Goal: Task Accomplishment & Management: Manage account settings

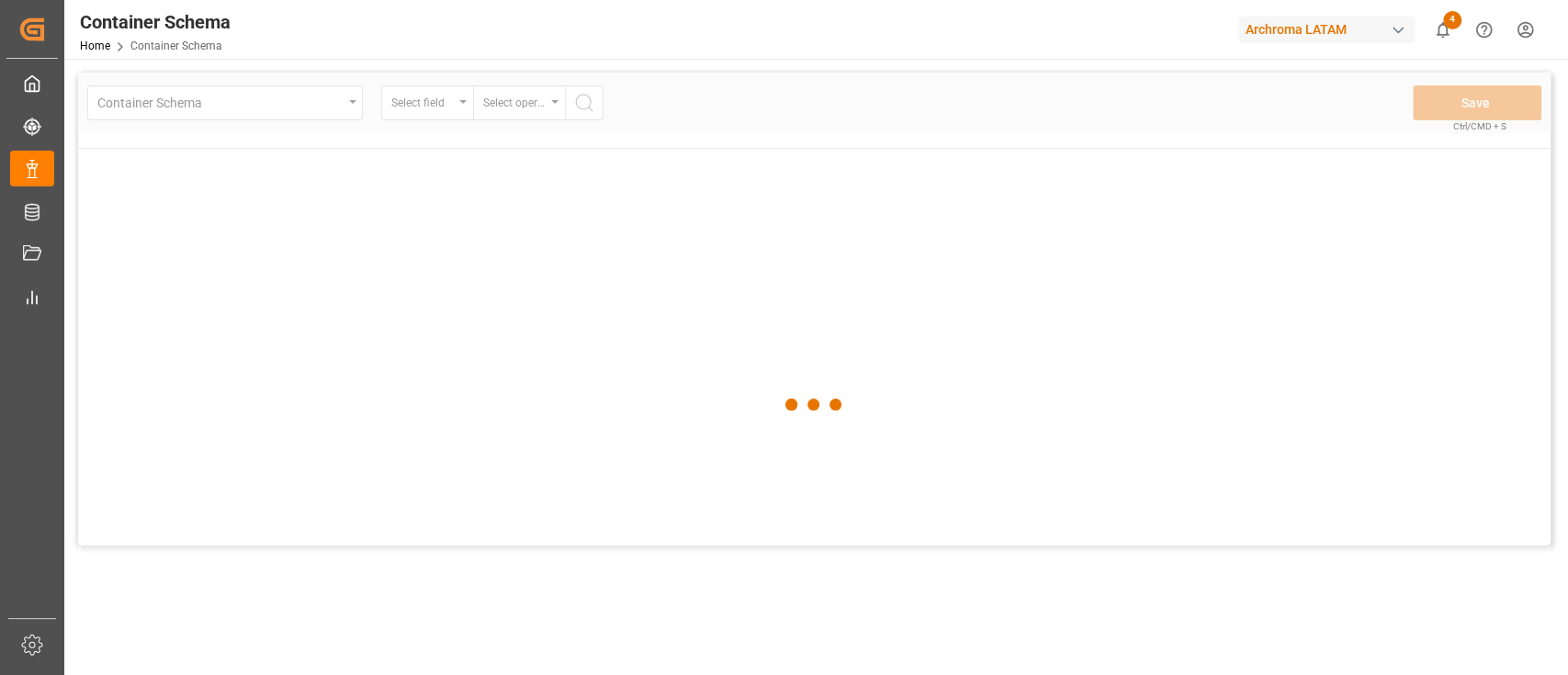
click at [1059, 30] on div "Container Schema Home Container Schema Archroma LATAM 4 Notifications Only show…" at bounding box center [810, 29] width 1517 height 59
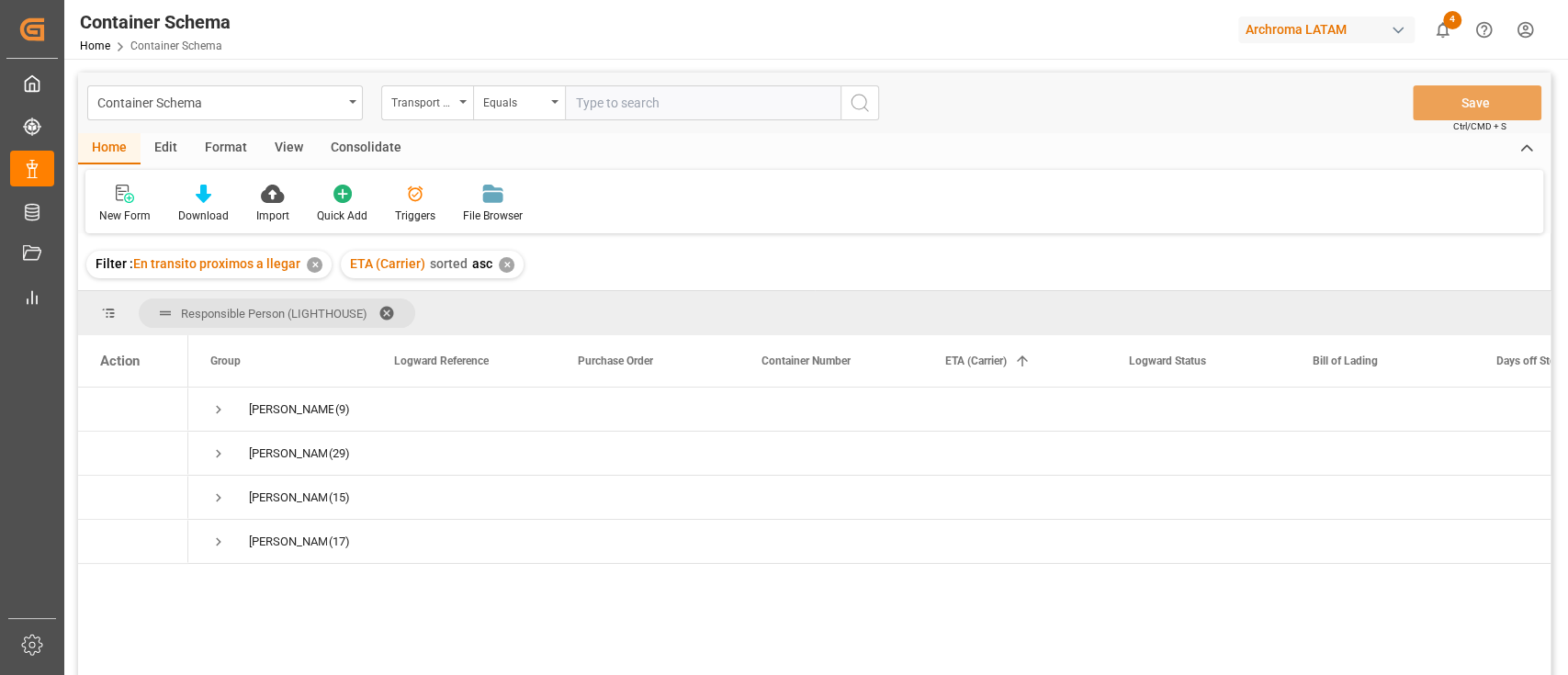
click at [174, 140] on div "Edit" at bounding box center [166, 148] width 51 height 31
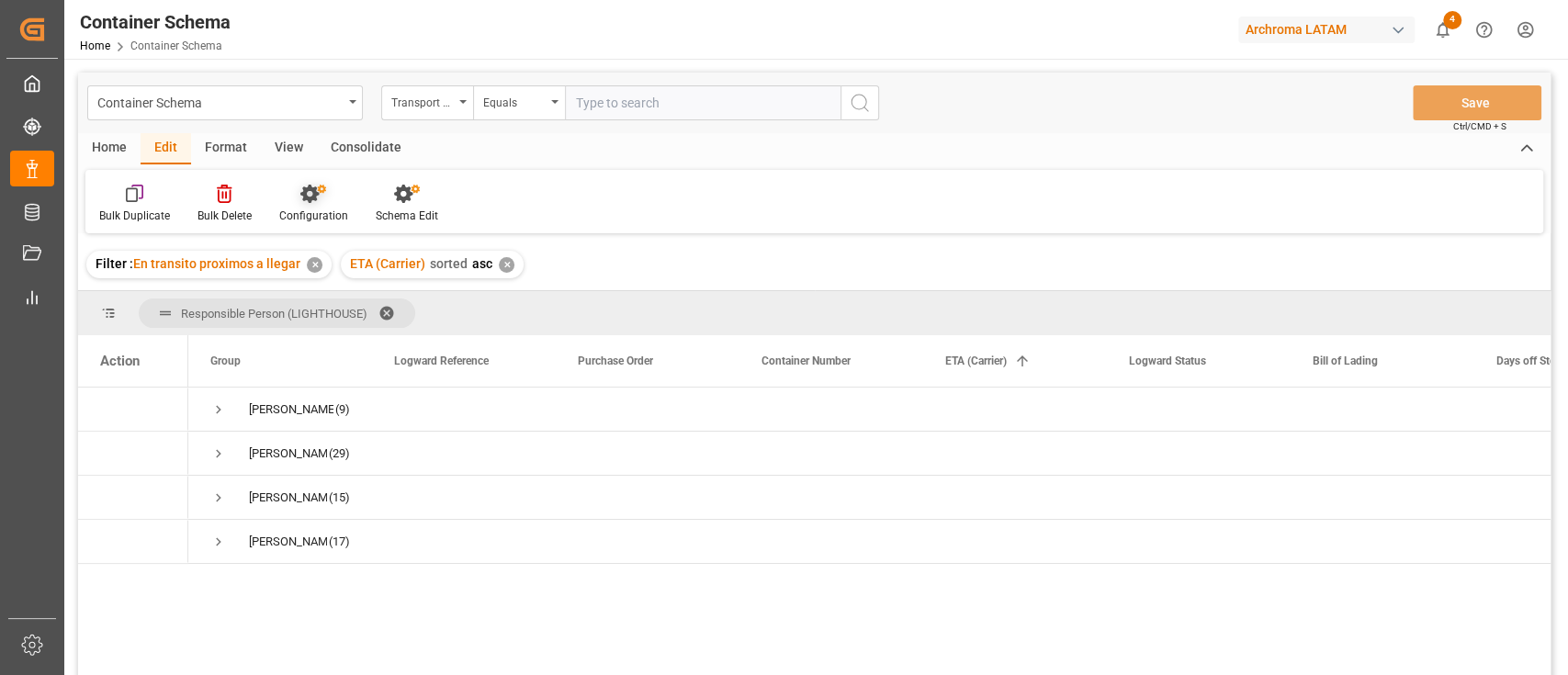
click at [336, 190] on div at bounding box center [314, 193] width 69 height 19
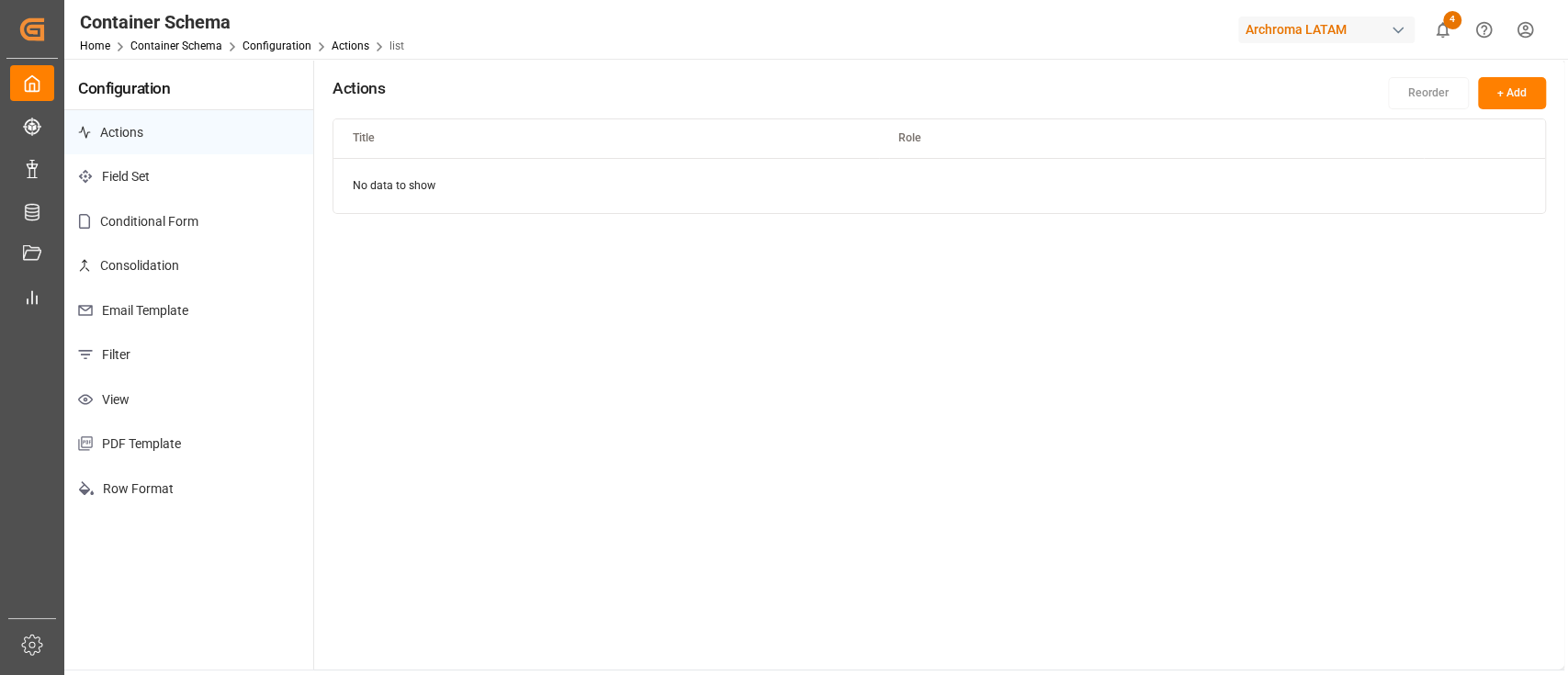
click at [230, 308] on p "Email Template" at bounding box center [188, 311] width 249 height 45
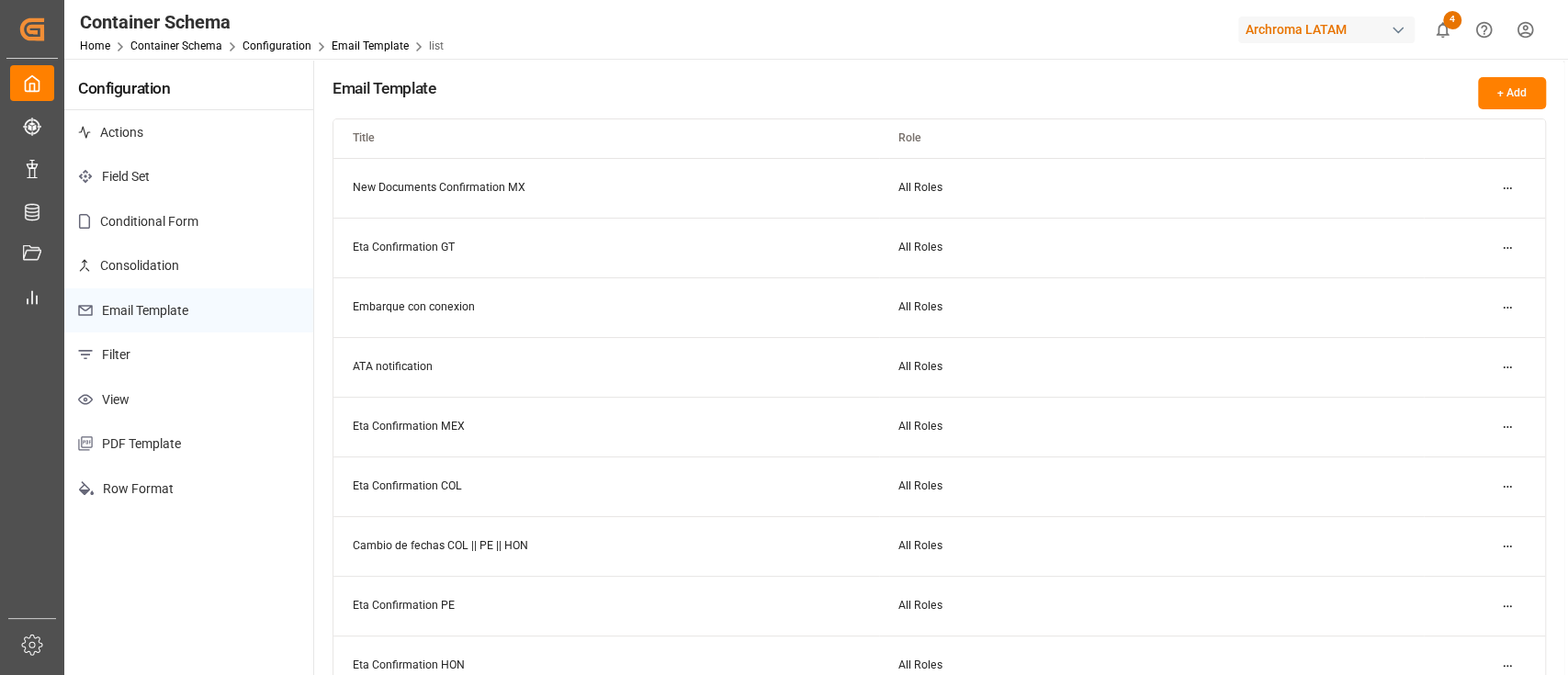
click at [1502, 244] on html "Created by potrace 1.15, written by Peter Selinger 2001-2017 Created by potrace…" at bounding box center [784, 338] width 1568 height 675
click at [1442, 281] on small "Edit" at bounding box center [1442, 284] width 19 height 11
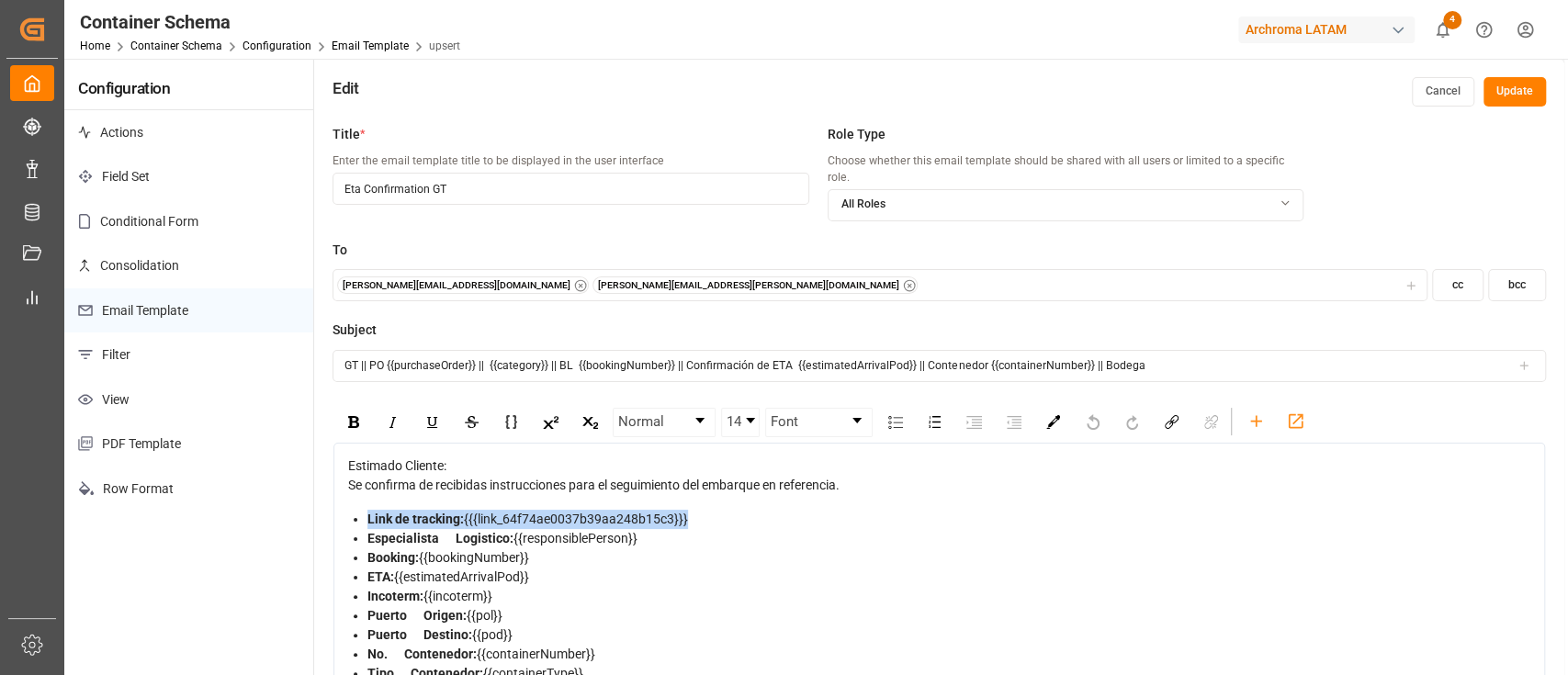
drag, startPoint x: 691, startPoint y: 501, endPoint x: 364, endPoint y: 498, distance: 327.0
click at [364, 510] on ul "Link de tracking: {{{link_64f74ae0037b39aa248b15c3}}} Especialista Logistico: {…" at bounding box center [940, 606] width 1183 height 193
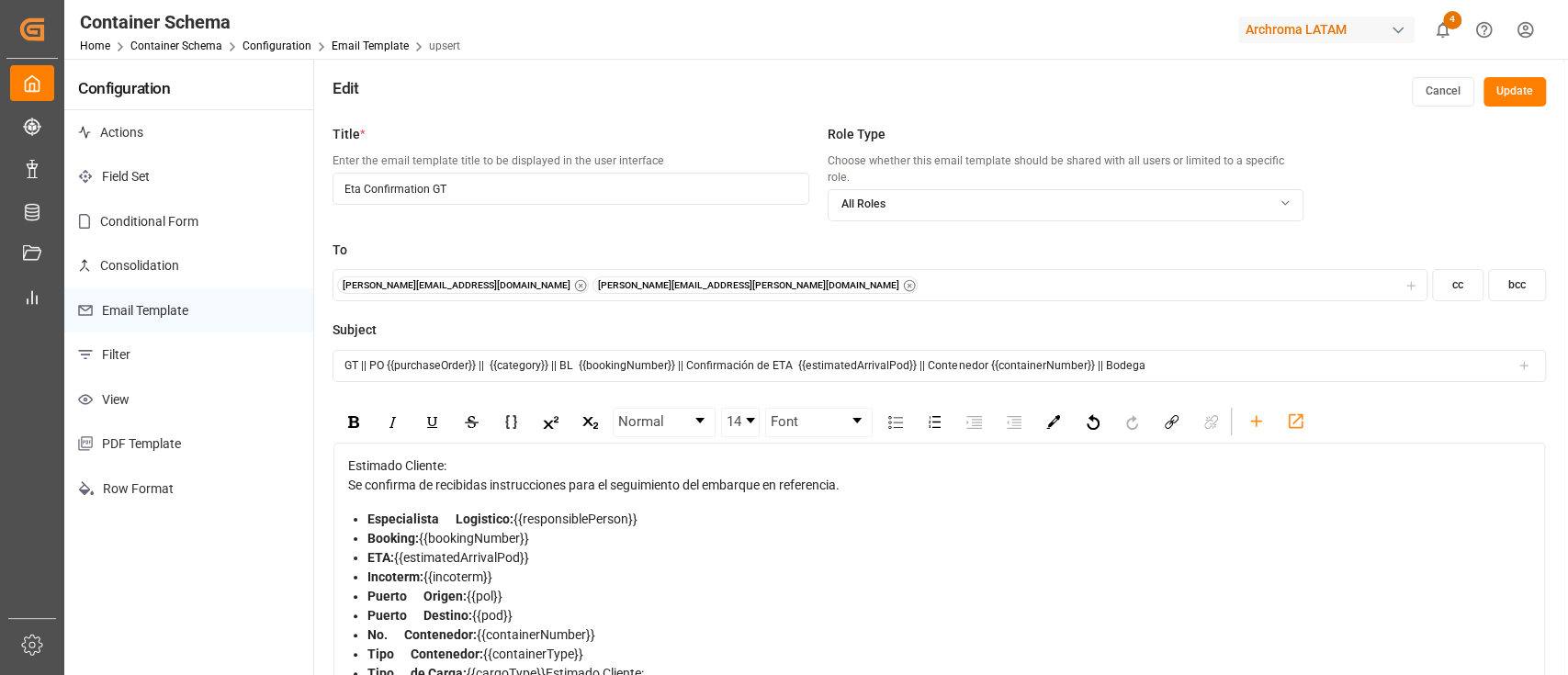
click at [1533, 102] on button "Update" at bounding box center [1515, 91] width 63 height 29
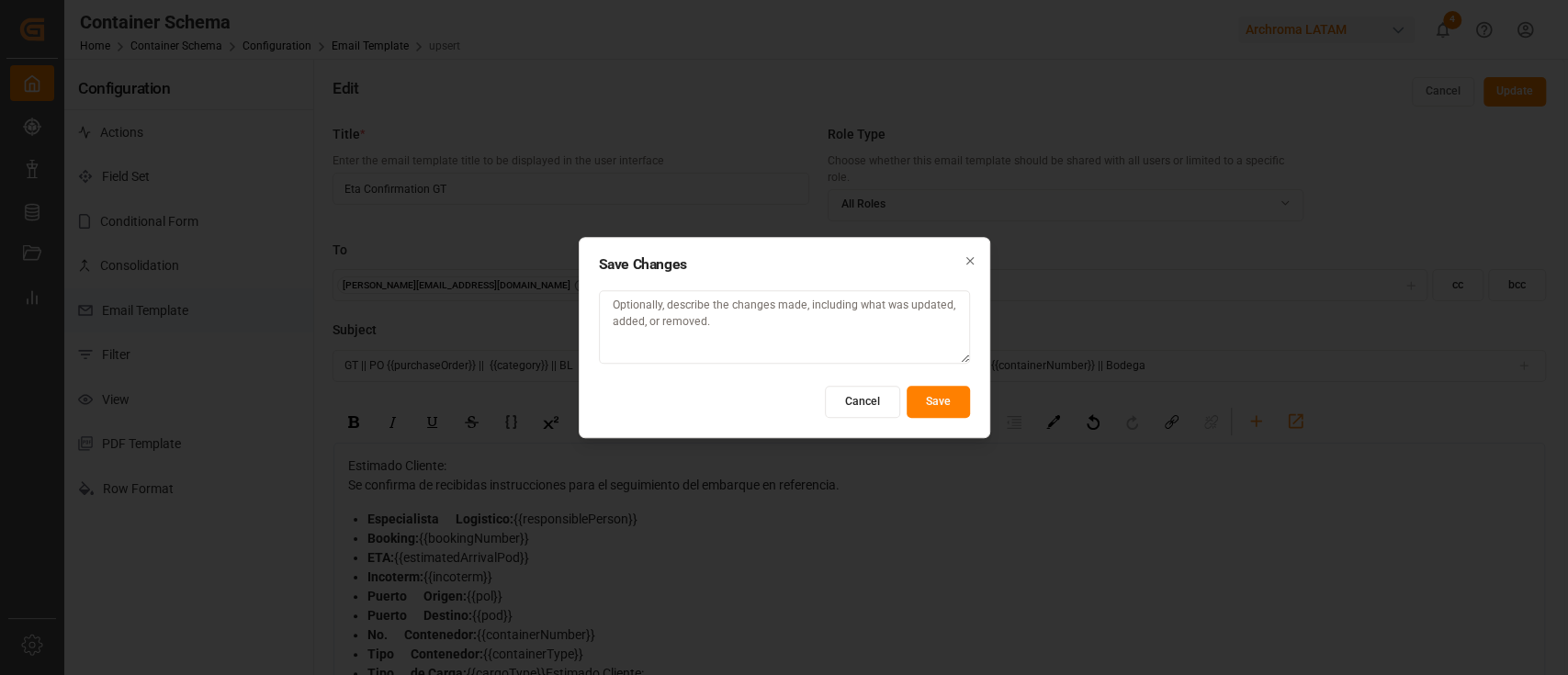
click at [933, 396] on button "Save" at bounding box center [938, 401] width 63 height 32
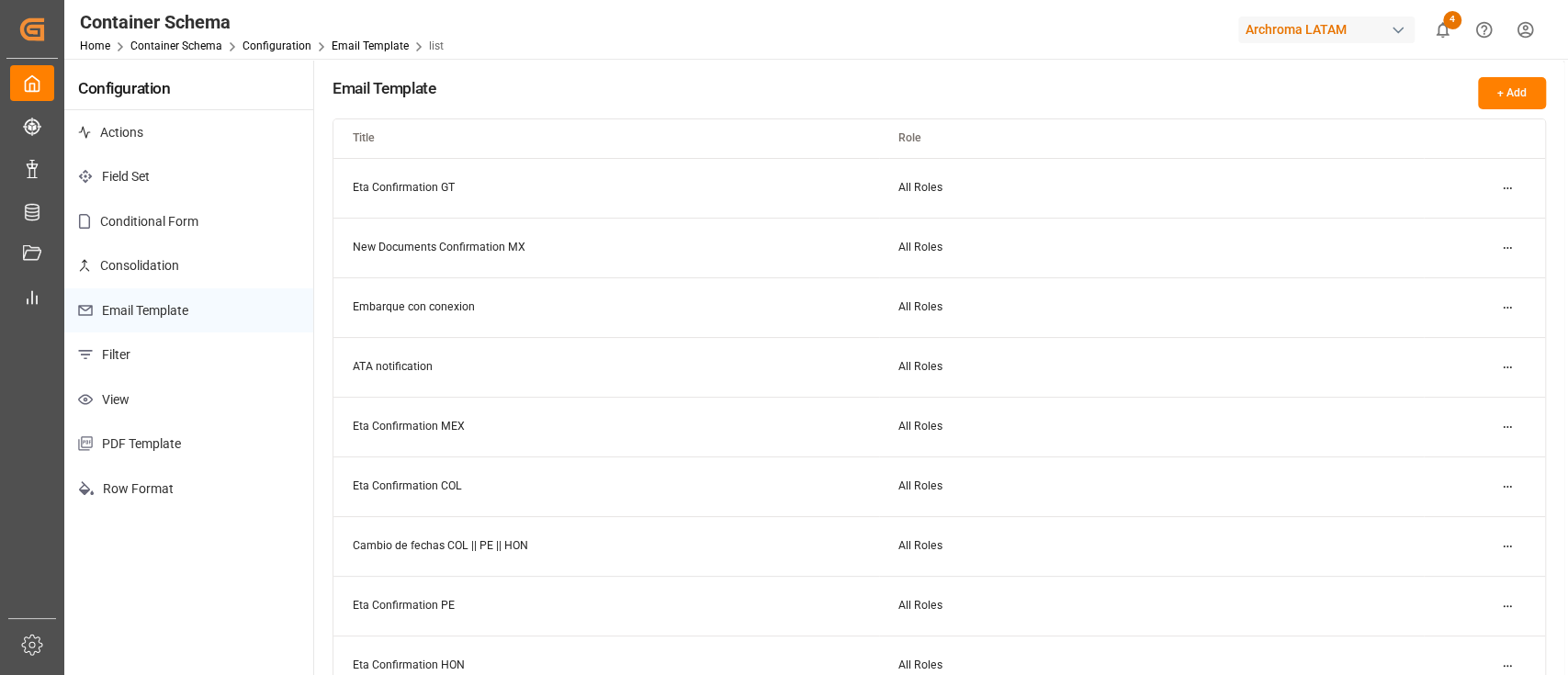
click at [1501, 190] on html "Created by potrace 1.15, written by Peter Selinger 2001-2017 Created by potrace…" at bounding box center [784, 338] width 1568 height 675
click at [1470, 219] on div "Edit" at bounding box center [1474, 225] width 95 height 26
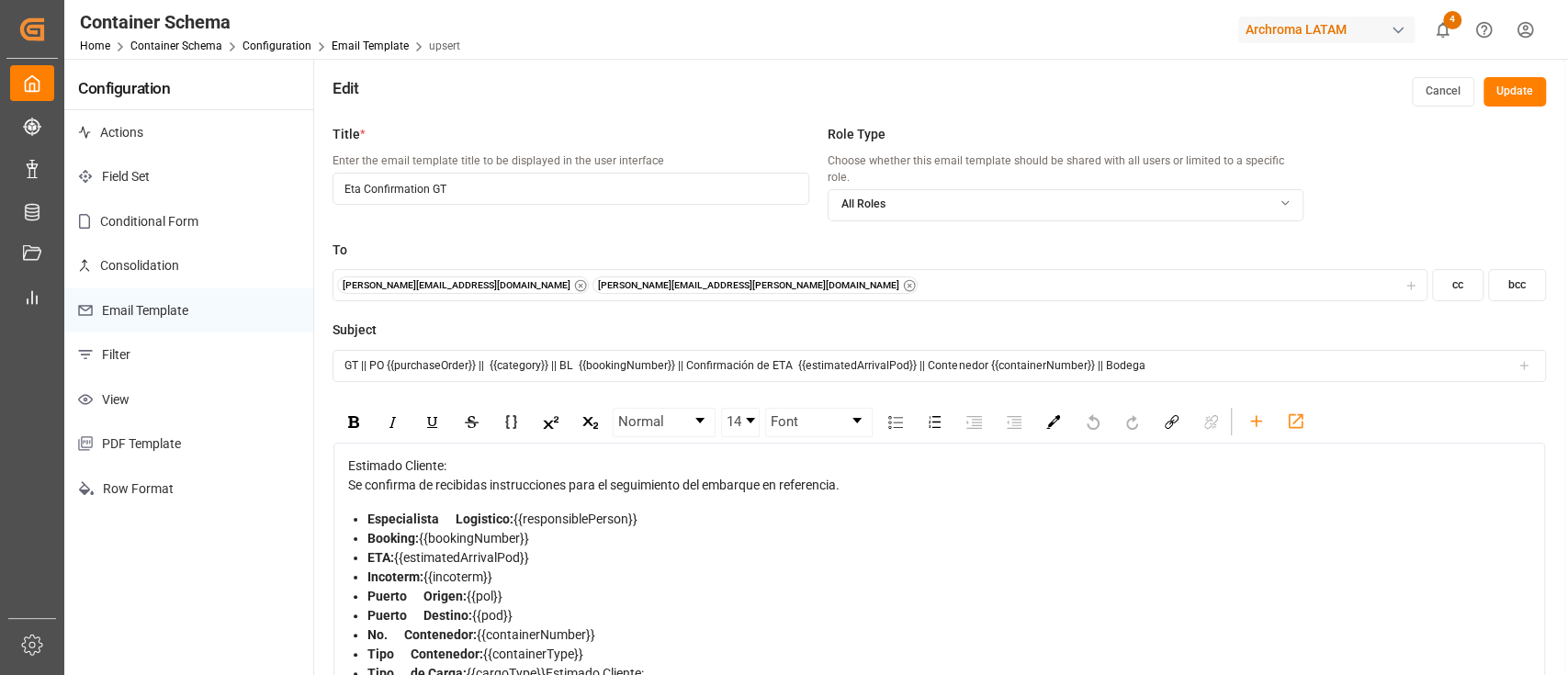
click at [1491, 94] on button "Update" at bounding box center [1515, 91] width 63 height 29
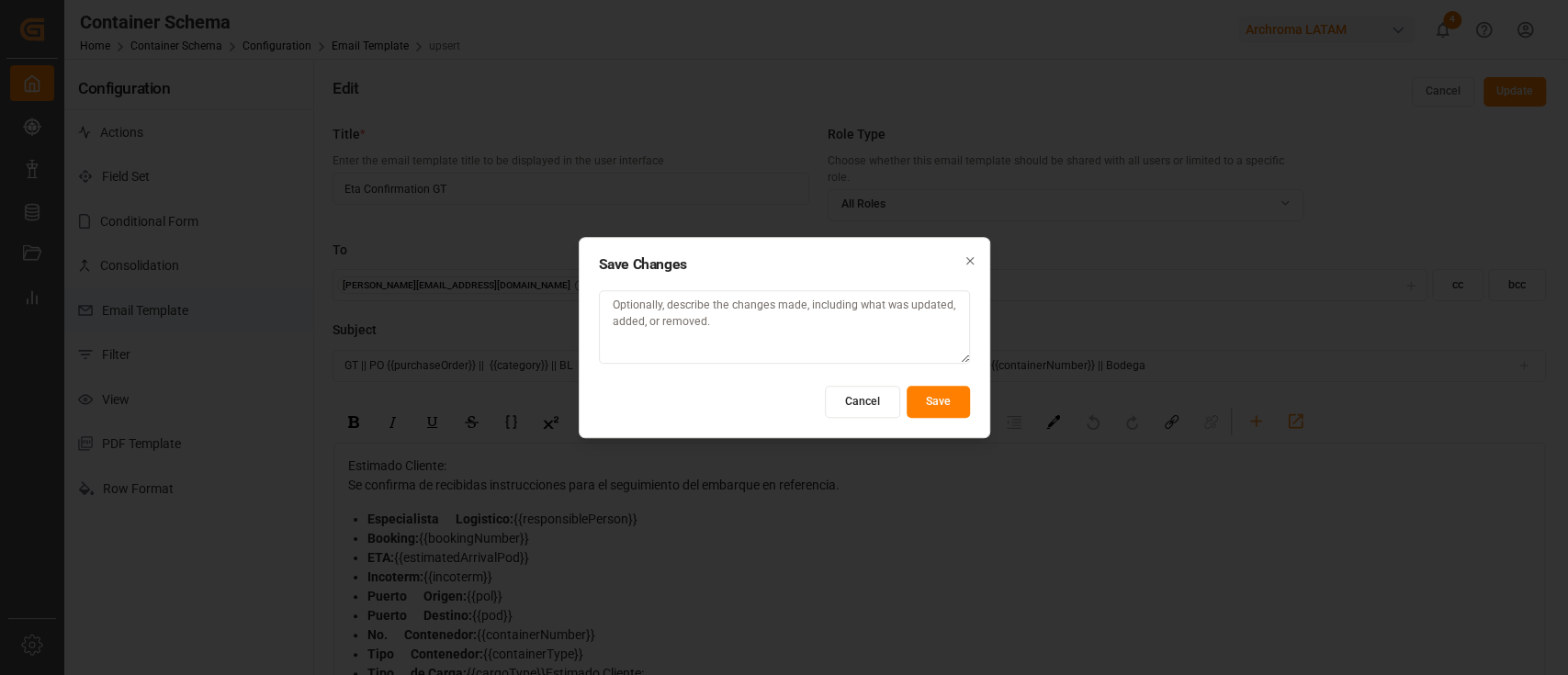
click at [939, 405] on button "Save" at bounding box center [938, 401] width 63 height 32
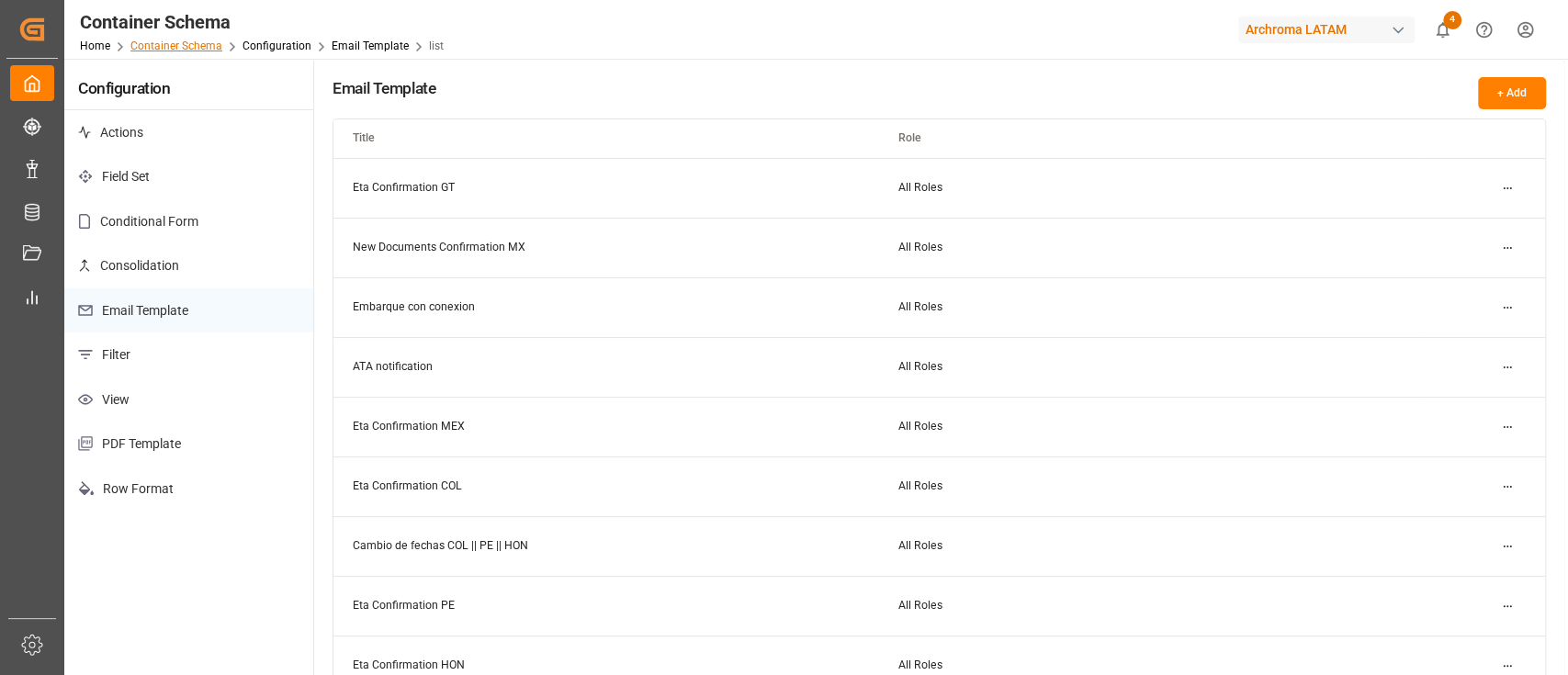
click at [178, 40] on link "Container Schema" at bounding box center [177, 46] width 92 height 13
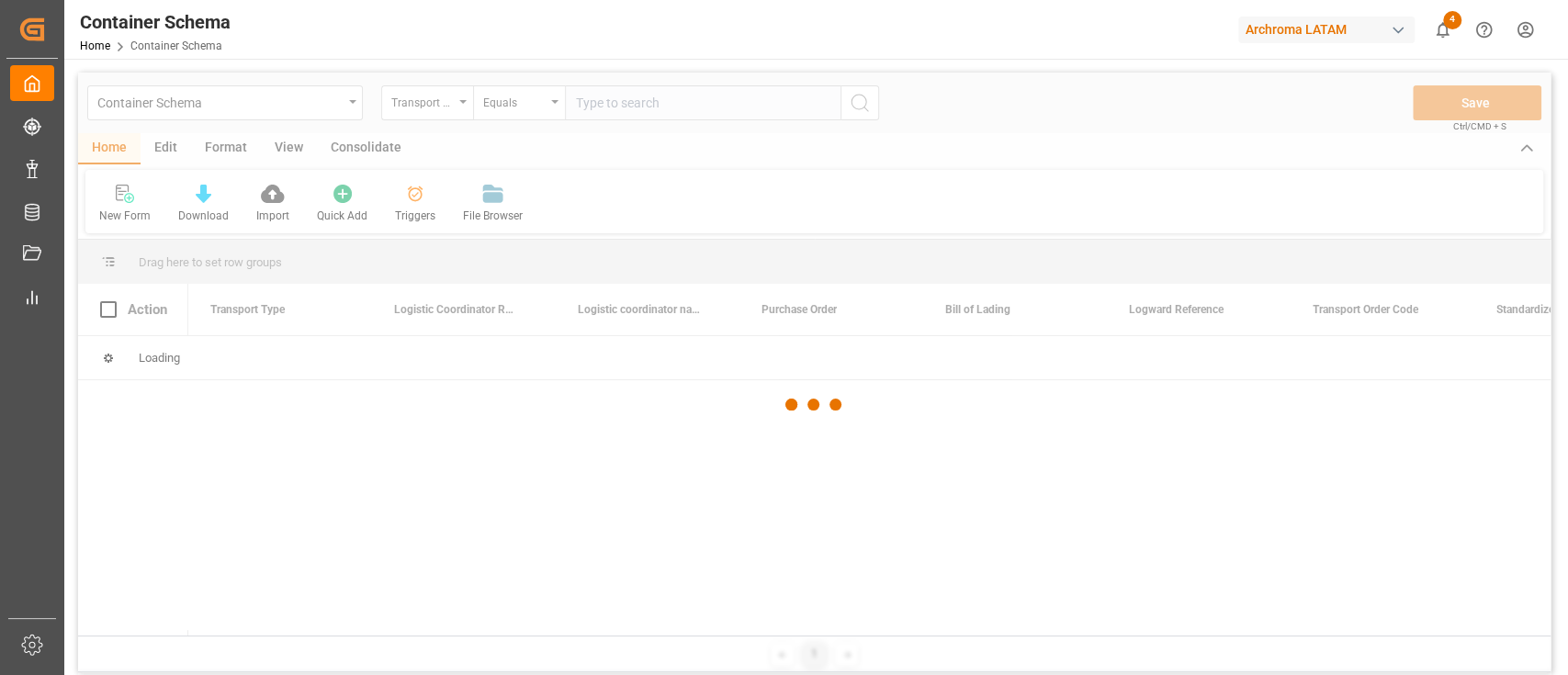
click at [344, 110] on div at bounding box center [814, 404] width 1473 height 664
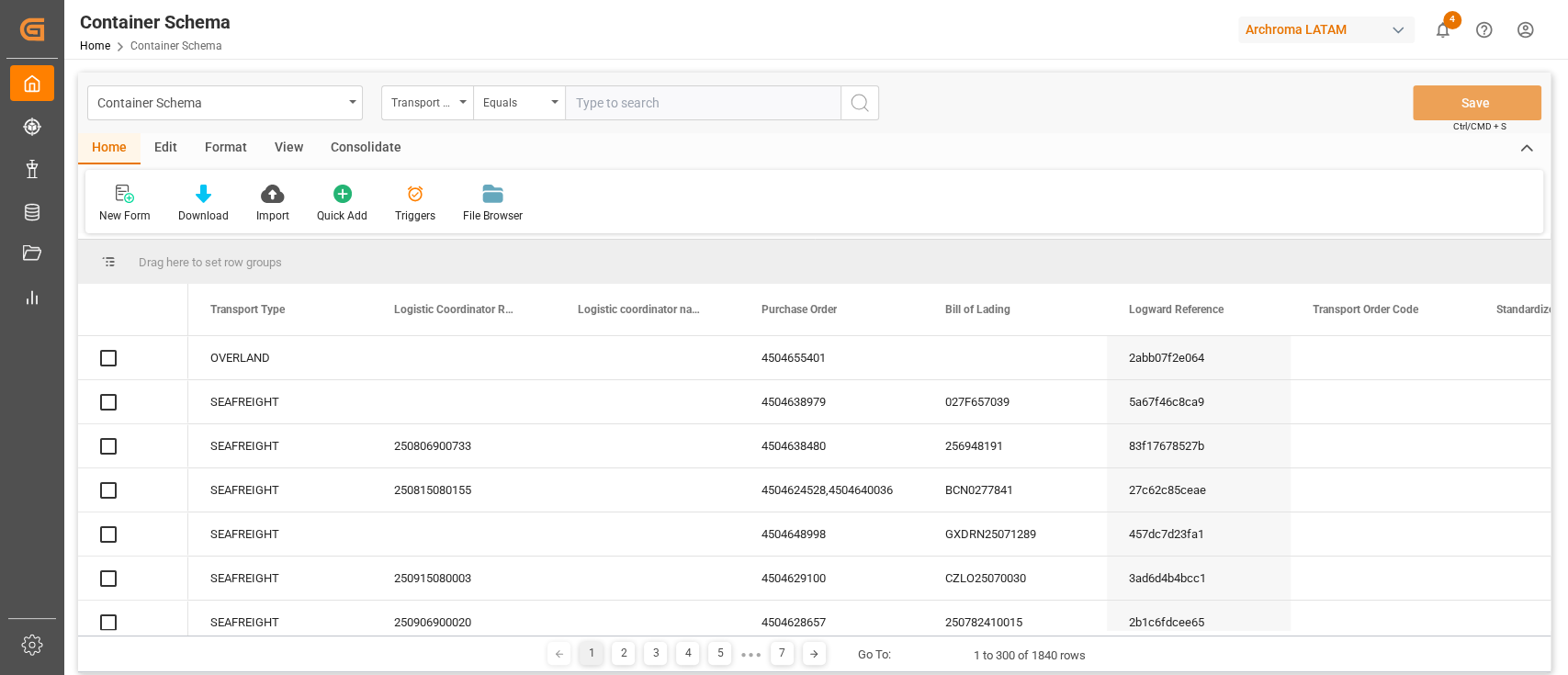
click at [341, 104] on div "Container Schema" at bounding box center [221, 101] width 246 height 23
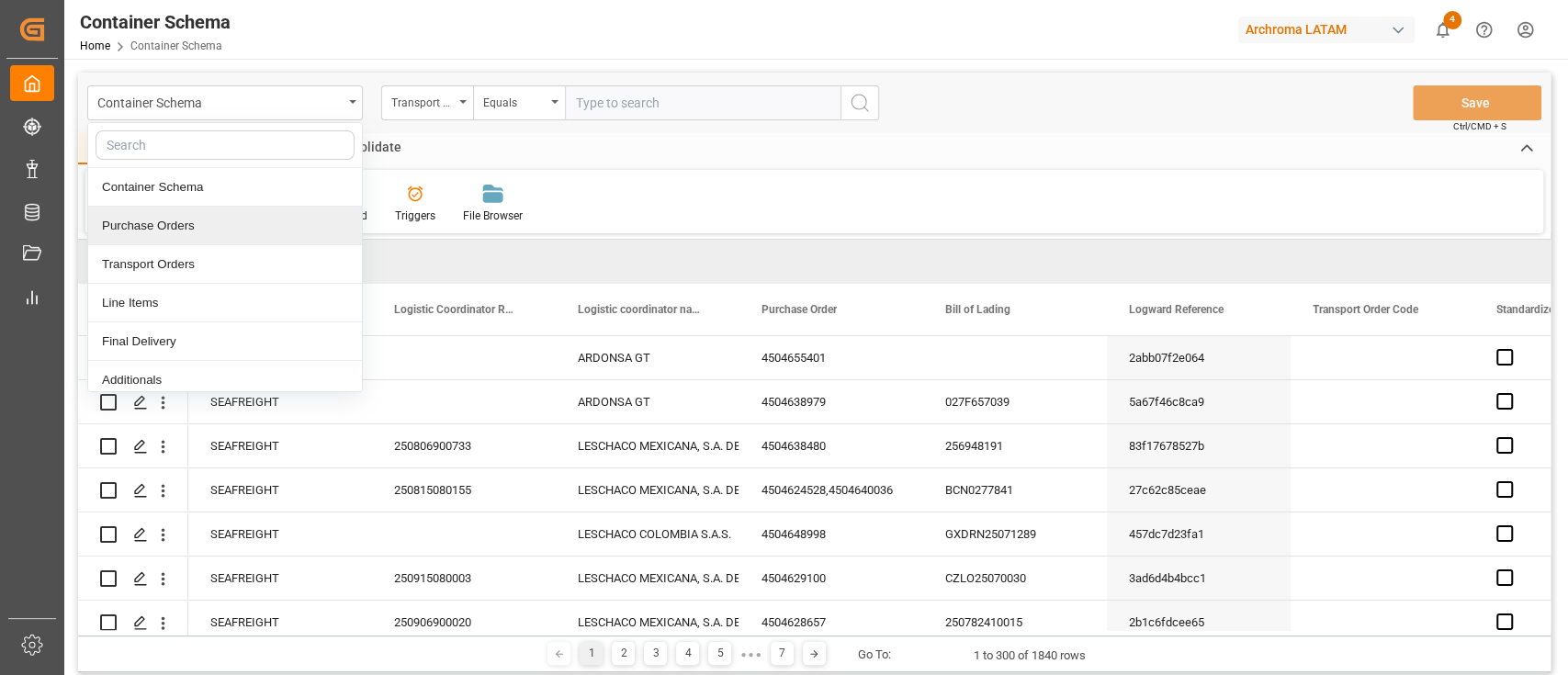
click at [248, 226] on div "Purchase Orders" at bounding box center [225, 226] width 274 height 39
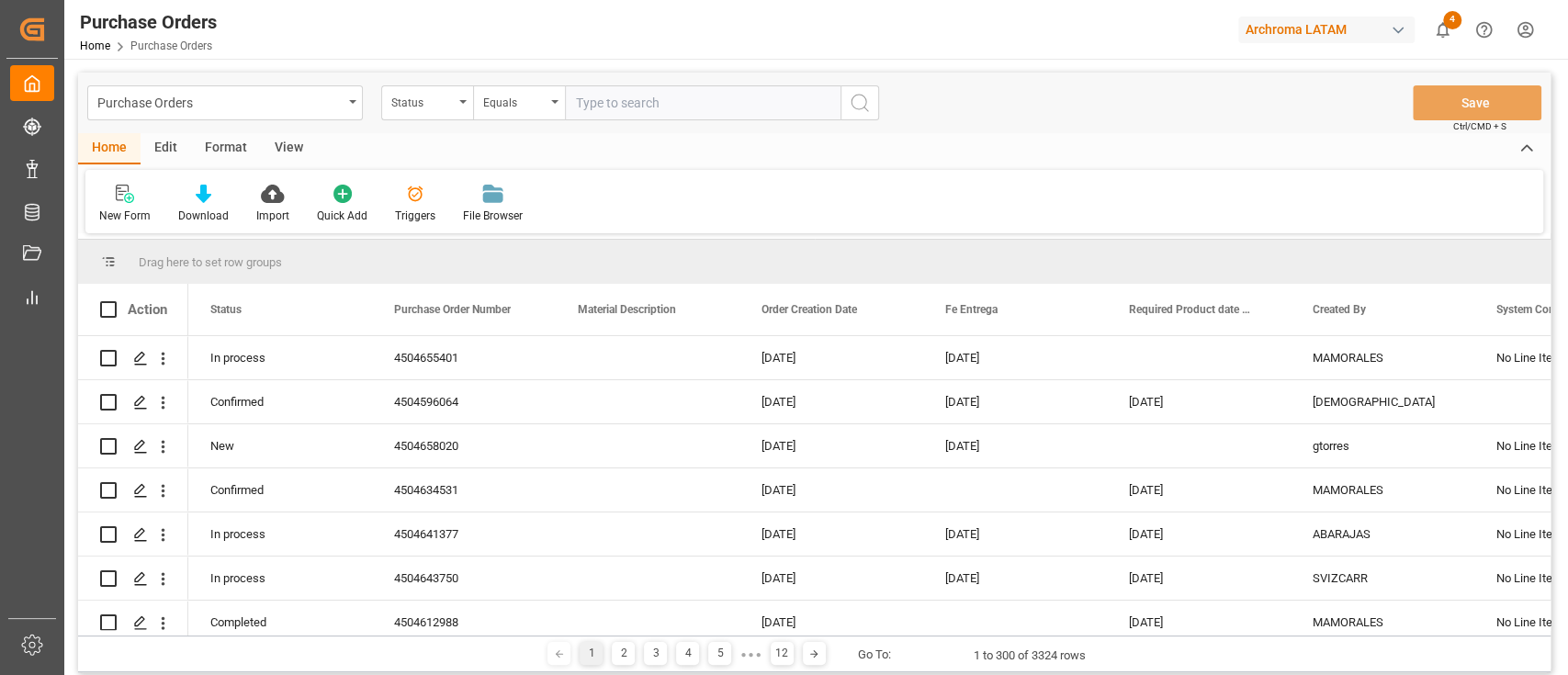
click at [164, 138] on div "Edit" at bounding box center [166, 148] width 51 height 31
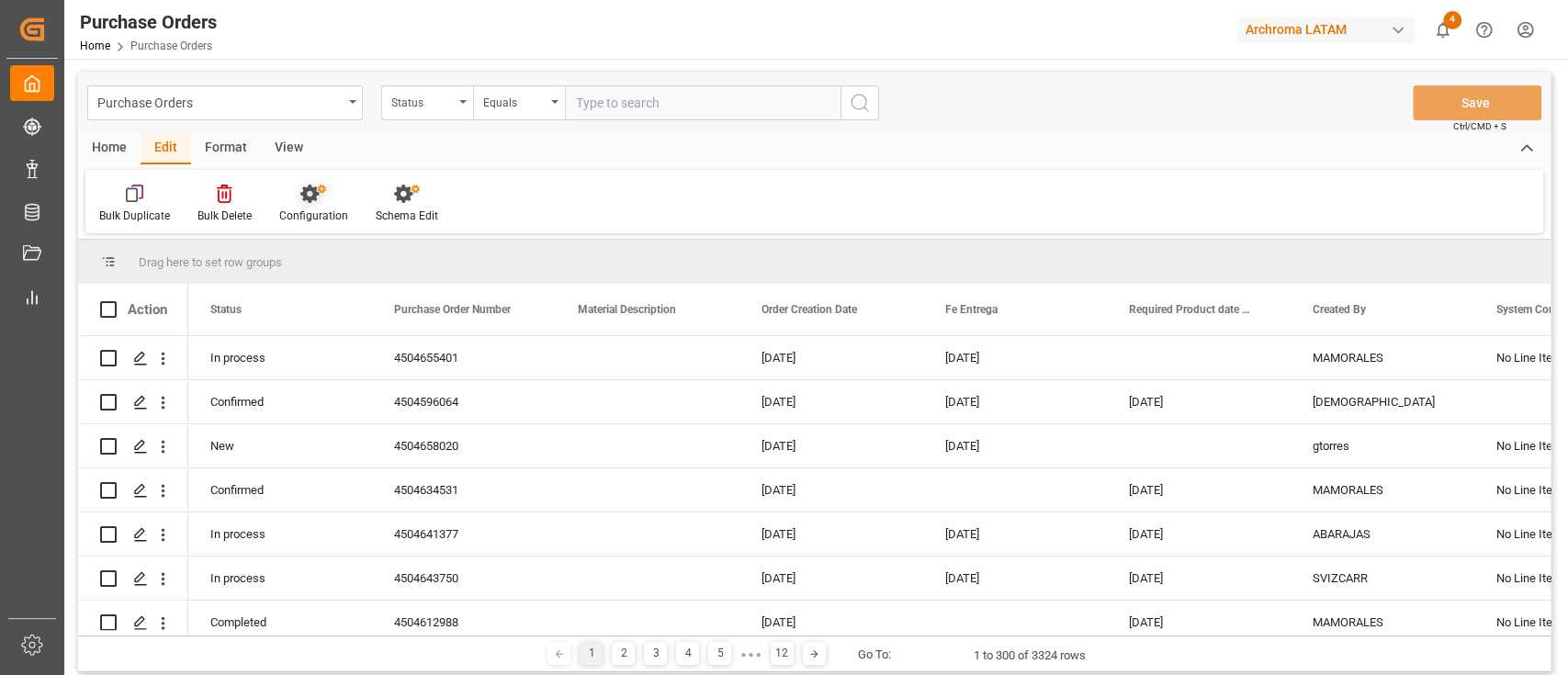
click at [322, 206] on div "Configuration" at bounding box center [314, 204] width 97 height 40
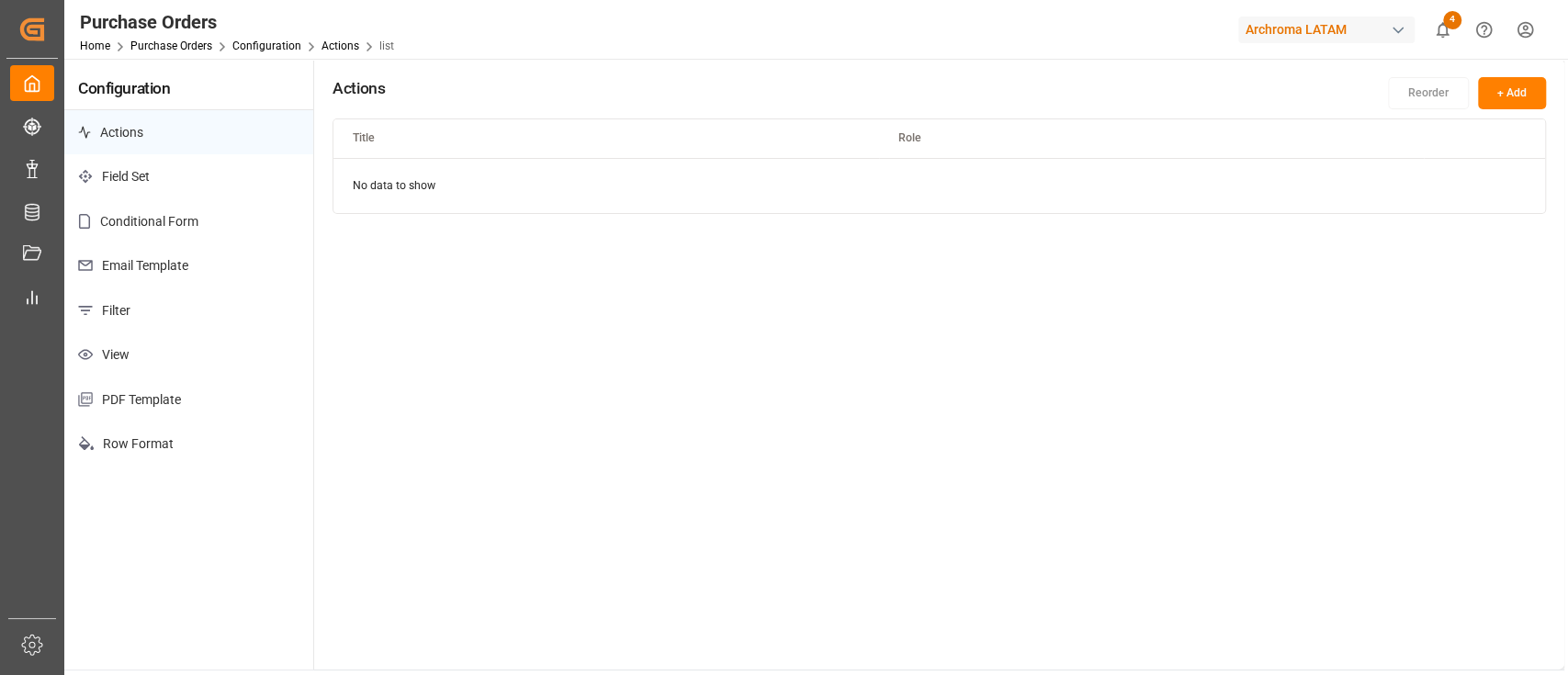
click at [168, 273] on p "Email Template" at bounding box center [188, 266] width 249 height 45
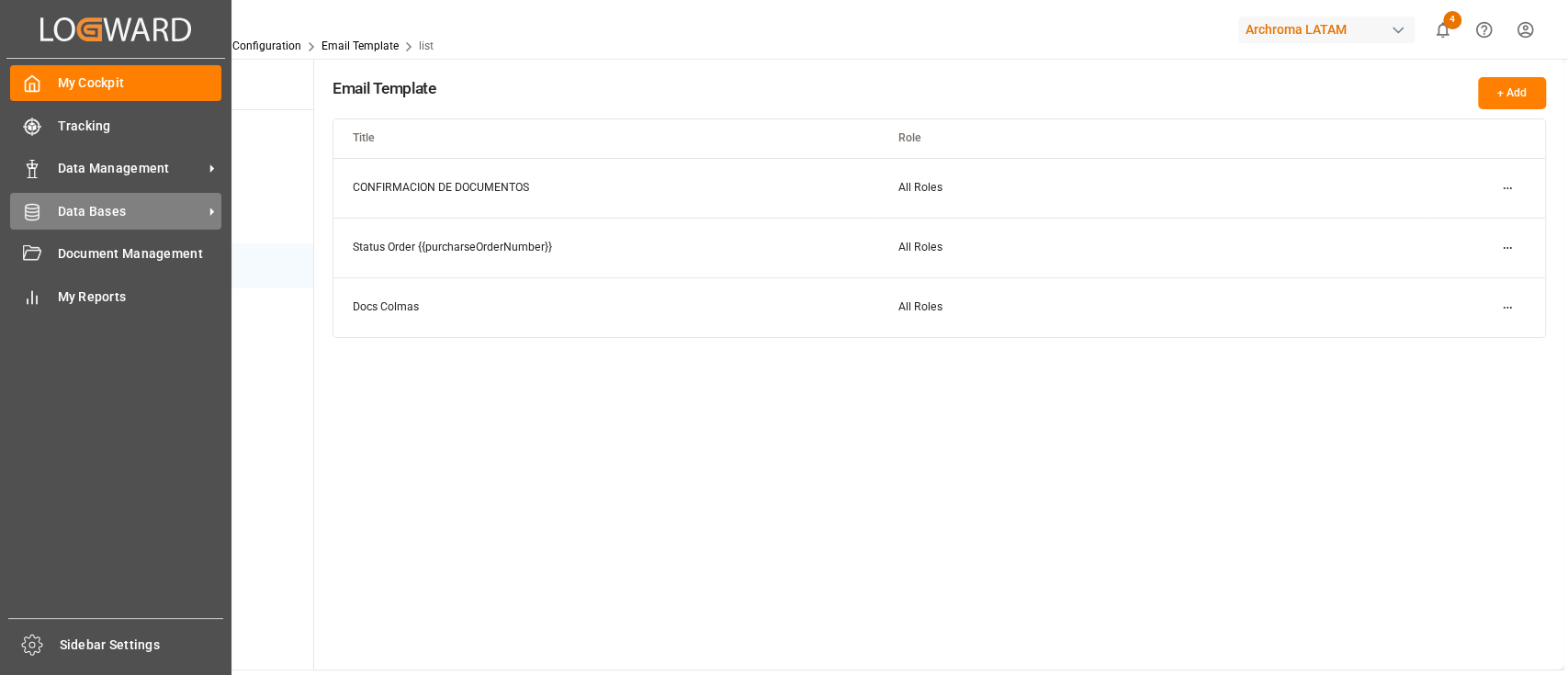
click at [81, 207] on span "Data Bases" at bounding box center [130, 211] width 145 height 19
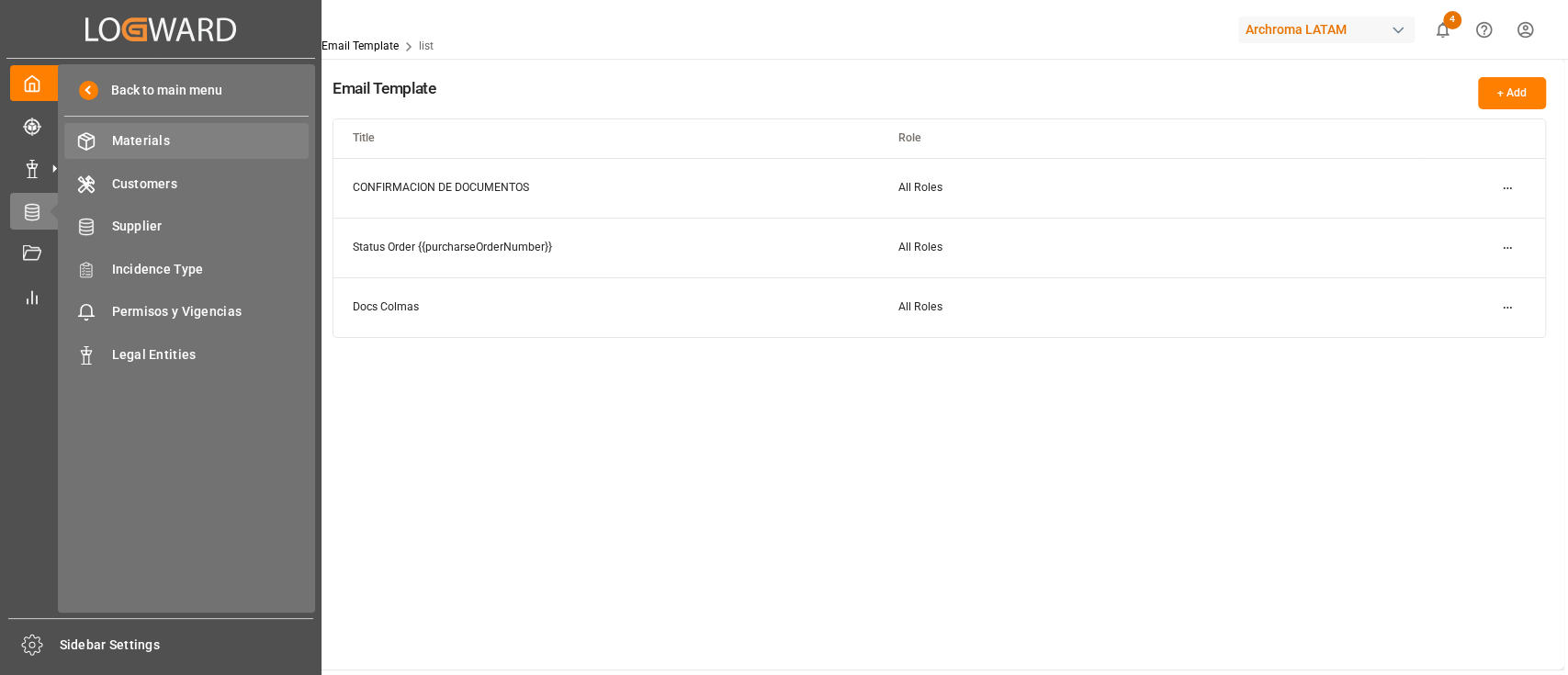
click at [175, 132] on span "Materials" at bounding box center [211, 141] width 198 height 19
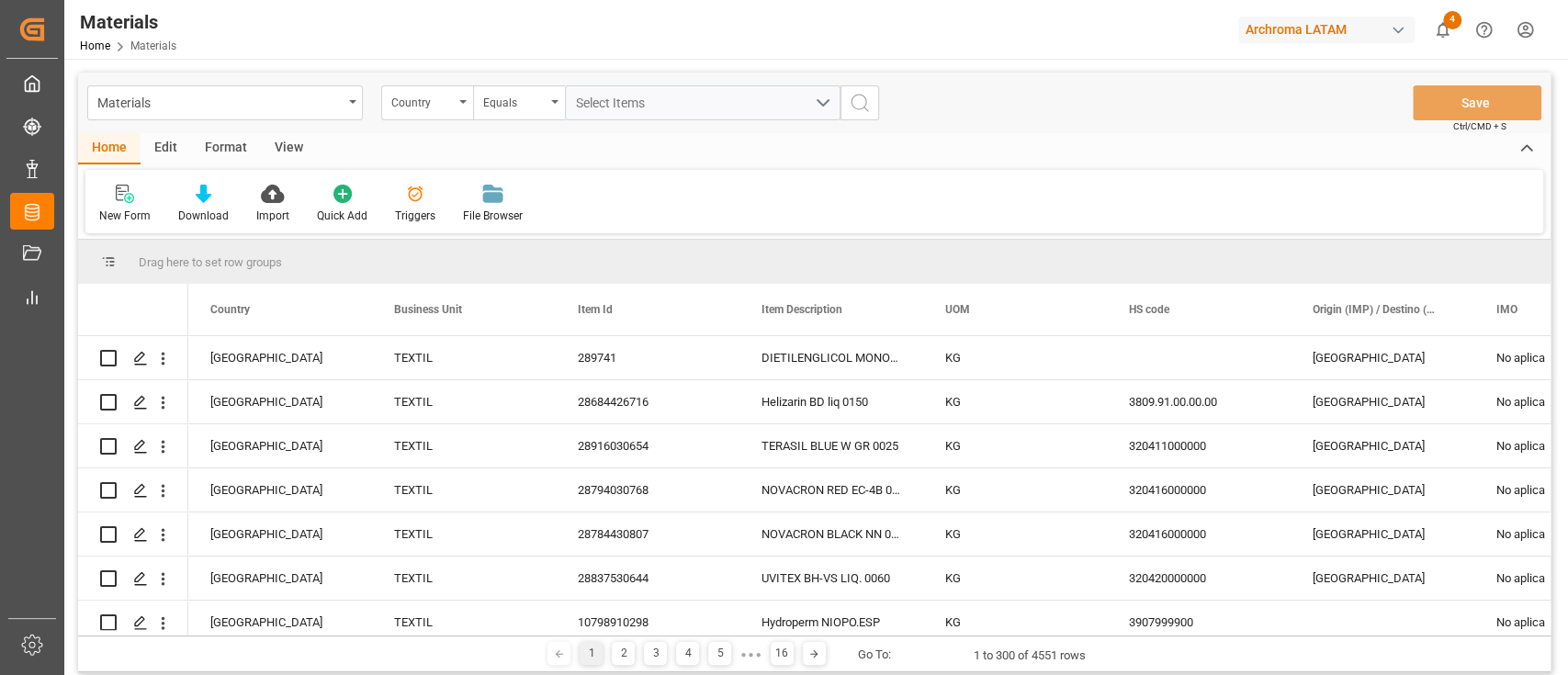
click at [220, 147] on div "Format" at bounding box center [226, 148] width 70 height 31
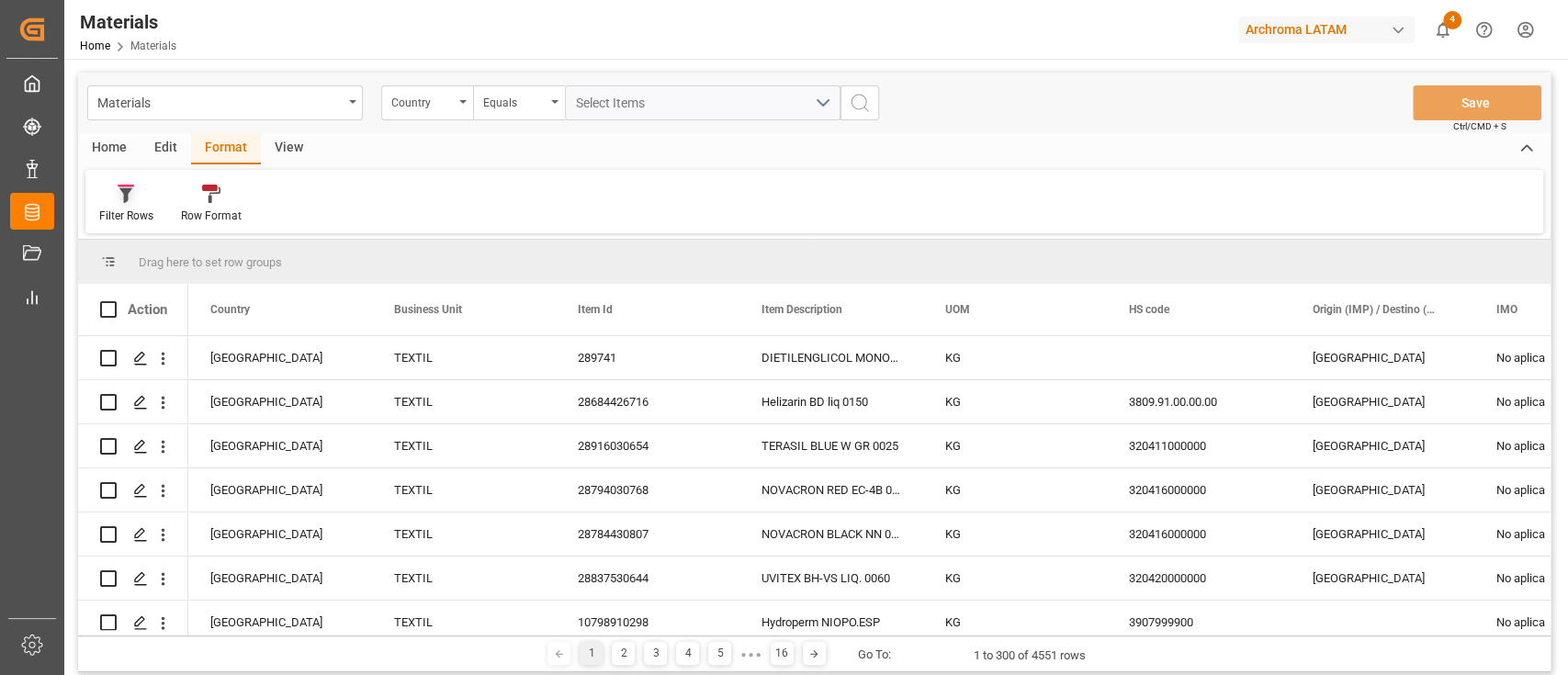
click at [126, 197] on icon at bounding box center [126, 196] width 13 height 15
click at [199, 305] on div "Duplicated" at bounding box center [190, 299] width 161 height 19
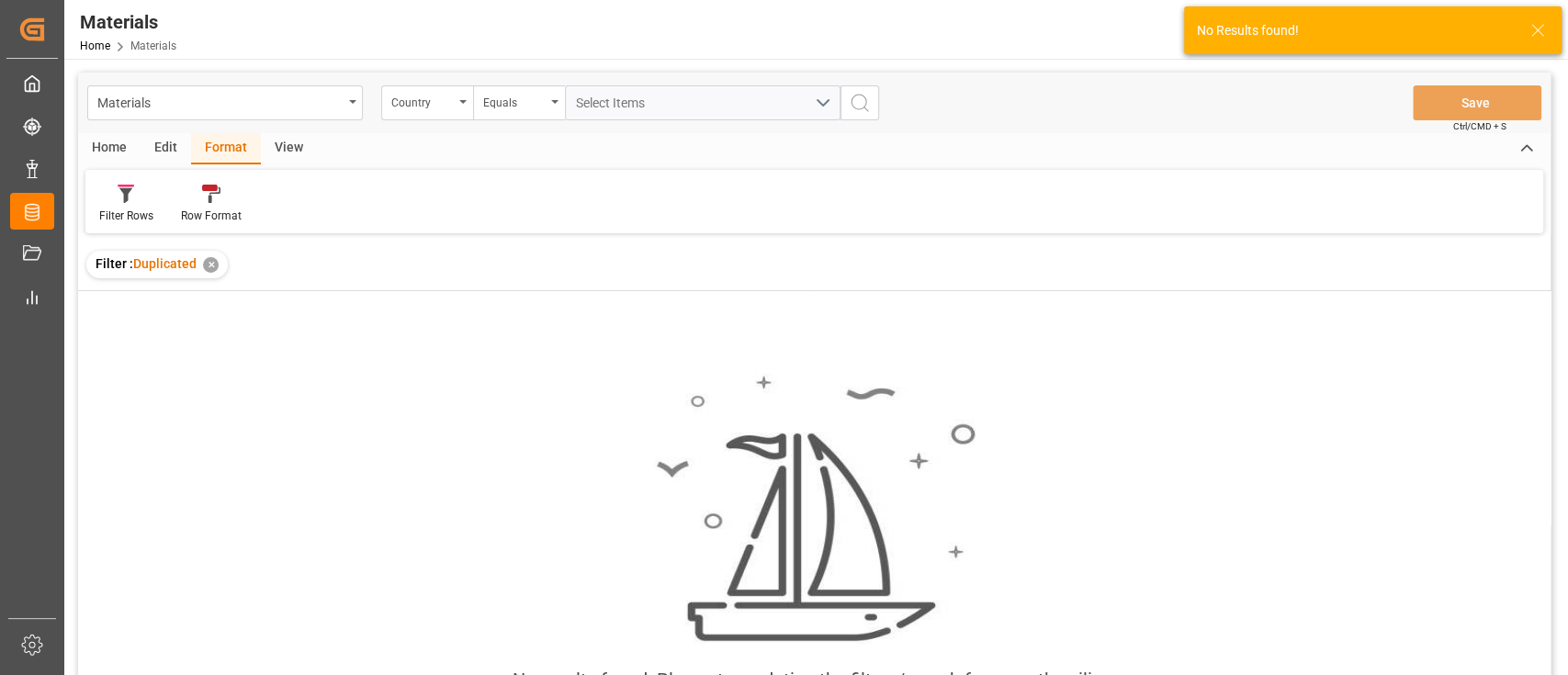
click at [208, 264] on div "✕" at bounding box center [211, 266] width 16 height 16
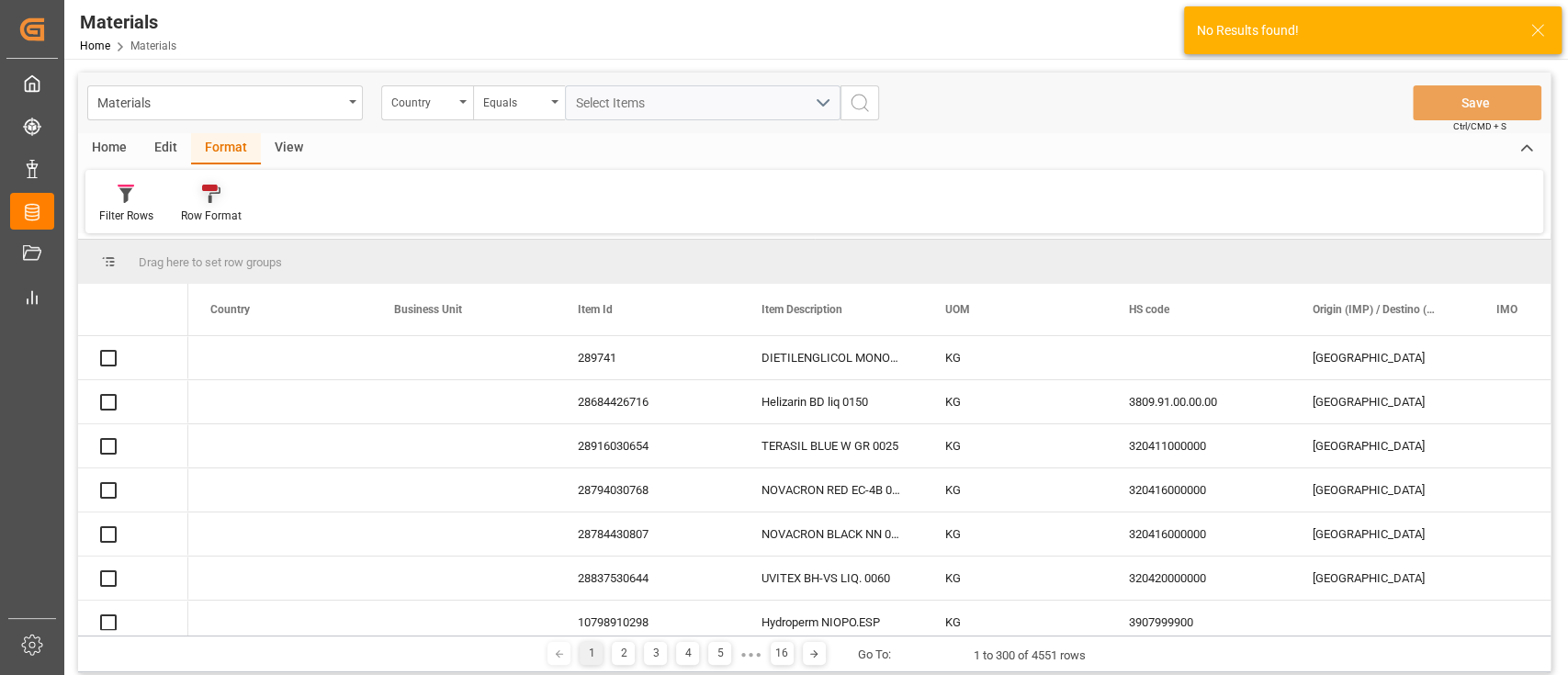
click at [212, 214] on div "Row Format" at bounding box center [211, 216] width 61 height 17
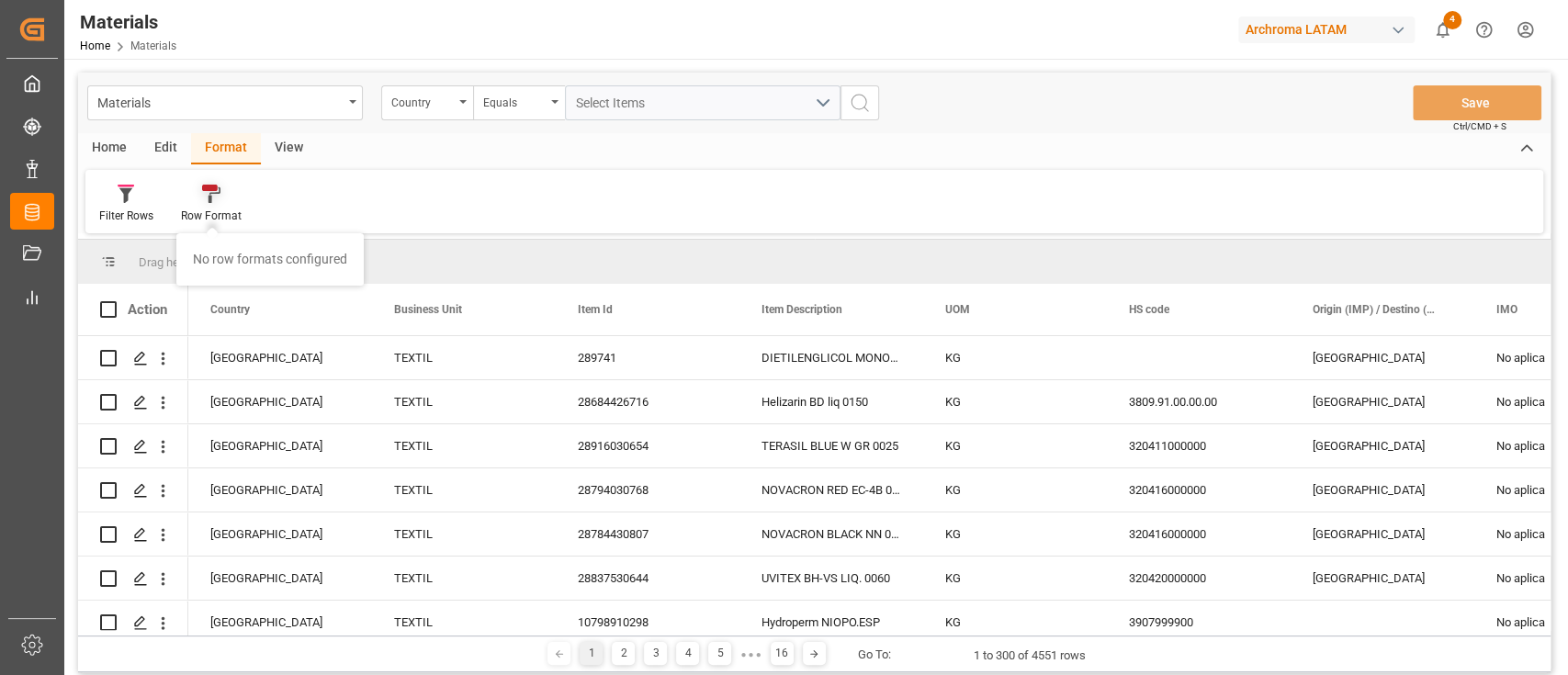
click at [212, 214] on div "Row Format" at bounding box center [211, 216] width 61 height 17
click at [166, 143] on div "Edit" at bounding box center [166, 148] width 51 height 31
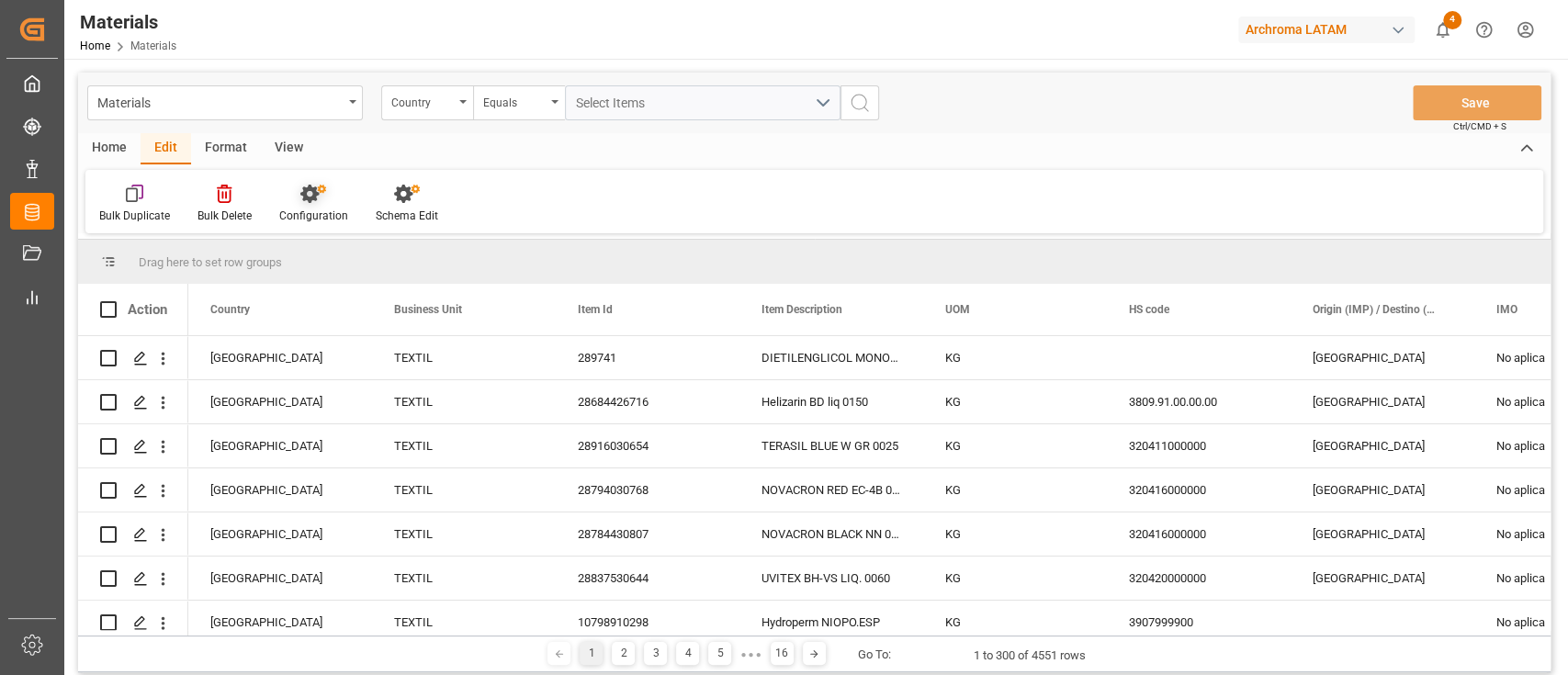
click at [331, 193] on div at bounding box center [314, 193] width 69 height 19
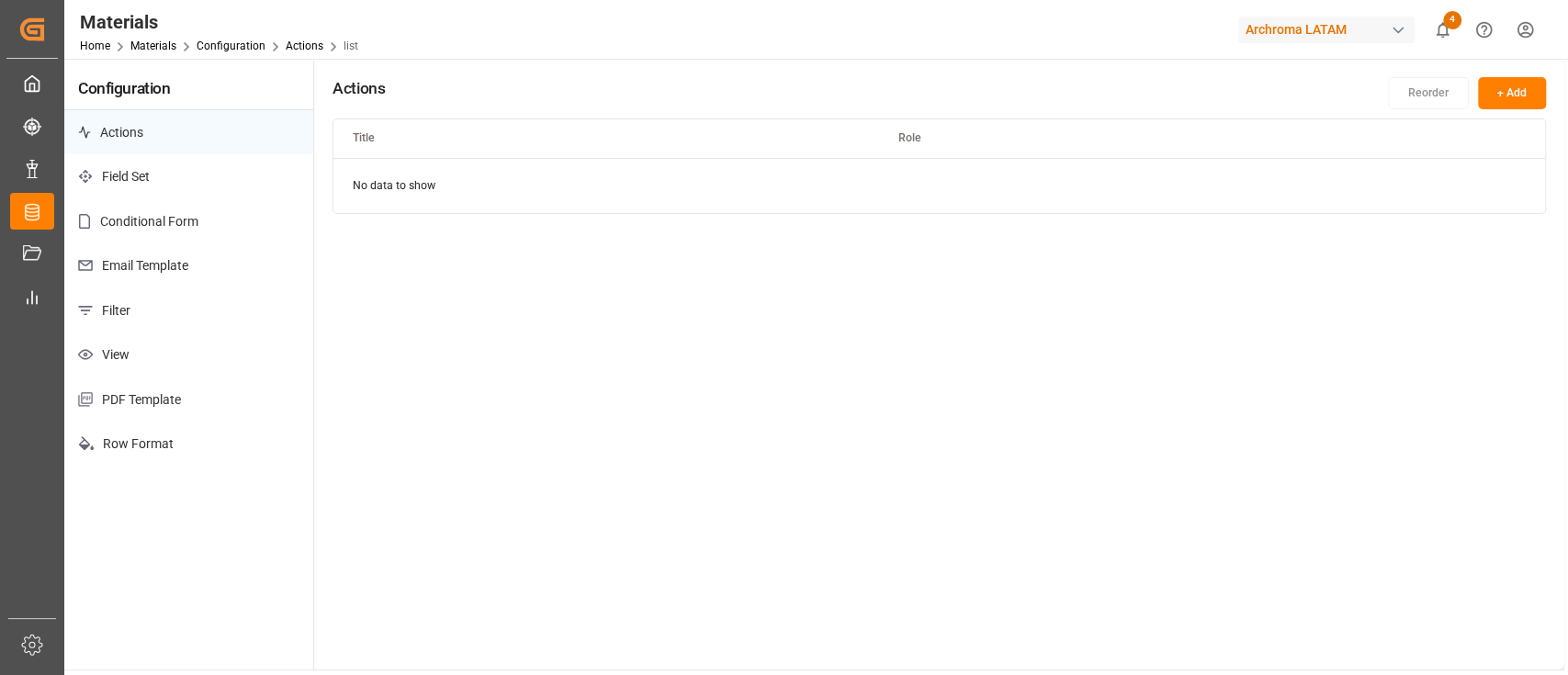
click at [201, 303] on p "Filter" at bounding box center [188, 311] width 249 height 45
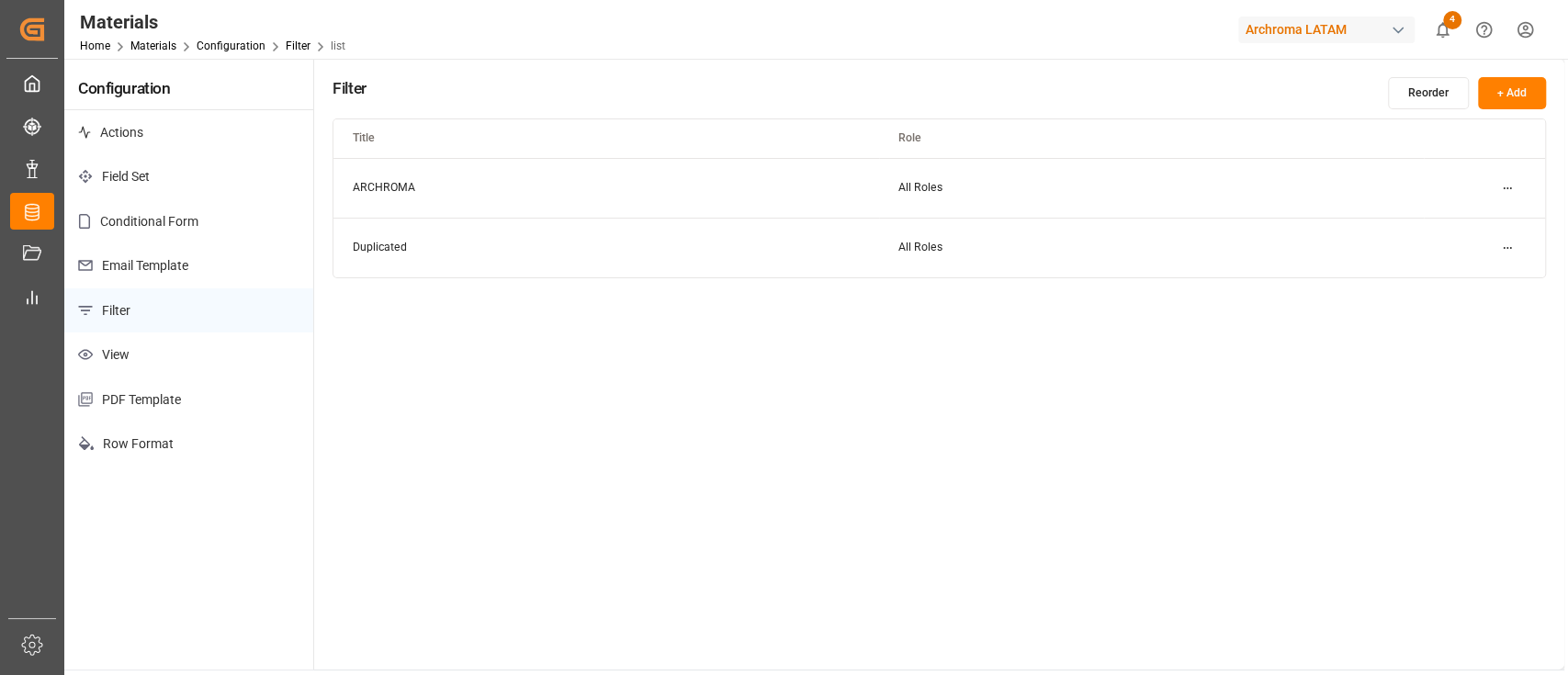
click at [1510, 247] on html "Created by potrace 1.15, written by Peter Selinger 2001-2017 Created by potrace…" at bounding box center [784, 338] width 1568 height 675
click at [1430, 283] on div "Edit" at bounding box center [1474, 285] width 95 height 26
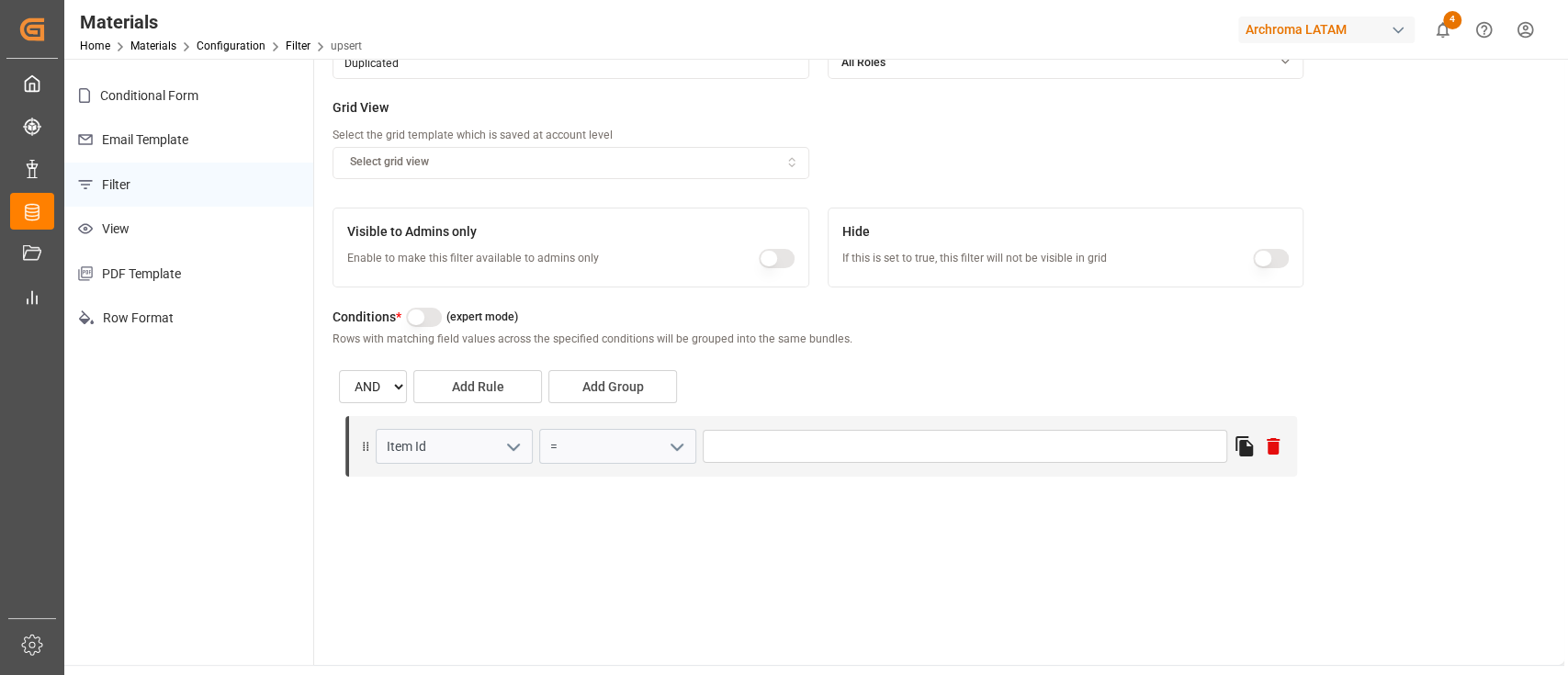
scroll to position [127, 0]
click at [787, 166] on icon "button" at bounding box center [792, 162] width 13 height 17
click at [461, 232] on div "DUPLICATED" at bounding box center [449, 231] width 230 height 26
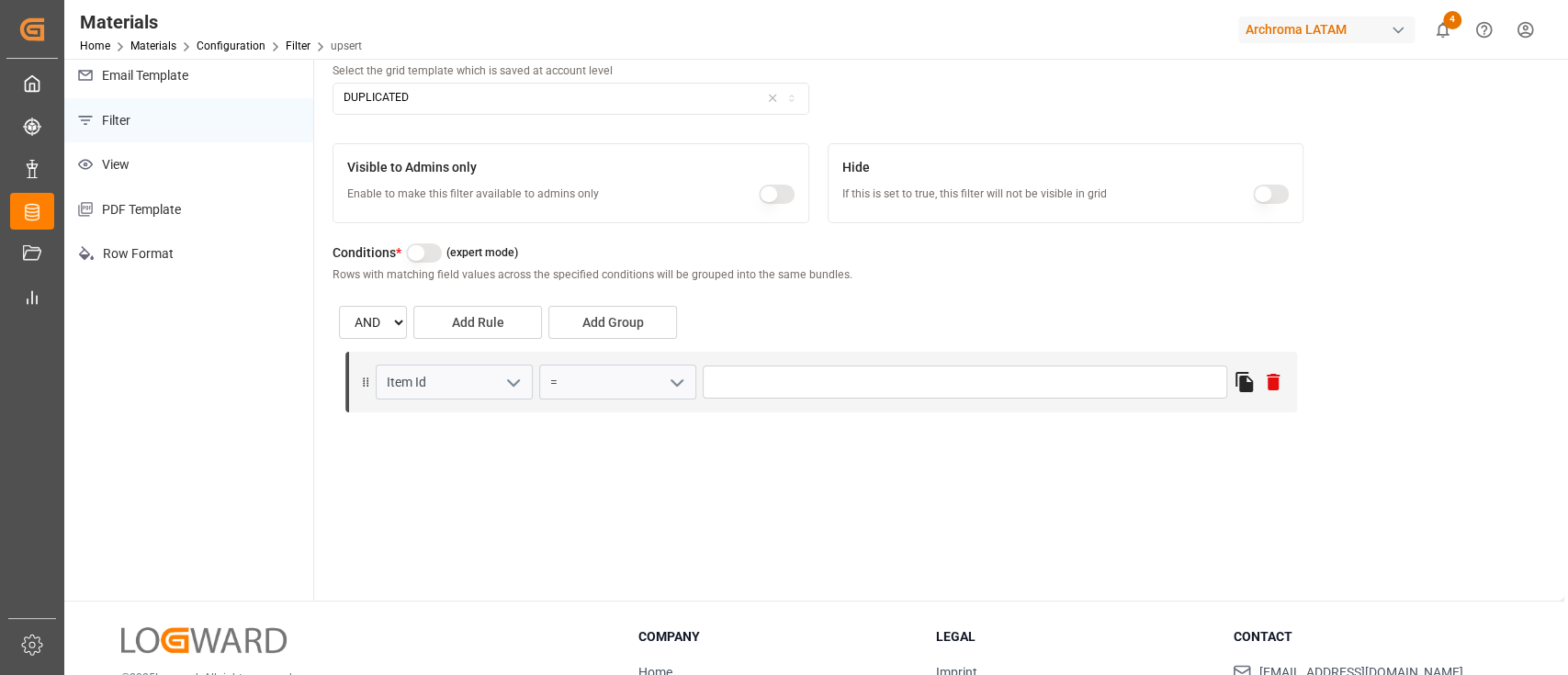
scroll to position [199, 0]
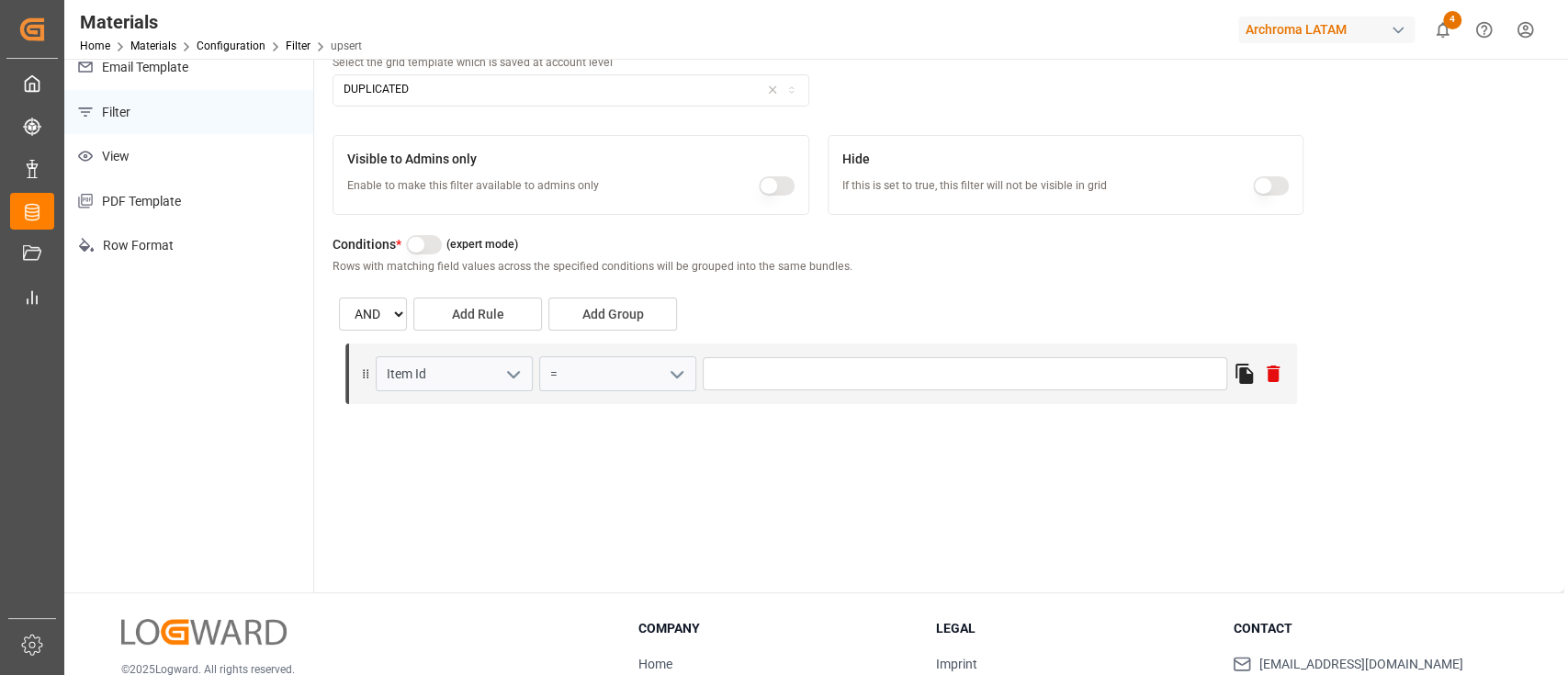
click at [667, 371] on icon "open menu" at bounding box center [677, 374] width 22 height 22
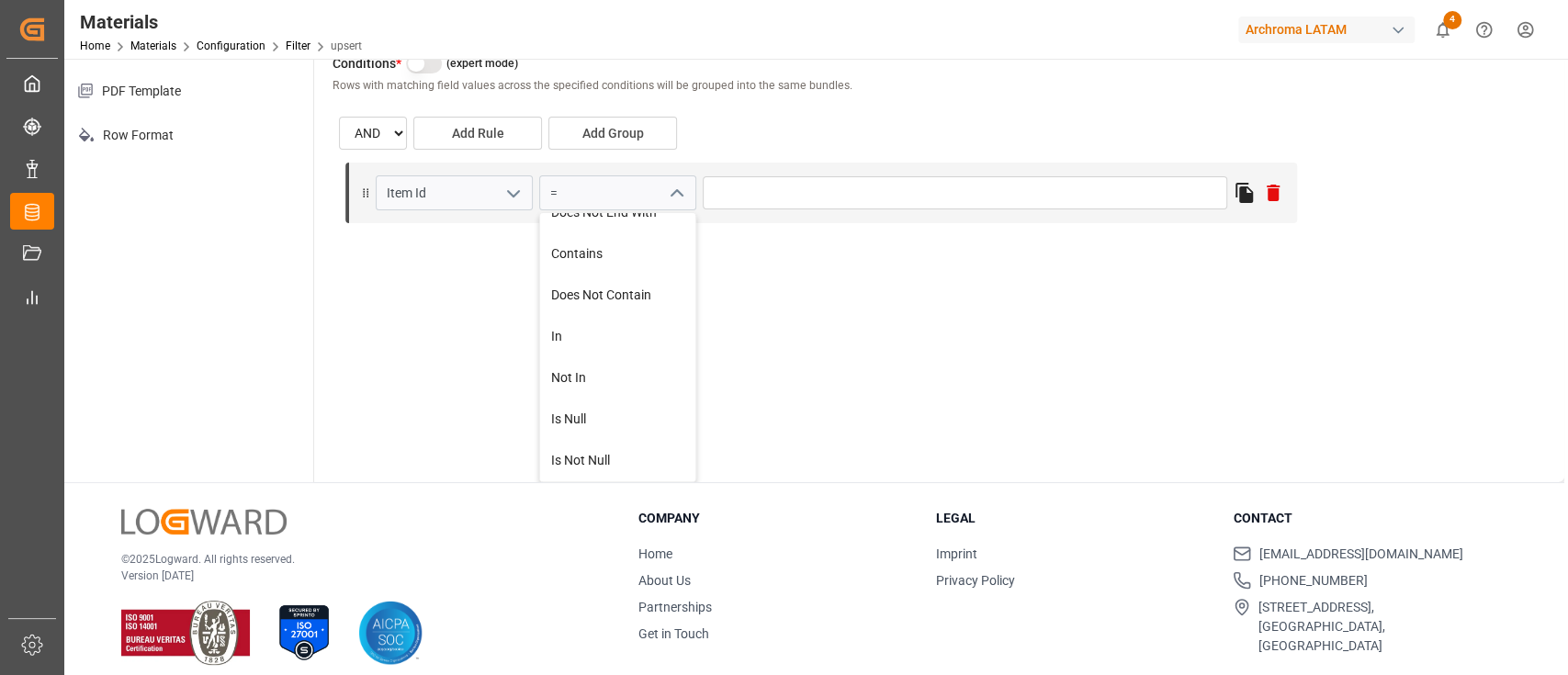
scroll to position [0, 0]
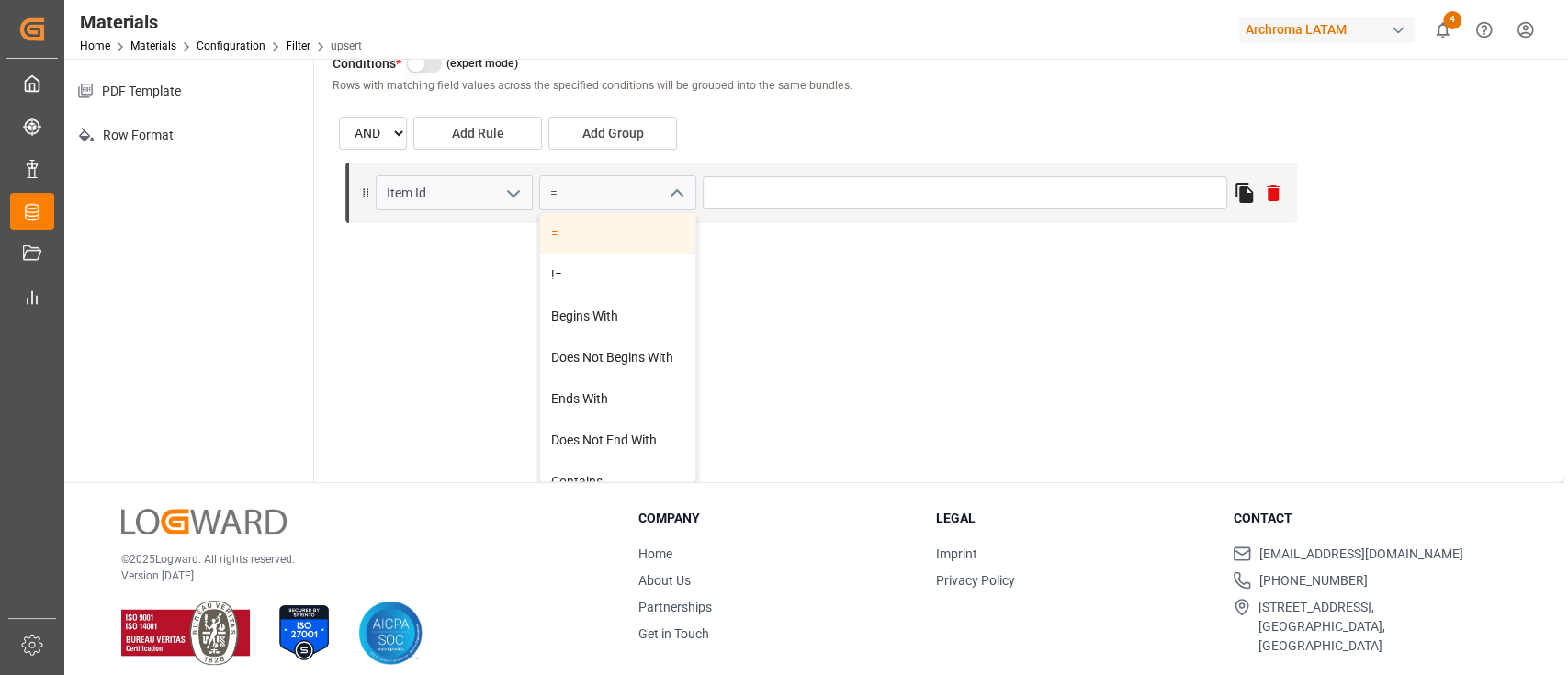
click at [607, 245] on div "=" at bounding box center [617, 233] width 155 height 41
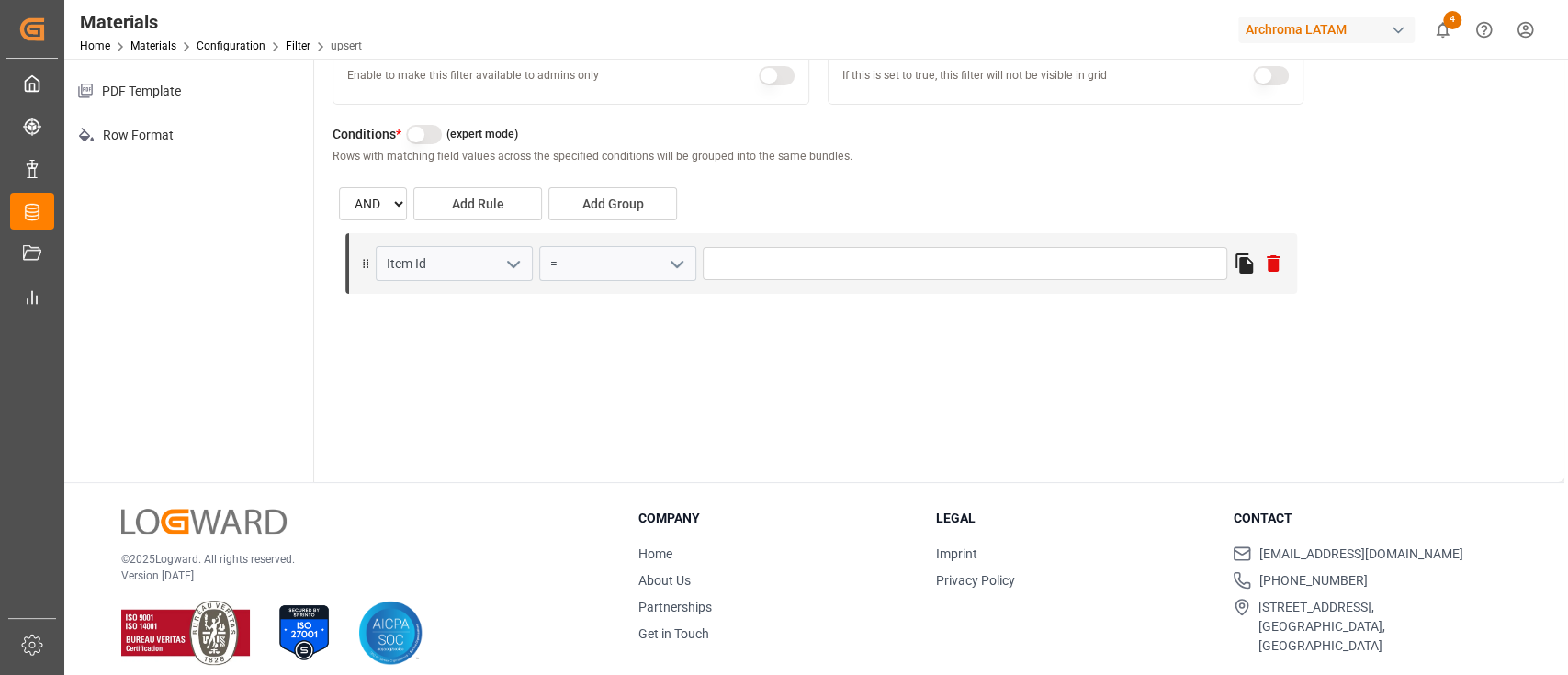
click at [828, 337] on div "Title * Enter the filter title to be displayed in the user interface Duplicated…" at bounding box center [940, 145] width 1250 height 675
click at [724, 258] on input "text" at bounding box center [965, 263] width 524 height 33
click at [737, 338] on div "Title * Enter the filter title to be displayed in the user interface Duplicated…" at bounding box center [940, 145] width 1250 height 675
click at [412, 138] on button "button" at bounding box center [424, 134] width 36 height 19
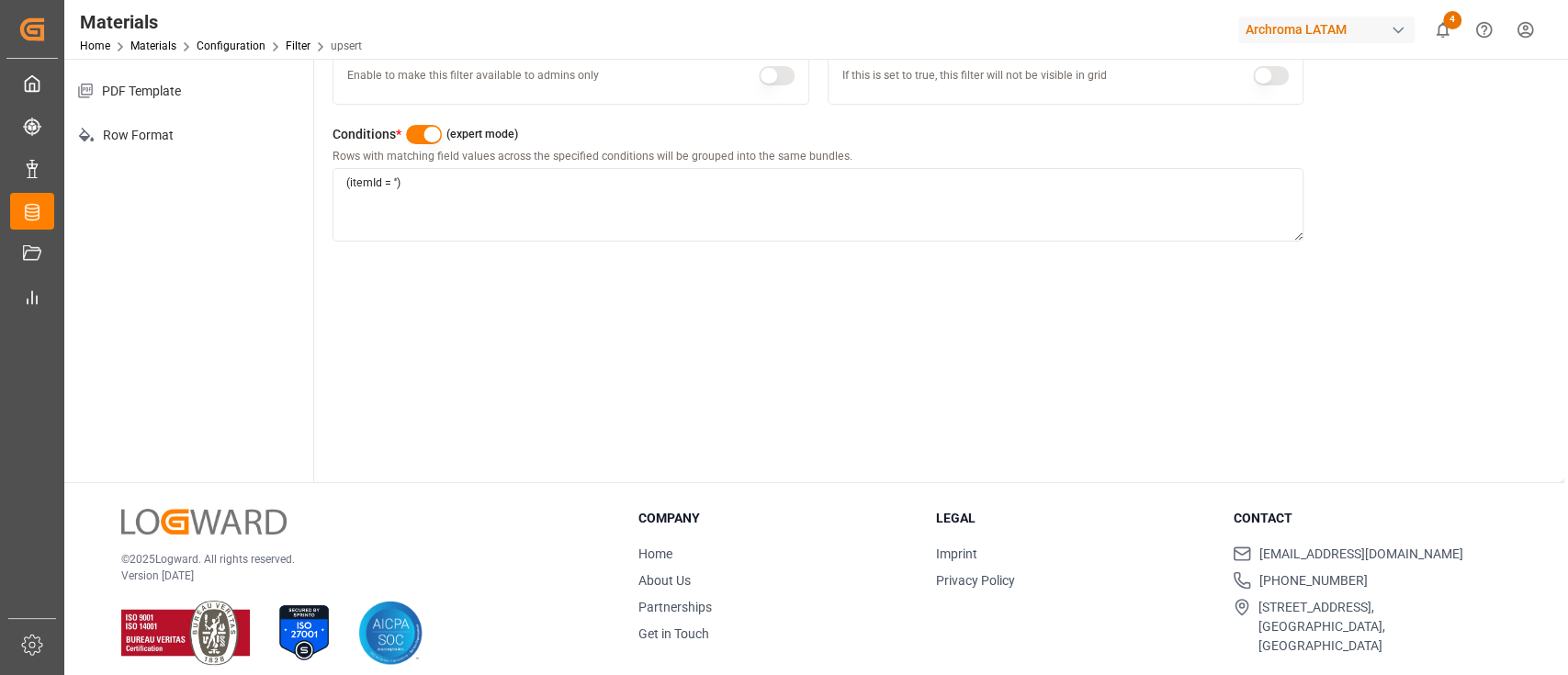
click at [437, 181] on textarea "(itemId = '')" at bounding box center [818, 205] width 971 height 74
click at [365, 188] on textarea "(itemId = '')" at bounding box center [818, 205] width 971 height 74
click at [391, 185] on textarea "(itemId = '')" at bounding box center [818, 205] width 971 height 74
paste textarea "itemId"
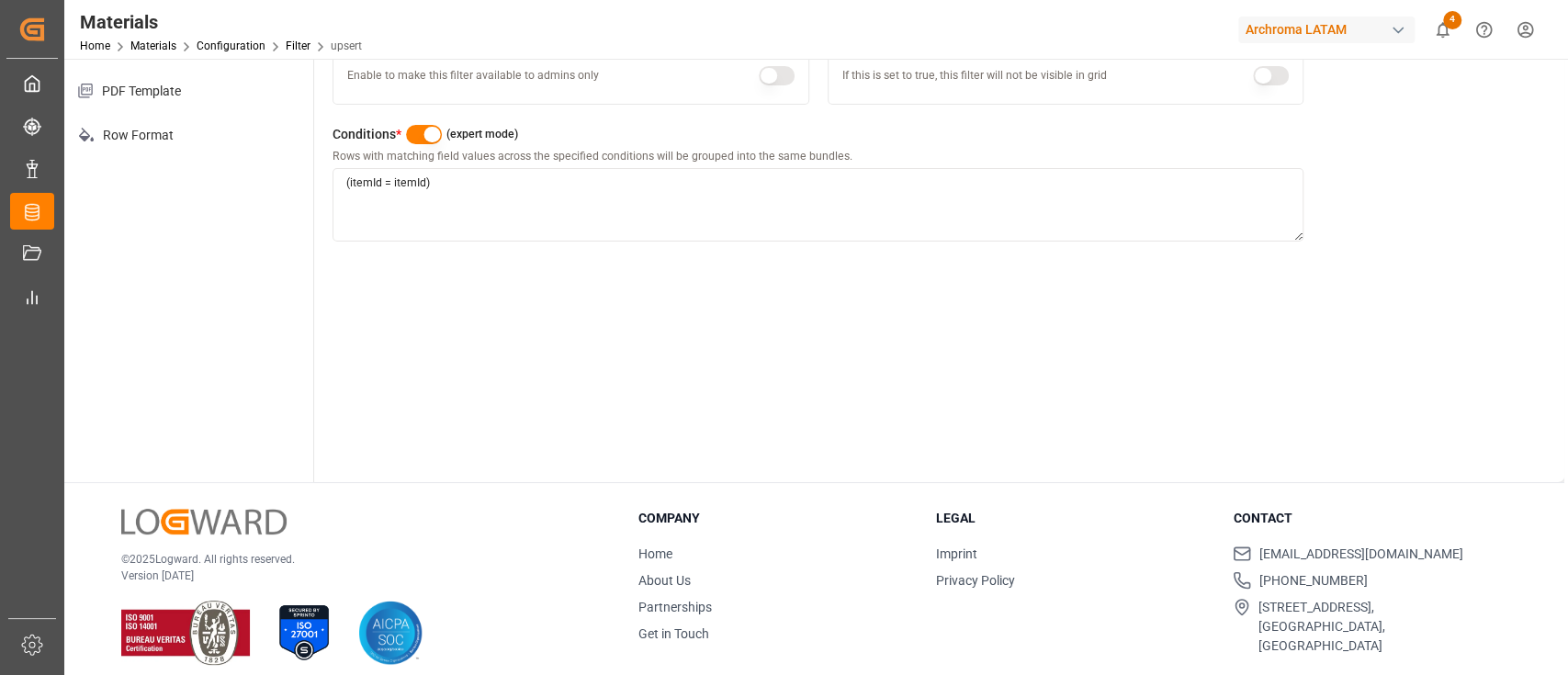
click at [517, 180] on textarea "(itemId = itemId)" at bounding box center [818, 205] width 971 height 74
type textarea "(itemId = itemId)"
click at [414, 136] on button "button" at bounding box center [424, 134] width 36 height 19
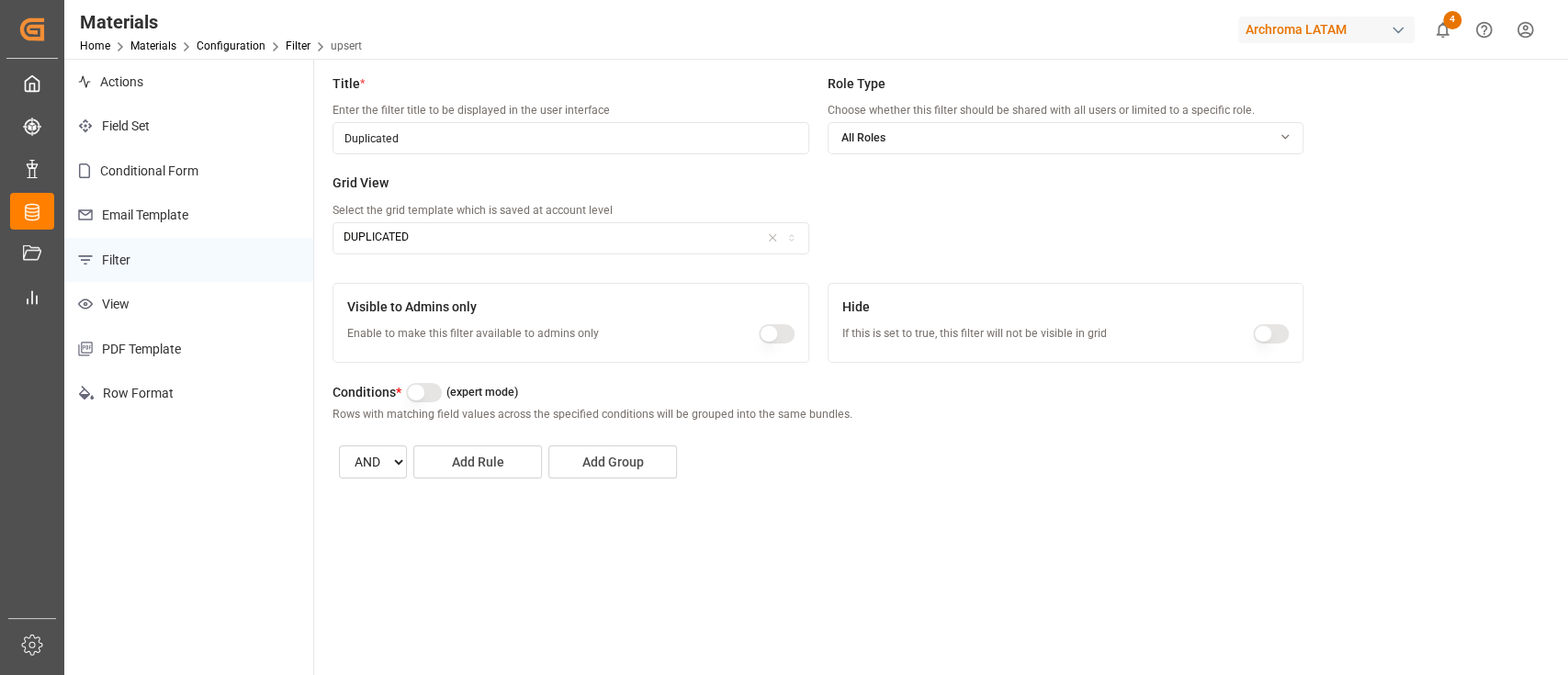
scroll to position [38, 0]
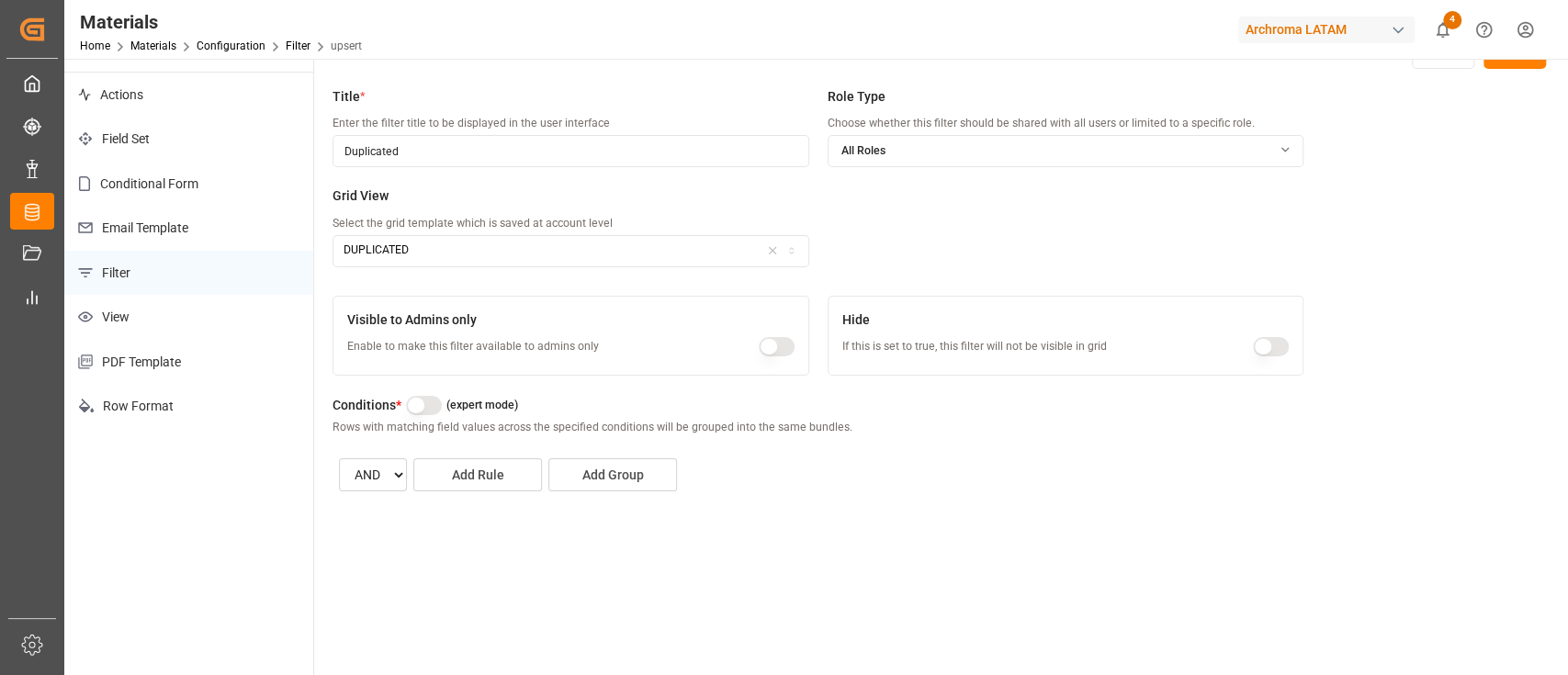
click at [427, 403] on button "button" at bounding box center [424, 405] width 36 height 19
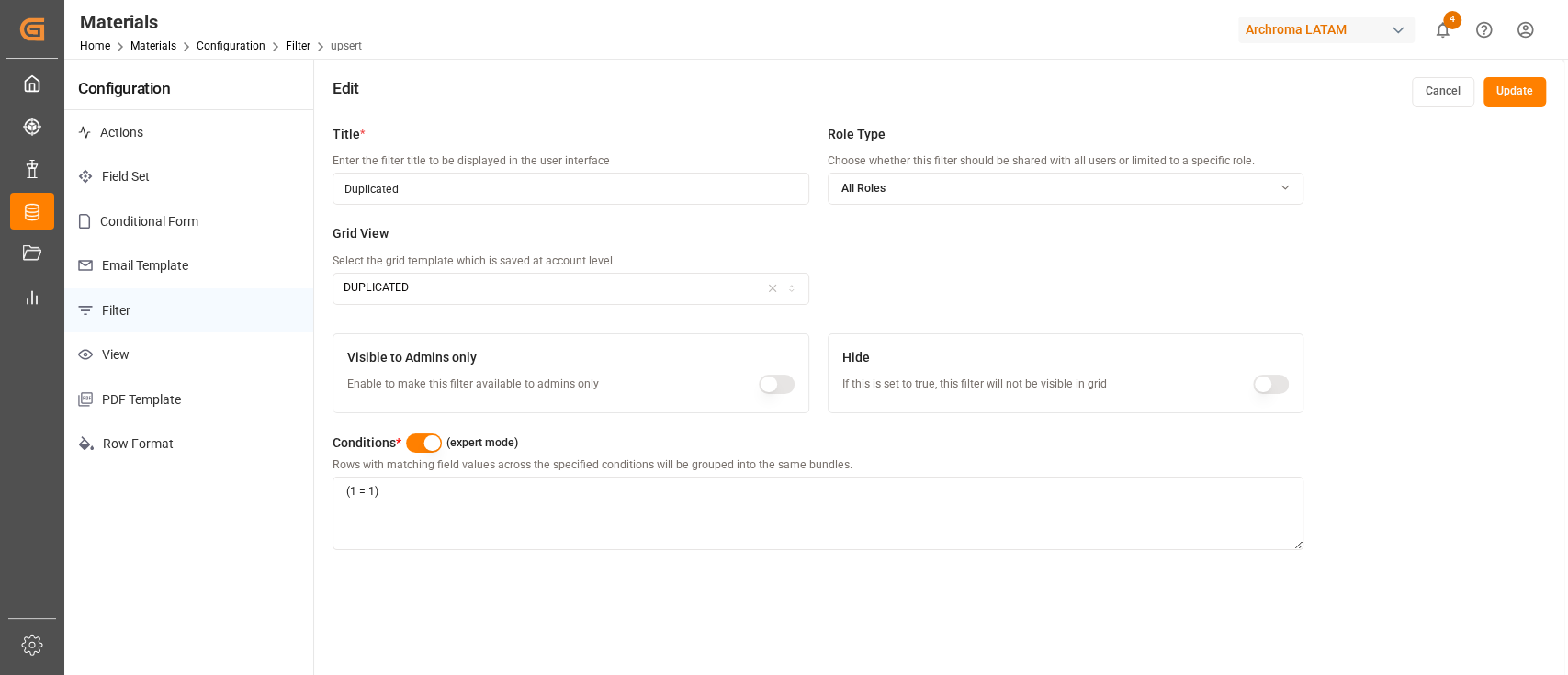
click at [1499, 96] on button "Update" at bounding box center [1515, 91] width 63 height 29
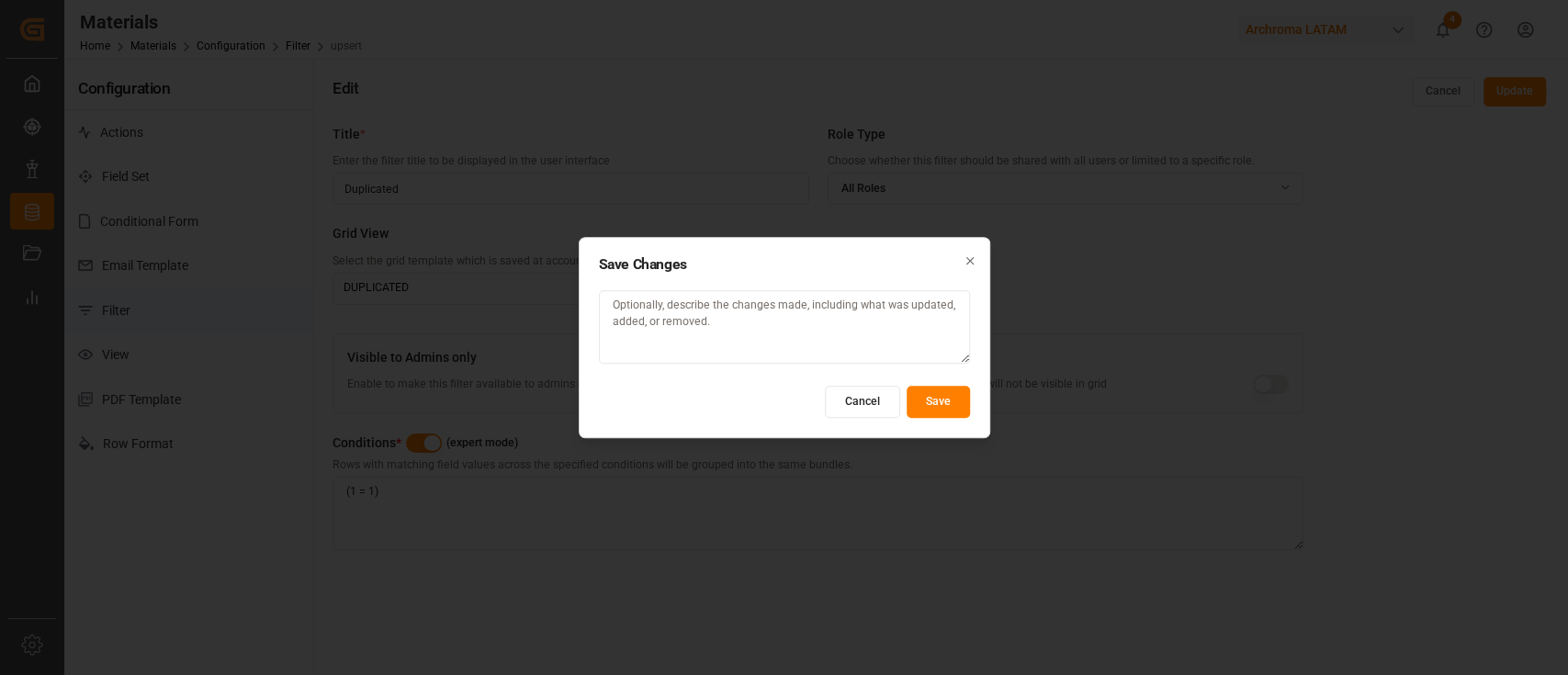
click at [924, 404] on button "Save" at bounding box center [938, 401] width 63 height 32
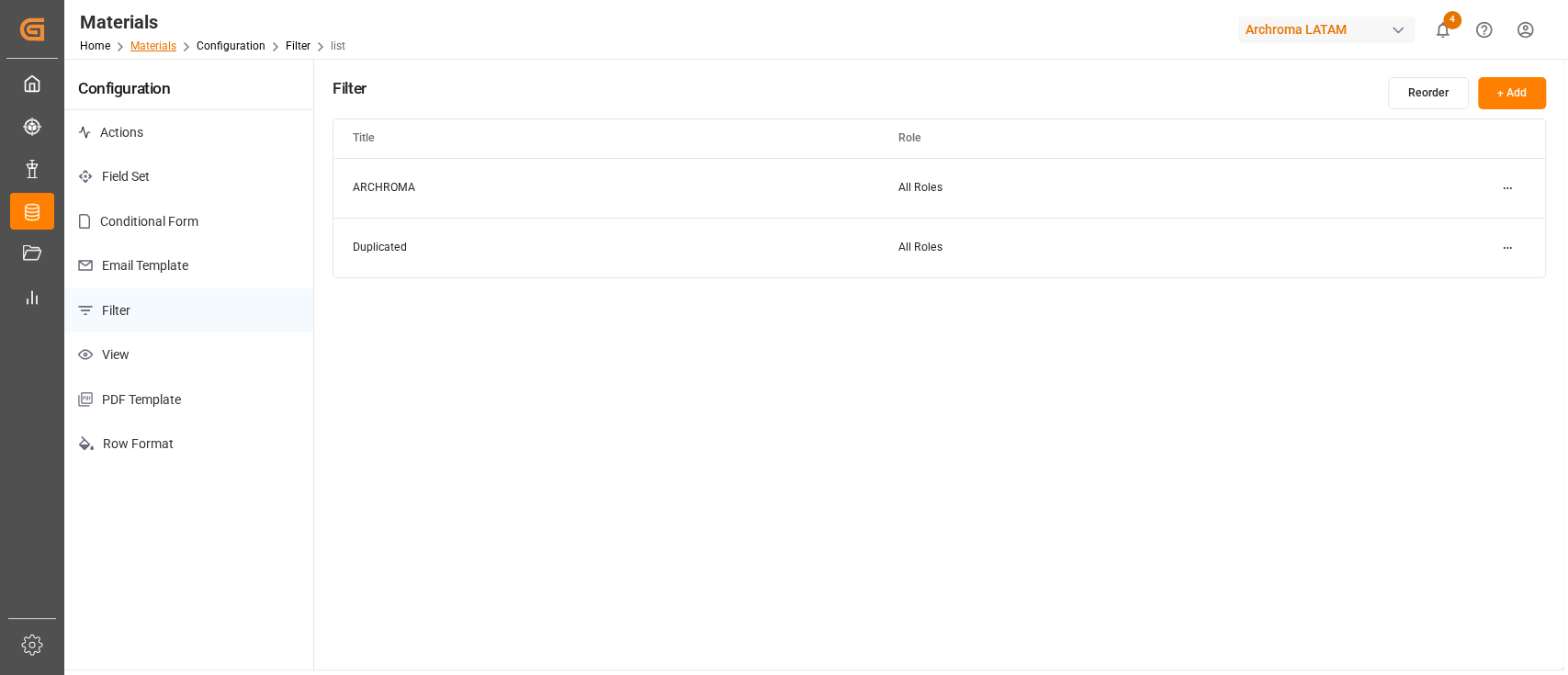
click at [170, 48] on link "Materials" at bounding box center [154, 46] width 46 height 13
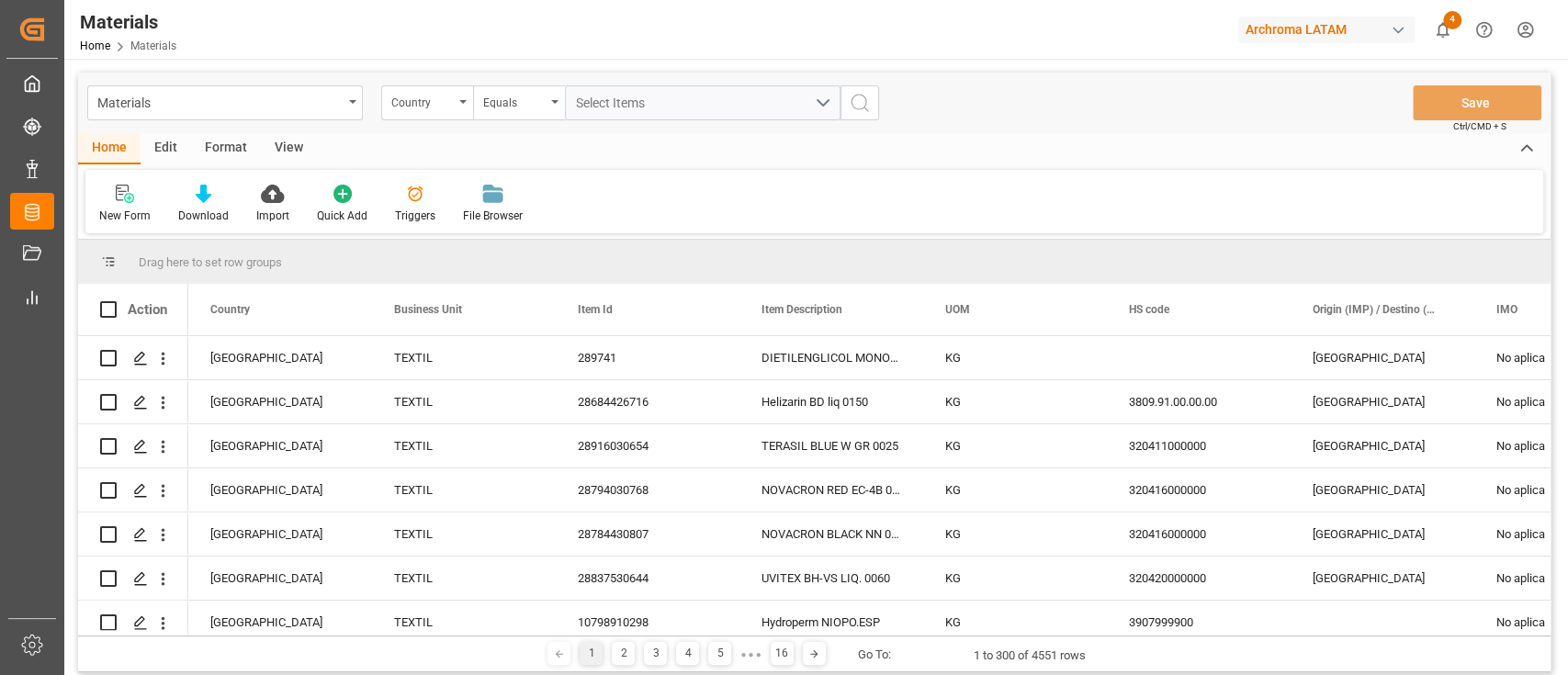
click at [233, 146] on div "Format" at bounding box center [226, 148] width 70 height 31
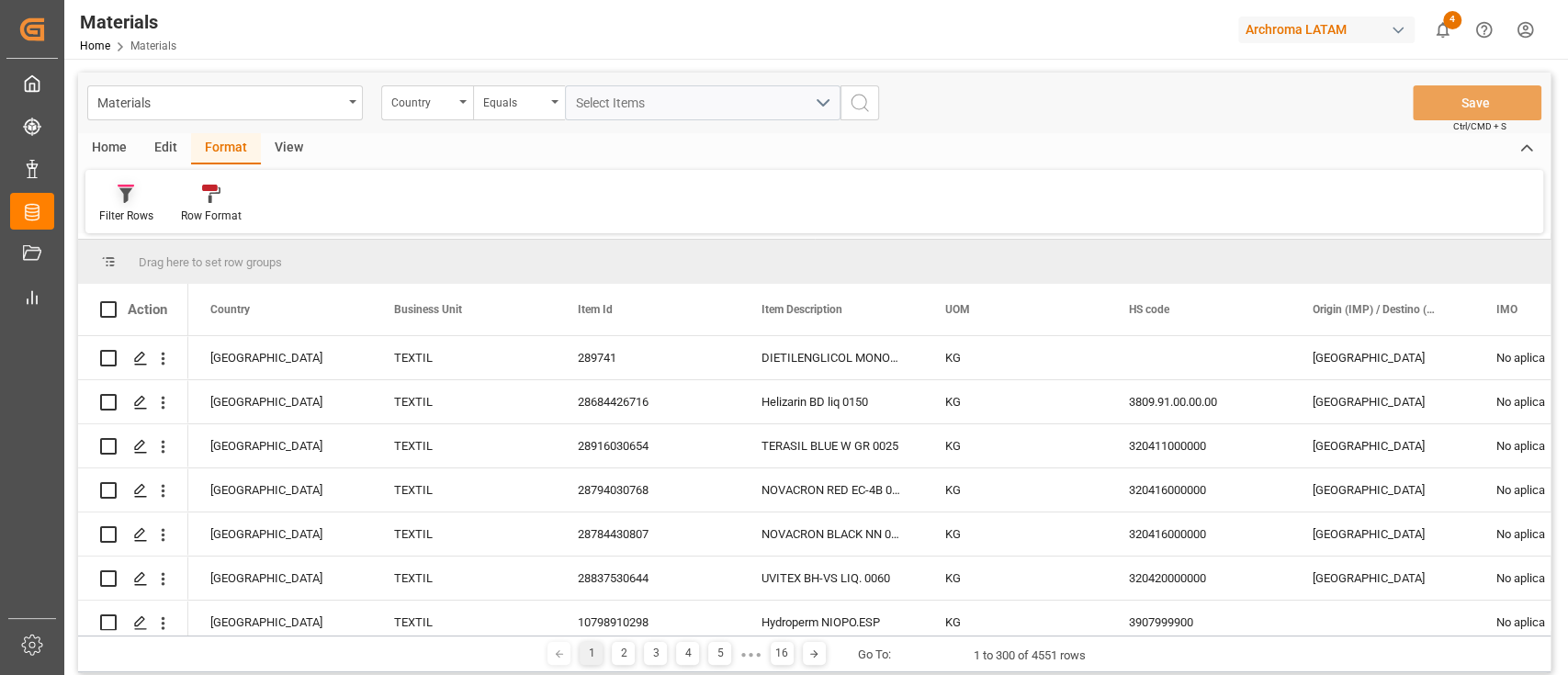
click at [119, 202] on icon at bounding box center [126, 194] width 17 height 18
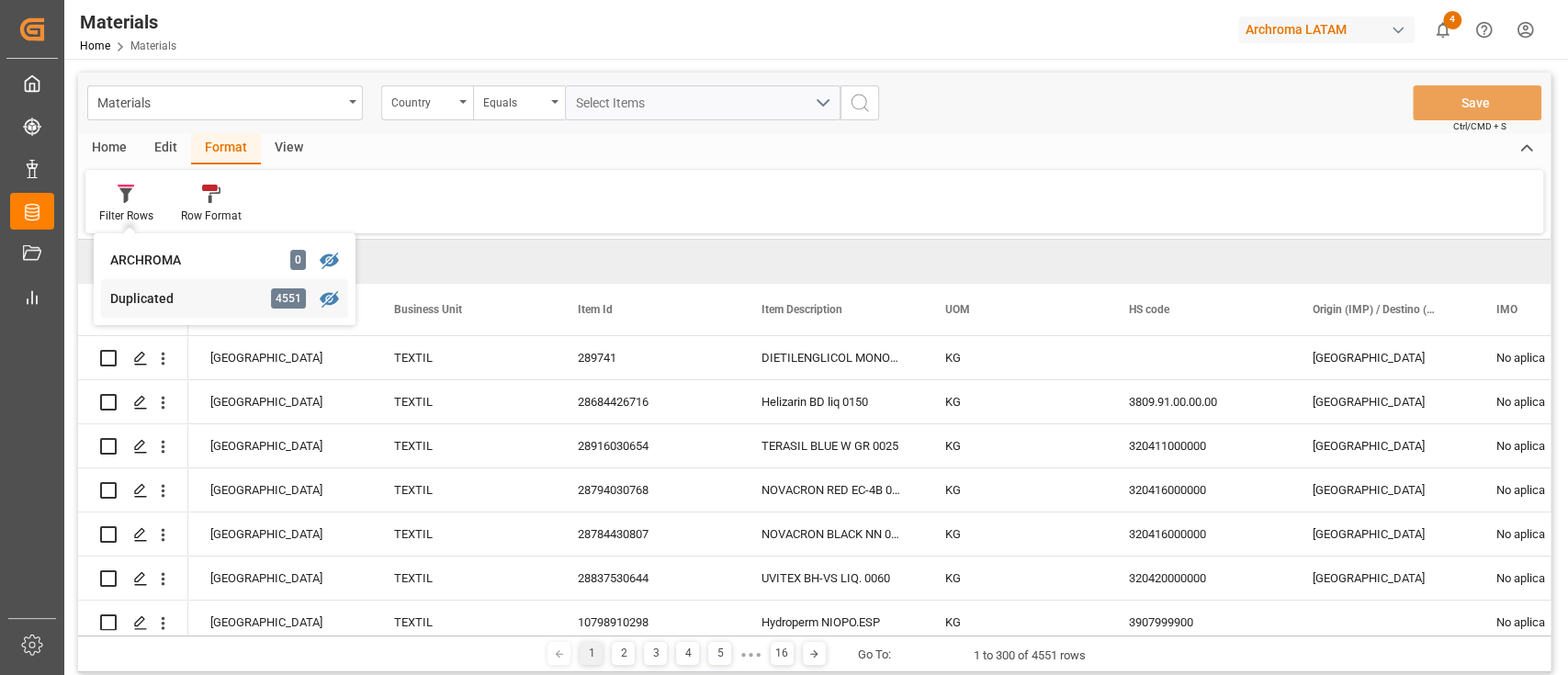
click at [229, 303] on div "Duplicated" at bounding box center [190, 299] width 161 height 19
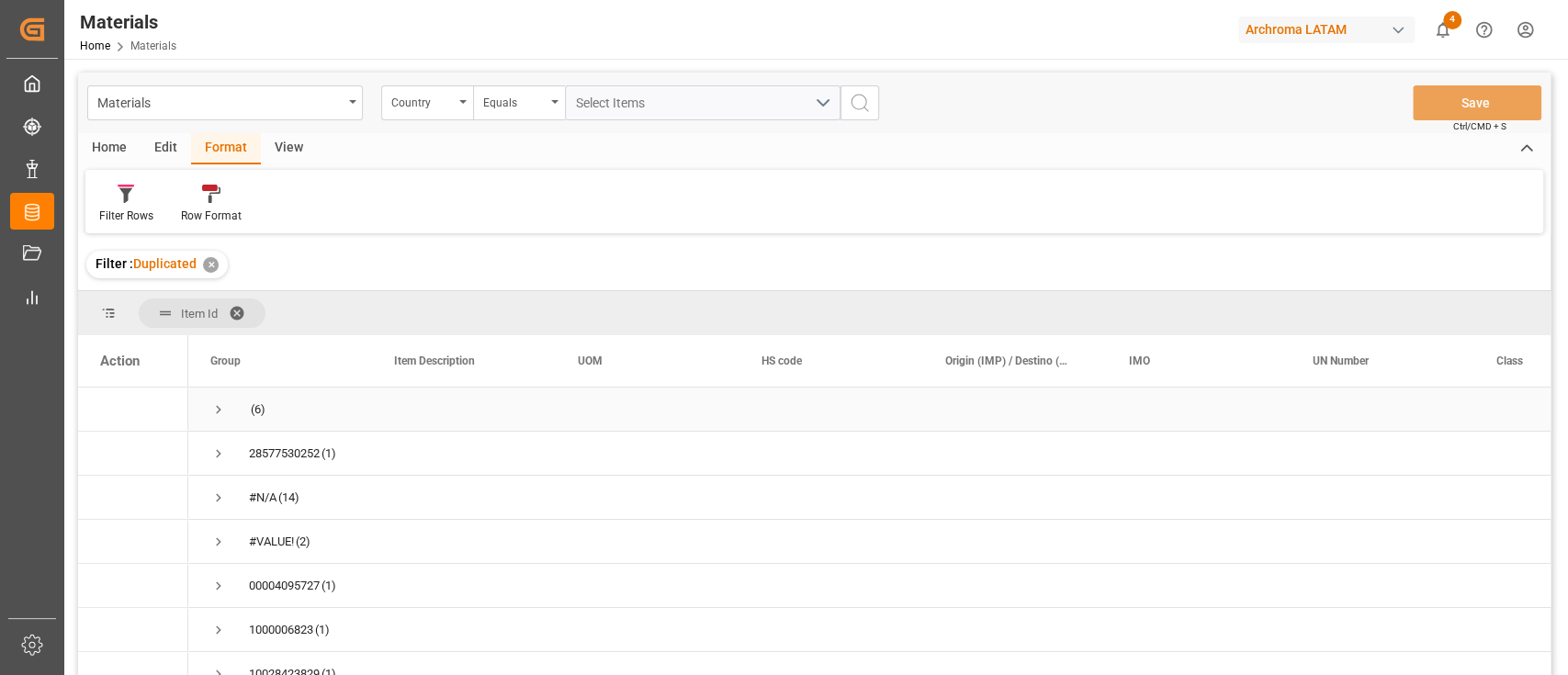
click at [222, 407] on span "Press SPACE to select this row." at bounding box center [219, 409] width 17 height 17
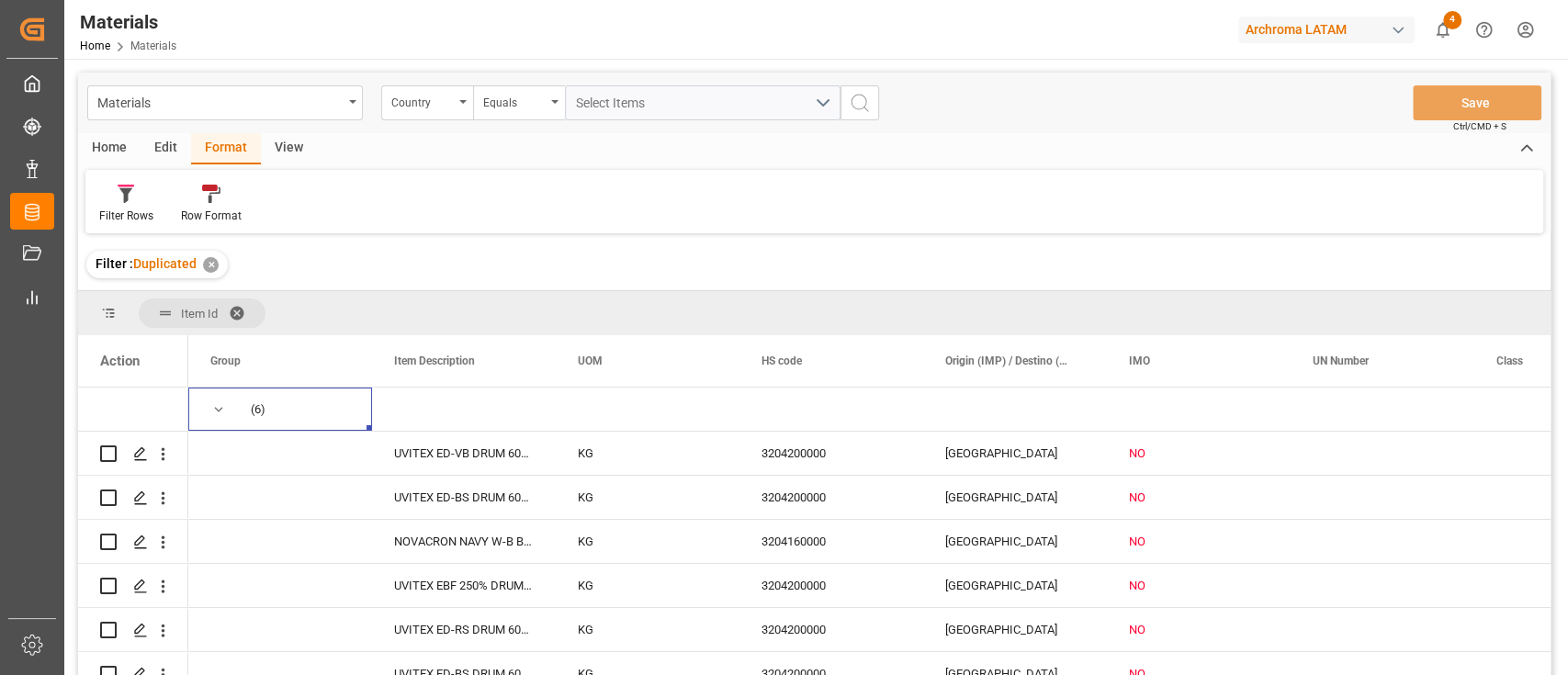
click at [172, 144] on div "Edit" at bounding box center [166, 148] width 51 height 31
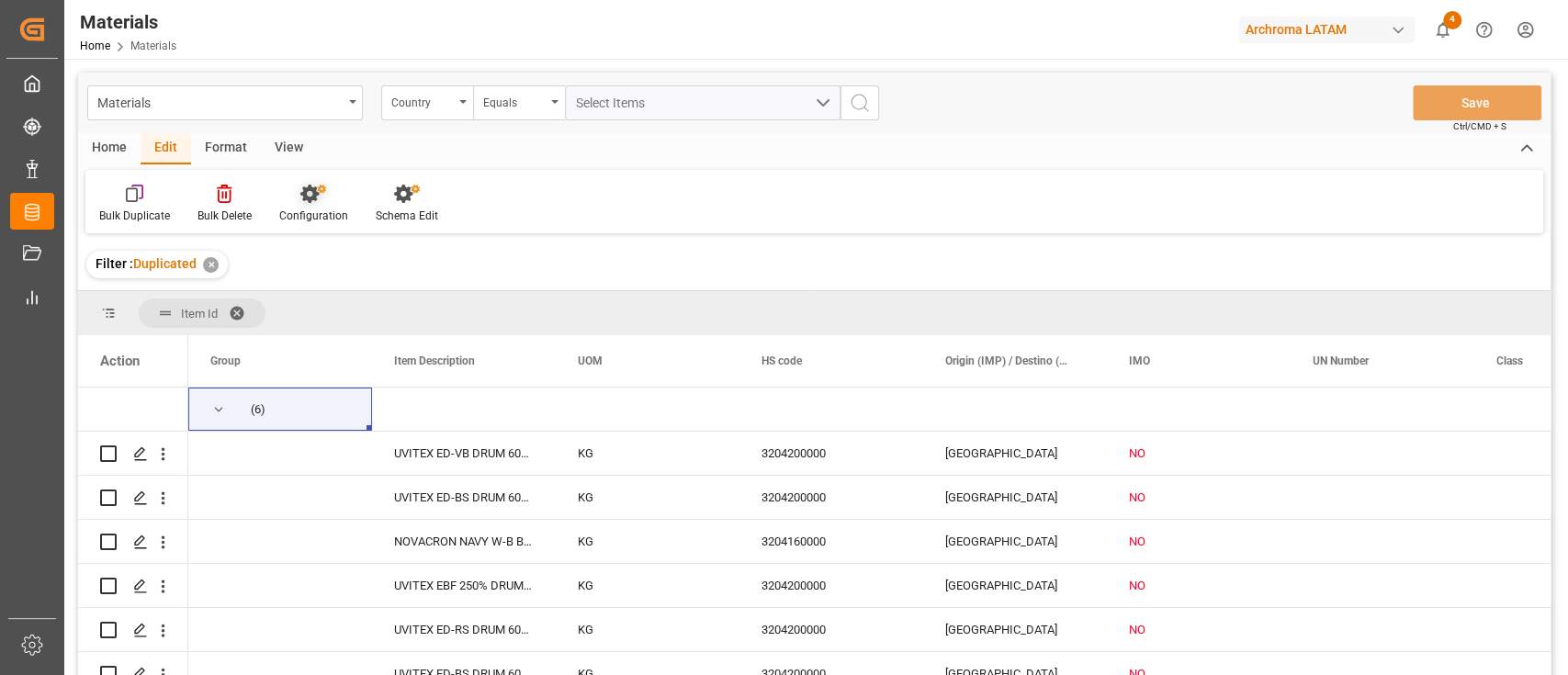
click at [304, 204] on div "Configuration" at bounding box center [314, 204] width 97 height 40
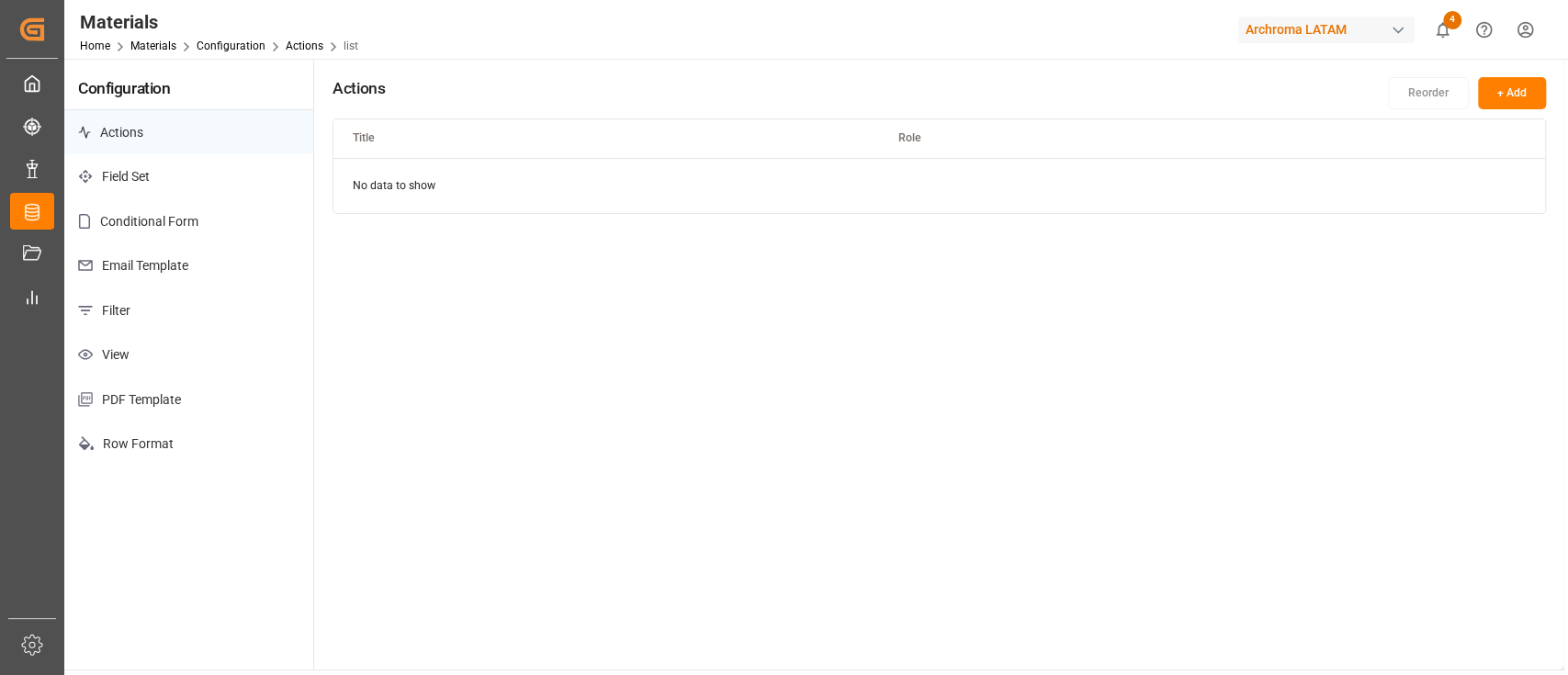
click at [183, 307] on p "Filter" at bounding box center [188, 311] width 249 height 45
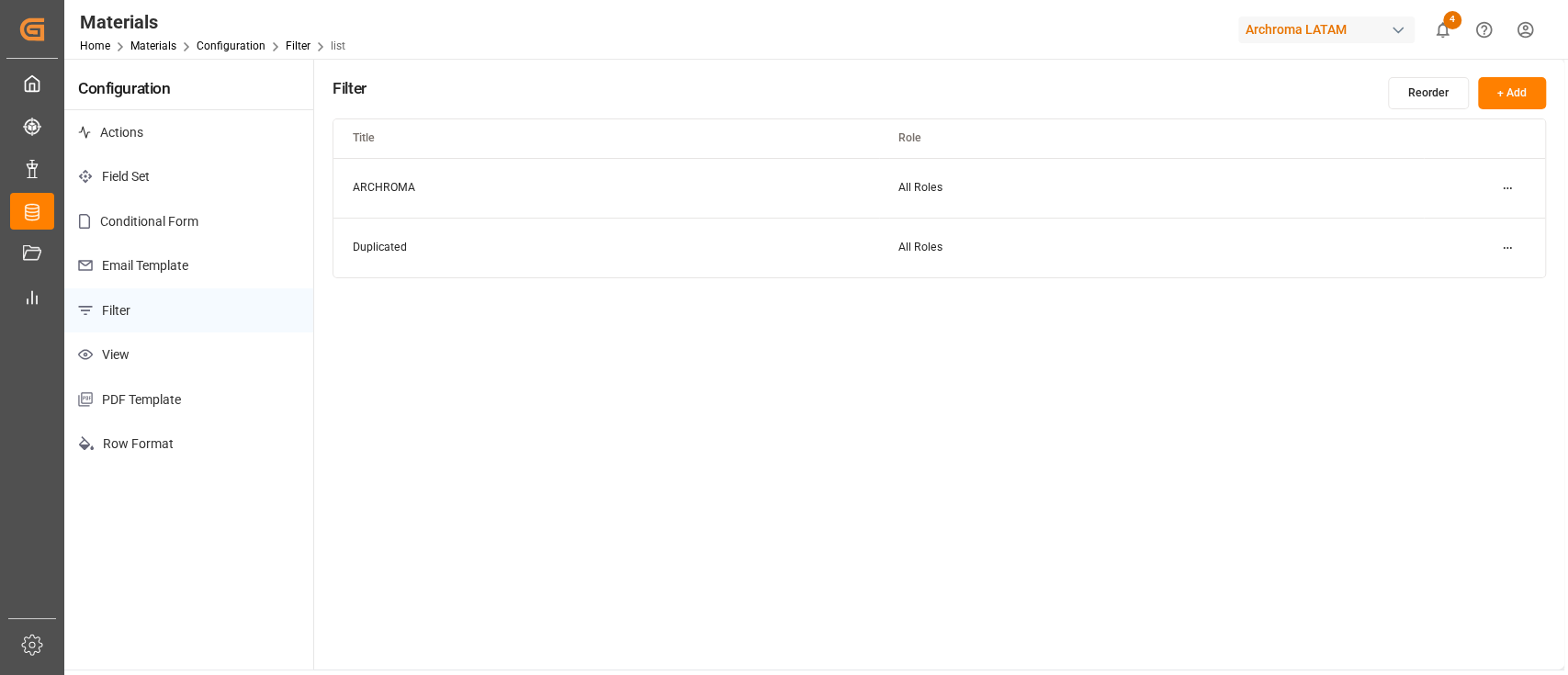
click at [1507, 252] on html "Created by potrace 1.15, written by Peter Selinger 2001-2017 Created by potrace…" at bounding box center [784, 338] width 1568 height 675
click at [1478, 280] on div "Edit" at bounding box center [1474, 285] width 95 height 26
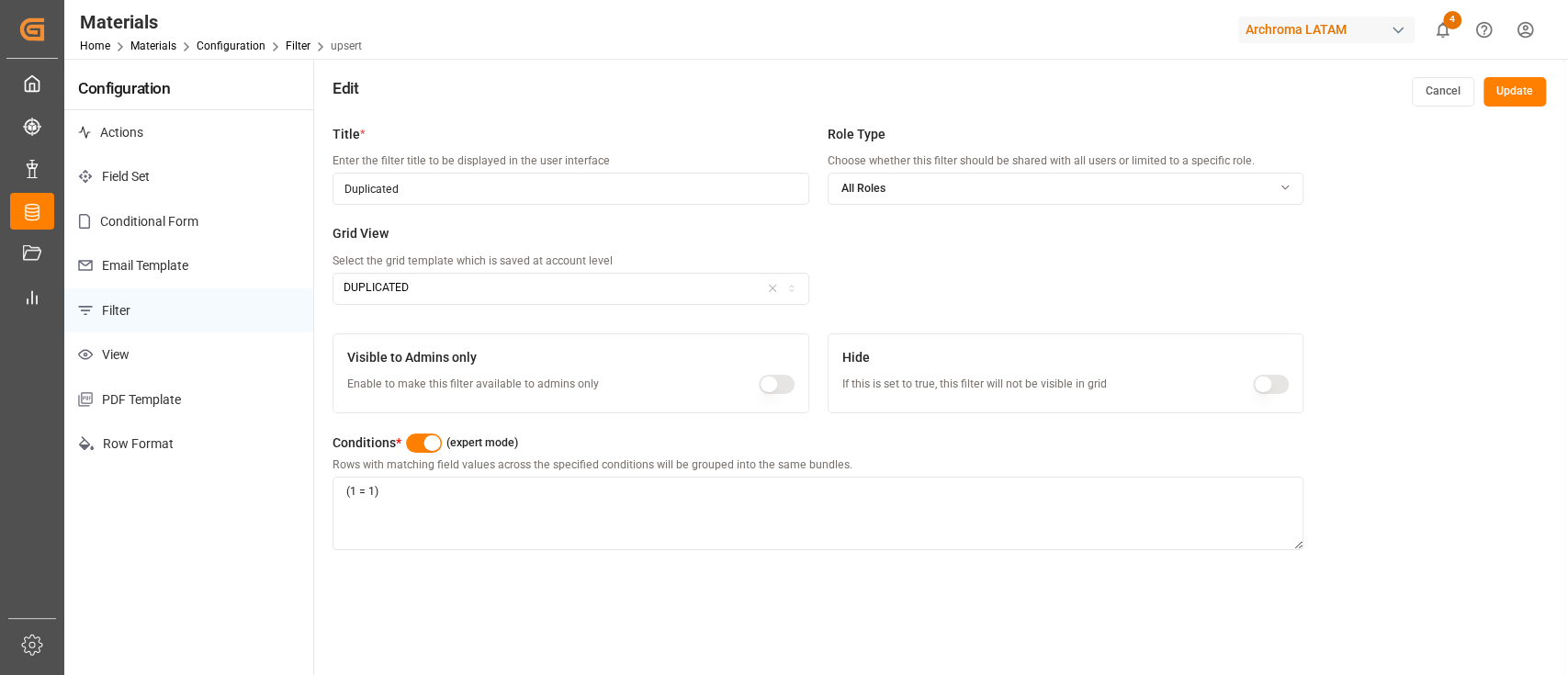
click at [520, 503] on textarea "(1 = 1)" at bounding box center [818, 513] width 971 height 74
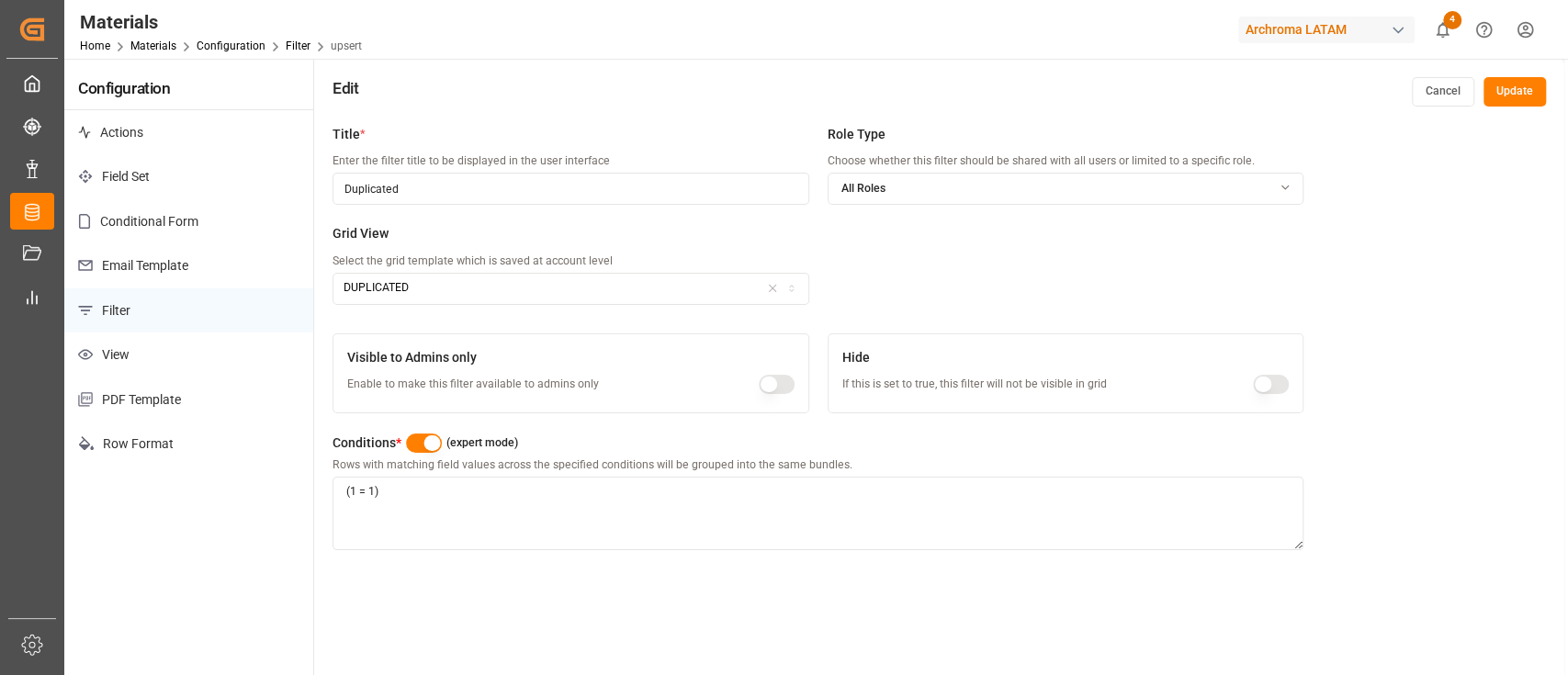
click at [681, 511] on textarea "(1 = 1)" at bounding box center [818, 513] width 971 height 74
click at [725, 511] on textarea "(1 = 1)" at bounding box center [818, 513] width 971 height 74
click at [978, 374] on div "Hide If this is set to true, this filter will not be visible in grid" at bounding box center [975, 380] width 265 height 64
click at [421, 473] on p "Rows with matching field values across the specified conditions will be grouped…" at bounding box center [818, 465] width 971 height 17
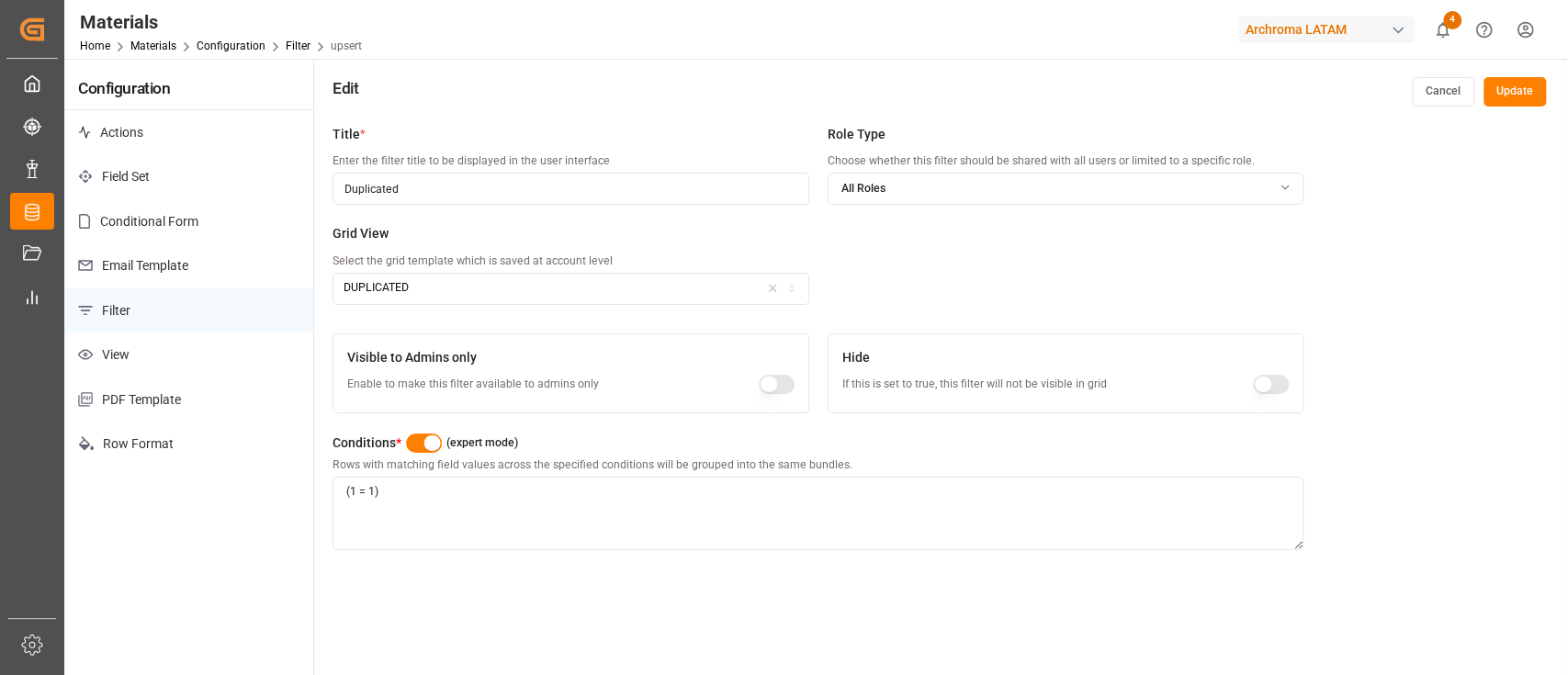
click at [425, 508] on textarea "(1 = 1)" at bounding box center [818, 513] width 971 height 74
paste textarea "[ { "aggregation": { "type": "terms", "field": "itemId.keyword", "min_doc_count…"
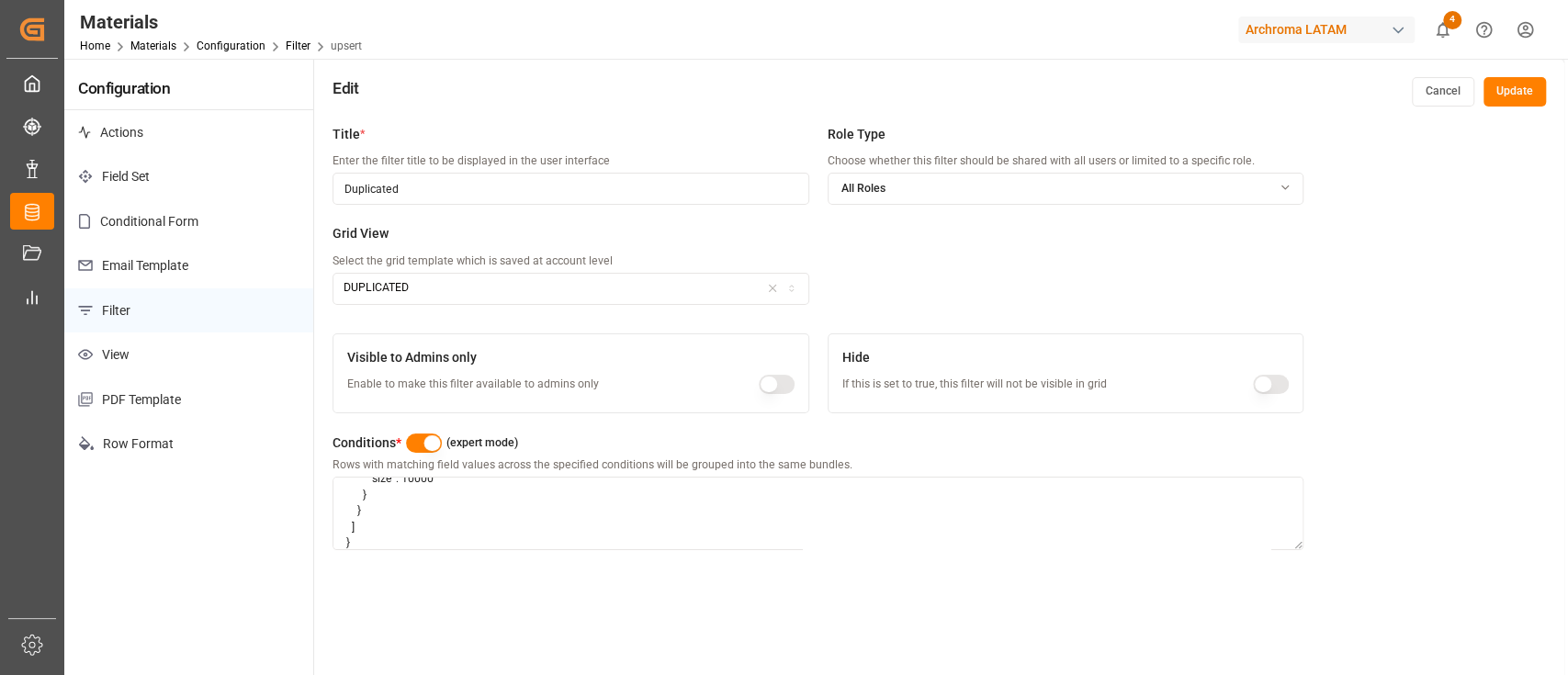
type textarea "[ { "aggregation": { "type": "terms", "field": "itemId.keyword", "min_doc_count…"
click at [1507, 84] on button "Update" at bounding box center [1515, 91] width 63 height 29
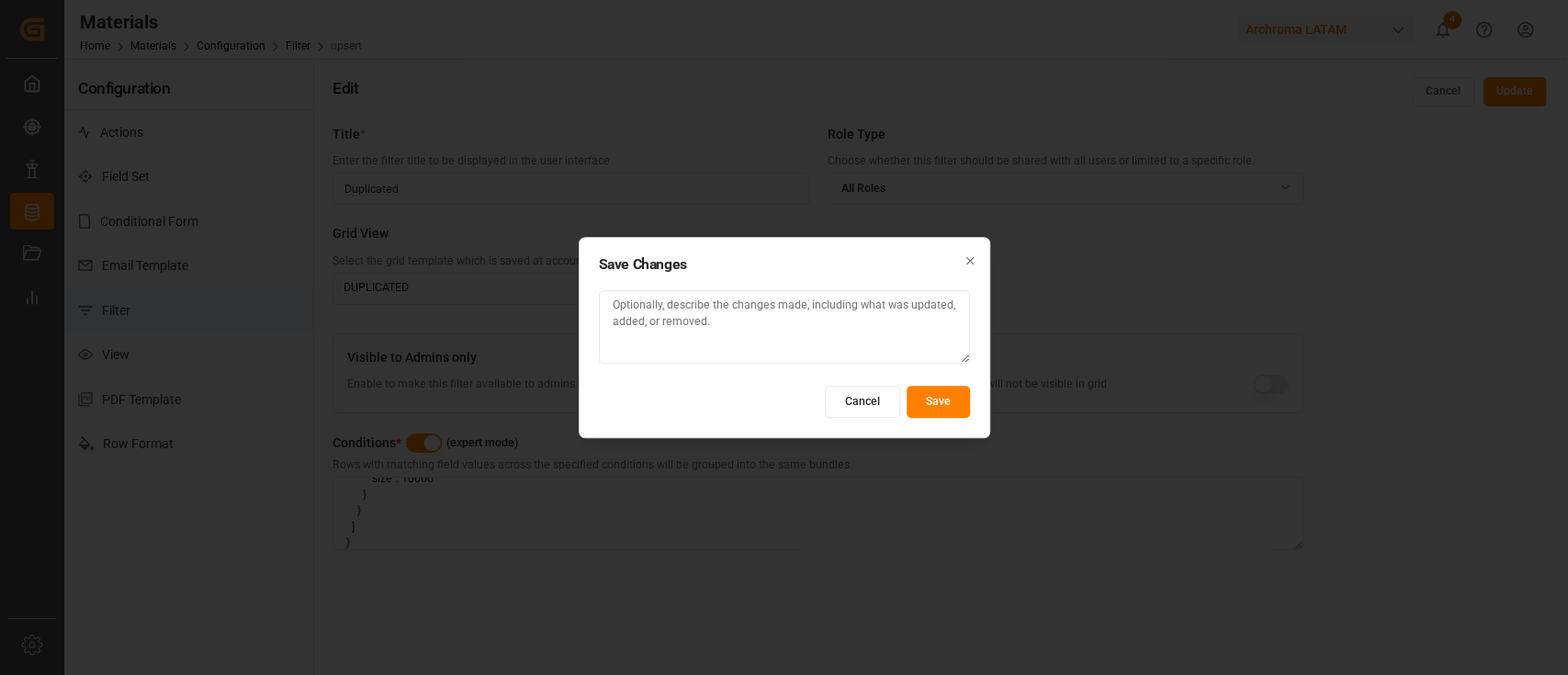
click at [929, 397] on button "Save" at bounding box center [938, 401] width 63 height 32
click at [863, 416] on button "Cancel" at bounding box center [862, 401] width 75 height 32
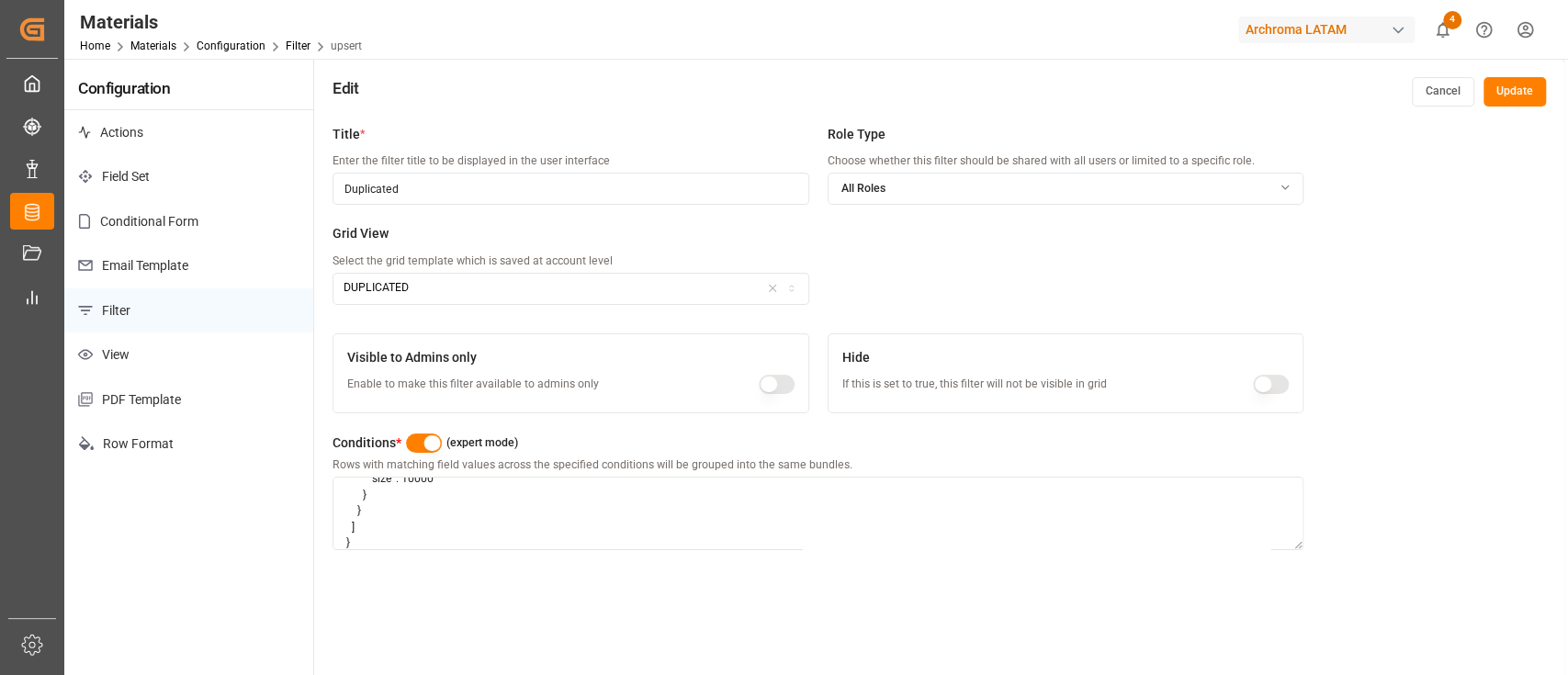
click at [688, 503] on textarea "[ { "aggregation": { "type": "terms", "field": "itemId.keyword", "min_doc_count…" at bounding box center [818, 513] width 971 height 74
drag, startPoint x: 463, startPoint y: 537, endPoint x: 347, endPoint y: 390, distance: 187.3
click at [347, 390] on div "Title * Enter the filter title to be displayed in the user interface Duplicated…" at bounding box center [940, 453] width 1250 height 675
paste textarea "[ { "field": "itemId.keyword", "operator": "exists" } ] } ¿Podrías compartir el…"
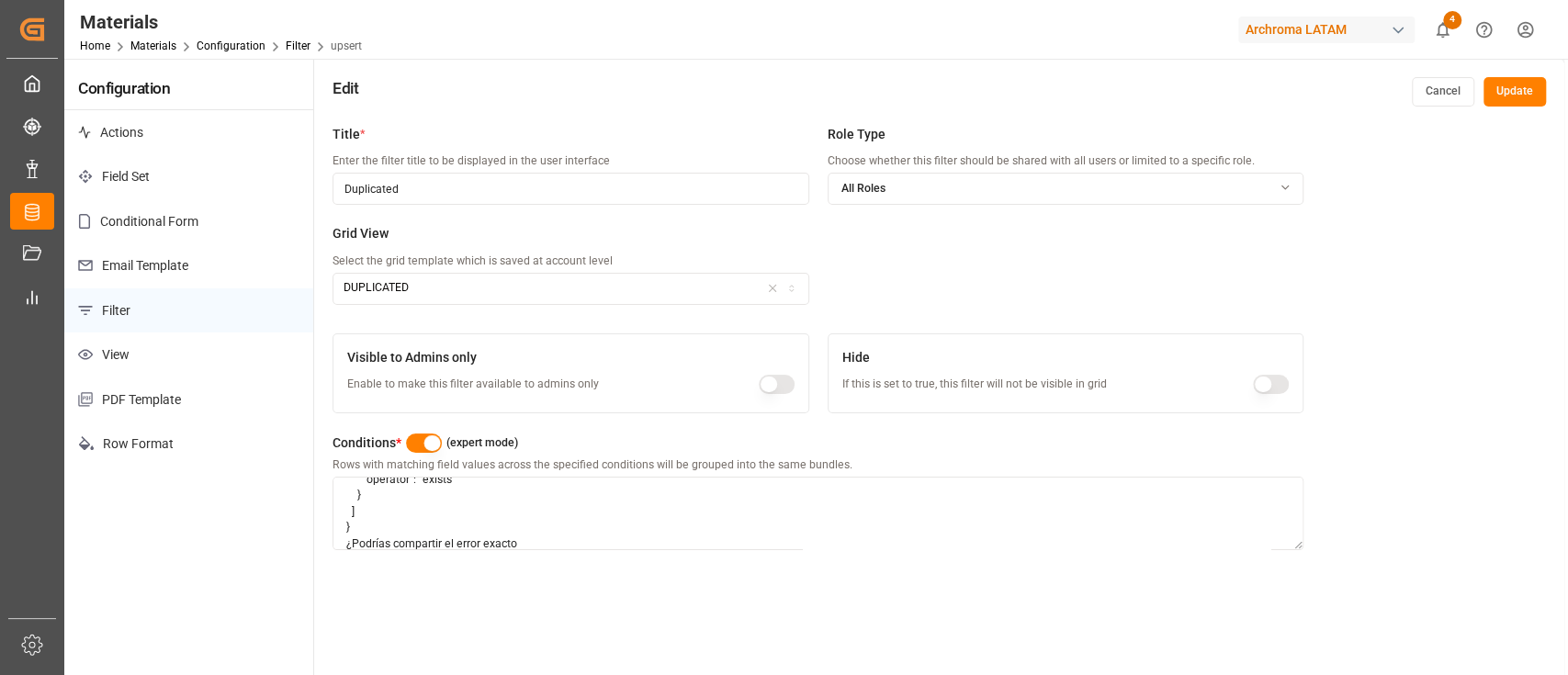
scroll to position [69, 0]
drag, startPoint x: 529, startPoint y: 547, endPoint x: 341, endPoint y: 547, distance: 188.0
click at [341, 547] on textarea "[ { "field": "itemId.keyword", "operator": "exists" } ] } ¿Podrías compartir el…" at bounding box center [818, 513] width 971 height 74
type textarea "[ { "field": "itemId.keyword", "operator": "exists" } ] }"
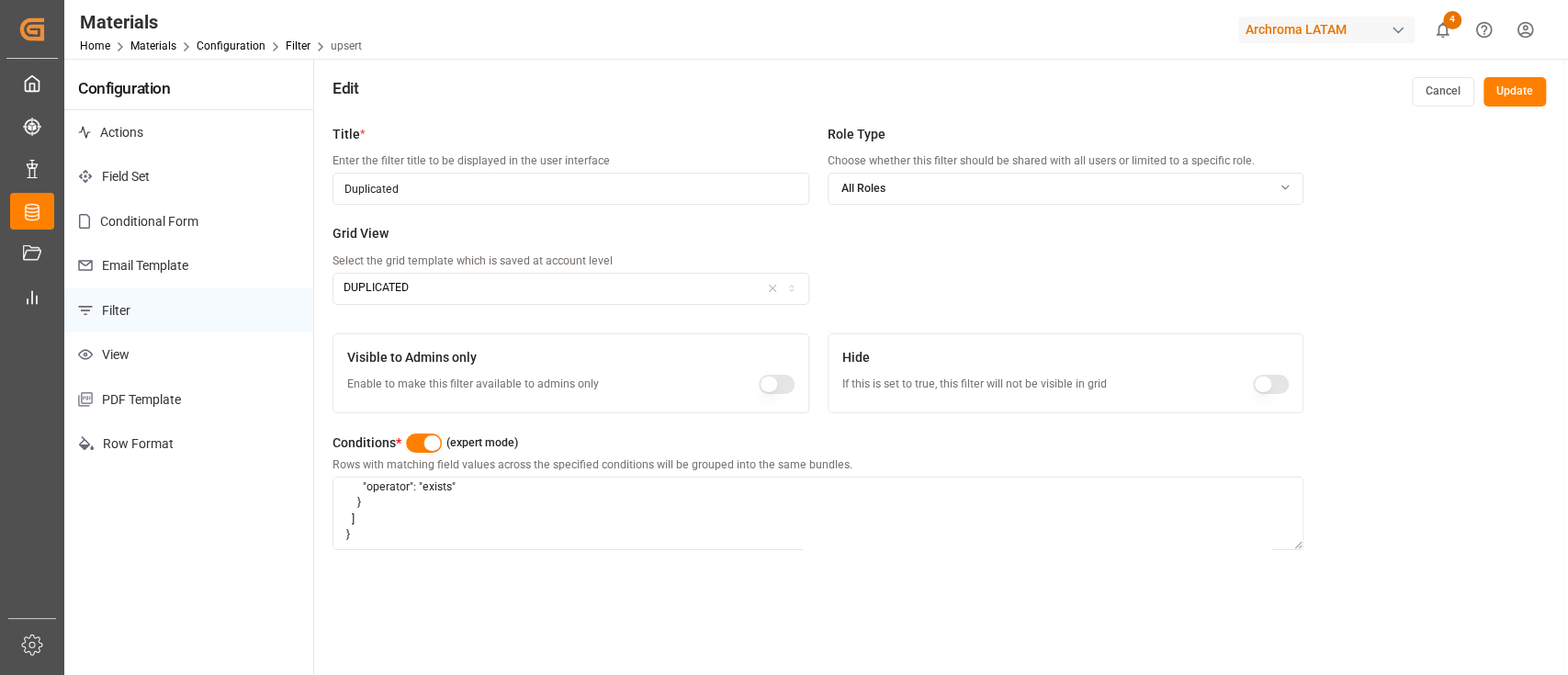
click at [1516, 98] on button "Update" at bounding box center [1515, 91] width 63 height 29
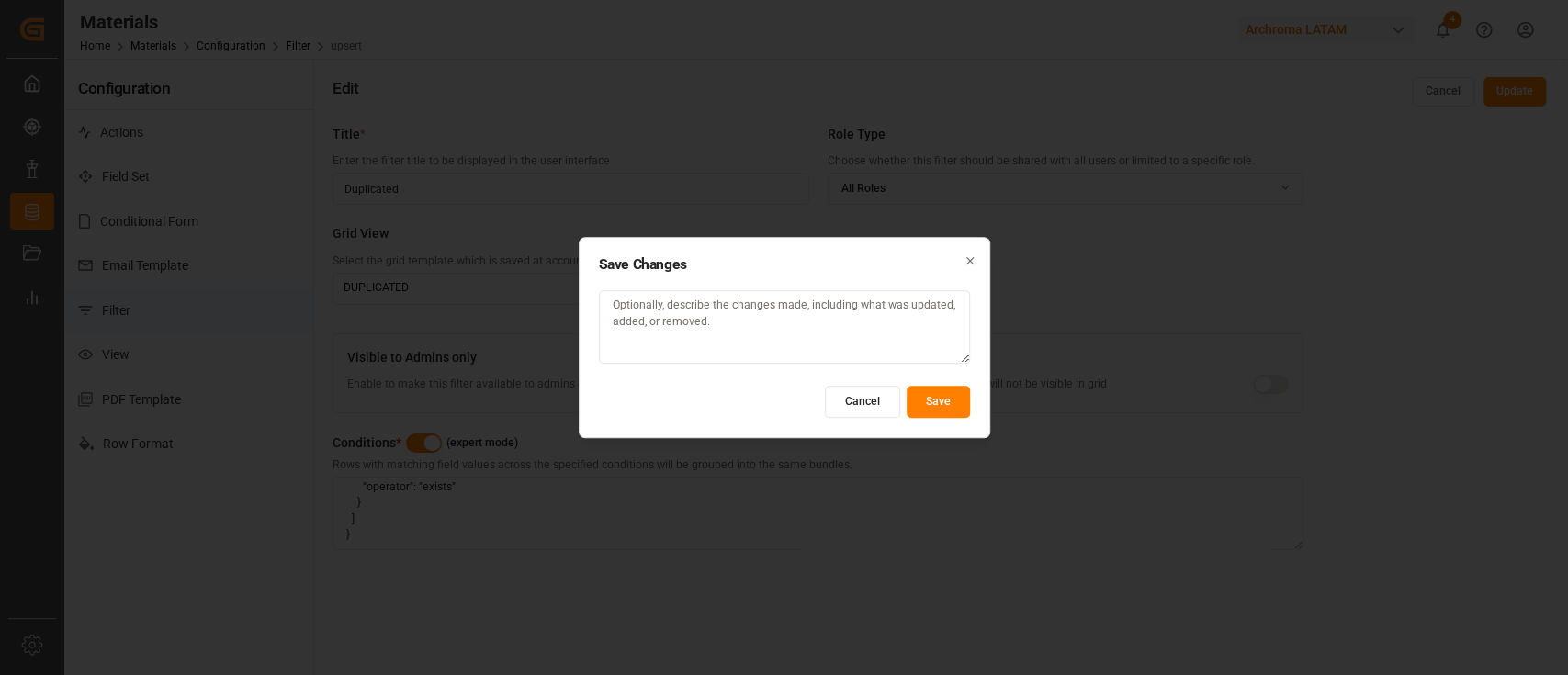
click at [925, 407] on button "Save" at bounding box center [938, 401] width 63 height 32
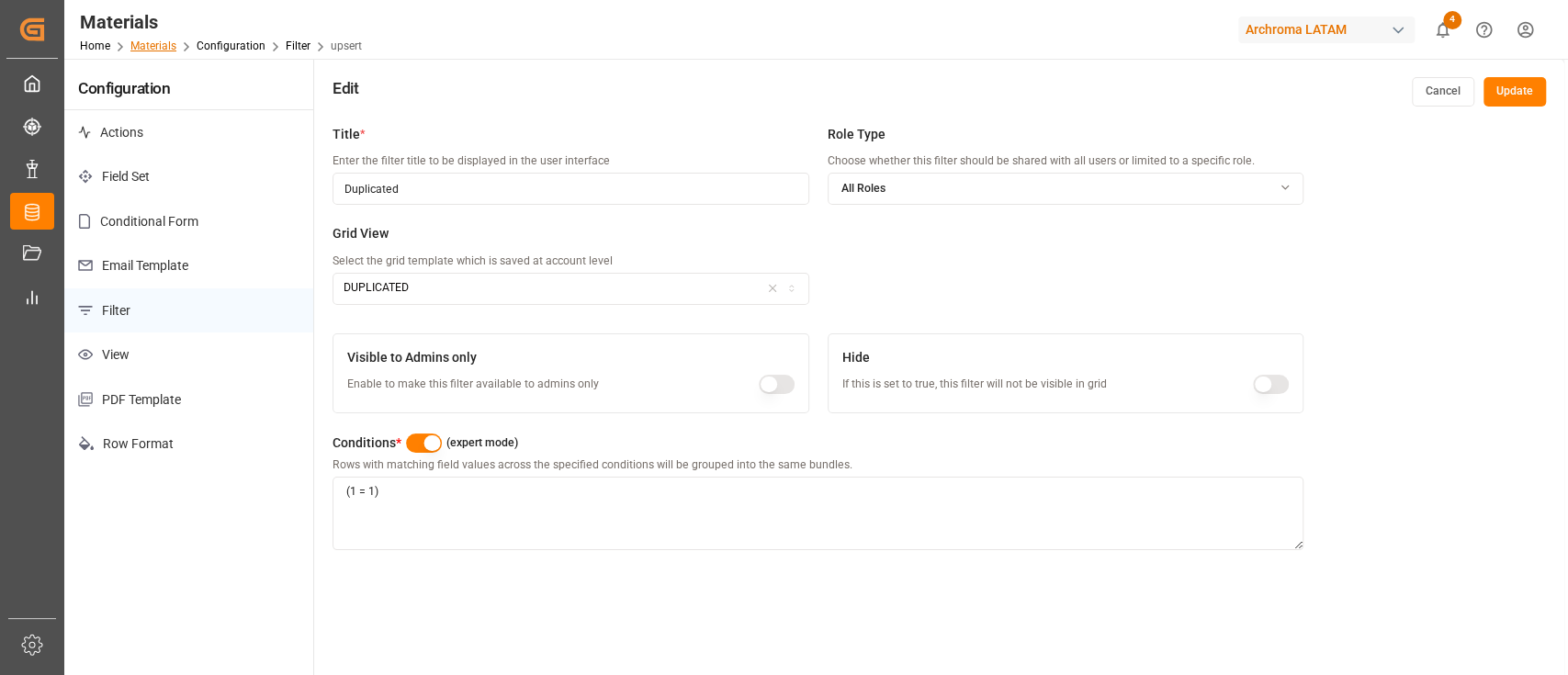
click at [167, 49] on link "Materials" at bounding box center [154, 46] width 46 height 13
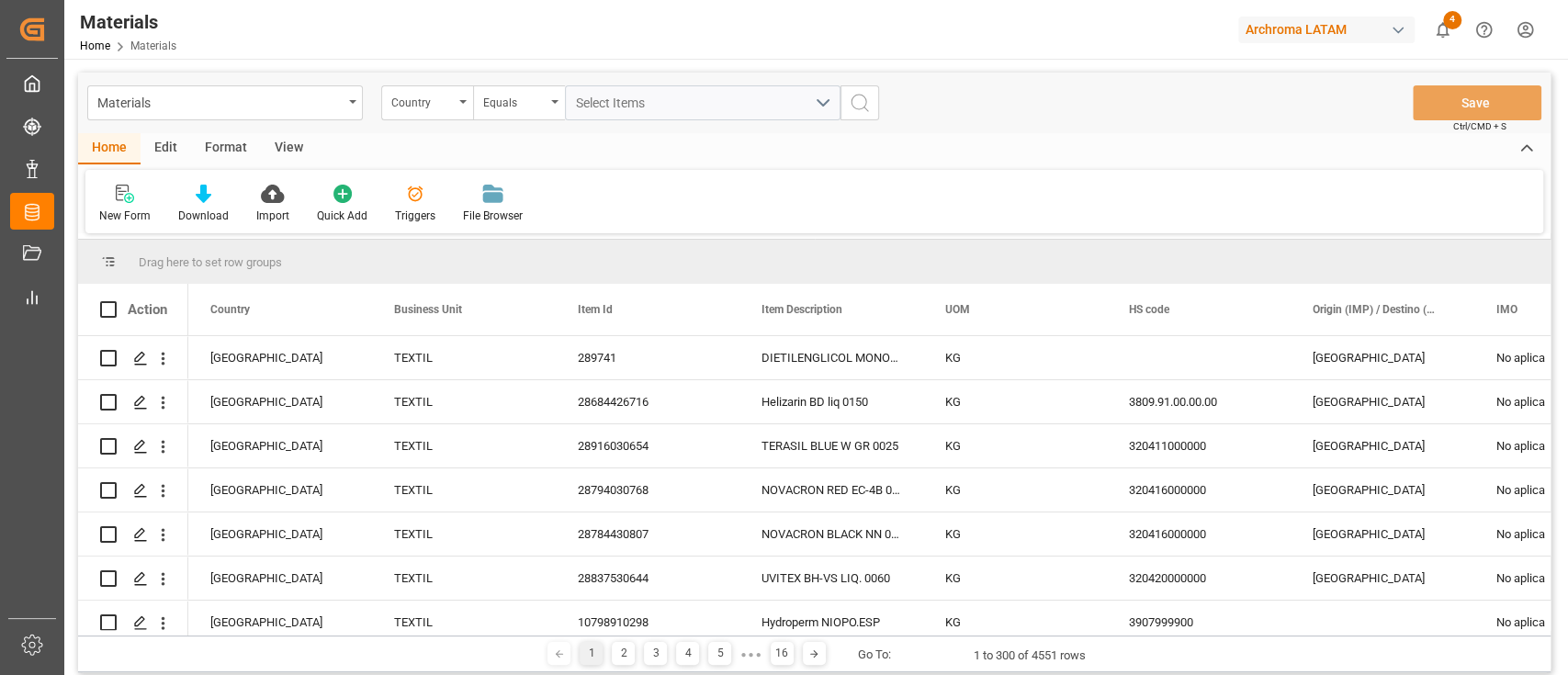
click at [167, 154] on div "Edit" at bounding box center [166, 148] width 51 height 31
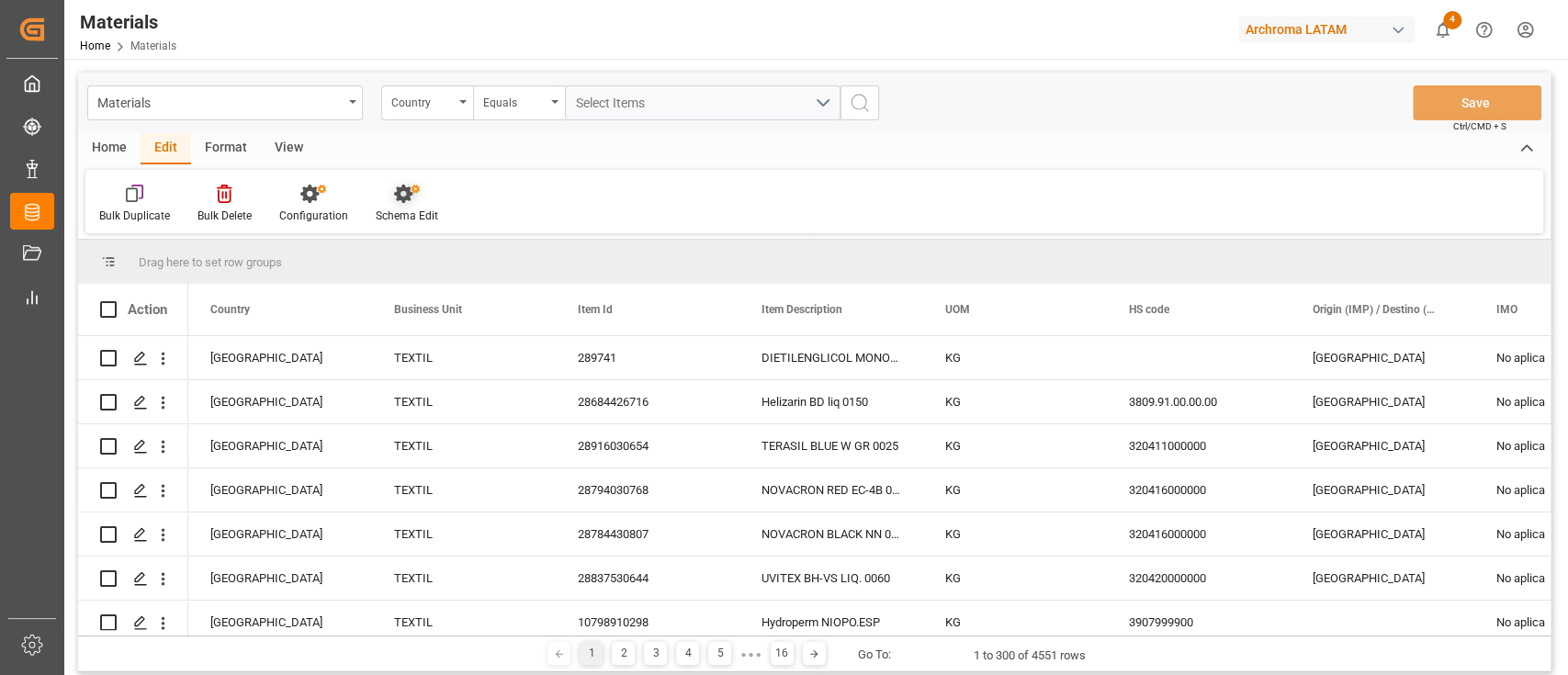
click at [407, 200] on icon at bounding box center [407, 194] width 26 height 18
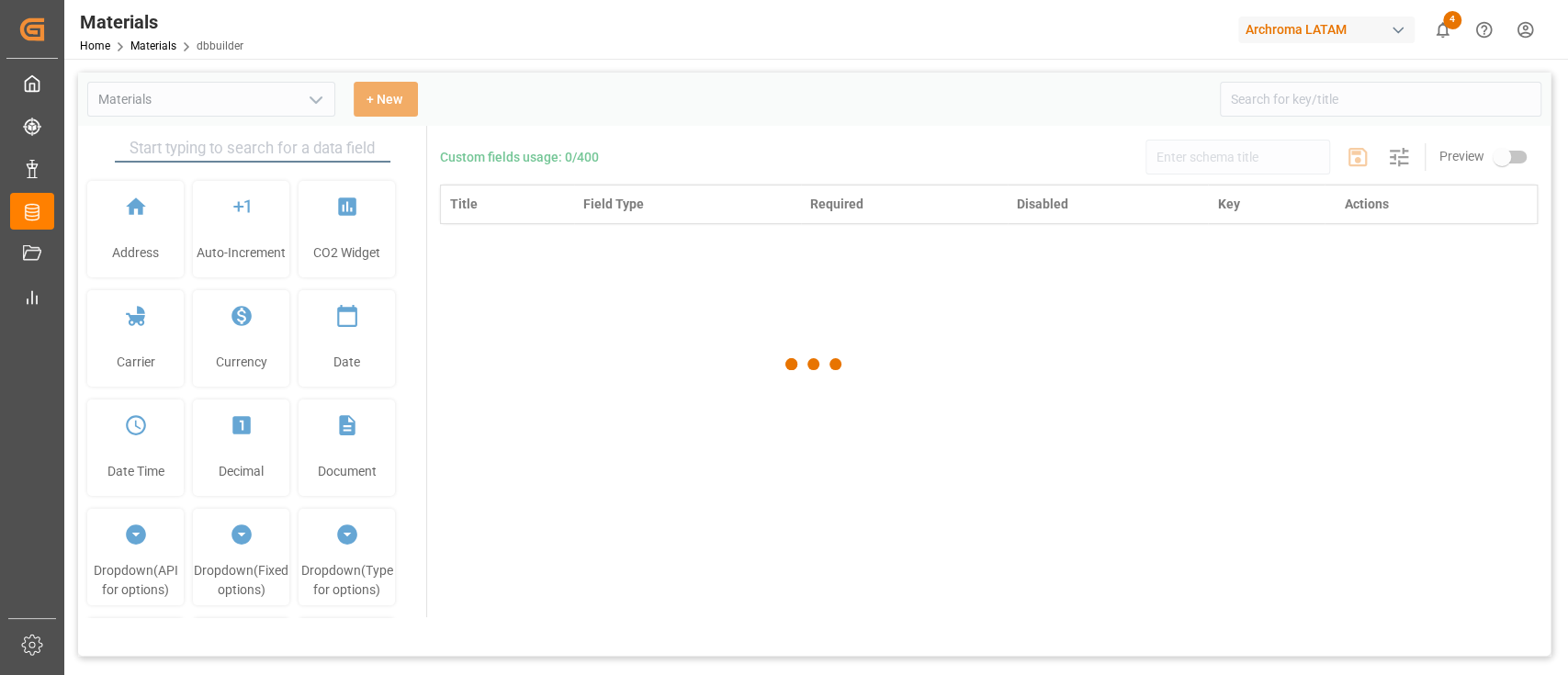
type input "Materials"
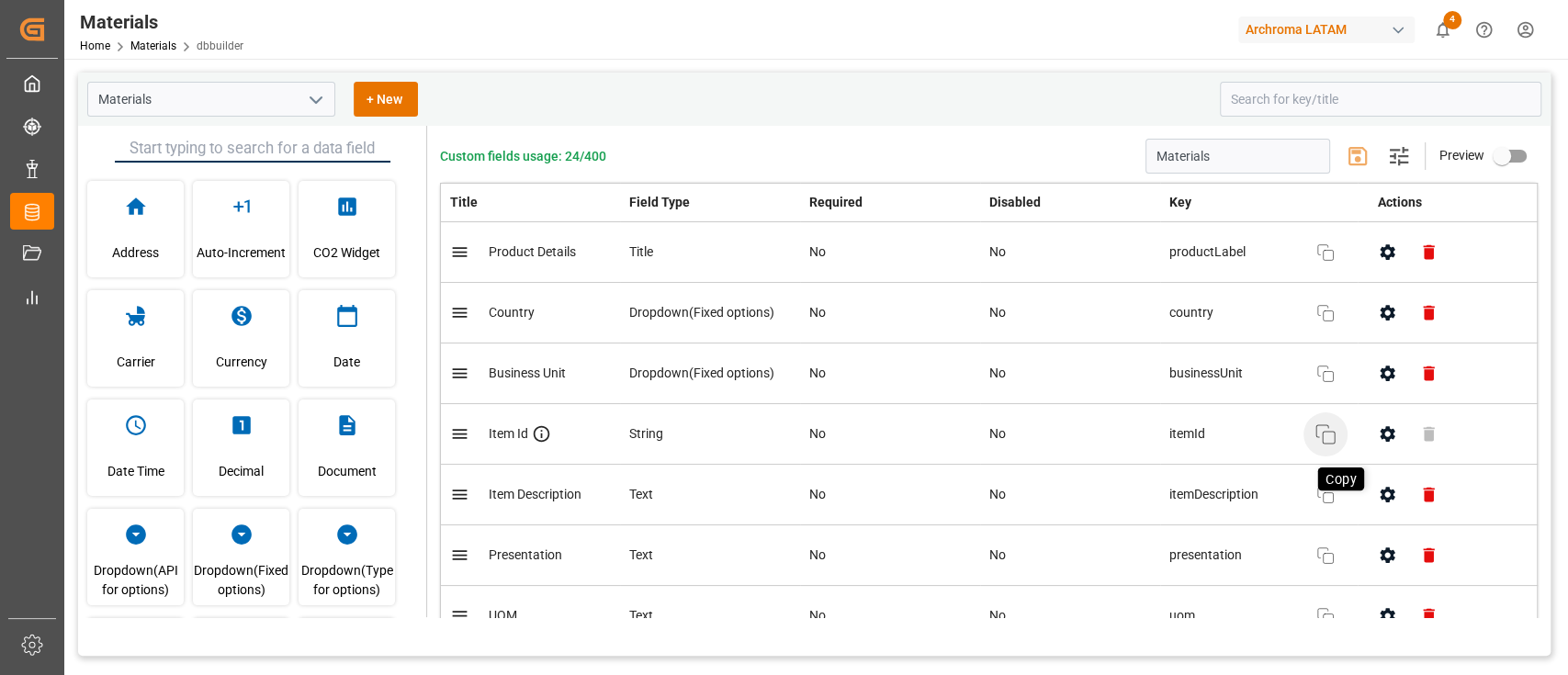
click at [1323, 436] on rect "button" at bounding box center [1329, 437] width 12 height 12
click at [161, 41] on link "Materials" at bounding box center [154, 46] width 46 height 13
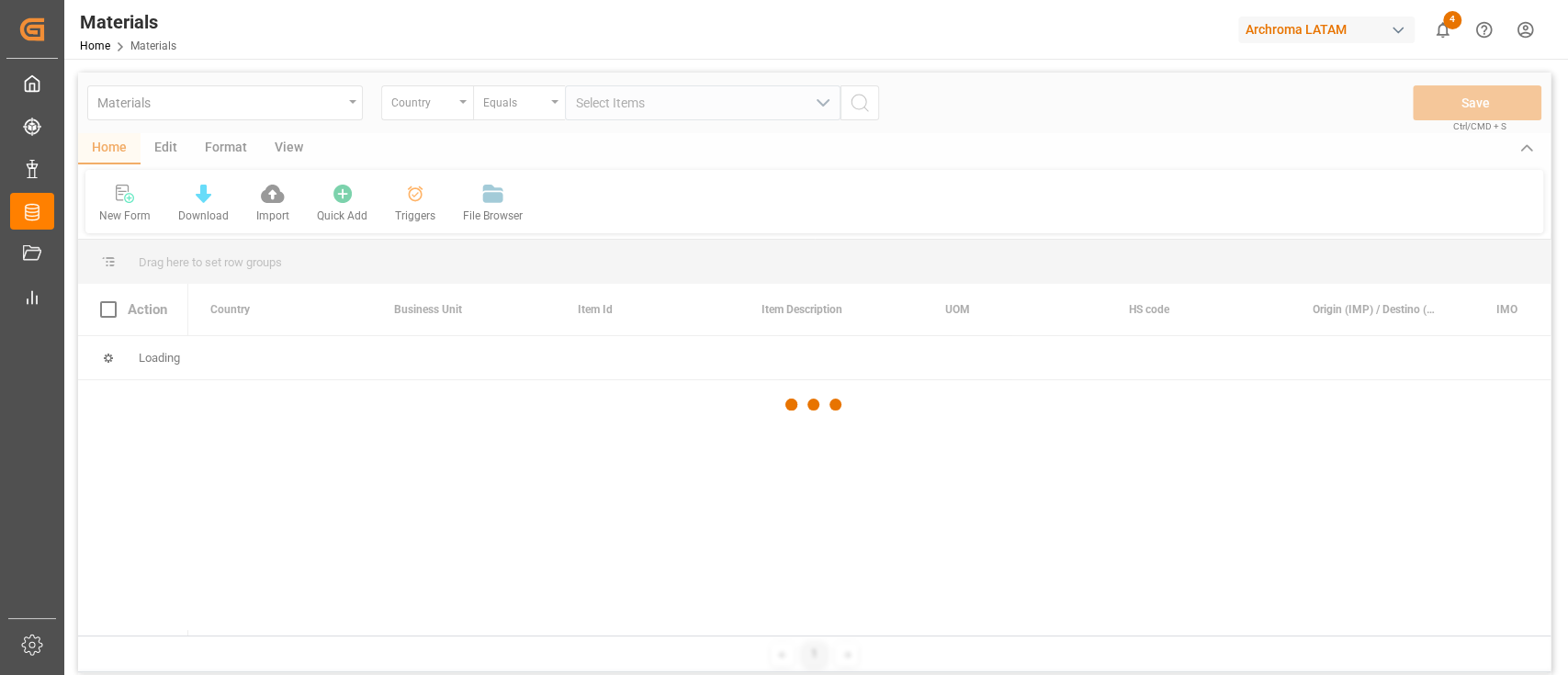
click at [172, 149] on div at bounding box center [814, 404] width 1473 height 664
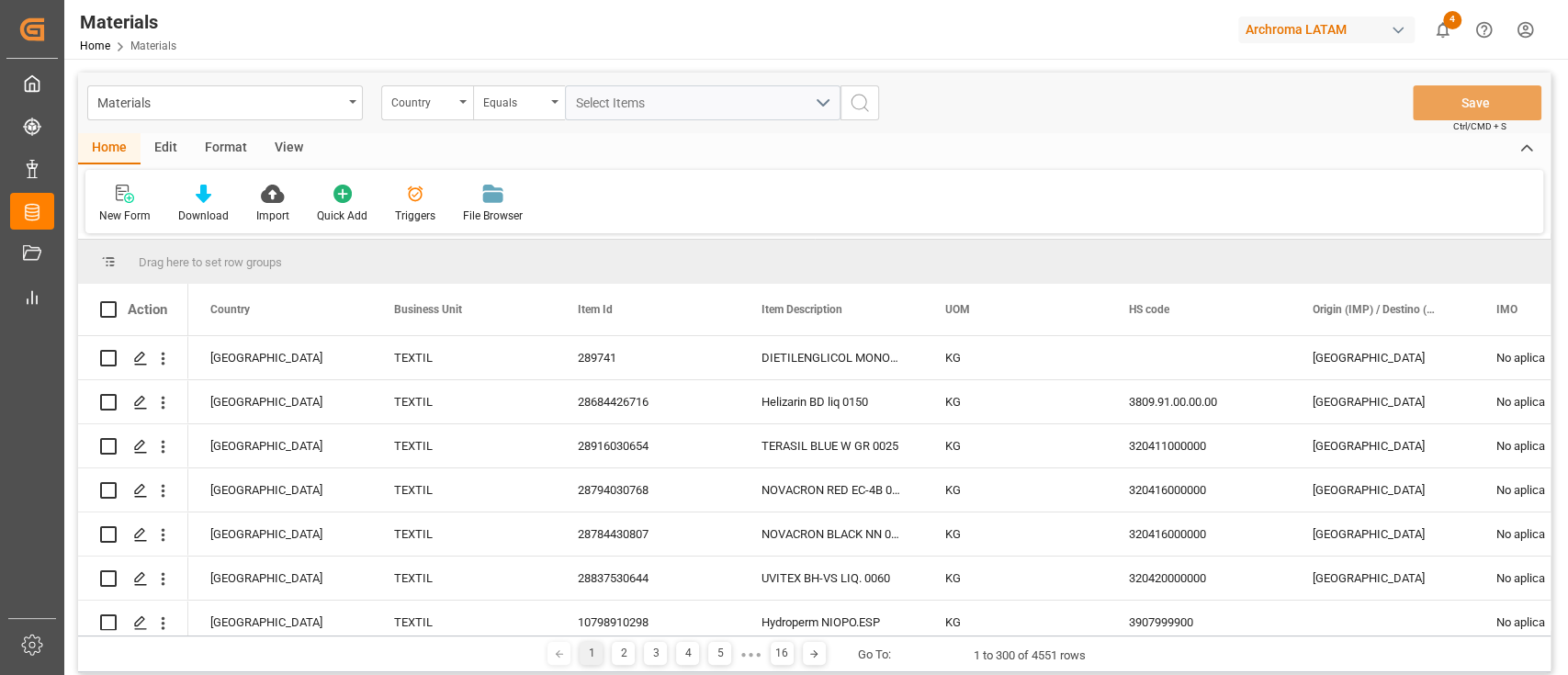
click at [172, 149] on div "Edit" at bounding box center [166, 148] width 51 height 31
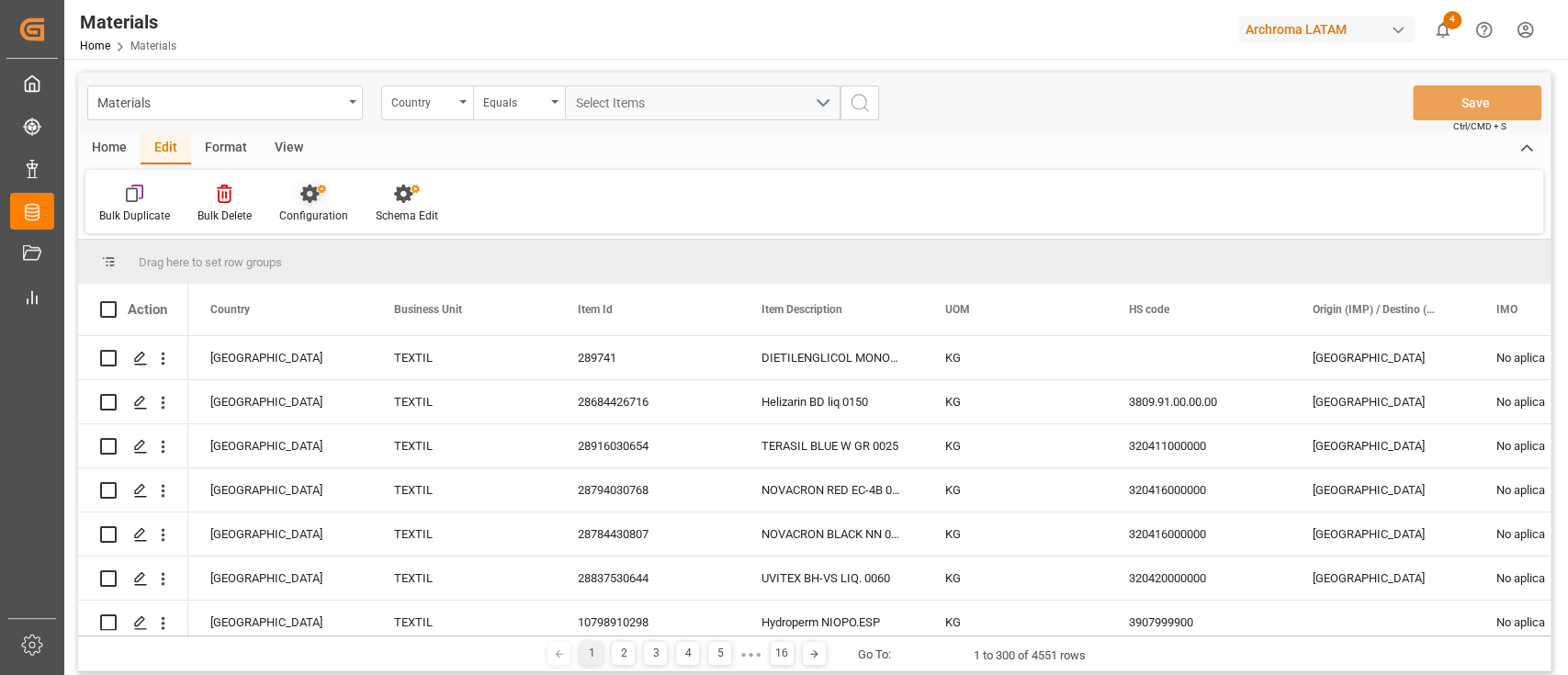
click at [313, 194] on icon at bounding box center [310, 194] width 18 height 18
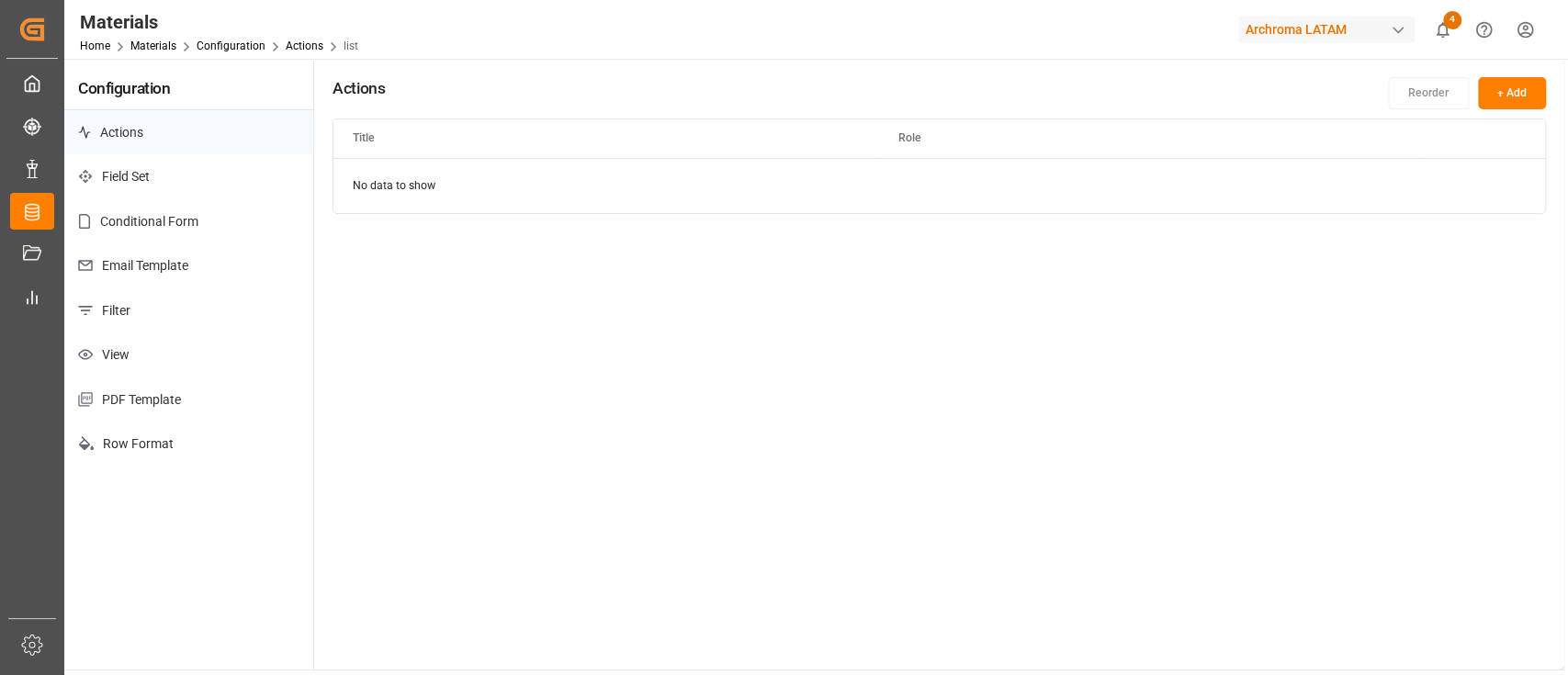
click at [190, 298] on p "Filter" at bounding box center [188, 311] width 249 height 45
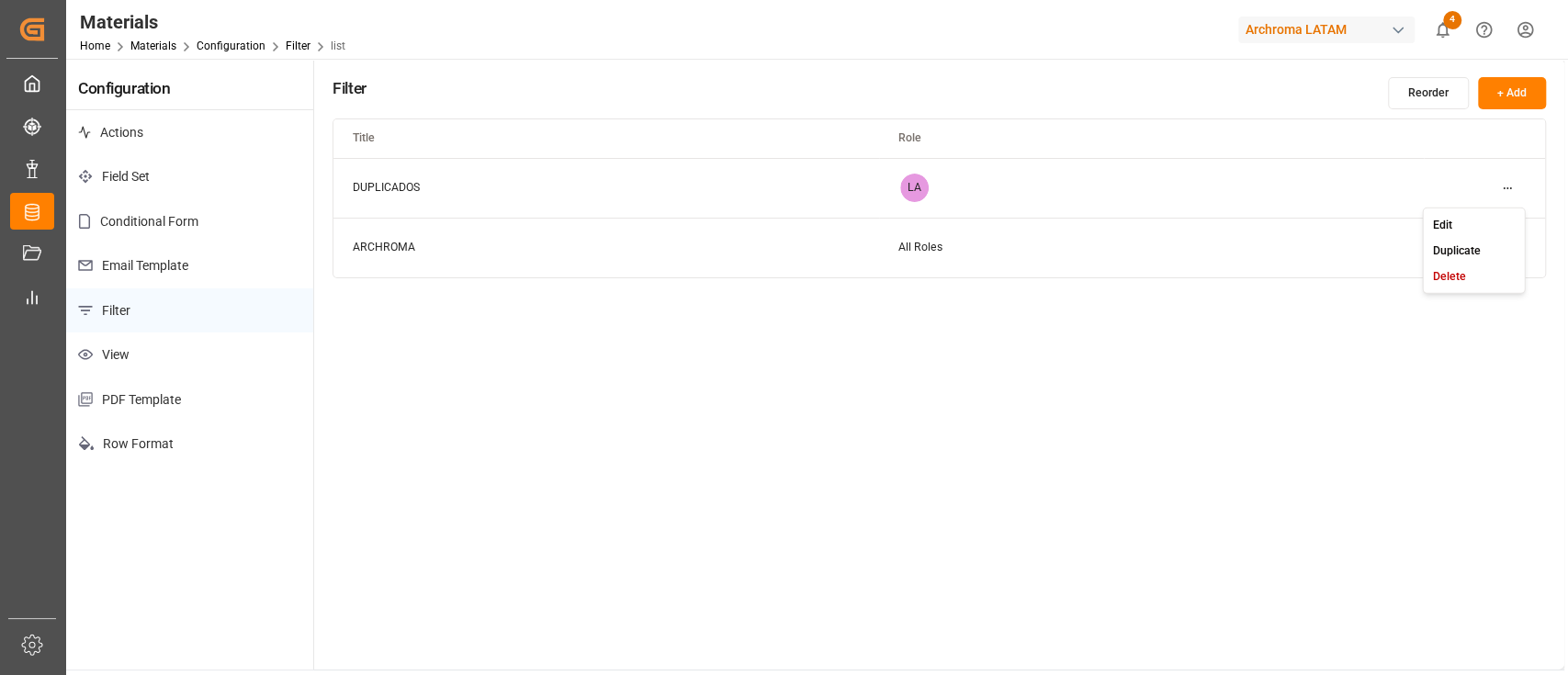
click at [1510, 188] on html "Created by potrace 1.15, written by Peter Selinger 2001-2017 Created by potrace…" at bounding box center [784, 338] width 1568 height 675
click at [1477, 217] on div "Edit" at bounding box center [1474, 225] width 95 height 26
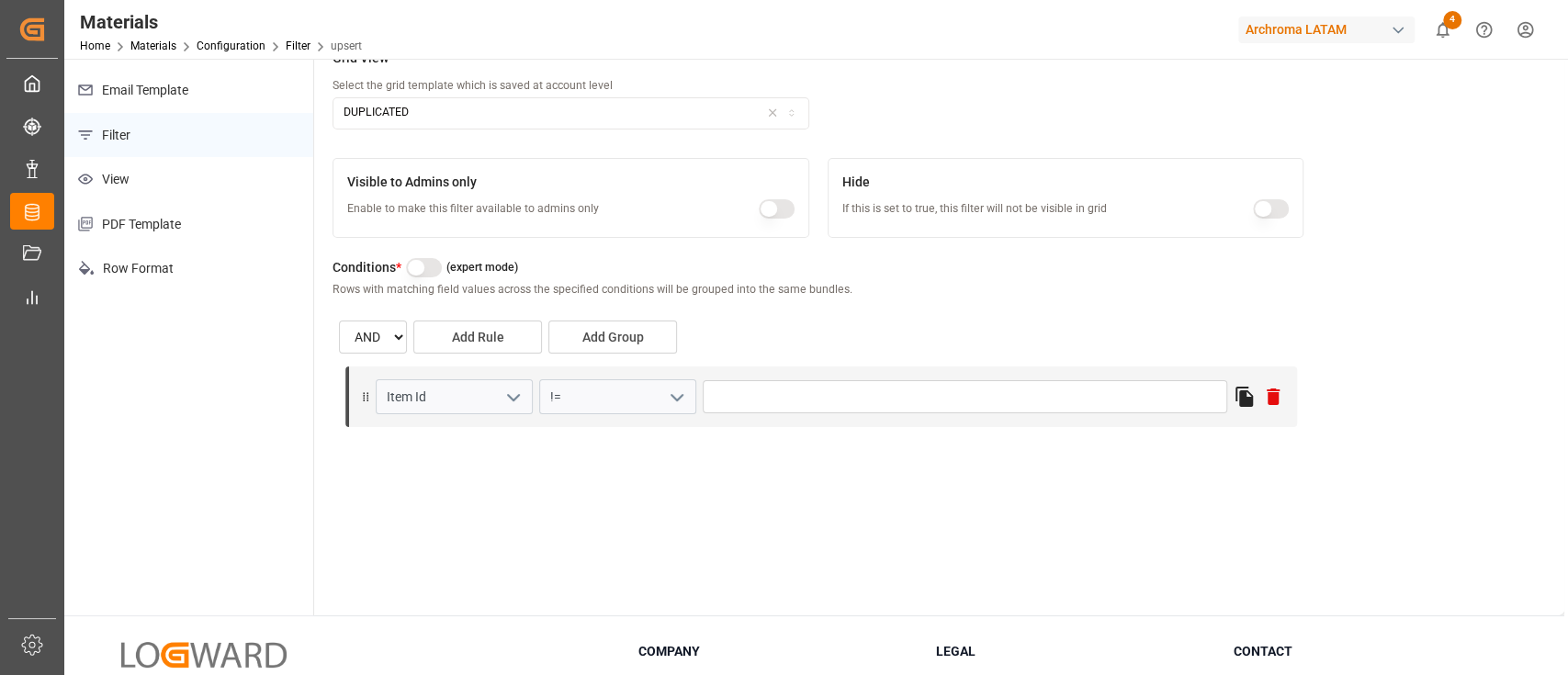
scroll to position [230, 0]
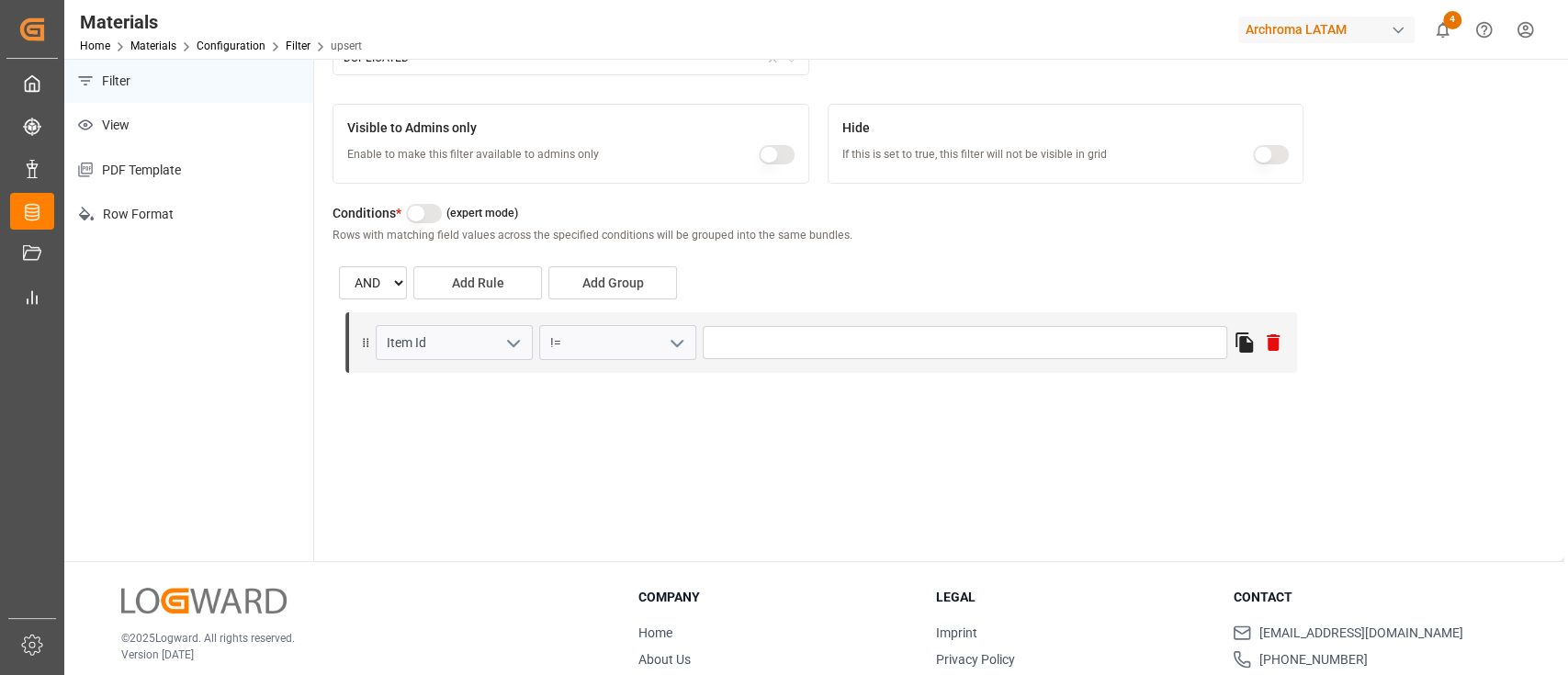
click at [671, 336] on icon "open menu" at bounding box center [677, 343] width 22 height 22
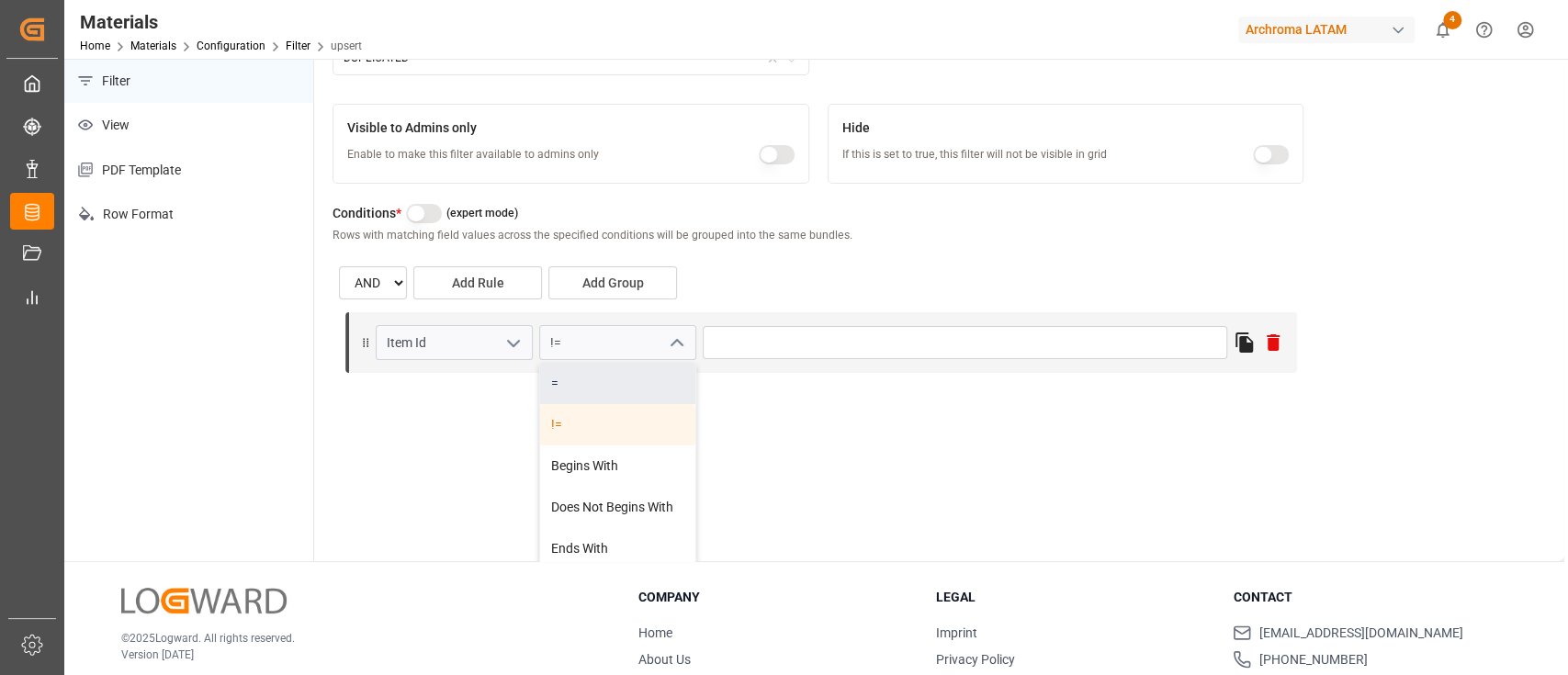
click at [588, 377] on div "=" at bounding box center [617, 382] width 155 height 41
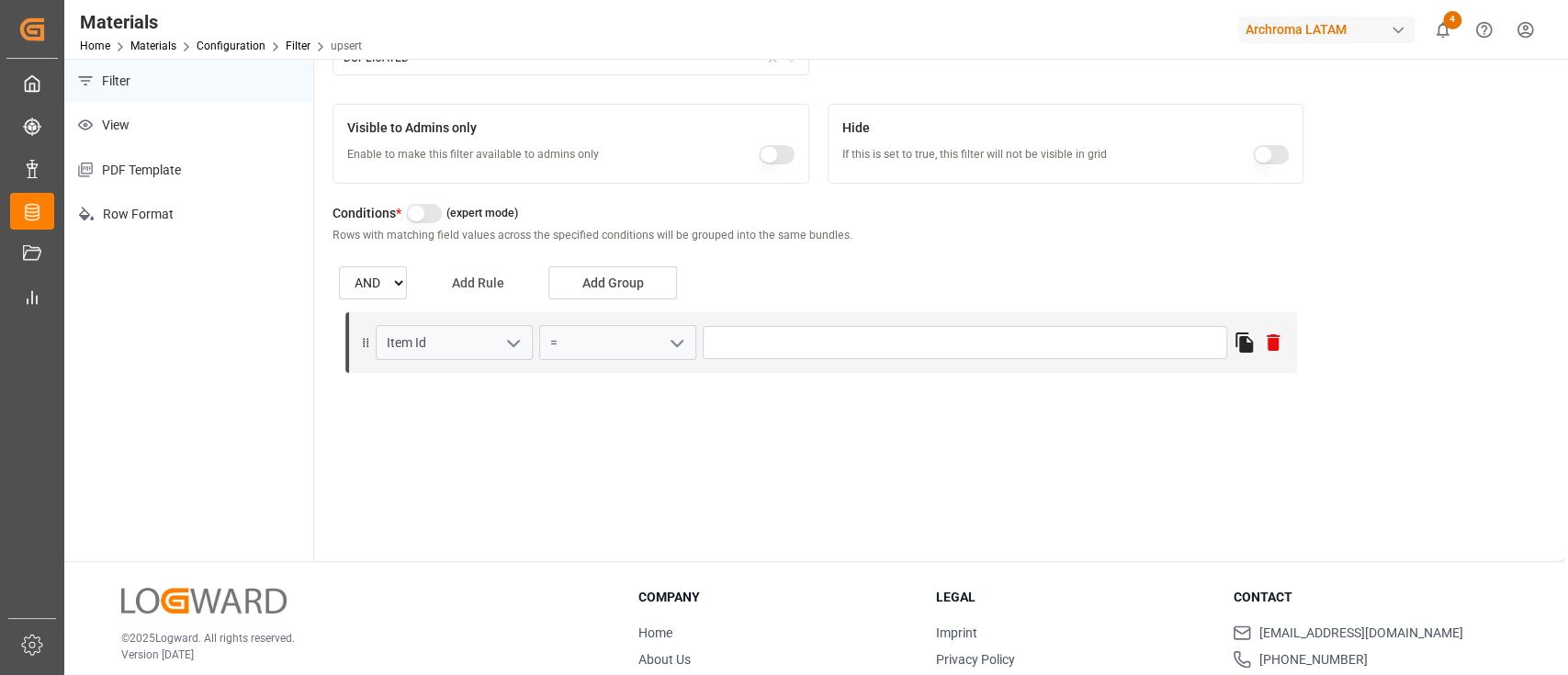
click at [485, 283] on button "Add Rule" at bounding box center [477, 283] width 129 height 33
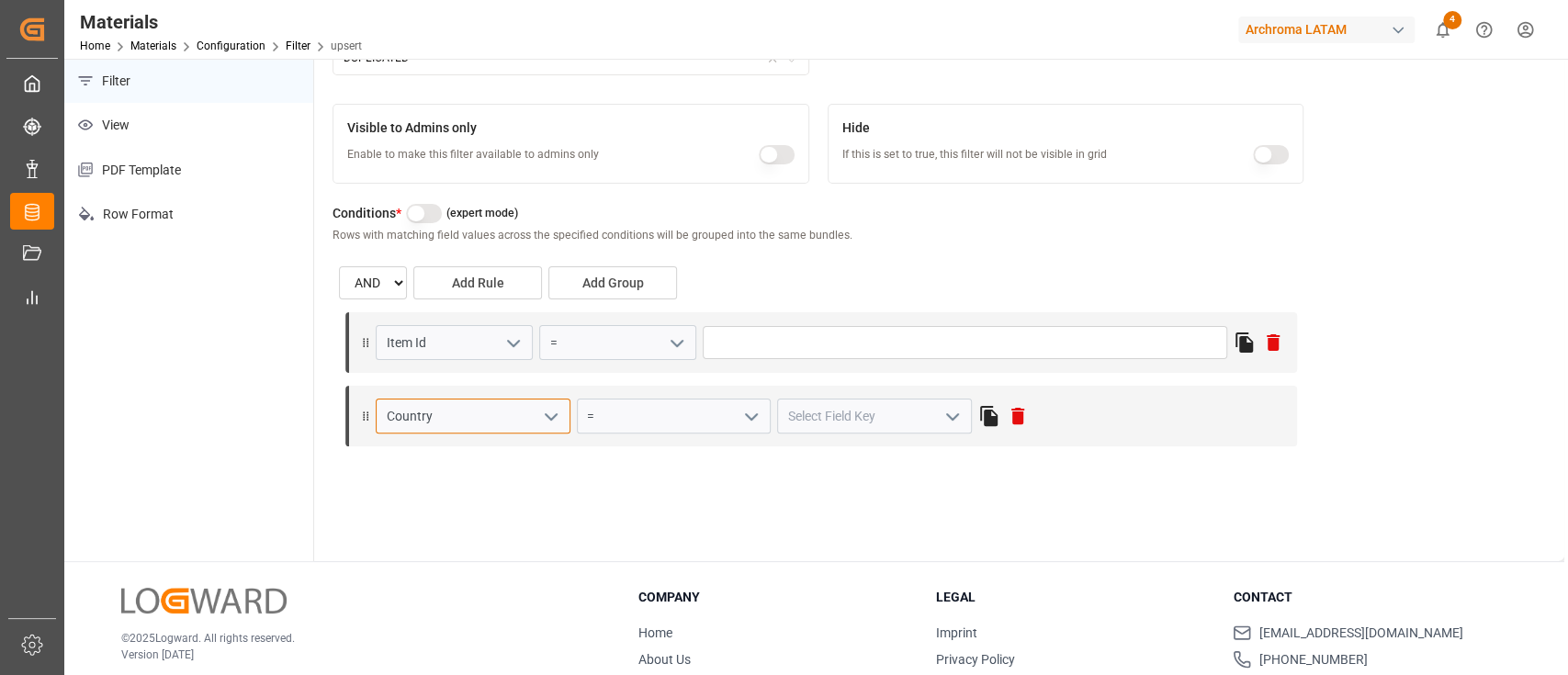
click at [495, 419] on input "Country" at bounding box center [472, 415] width 195 height 35
type input "ite"
click at [501, 490] on div "Item Description" at bounding box center [472, 497] width 193 height 41
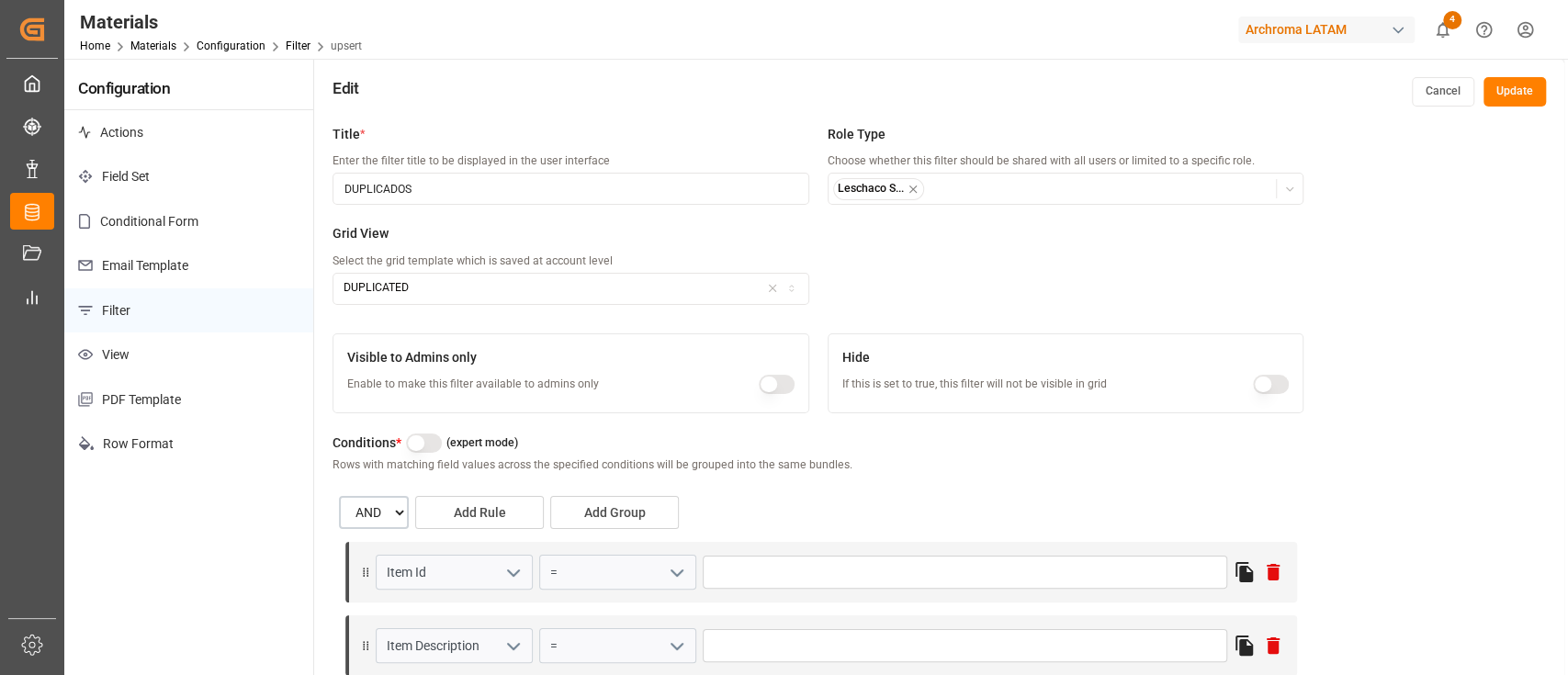
click at [403, 503] on select "AND OR" at bounding box center [374, 512] width 70 height 33
click at [1496, 108] on div "Edit Cancel Update" at bounding box center [940, 87] width 1250 height 57
click at [1496, 103] on button "Update" at bounding box center [1515, 91] width 63 height 29
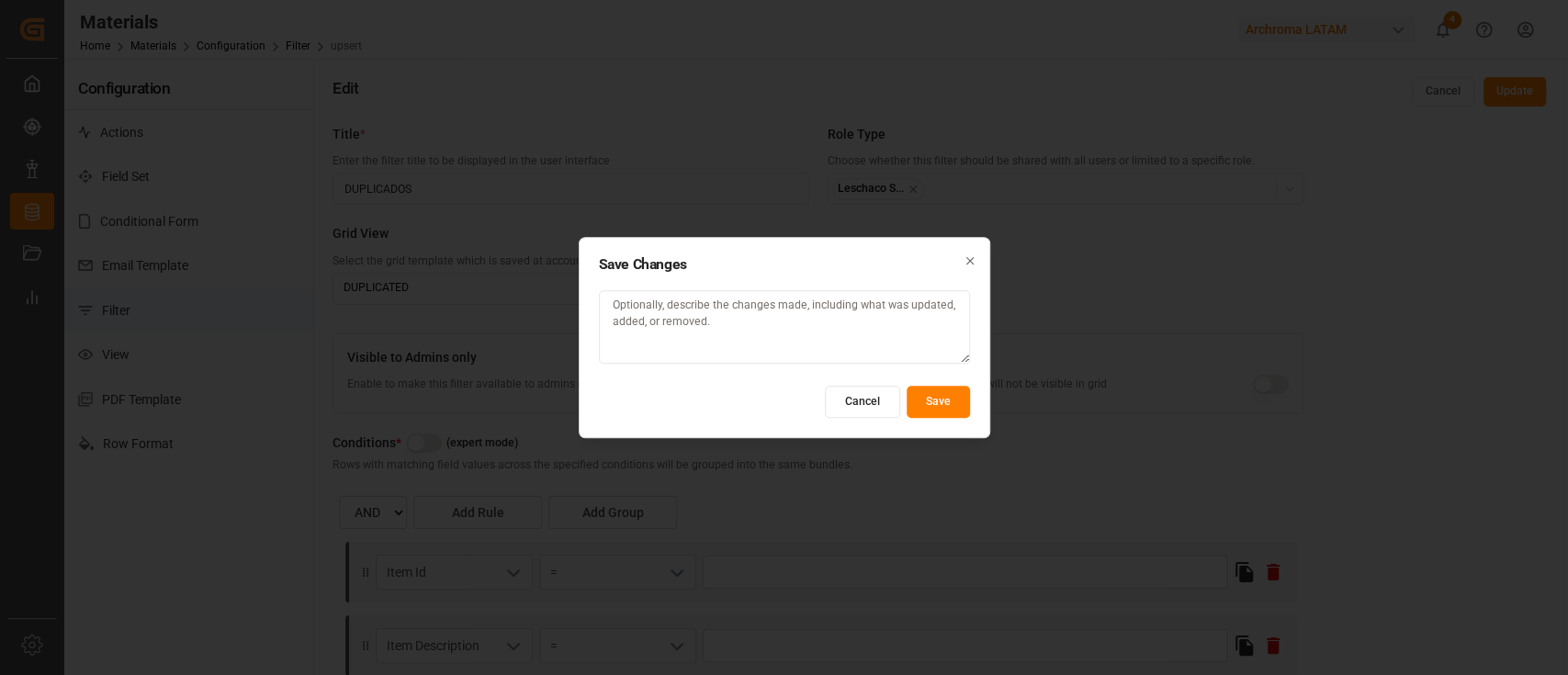
click at [955, 404] on button "Save" at bounding box center [938, 401] width 63 height 32
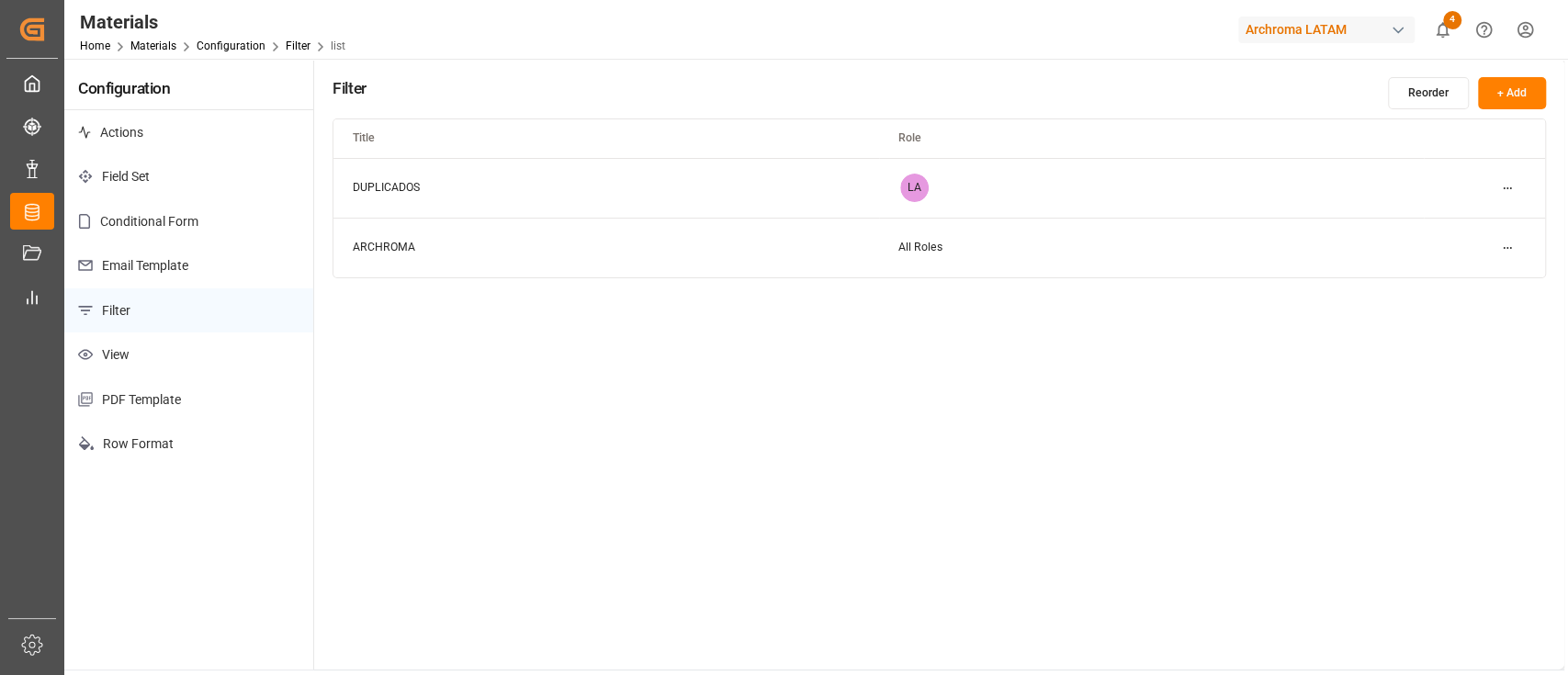
click at [1499, 184] on html "Created by potrace 1.15, written by Peter Selinger 2001-2017 Created by potrace…" at bounding box center [784, 338] width 1568 height 675
click at [1479, 226] on div "Edit" at bounding box center [1474, 225] width 95 height 26
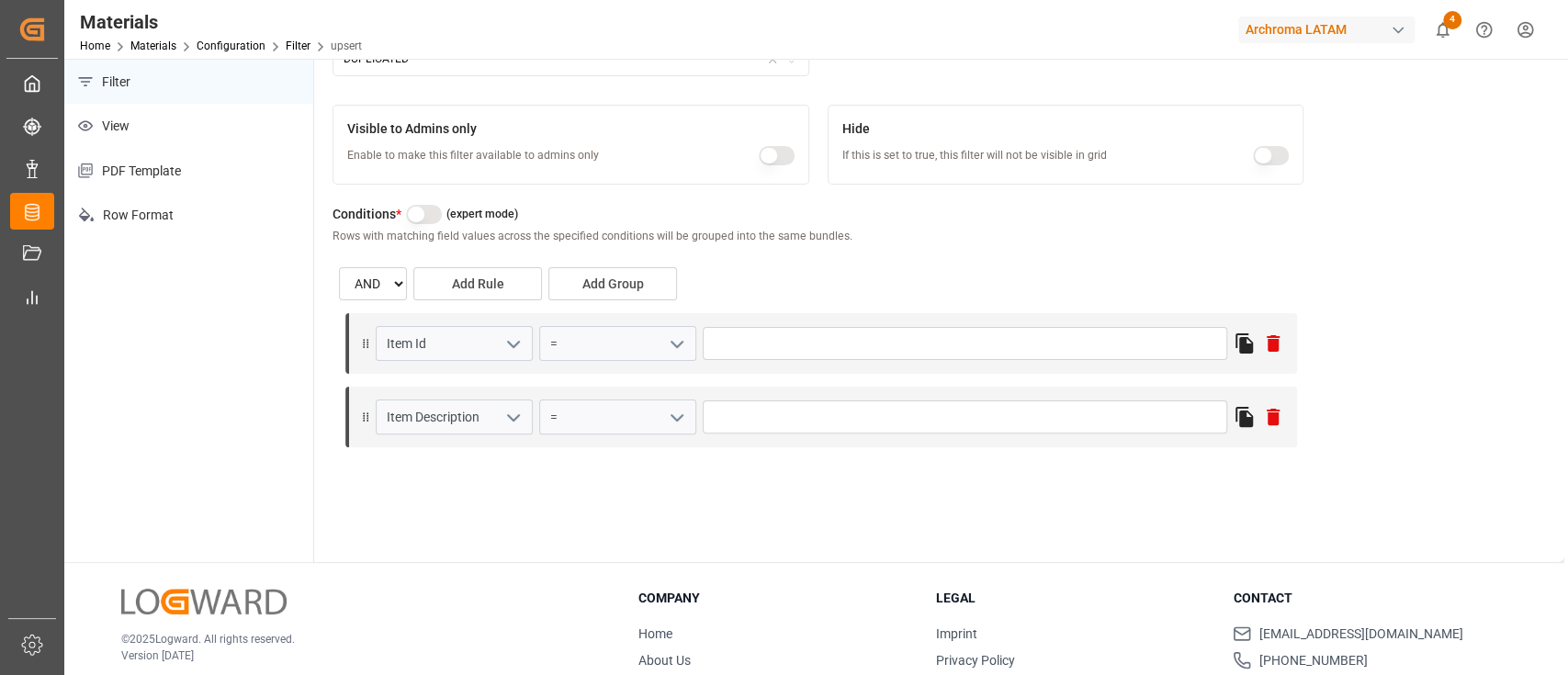
scroll to position [230, 0]
click at [392, 283] on select "AND OR" at bounding box center [374, 283] width 70 height 33
select select "or"
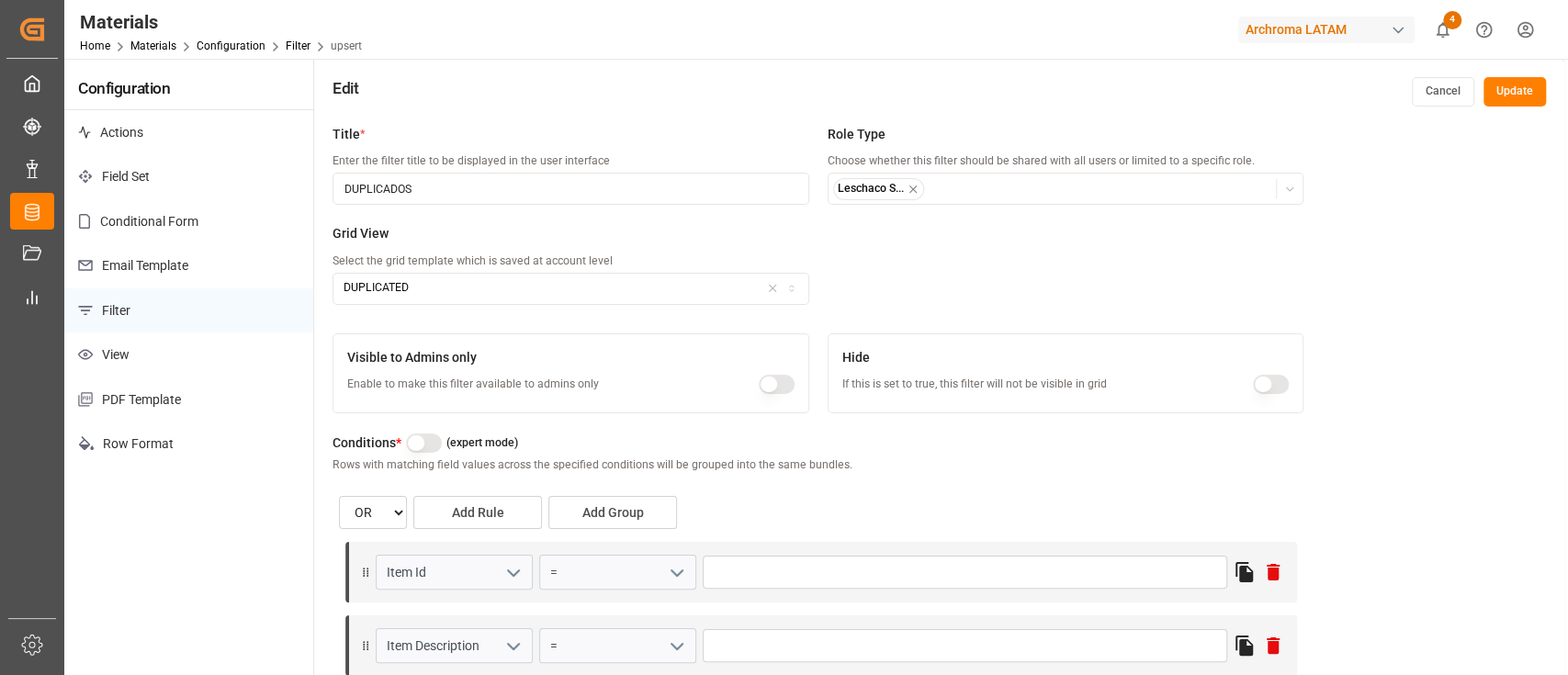
click at [1507, 77] on button "Update" at bounding box center [1515, 91] width 63 height 29
select select "or"
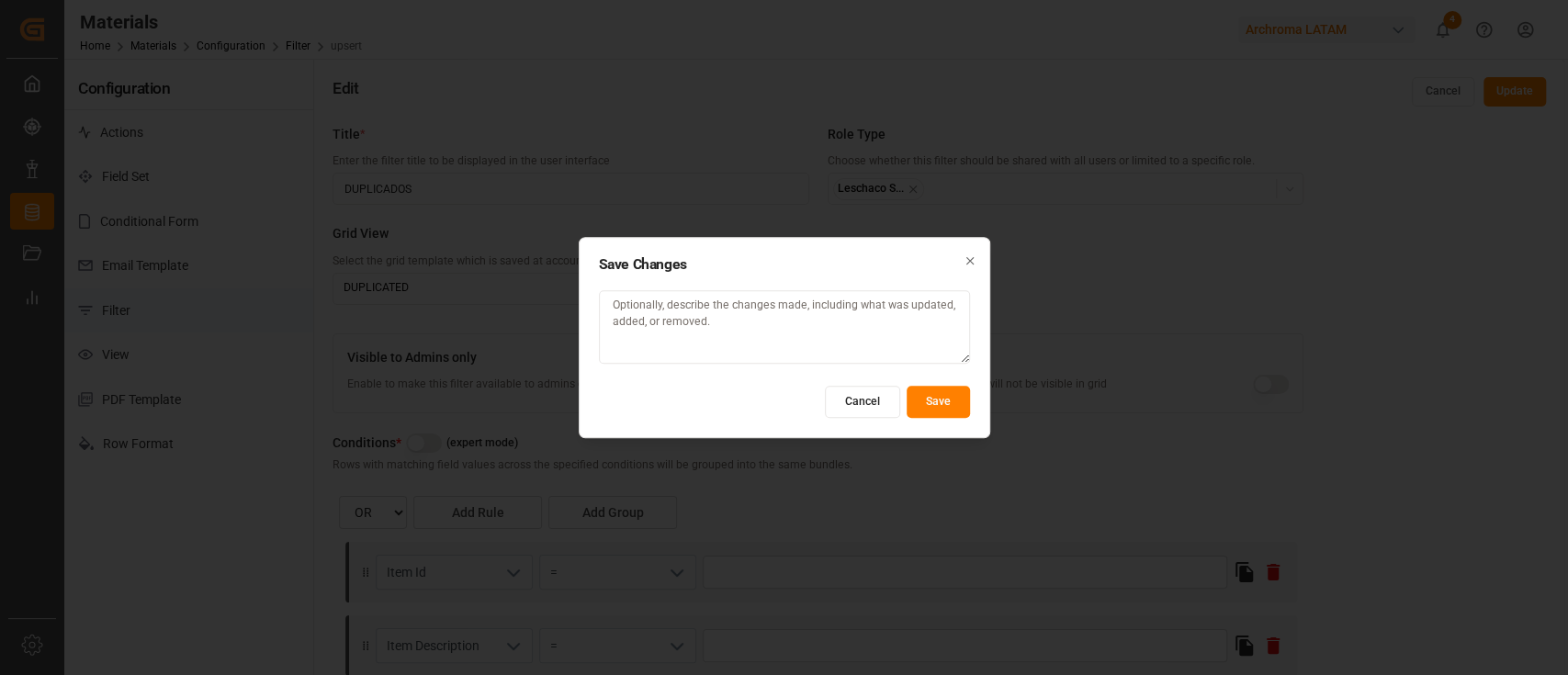
click at [927, 389] on button "Save" at bounding box center [938, 401] width 63 height 32
select select "or"
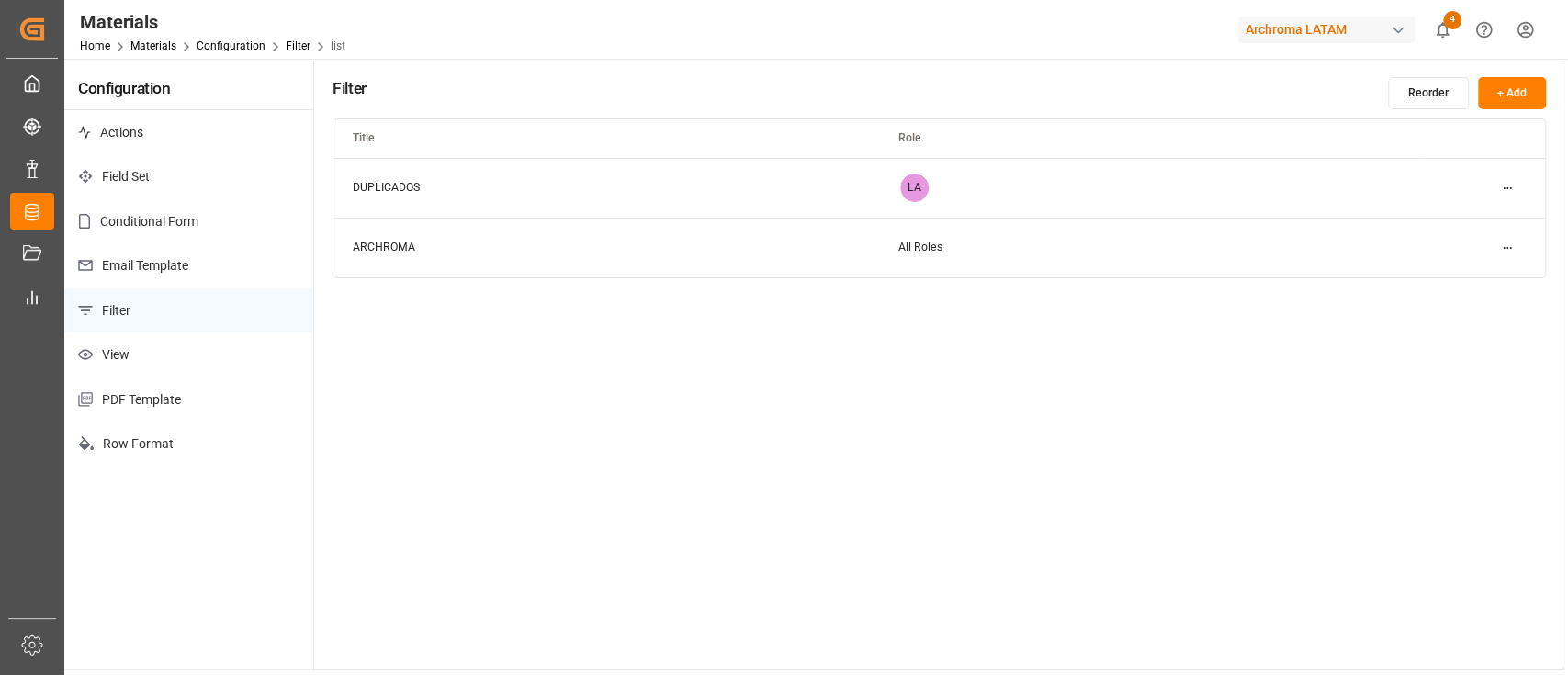
click at [1509, 187] on html "Created by potrace 1.15, written by Peter Selinger 2001-2017 Created by potrace…" at bounding box center [784, 338] width 1568 height 675
click at [1450, 223] on small "Edit" at bounding box center [1442, 224] width 19 height 11
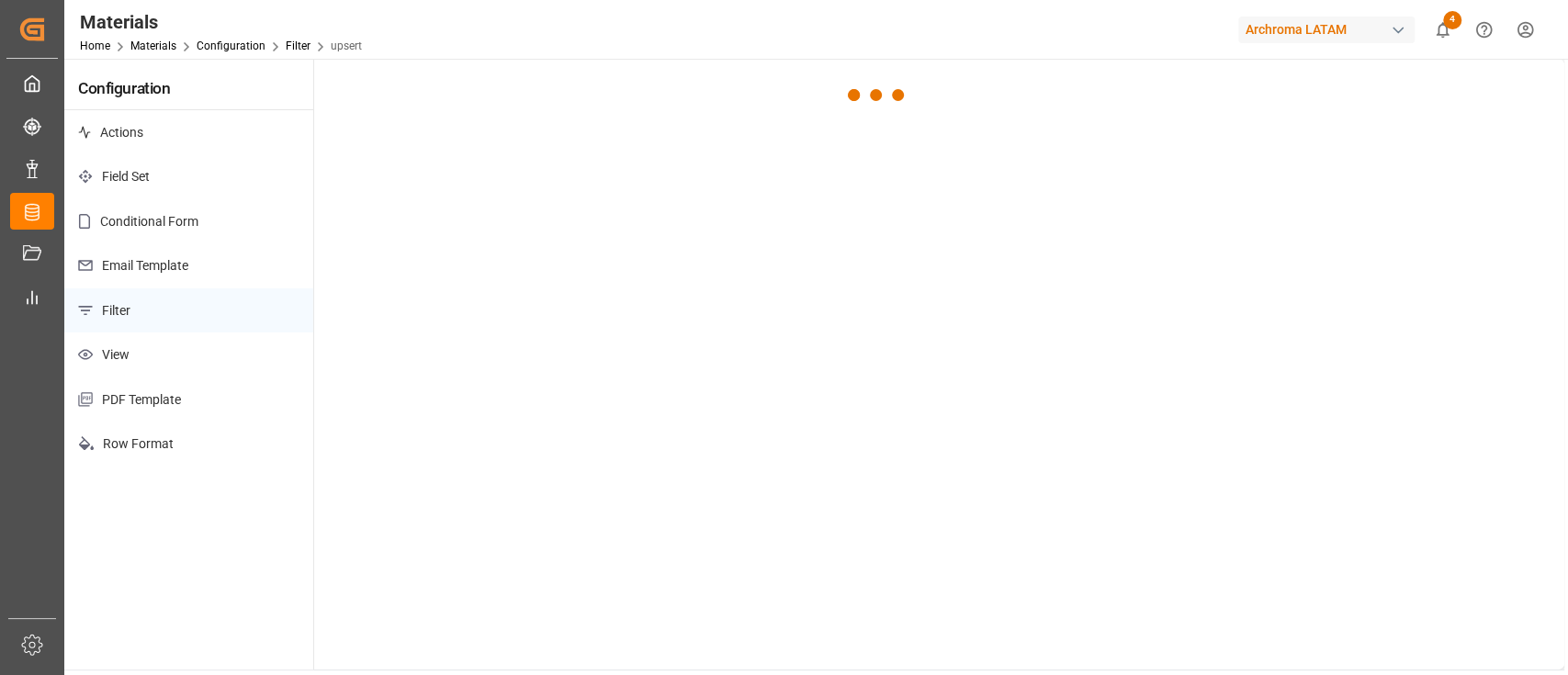
select select "or"
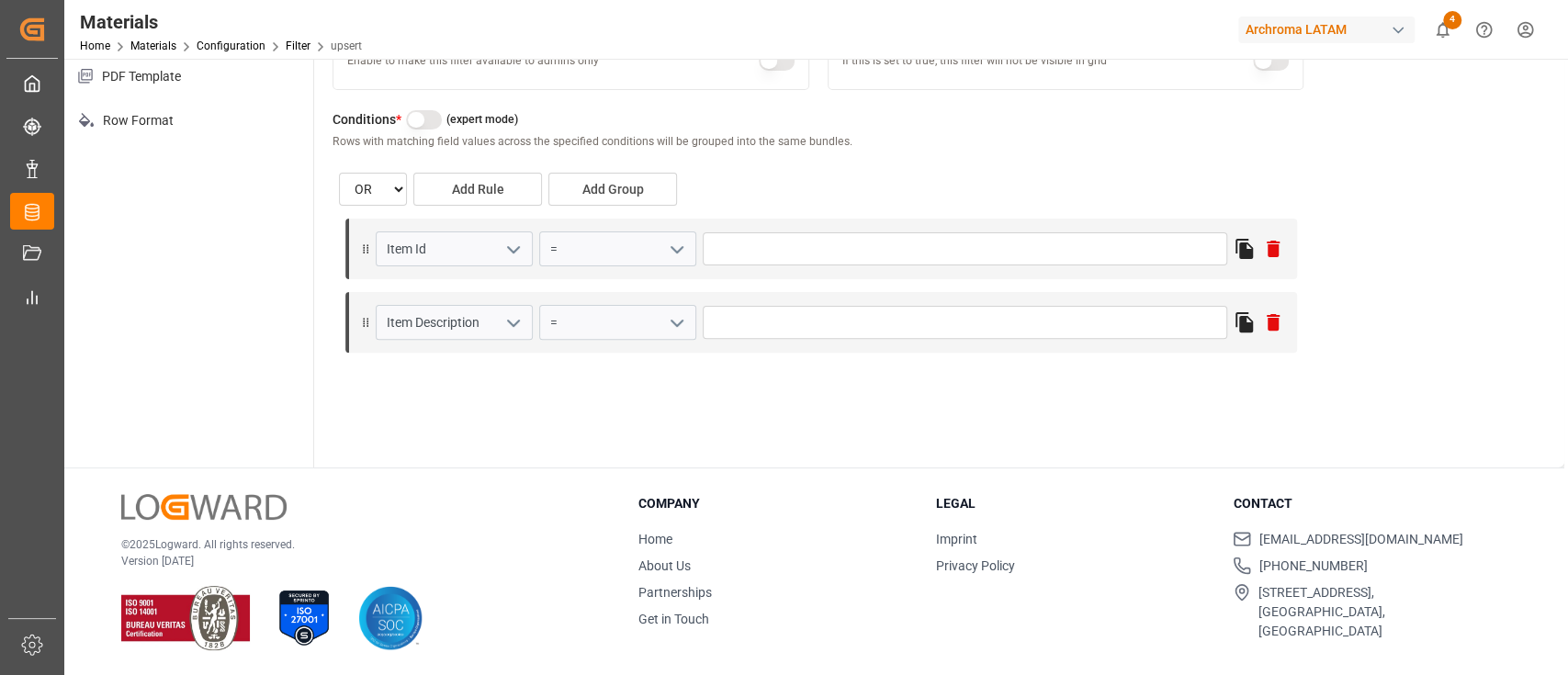
select select "or"
click at [1267, 324] on icon at bounding box center [1273, 323] width 22 height 22
select select "or"
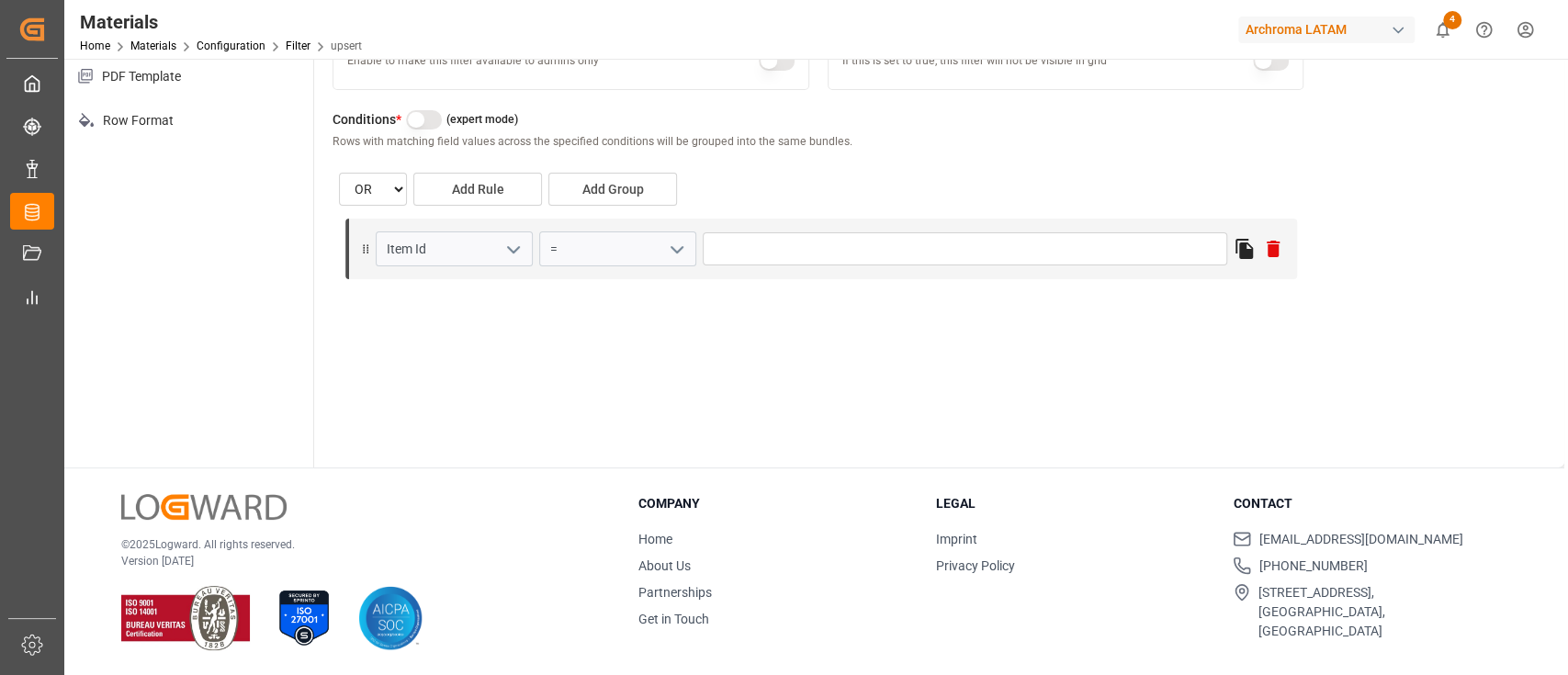
scroll to position [0, 0]
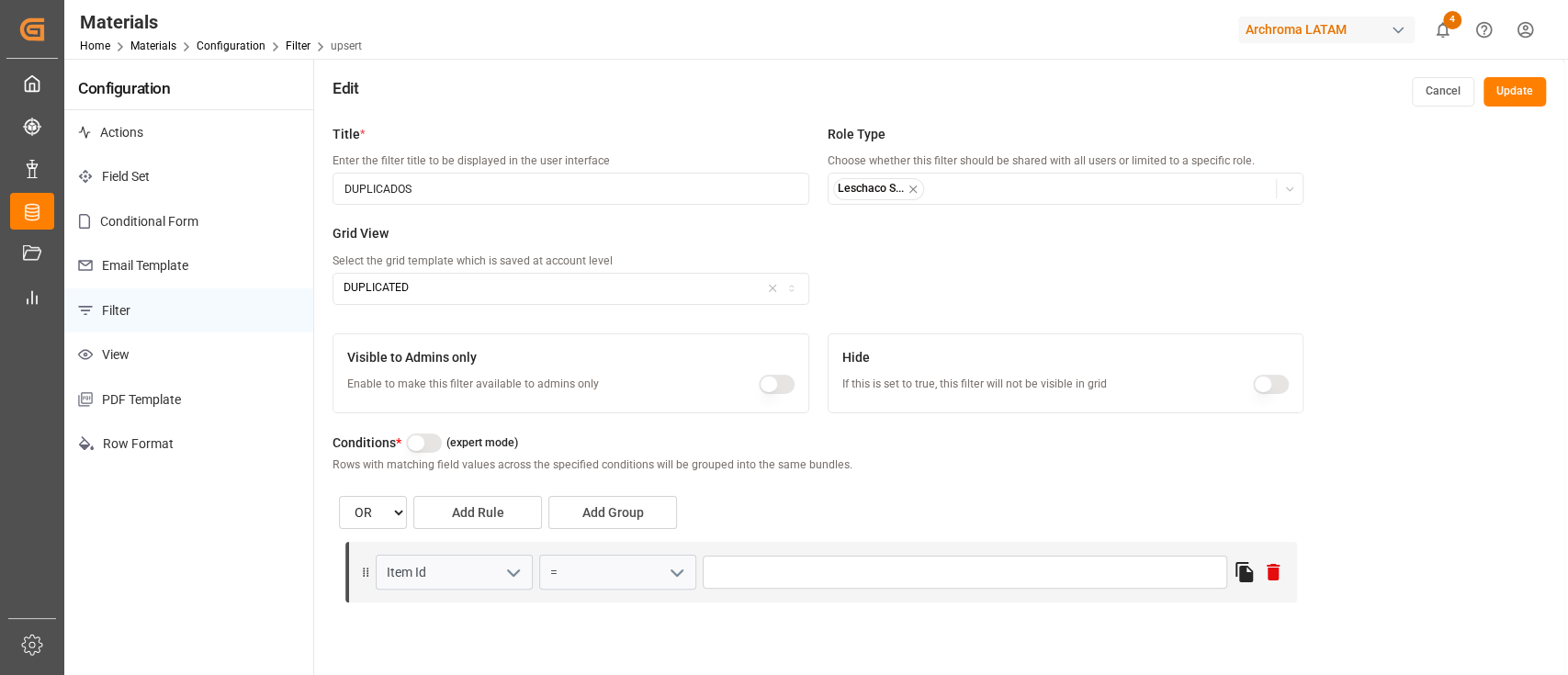
click at [1508, 83] on button "Update" at bounding box center [1515, 91] width 63 height 29
select select "or"
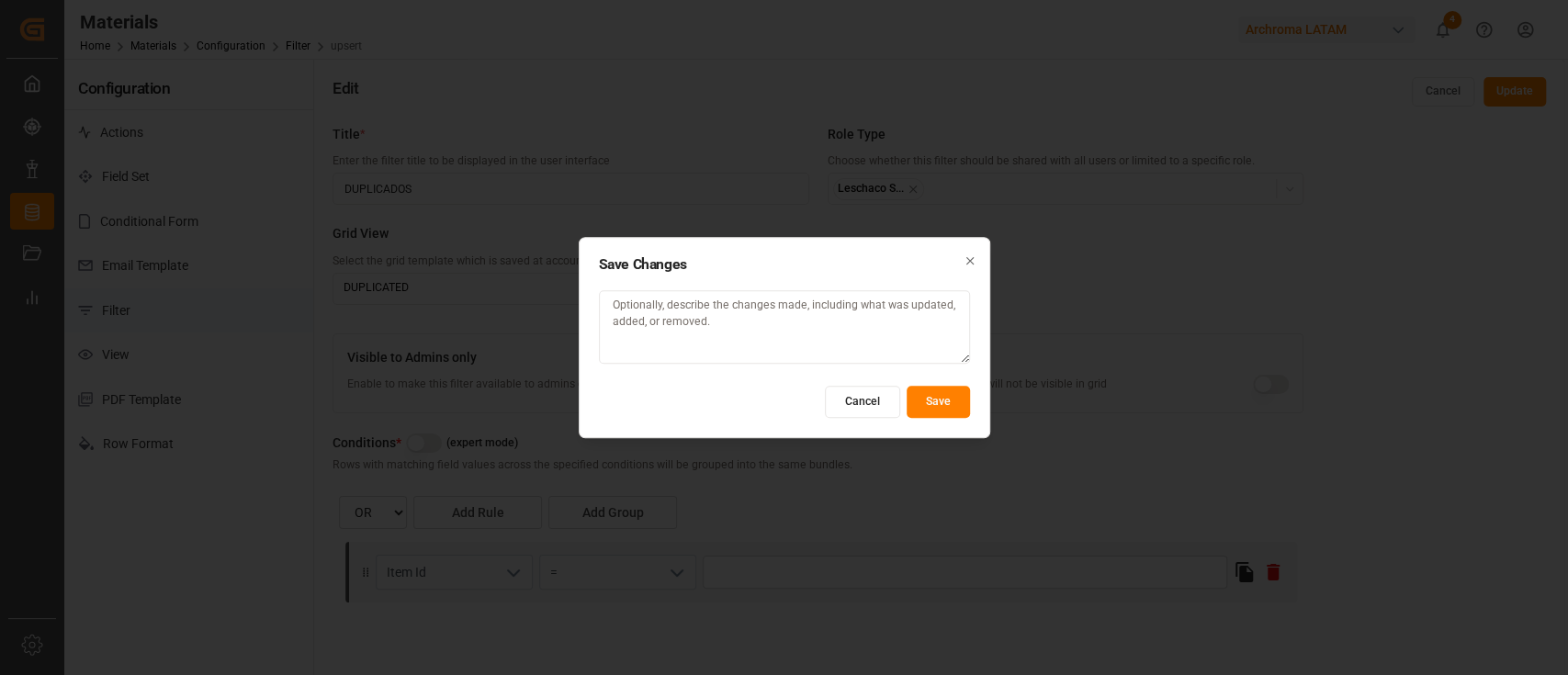
click at [932, 399] on button "Save" at bounding box center [938, 401] width 63 height 32
select select "or"
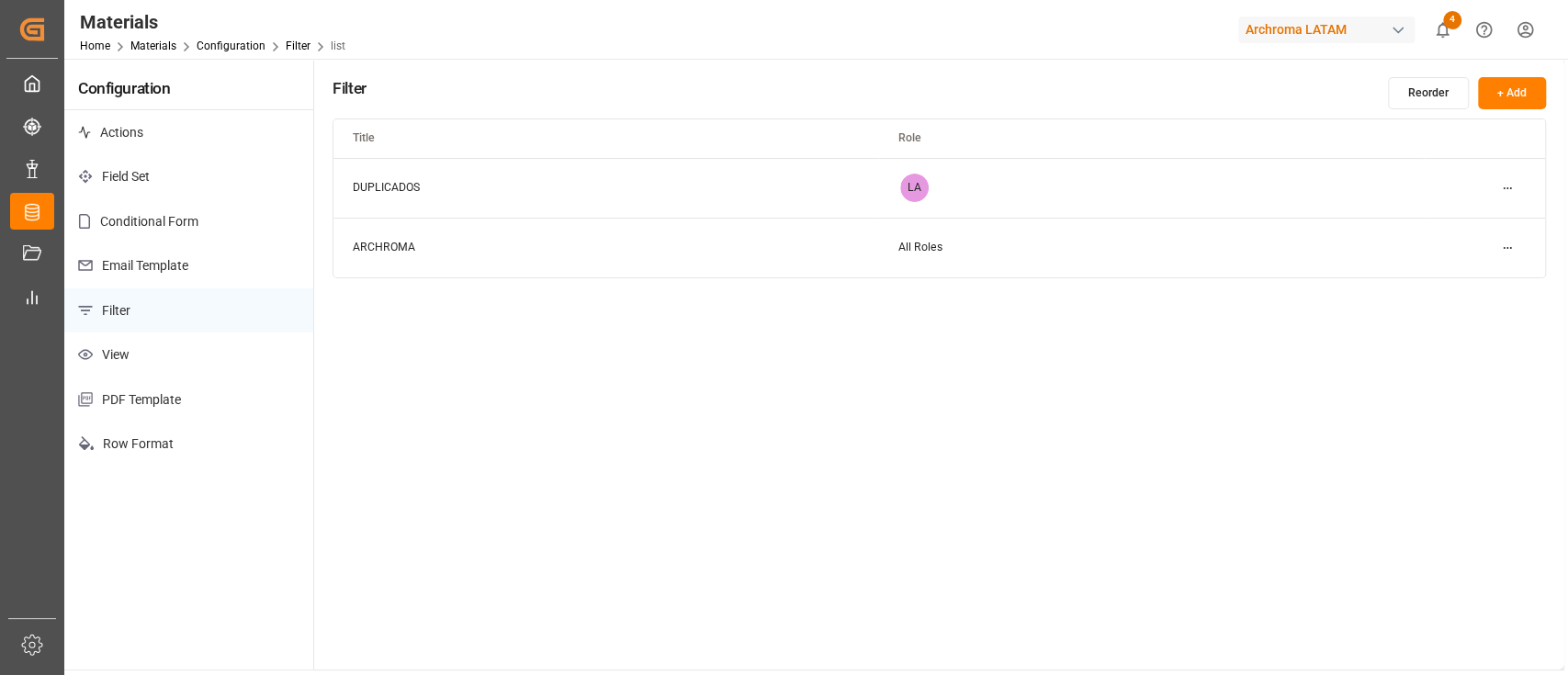
click at [1502, 190] on html "Created by potrace 1.15, written by Peter Selinger 2001-2017 Created by potrace…" at bounding box center [784, 338] width 1568 height 675
click at [1466, 219] on div "Edit" at bounding box center [1474, 225] width 95 height 26
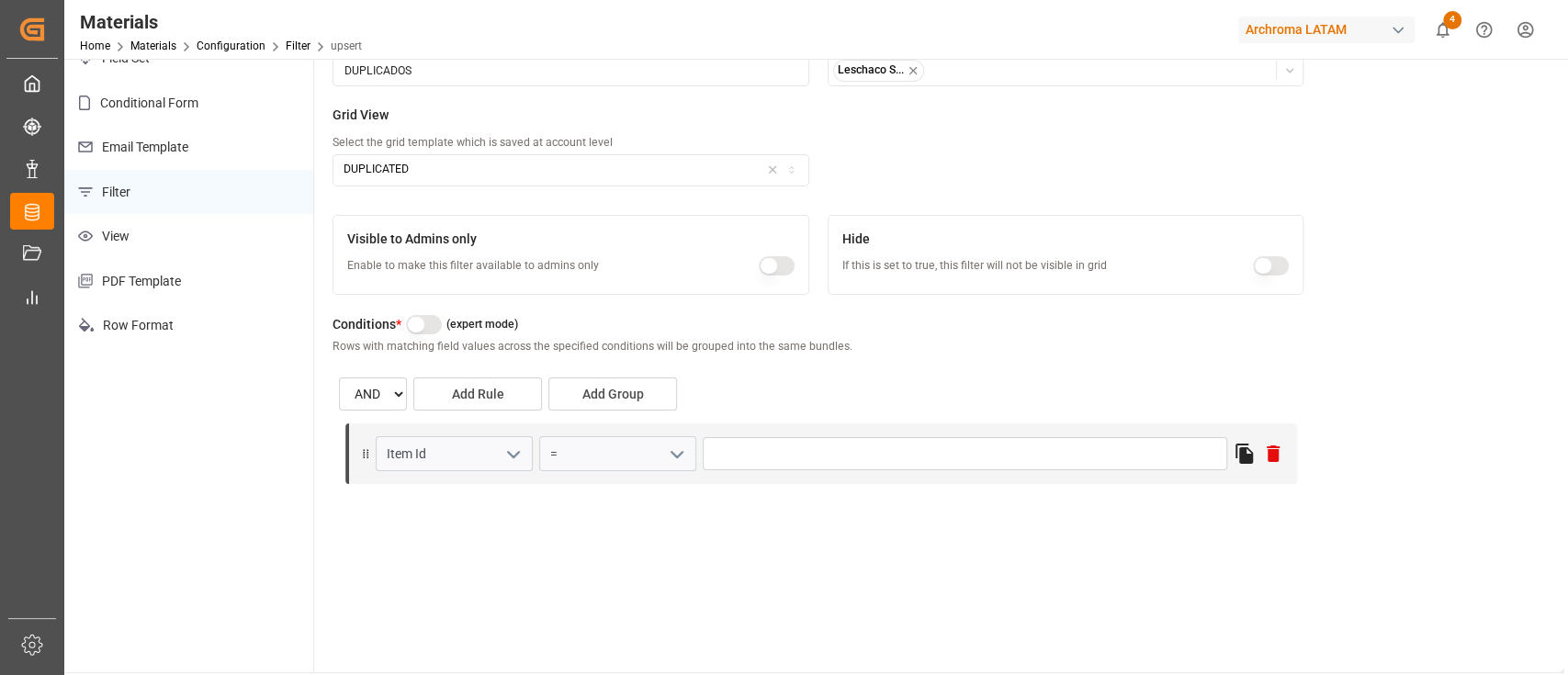
scroll to position [125, 0]
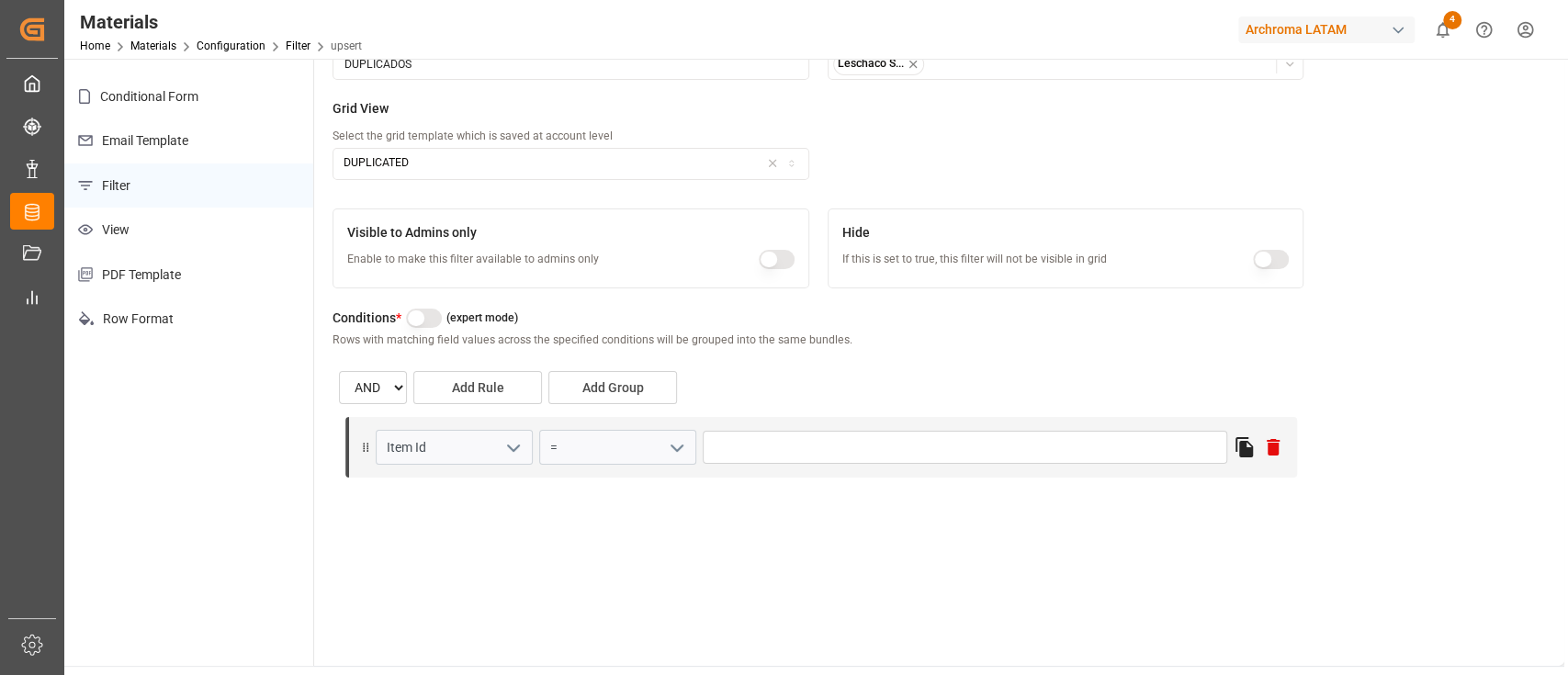
click at [432, 309] on button "button" at bounding box center [424, 318] width 36 height 19
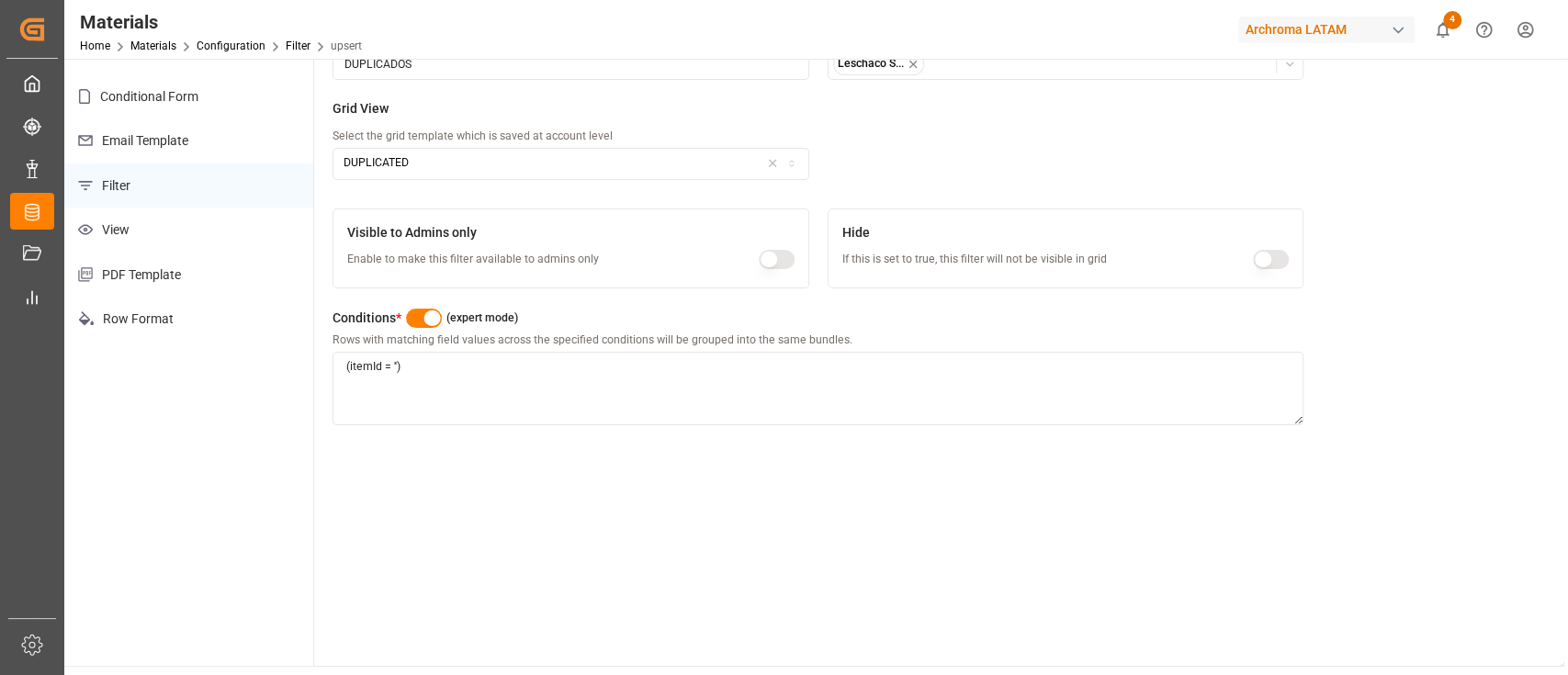
drag, startPoint x: 382, startPoint y: 364, endPoint x: 351, endPoint y: 366, distance: 31.1
click at [351, 366] on textarea "(itemId = '')" at bounding box center [818, 388] width 971 height 74
paste textarea "itemId"
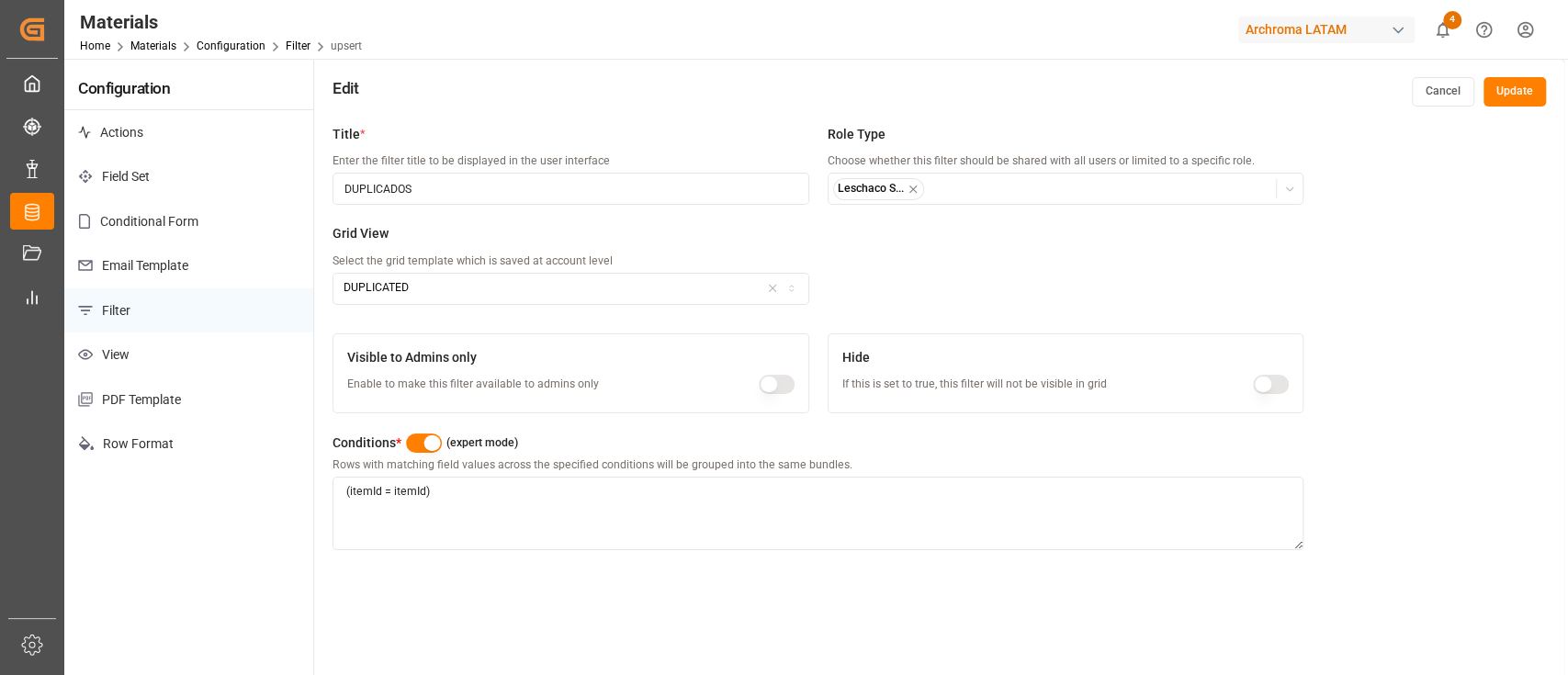
type textarea "(itemId = itemId)"
click at [1496, 93] on button "Update" at bounding box center [1515, 91] width 63 height 29
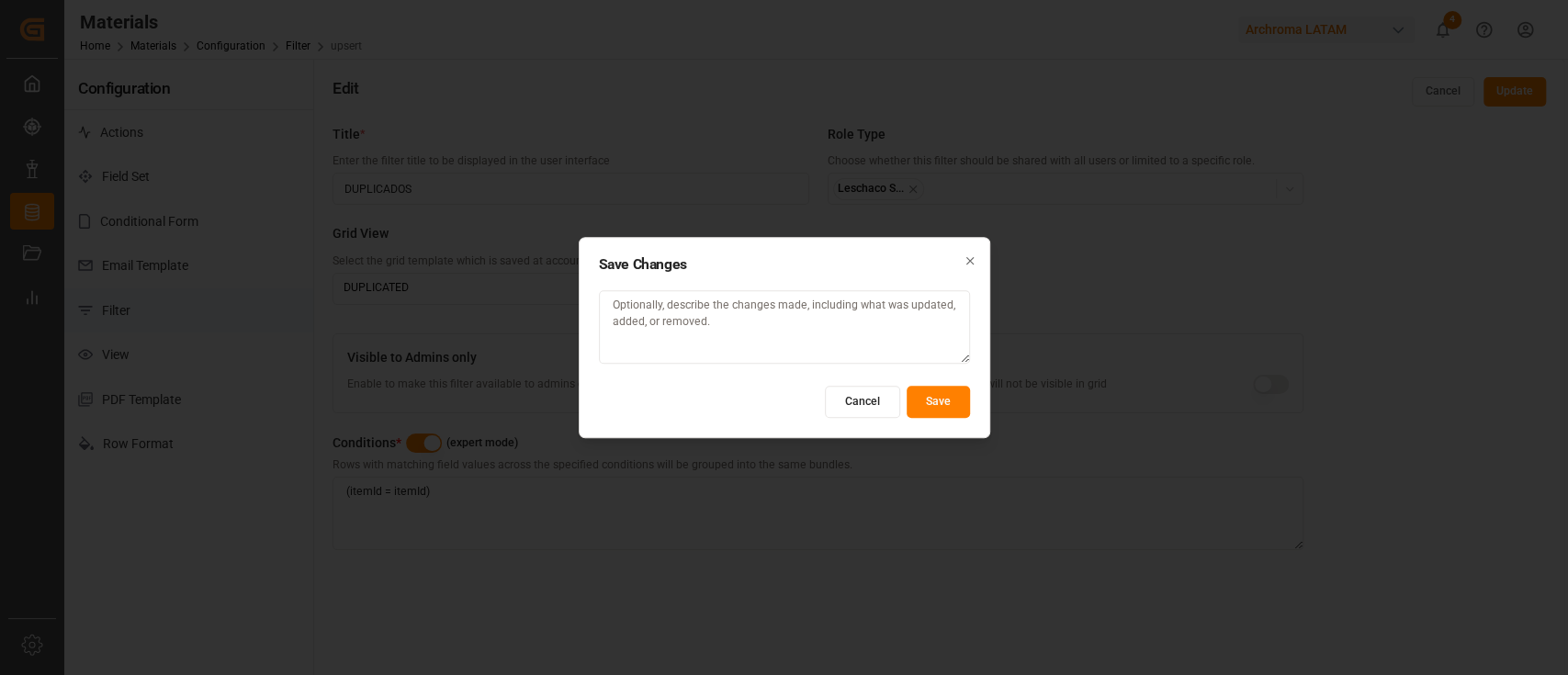
click at [952, 397] on button "Save" at bounding box center [938, 401] width 63 height 32
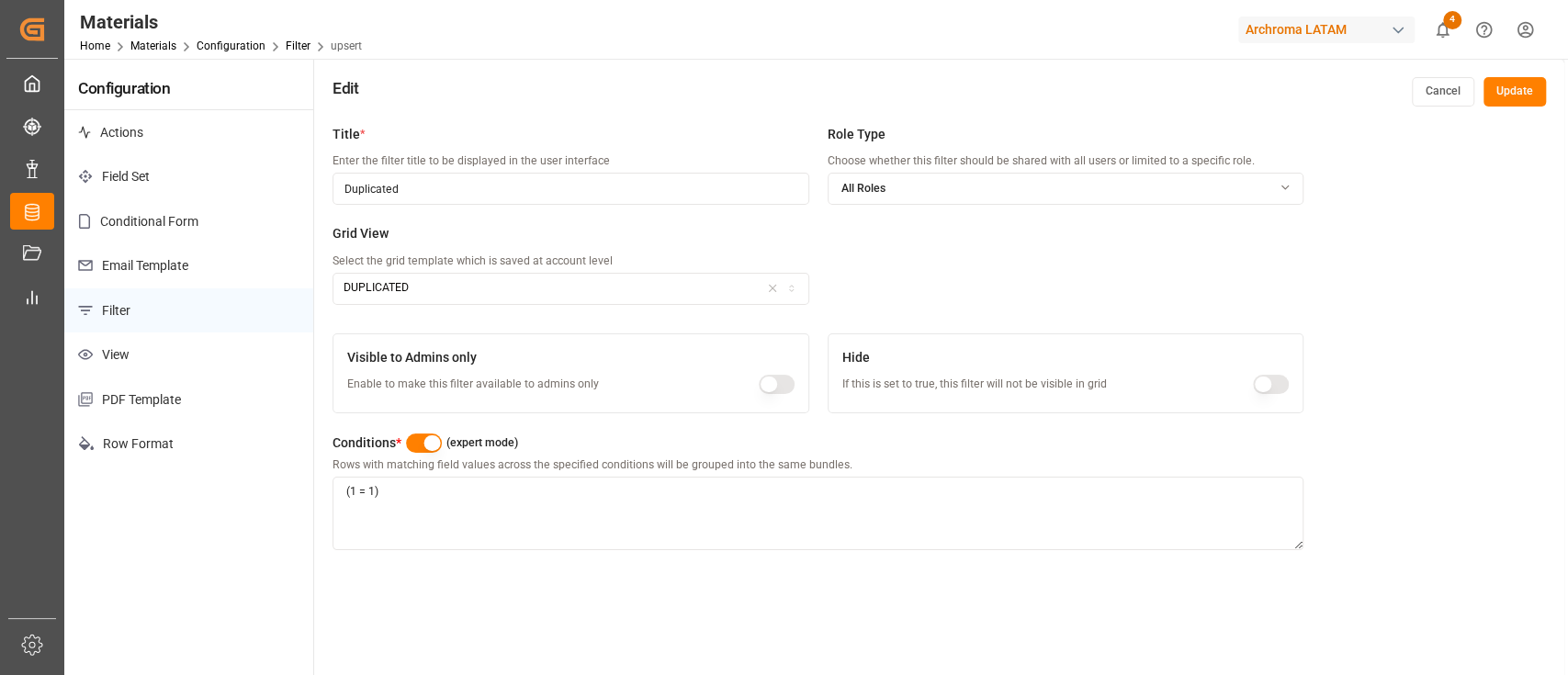
click at [474, 492] on textarea "(1 = 1)" at bounding box center [818, 513] width 971 height 74
paste textarea "[ { "condition": "EXISTS (SELECT 1 FROM materials m2 WHERE m2.itemId = material…"
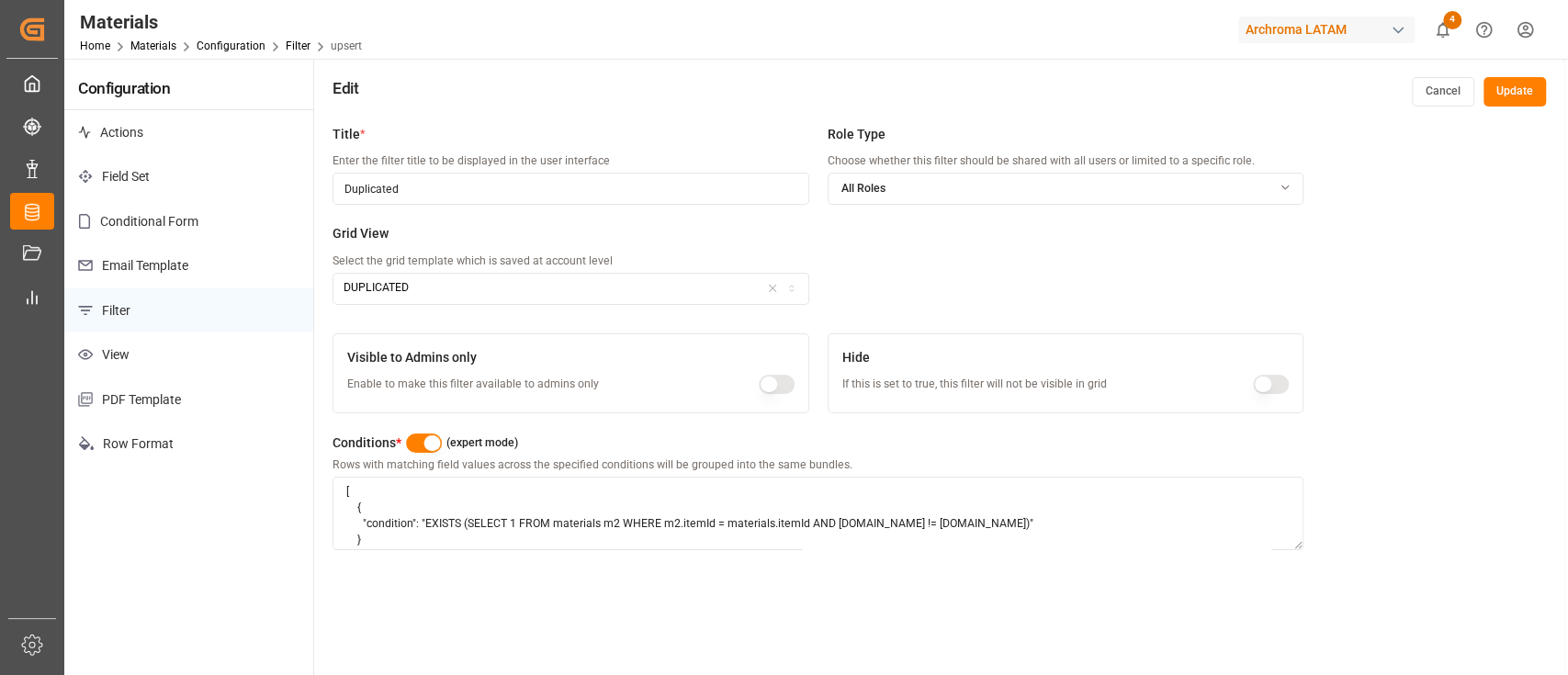
scroll to position [29, 0]
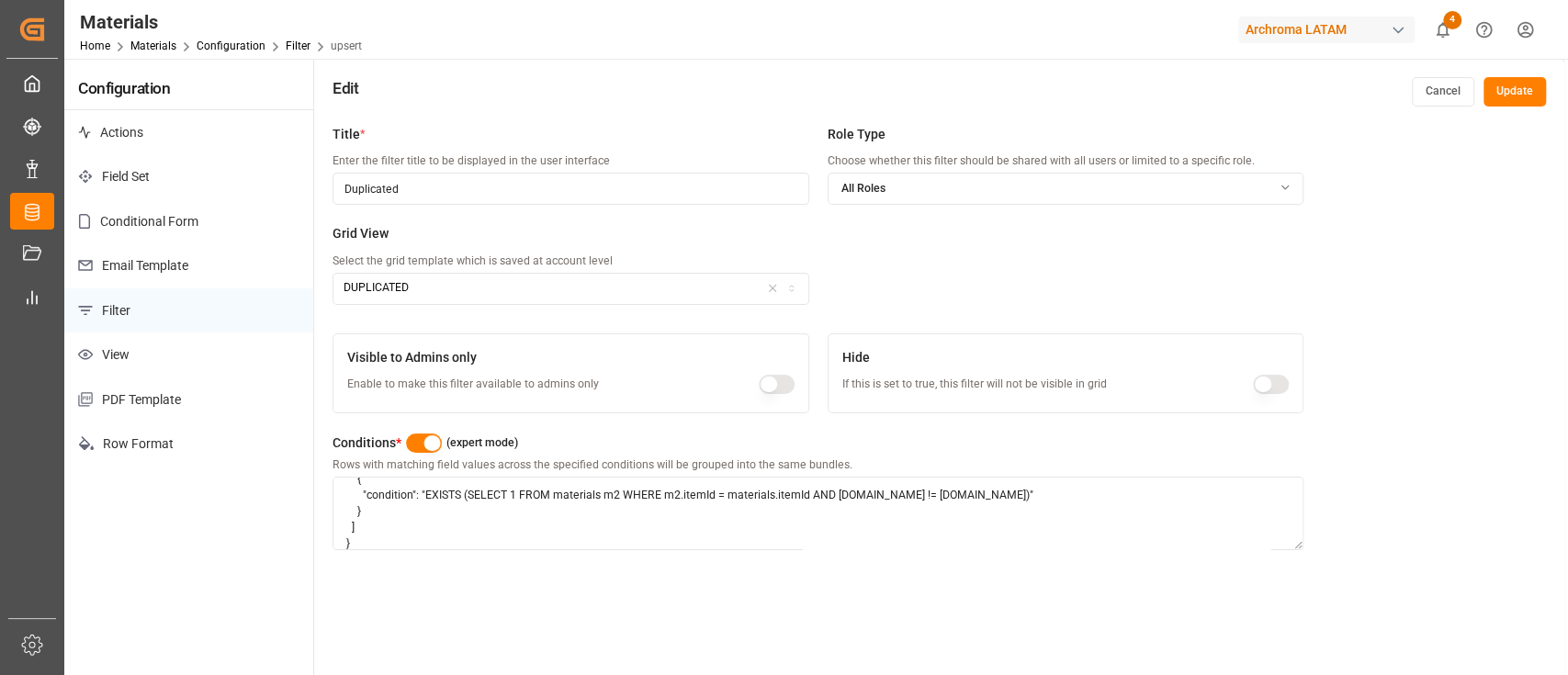
type textarea "[ { "condition": "EXISTS (SELECT 1 FROM materials m2 WHERE m2.itemId = material…"
click at [1523, 105] on button "Update" at bounding box center [1515, 91] width 63 height 29
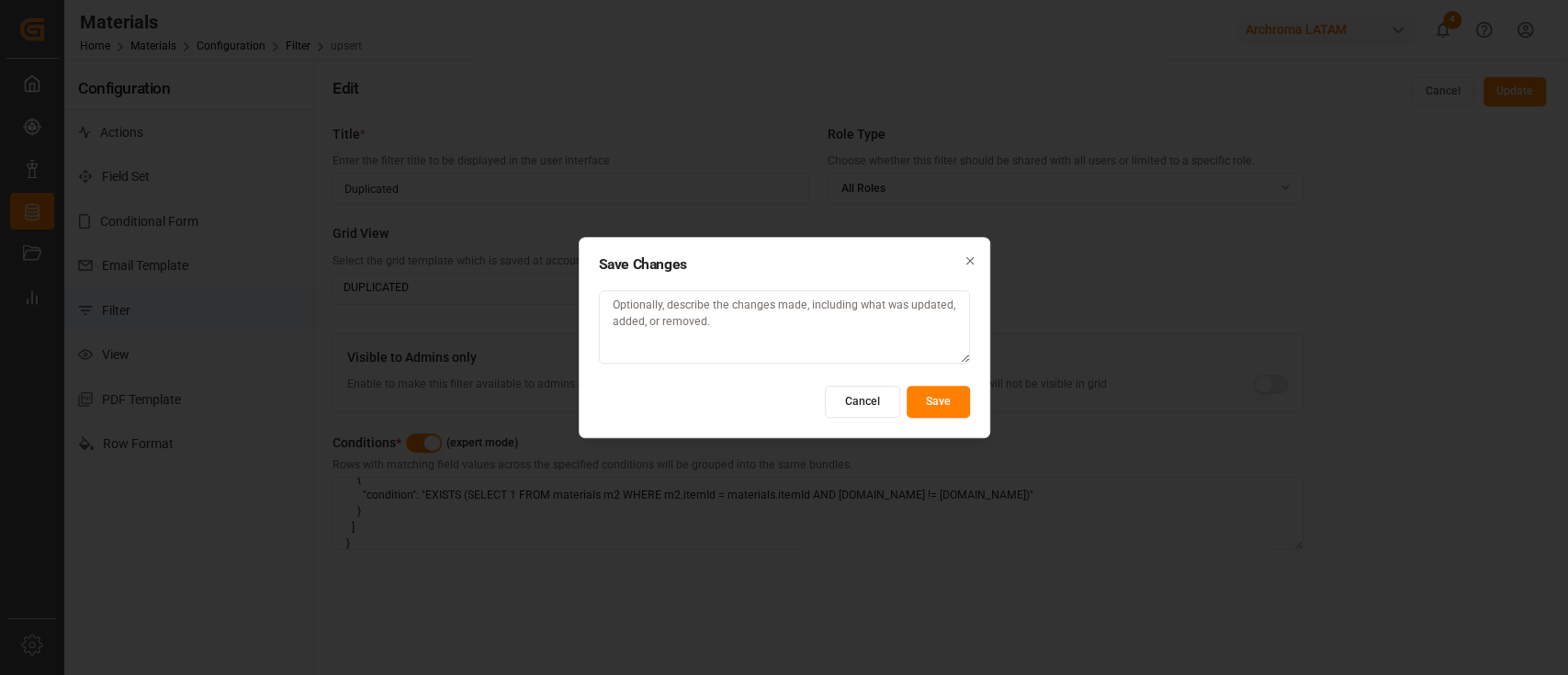
click at [948, 403] on button "Save" at bounding box center [938, 401] width 63 height 32
click at [862, 396] on button "Cancel" at bounding box center [862, 401] width 75 height 32
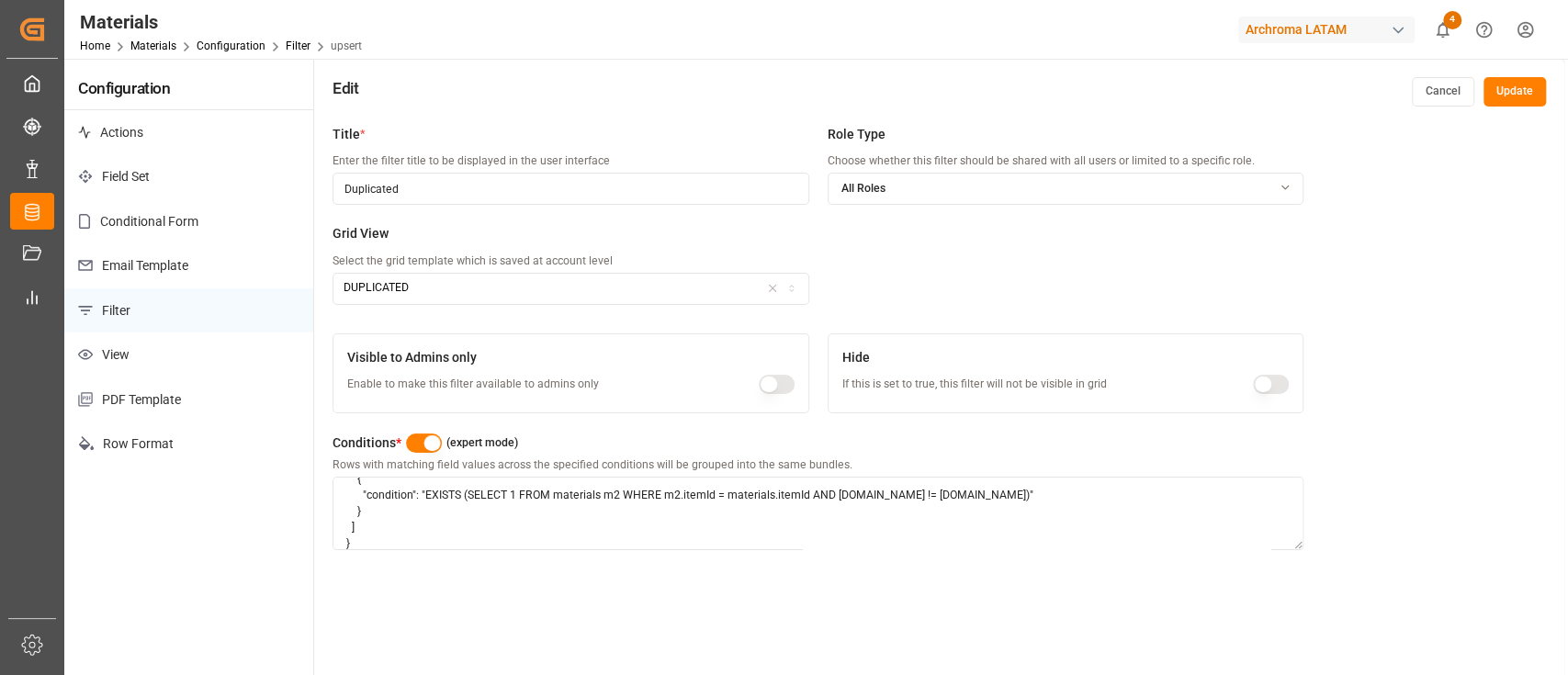
scroll to position [0, 0]
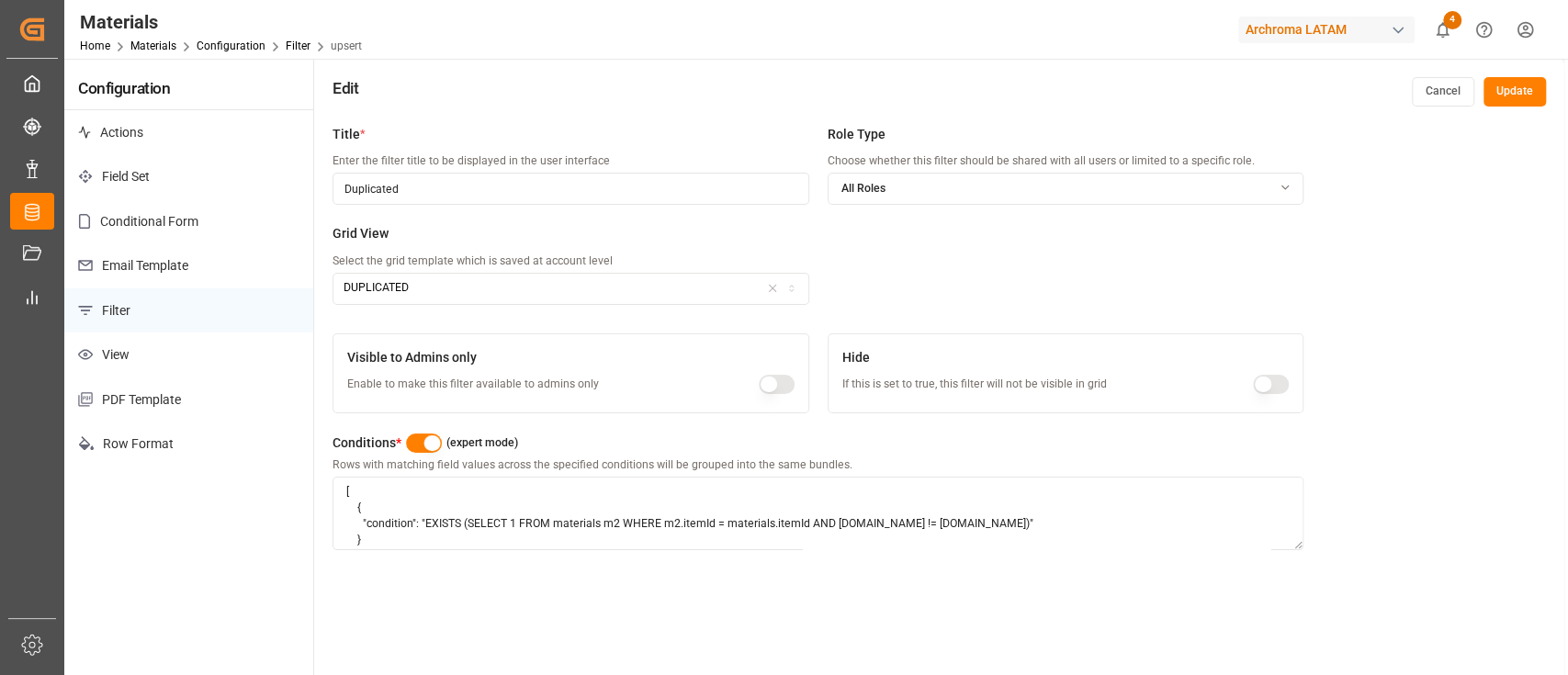
drag, startPoint x: 451, startPoint y: 540, endPoint x: 287, endPoint y: 427, distance: 199.2
click at [287, 427] on div "Configuration Actions Field Set Conditional Form Email Template Filter View PDF…" at bounding box center [814, 424] width 1500 height 732
paste textarea "itemId IN (SELECT itemId FROM materials GROUP BY itemId HAVING COUNT(*) > 1"
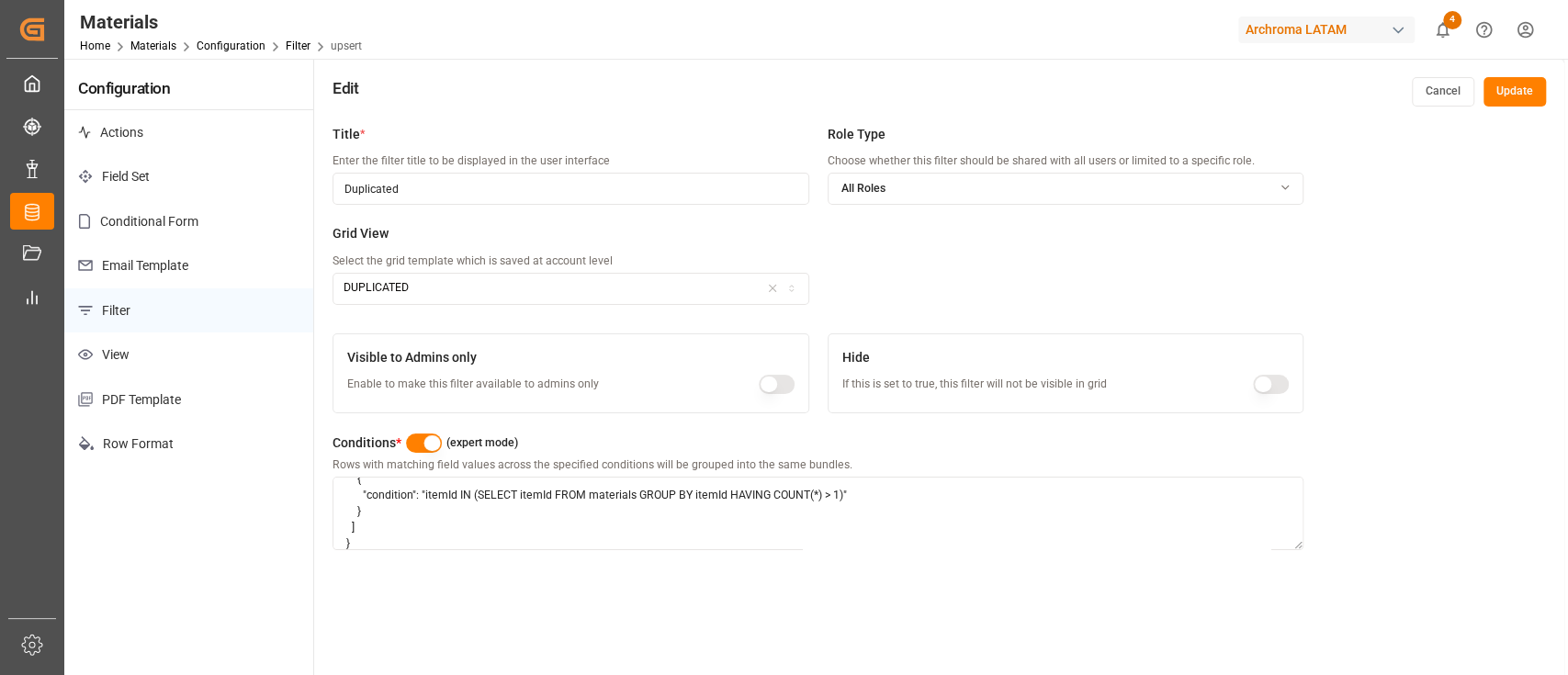
type textarea "[ { "condition": "itemId IN (SELECT itemId FROM materials GROUP BY itemId HAVIN…"
click at [1511, 86] on button "Update" at bounding box center [1515, 91] width 63 height 29
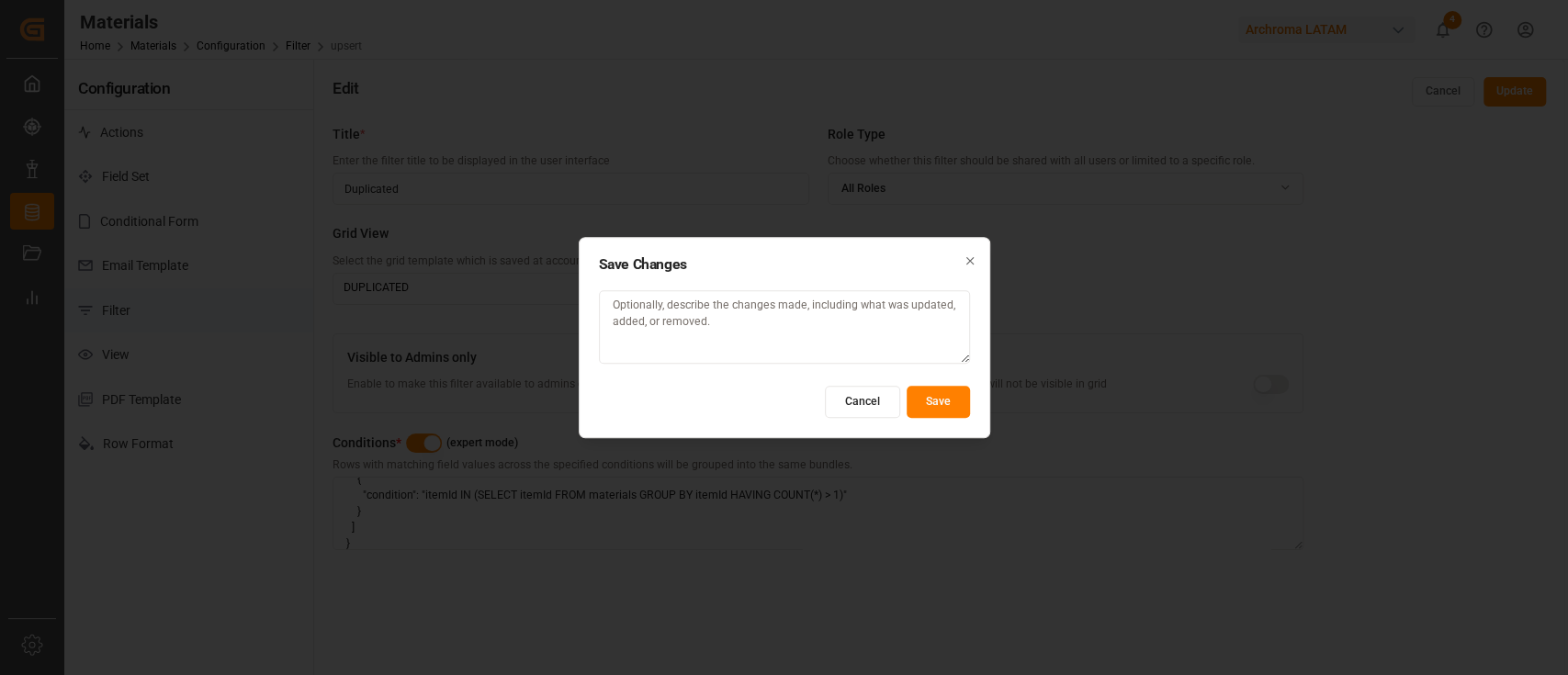
click at [939, 400] on button "Save" at bounding box center [938, 401] width 63 height 32
click at [865, 402] on button "Cancel" at bounding box center [862, 401] width 75 height 32
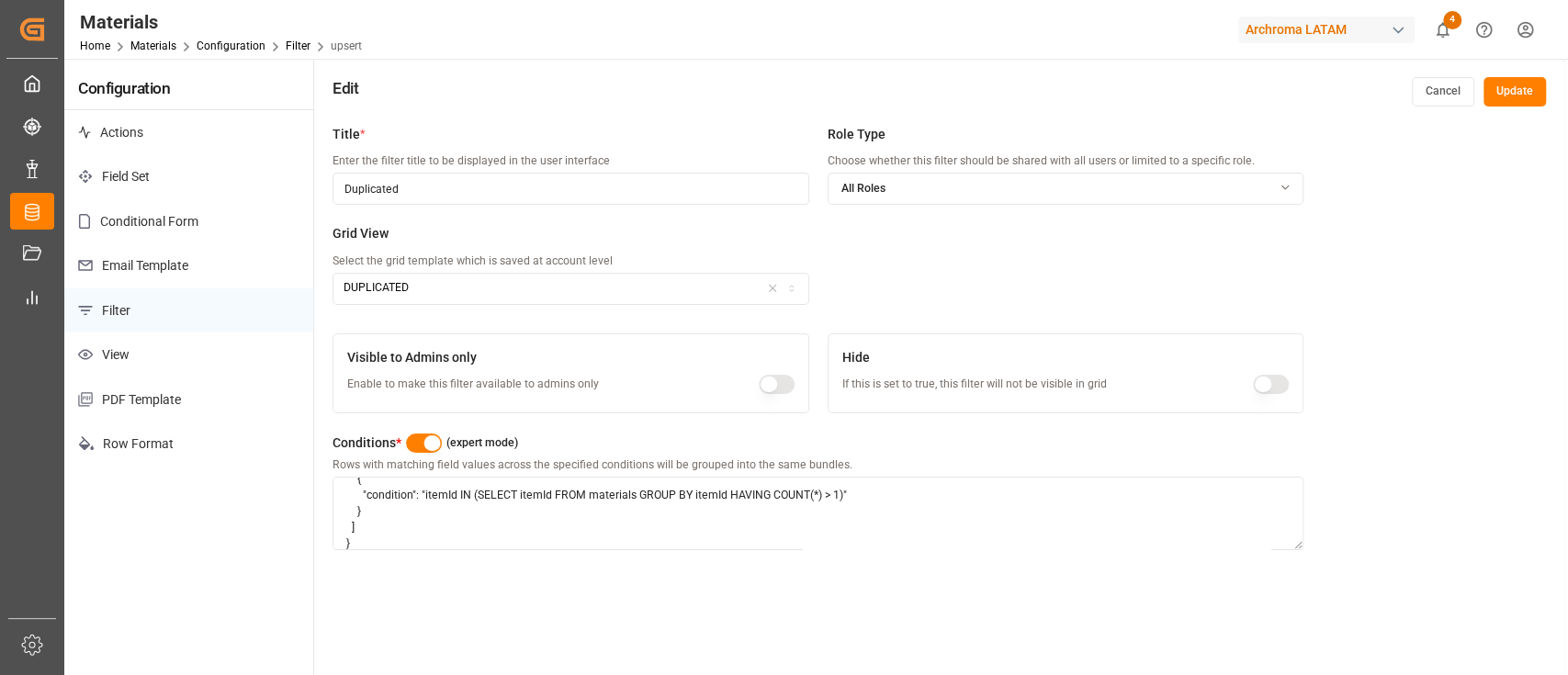
scroll to position [0, 0]
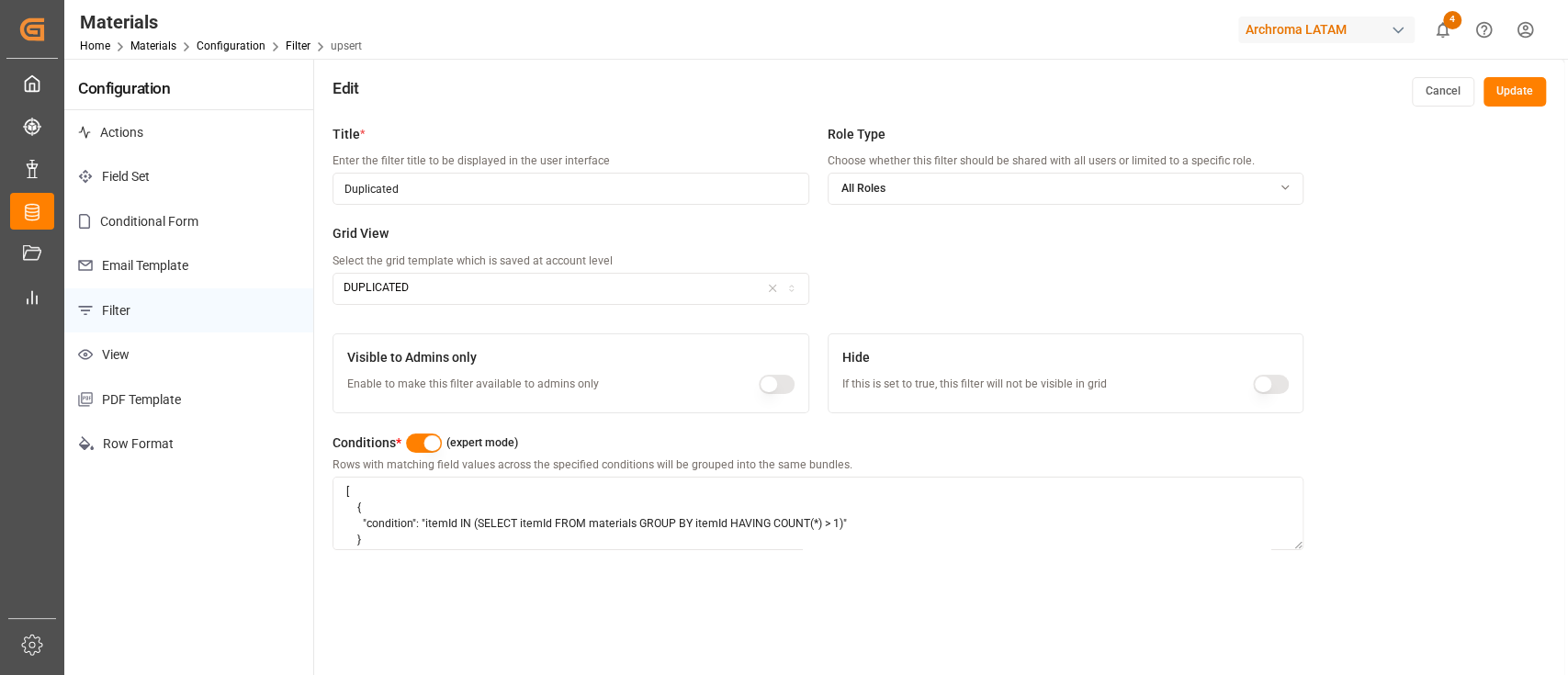
drag, startPoint x: 367, startPoint y: 544, endPoint x: 296, endPoint y: 430, distance: 134.3
click at [296, 430] on div "Configuration Actions Field Set Conditional Form Email Template Filter View PDF…" at bounding box center [814, 424] width 1500 height 732
paste textarea "EXISTS ( SELECT 1 FROM materials m2 WHERE m2.itemId = materials.itemId AND m2.i…"
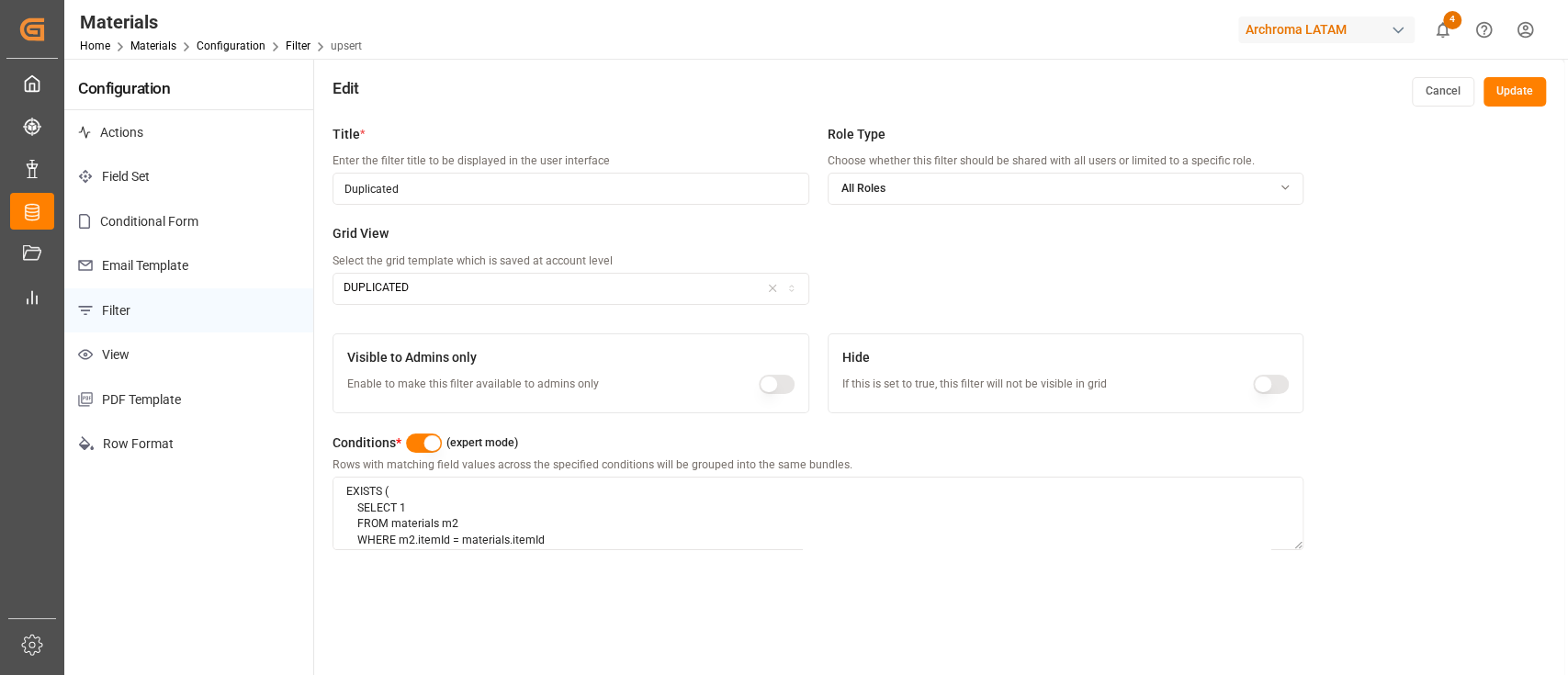
scroll to position [29, 0]
type textarea "EXISTS ( SELECT 1 FROM materials m2 WHERE m2.itemId = materials.itemId AND m2.i…"
click at [1521, 102] on button "Update" at bounding box center [1515, 91] width 63 height 29
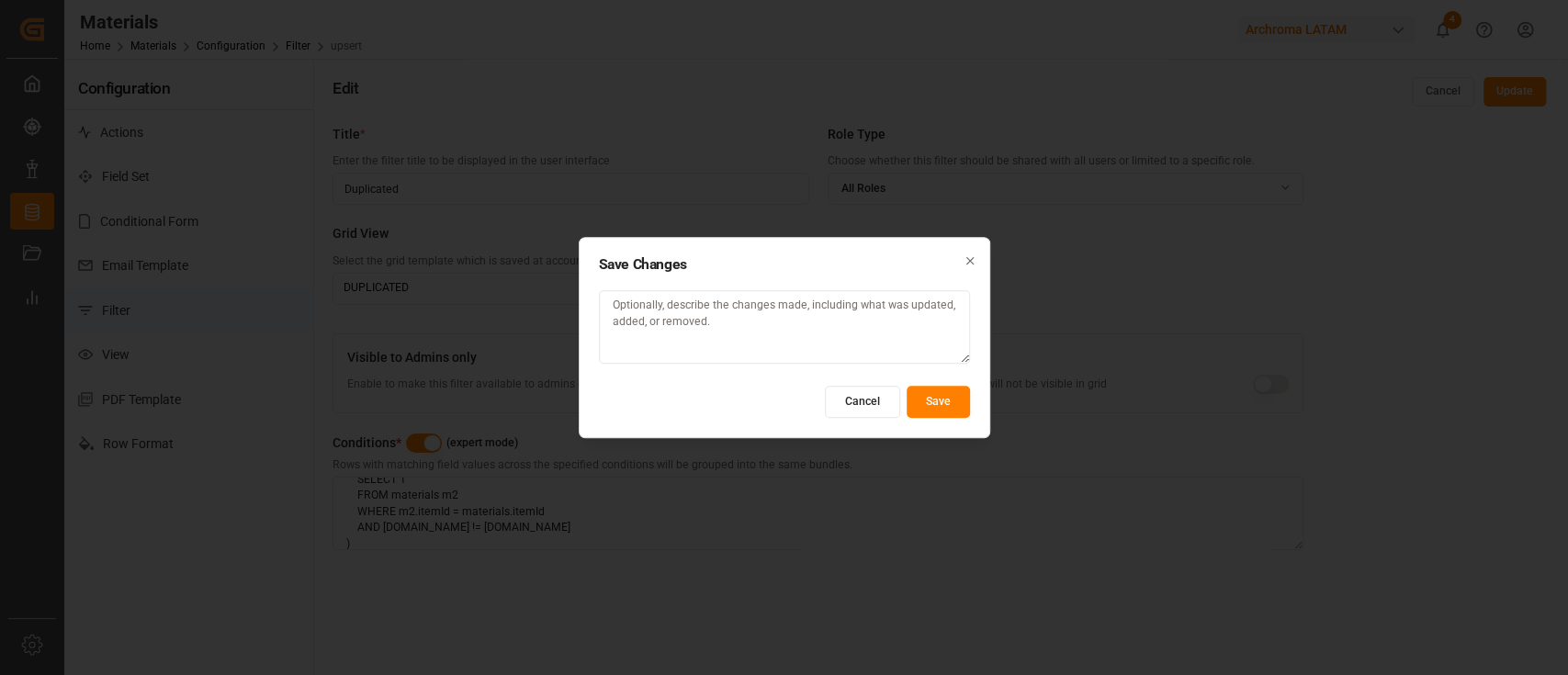
click at [940, 397] on button "Save" at bounding box center [938, 401] width 63 height 32
click at [863, 403] on button "Cancel" at bounding box center [862, 401] width 75 height 32
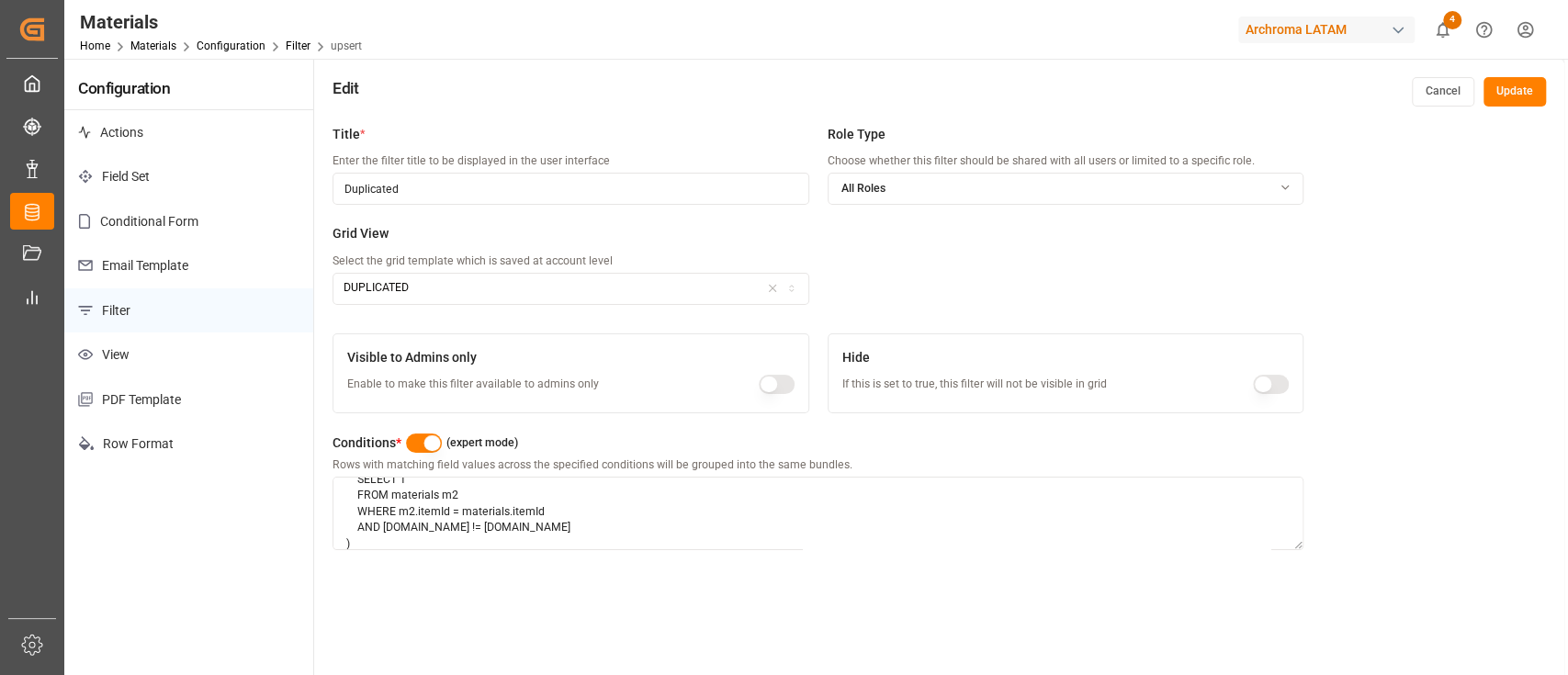
scroll to position [0, 0]
drag, startPoint x: 416, startPoint y: 544, endPoint x: 302, endPoint y: 465, distance: 138.7
click at [302, 465] on div "Configuration Actions Field Set Conditional Form Email Template Filter View PDF…" at bounding box center [814, 424] width 1500 height 732
paste textarea "SELECT * FROM materials WHERE itemId IN ( SELECT itemId FROM materials GROUP BY…"
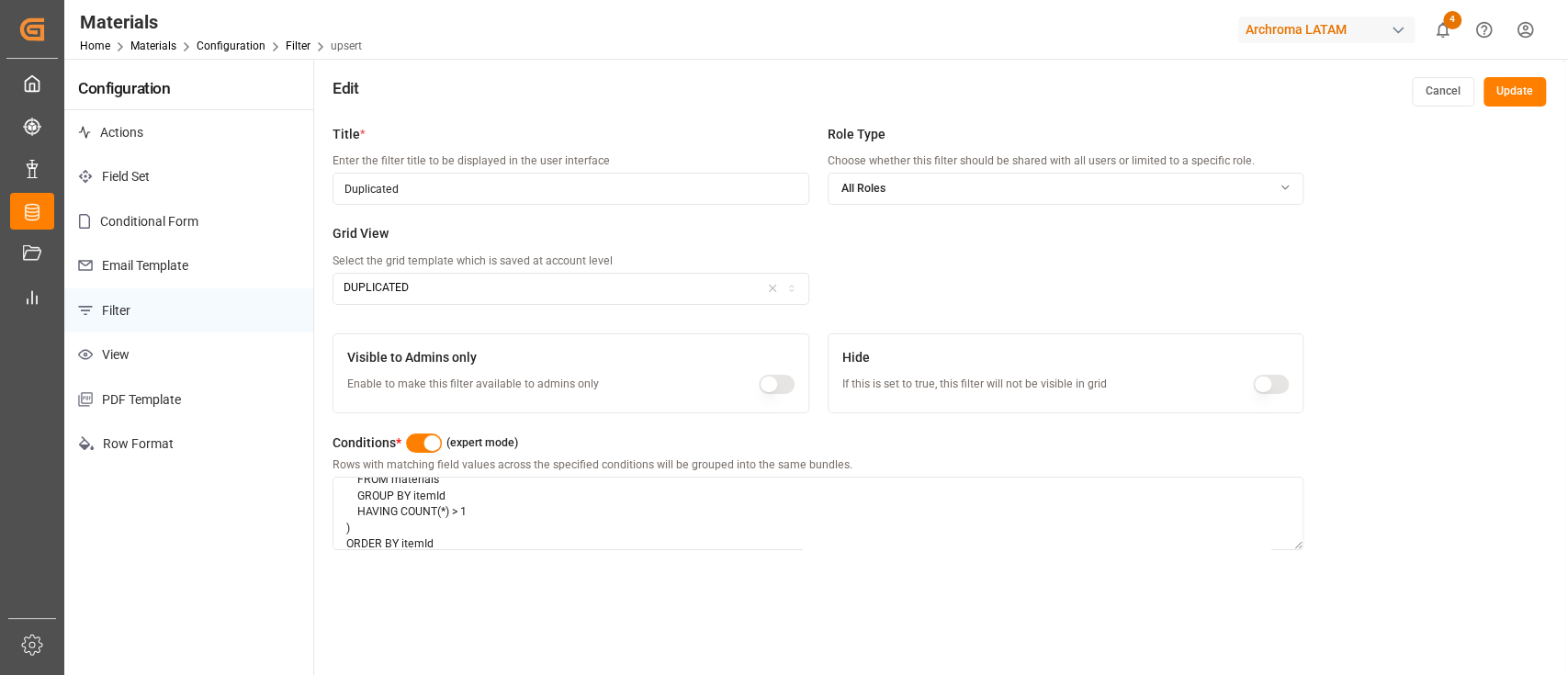
type textarea "SELECT * FROM materials WHERE itemId IN ( SELECT itemId FROM materials GROUP BY…"
click at [1495, 89] on button "Update" at bounding box center [1515, 91] width 63 height 29
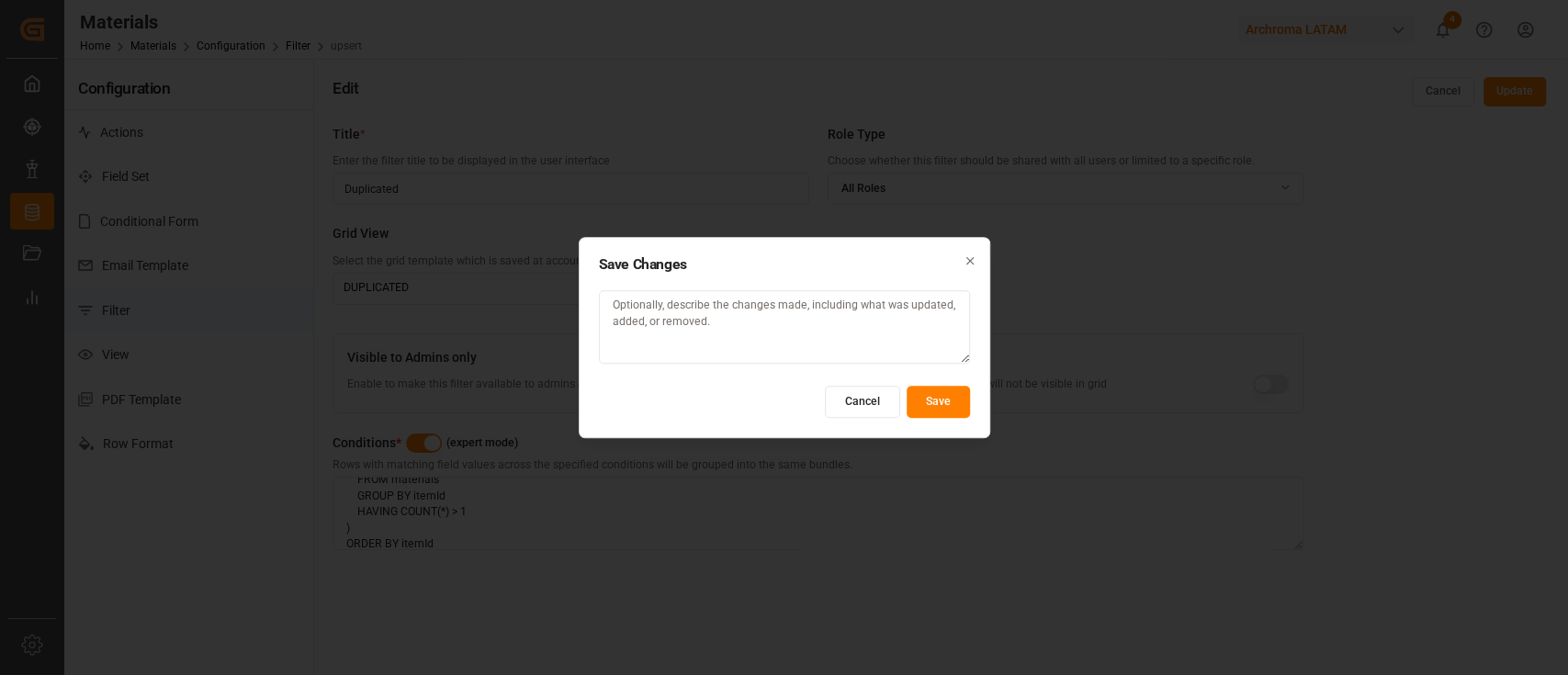
click at [944, 388] on button "Save" at bounding box center [938, 401] width 63 height 32
click at [860, 415] on button "Cancel" at bounding box center [862, 401] width 75 height 32
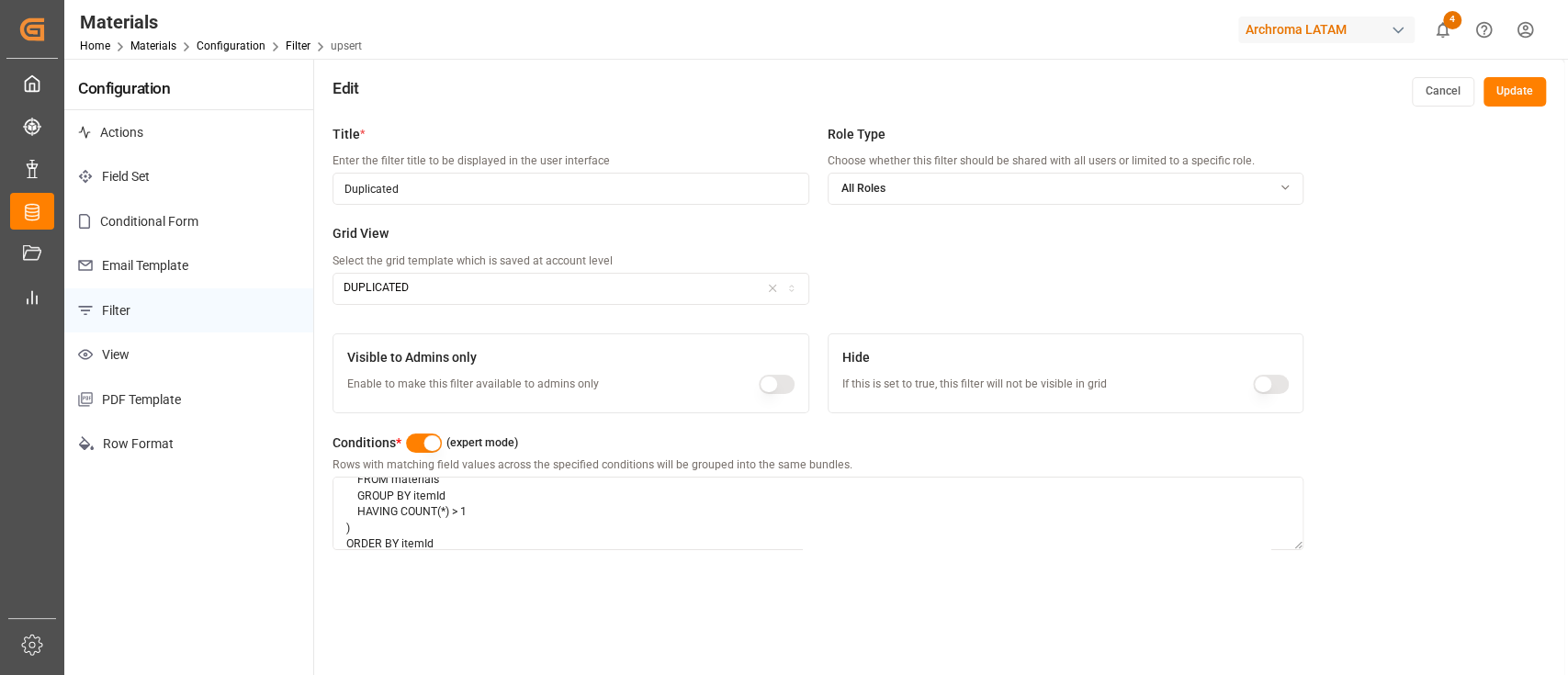
click at [1493, 98] on button "Update" at bounding box center [1515, 91] width 63 height 29
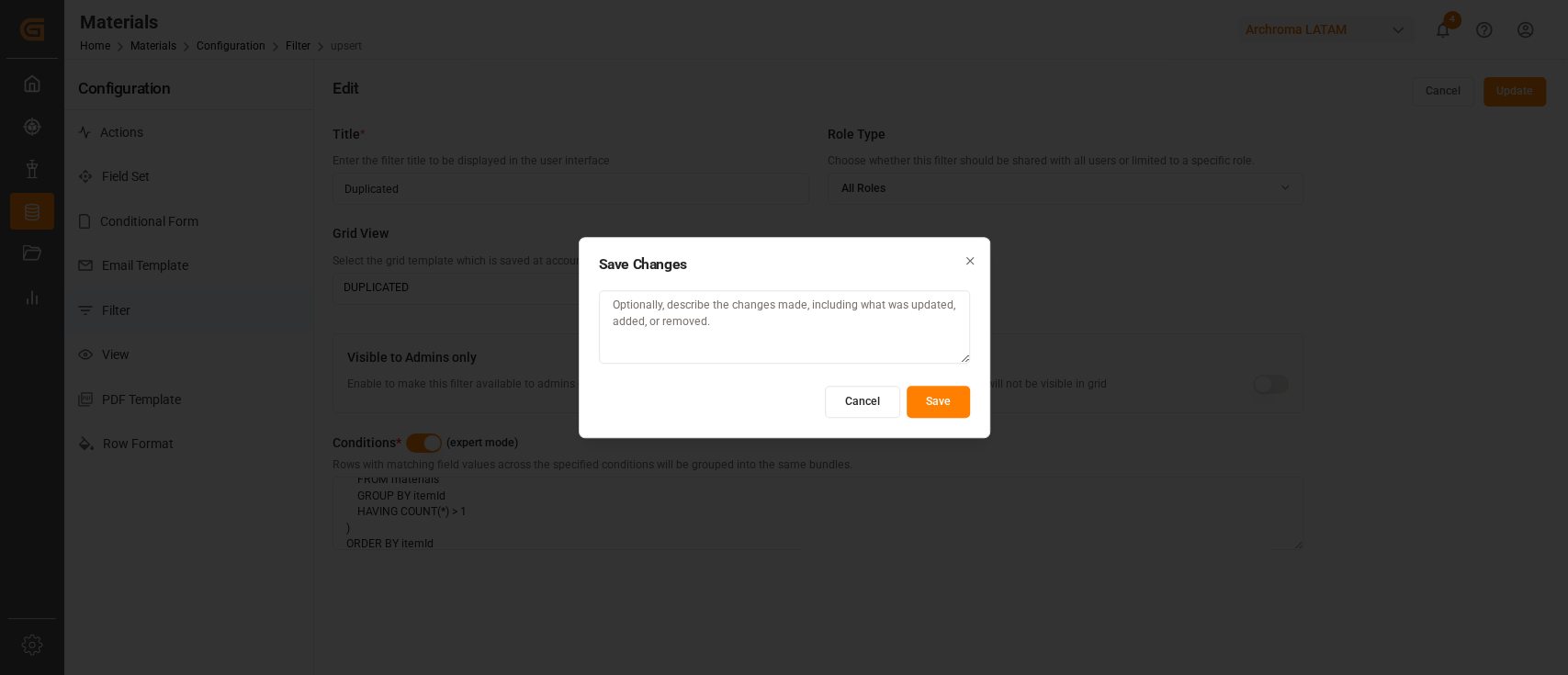
click at [955, 412] on button "Save" at bounding box center [938, 401] width 63 height 32
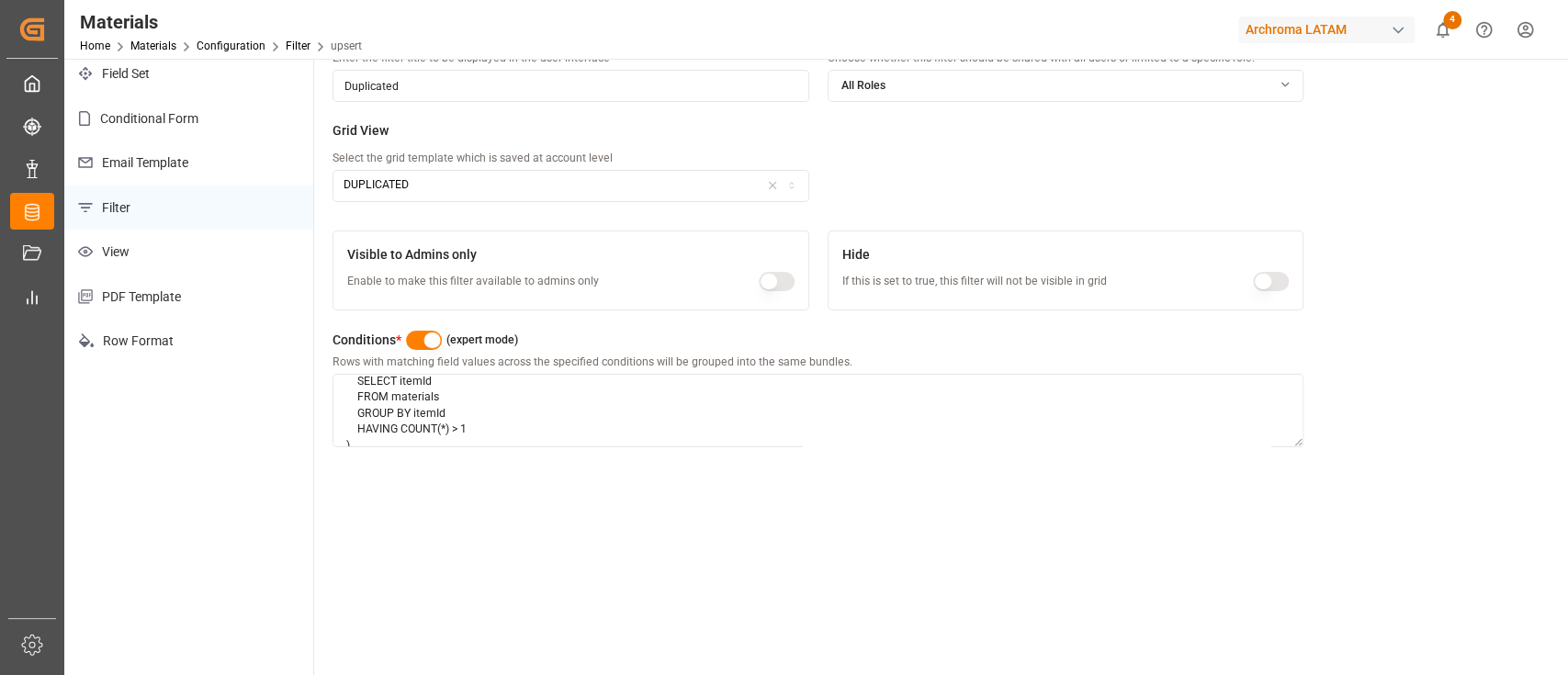
scroll to position [0, 0]
drag, startPoint x: 452, startPoint y: 441, endPoint x: 332, endPoint y: 373, distance: 137.9
click at [333, 373] on div "Conditions * (expert mode) Rows with matching field values across the specified…" at bounding box center [818, 393] width 971 height 148
paste textarea "[ { "field": "itemId", "operator": "exists" } ] }"
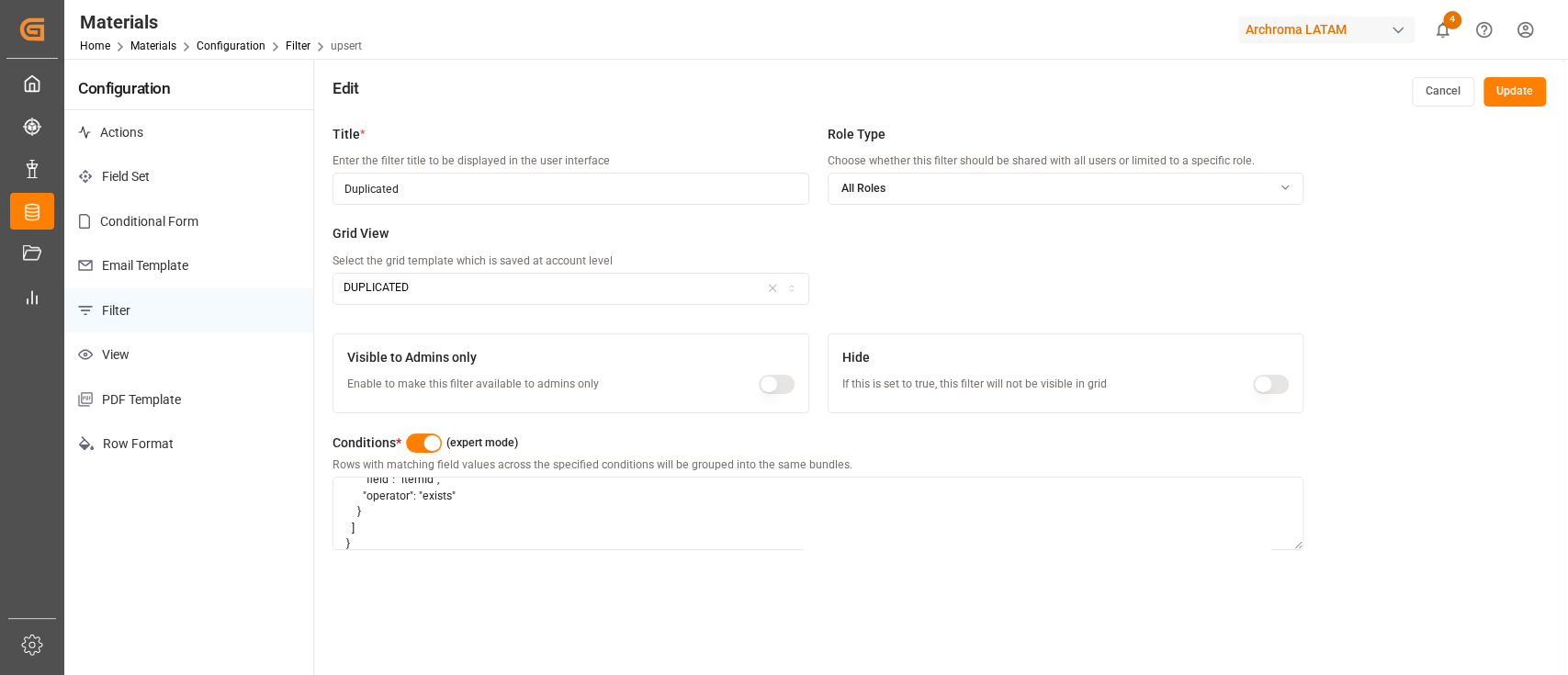
type textarea "[ { "field": "itemId", "operator": "exists" } ] }"
click at [1529, 105] on button "Update" at bounding box center [1515, 91] width 63 height 29
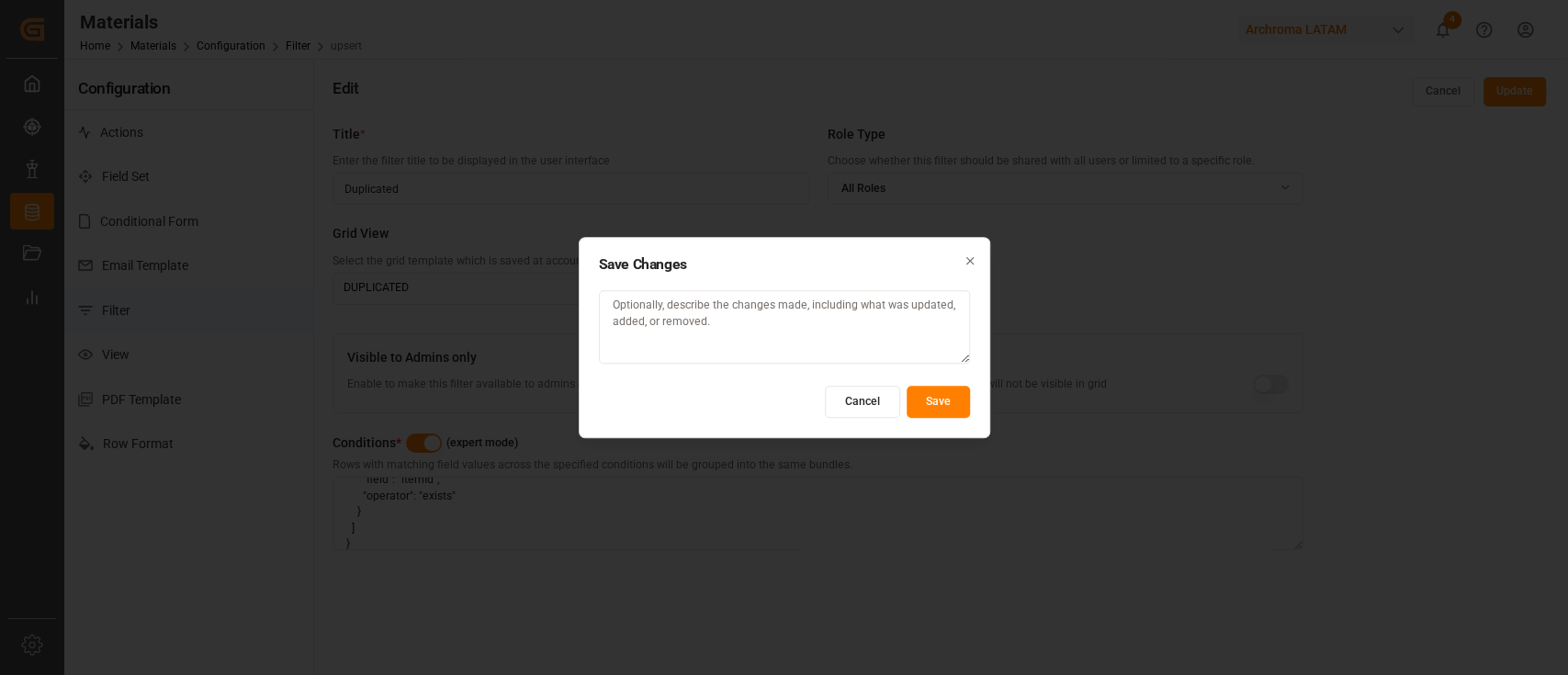
click at [925, 408] on button "Save" at bounding box center [938, 401] width 63 height 32
click at [850, 400] on button "Cancel" at bounding box center [862, 401] width 75 height 32
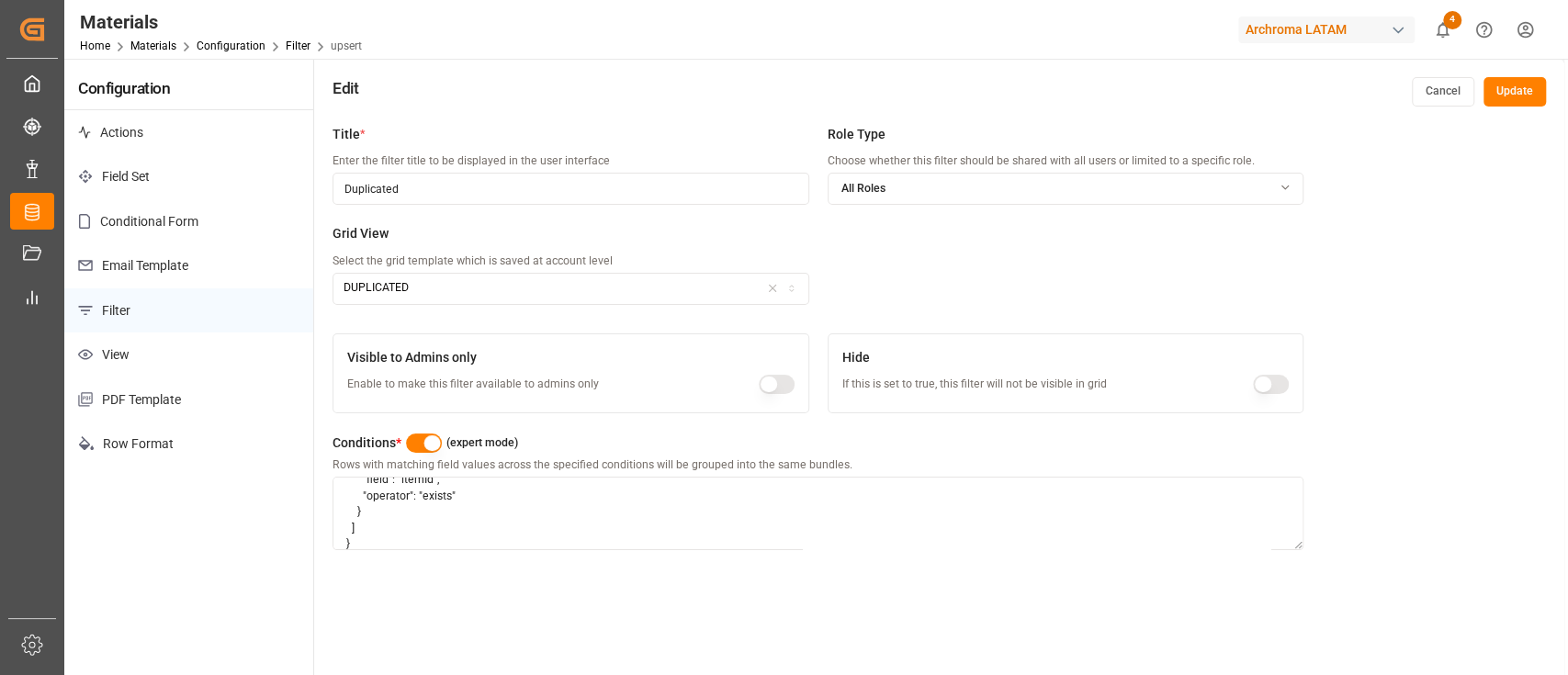
click at [1433, 88] on button "Cancel" at bounding box center [1443, 91] width 63 height 29
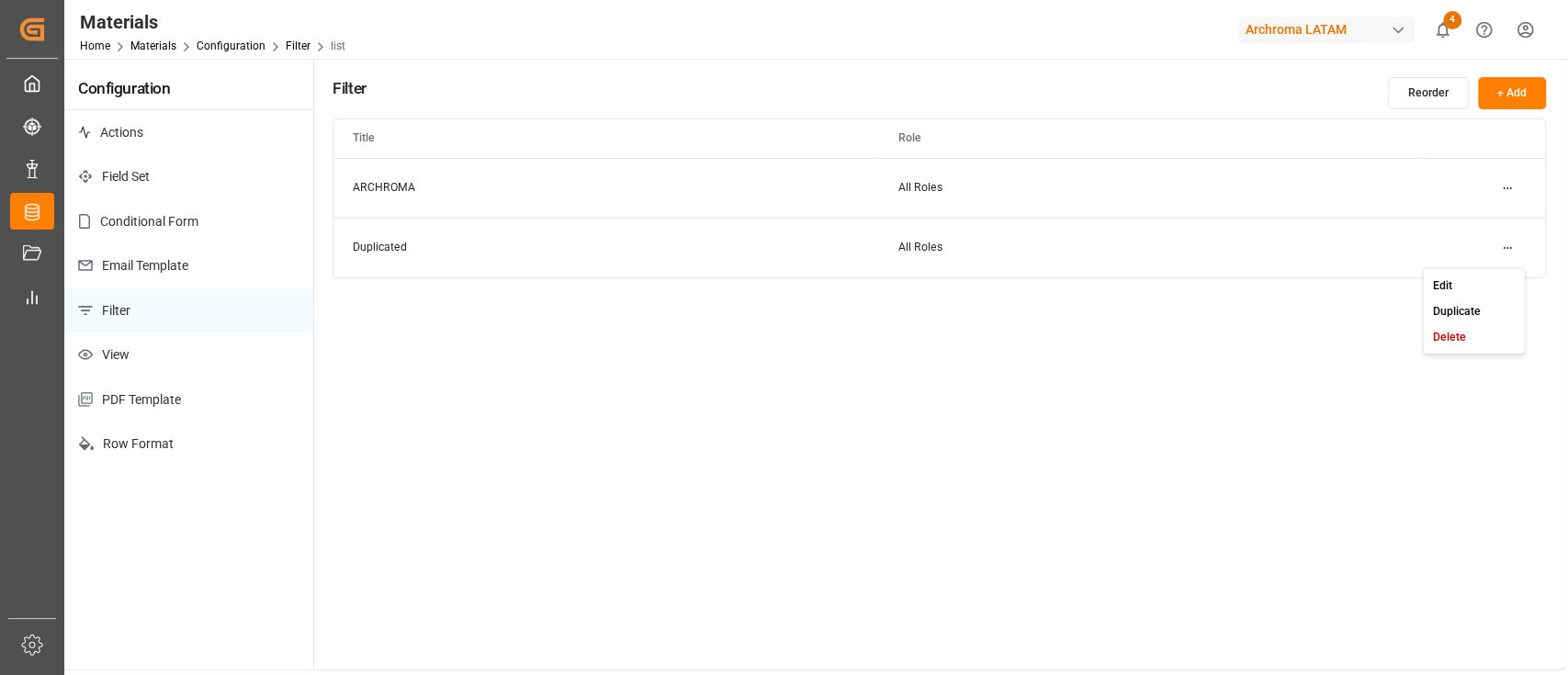
click at [1509, 248] on html "Created by potrace 1.15, written by Peter Selinger 2001-2017 Created by potrace…" at bounding box center [784, 338] width 1568 height 675
click at [1470, 335] on div "Delete" at bounding box center [1474, 338] width 95 height 26
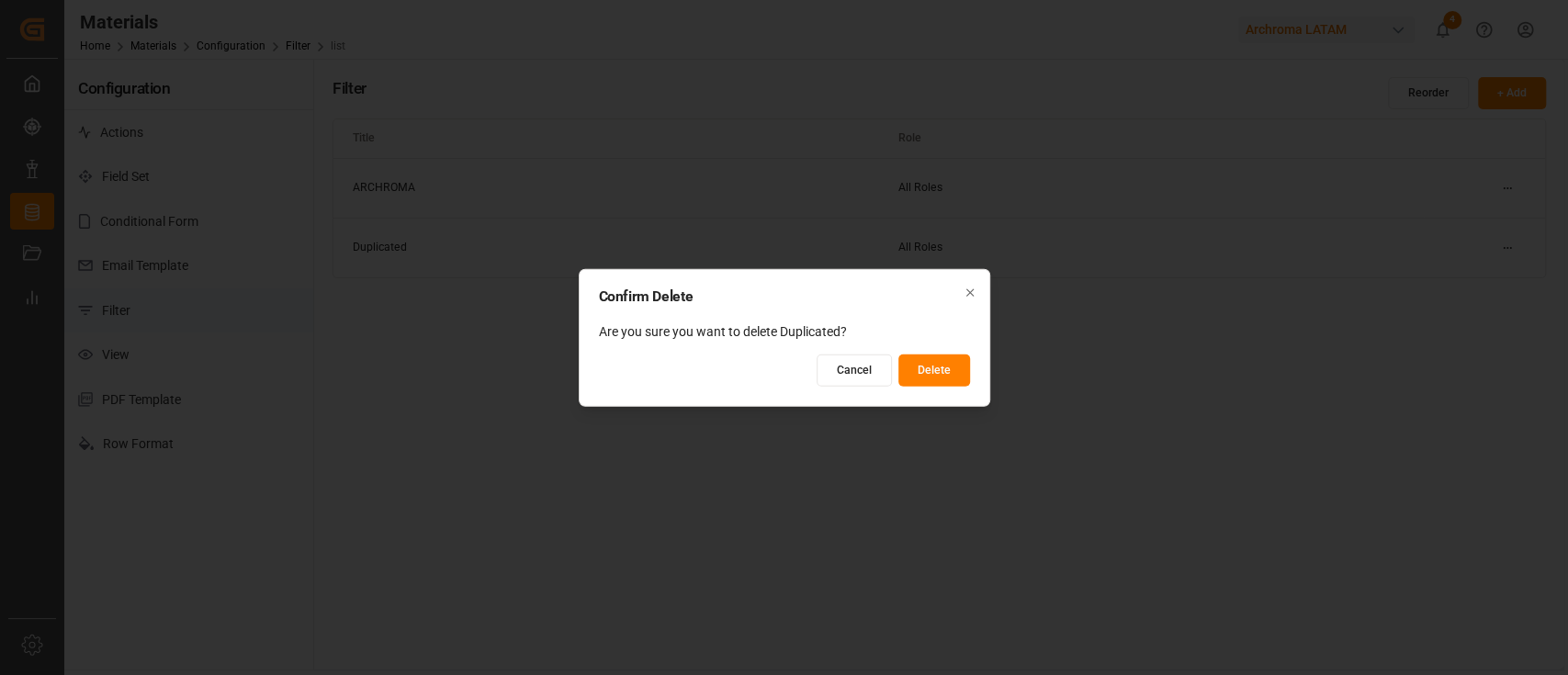
click at [954, 361] on button "Delete" at bounding box center [935, 370] width 72 height 32
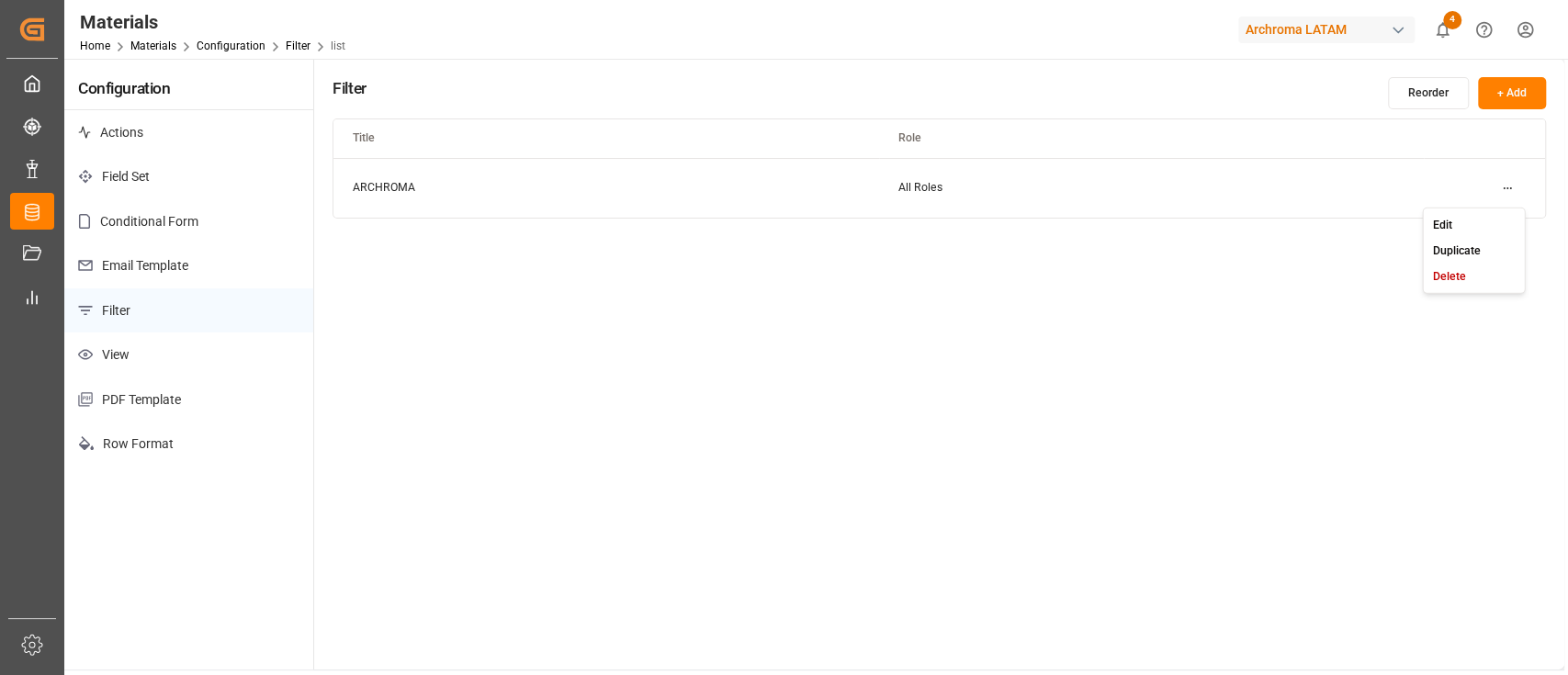
click at [1505, 194] on html "Created by potrace 1.15, written by Peter Selinger 2001-2017 Created by potrace…" at bounding box center [784, 338] width 1568 height 675
click at [1478, 215] on div "Edit" at bounding box center [1474, 225] width 95 height 26
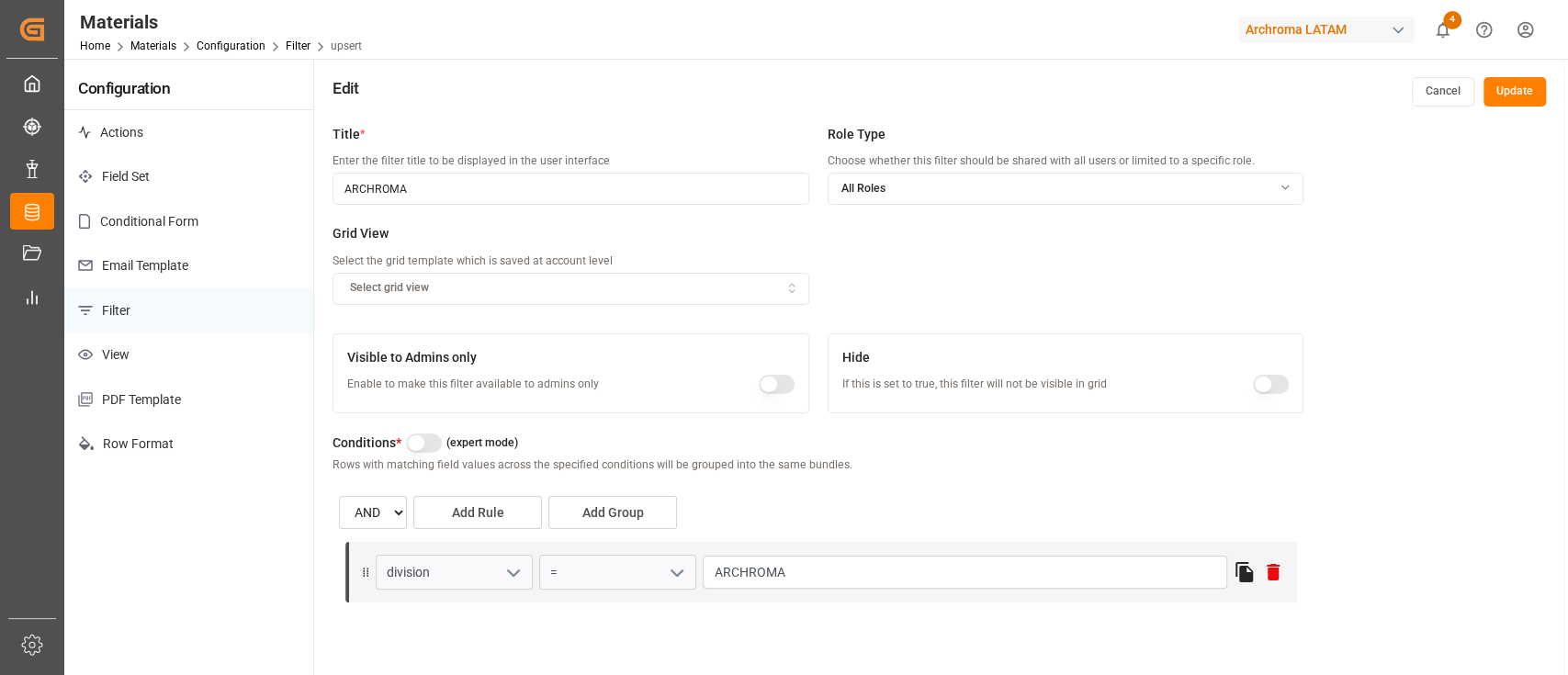
click at [1441, 89] on button "Cancel" at bounding box center [1443, 91] width 63 height 29
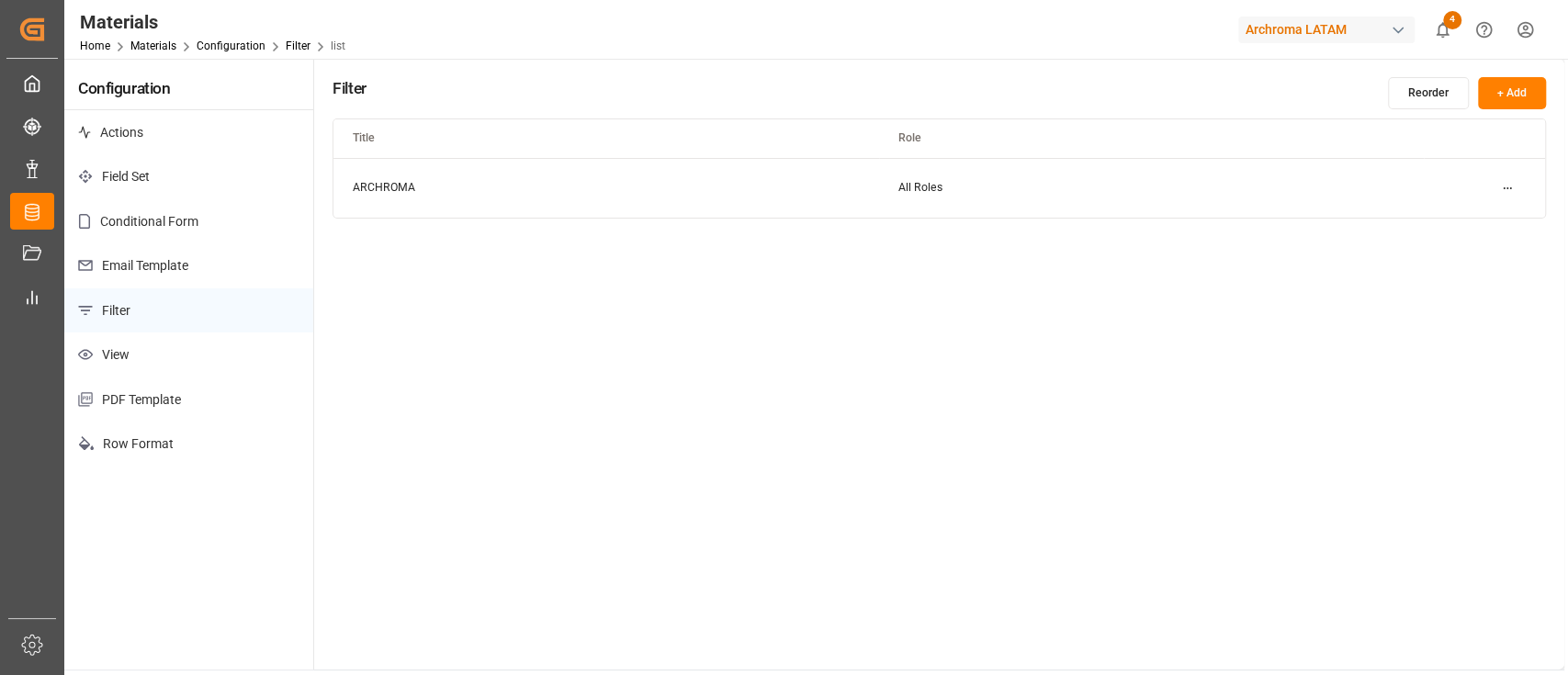
click at [1347, 494] on div "Filter Reorder + Add Title Role ARCHROMA All Roles" at bounding box center [940, 364] width 1250 height 611
click at [1514, 95] on button "+ Add" at bounding box center [1512, 93] width 68 height 32
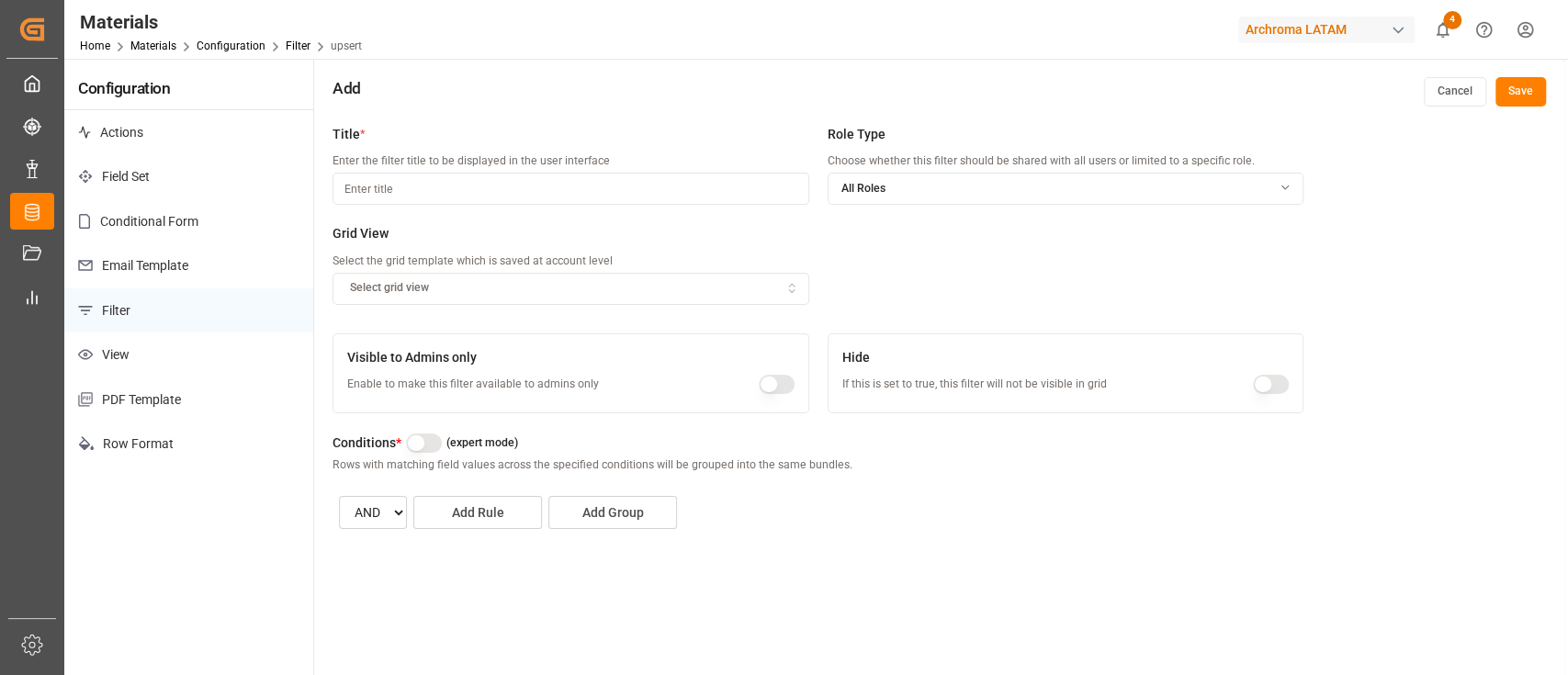
click at [455, 196] on input at bounding box center [570, 189] width 476 height 32
type input "DUPLICADOS"
click at [863, 181] on span "All Roles" at bounding box center [864, 189] width 44 height 17
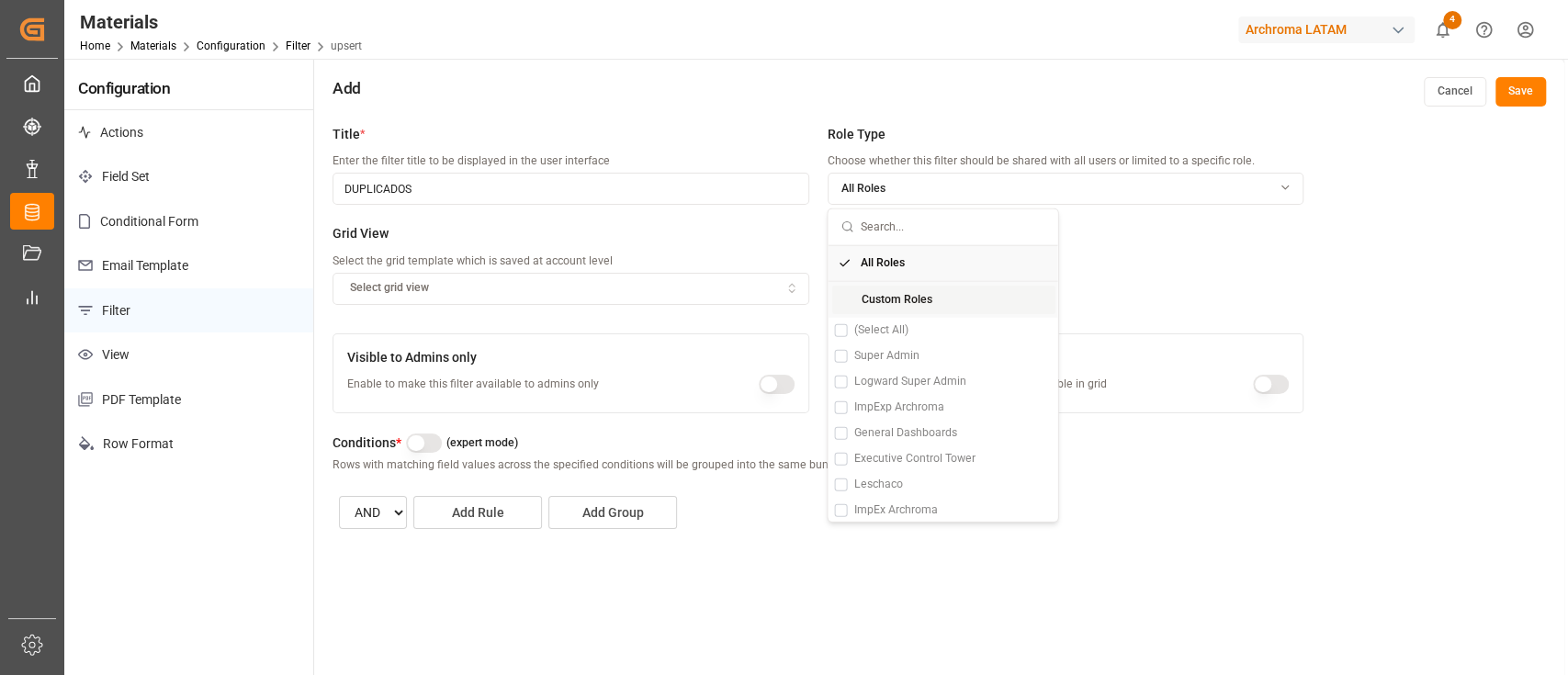
scroll to position [15, 0]
click at [849, 251] on icon "Suggestions" at bounding box center [844, 248] width 13 height 13
click at [871, 283] on span "Custom Roles" at bounding box center [896, 285] width 71 height 17
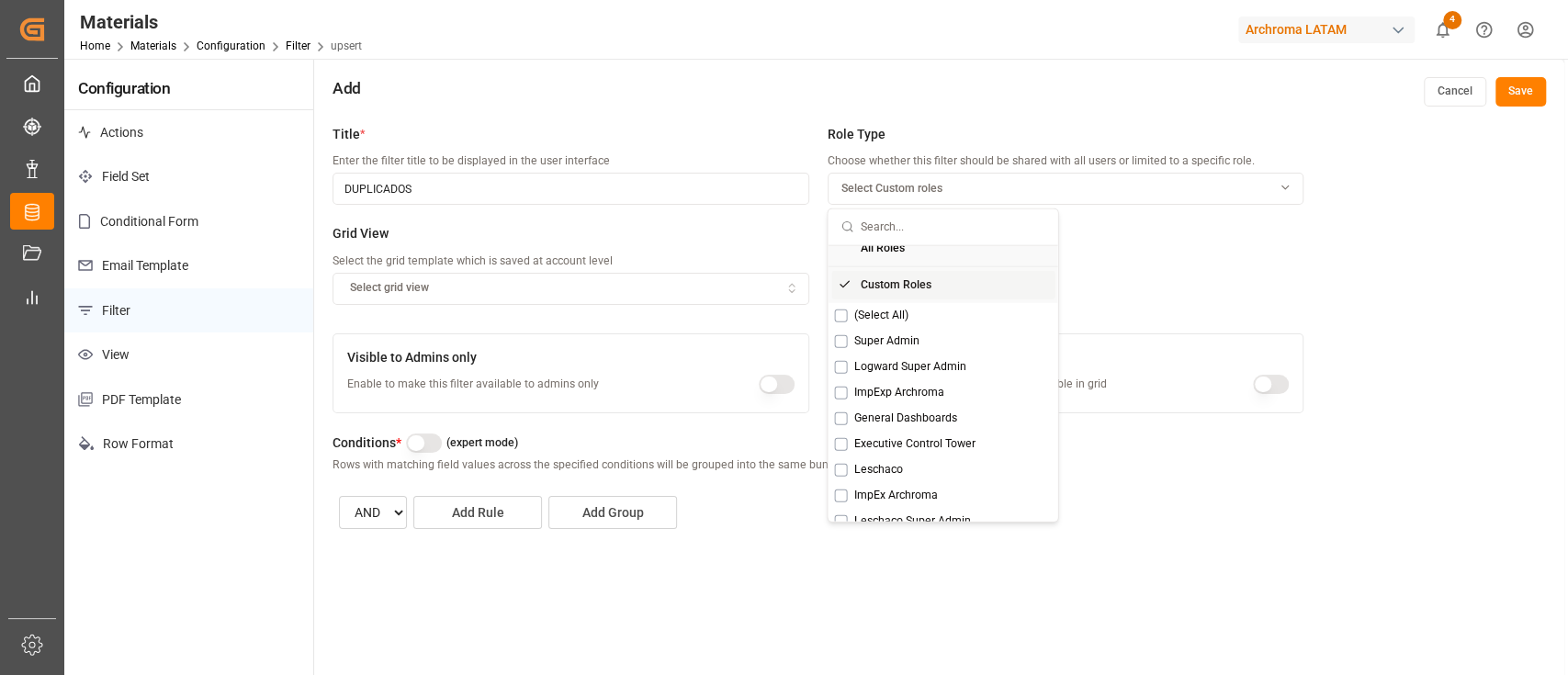
scroll to position [22, 0]
click at [1518, 40] on html "Created by potrace 1.15, written by Peter Selinger 2001-2017 Created by potrace…" at bounding box center [784, 338] width 1568 height 675
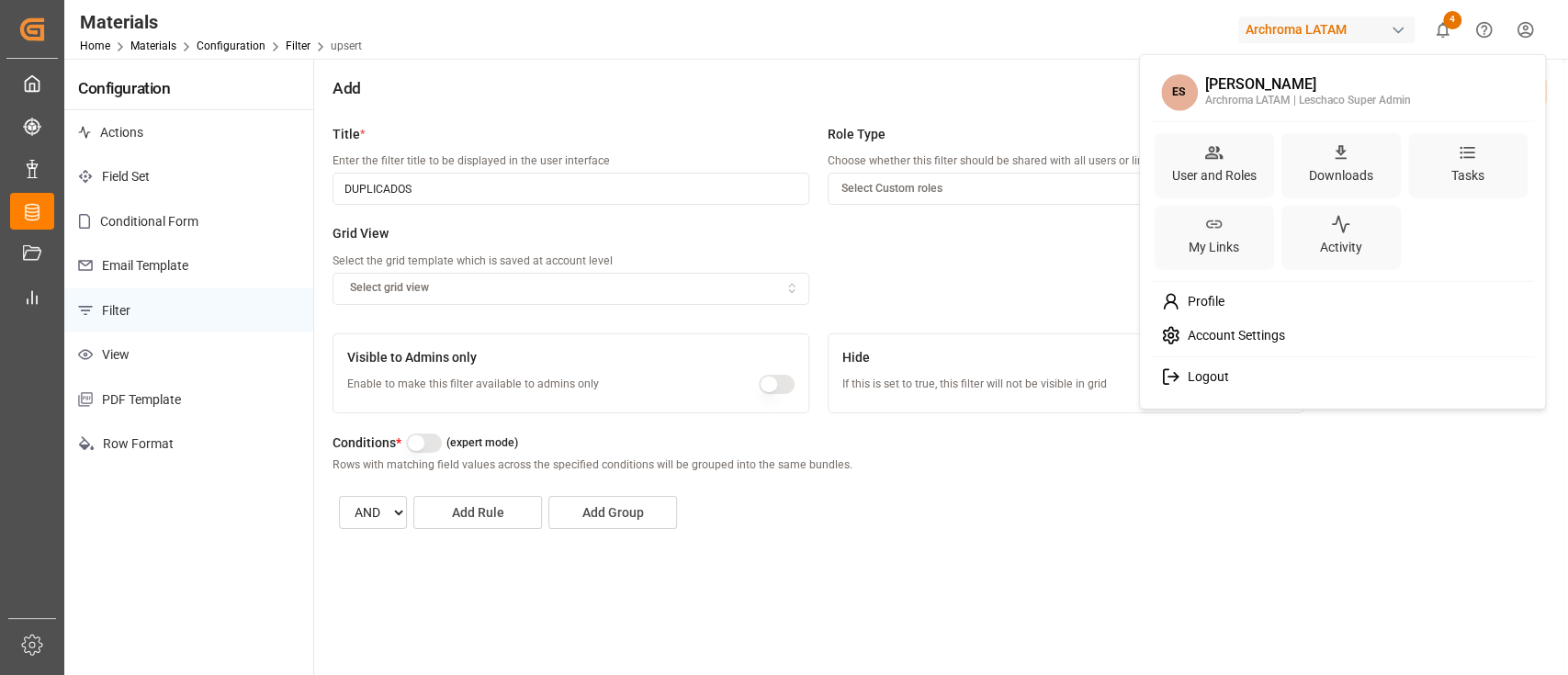
click at [1066, 237] on html "Created by potrace 1.15, written by Peter Selinger 2001-2017 Created by potrace…" at bounding box center [784, 338] width 1568 height 675
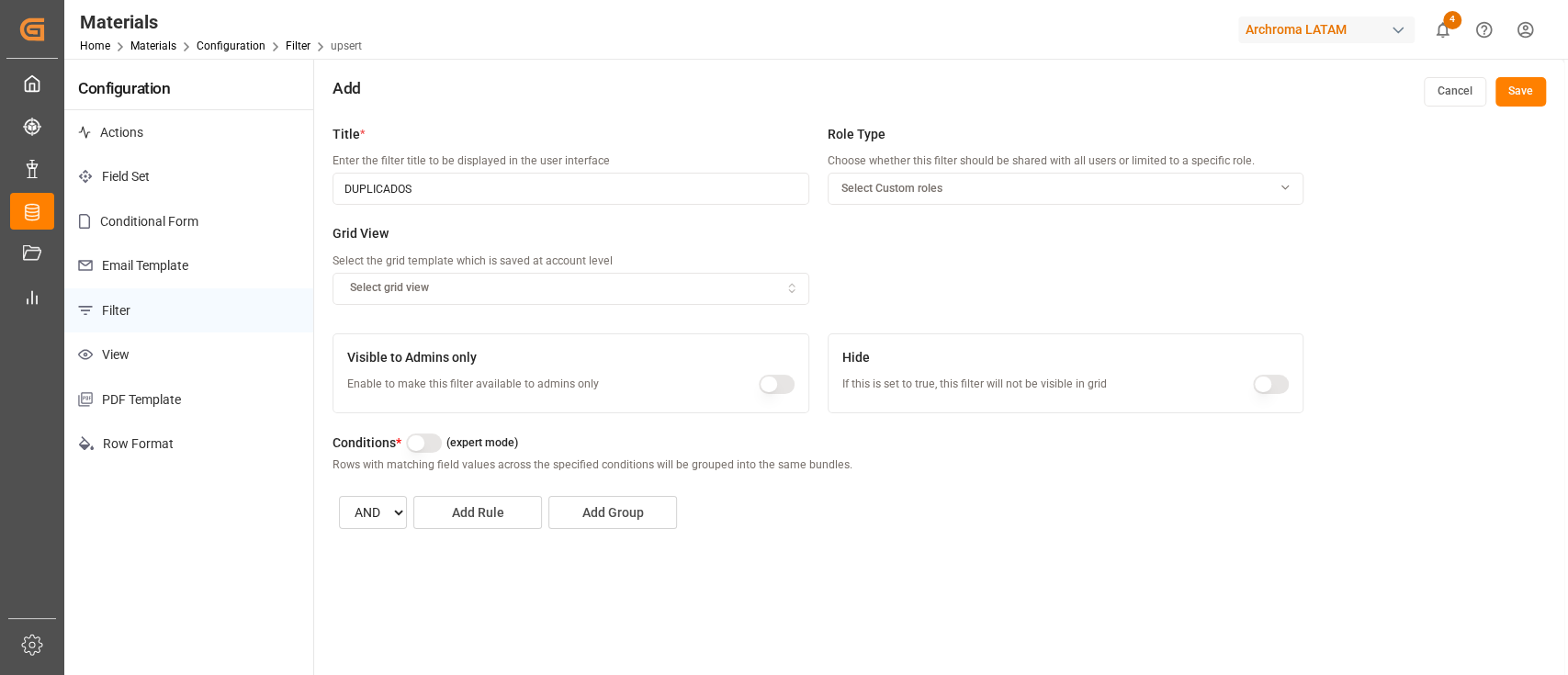
click at [1041, 192] on div "Select Custom roles" at bounding box center [1066, 189] width 474 height 17
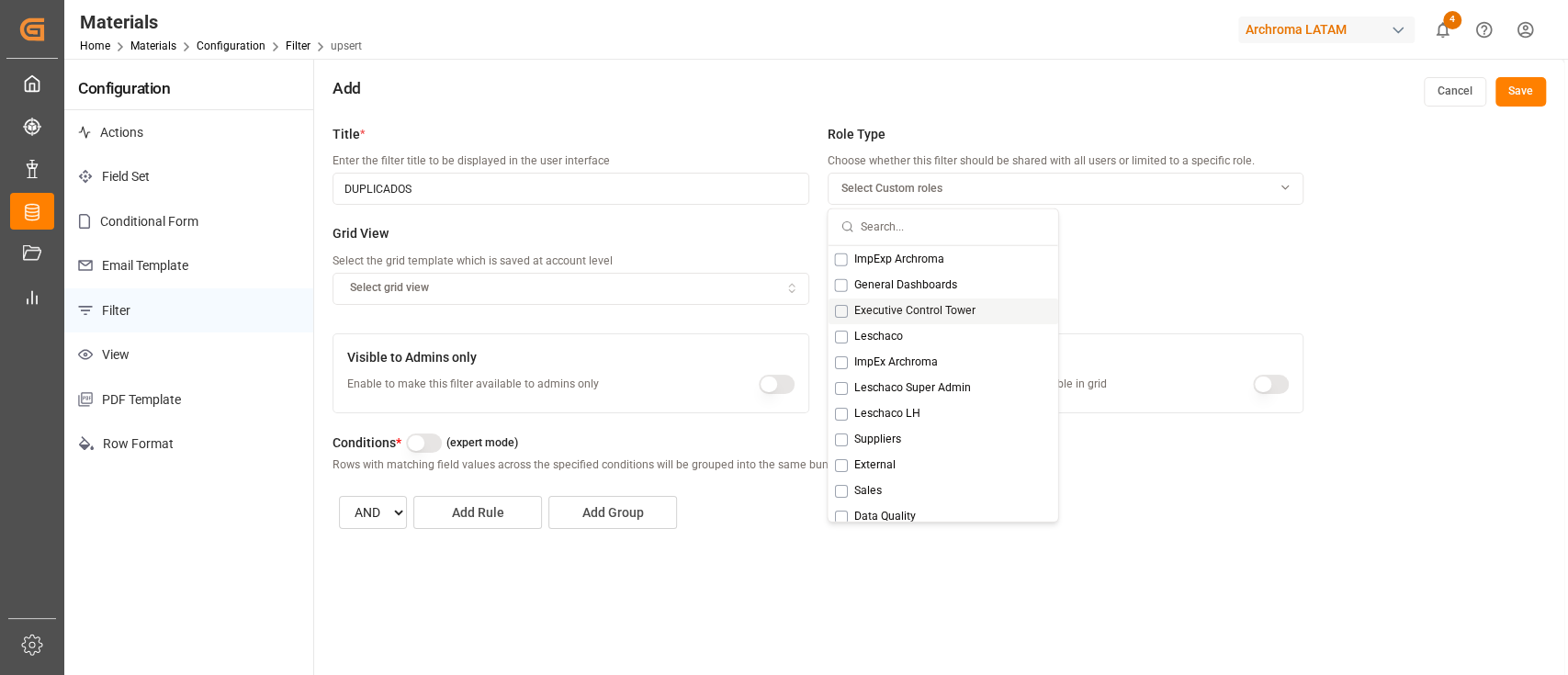
scroll to position [162, 0]
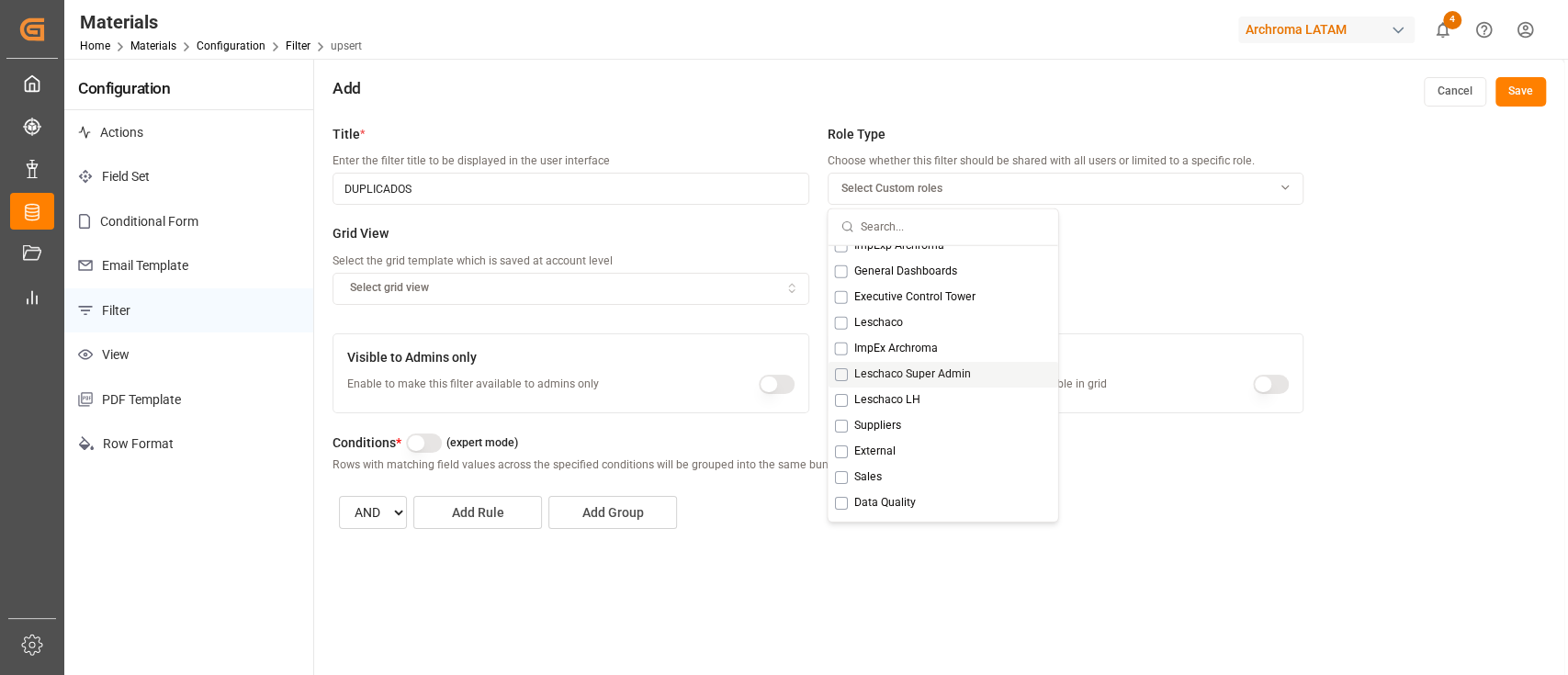
click at [845, 373] on button "Suggestions" at bounding box center [840, 373] width 13 height 13
click at [1112, 289] on div "Title * Enter the filter title to be displayed in the user interface DUPLICADOS…" at bounding box center [818, 225] width 971 height 200
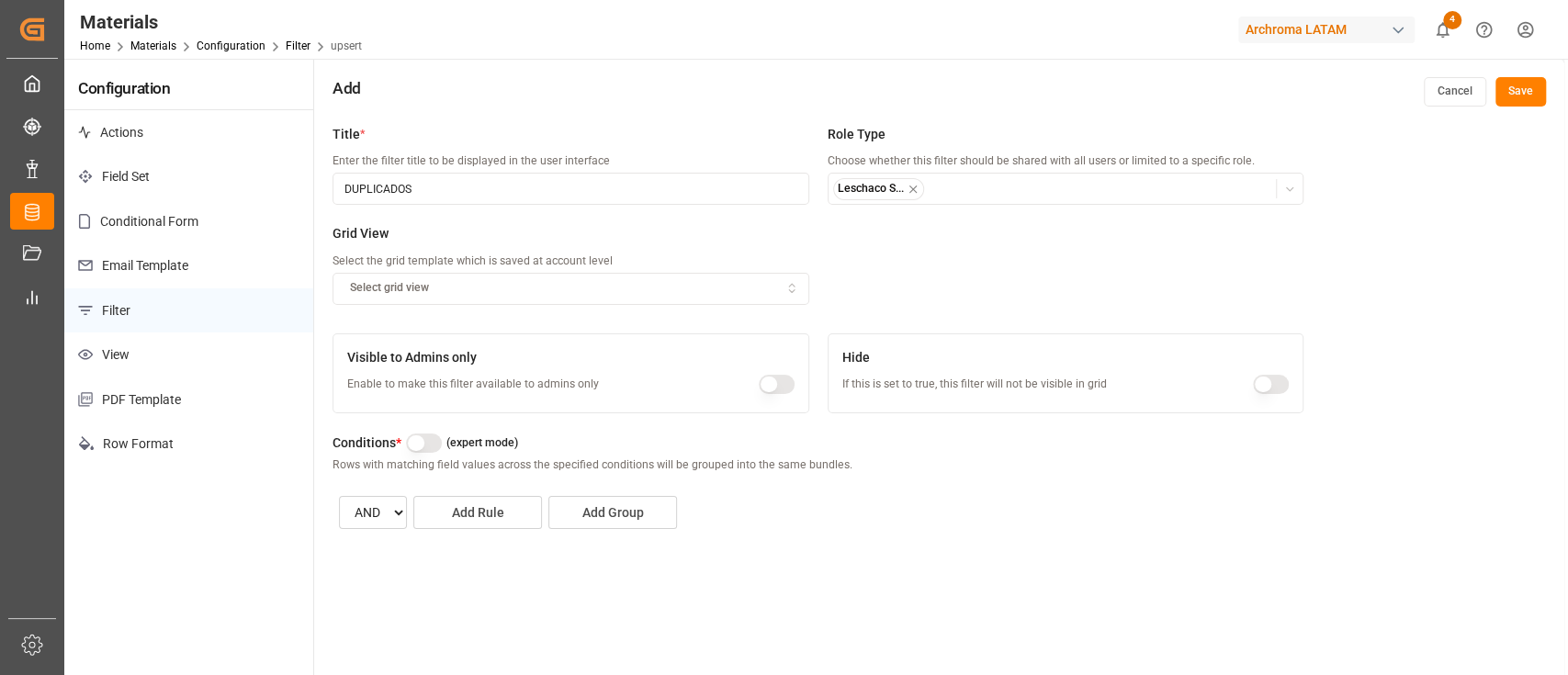
click at [782, 289] on div "Select grid view" at bounding box center [571, 289] width 467 height 17
click at [437, 357] on div "DUPLICATED" at bounding box center [449, 358] width 230 height 26
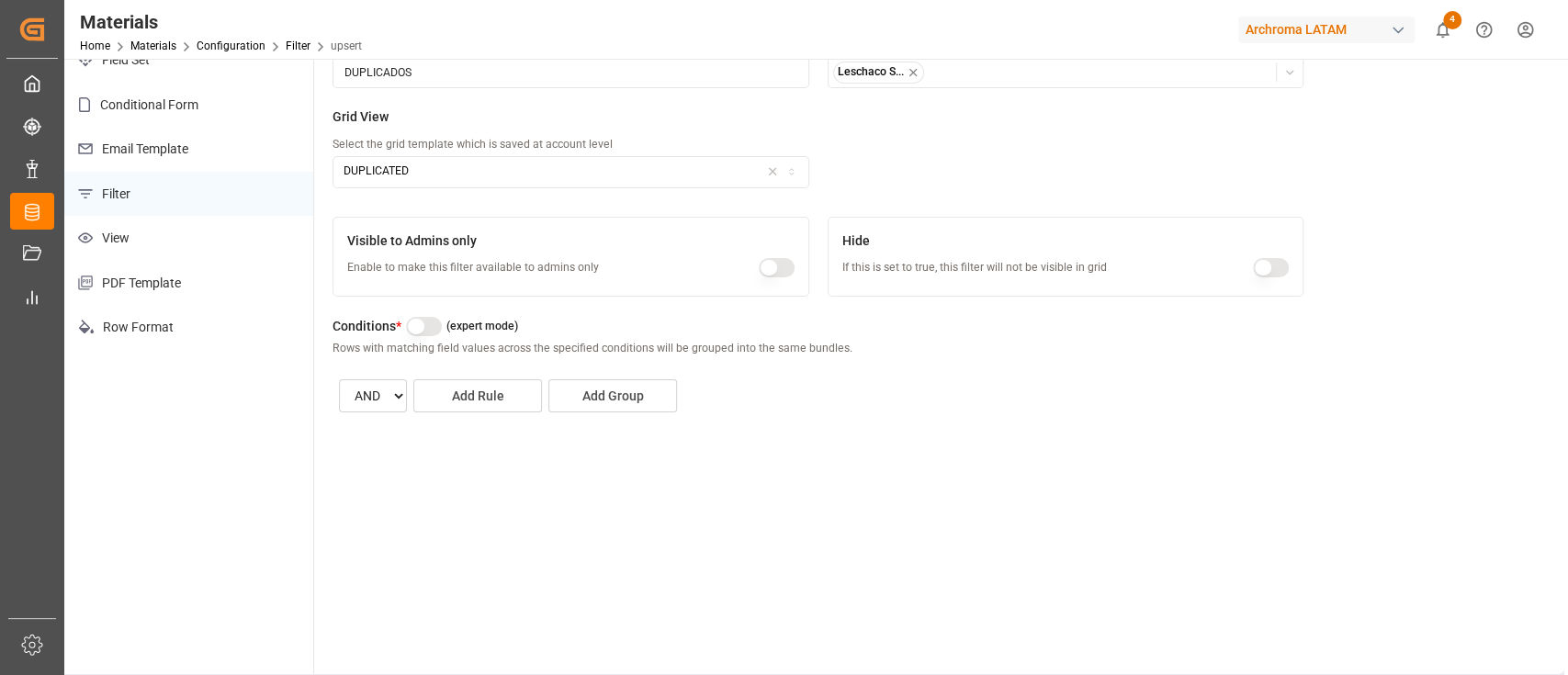
scroll to position [118, 0]
click at [526, 386] on button "Add Rule" at bounding box center [477, 394] width 129 height 33
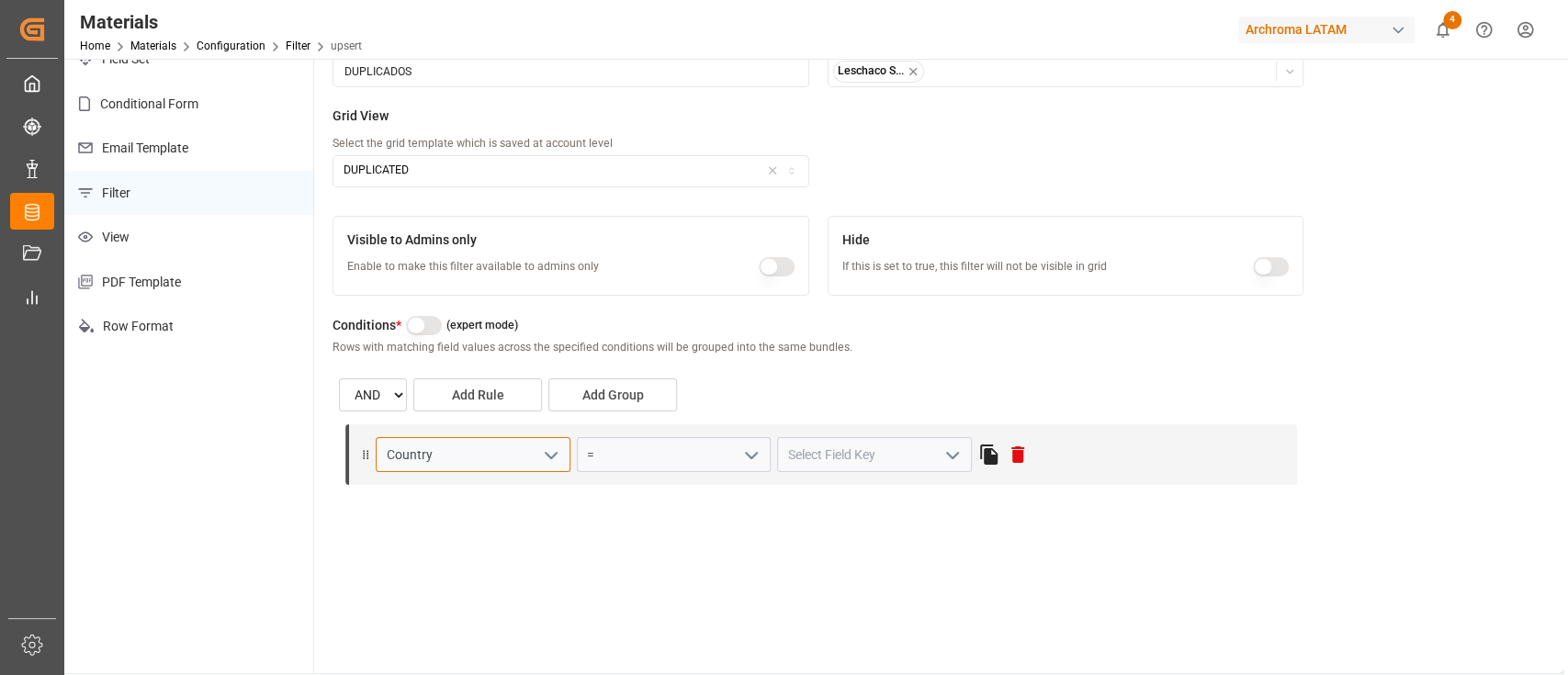
click at [455, 468] on input "Country" at bounding box center [472, 454] width 195 height 35
type input "ITE"
click at [456, 485] on div "Item Id" at bounding box center [472, 495] width 193 height 41
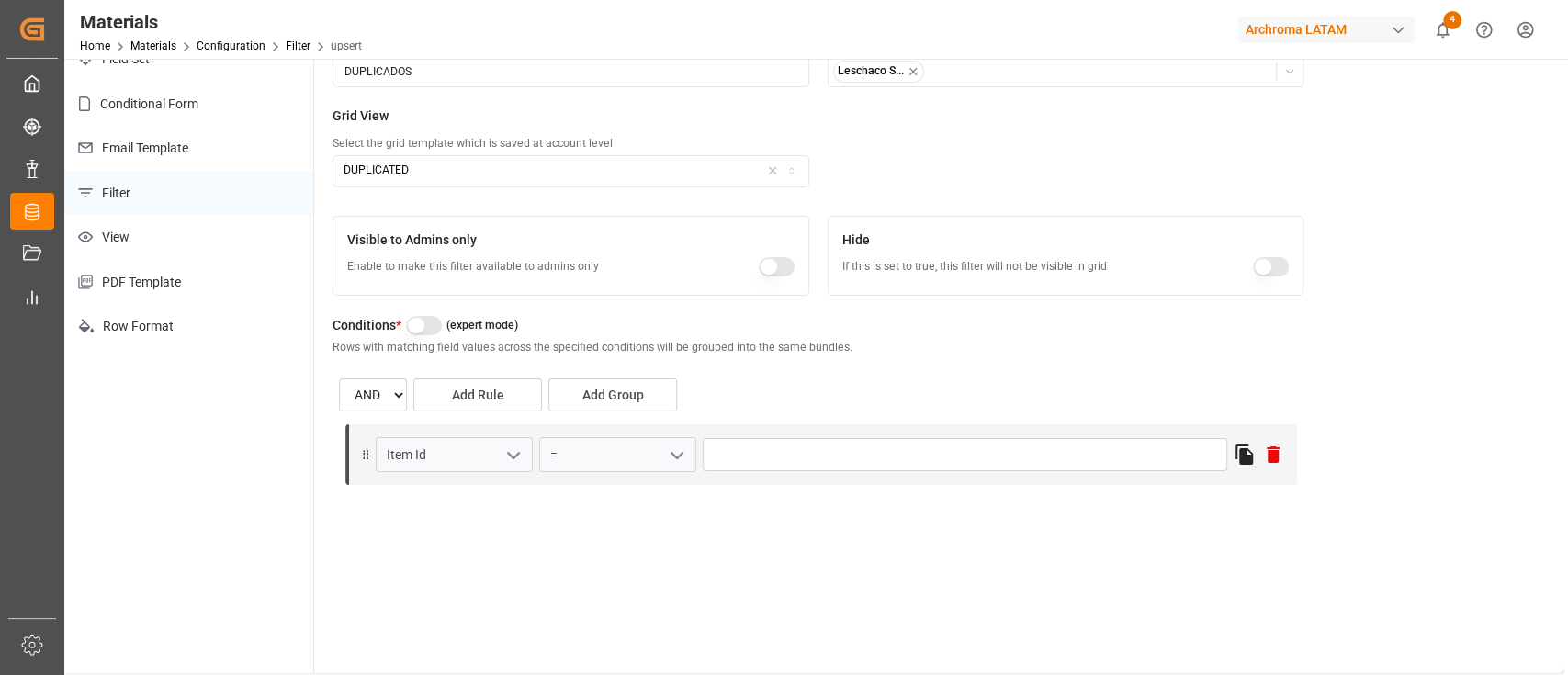
click at [673, 455] on polyline "open menu" at bounding box center [677, 456] width 11 height 6
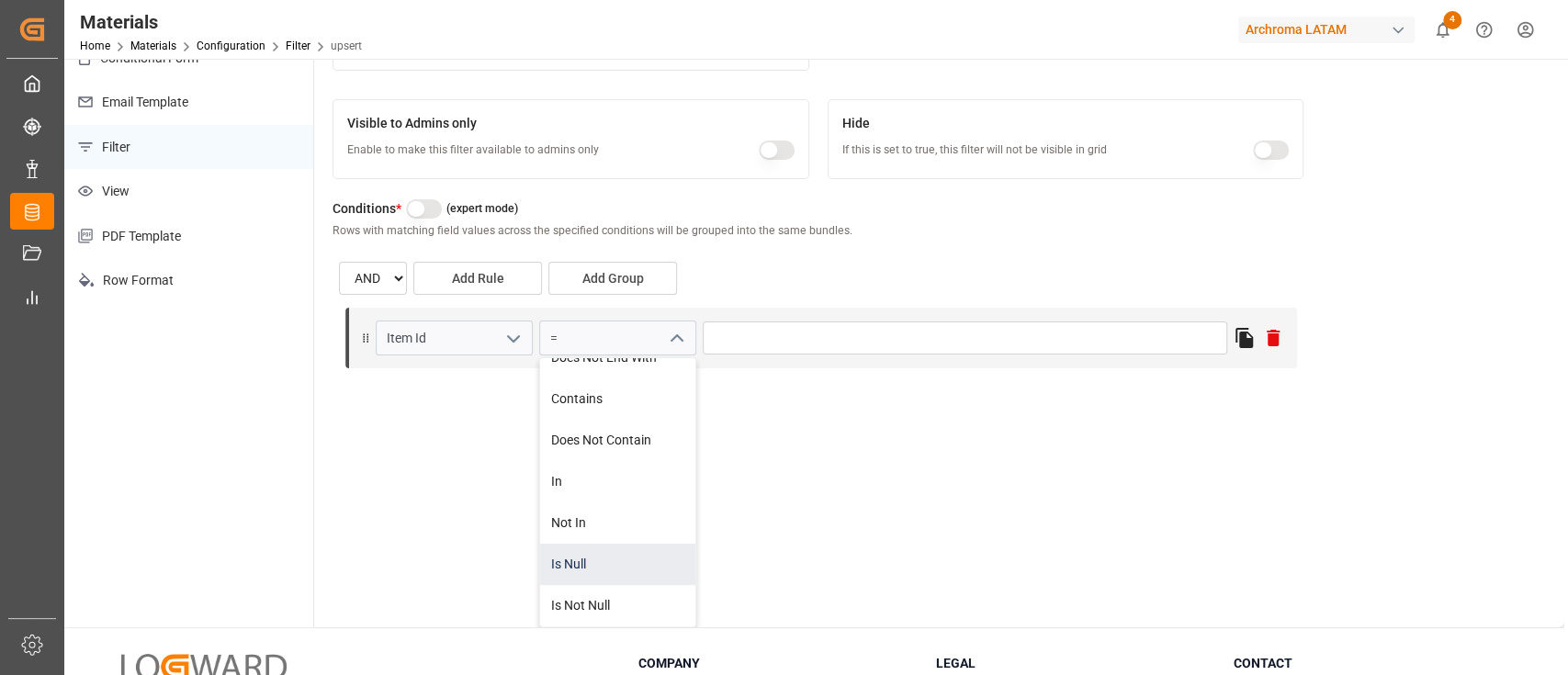
scroll to position [0, 0]
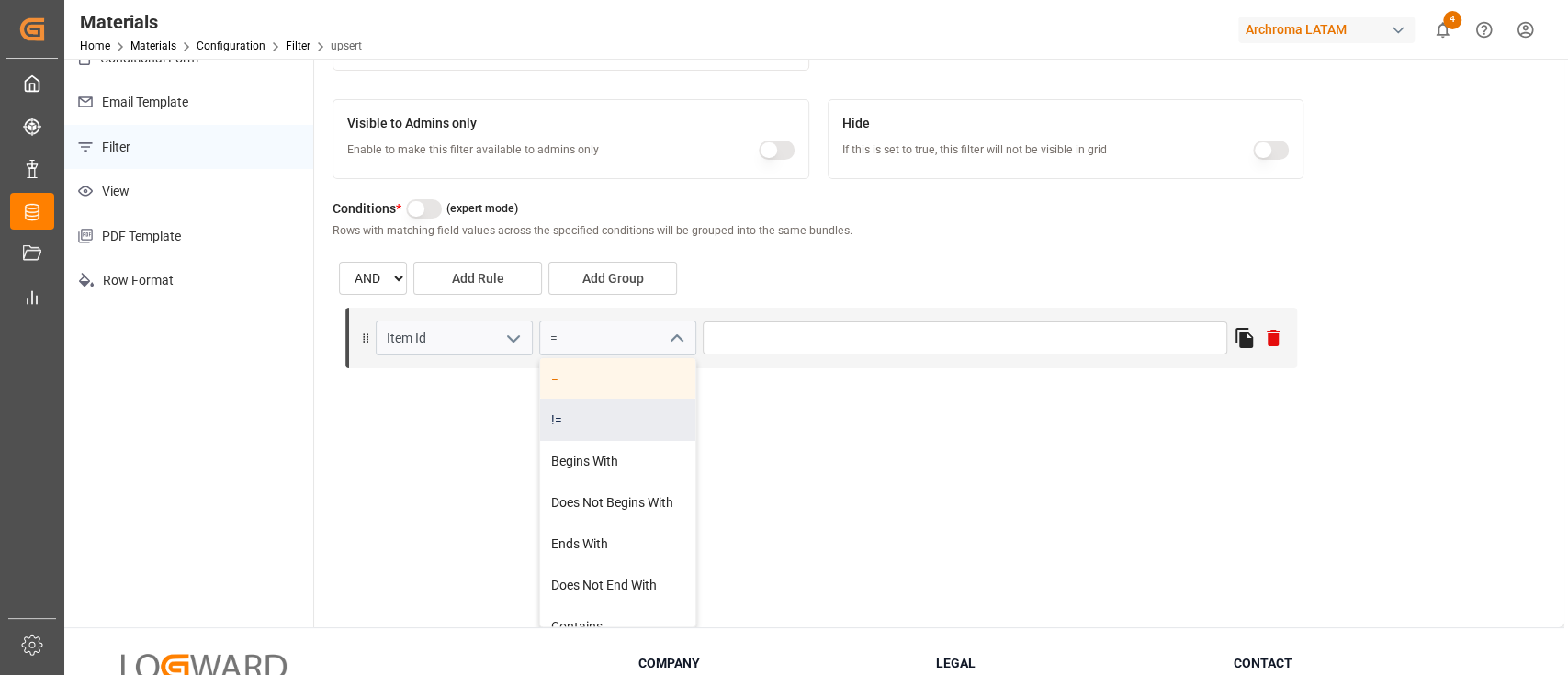
click at [574, 419] on div "!=" at bounding box center [617, 419] width 155 height 41
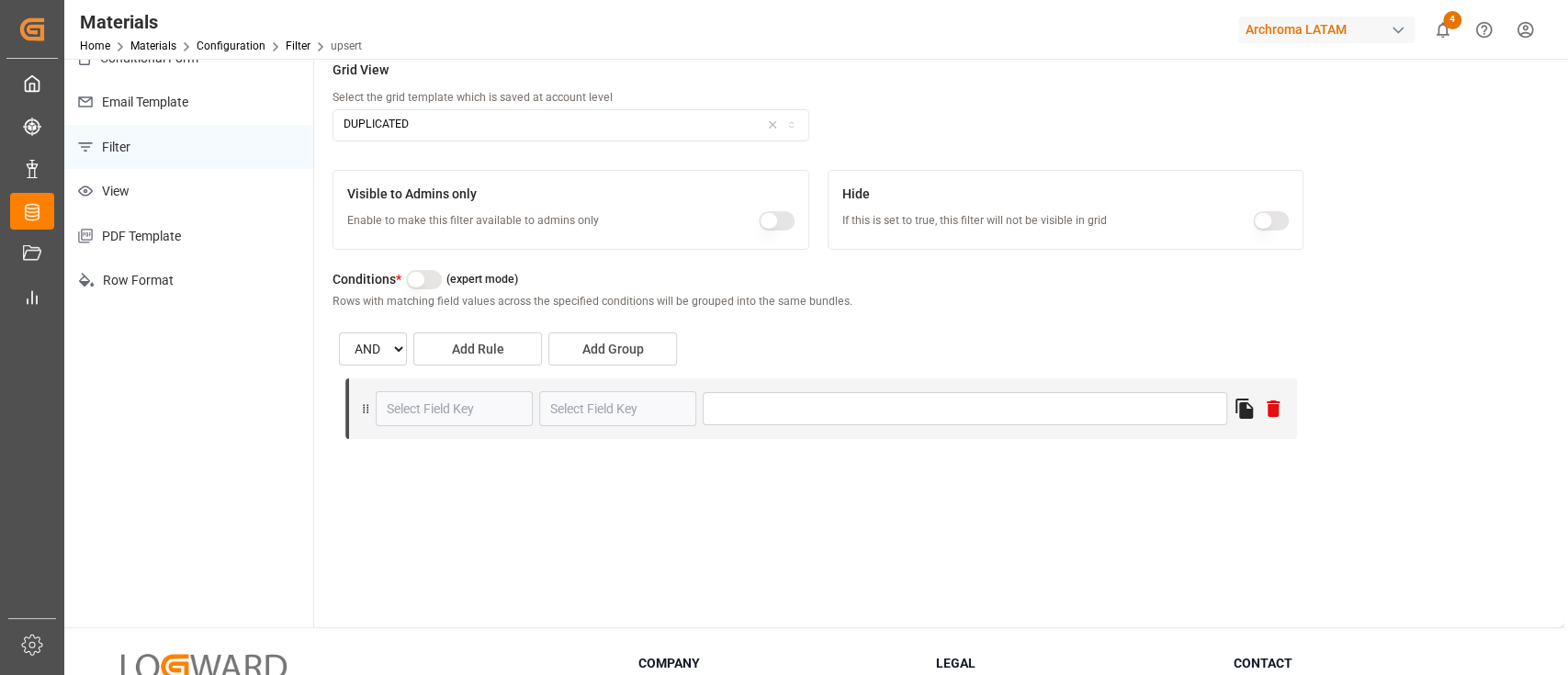
type input "Item Id"
type input "!="
click at [764, 453] on div "Conditions * (expert mode) Rows with matching field values across the specified…" at bounding box center [818, 361] width 971 height 207
click at [389, 350] on select "AND OR" at bounding box center [374, 348] width 70 height 33
select select "or"
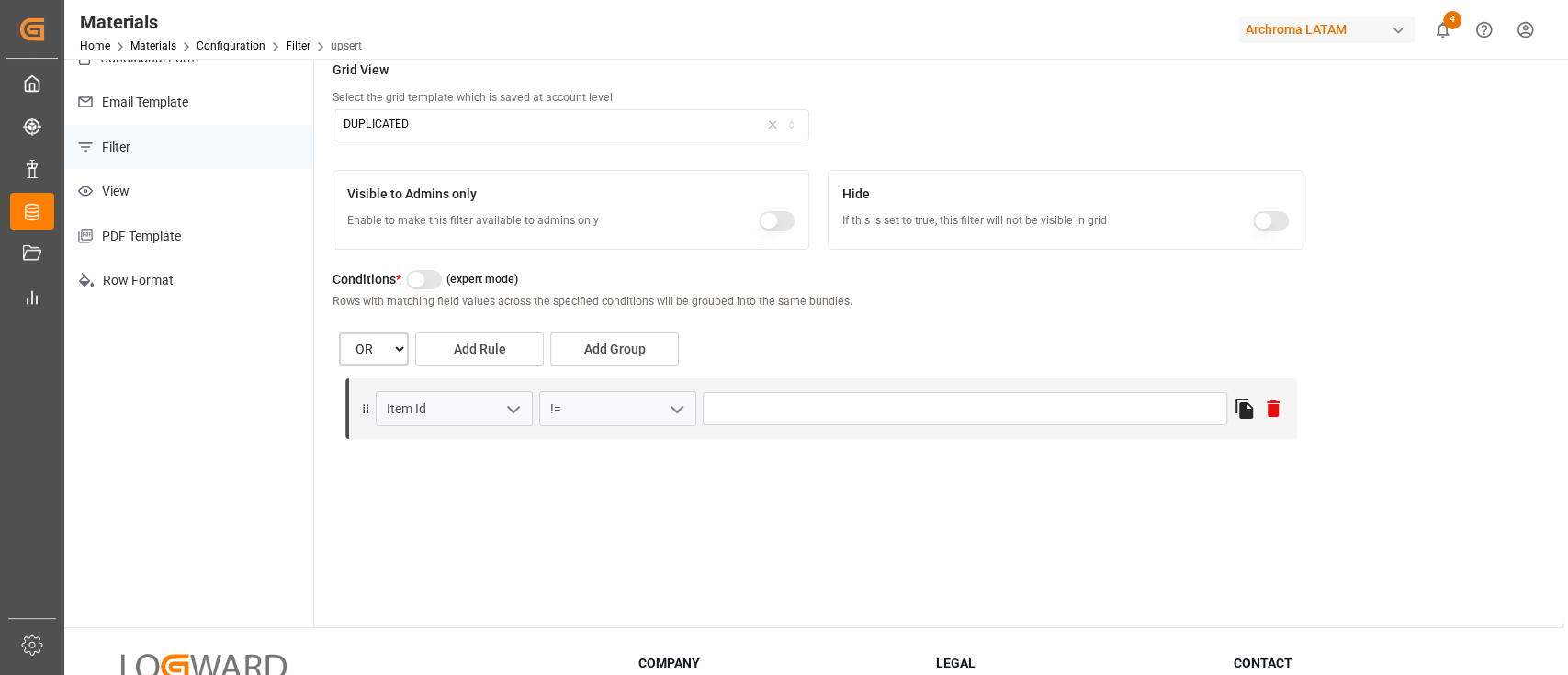
click at [389, 355] on select "AND OR" at bounding box center [374, 348] width 70 height 33
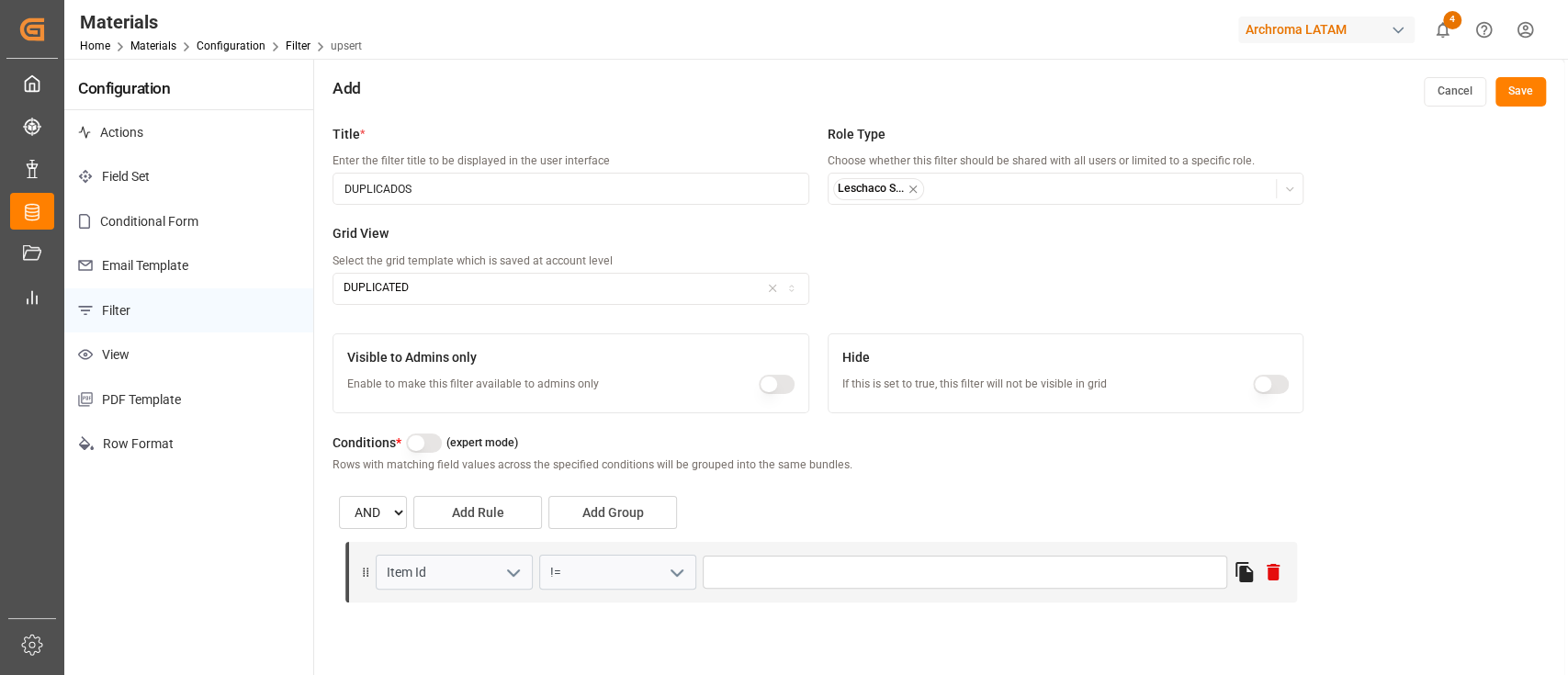
click at [1530, 88] on button "Save" at bounding box center [1521, 91] width 51 height 29
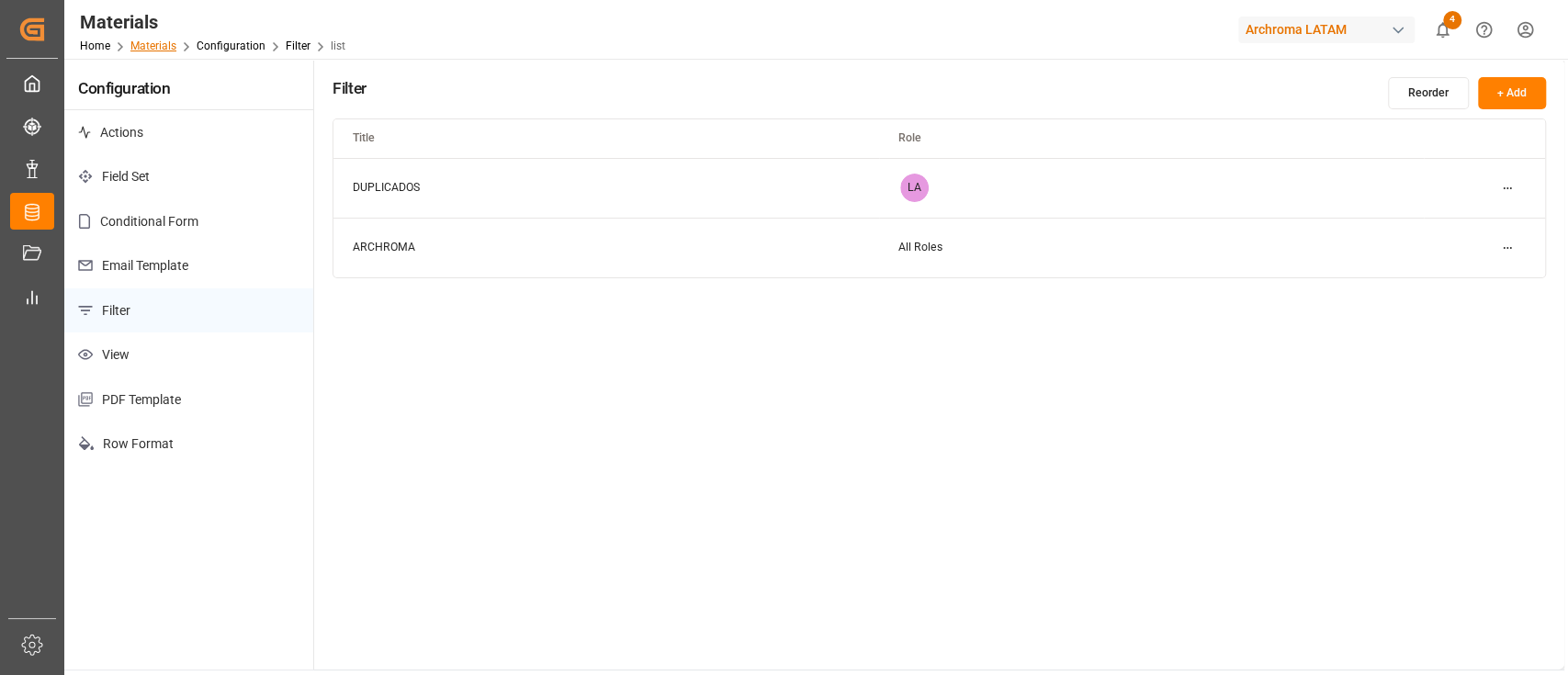
click at [167, 44] on link "Materials" at bounding box center [154, 46] width 46 height 13
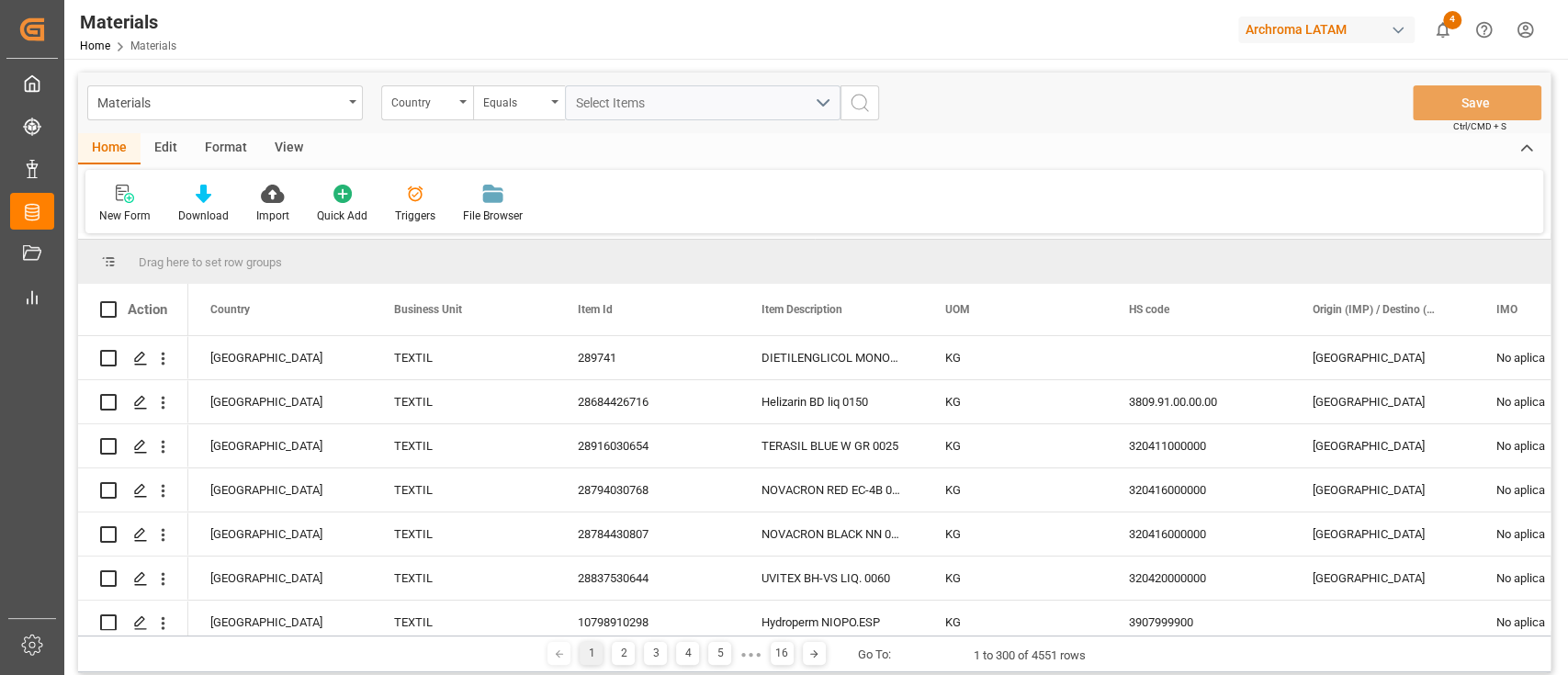
click at [948, 201] on div "New Form Download Import Quick Add Triggers File Browser" at bounding box center [815, 201] width 1458 height 63
click at [936, 170] on div "New Form Download Import Quick Add Triggers File Browser" at bounding box center [815, 201] width 1458 height 63
click at [232, 137] on div "Format" at bounding box center [226, 148] width 70 height 31
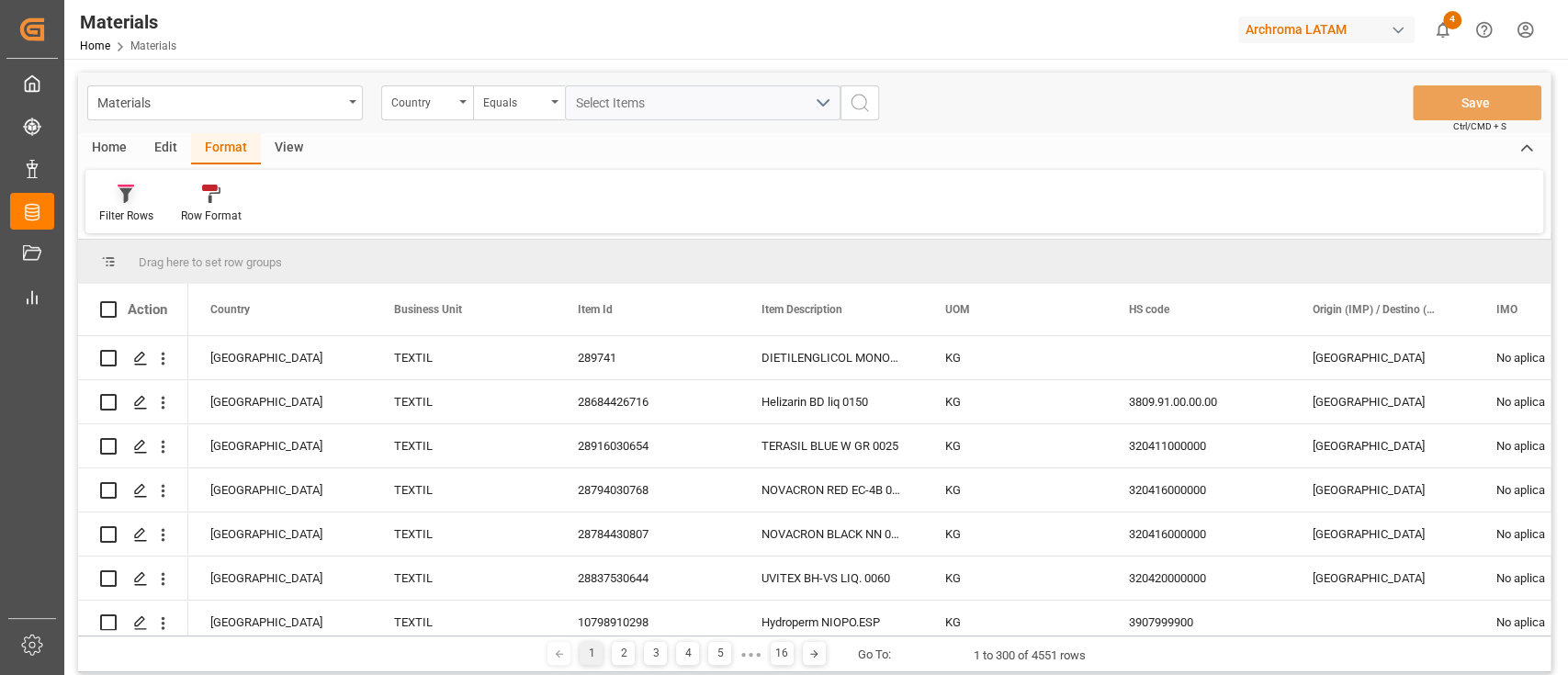
click at [124, 198] on icon at bounding box center [126, 194] width 17 height 18
click at [187, 260] on div "DUPLICADOS" at bounding box center [190, 260] width 161 height 19
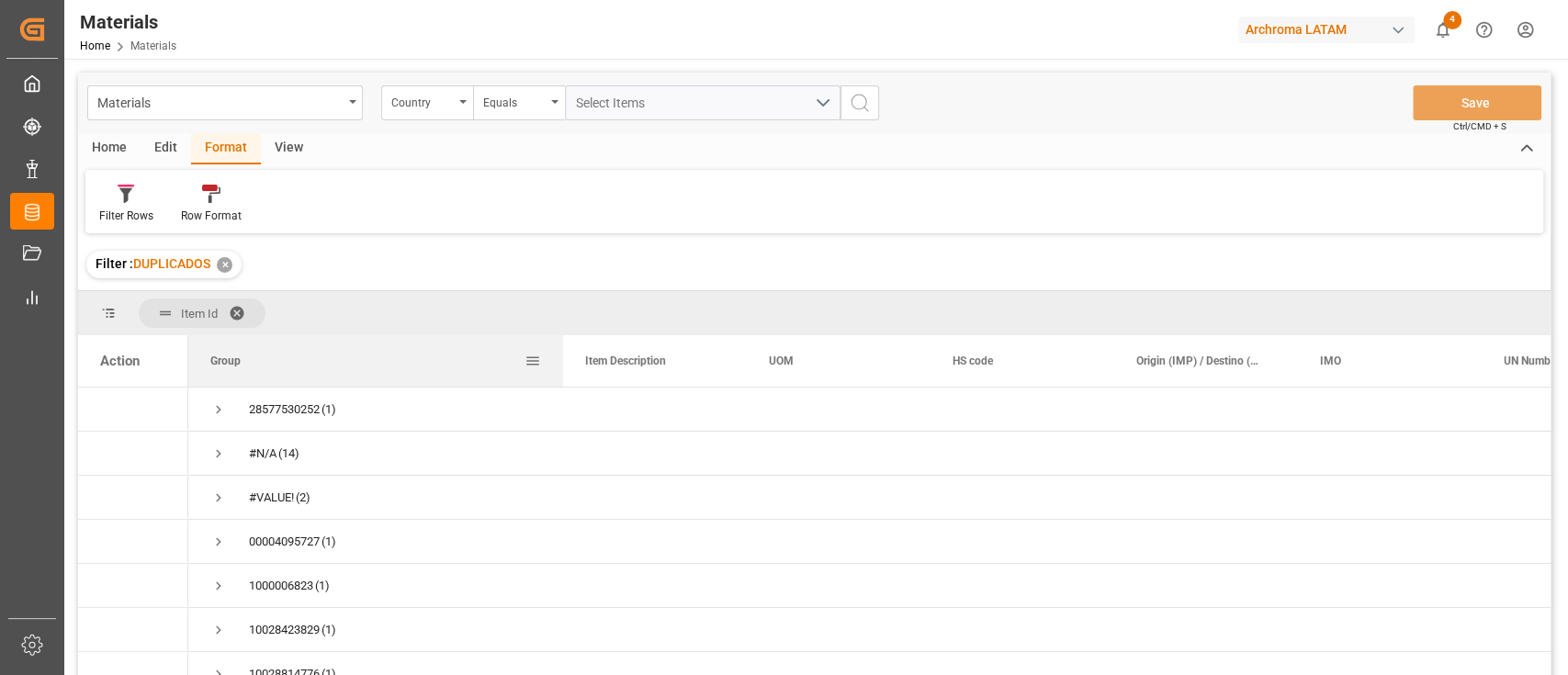
drag, startPoint x: 372, startPoint y: 361, endPoint x: 562, endPoint y: 375, distance: 190.5
click at [562, 375] on div at bounding box center [562, 361] width 7 height 52
drag, startPoint x: 562, startPoint y: 375, endPoint x: 395, endPoint y: 387, distance: 167.4
click at [395, 387] on div "Action Group Item Description UOM" at bounding box center [814, 511] width 1473 height 351
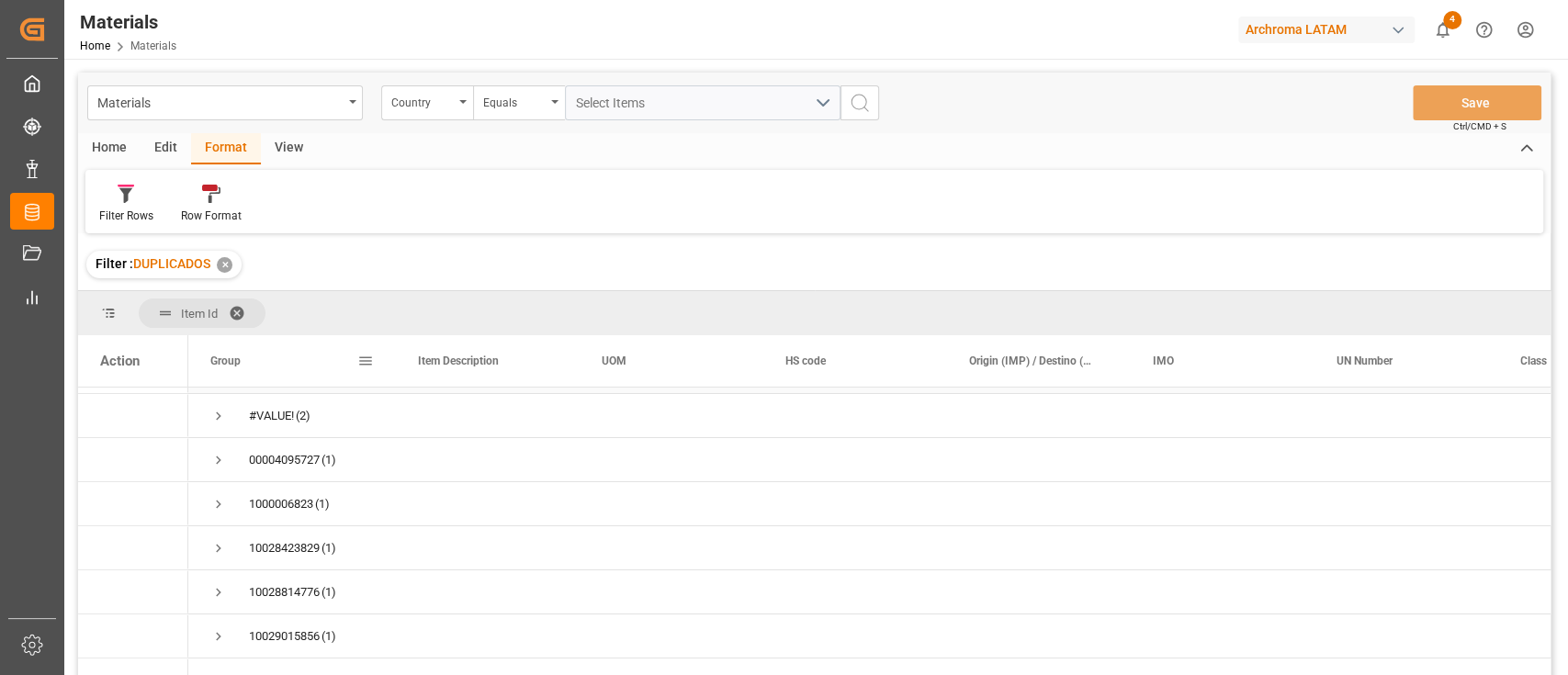
scroll to position [81, 0]
click at [227, 259] on div "✕" at bounding box center [225, 266] width 16 height 16
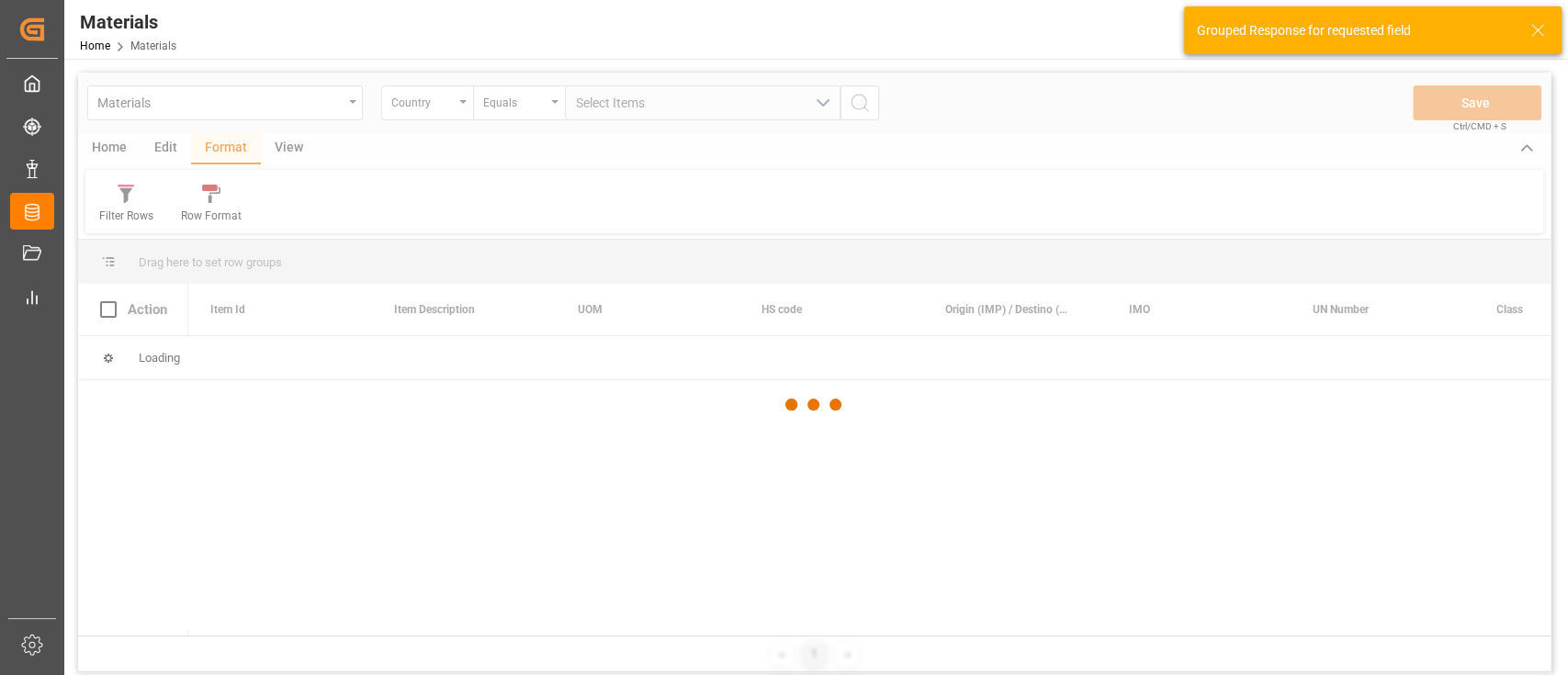
click at [234, 150] on div at bounding box center [814, 404] width 1473 height 664
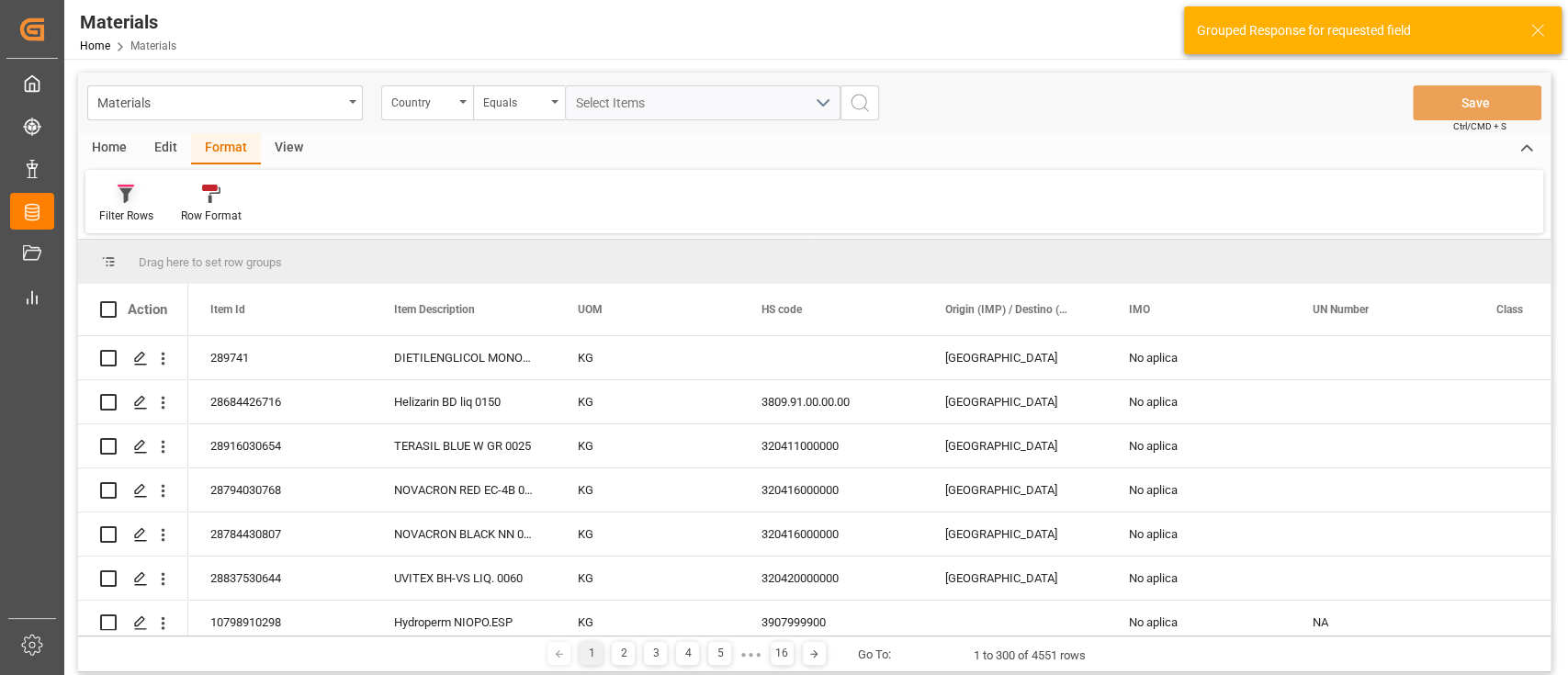
click at [140, 197] on div at bounding box center [126, 193] width 54 height 19
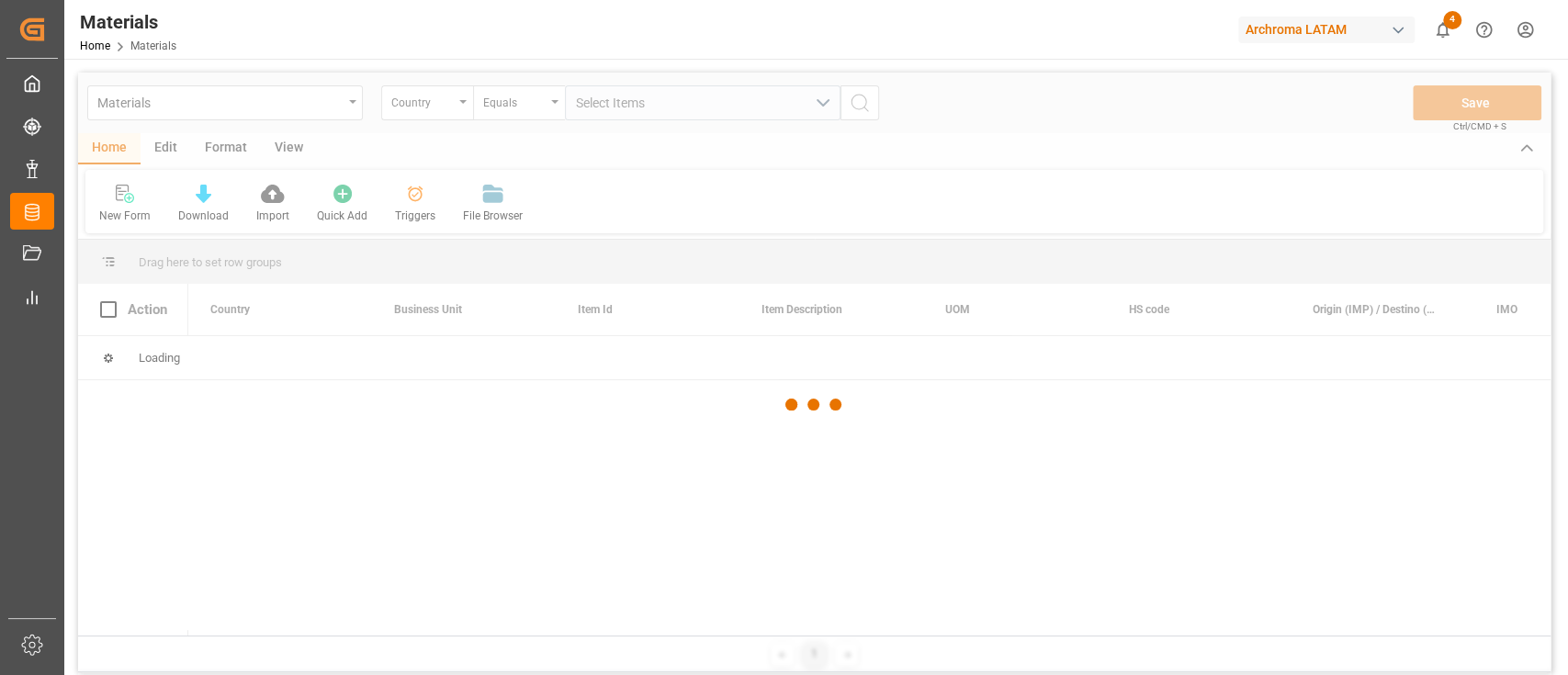
click at [221, 157] on div at bounding box center [814, 404] width 1473 height 664
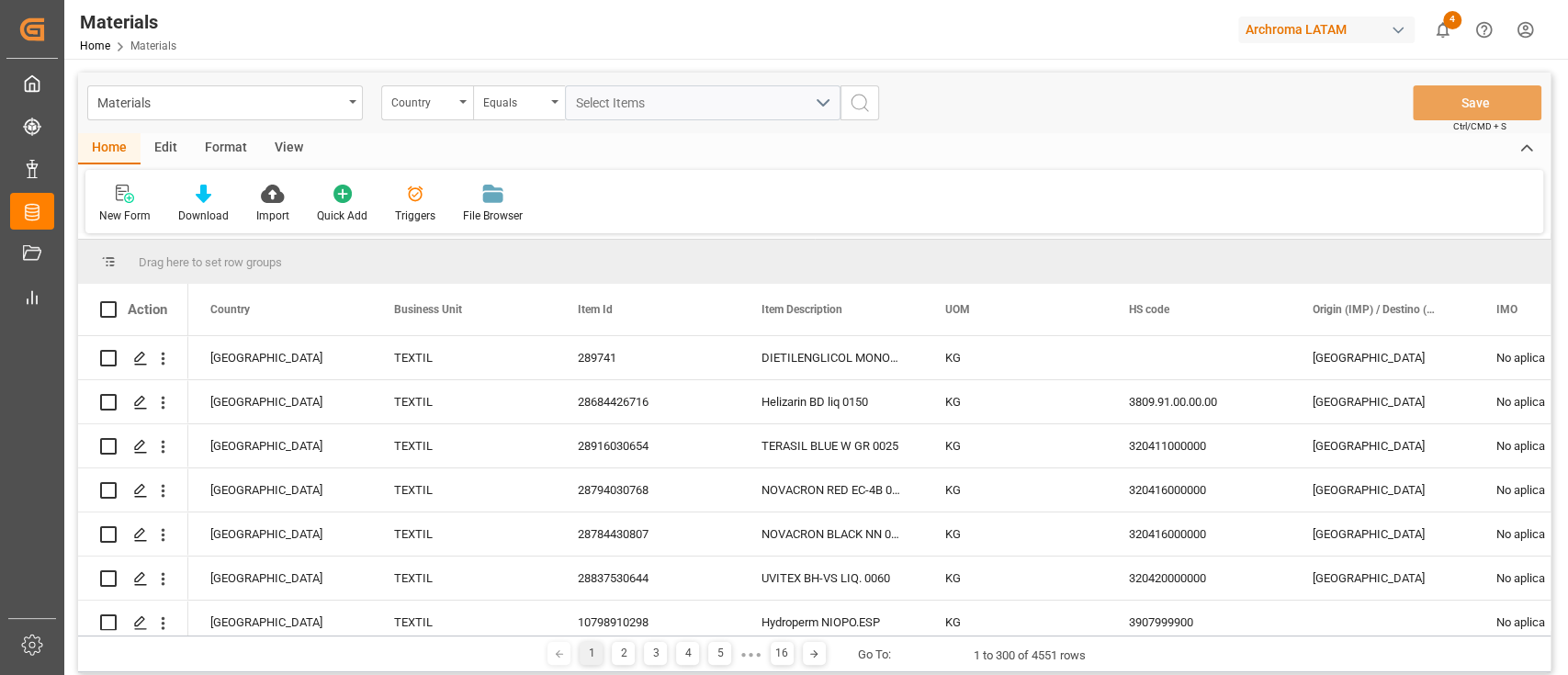
click at [223, 154] on div "Format" at bounding box center [226, 148] width 70 height 31
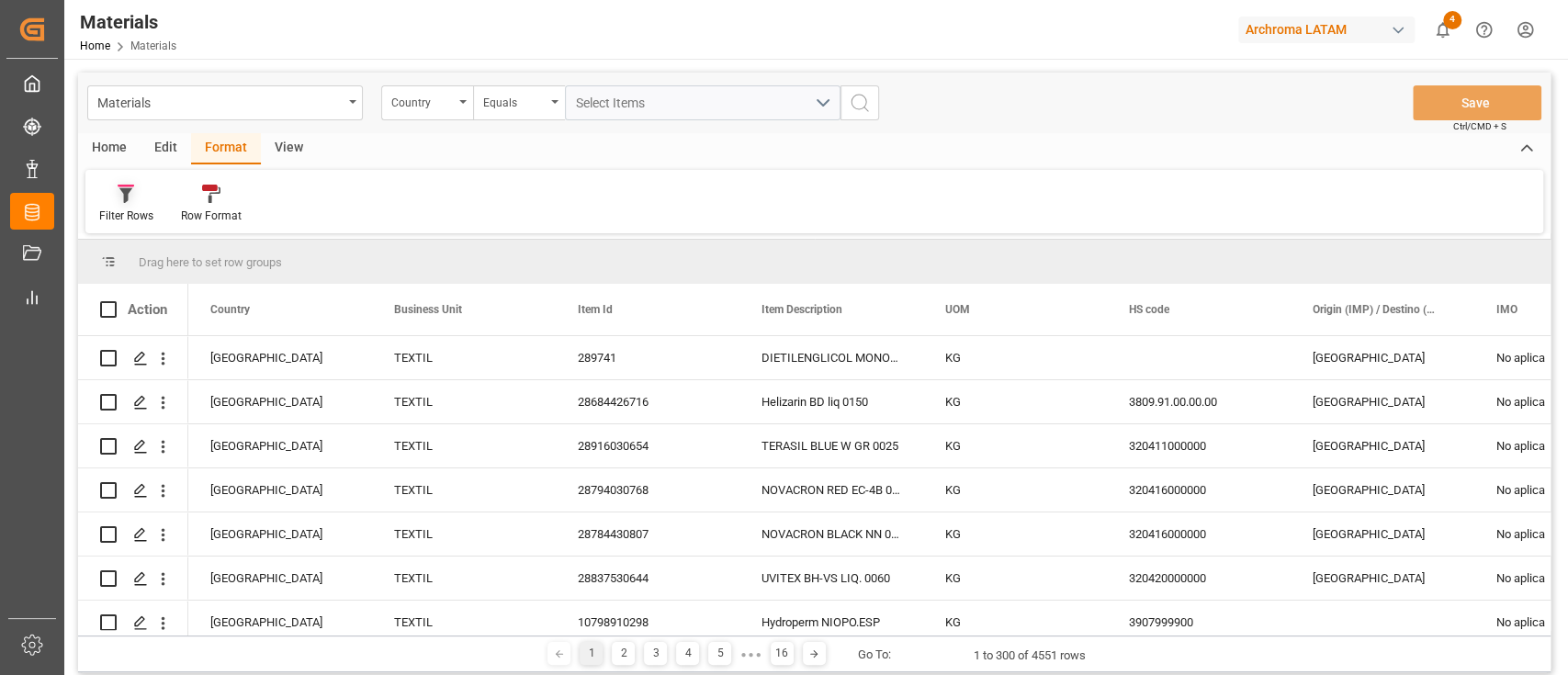
click at [145, 207] on div "Filter Rows" at bounding box center [127, 204] width 82 height 40
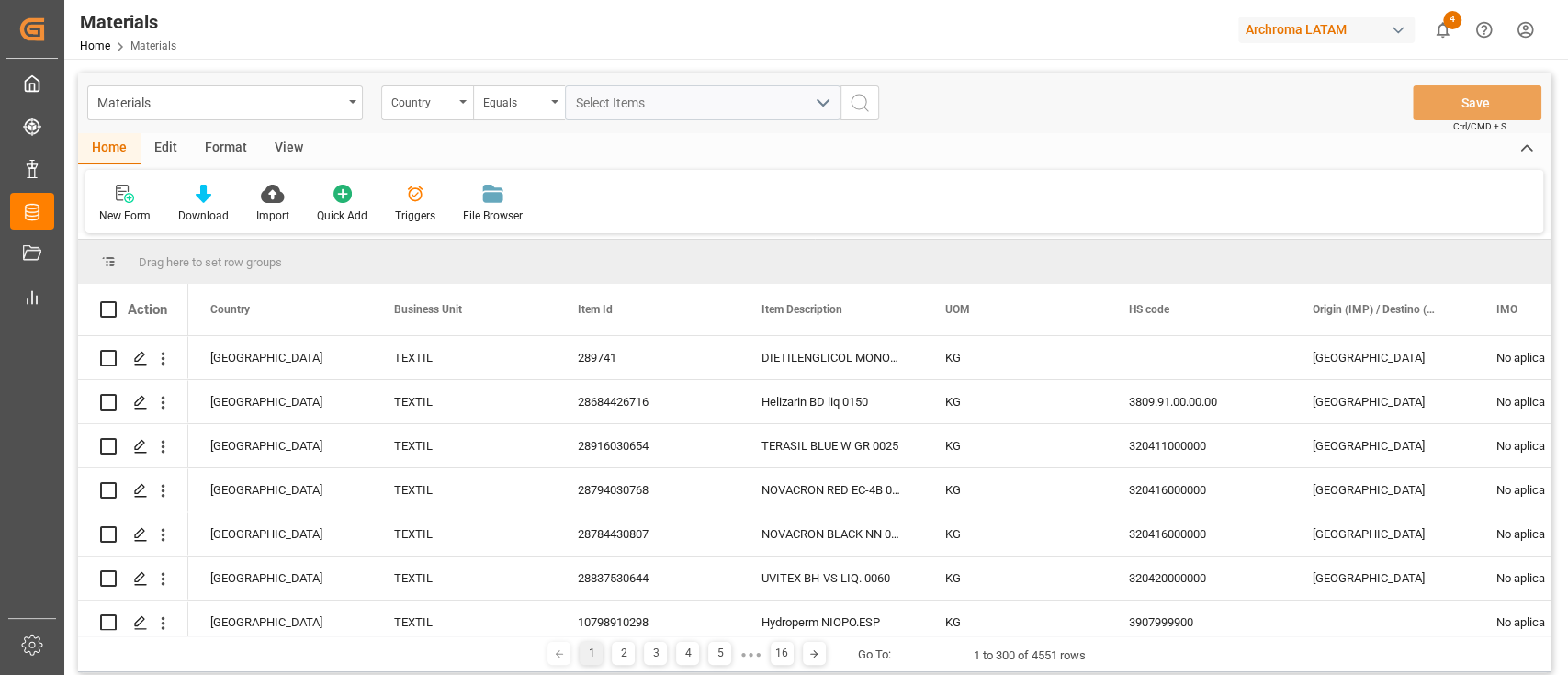
click at [230, 158] on div "Format" at bounding box center [226, 148] width 70 height 31
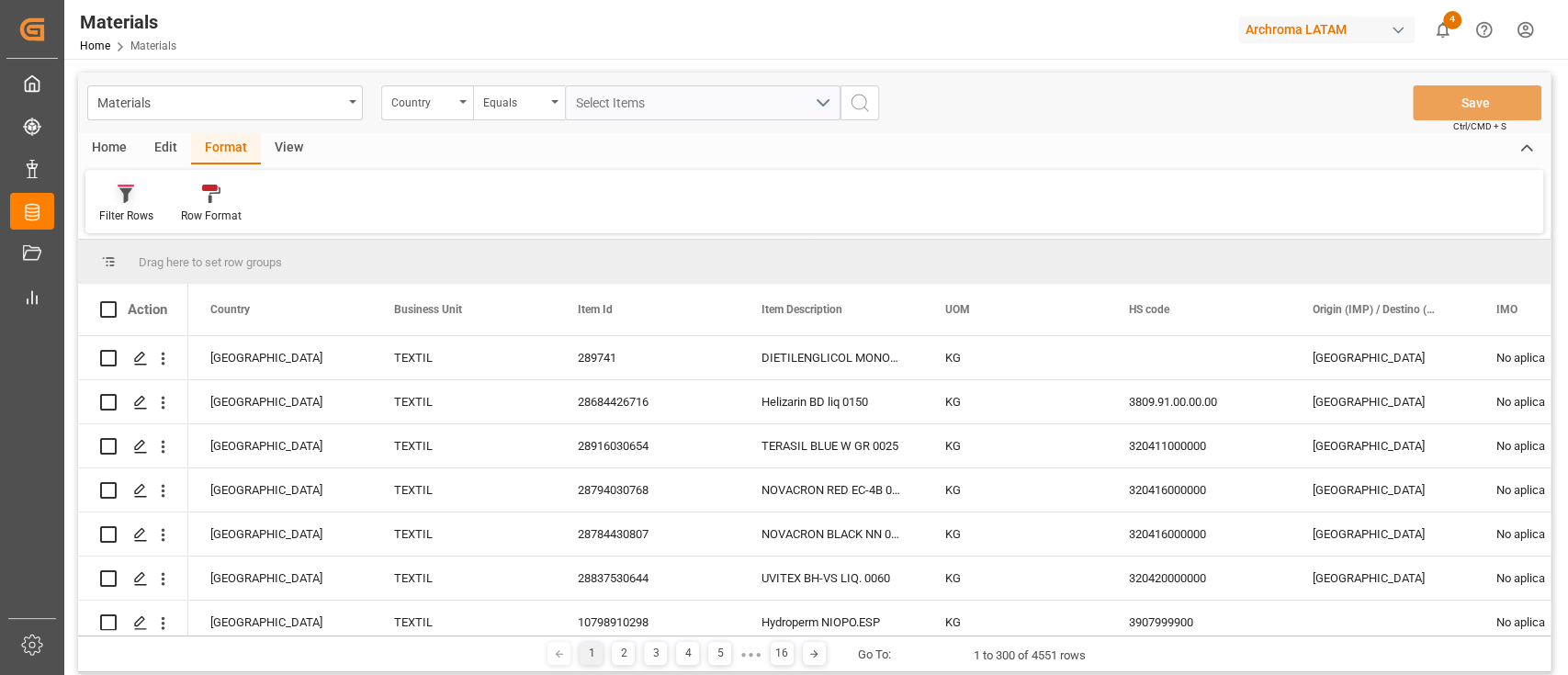
click at [150, 192] on div at bounding box center [126, 193] width 54 height 19
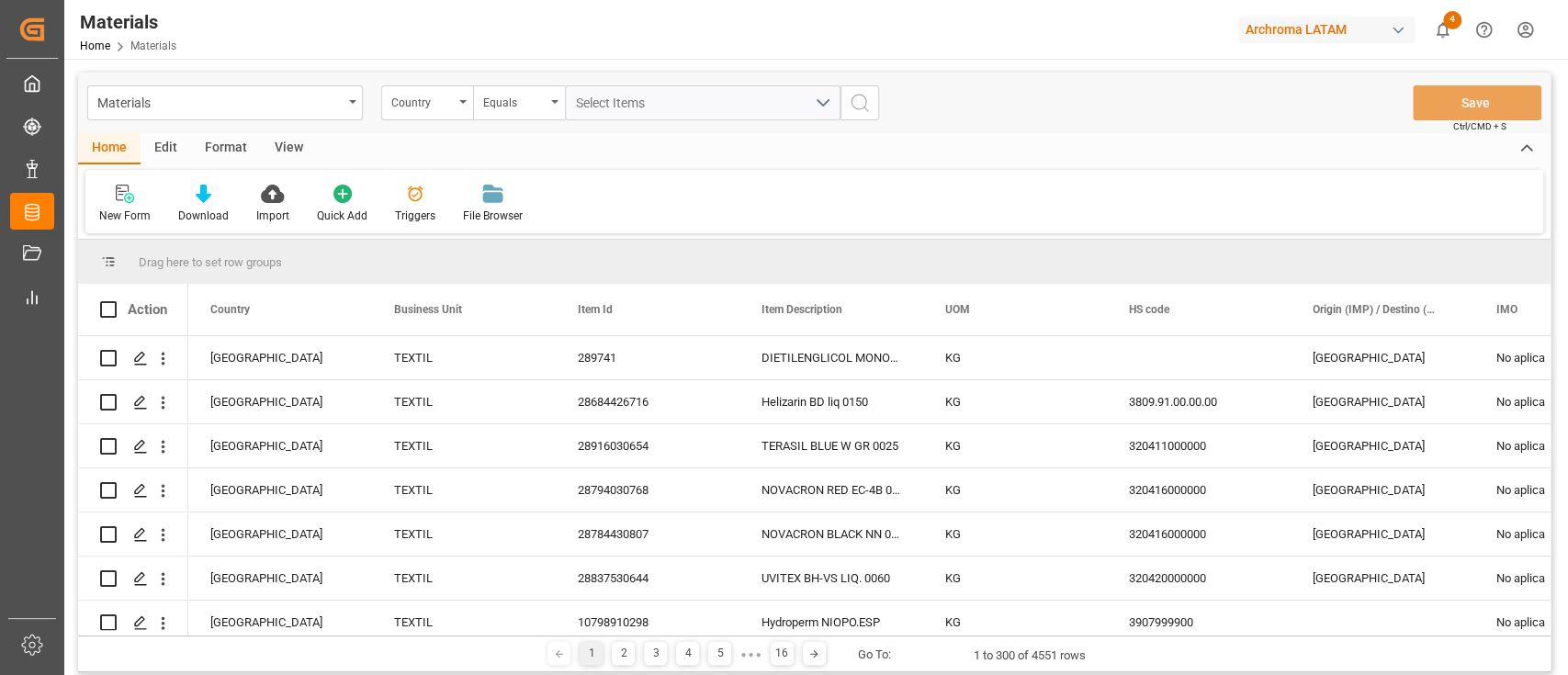
click at [231, 150] on div "Format" at bounding box center [226, 148] width 70 height 31
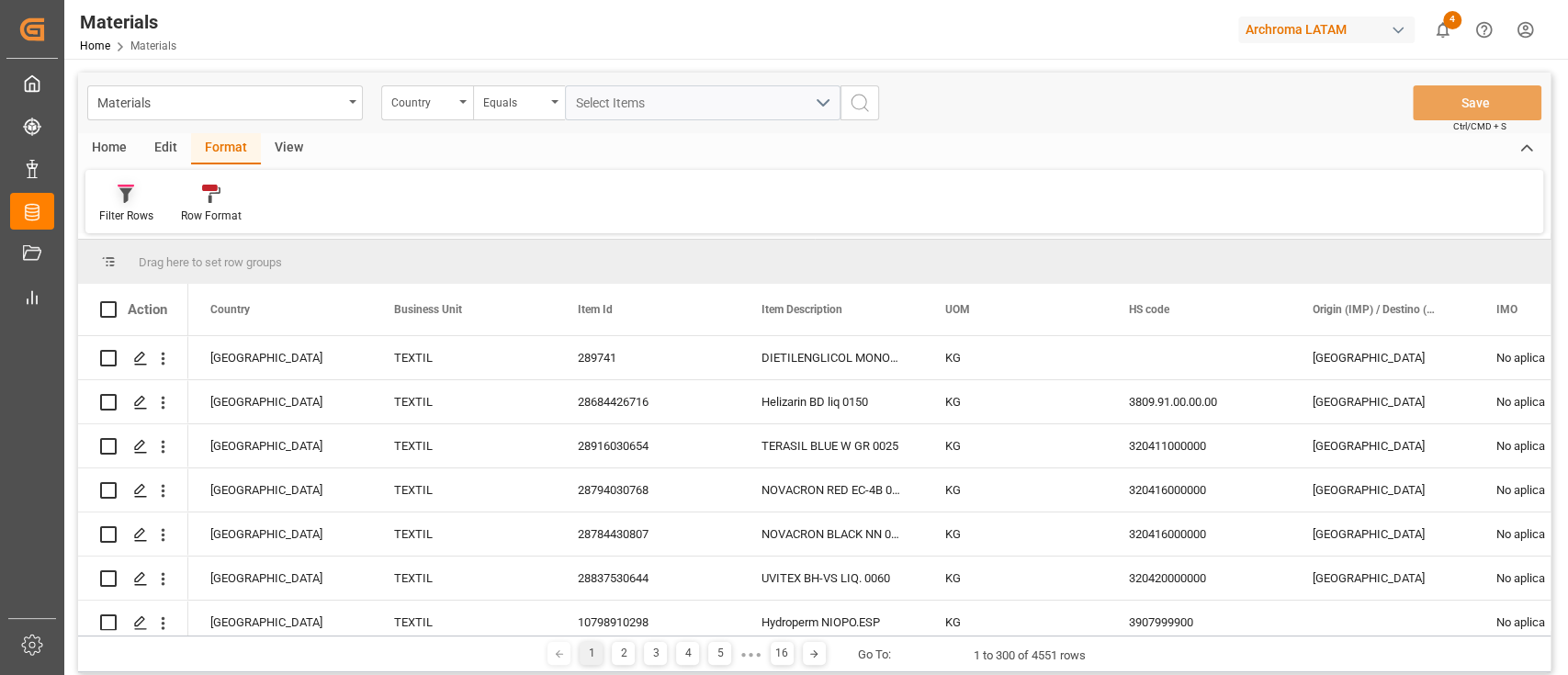
click at [147, 198] on div at bounding box center [126, 193] width 54 height 19
click at [189, 252] on div "DUPLICADOS" at bounding box center [190, 260] width 161 height 19
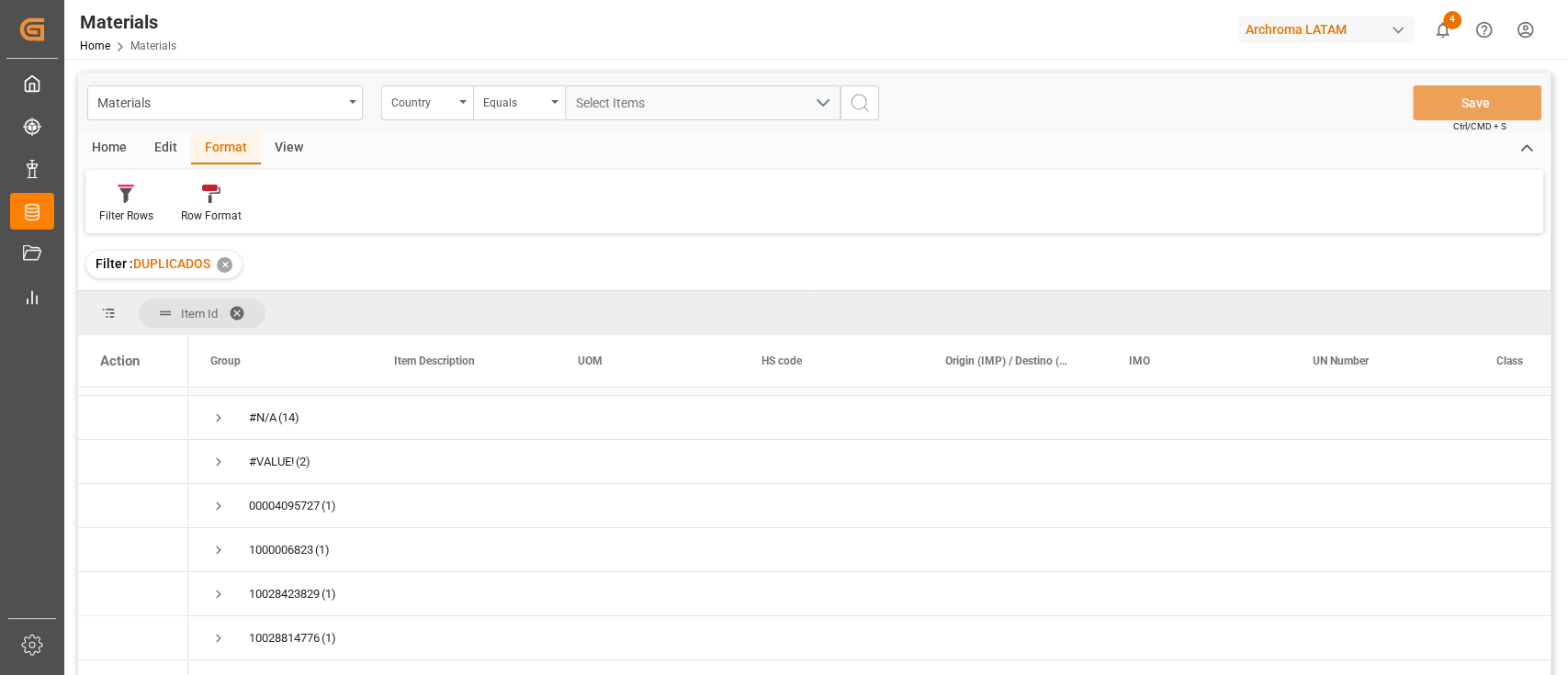
scroll to position [37, 0]
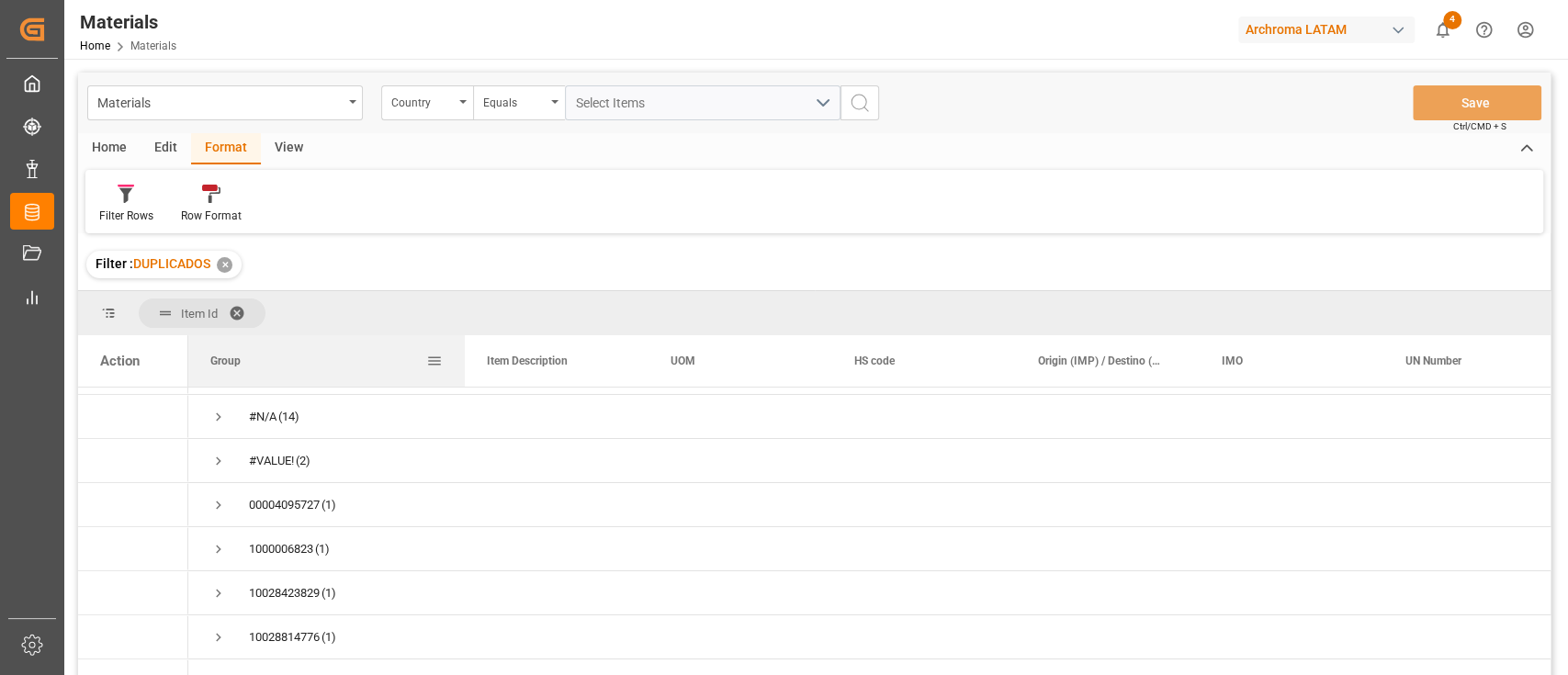
drag, startPoint x: 372, startPoint y: 359, endPoint x: 464, endPoint y: 357, distance: 92.0
click at [464, 357] on div at bounding box center [464, 361] width 7 height 52
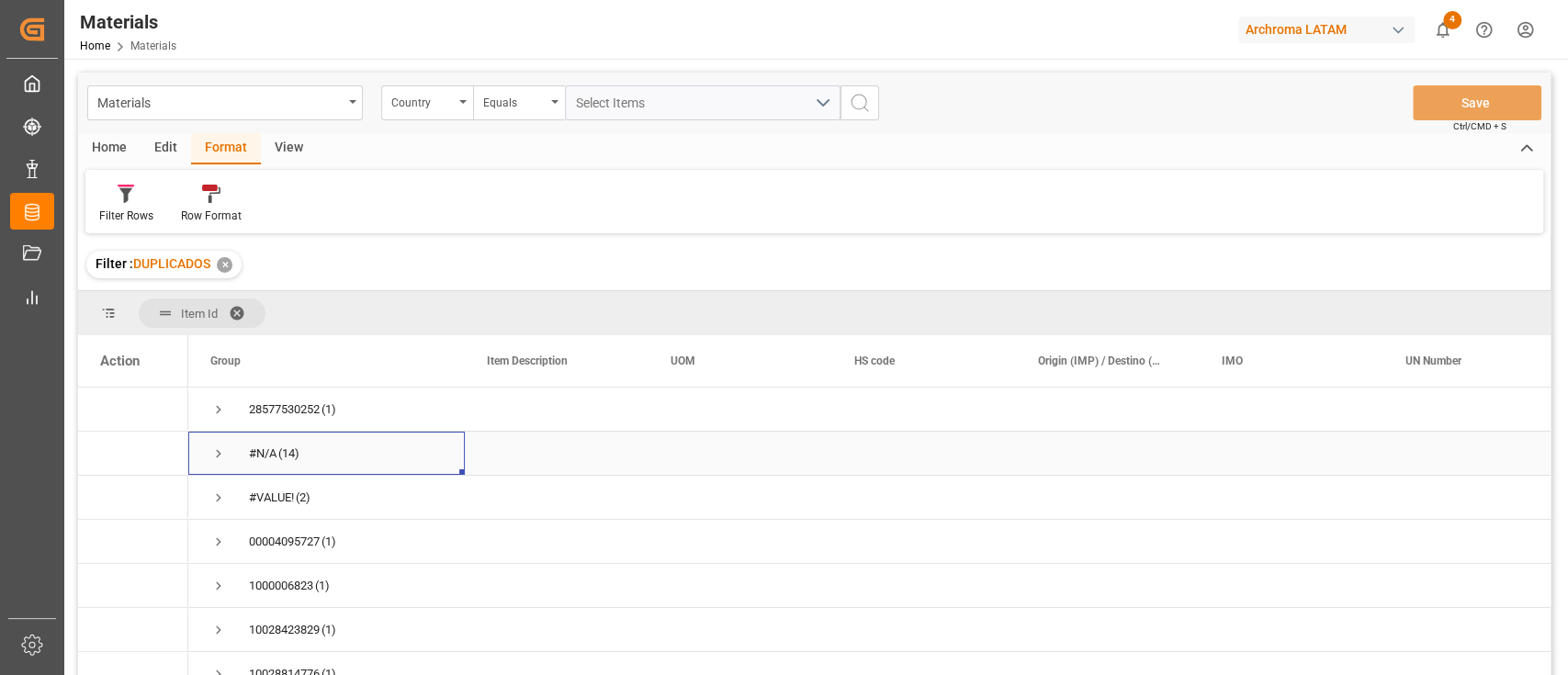
click at [227, 455] on span "#N/A (14)" at bounding box center [327, 452] width 233 height 41
click at [211, 450] on span "Press SPACE to select this row." at bounding box center [219, 453] width 17 height 17
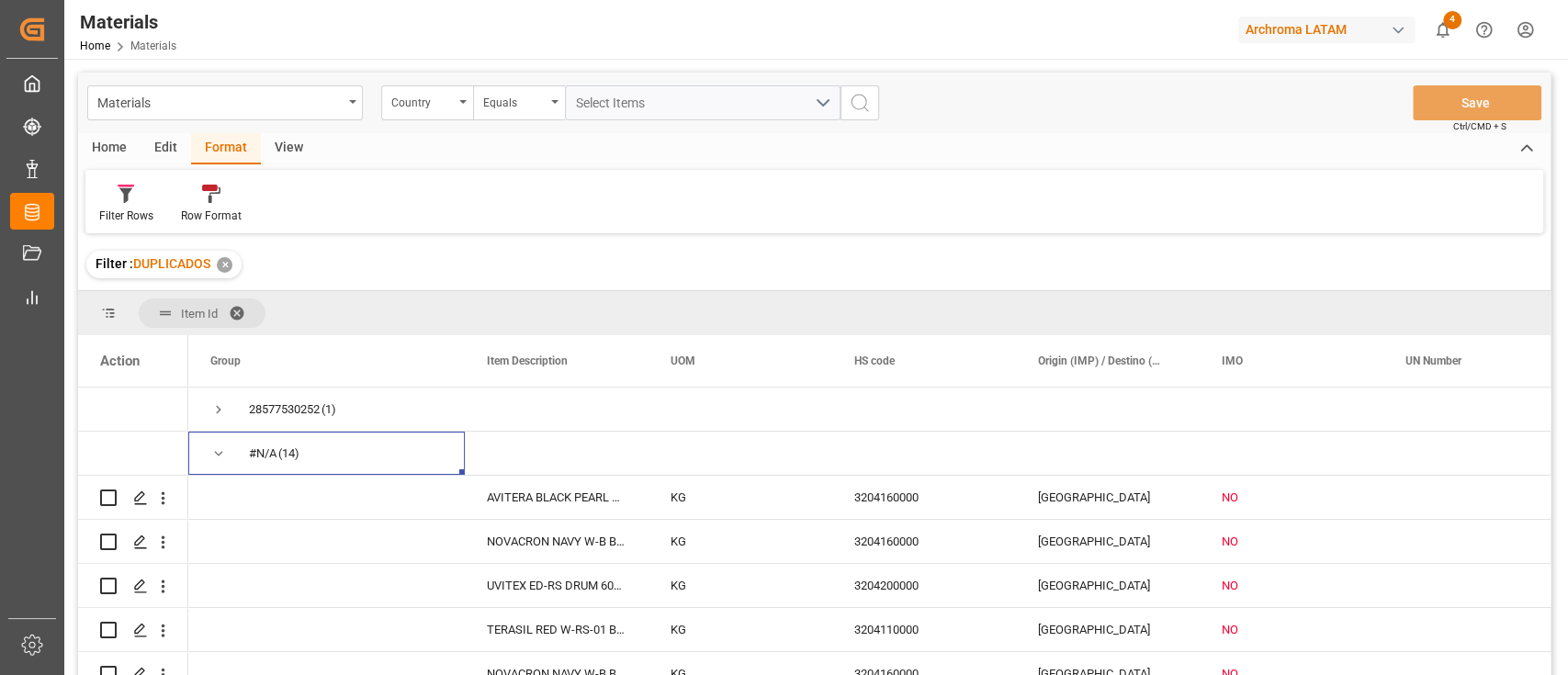
click at [1382, 33] on div "Archroma LATAM" at bounding box center [1326, 30] width 177 height 27
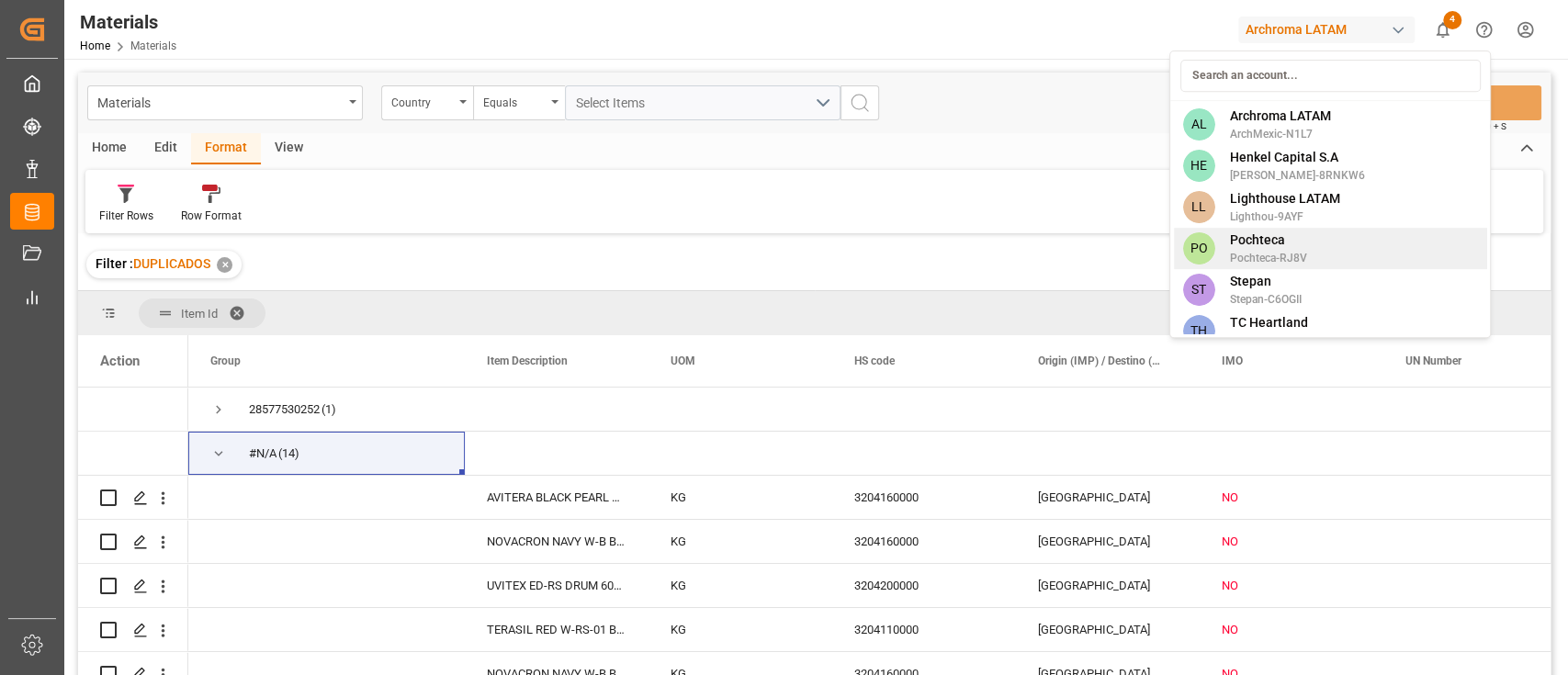
click at [1332, 263] on div "PO Pochteca Pochteca-RJ8V" at bounding box center [1330, 248] width 314 height 41
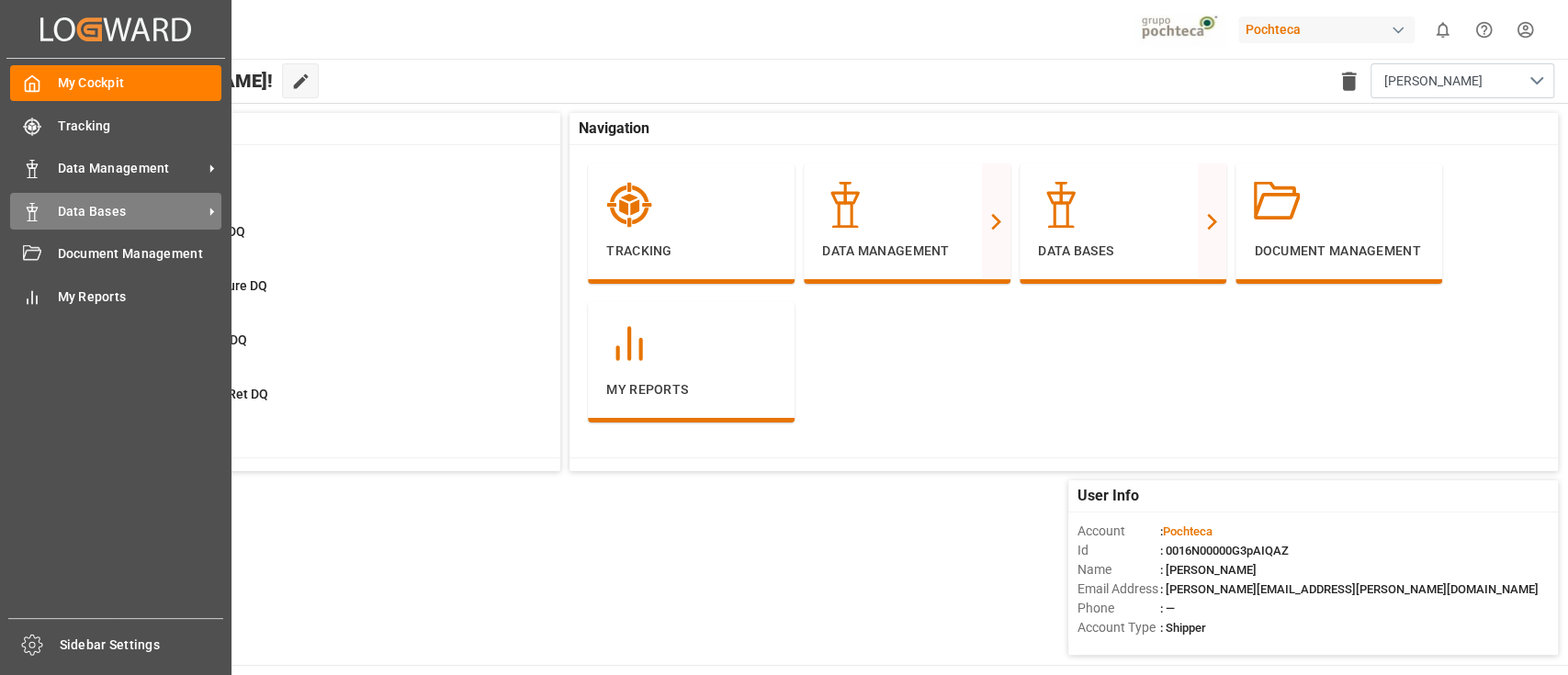
click at [128, 208] on span "Data Bases" at bounding box center [130, 211] width 145 height 19
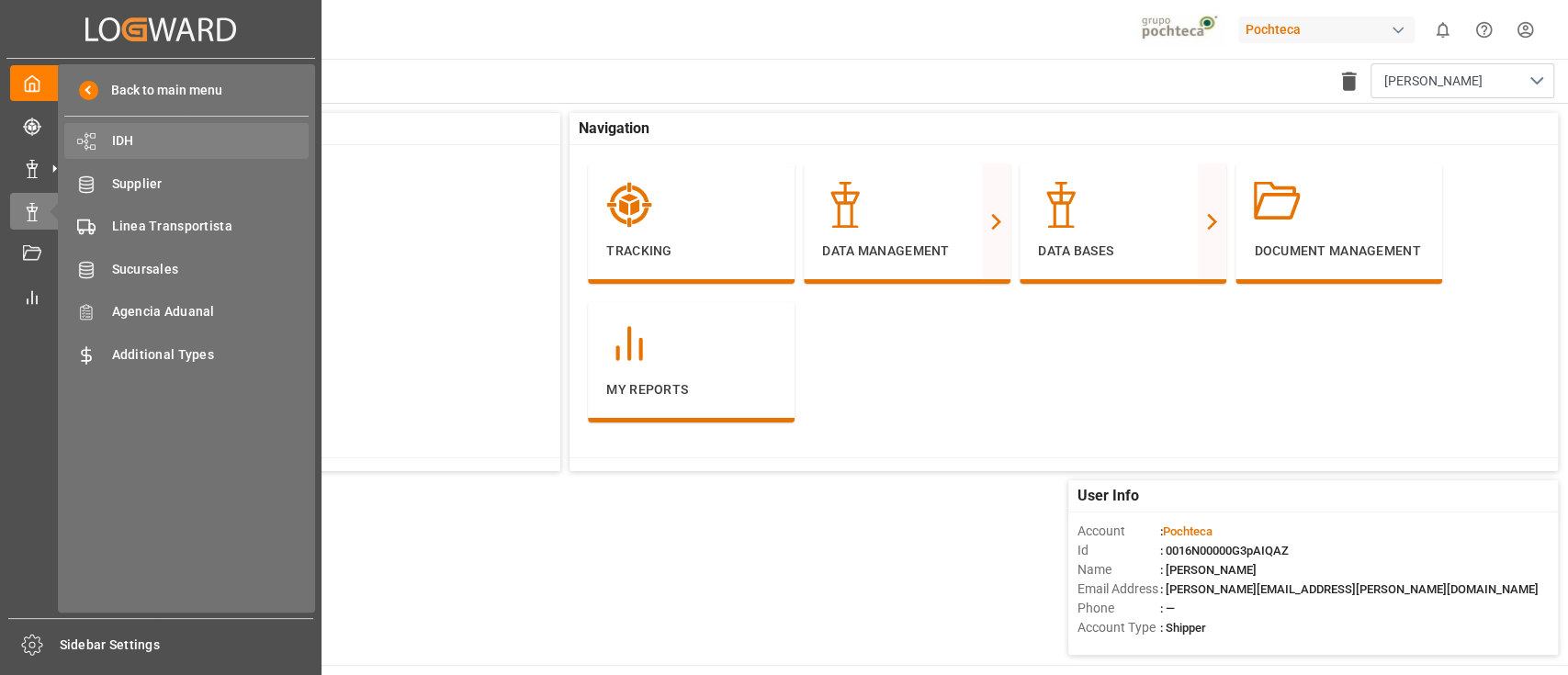
click at [151, 135] on span "IDH" at bounding box center [211, 141] width 198 height 19
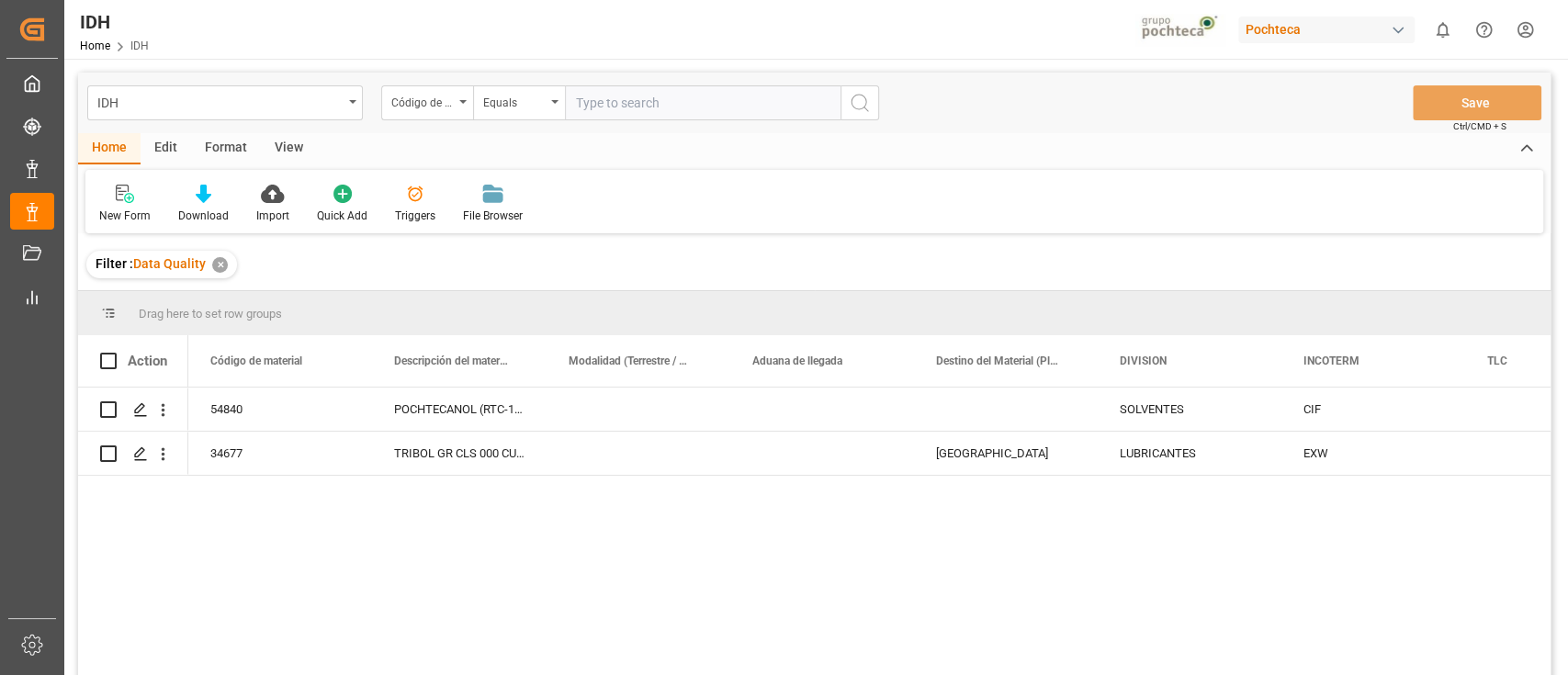
click at [173, 147] on div "Edit" at bounding box center [166, 148] width 51 height 31
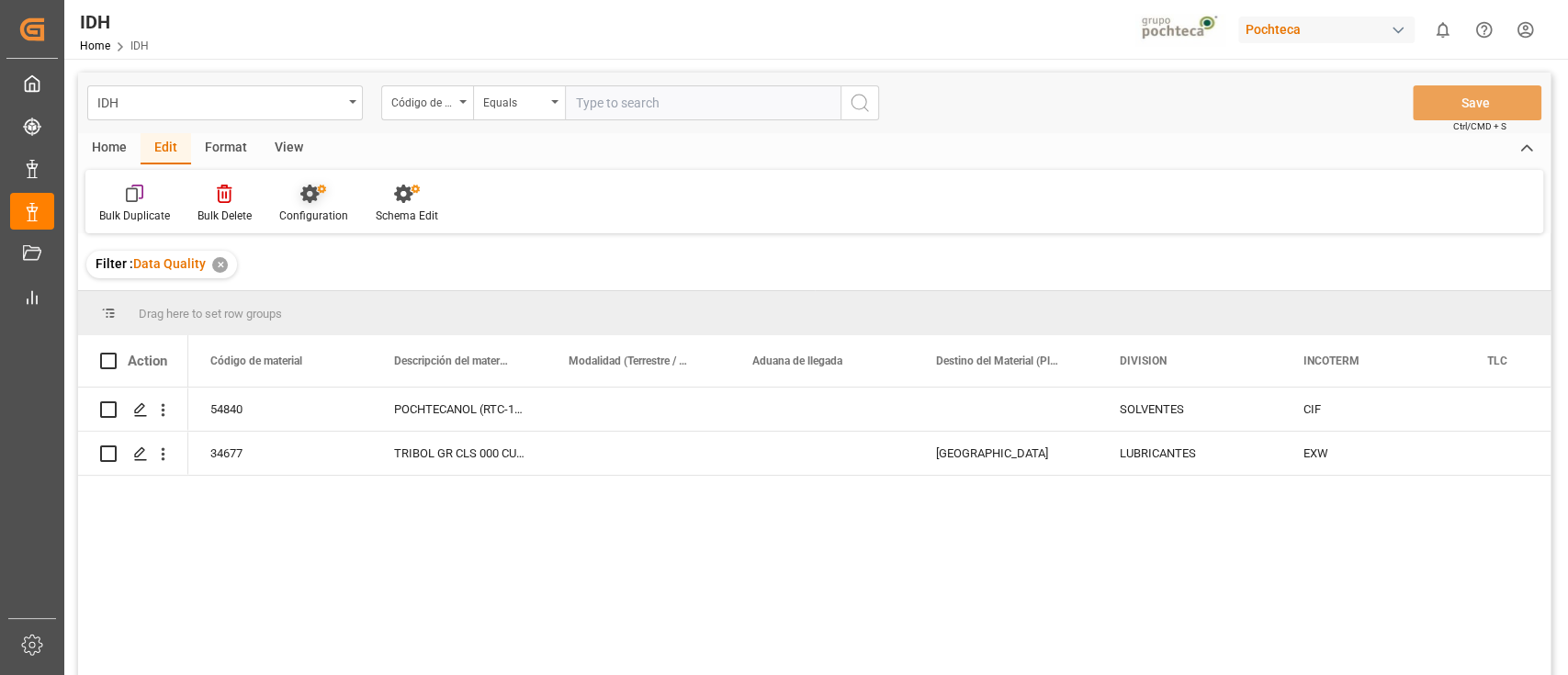
click at [312, 208] on div "Configuration" at bounding box center [314, 216] width 69 height 17
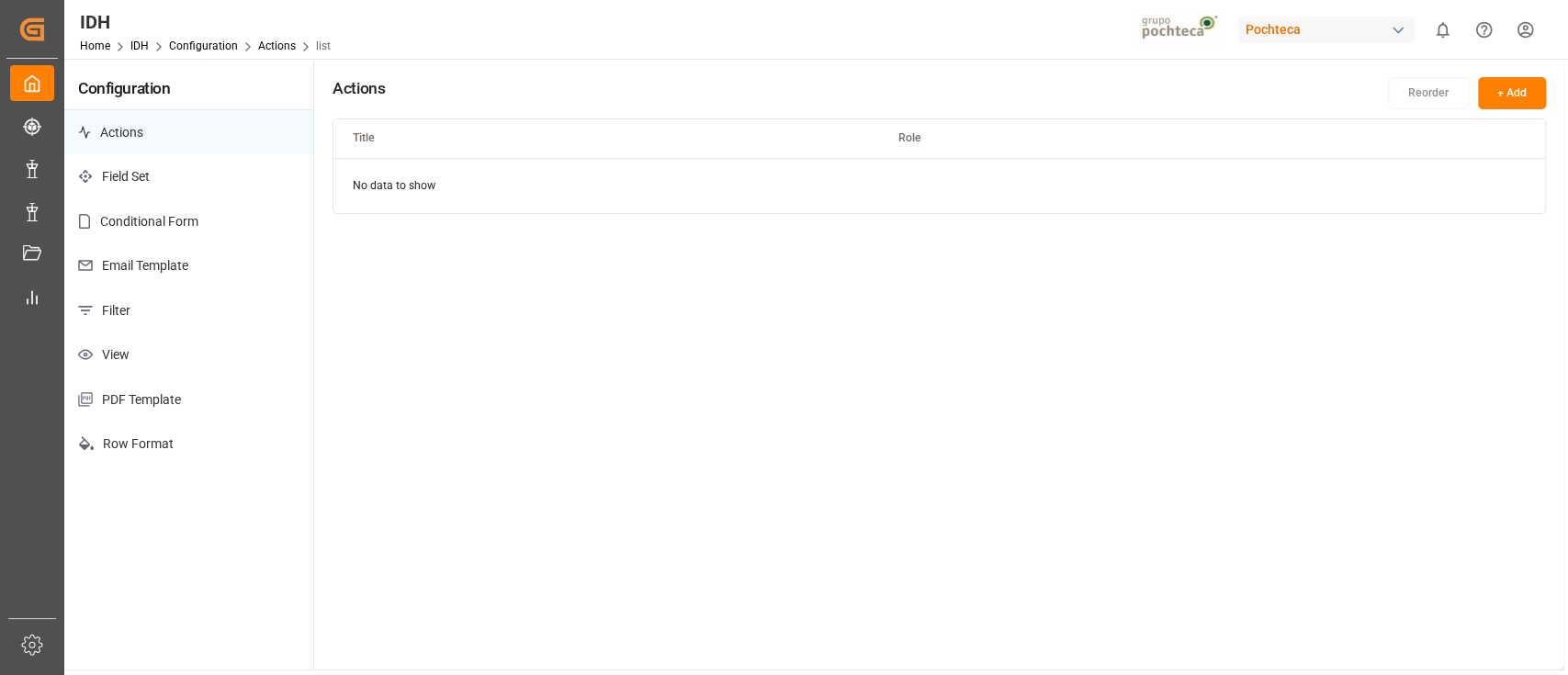
click at [244, 312] on p "Filter" at bounding box center [188, 311] width 249 height 45
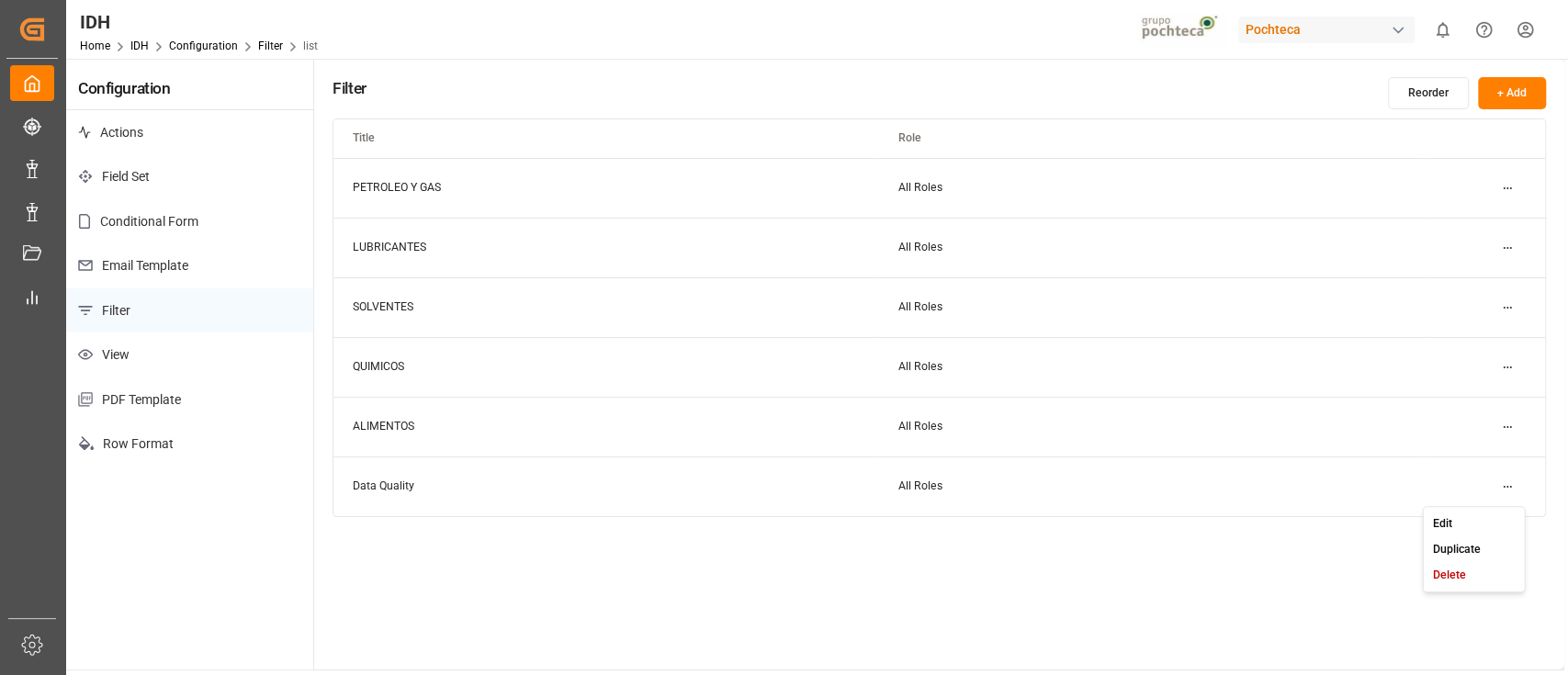
click at [1498, 480] on html "Created by potrace 1.15, written by Peter Selinger 2001-2017 Created by potrace…" at bounding box center [784, 338] width 1568 height 675
click at [1475, 513] on div "Edit" at bounding box center [1474, 524] width 95 height 26
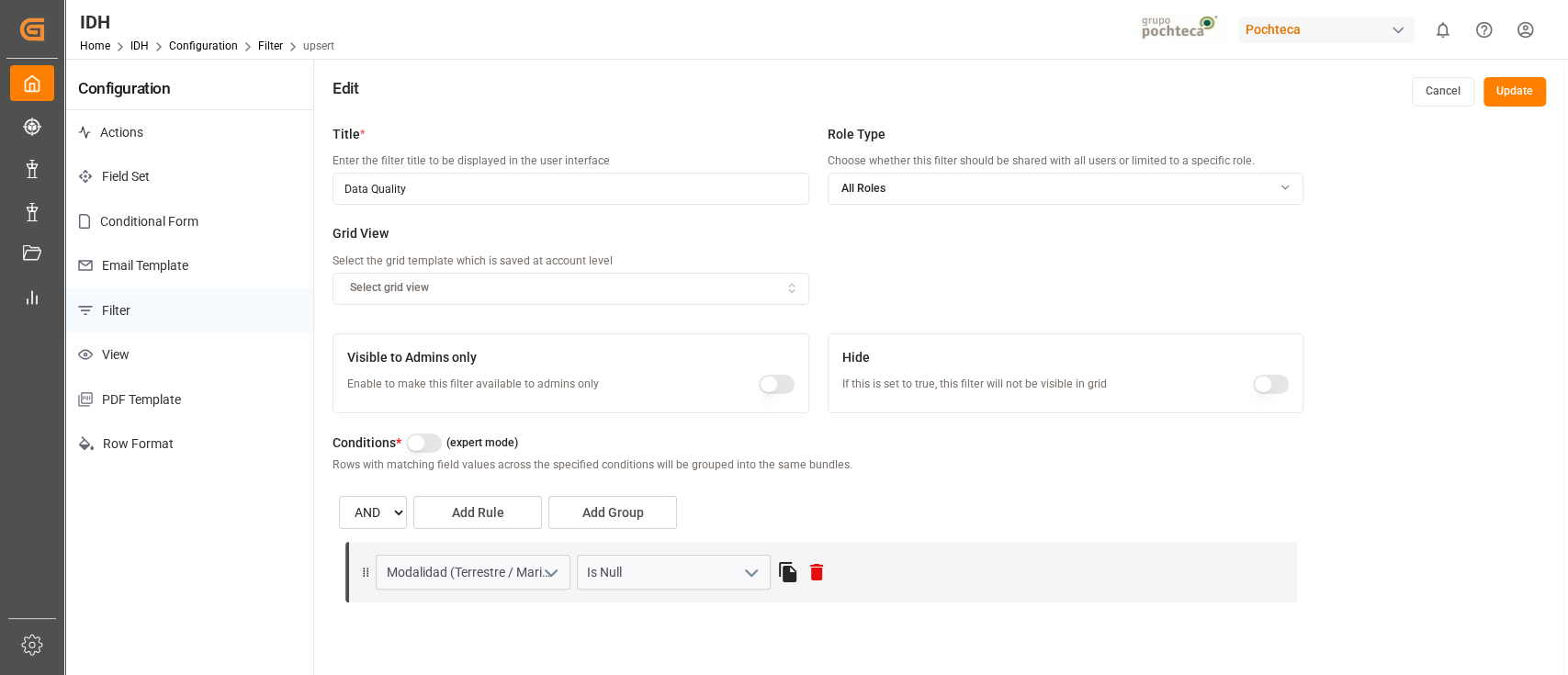
click at [540, 571] on icon "open menu" at bounding box center [551, 573] width 22 height 22
click at [540, 571] on icon "close menu" at bounding box center [551, 573] width 22 height 22
click at [480, 191] on input "Data Quality" at bounding box center [570, 189] width 476 height 32
type input "Data Quality modalidad"
click at [1509, 84] on button "Update" at bounding box center [1515, 91] width 63 height 29
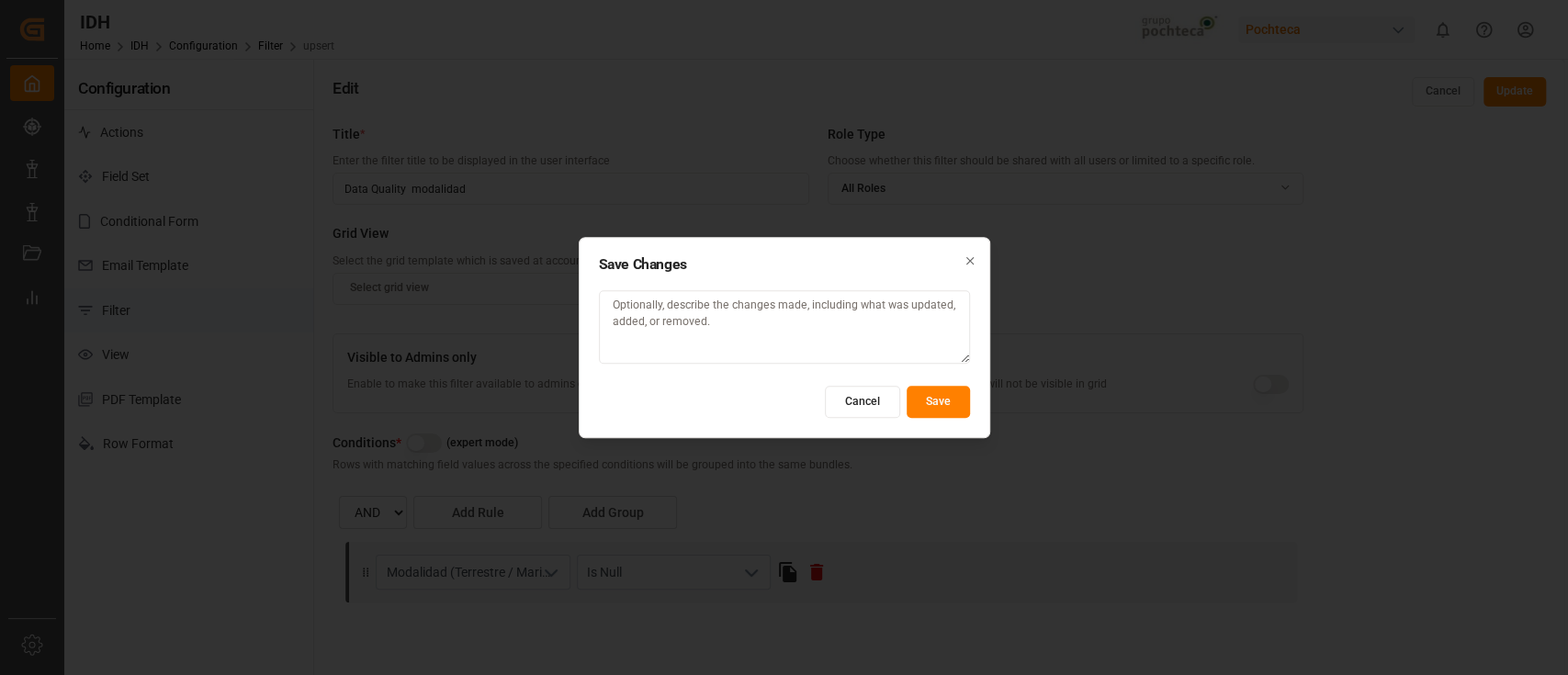
click at [948, 395] on button "Save" at bounding box center [938, 401] width 63 height 32
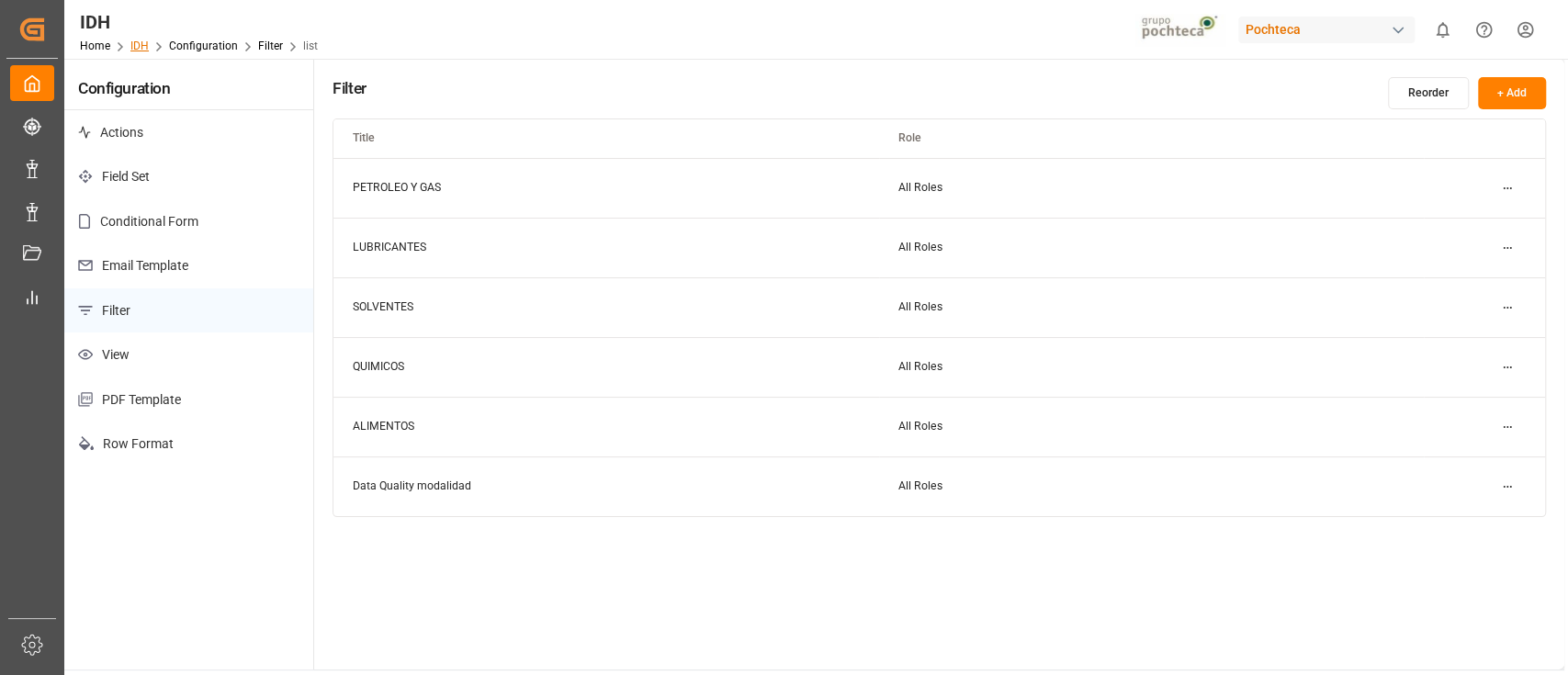
click at [143, 48] on link "IDH" at bounding box center [140, 46] width 18 height 13
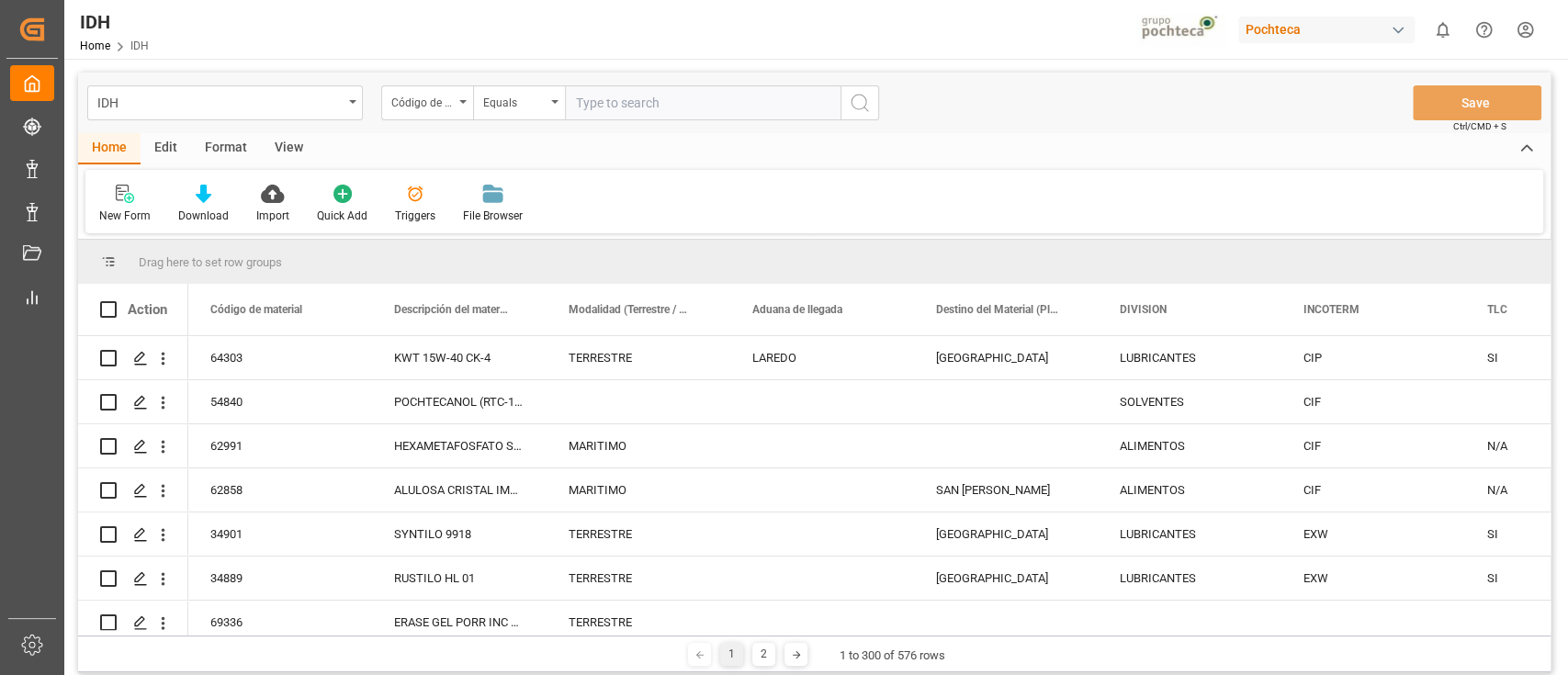
click at [225, 153] on div "Format" at bounding box center [226, 148] width 70 height 31
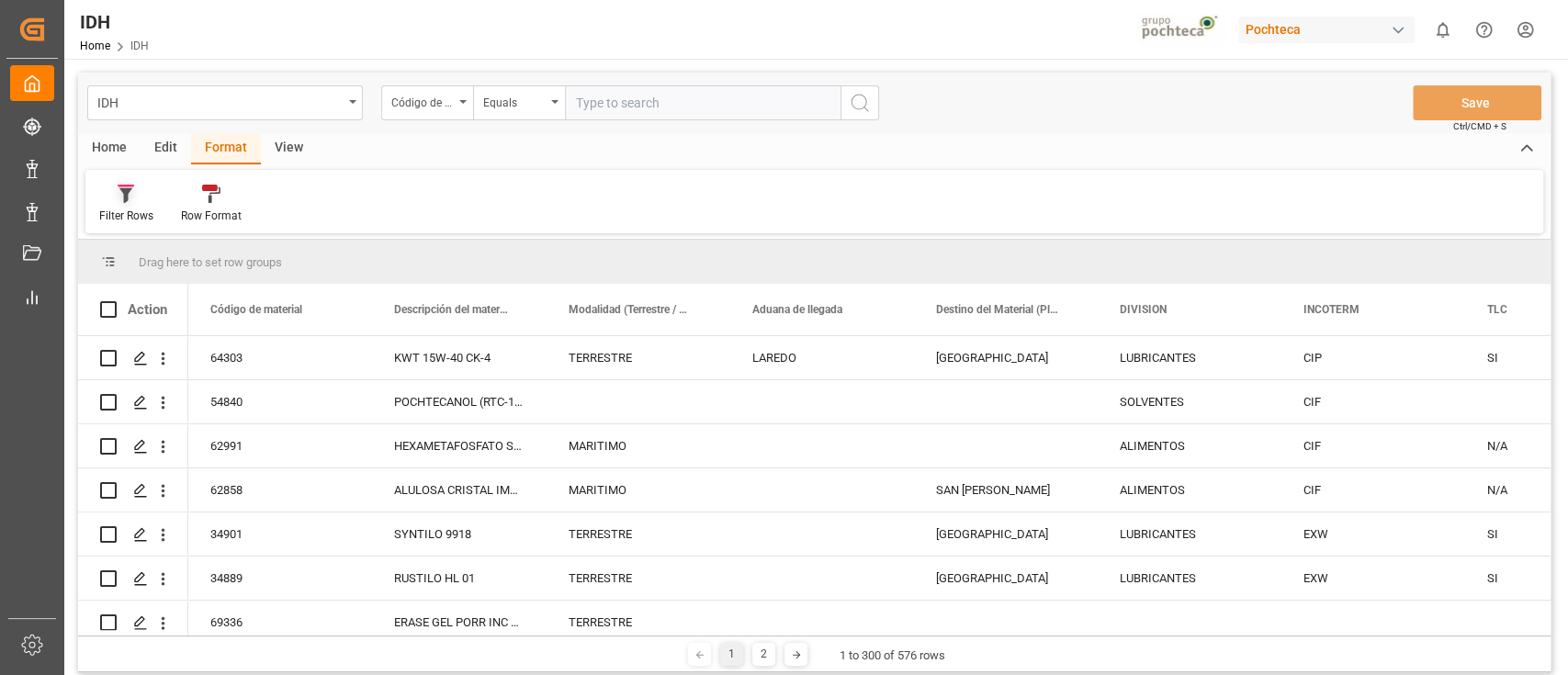
click at [141, 202] on div at bounding box center [126, 193] width 54 height 19
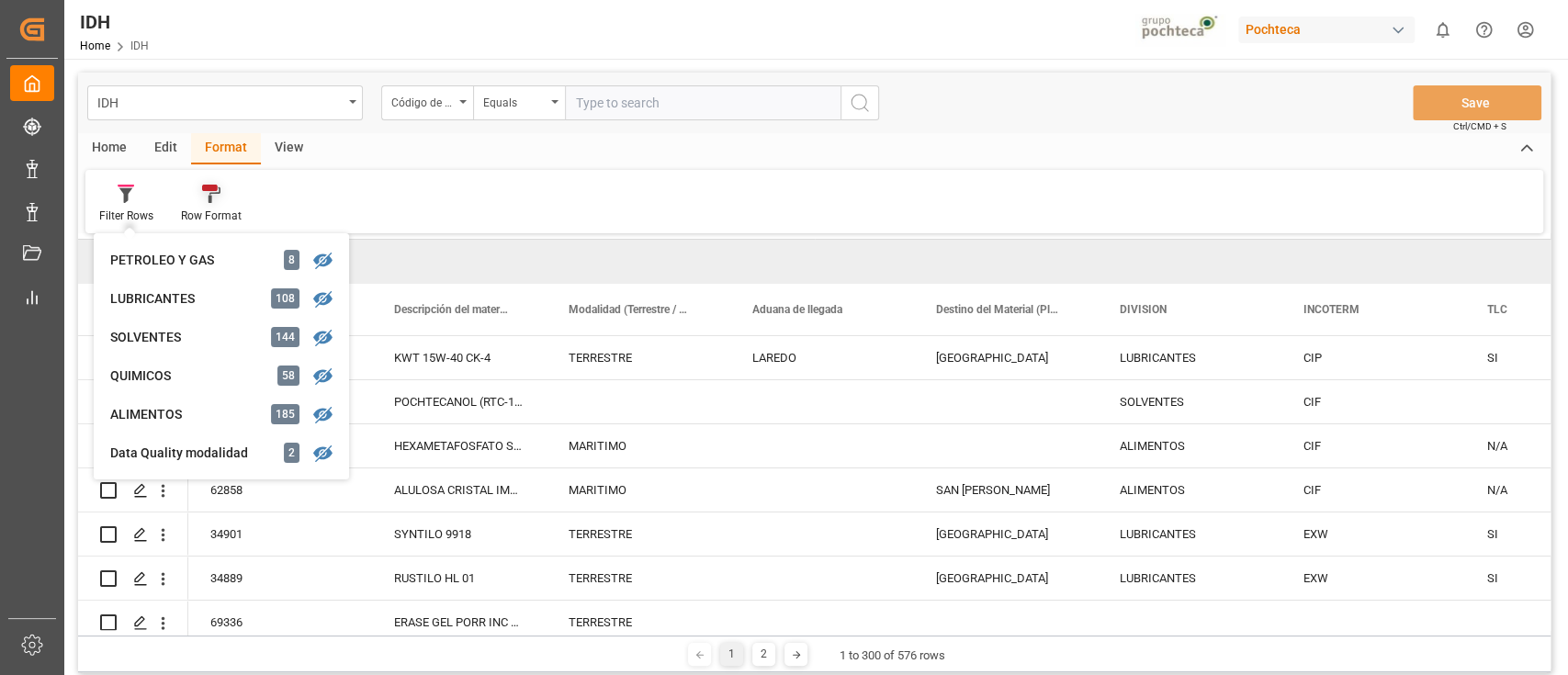
click at [214, 202] on icon at bounding box center [211, 194] width 18 height 18
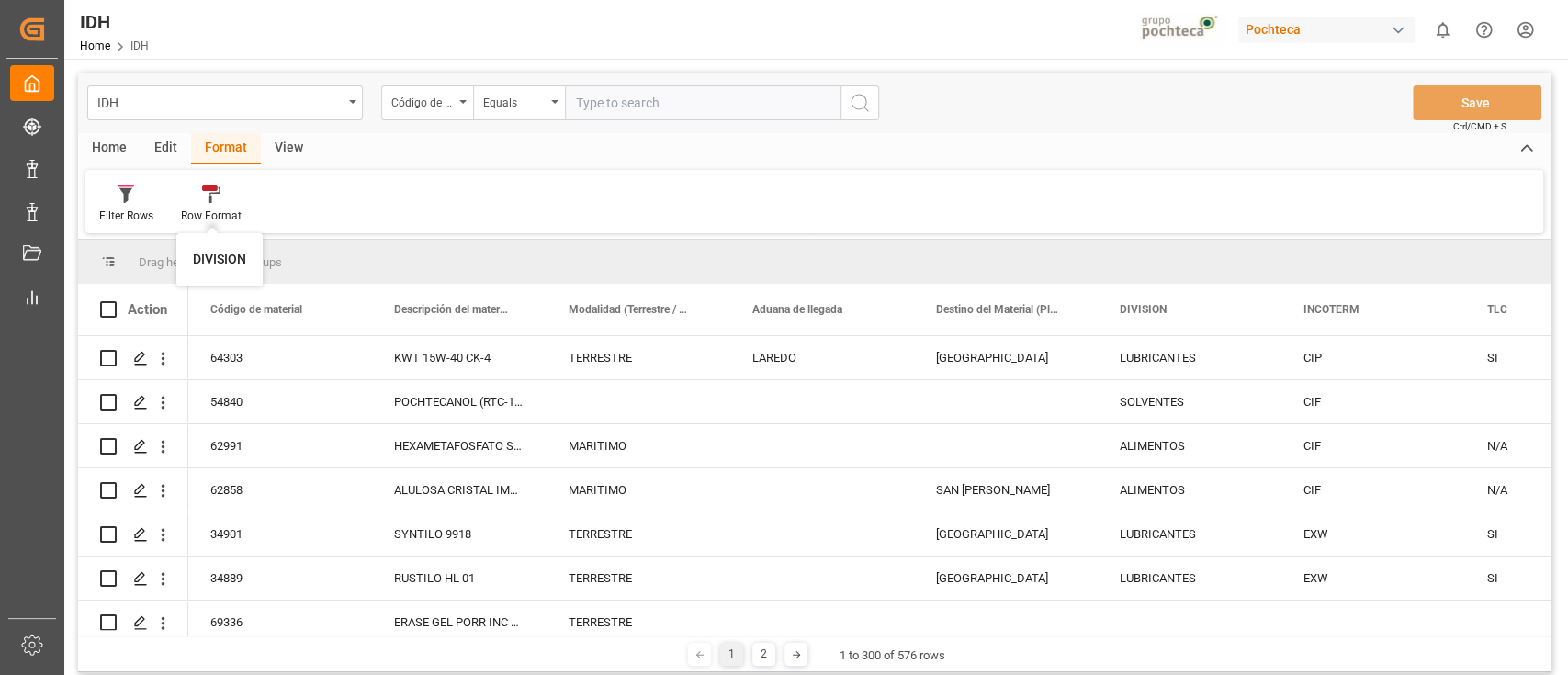
click at [177, 146] on div "Edit" at bounding box center [166, 148] width 51 height 31
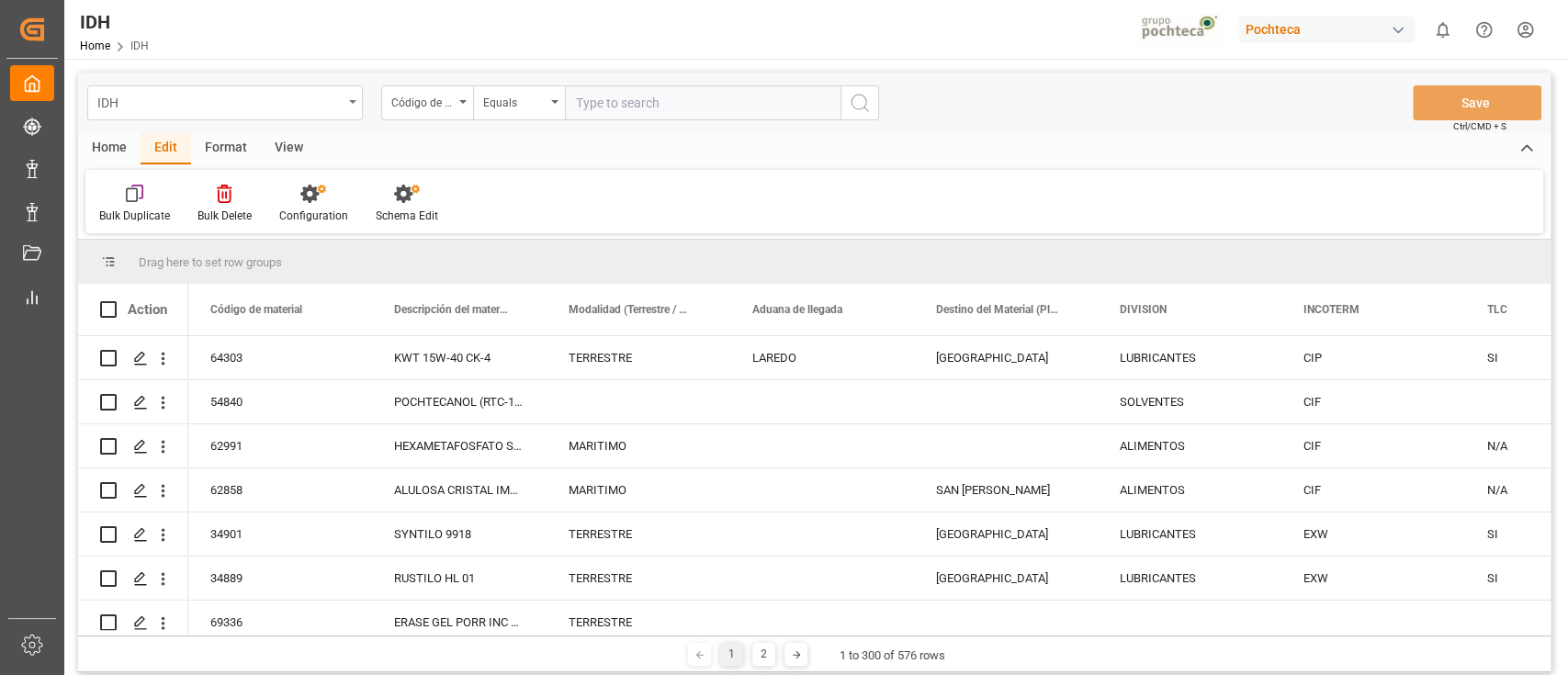
click at [279, 98] on div "IDH" at bounding box center [221, 101] width 246 height 23
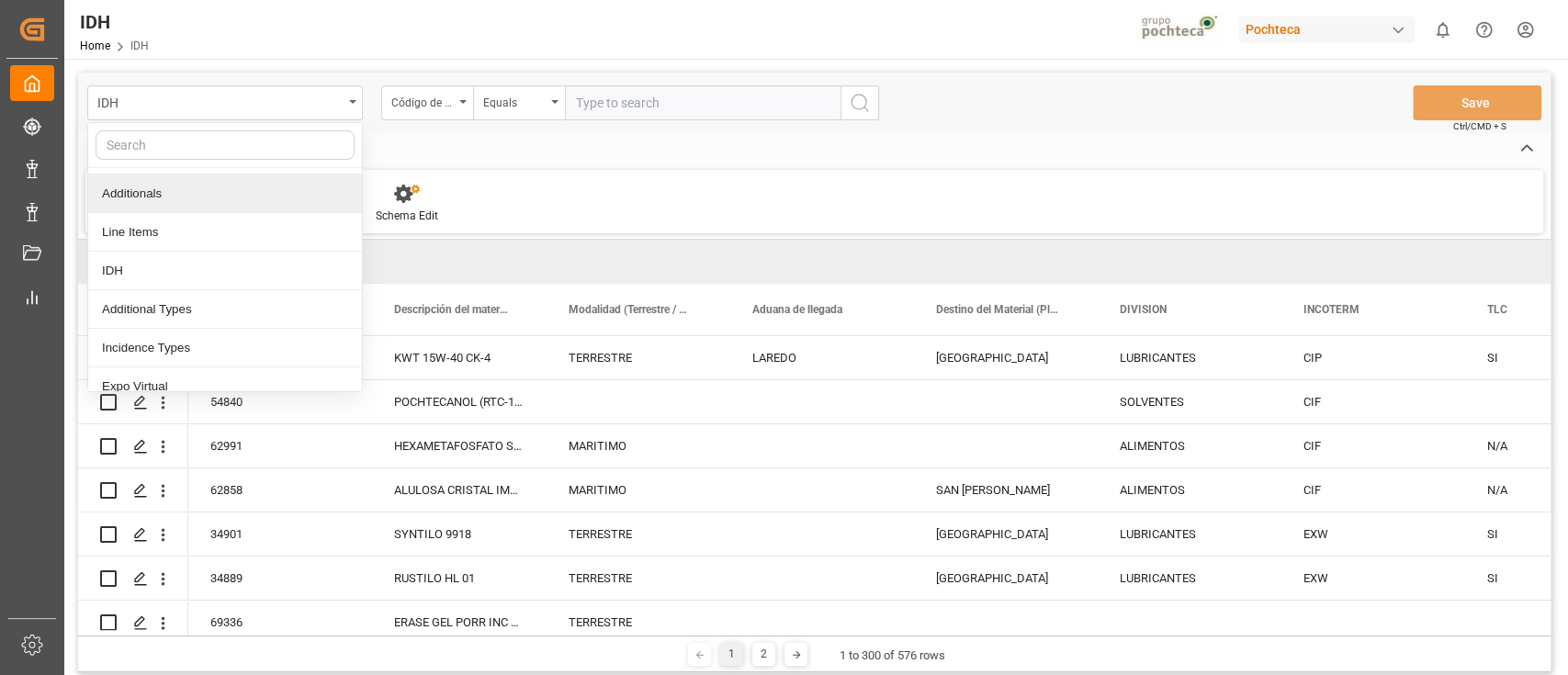
scroll to position [161, 0]
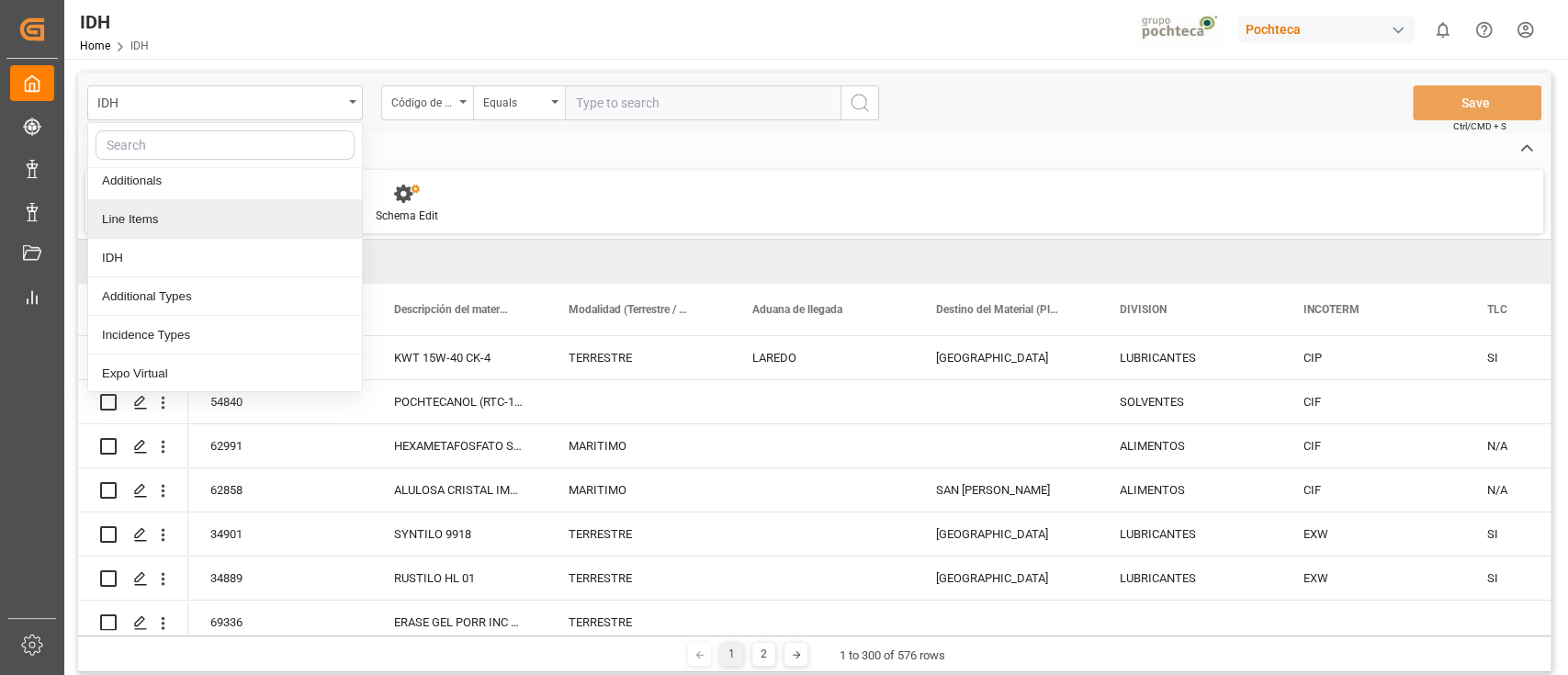
click at [198, 232] on div "Line Items" at bounding box center [225, 220] width 274 height 39
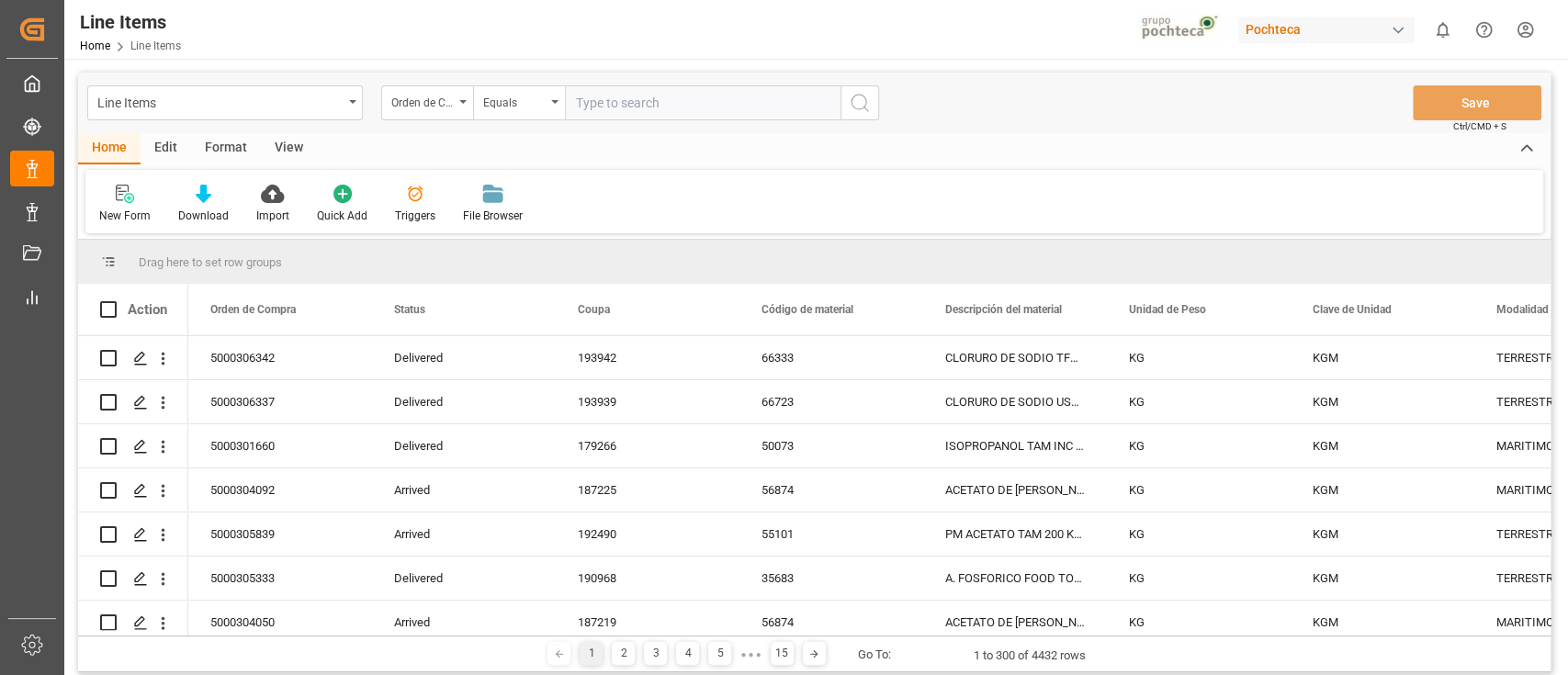
click at [235, 161] on div "Format" at bounding box center [226, 148] width 70 height 31
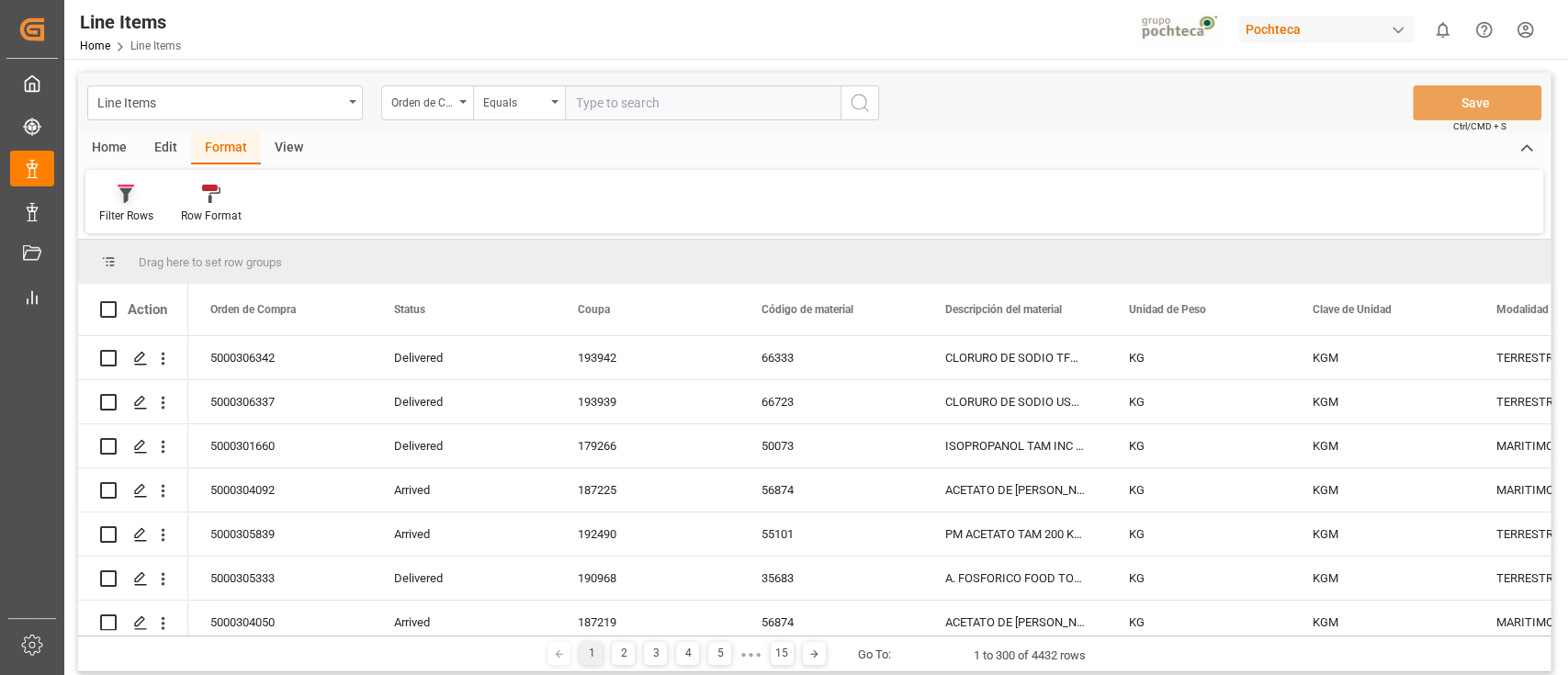
click at [155, 187] on div "Filter Rows" at bounding box center [127, 204] width 82 height 40
click at [208, 195] on icon at bounding box center [211, 194] width 18 height 18
click at [208, 112] on div "Line Items" at bounding box center [221, 101] width 246 height 23
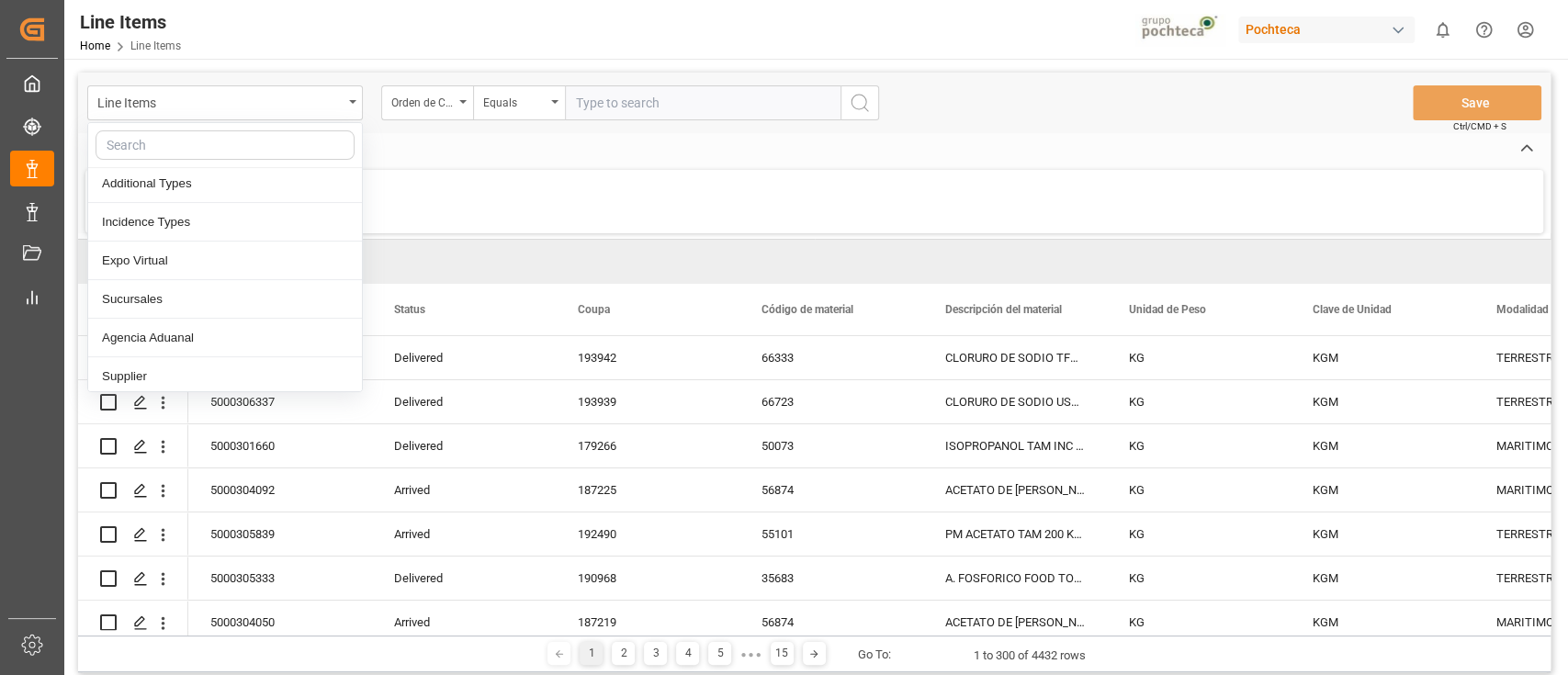
scroll to position [276, 0]
click at [1381, 25] on div "Pochteca" at bounding box center [1326, 30] width 177 height 27
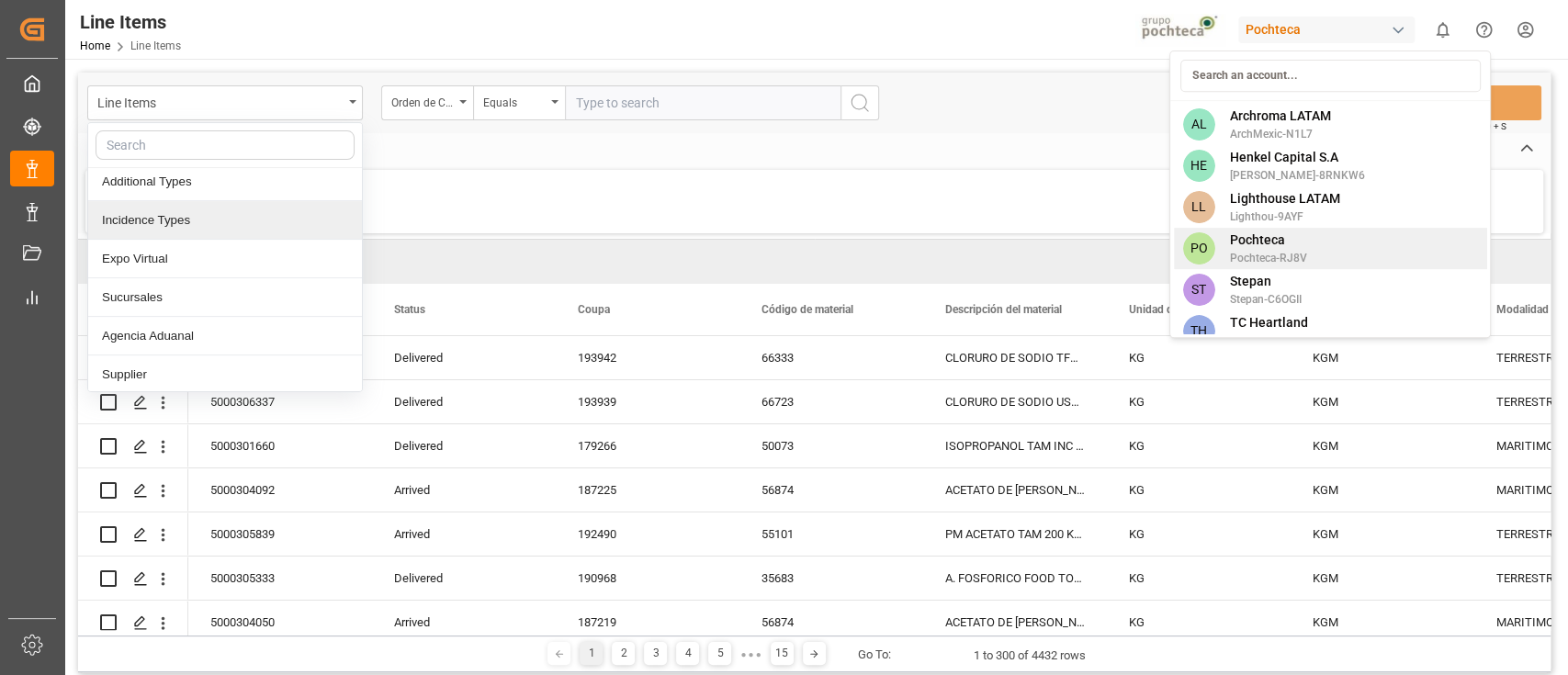
scroll to position [18, 0]
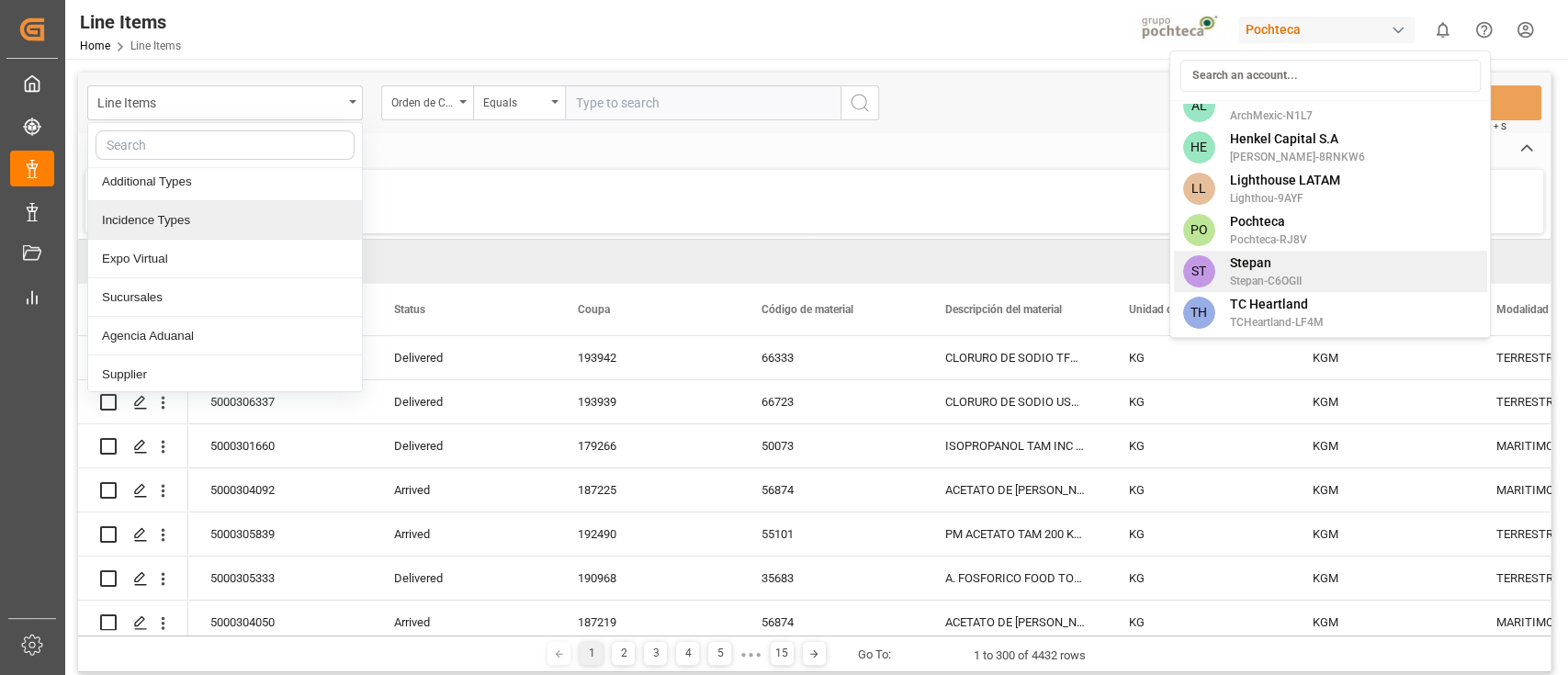
click at [1285, 265] on span "Stepan" at bounding box center [1265, 263] width 72 height 19
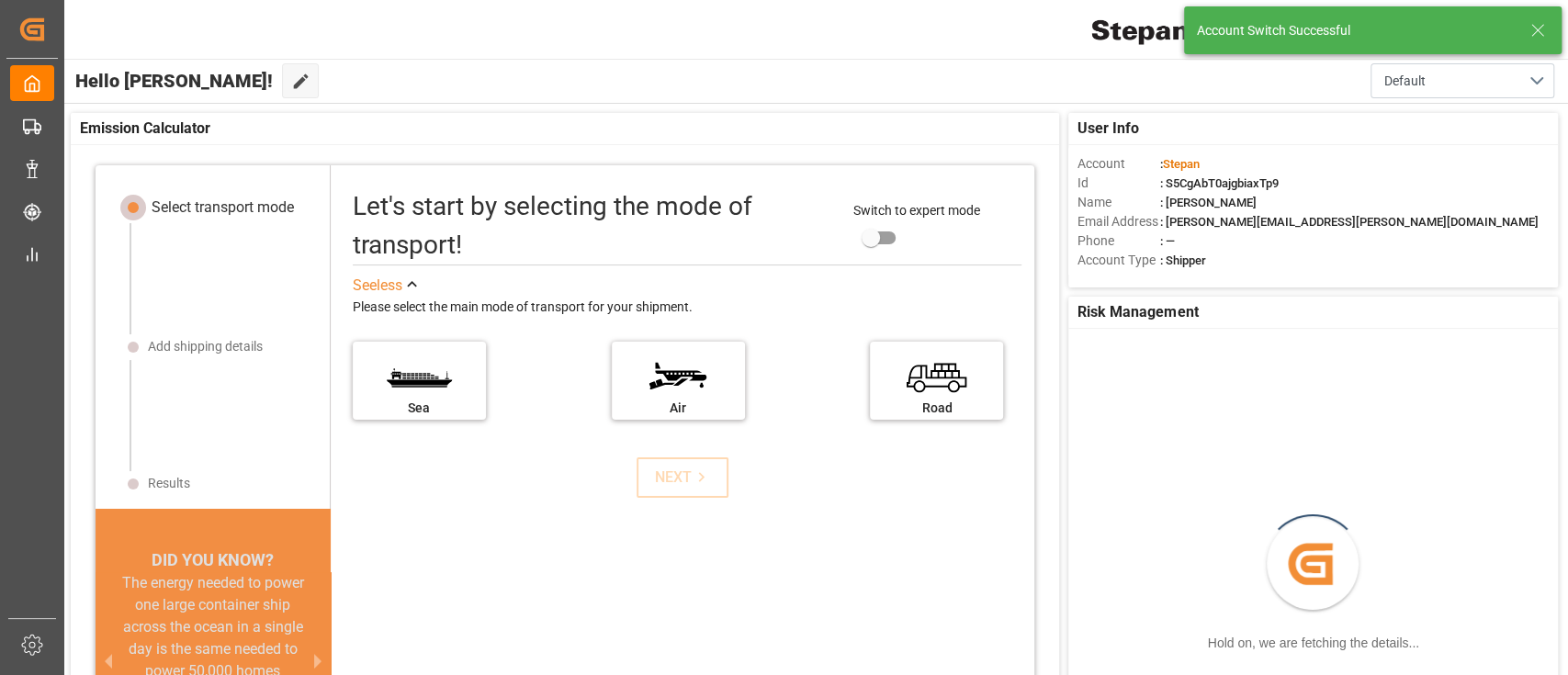
click at [1543, 26] on line at bounding box center [1538, 30] width 11 height 11
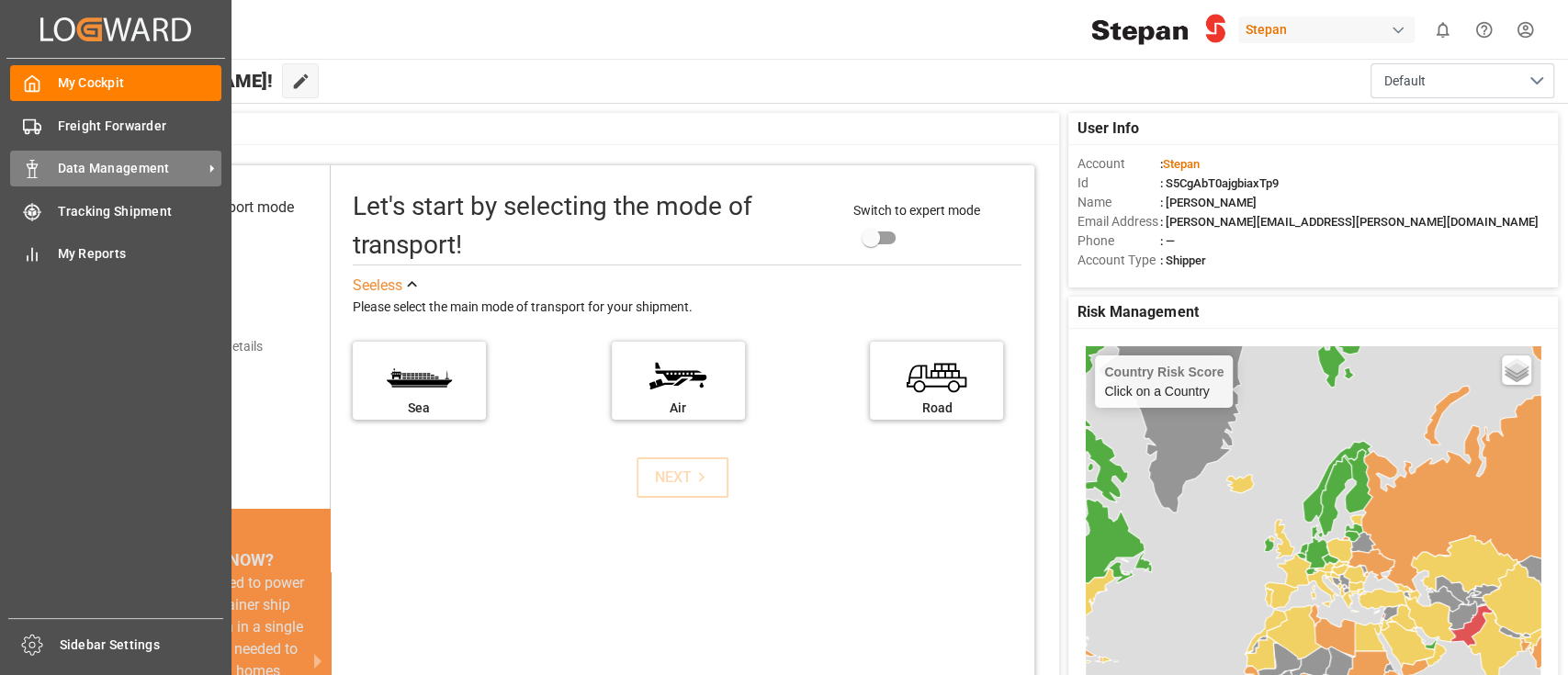
click at [114, 180] on div "Data Management Data Management" at bounding box center [116, 169] width 212 height 36
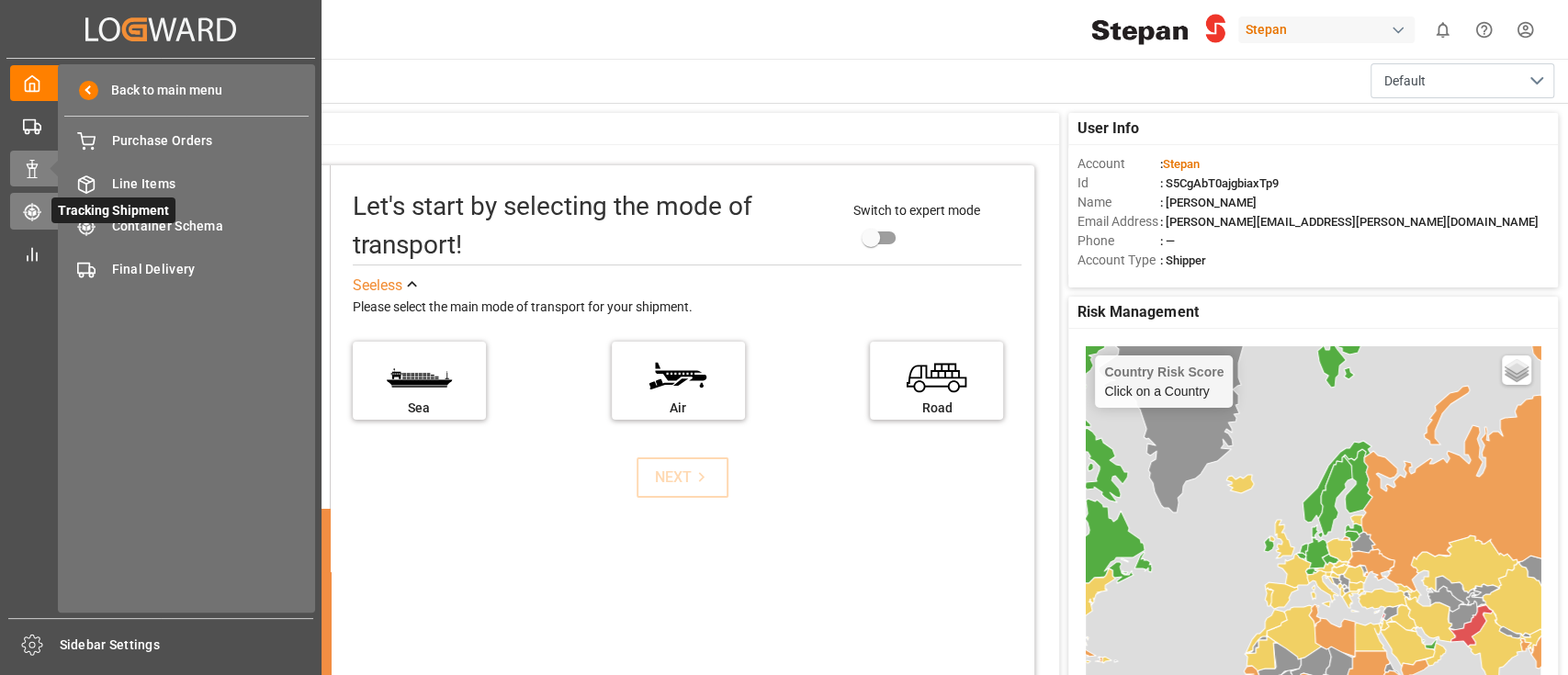
click at [31, 203] on icon at bounding box center [31, 205] width 1 height 4
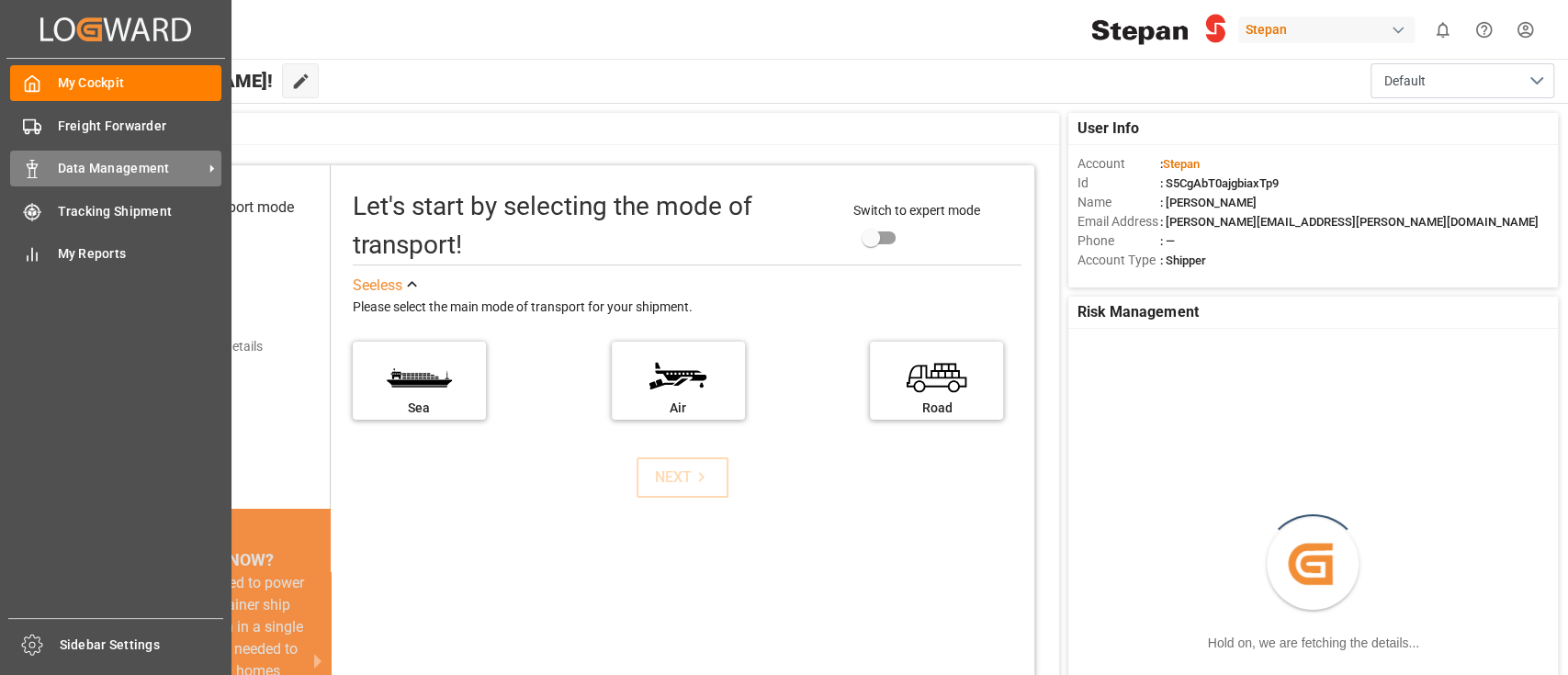
click at [66, 175] on span "Data Management" at bounding box center [130, 168] width 145 height 19
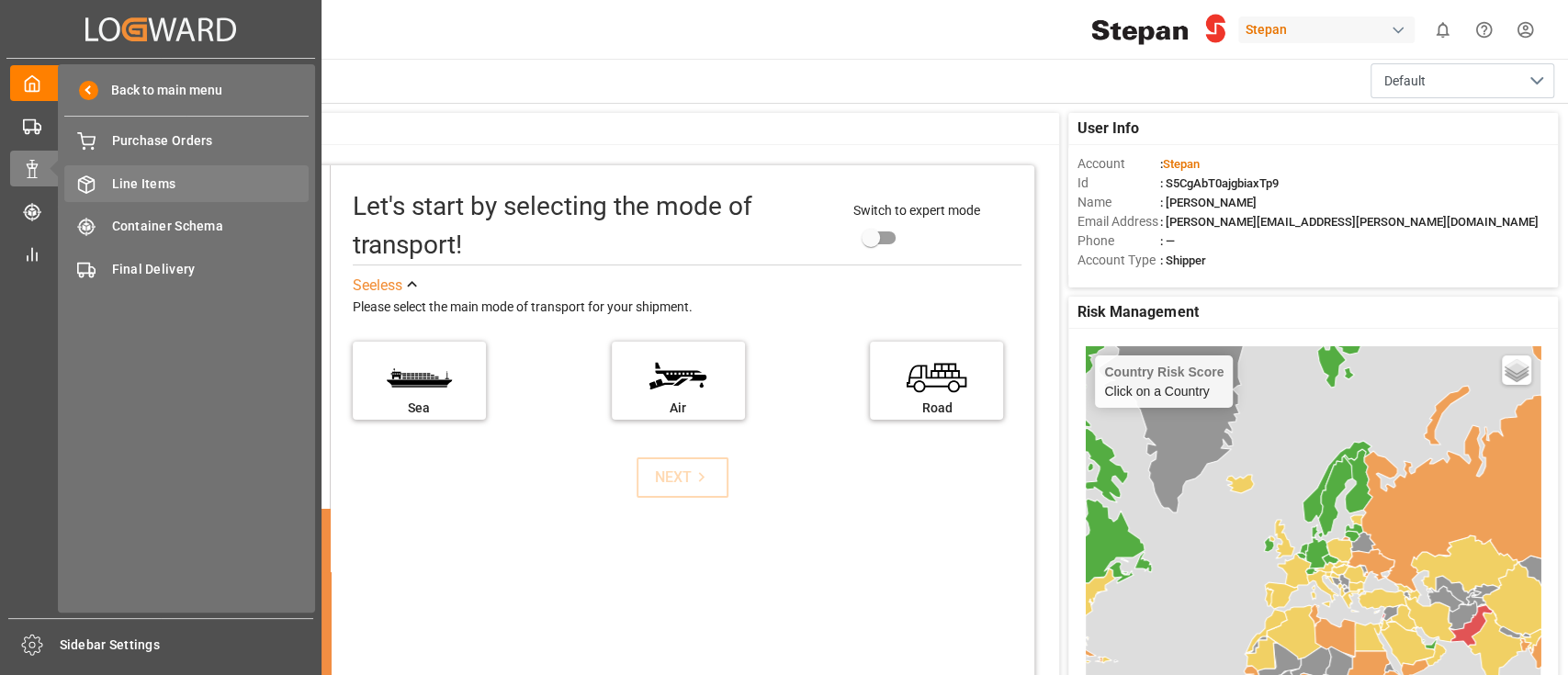
click at [179, 193] on span "Line Items" at bounding box center [211, 184] width 198 height 19
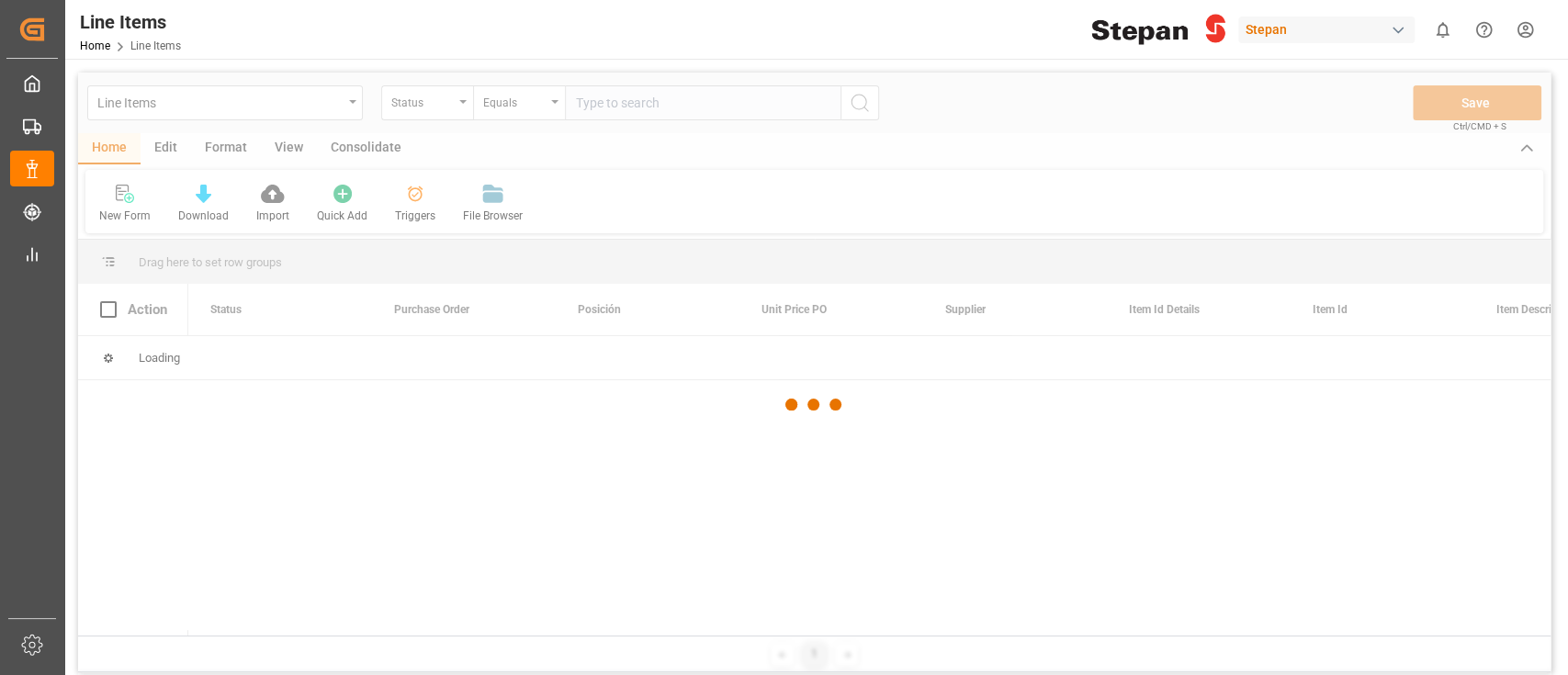
click at [351, 107] on div at bounding box center [814, 404] width 1473 height 664
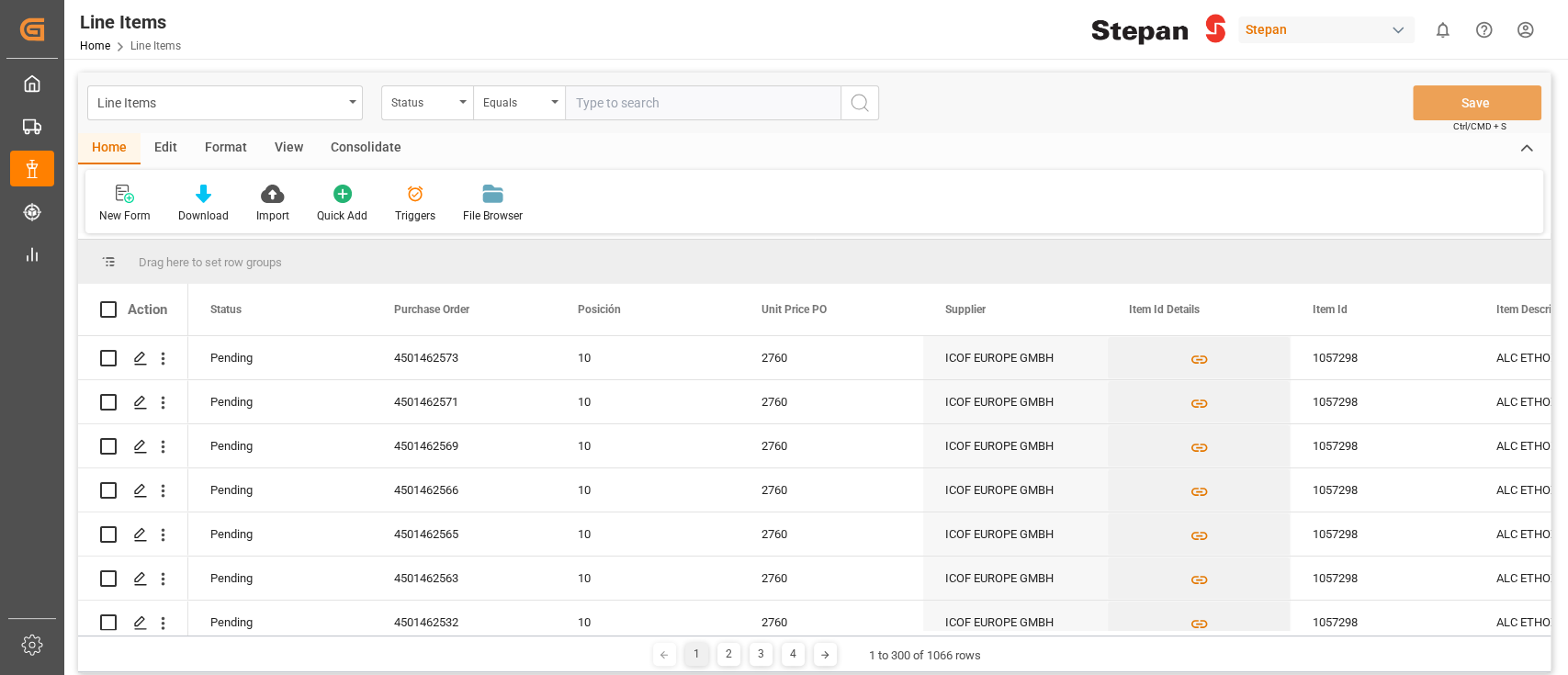
click at [351, 107] on div "Line Items" at bounding box center [225, 103] width 276 height 35
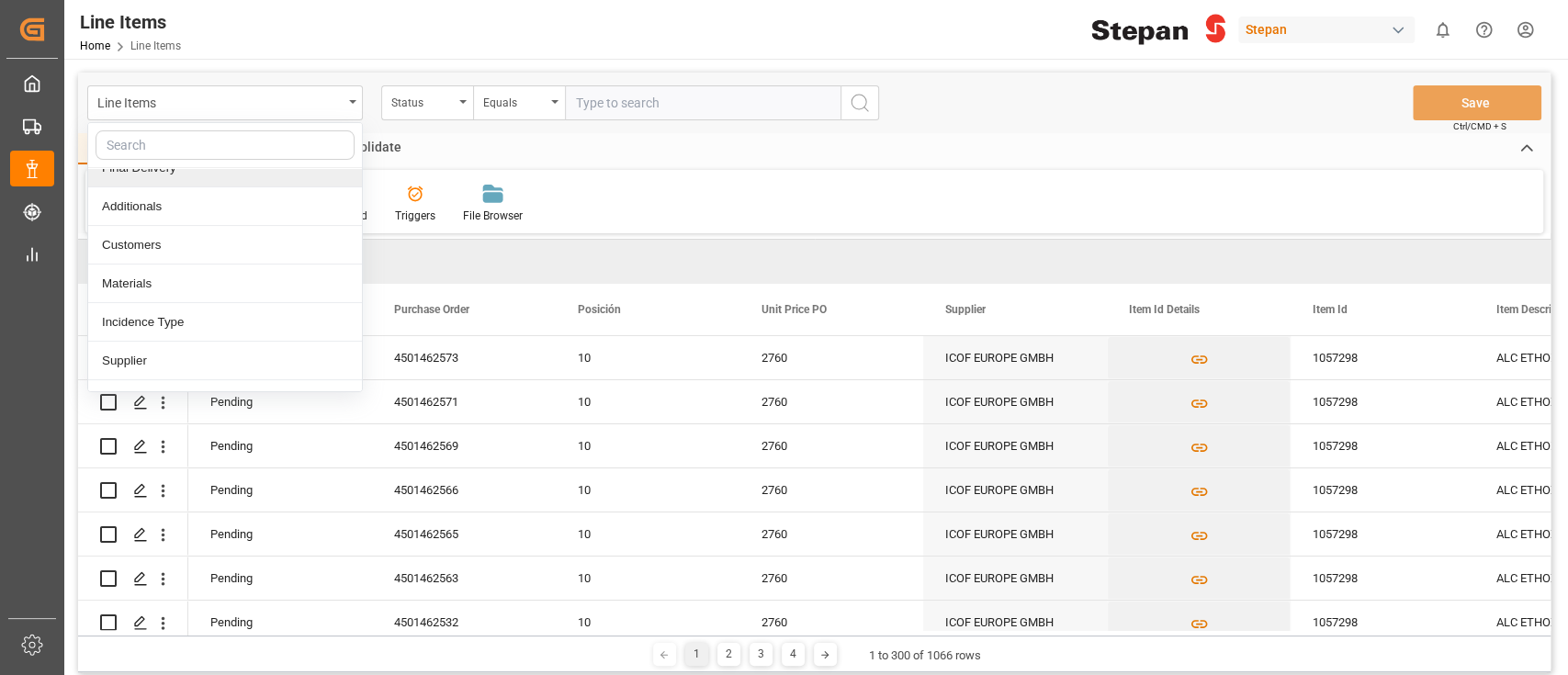
scroll to position [177, 0]
click at [226, 289] on div "Materials" at bounding box center [225, 281] width 274 height 39
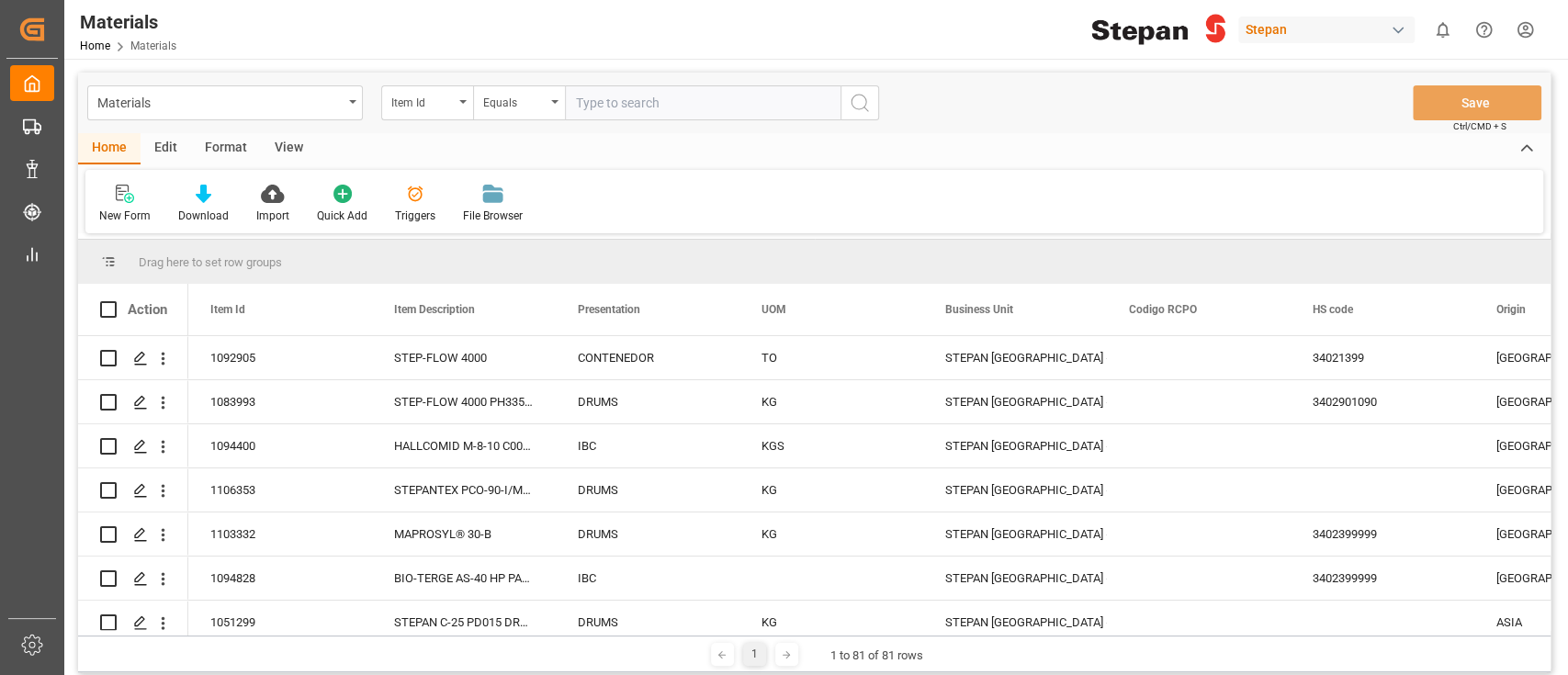
click at [232, 132] on div "Materials Item Id Equals Save Ctrl/CMD + S" at bounding box center [814, 103] width 1473 height 61
click at [236, 144] on div "Format" at bounding box center [226, 148] width 70 height 31
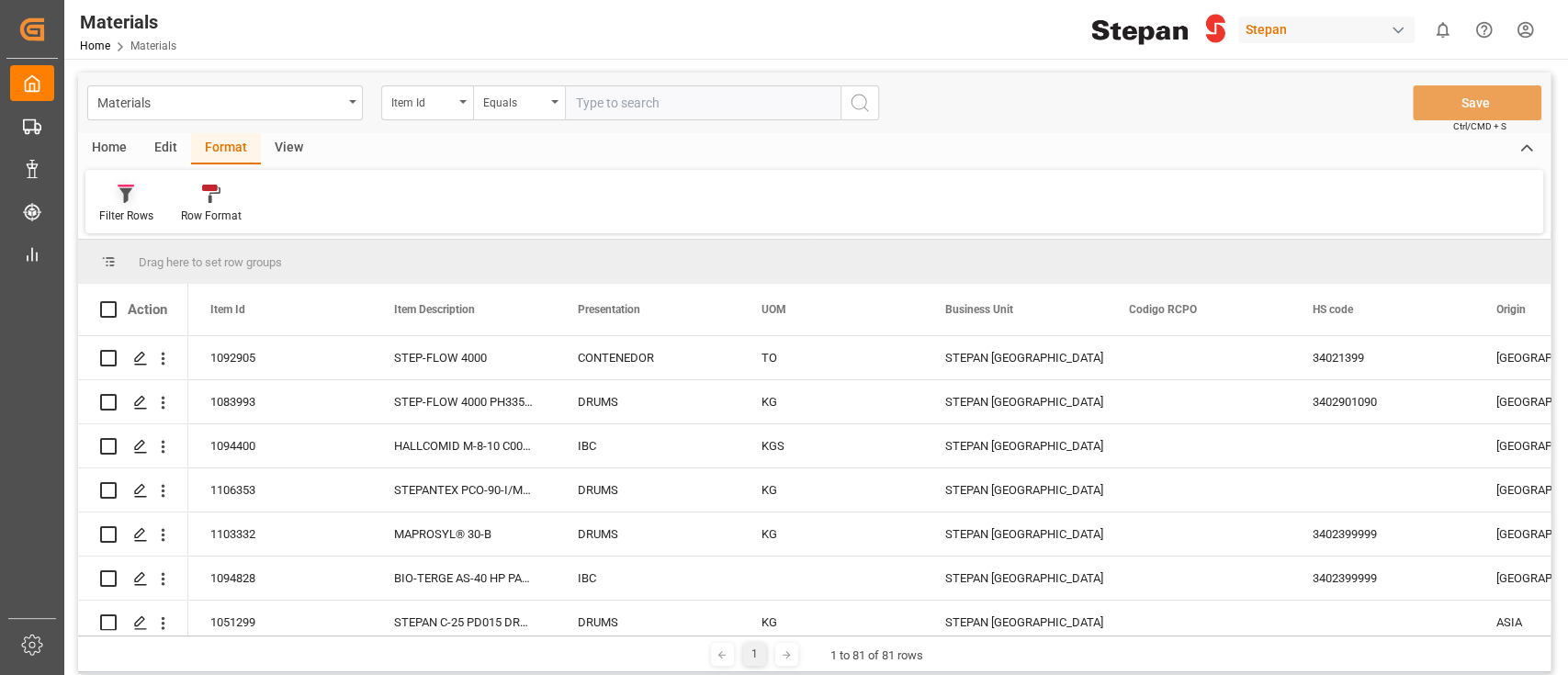
click at [156, 194] on div "Filter Rows" at bounding box center [127, 204] width 82 height 40
click at [168, 158] on div "Edit" at bounding box center [166, 148] width 51 height 31
click at [293, 191] on div at bounding box center [314, 193] width 69 height 19
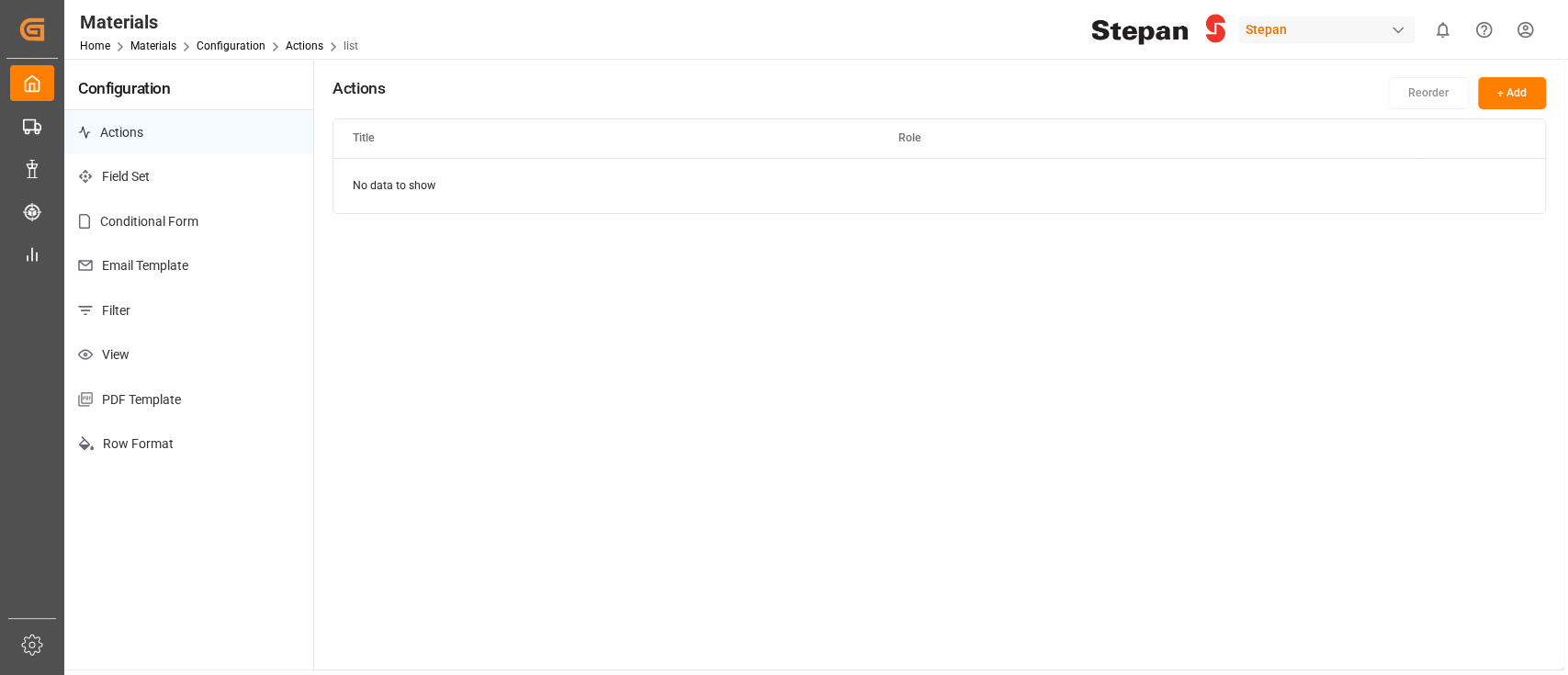
click at [178, 322] on p "Filter" at bounding box center [188, 311] width 249 height 45
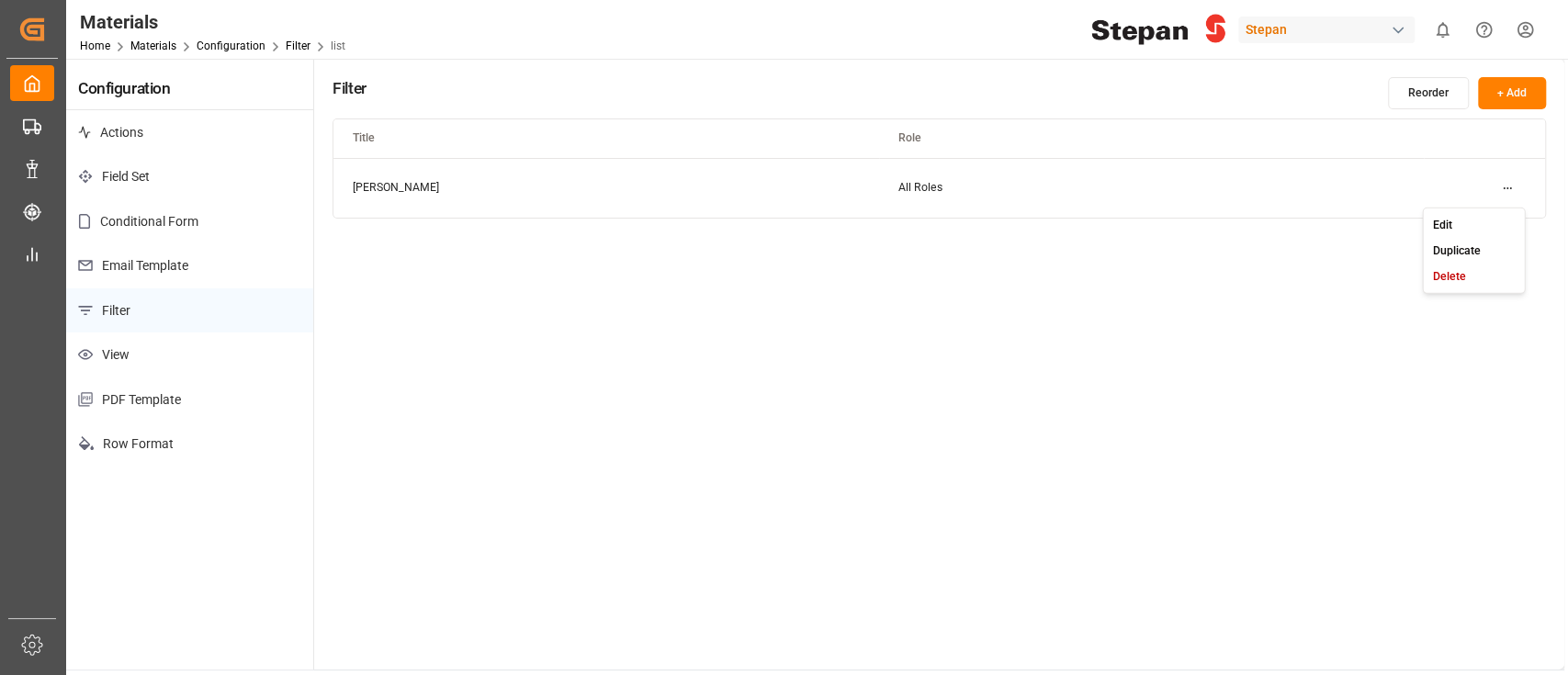
click at [1505, 191] on html "Created by potrace 1.15, written by Peter Selinger 2001-2017 Created by potrace…" at bounding box center [784, 338] width 1568 height 675
click at [1491, 215] on div "Edit" at bounding box center [1474, 225] width 95 height 26
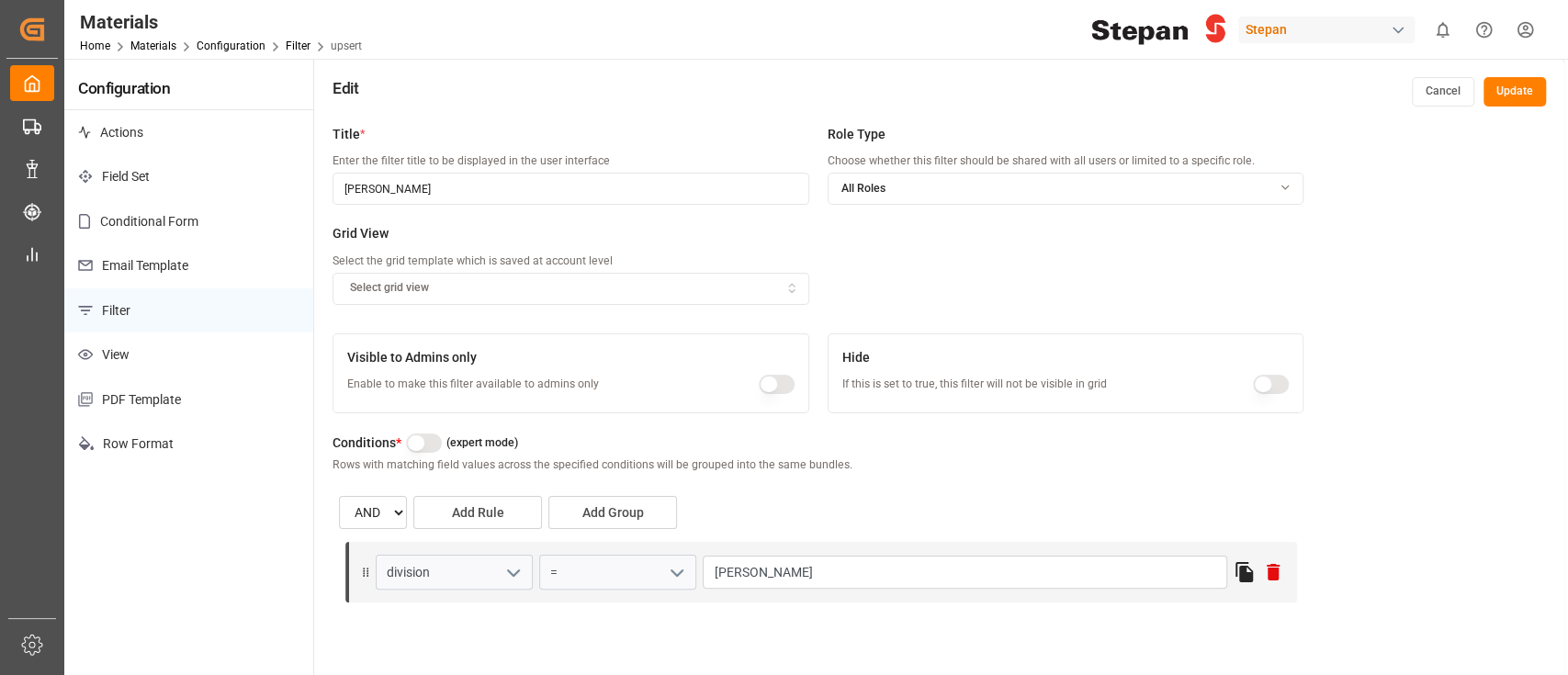
click at [1429, 88] on button "Cancel" at bounding box center [1443, 91] width 63 height 29
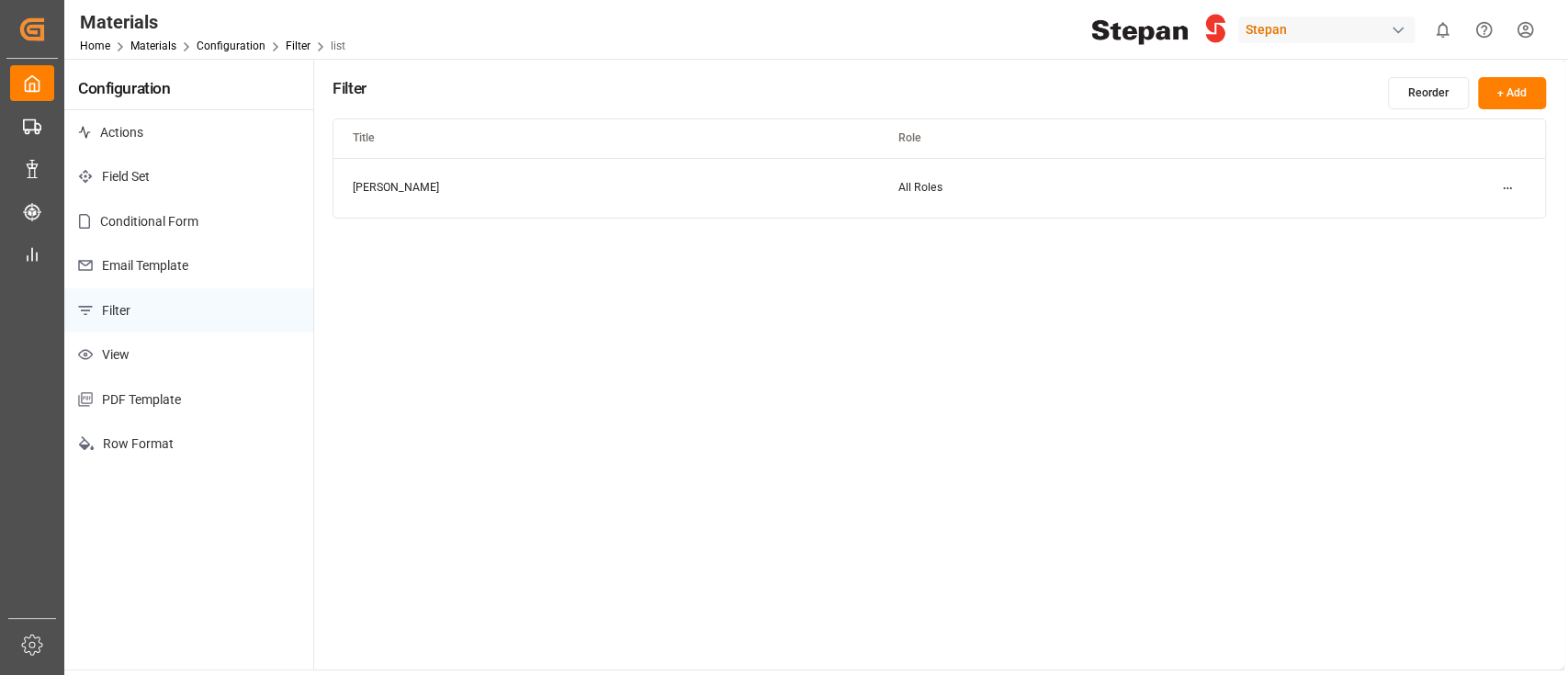
click at [1314, 33] on div "Stepan" at bounding box center [1326, 30] width 177 height 27
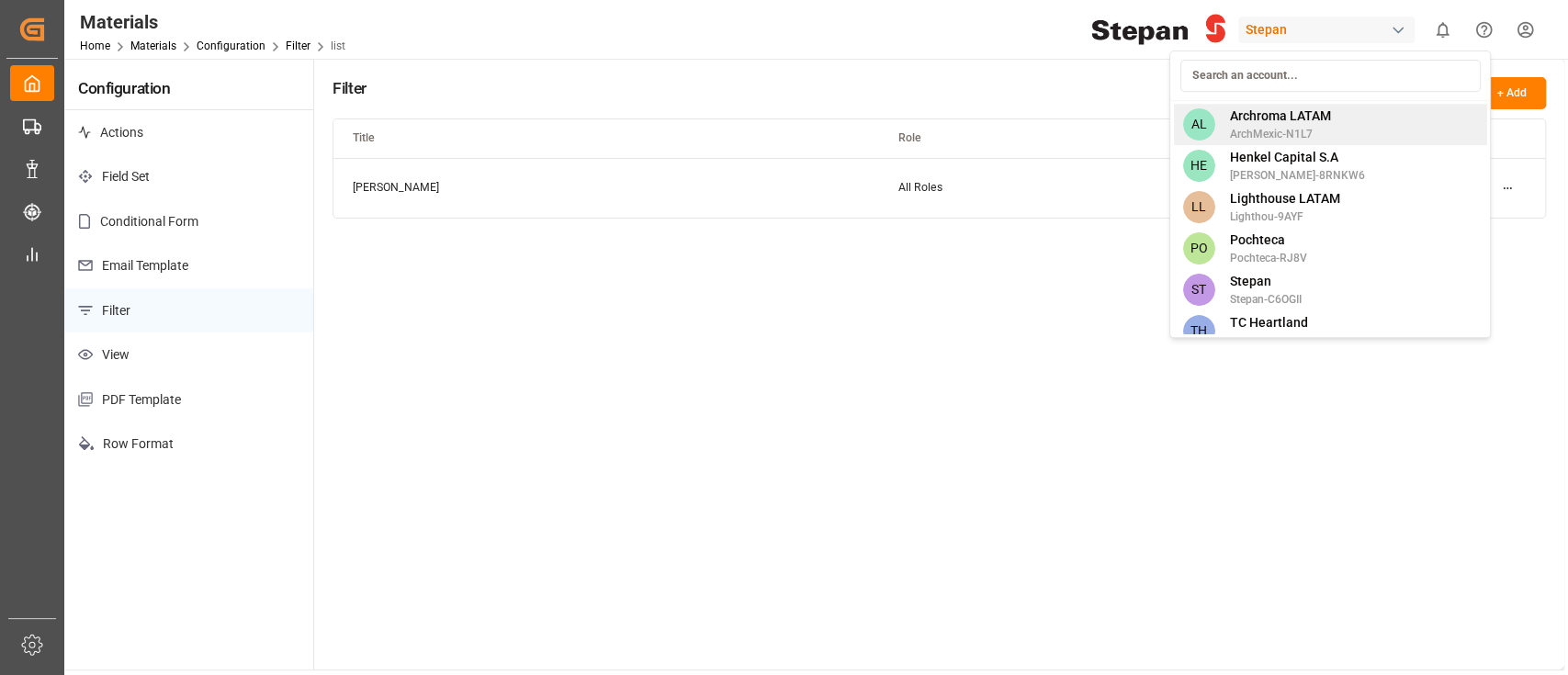
click at [1263, 118] on span "Archroma LATAM" at bounding box center [1279, 116] width 101 height 19
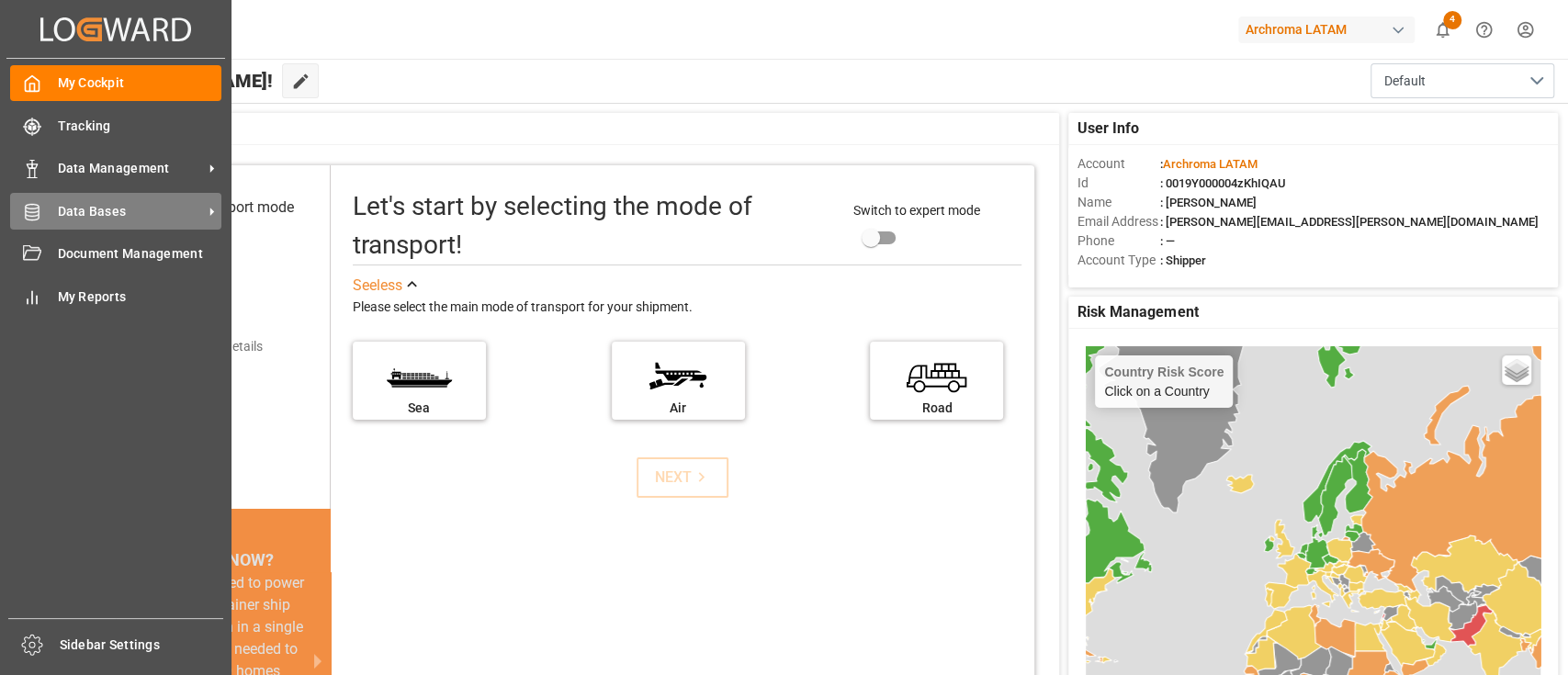
click at [84, 208] on span "Data Bases" at bounding box center [130, 211] width 145 height 19
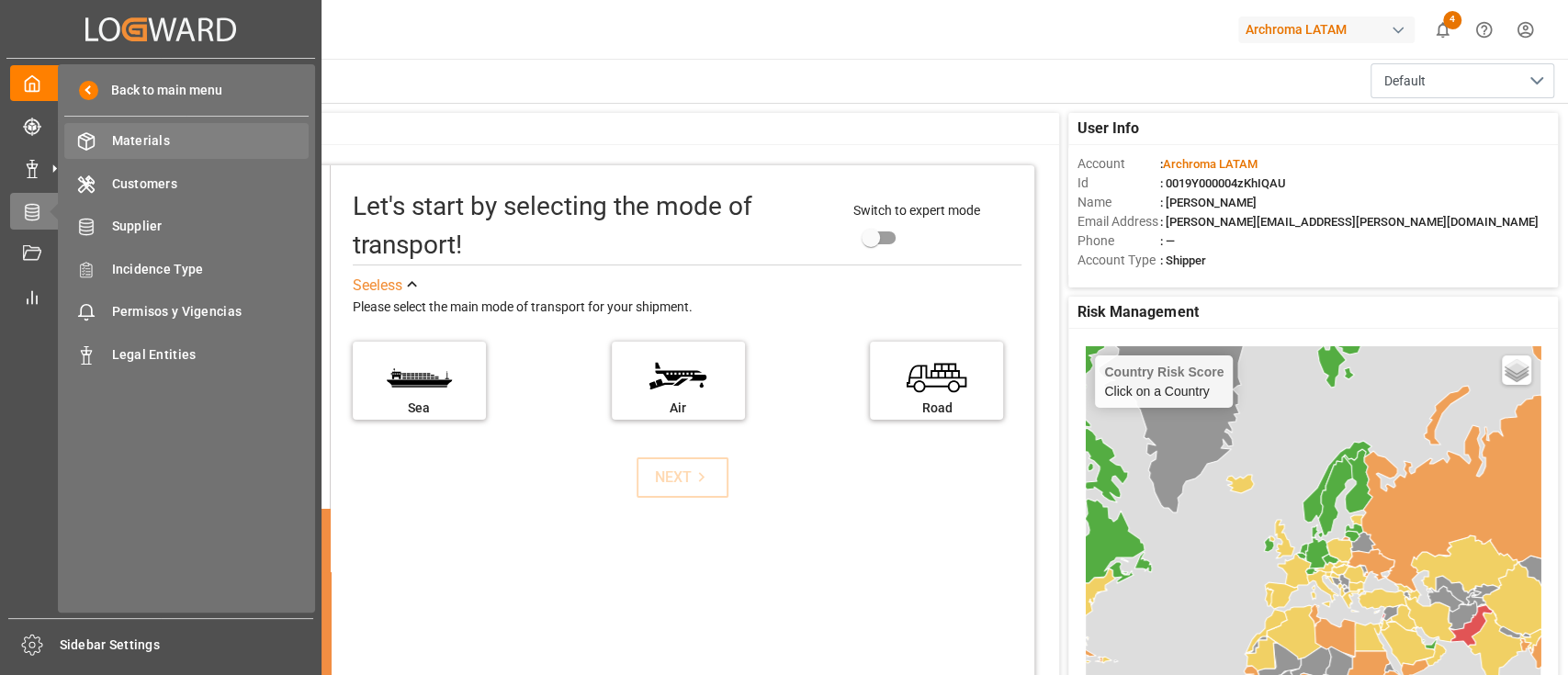
click at [170, 144] on span "Materials" at bounding box center [211, 141] width 198 height 19
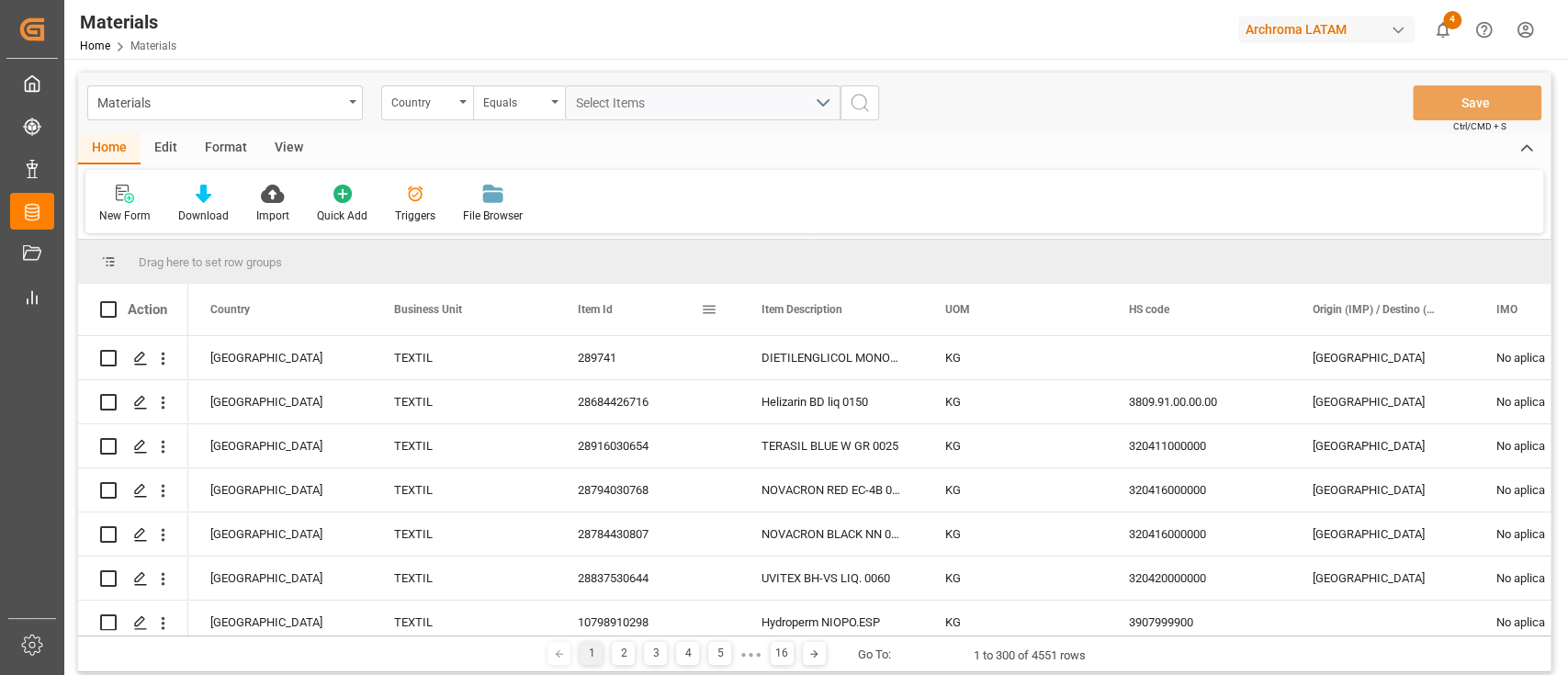
drag, startPoint x: 619, startPoint y: 305, endPoint x: 557, endPoint y: 270, distance: 71.2
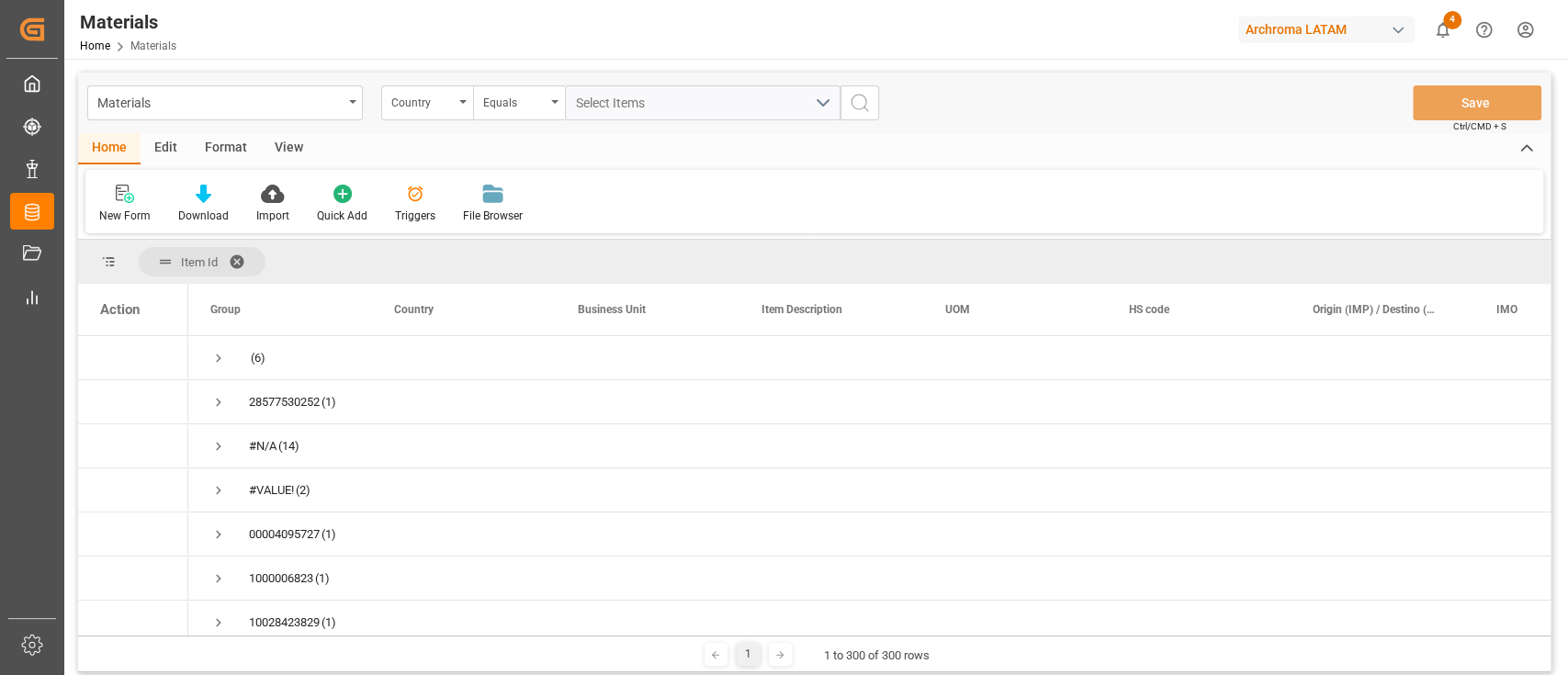
click at [241, 260] on span at bounding box center [243, 262] width 29 height 17
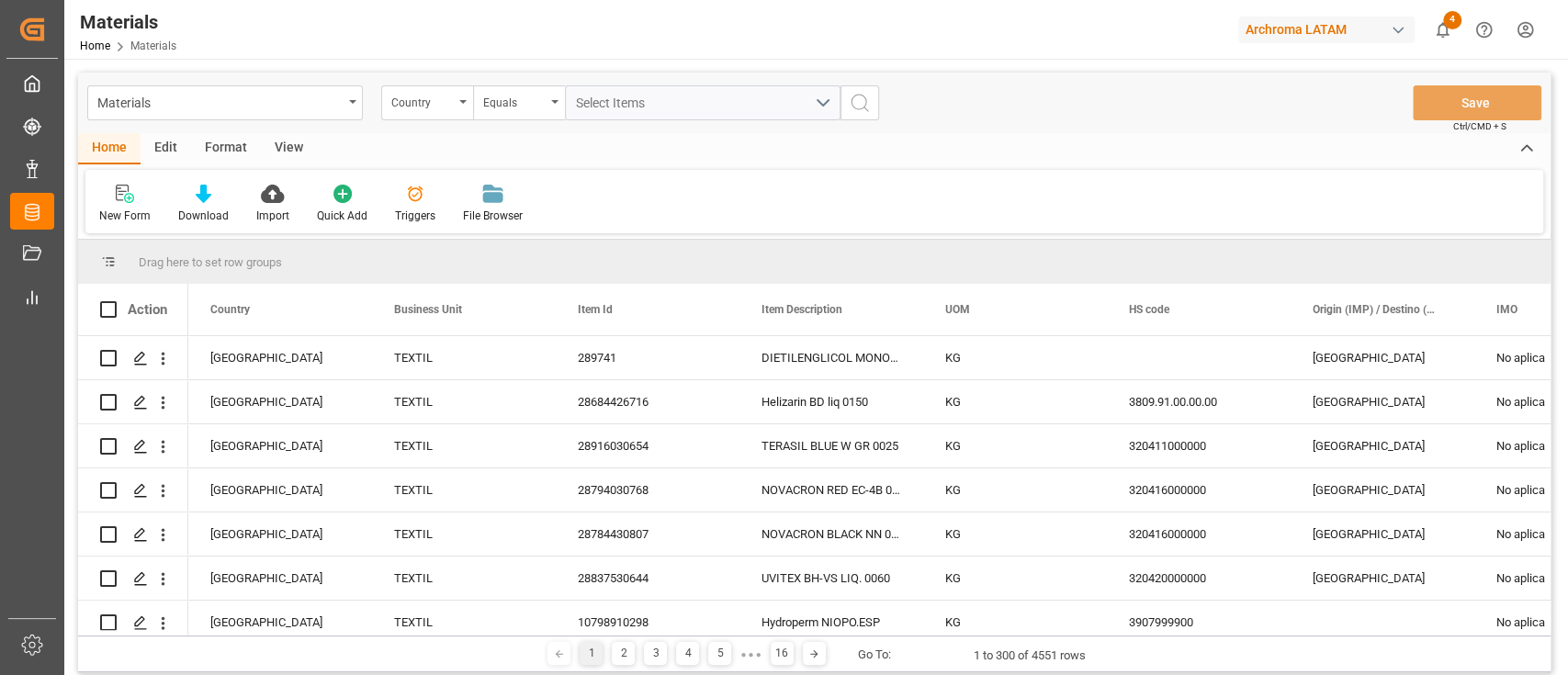
click at [176, 140] on div "Edit" at bounding box center [166, 148] width 51 height 31
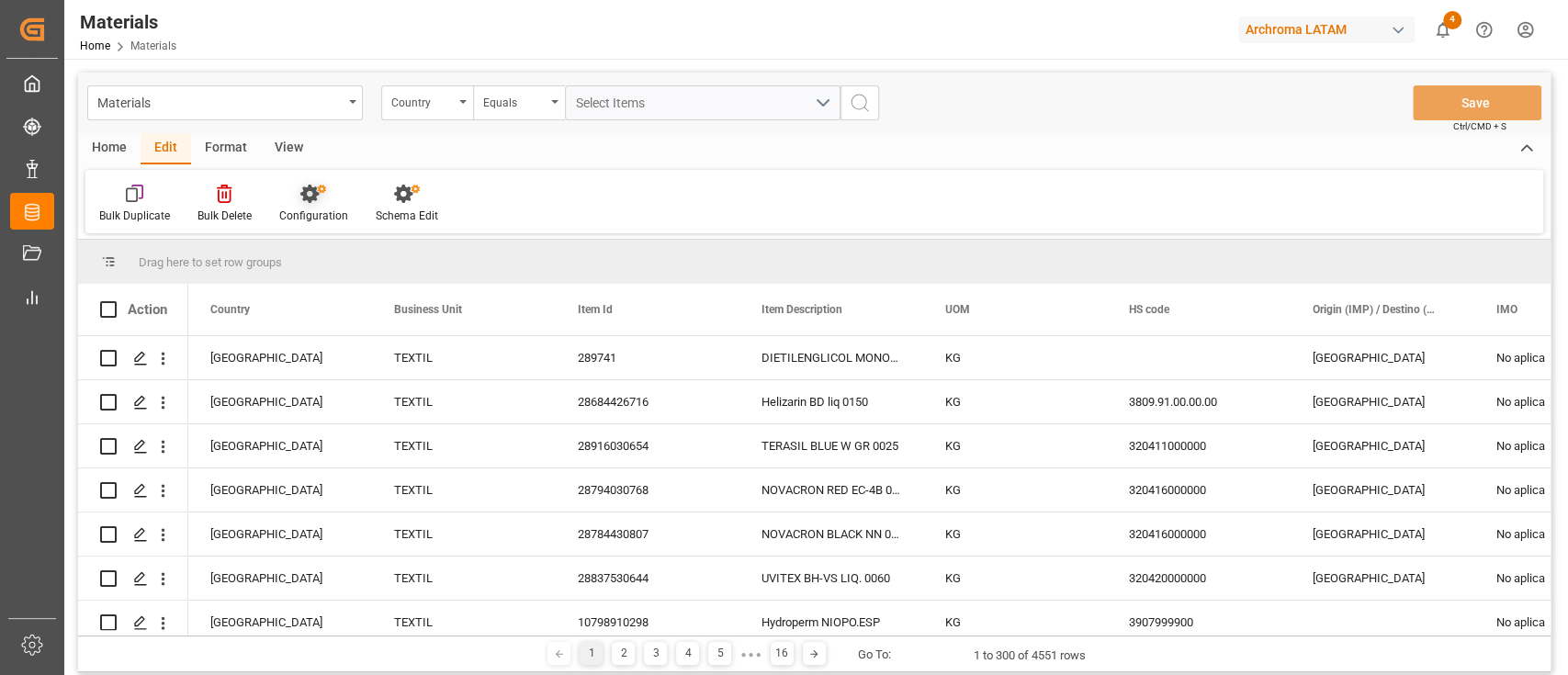
click at [317, 186] on icon at bounding box center [314, 194] width 26 height 18
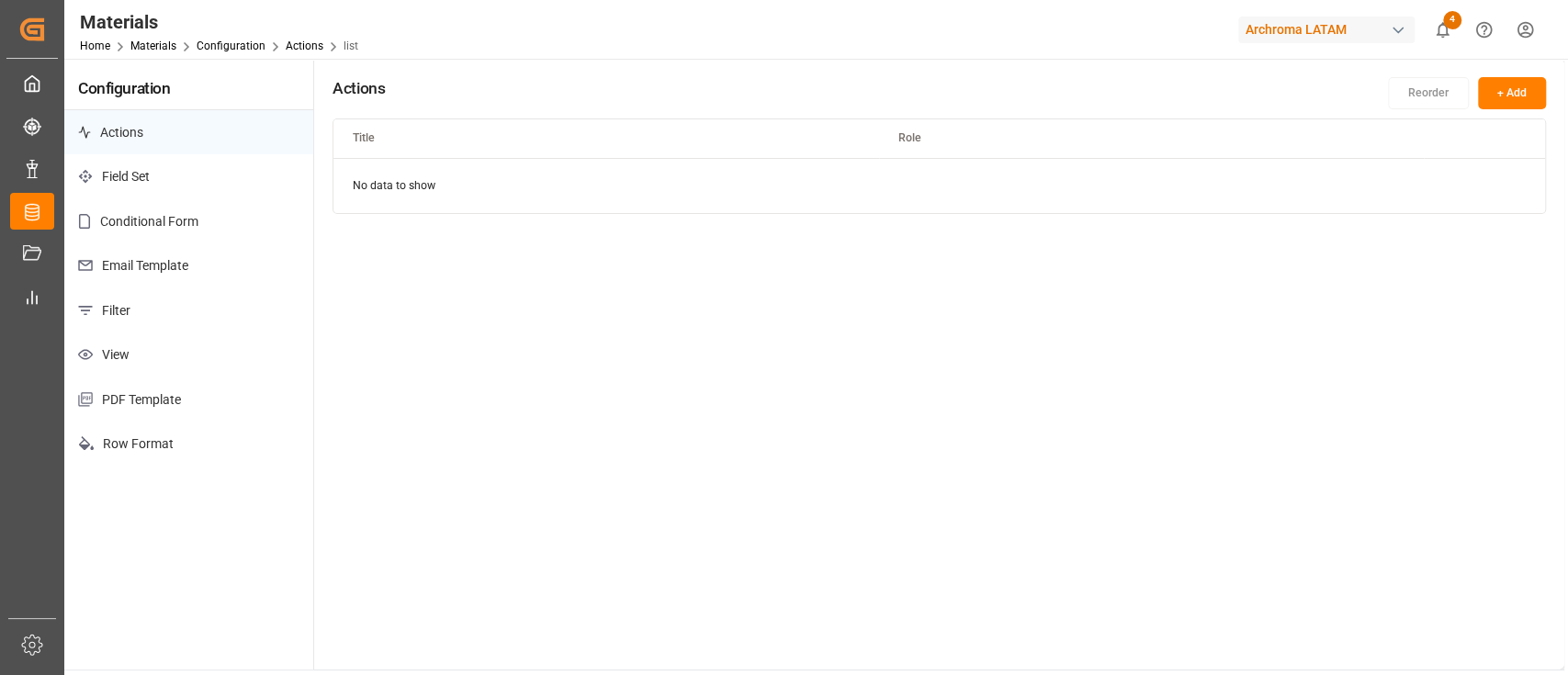
click at [182, 312] on p "Filter" at bounding box center [188, 311] width 249 height 45
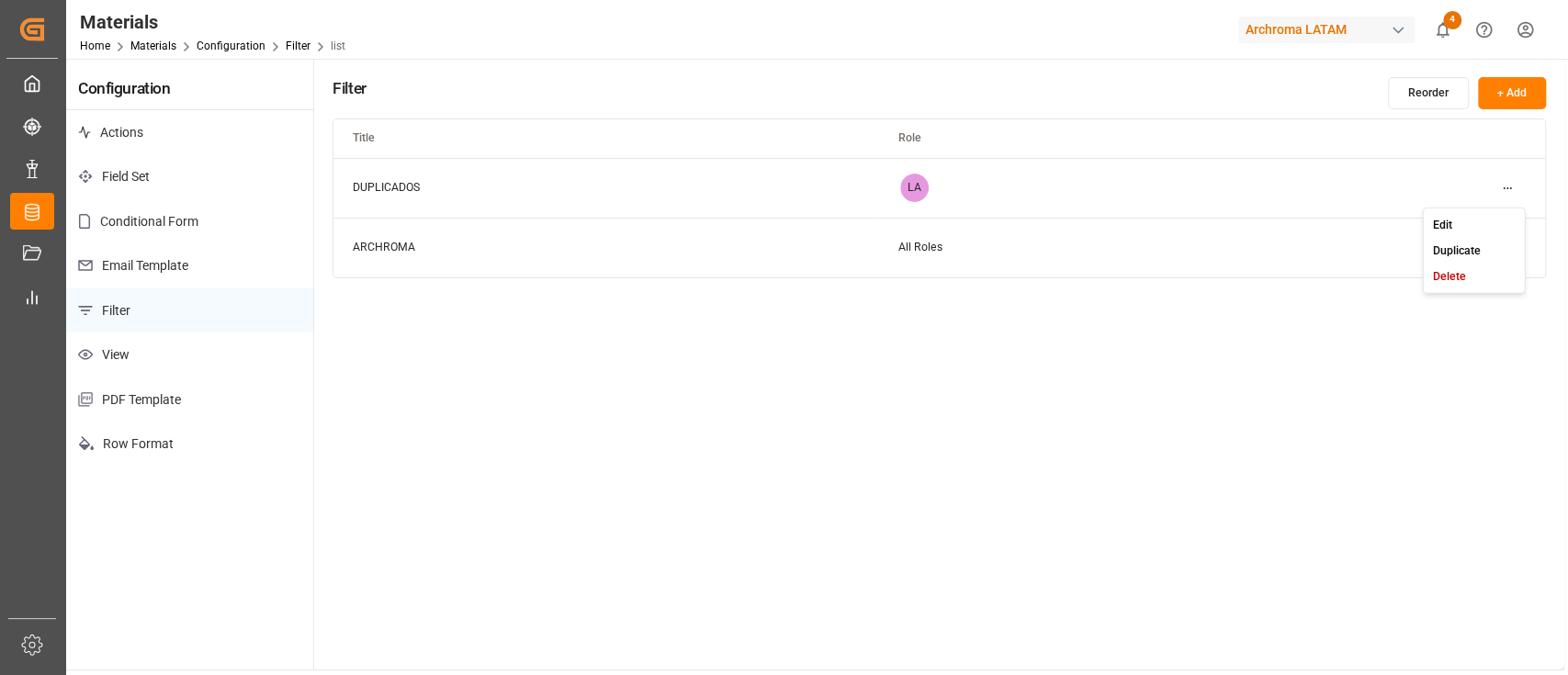
click at [1511, 189] on html "Created by potrace 1.15, written by [PERSON_NAME] [DATE]-[DATE] Created by potr…" at bounding box center [784, 338] width 1568 height 675
click at [1473, 223] on div "Edit" at bounding box center [1474, 225] width 95 height 26
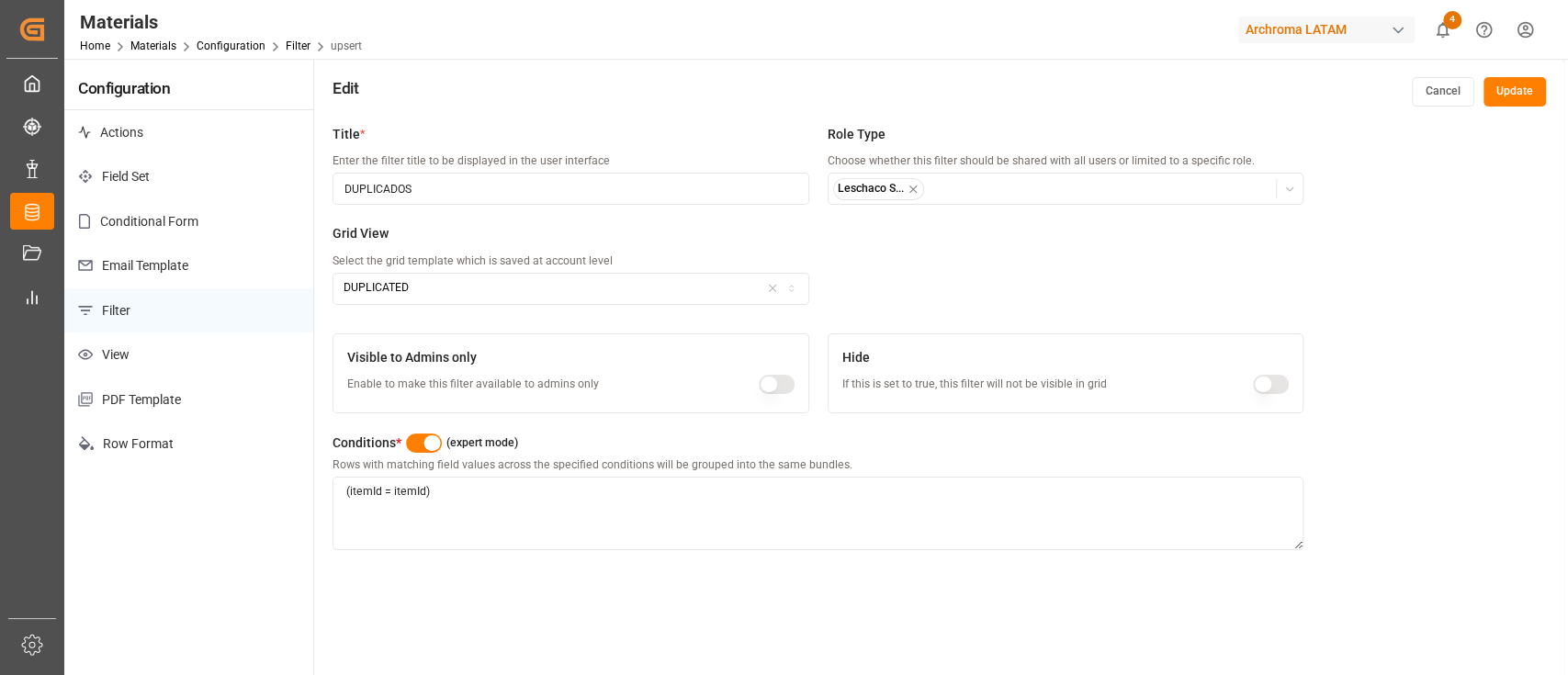
click at [415, 438] on button "button" at bounding box center [424, 442] width 36 height 19
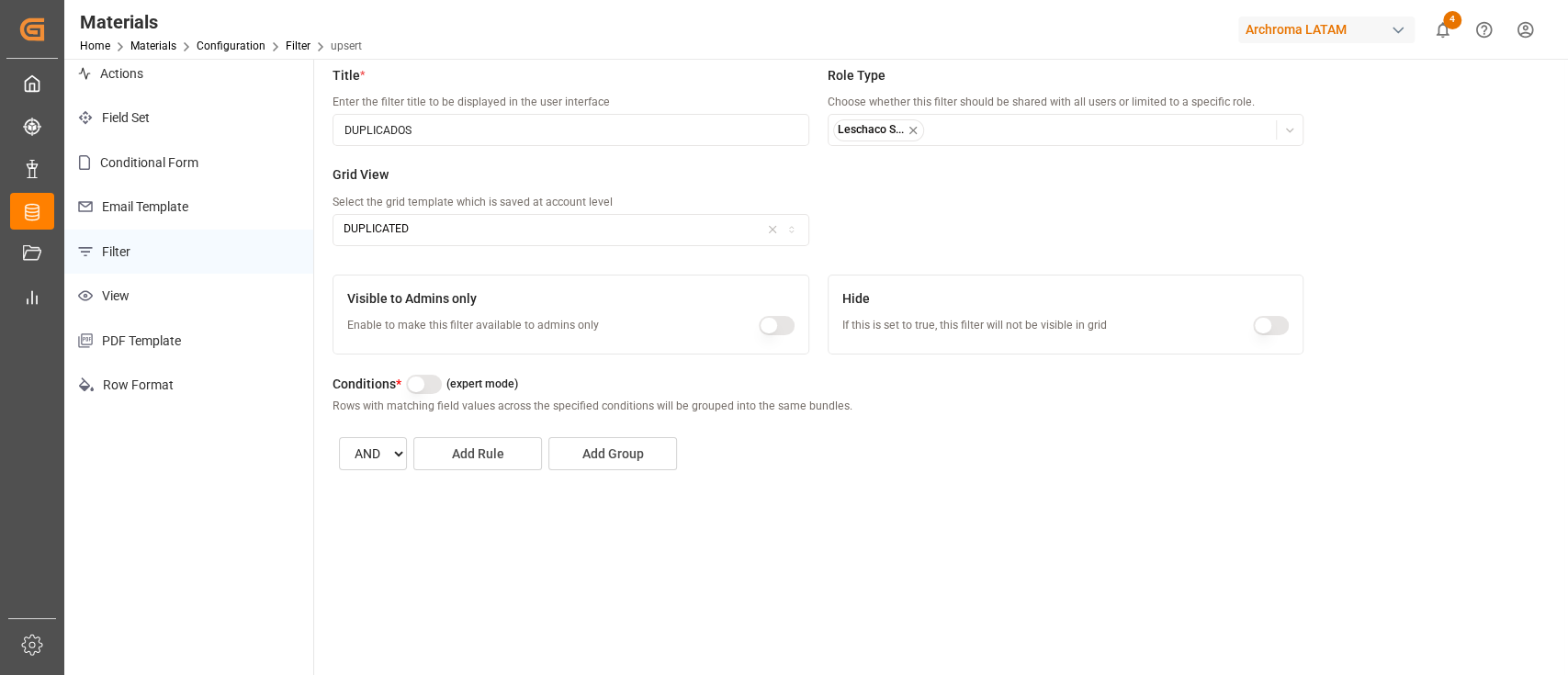
scroll to position [63, 0]
click at [486, 459] on button "Add Rule" at bounding box center [477, 448] width 129 height 33
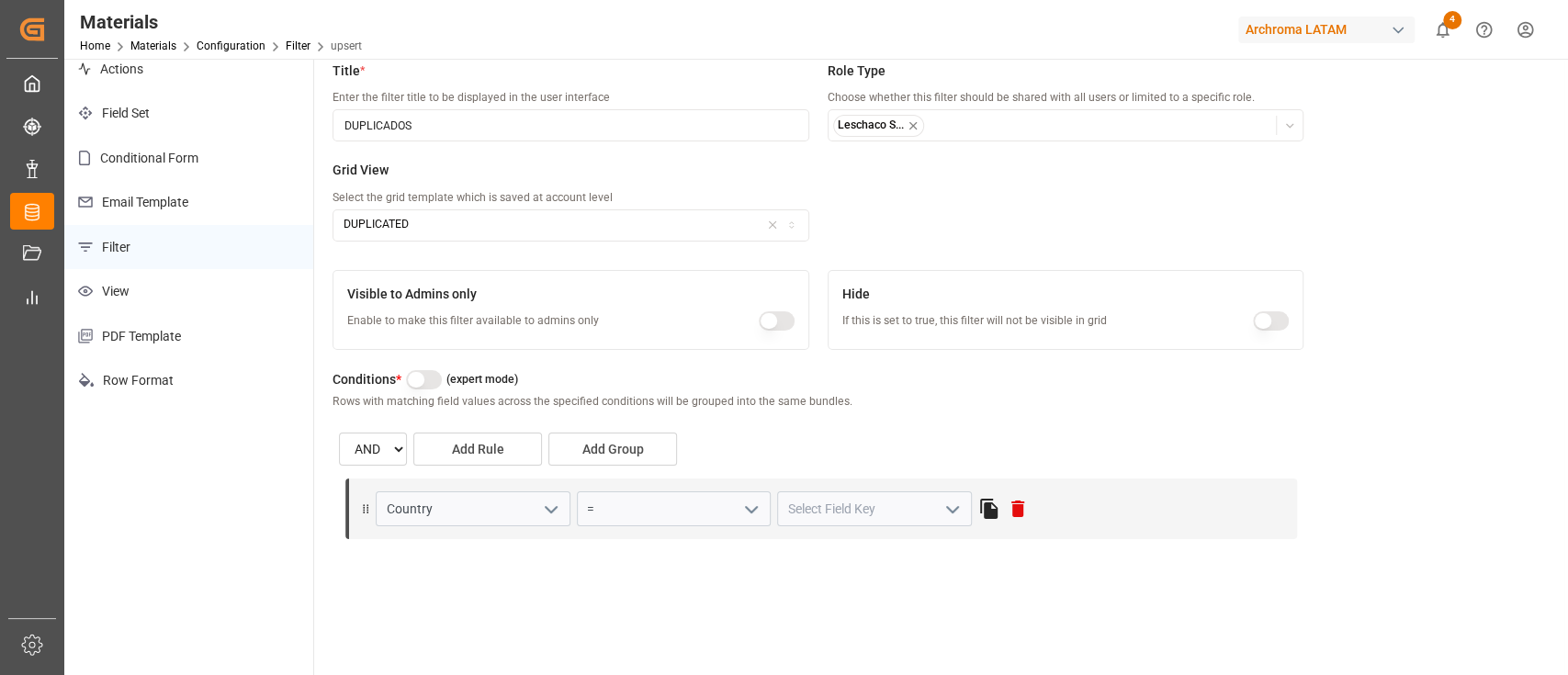
scroll to position [0, 0]
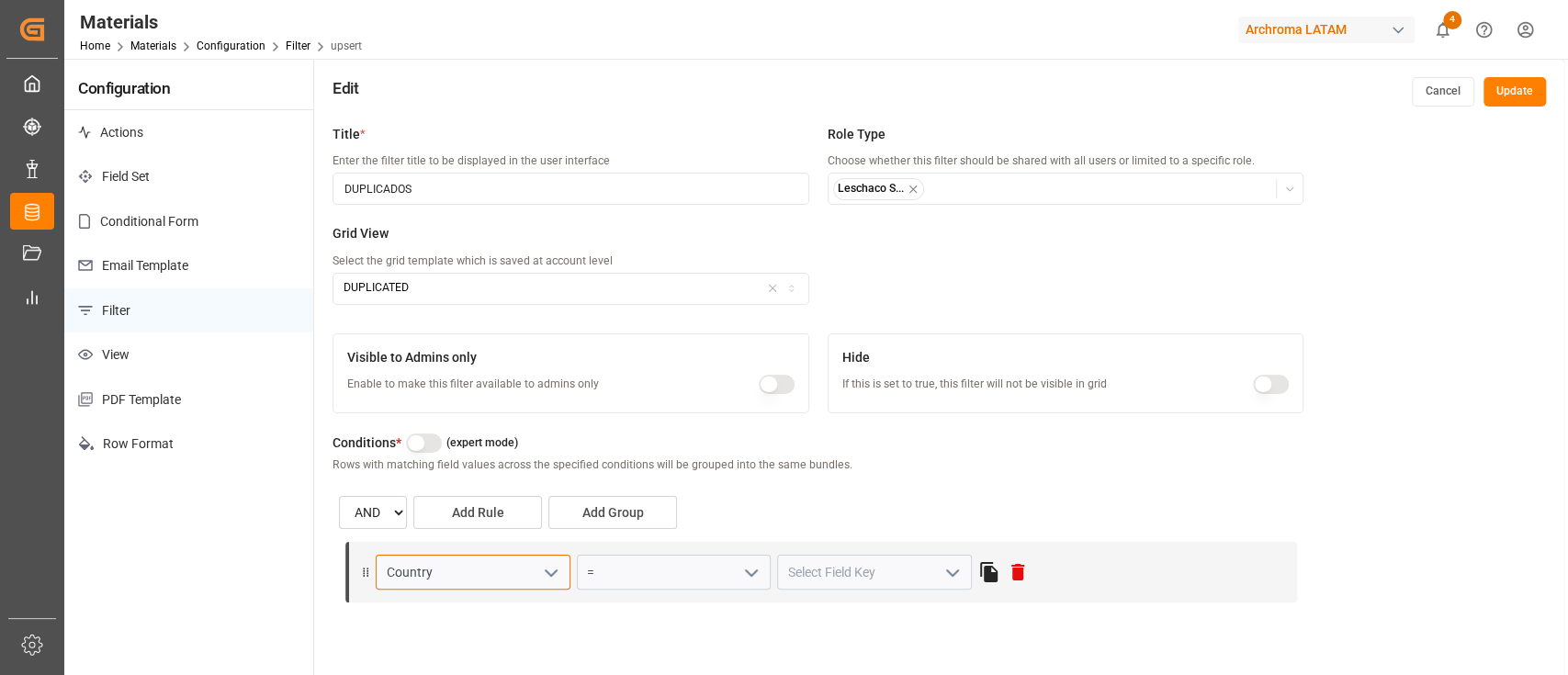
click at [449, 576] on input "Country" at bounding box center [472, 572] width 195 height 35
type input "ite"
click at [453, 604] on div "Item Id" at bounding box center [472, 612] width 193 height 41
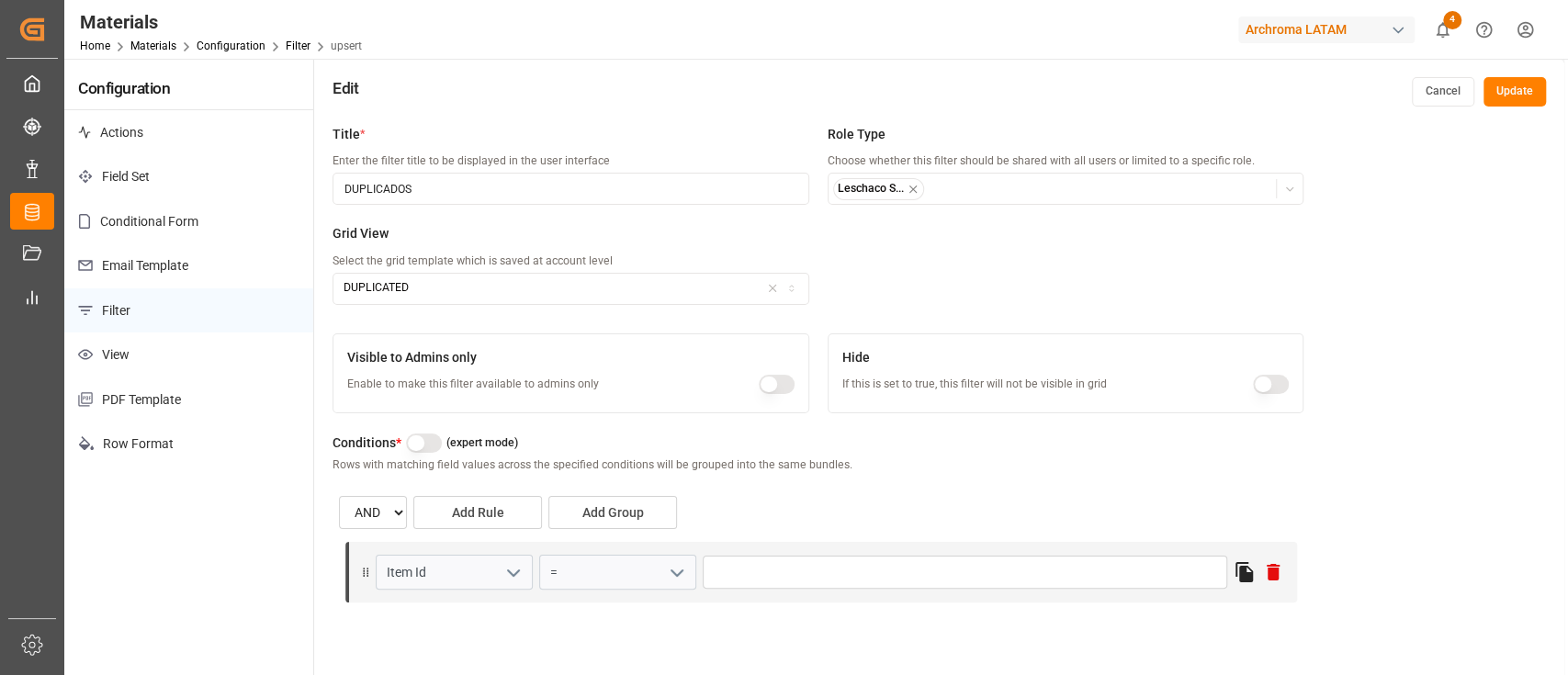
click at [872, 502] on div "AND OR Add Rule Add Group" at bounding box center [818, 512] width 959 height 33
click at [668, 576] on icon "open menu" at bounding box center [677, 573] width 22 height 22
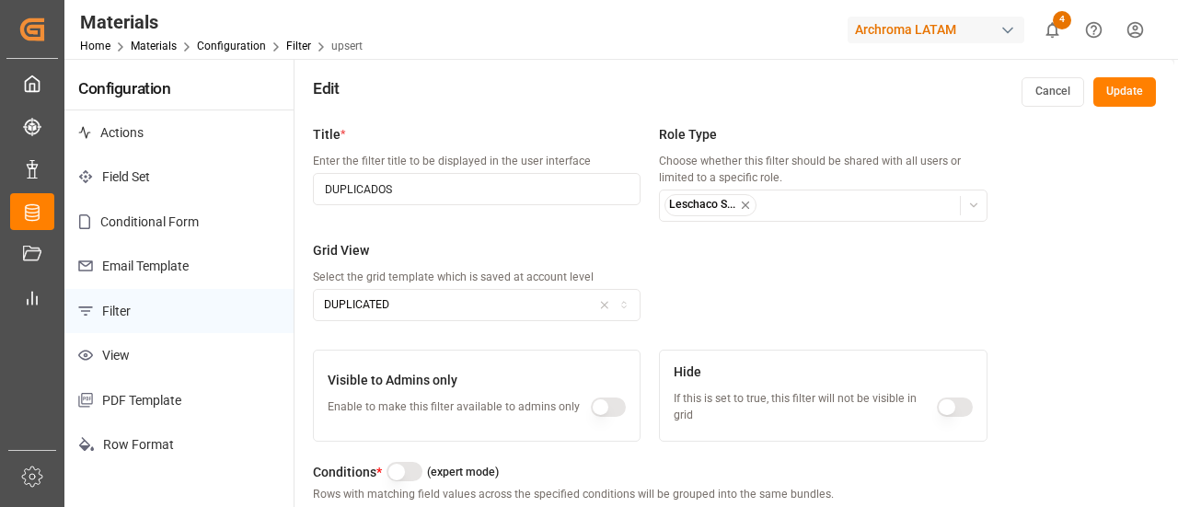
scroll to position [93, 0]
drag, startPoint x: 2132, startPoint y: 17, endPoint x: 736, endPoint y: 290, distance: 1422.1
click at [736, 290] on div "Title * Enter the filter title to be displayed in the user interface DUPLICADOS…" at bounding box center [650, 233] width 674 height 216
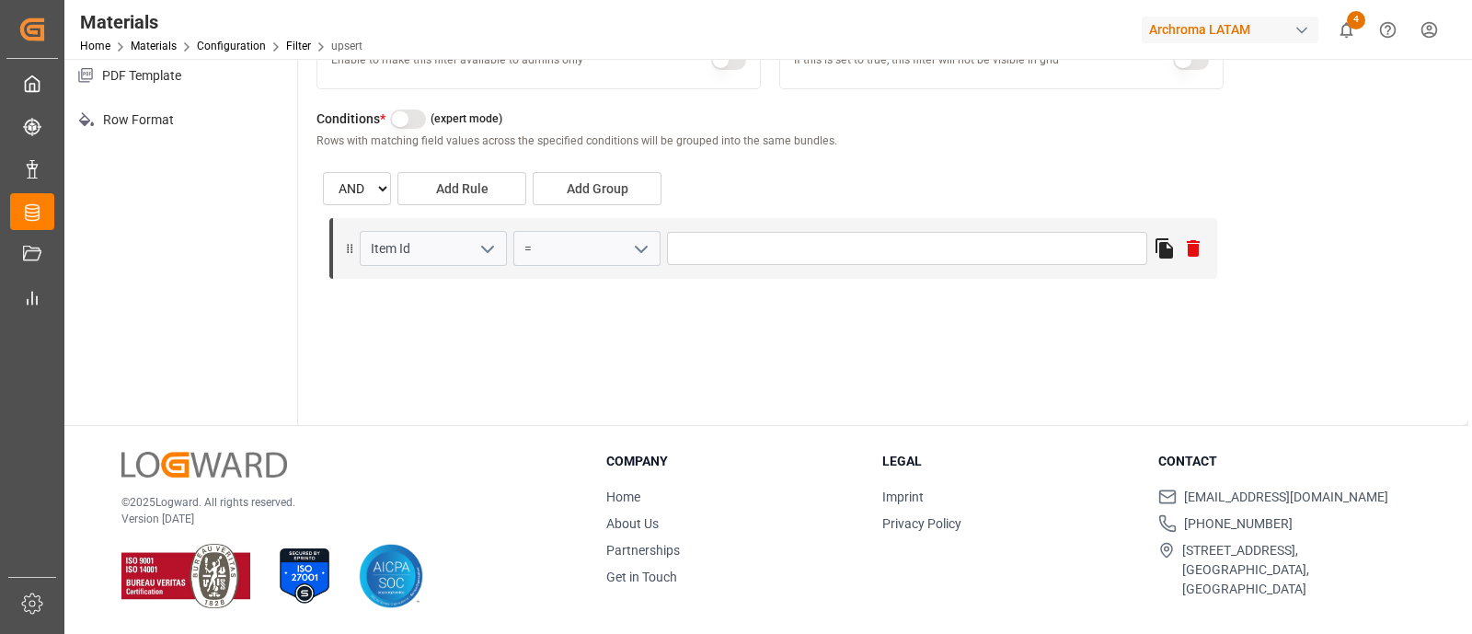
scroll to position [0, 0]
click at [1274, 20] on div "Archroma LATAM" at bounding box center [1230, 30] width 177 height 27
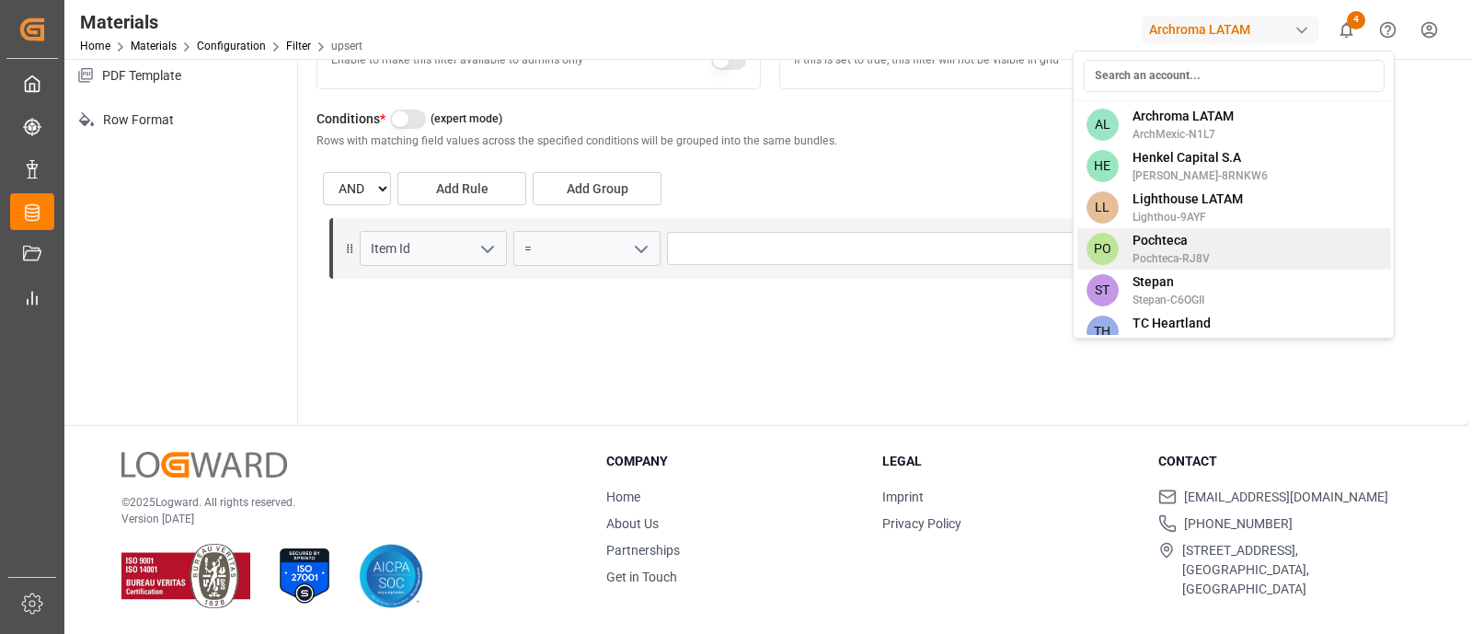
click at [1180, 237] on span "Pochteca" at bounding box center [1170, 240] width 77 height 19
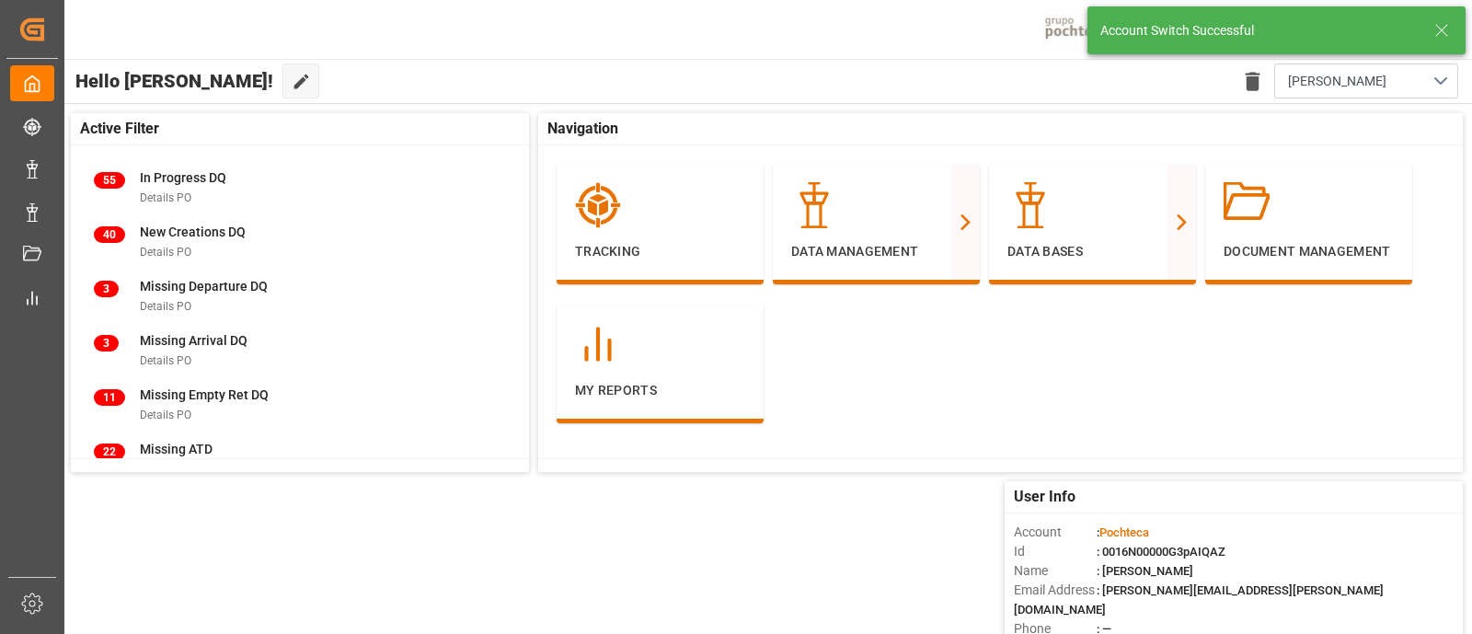
click at [1444, 26] on icon at bounding box center [1442, 30] width 22 height 22
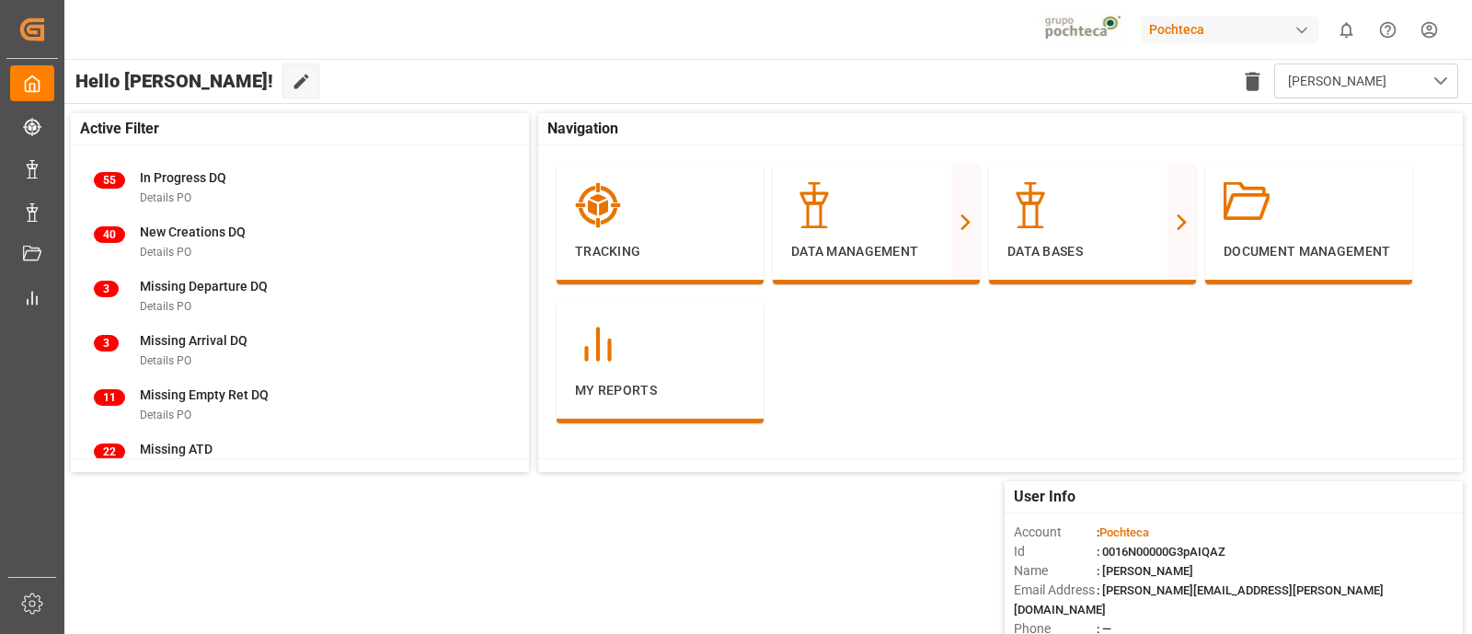
click at [476, 38] on div "Pochteca 0 Notifications Only show unread All Watching Mark all categories read…" at bounding box center [762, 29] width 1420 height 59
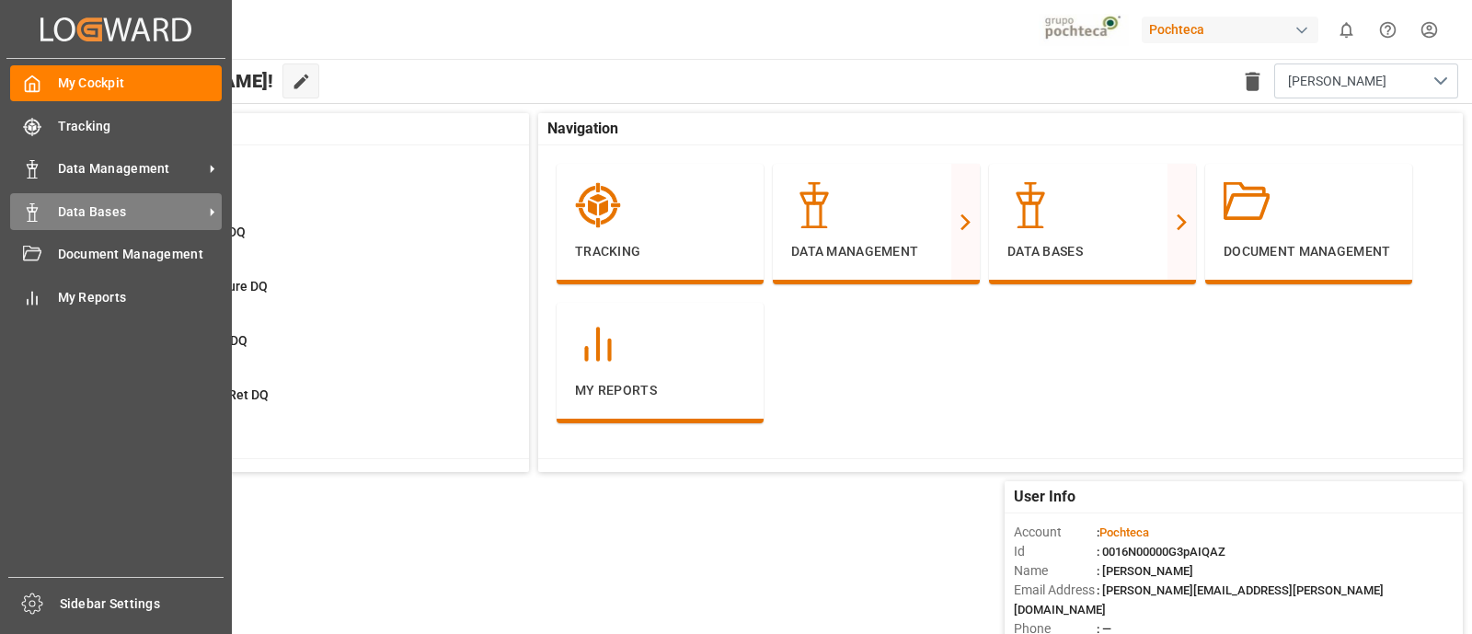
click at [150, 208] on span "Data Bases" at bounding box center [130, 211] width 145 height 19
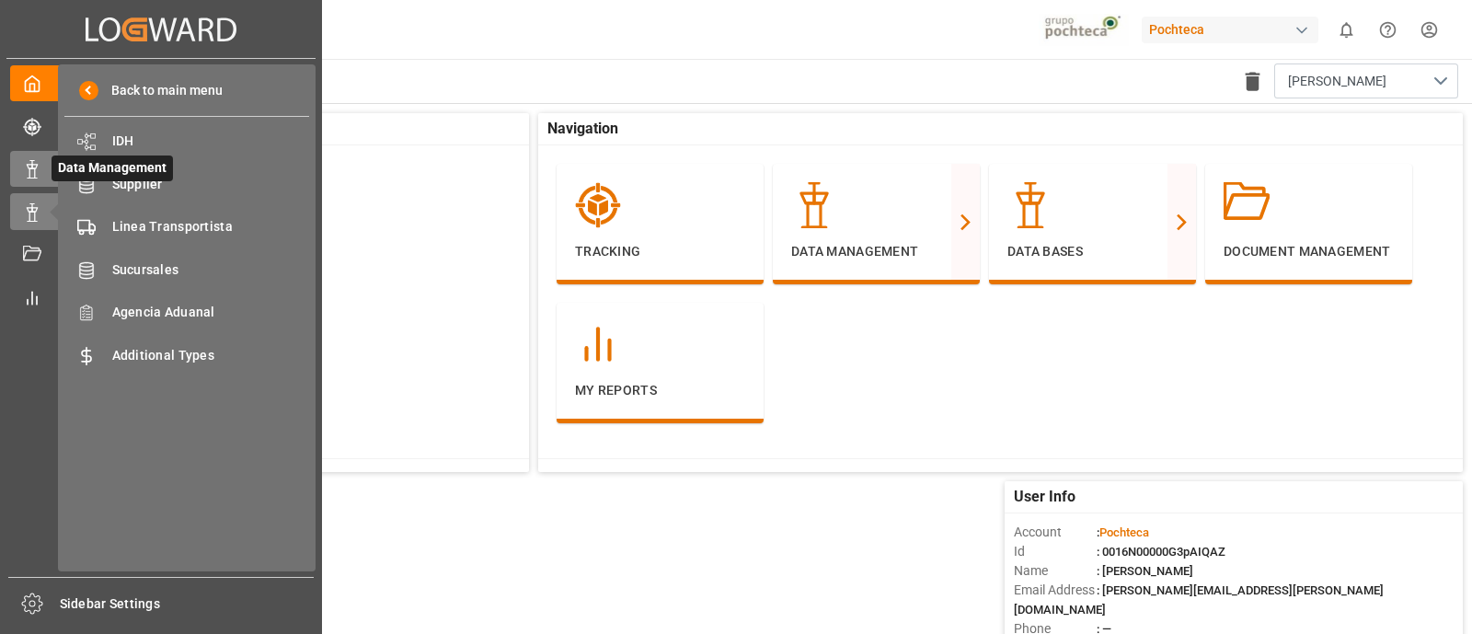
click at [40, 177] on icon at bounding box center [32, 169] width 18 height 18
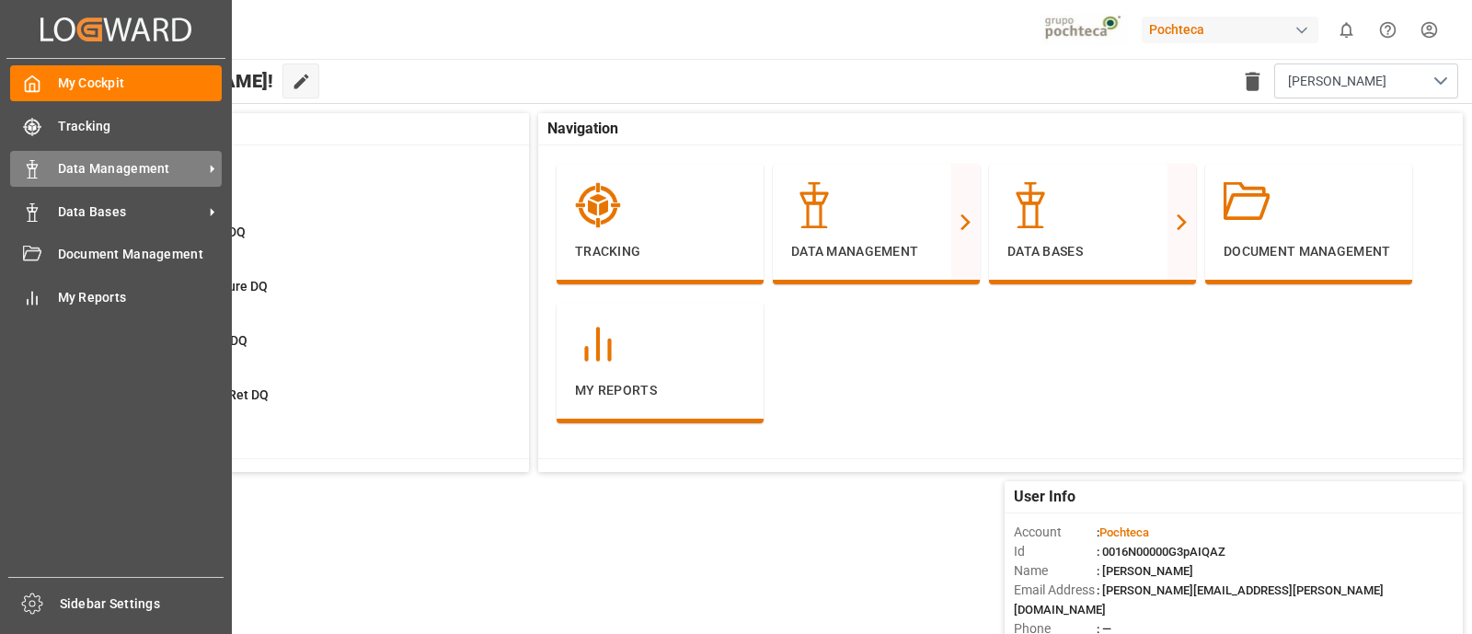
click at [45, 172] on div "Data Management Data Management" at bounding box center [116, 169] width 212 height 36
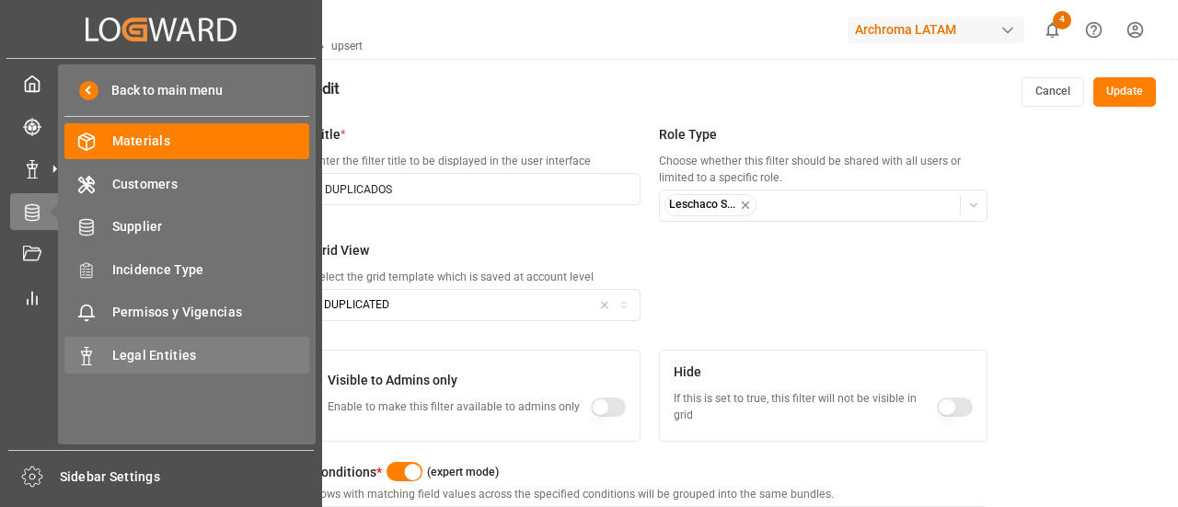
click at [167, 362] on span "Legal Entities" at bounding box center [211, 355] width 198 height 19
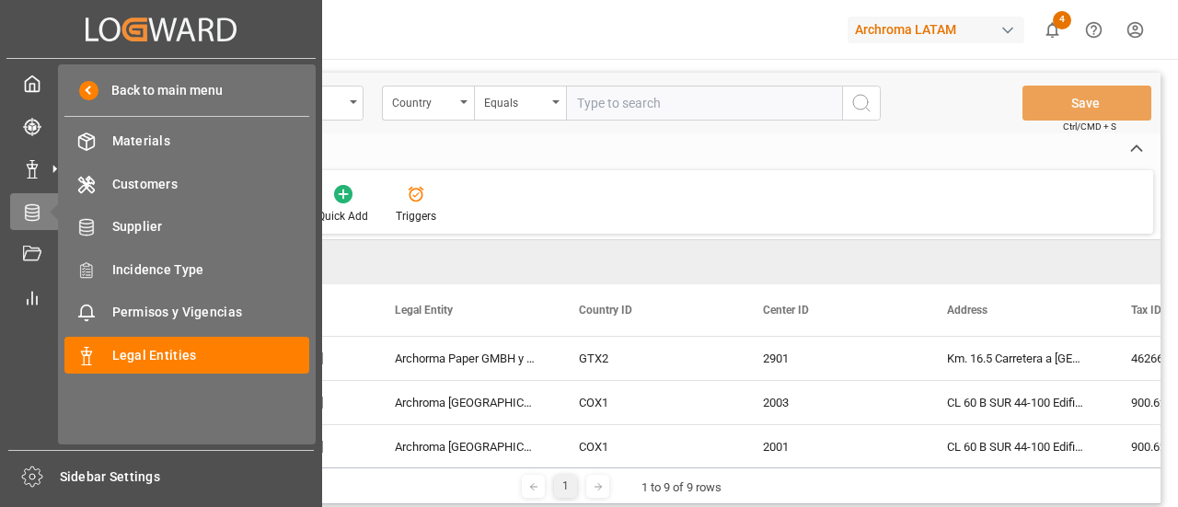
click at [129, 335] on div "Back to main menu Materials Materials Customers Customers Supplier Supplier Inc…" at bounding box center [187, 254] width 258 height 380
click at [127, 327] on div "Permisos y Vigencias Permisos y Vigencias" at bounding box center [186, 312] width 245 height 36
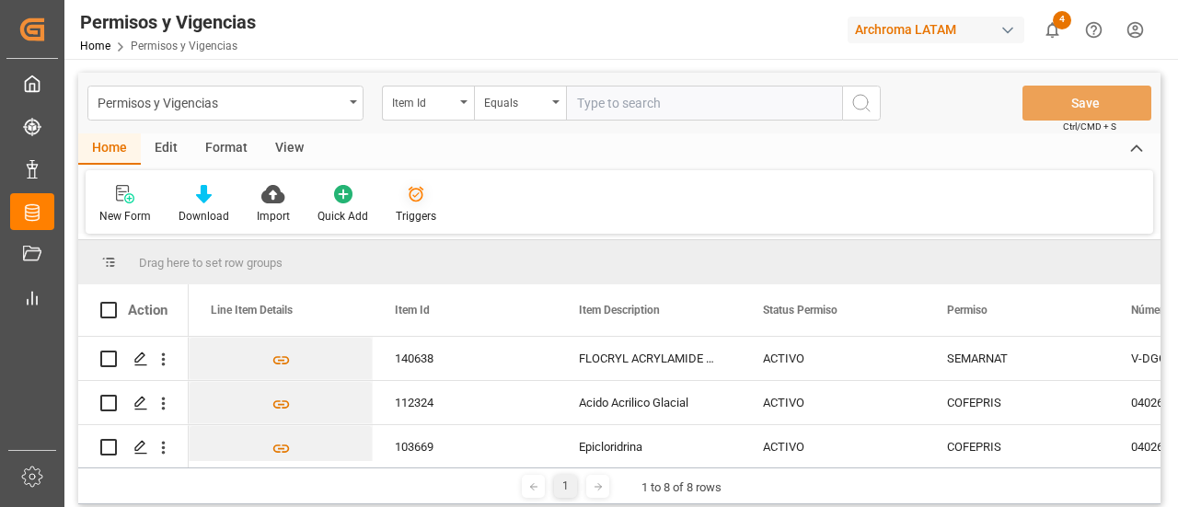
click at [430, 209] on div "Triggers" at bounding box center [416, 216] width 40 height 17
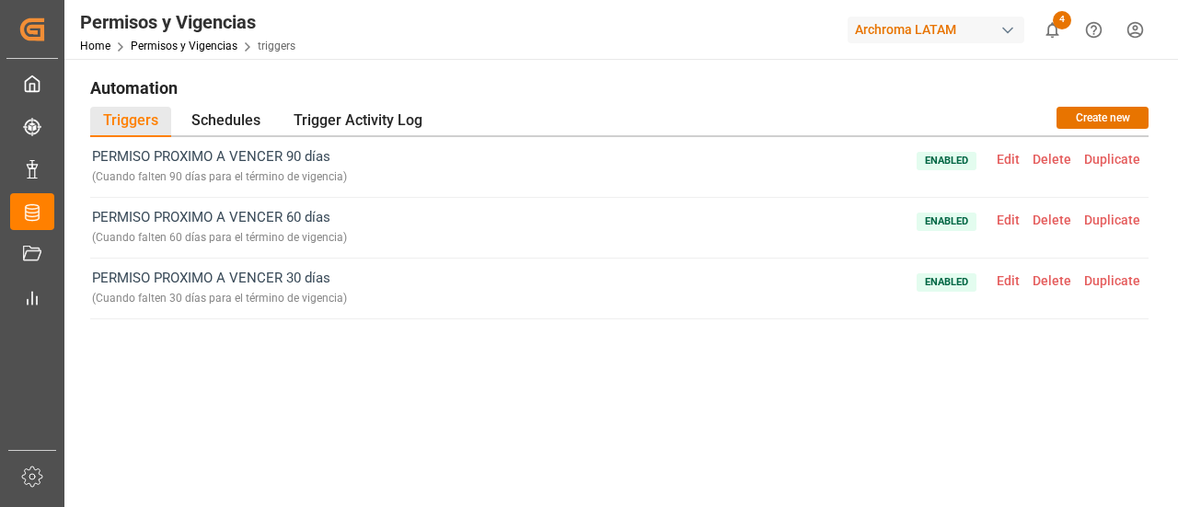
click at [999, 165] on span "Edit" at bounding box center [1008, 159] width 36 height 15
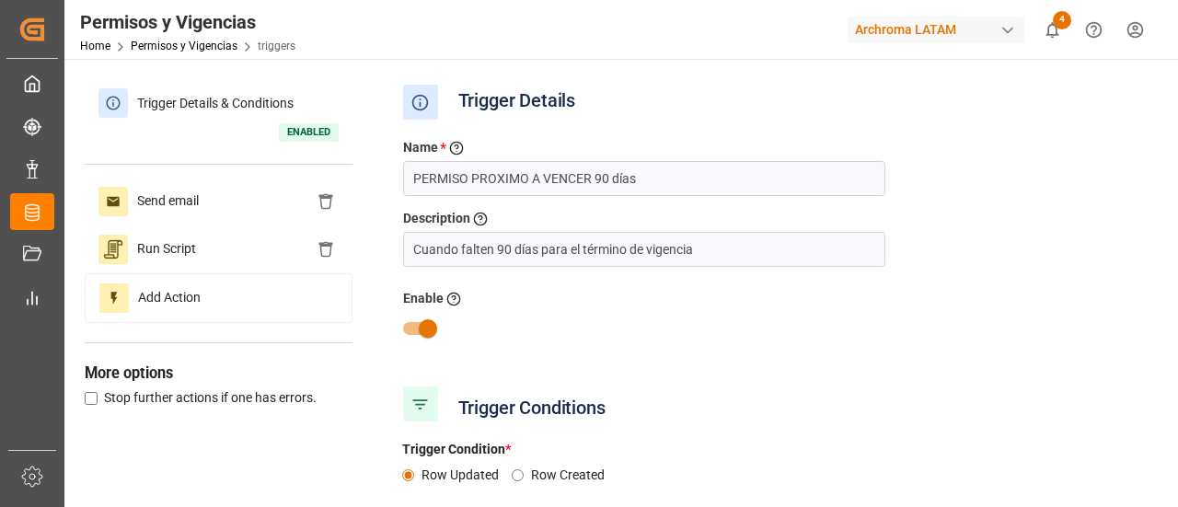
type input "Status Permiso"
type input "Equal"
type input "Dias Proximos a Vencer DRV"
type input "Equal"
type input "First Reminder Sent?"
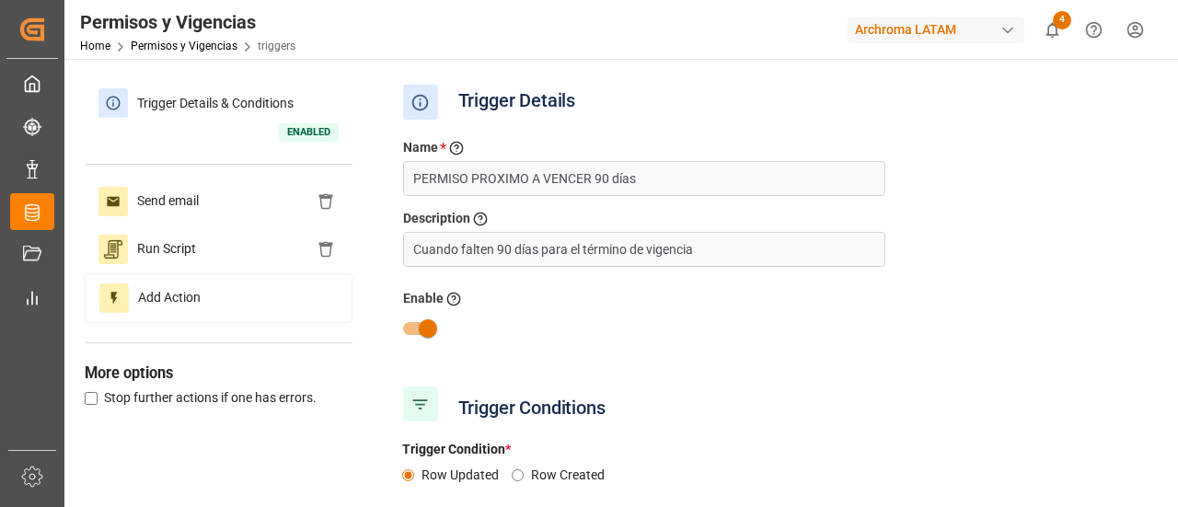
type input "Equal"
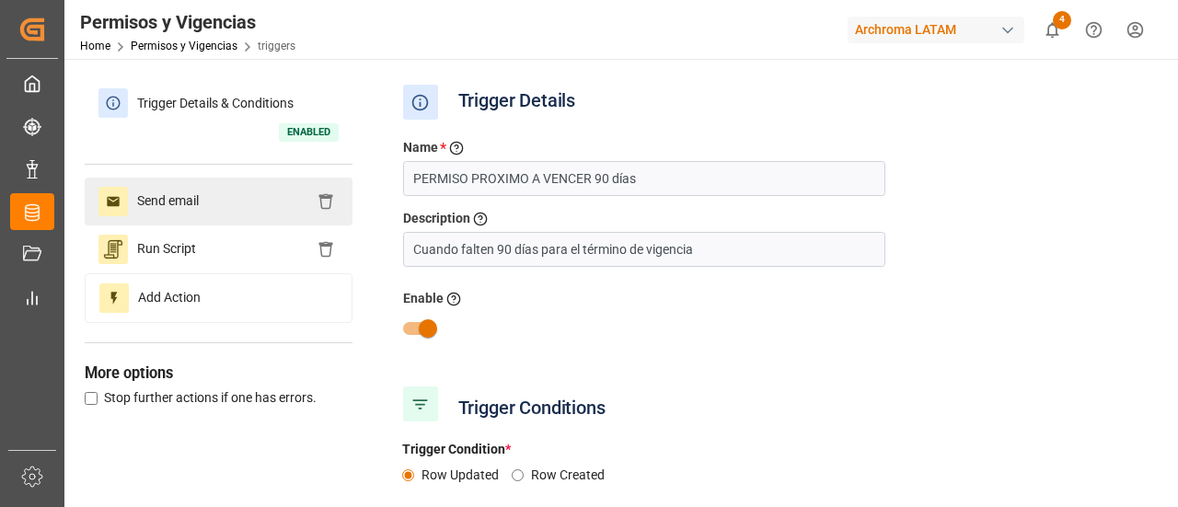
click at [196, 208] on span "Send email" at bounding box center [168, 201] width 80 height 29
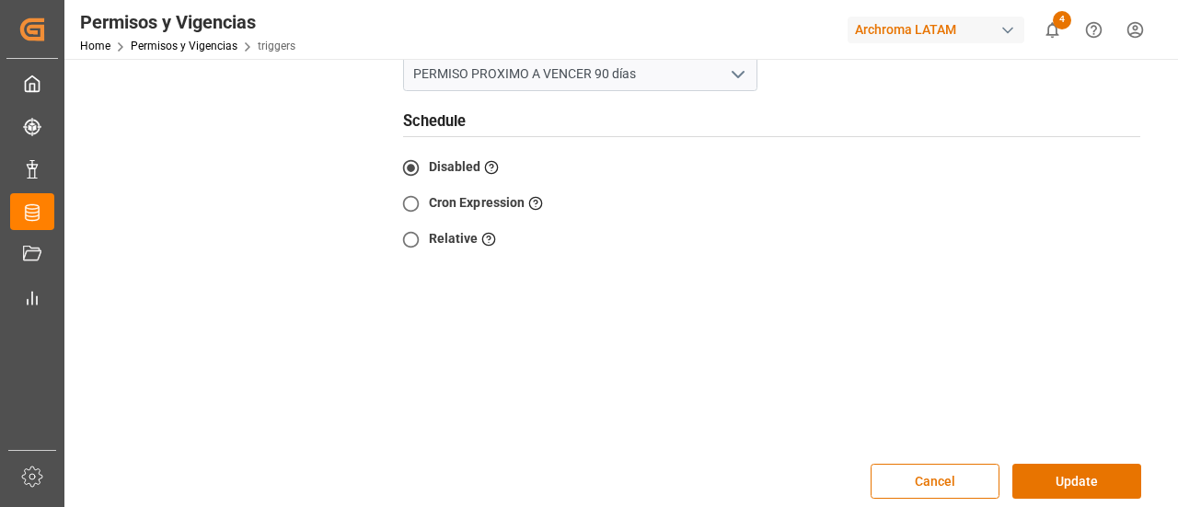
scroll to position [508, 0]
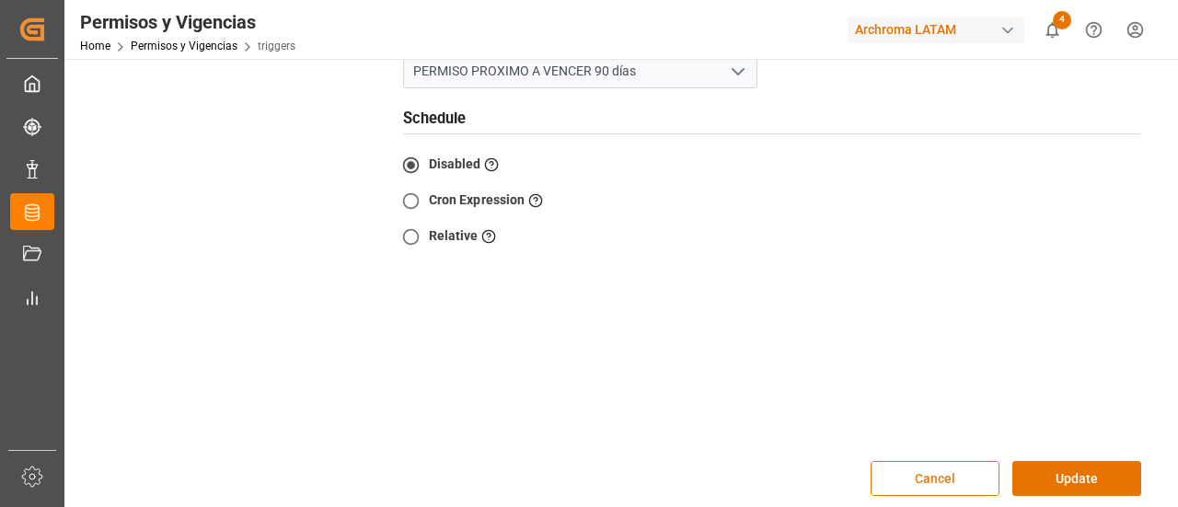
click at [921, 461] on button "Cancel" at bounding box center [934, 478] width 129 height 35
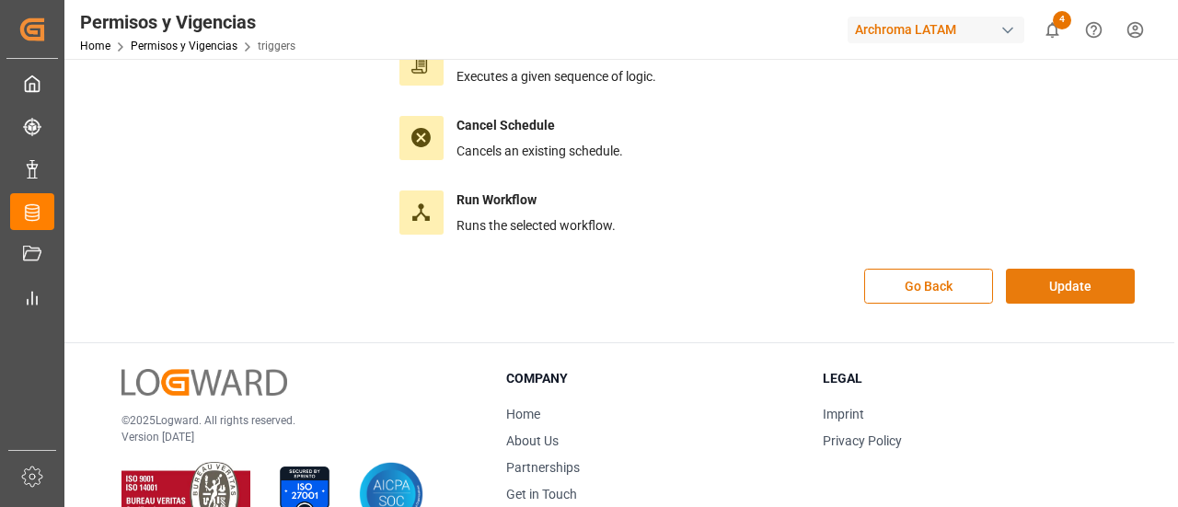
click at [1039, 282] on button "Update" at bounding box center [1070, 286] width 129 height 35
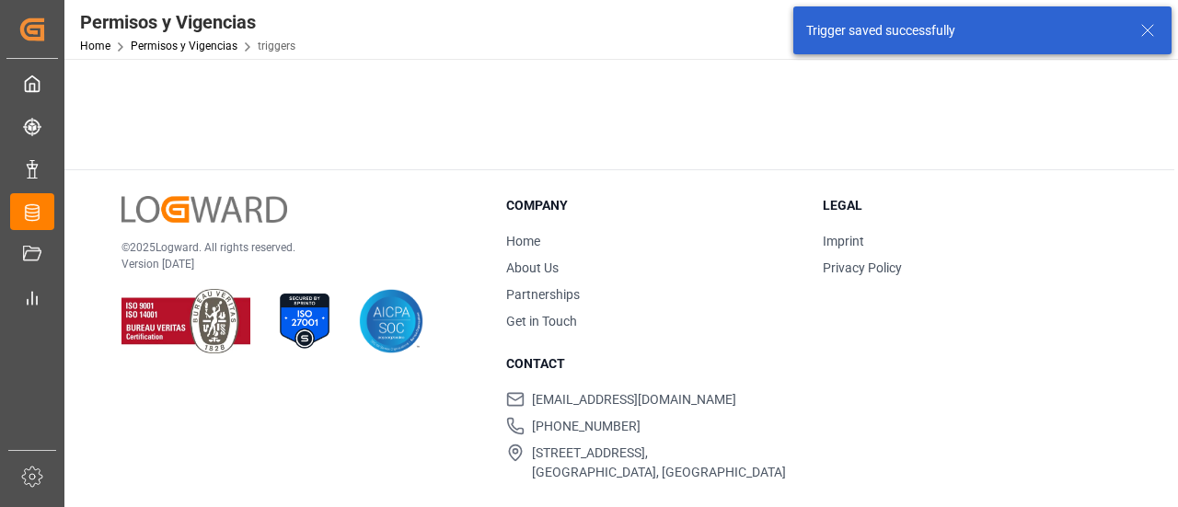
scroll to position [0, 0]
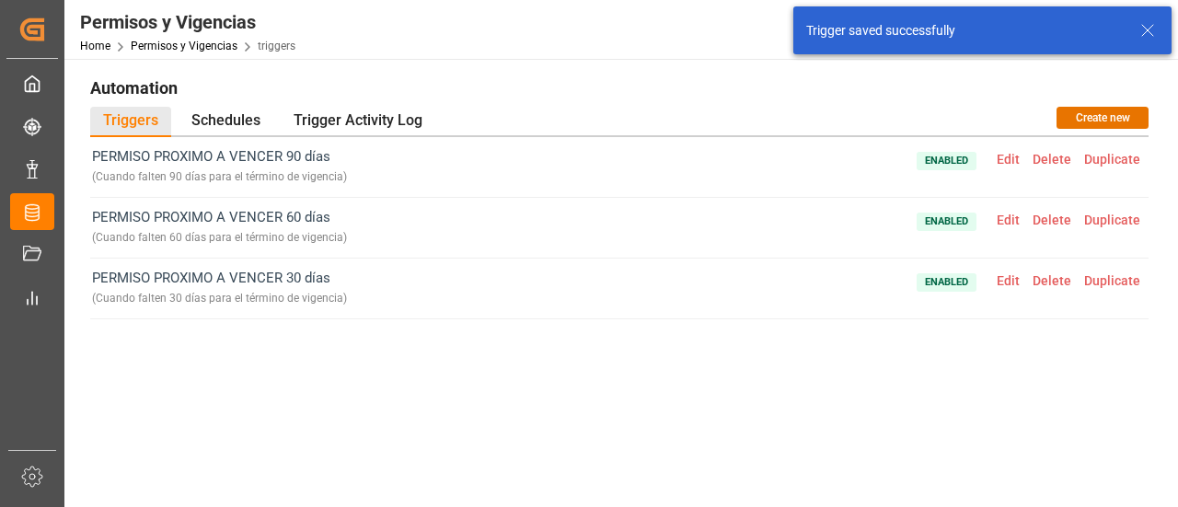
click at [982, 362] on div "PERMISO PROXIMO A VENCER 90 días ( Cuando falten 90 días para el término de vig…" at bounding box center [619, 308] width 1058 height 342
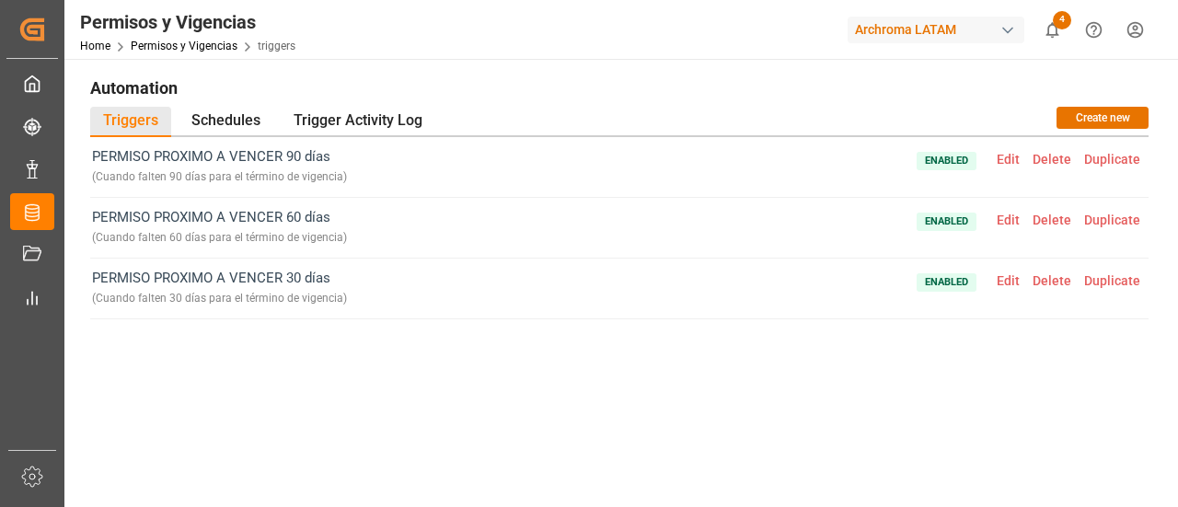
click at [889, 395] on div "PERMISO PROXIMO A VENCER 90 días ( Cuando falten 90 días para el término de vig…" at bounding box center [619, 308] width 1058 height 342
click at [644, 383] on div "PERMISO PROXIMO A VENCER 90 días ( Cuando falten 90 días para el término de vig…" at bounding box center [619, 308] width 1058 height 342
click at [201, 42] on link "Permisos y Vigencias" at bounding box center [184, 46] width 107 height 13
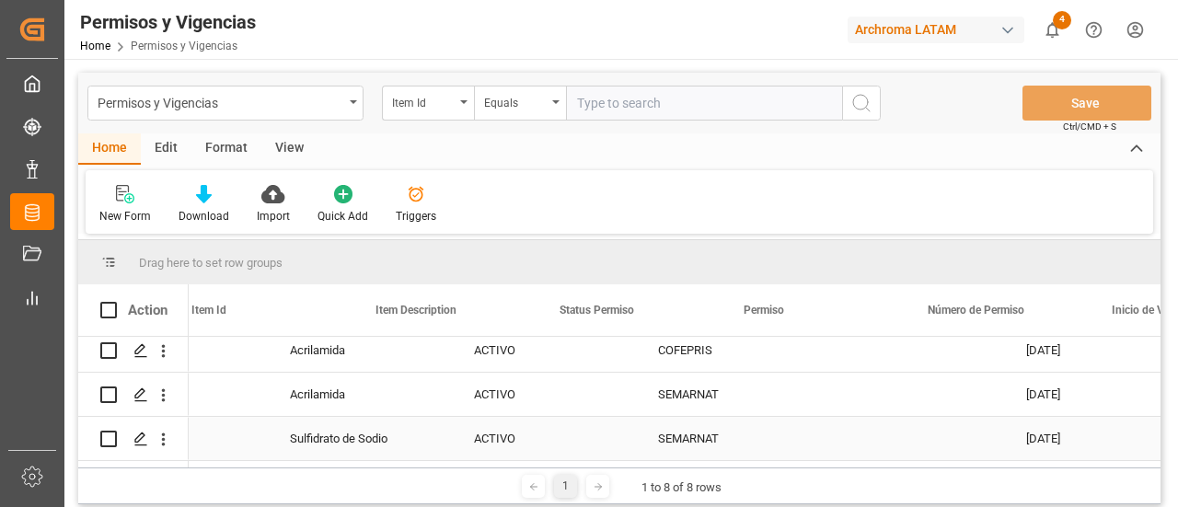
scroll to position [0, 174]
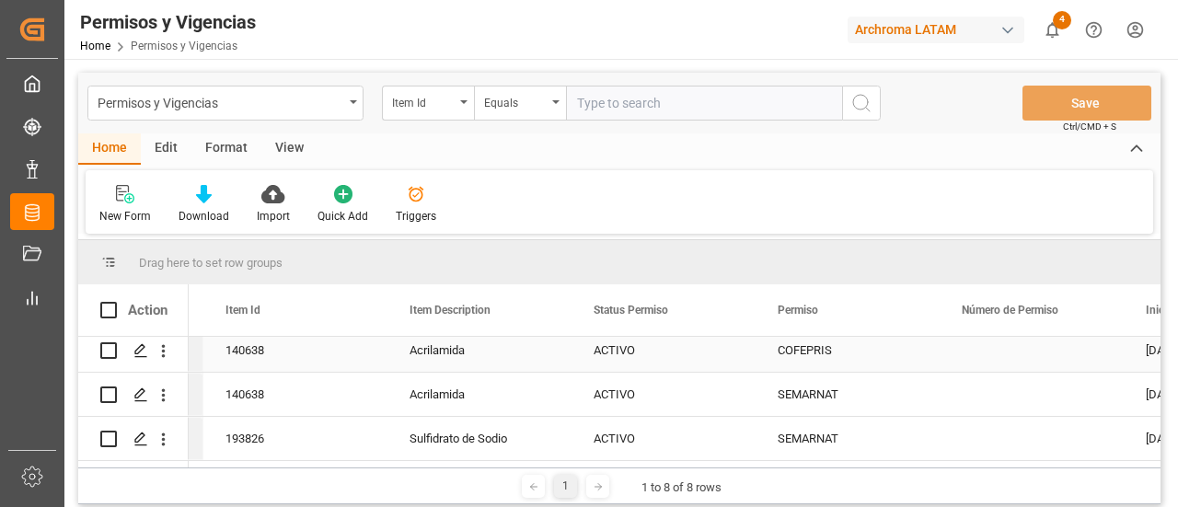
click at [620, 358] on div "ACTIVO" at bounding box center [663, 350] width 140 height 42
click at [729, 360] on icon "open menu" at bounding box center [721, 362] width 22 height 22
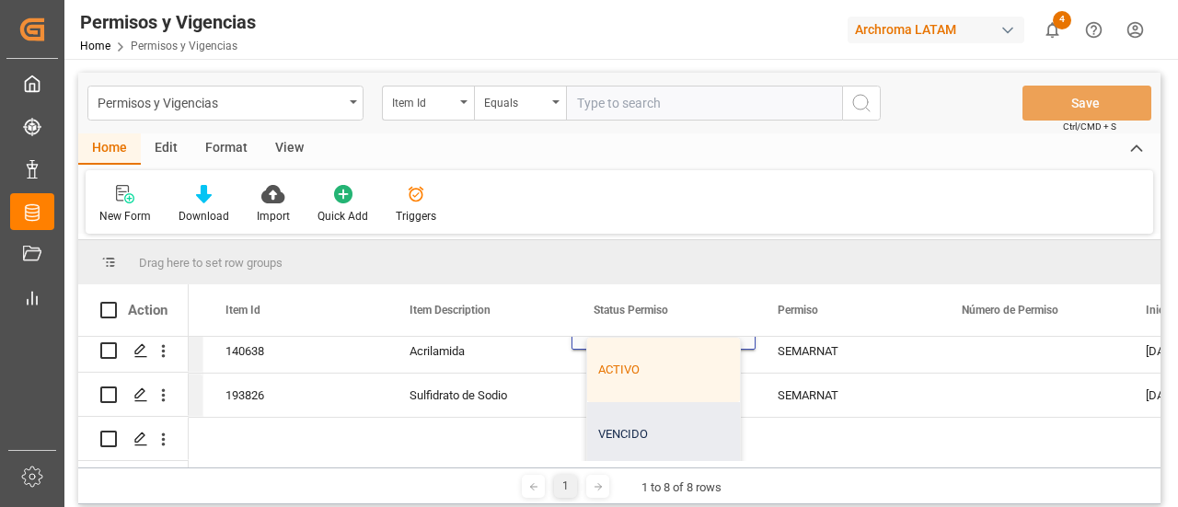
click at [685, 420] on div "VENCIDO" at bounding box center [663, 434] width 153 height 64
type input "VENCIDO"
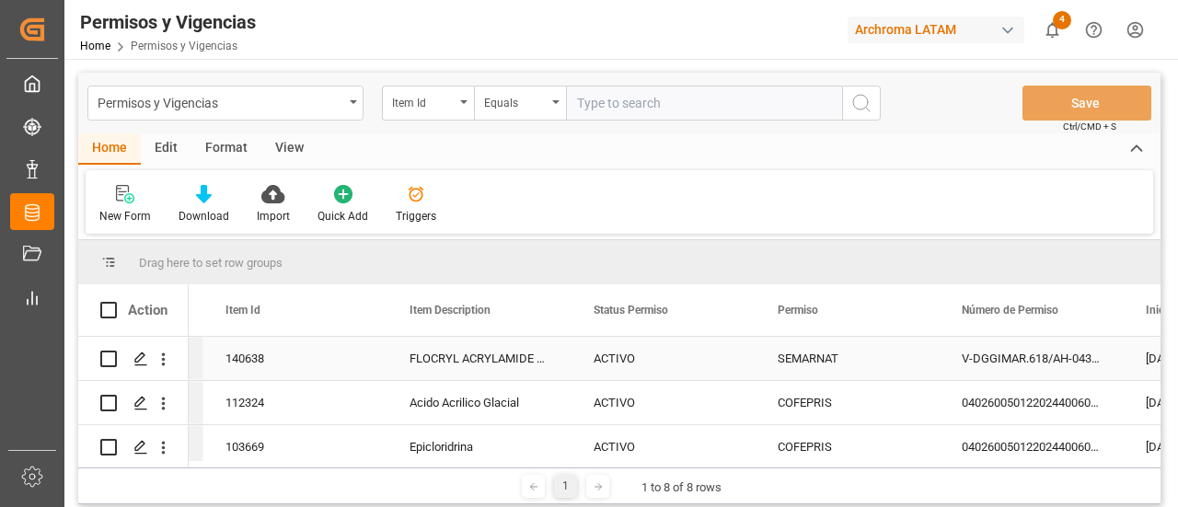
click at [655, 349] on div "ACTIVO" at bounding box center [663, 359] width 140 height 42
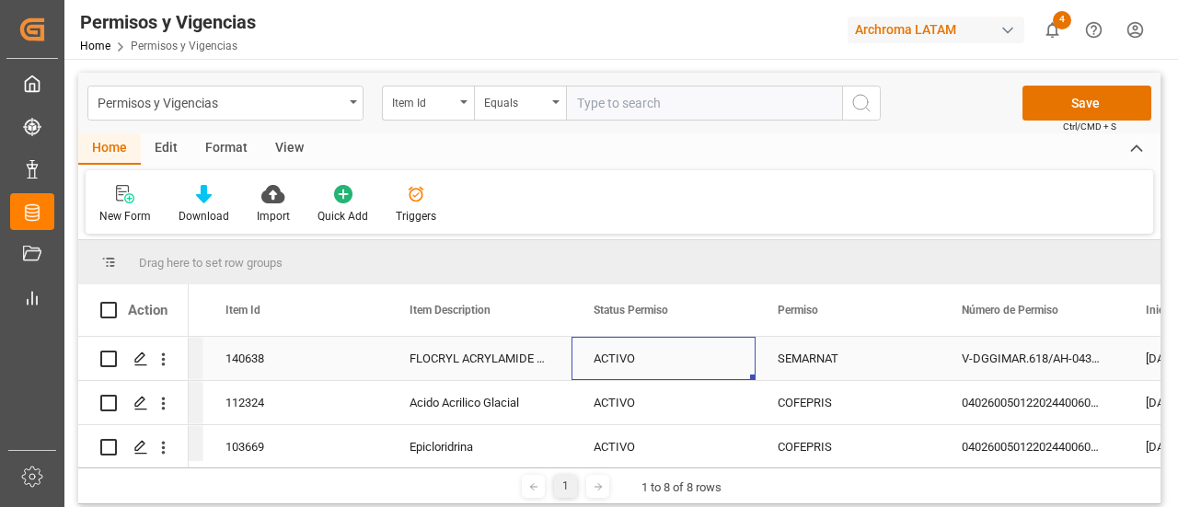
click at [687, 364] on div "ACTIVO" at bounding box center [663, 359] width 140 height 42
click at [713, 365] on icon "open menu" at bounding box center [721, 370] width 22 height 22
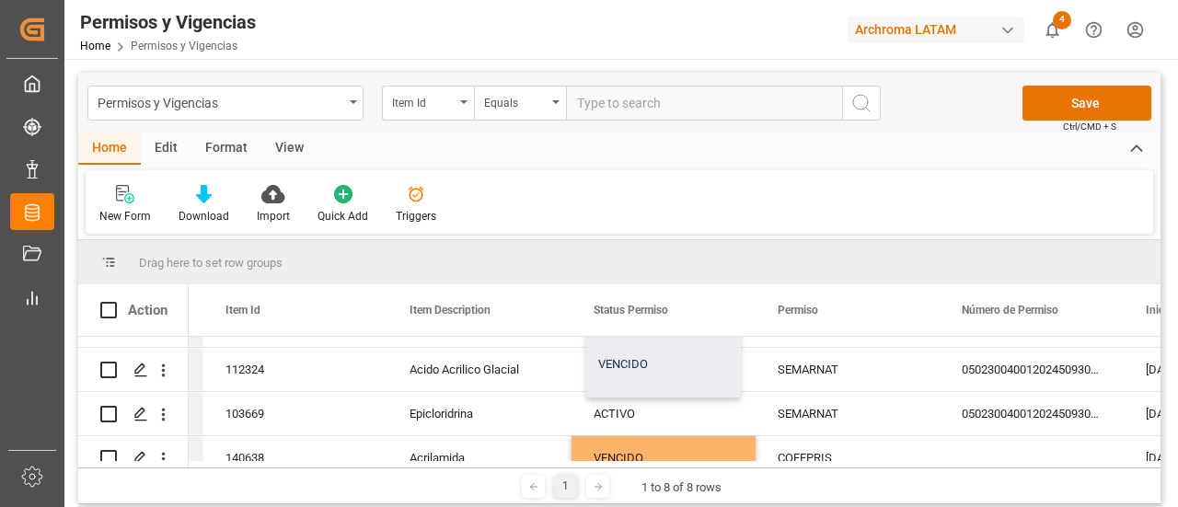
click at [640, 374] on div "VENCIDO" at bounding box center [663, 364] width 153 height 64
type input "VENCIDO"
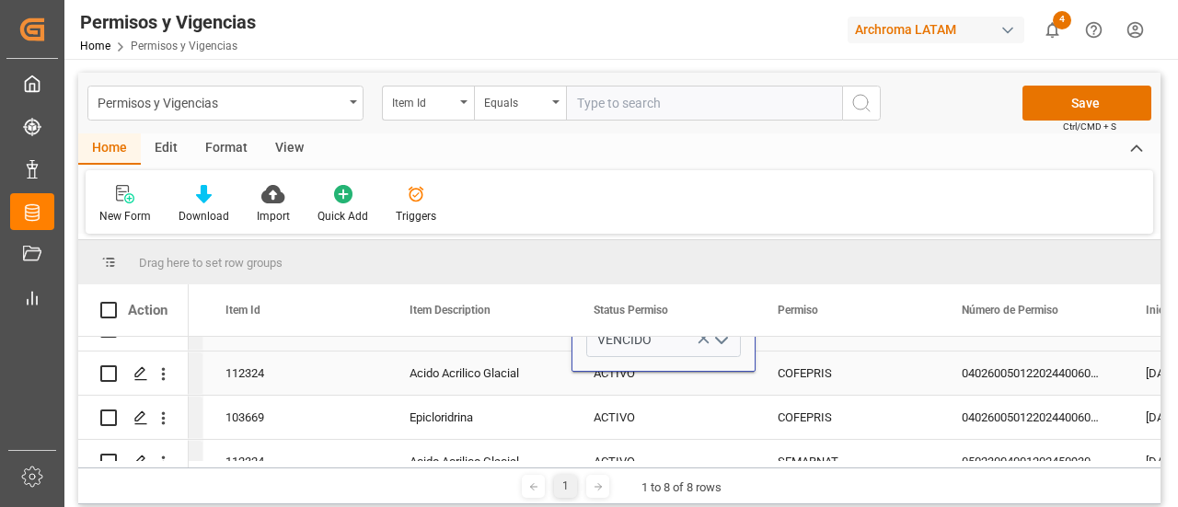
click at [704, 383] on div "ACTIVO" at bounding box center [663, 373] width 140 height 42
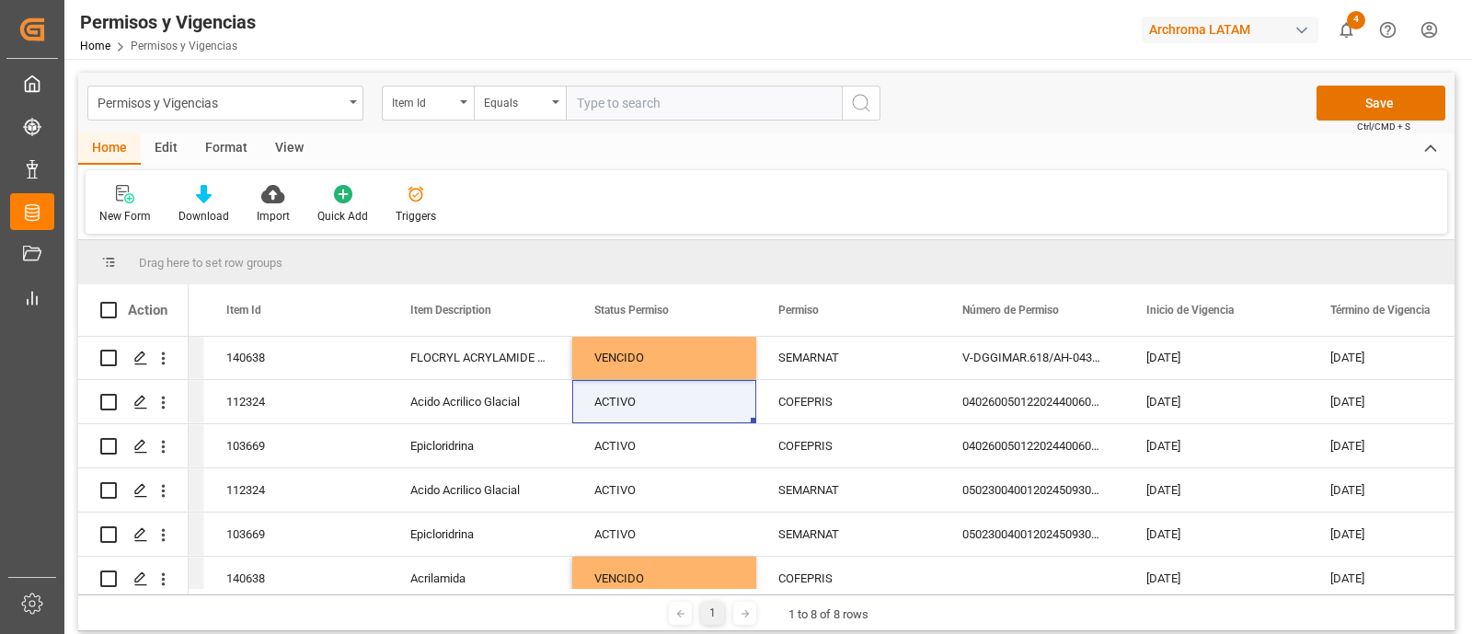
drag, startPoint x: 888, startPoint y: 23, endPoint x: 741, endPoint y: 202, distance: 232.1
click at [741, 202] on div "New Form Download Import Quick Add Triggers" at bounding box center [767, 201] width 1362 height 63
click at [682, 359] on div "VENCIDO" at bounding box center [664, 358] width 140 height 42
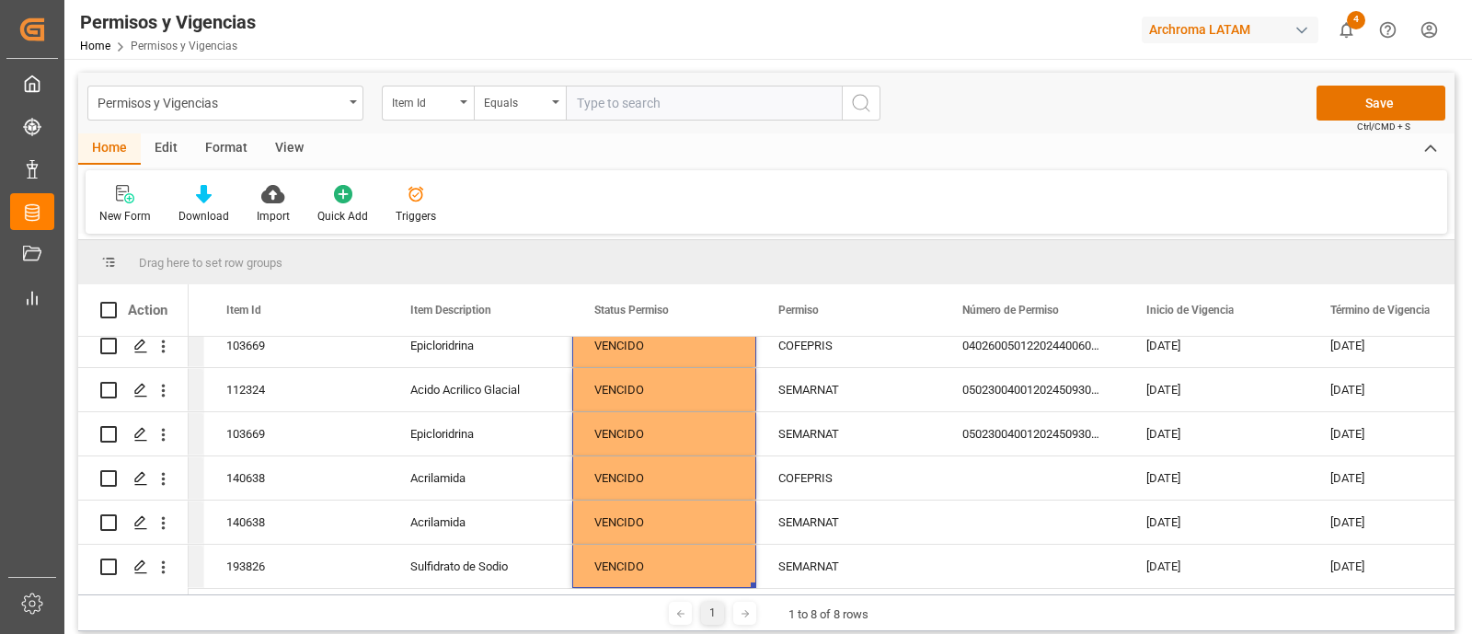
click at [844, 206] on div "New Form Download Import Quick Add Triggers" at bounding box center [767, 201] width 1362 height 63
click at [892, 477] on div "COFEPRIS" at bounding box center [848, 478] width 140 height 42
click at [1177, 108] on button "Save" at bounding box center [1380, 103] width 129 height 35
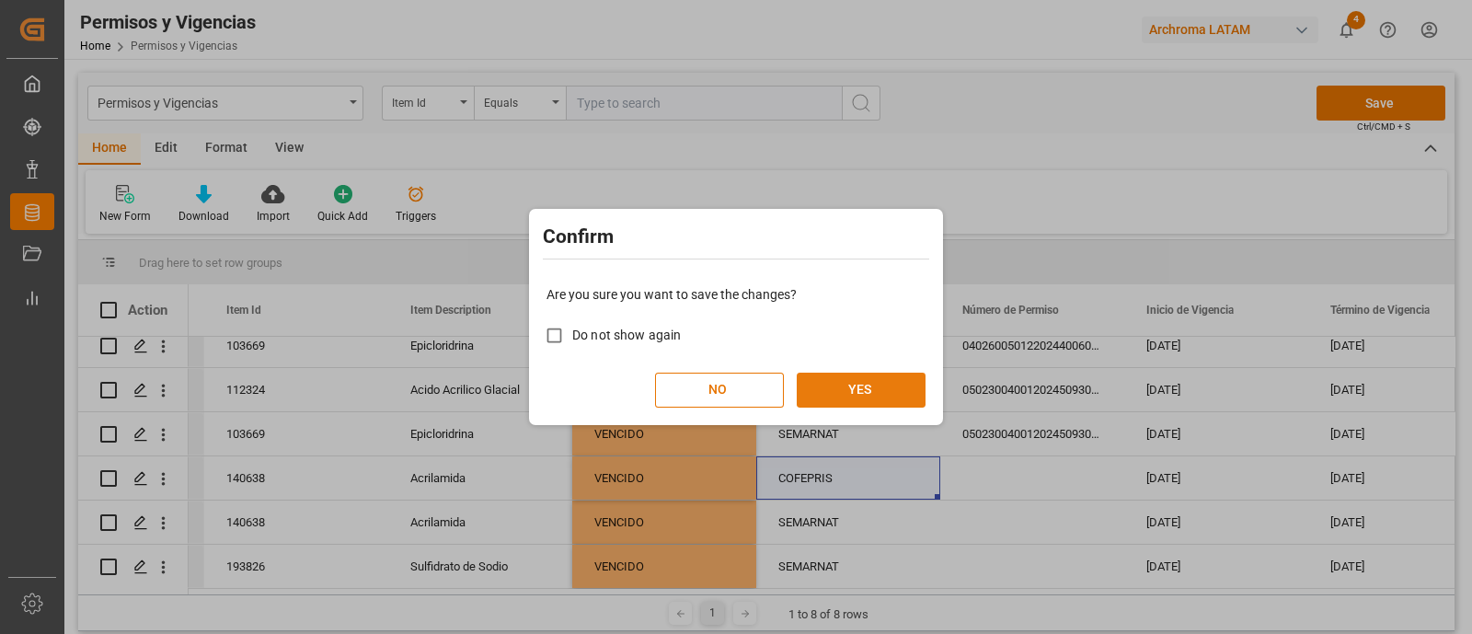
click at [888, 385] on button "YES" at bounding box center [861, 390] width 129 height 35
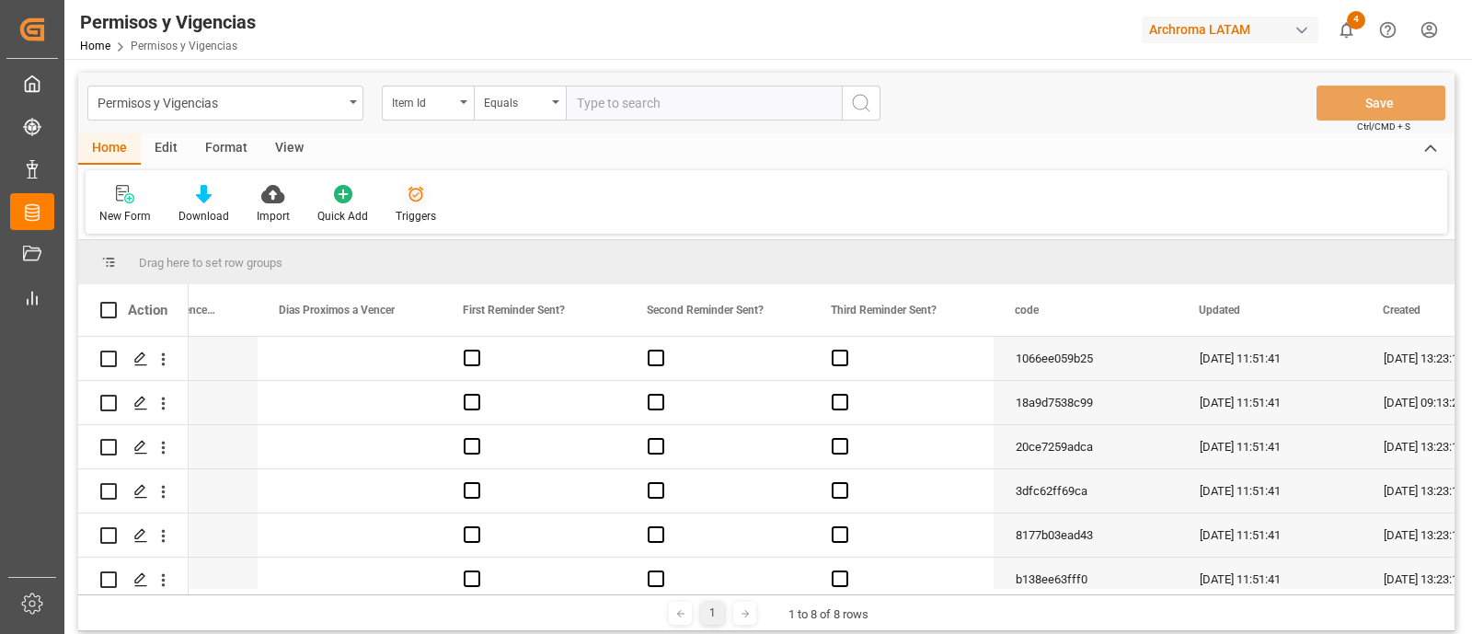
click at [423, 201] on div at bounding box center [416, 193] width 40 height 19
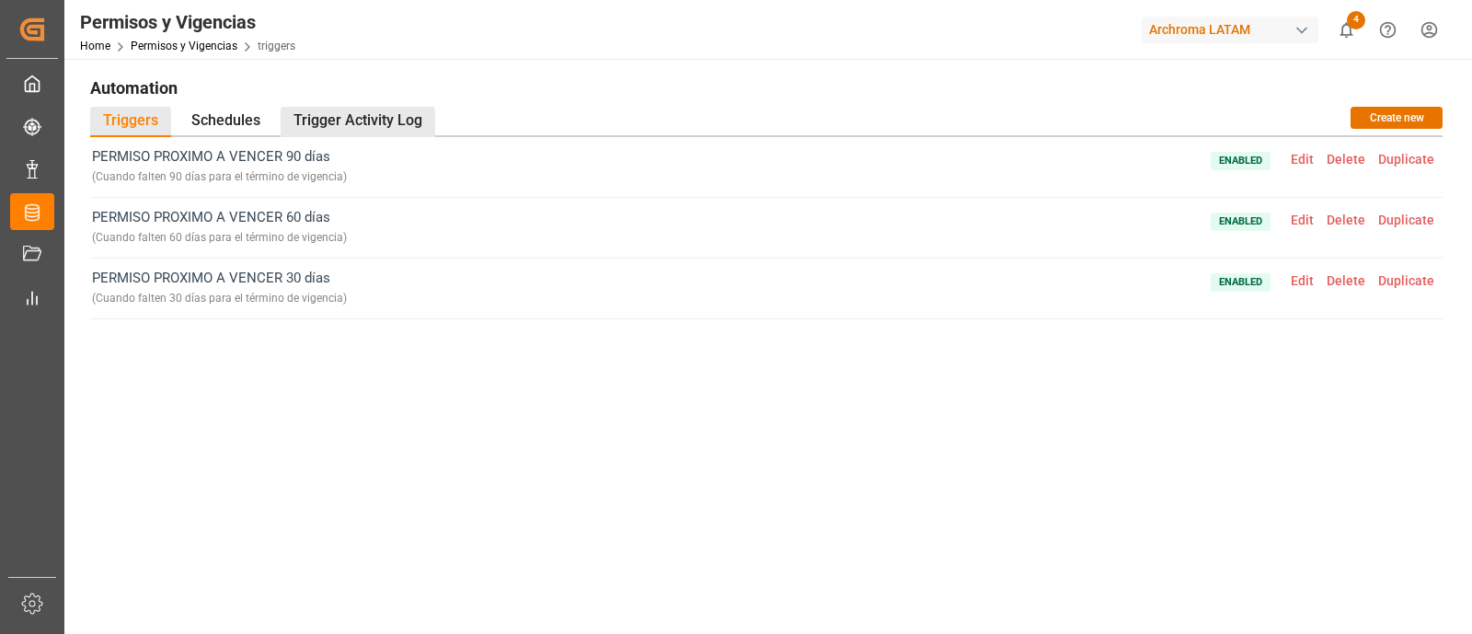
click at [335, 129] on div "Trigger Activity Log" at bounding box center [358, 122] width 155 height 30
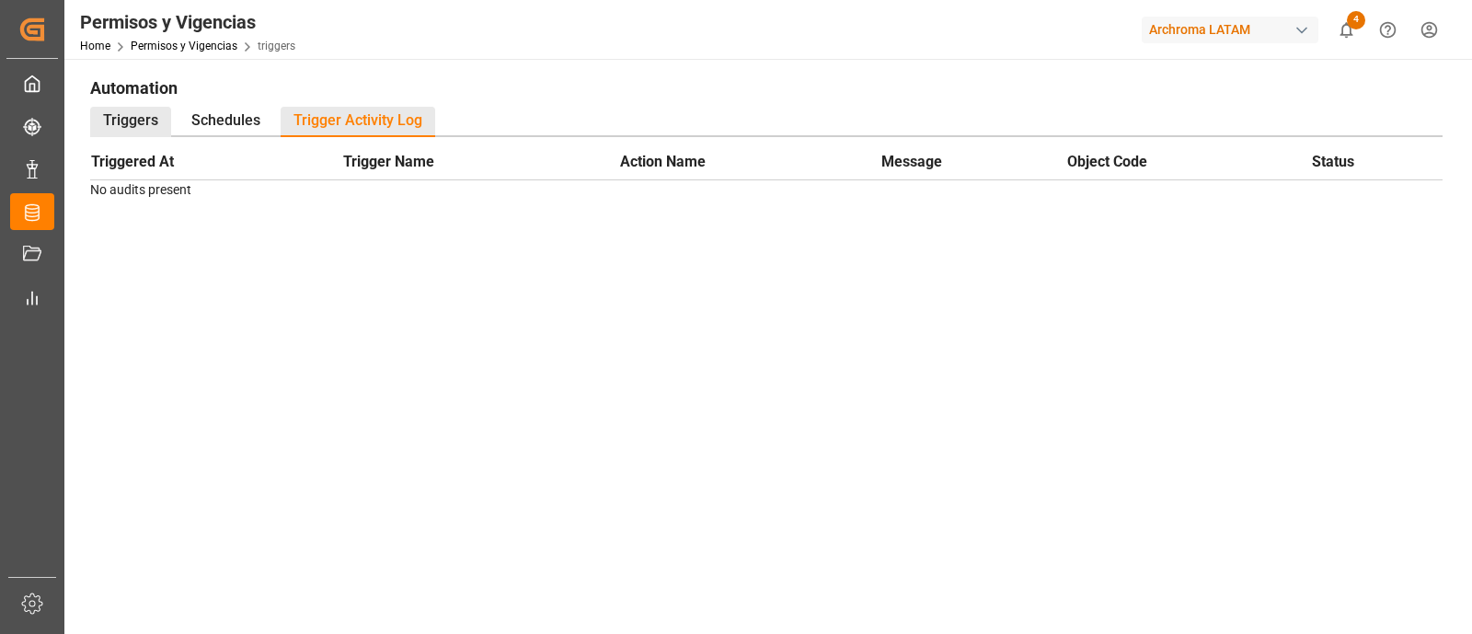
click at [152, 117] on div "Triggers" at bounding box center [130, 122] width 81 height 30
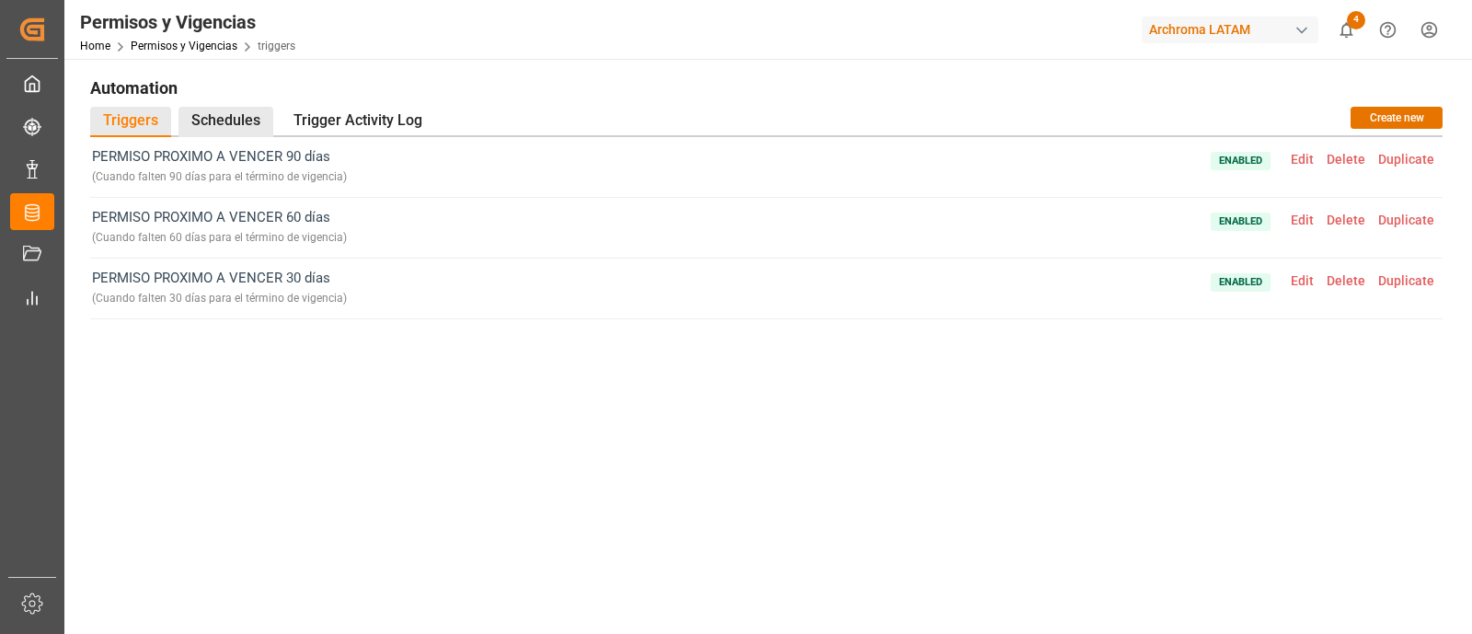
click at [239, 126] on div "Schedules" at bounding box center [225, 122] width 95 height 30
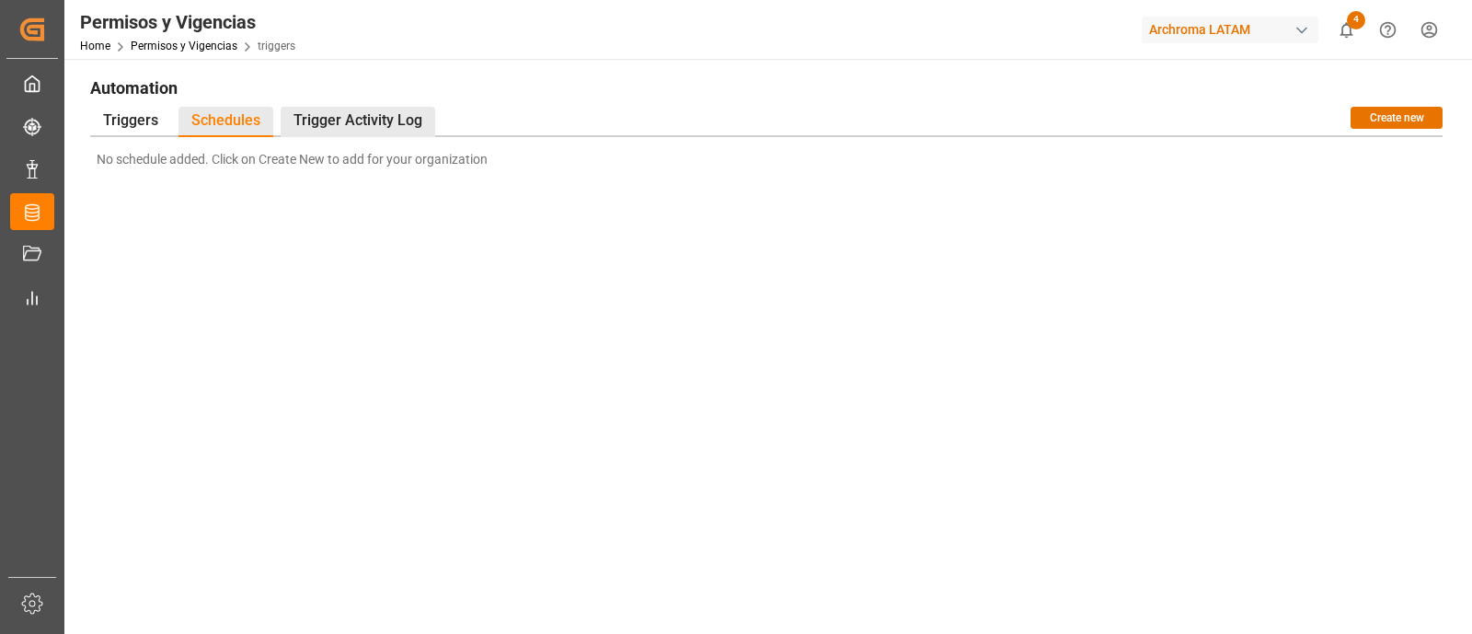
click at [295, 126] on div "Trigger Activity Log" at bounding box center [358, 122] width 155 height 30
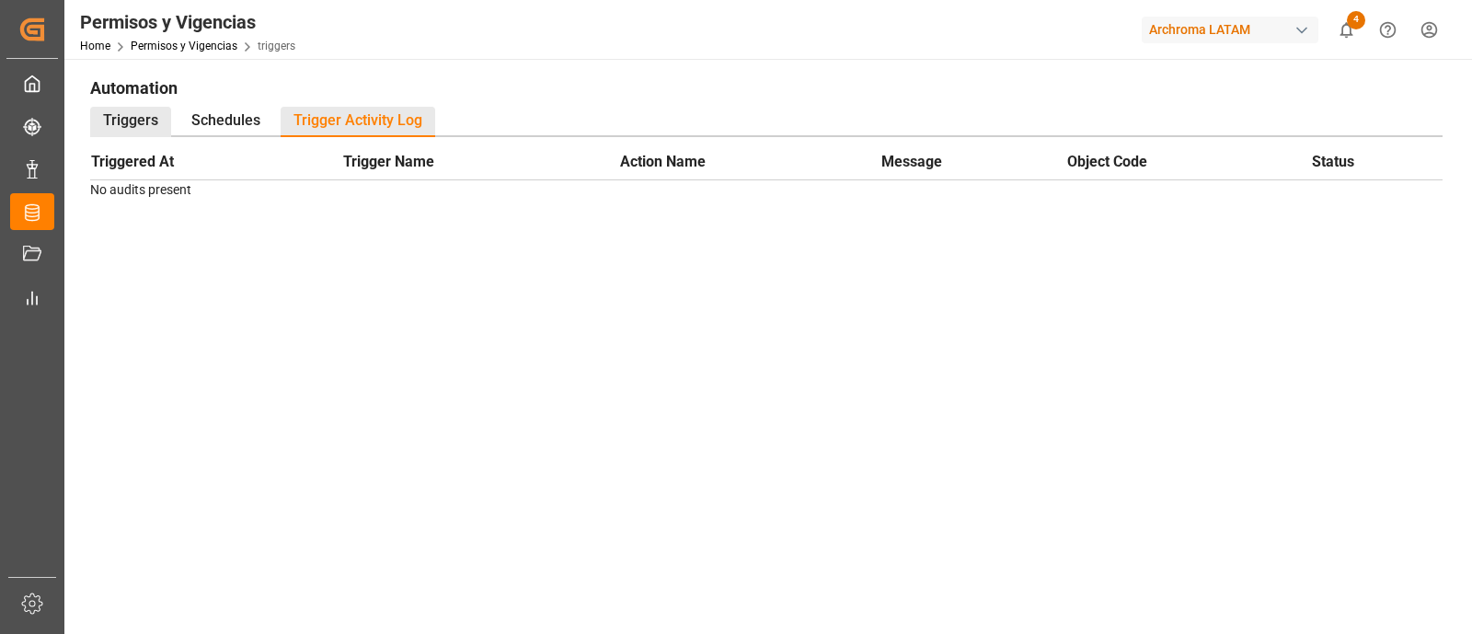
click at [124, 126] on div "Triggers" at bounding box center [130, 122] width 81 height 30
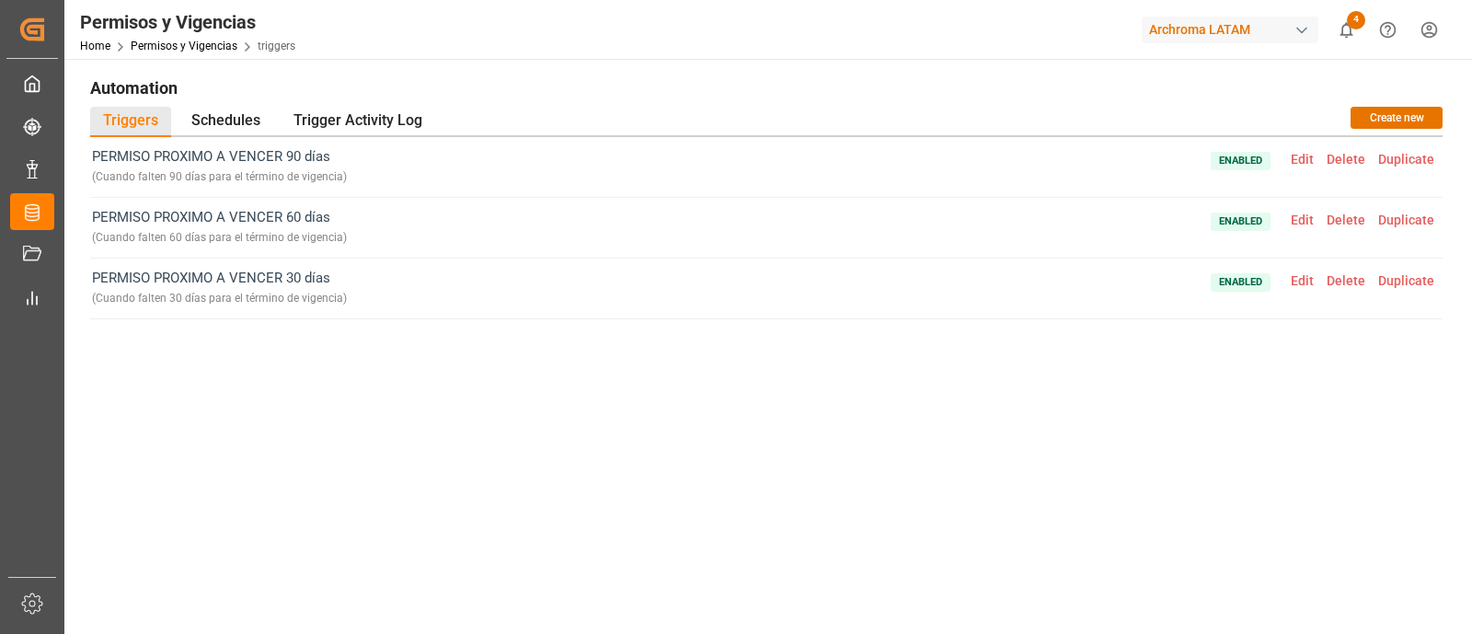
click at [1177, 284] on span "Edit" at bounding box center [1302, 280] width 36 height 15
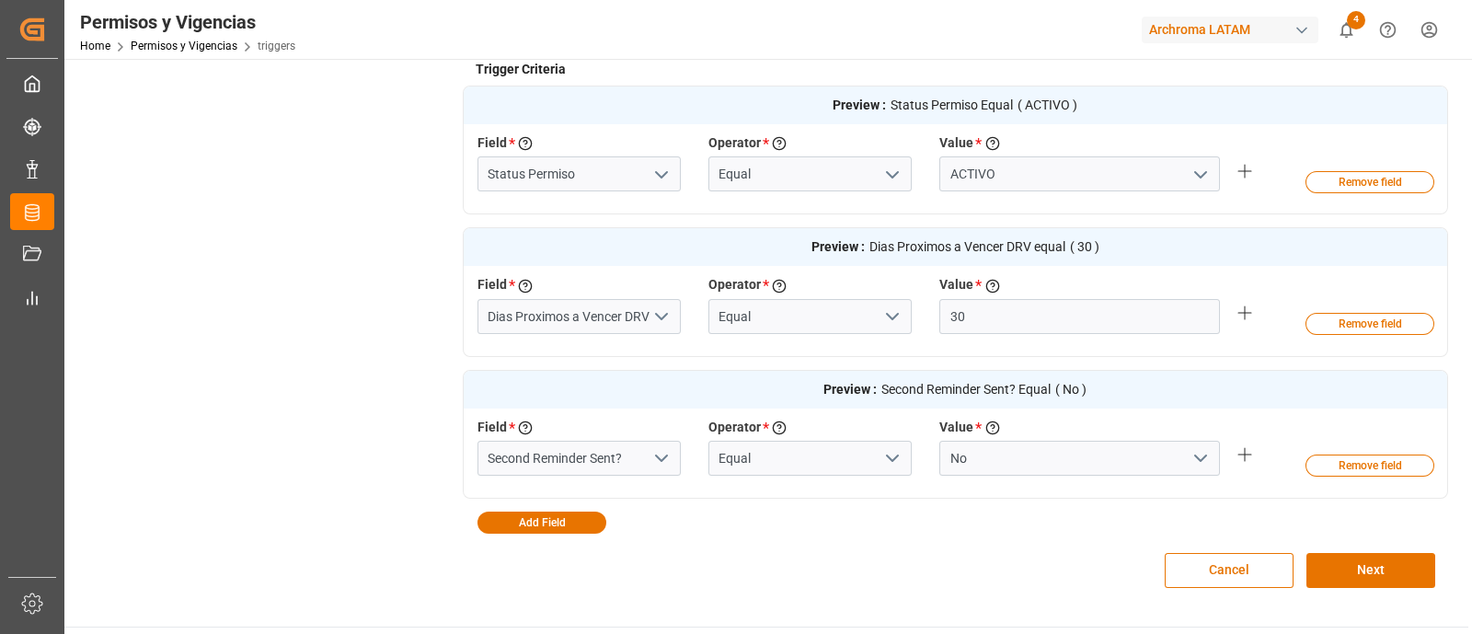
click at [669, 319] on icon "open menu" at bounding box center [661, 316] width 22 height 22
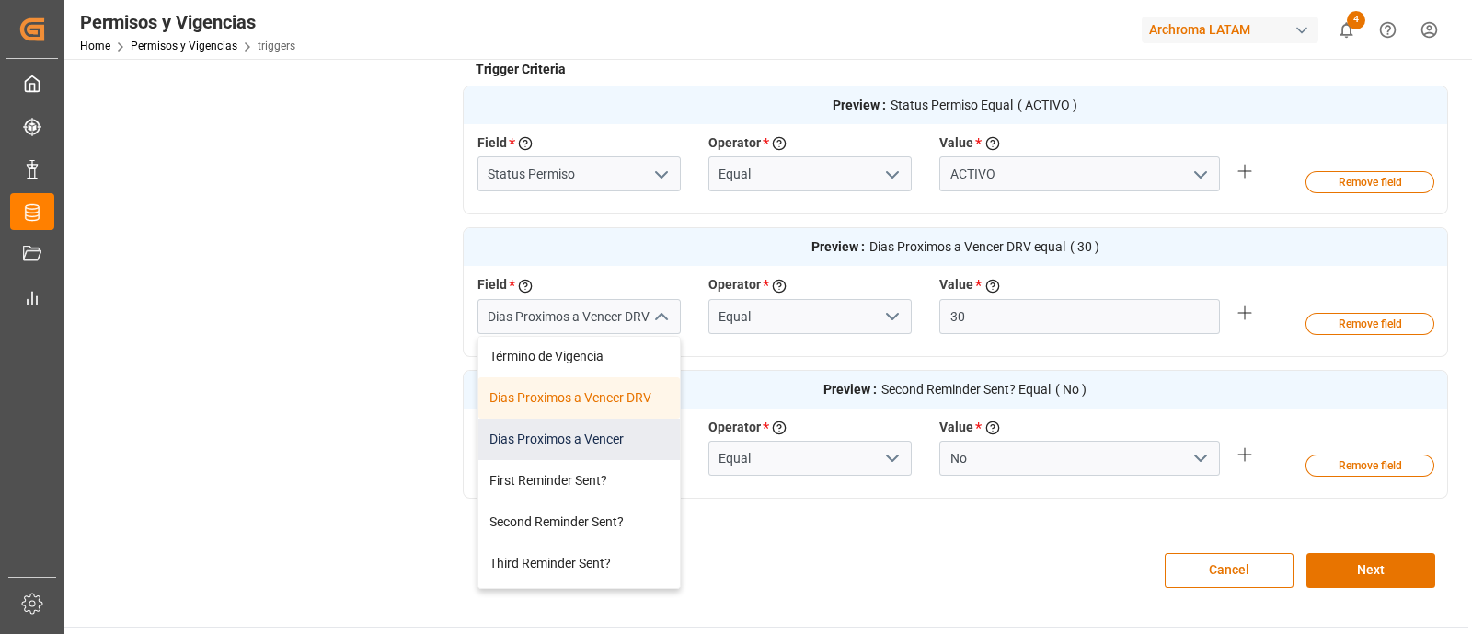
click at [580, 444] on div "Dias Proximos a Vencer" at bounding box center [578, 439] width 201 height 41
type input "Dias Proximos a Vencer"
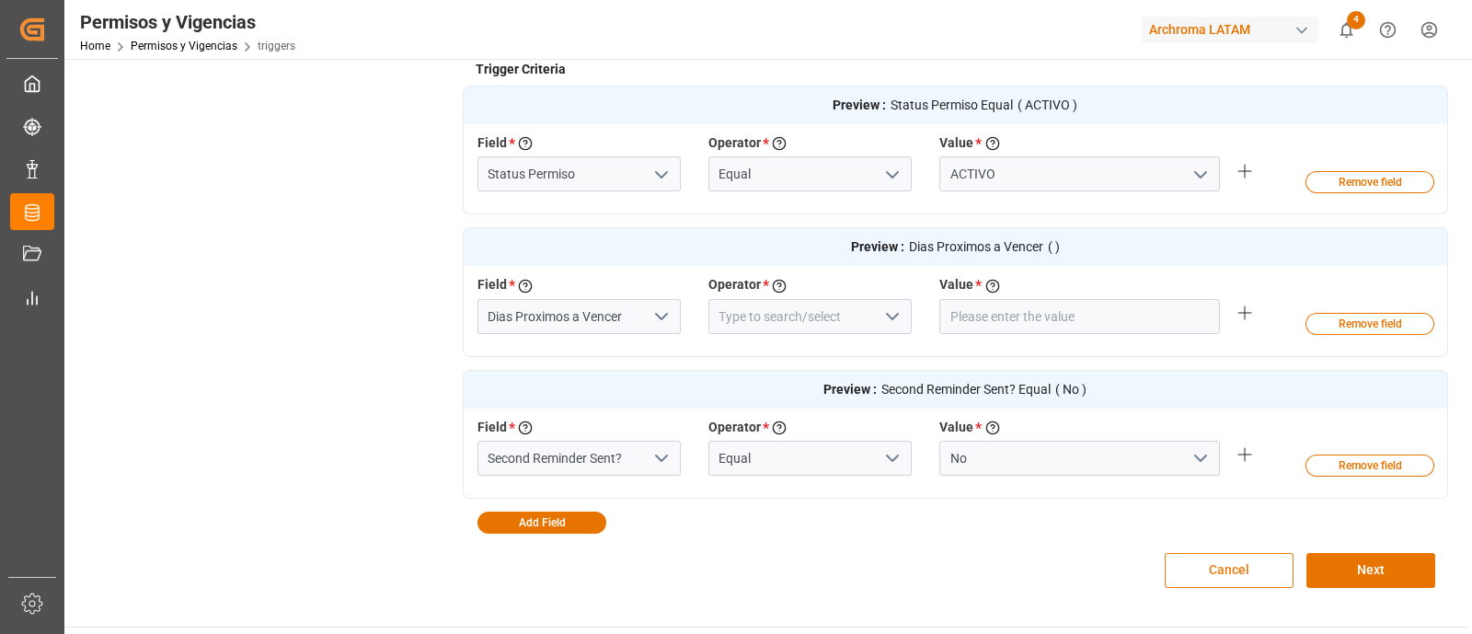
click at [1177, 506] on button "Cancel" at bounding box center [1229, 570] width 129 height 35
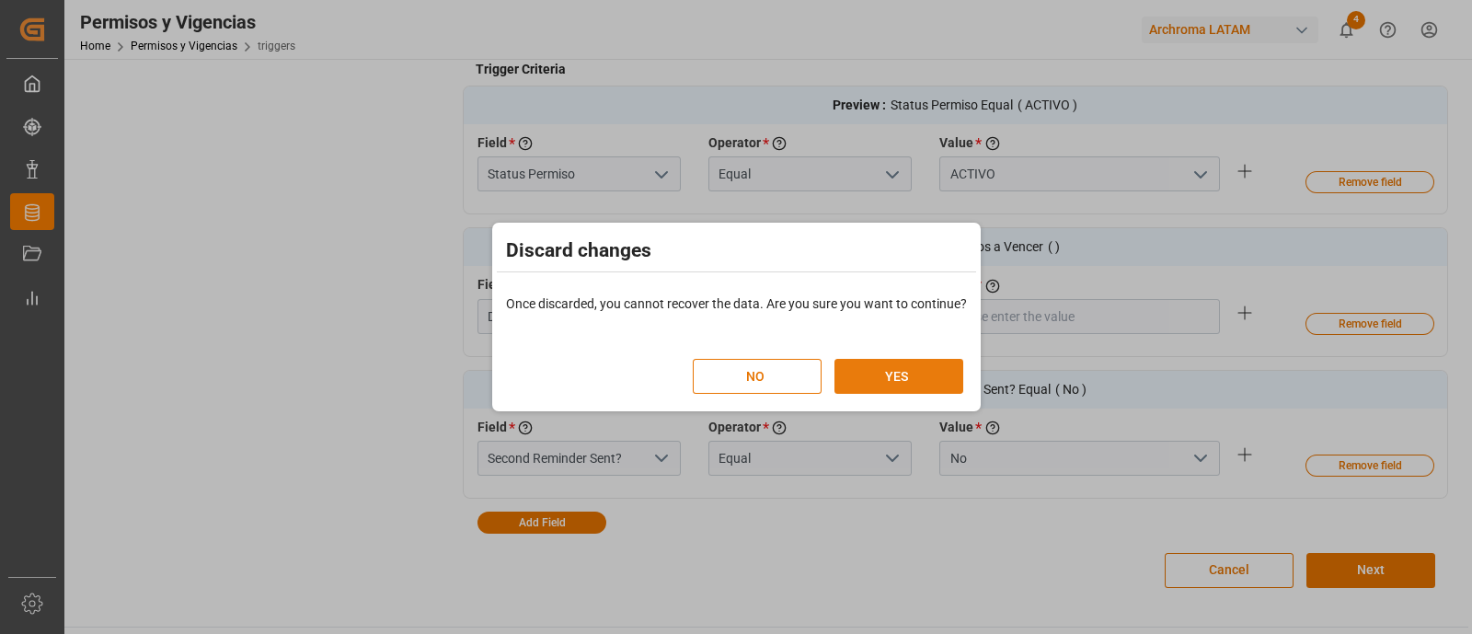
click at [915, 386] on button "YES" at bounding box center [898, 376] width 129 height 35
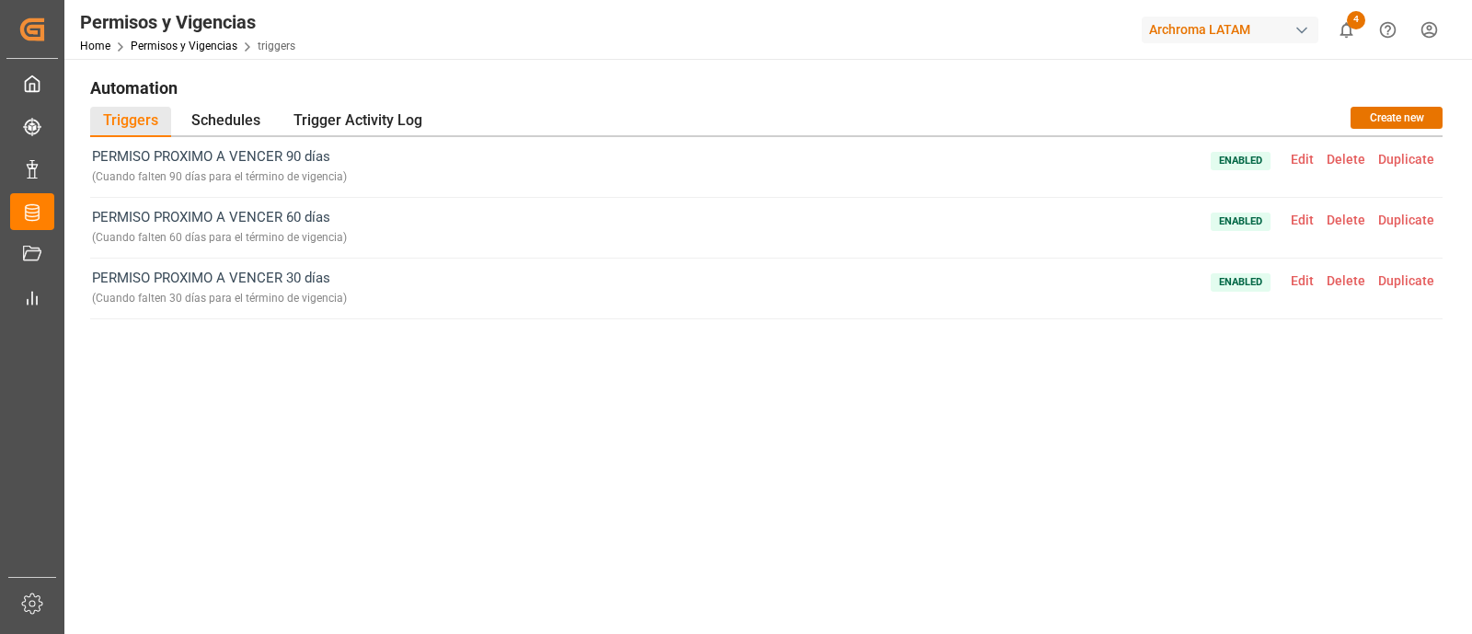
click at [1177, 156] on span "Edit" at bounding box center [1302, 159] width 36 height 15
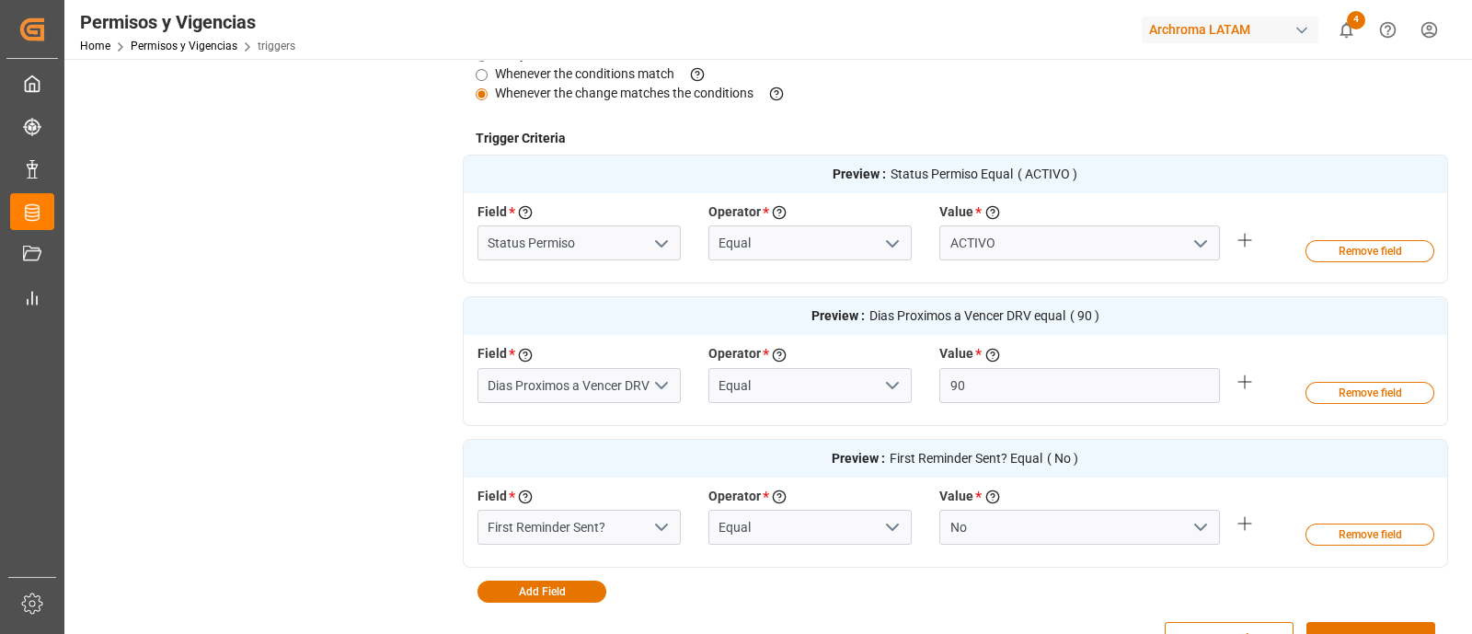
scroll to position [499, 0]
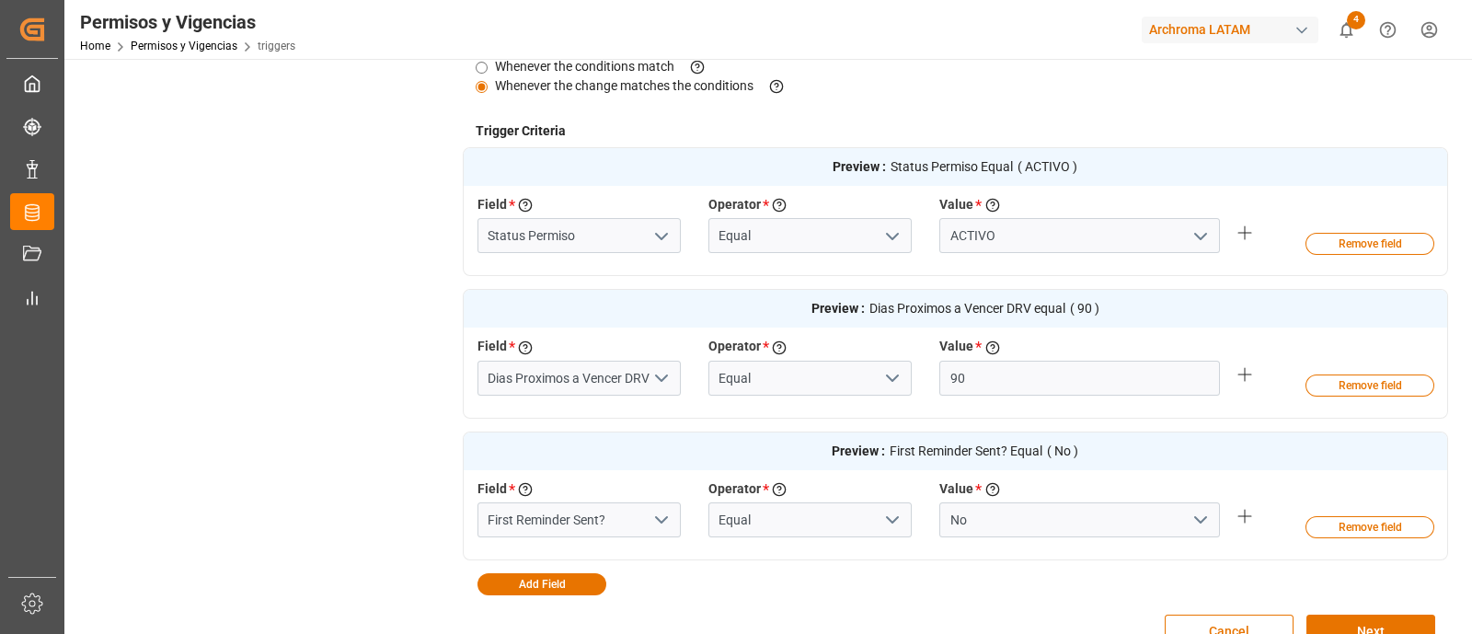
click at [654, 376] on icon "open menu" at bounding box center [661, 378] width 22 height 22
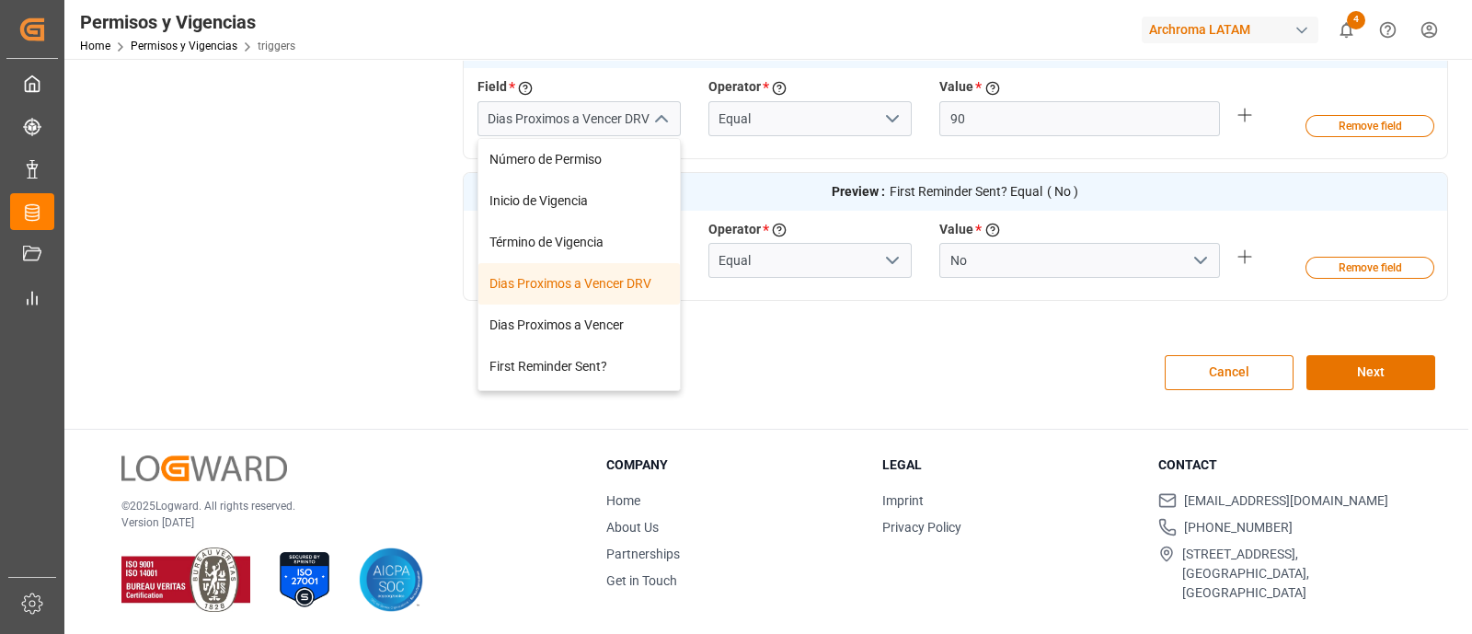
scroll to position [167, 0]
click at [621, 318] on div "Dias Proximos a Vencer" at bounding box center [578, 323] width 201 height 41
type input "Dias Proximos a Vencer"
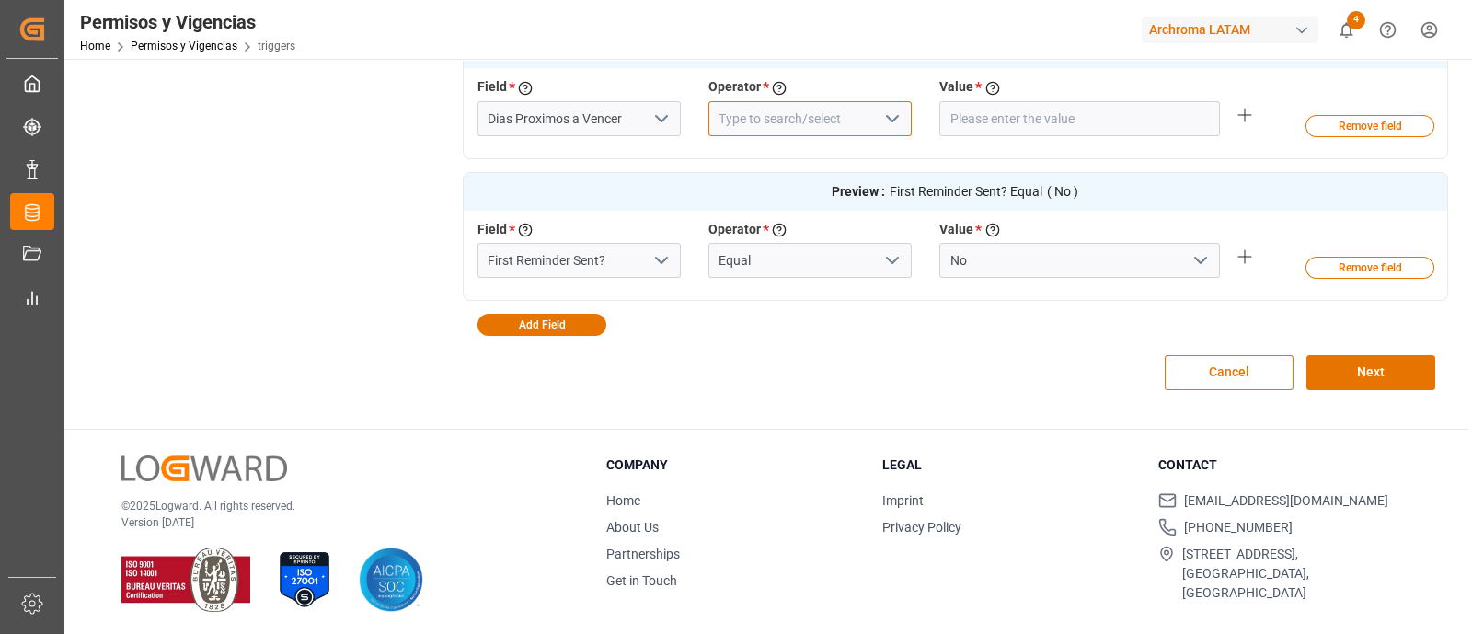
click at [808, 112] on input at bounding box center [809, 118] width 203 height 35
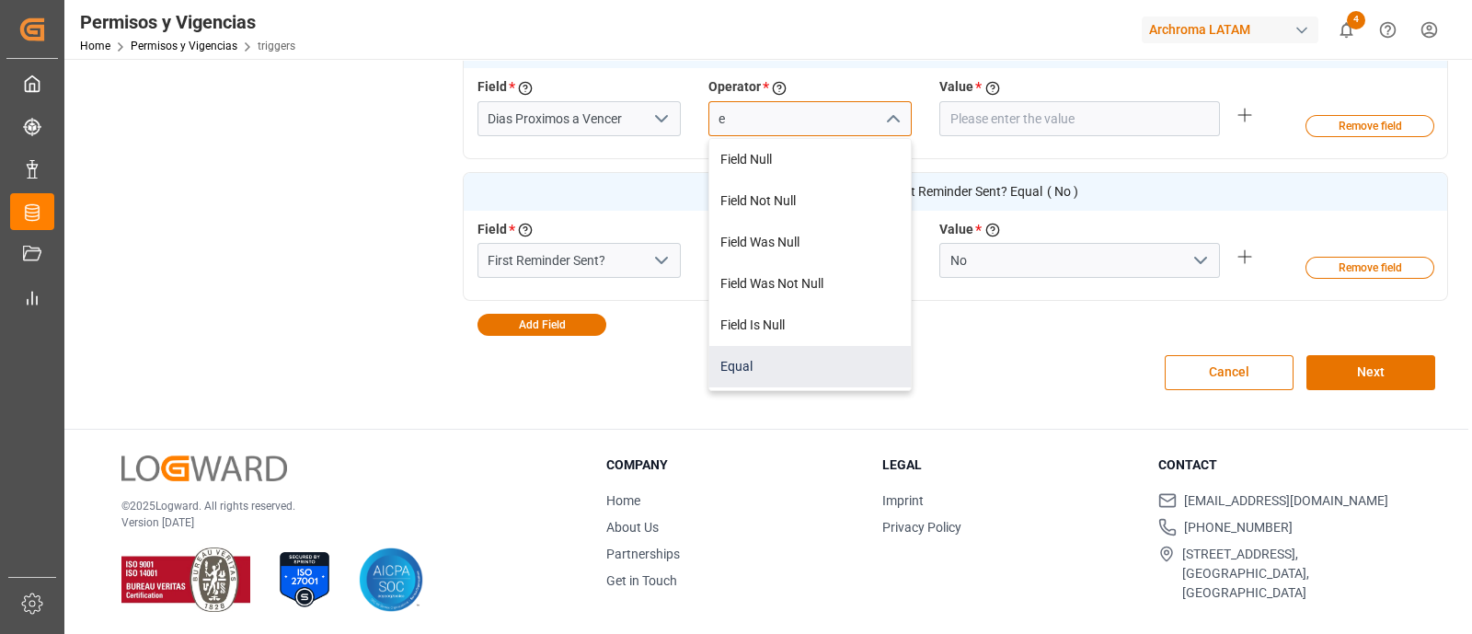
click at [791, 372] on div "Equal" at bounding box center [809, 366] width 201 height 41
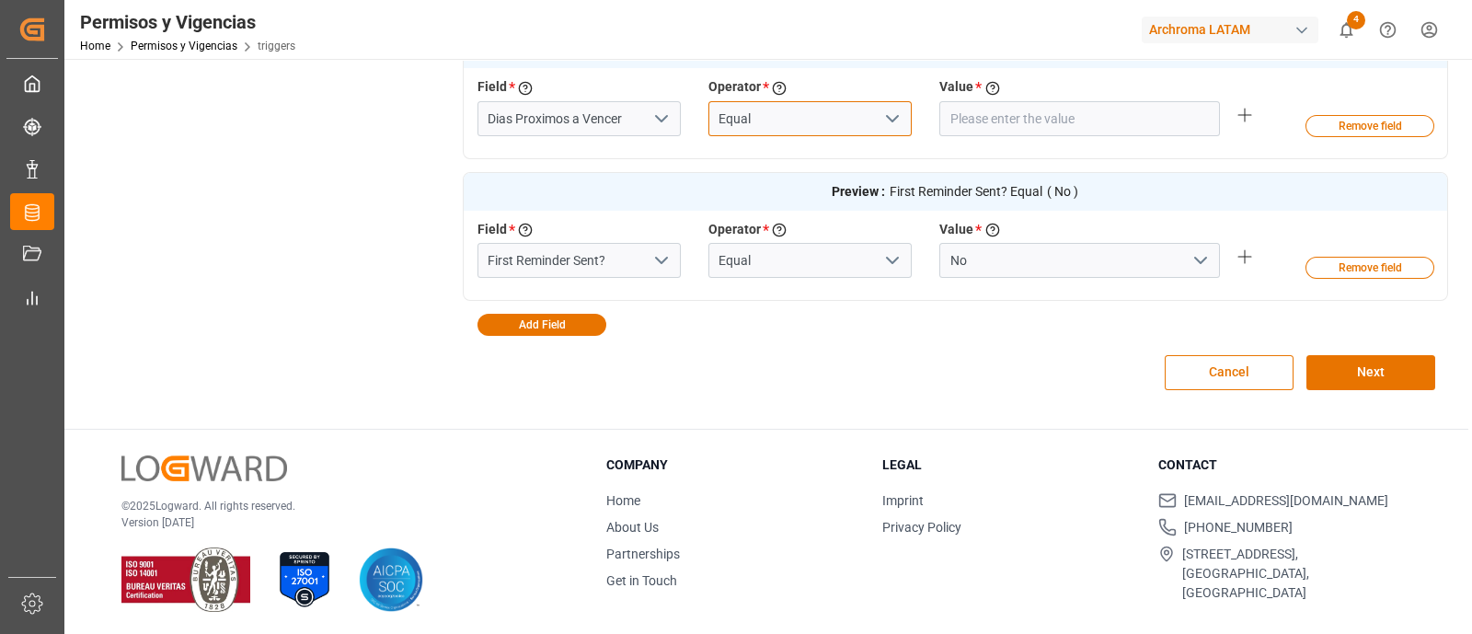
type input "Equal"
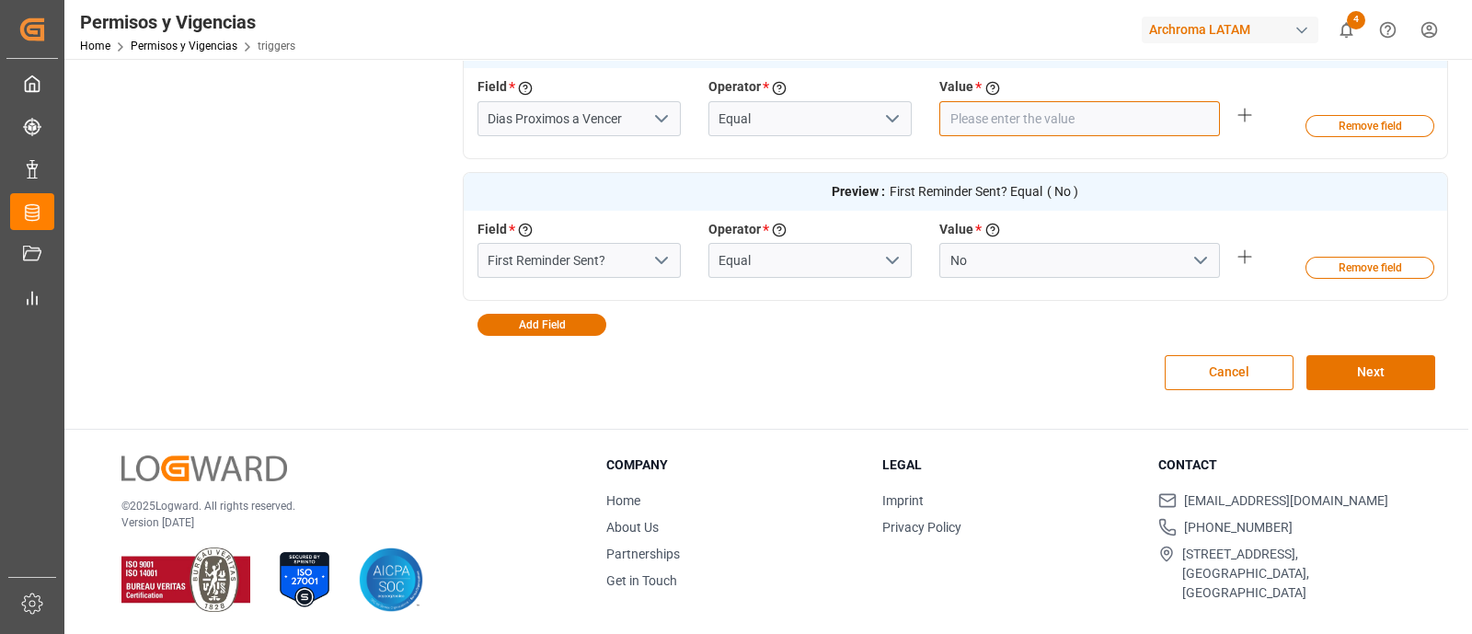
click at [1031, 113] on input "number" at bounding box center [1079, 118] width 281 height 35
type input "90"
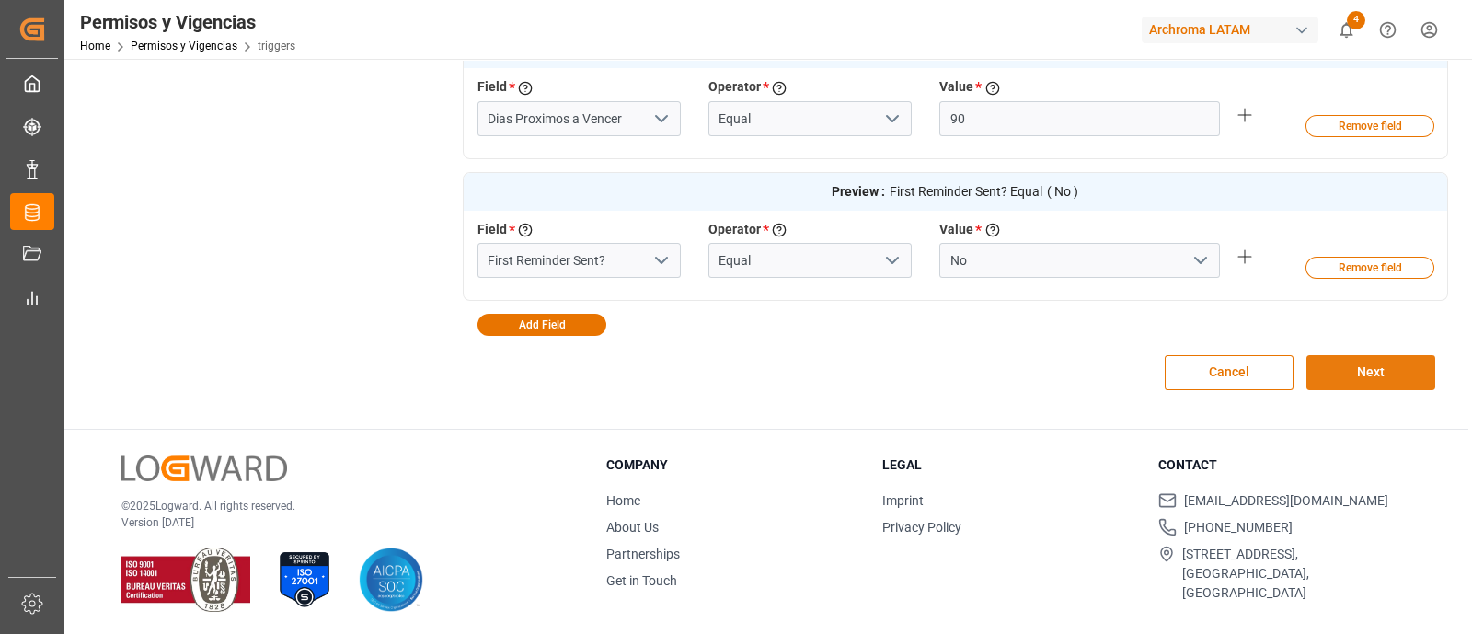
click at [1177, 373] on button "Next" at bounding box center [1370, 372] width 129 height 35
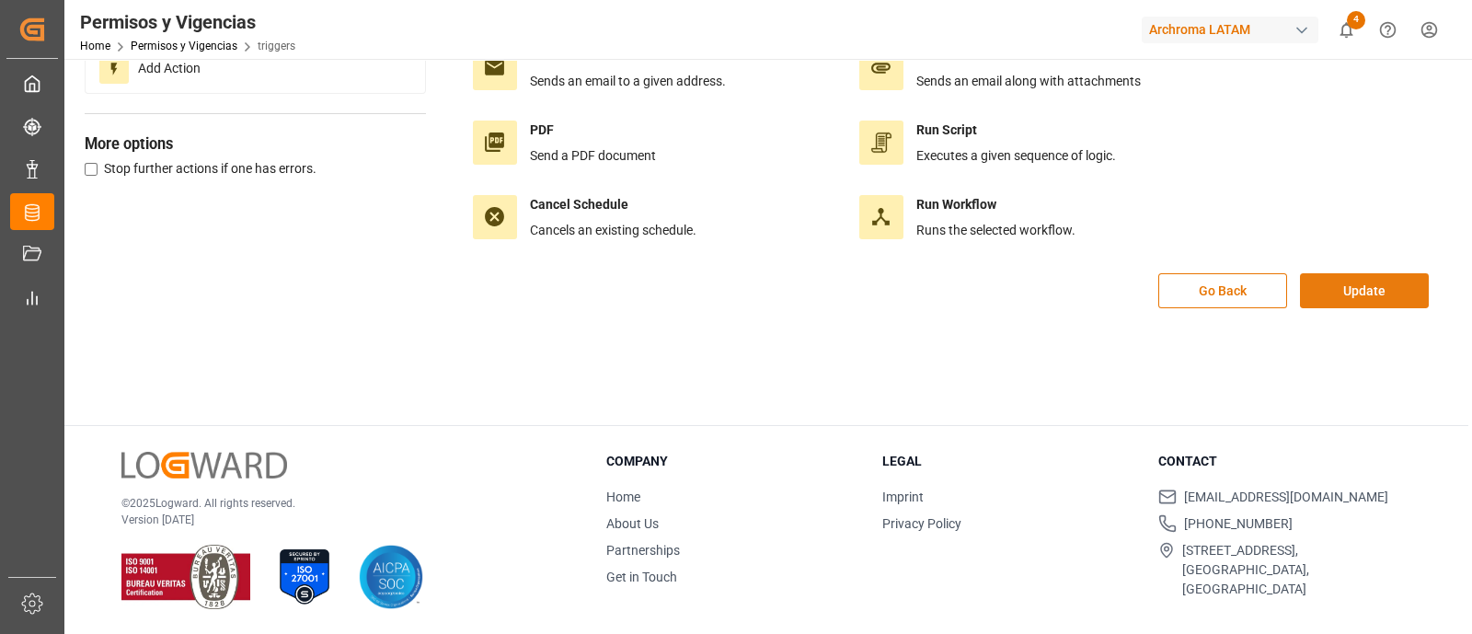
click at [1177, 287] on button "Update" at bounding box center [1364, 290] width 129 height 35
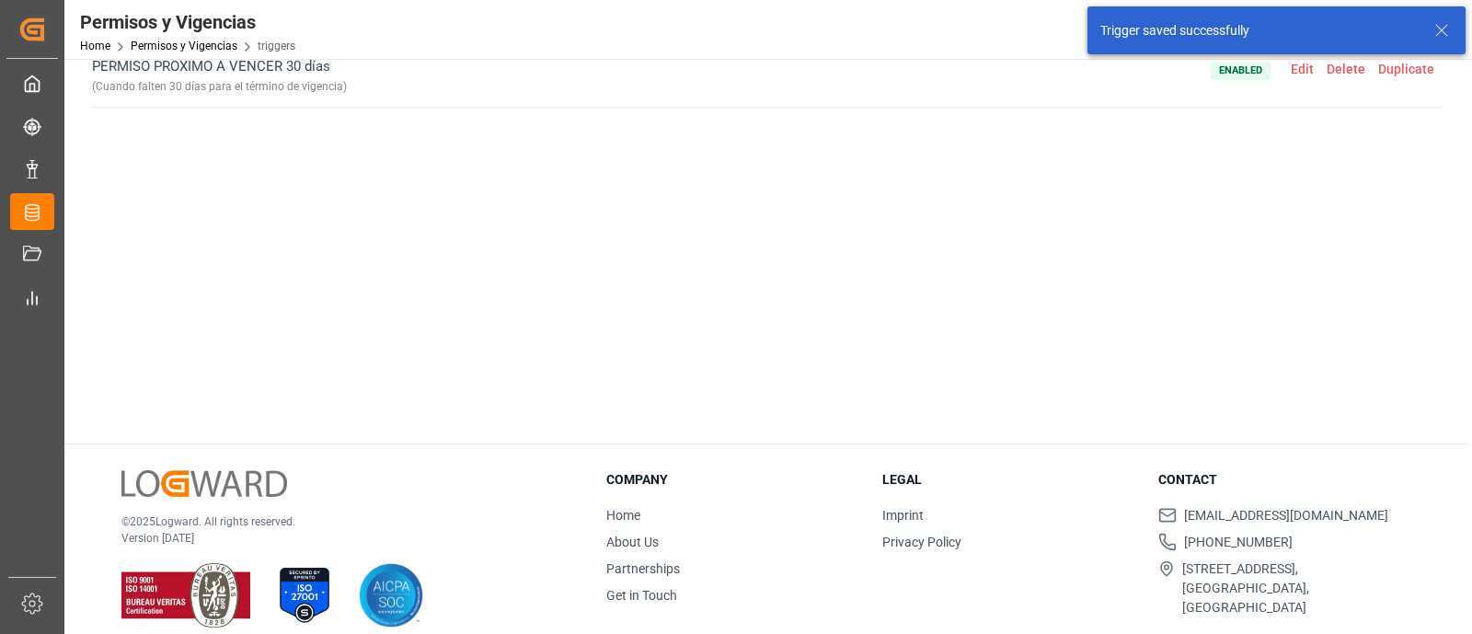
scroll to position [0, 0]
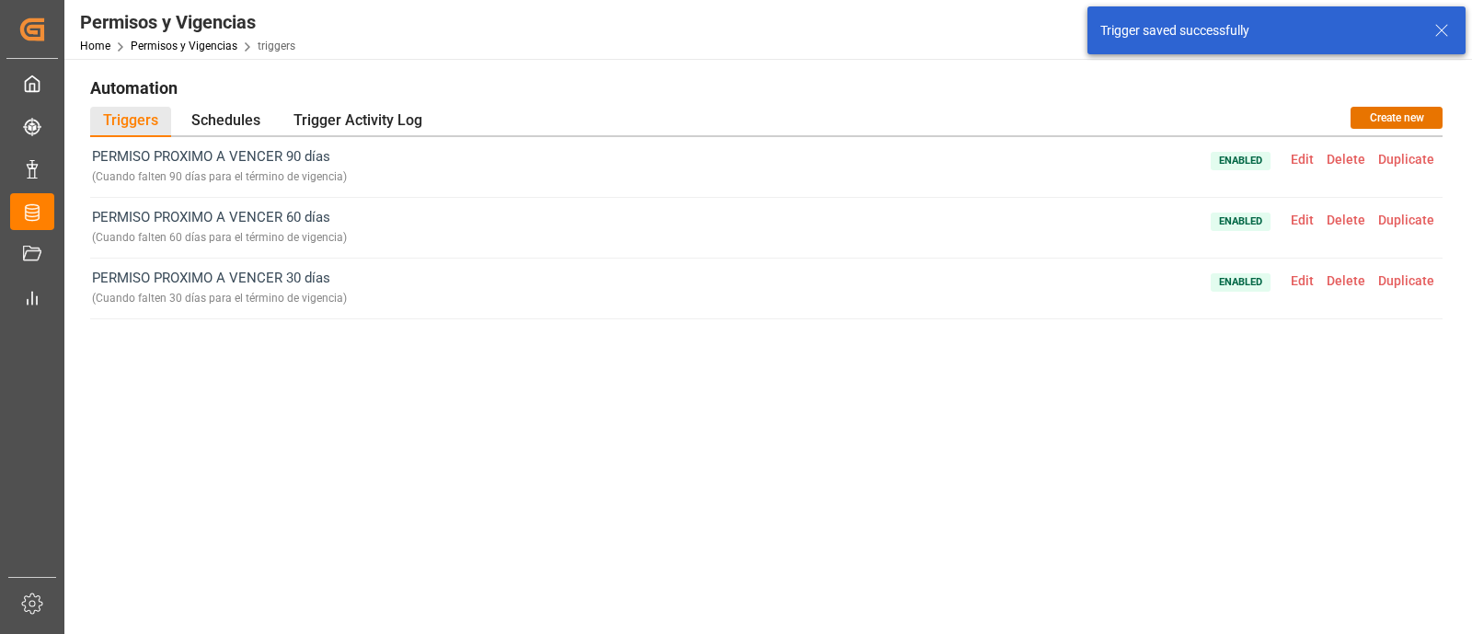
click at [1177, 218] on span "Edit" at bounding box center [1302, 220] width 36 height 15
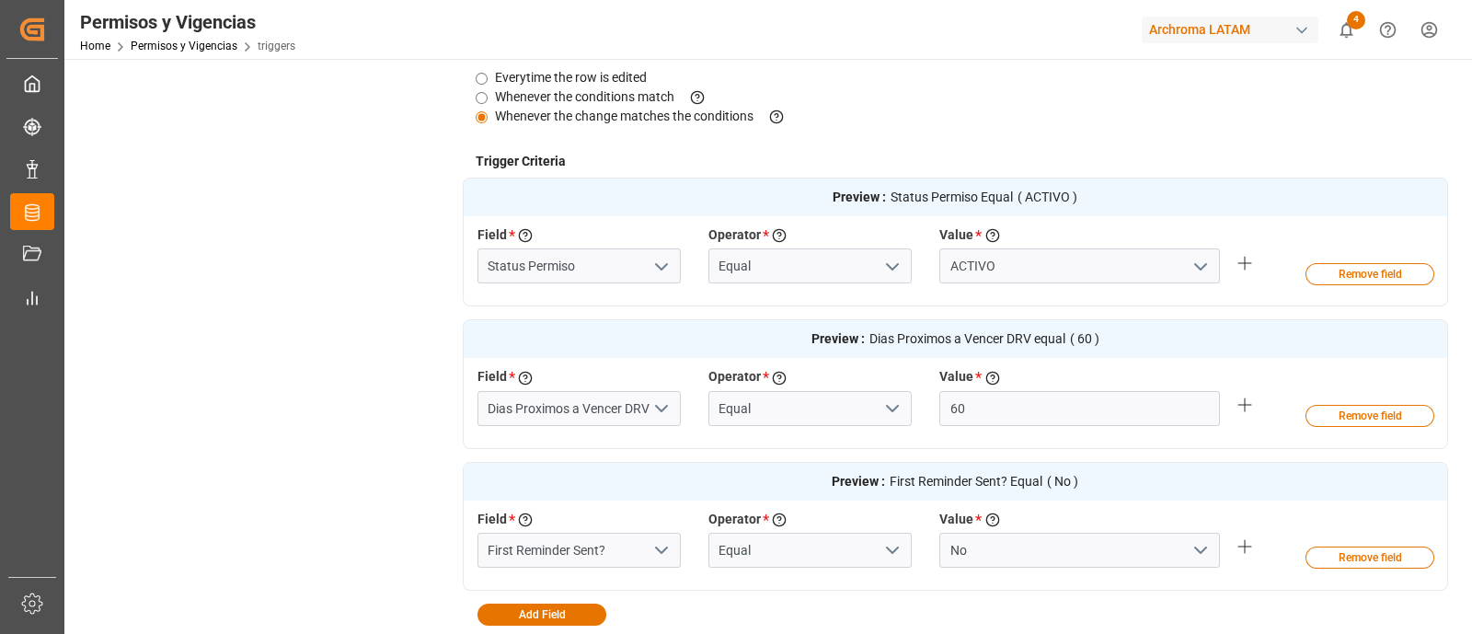
scroll to position [470, 0]
click at [649, 397] on button "open menu" at bounding box center [660, 407] width 28 height 29
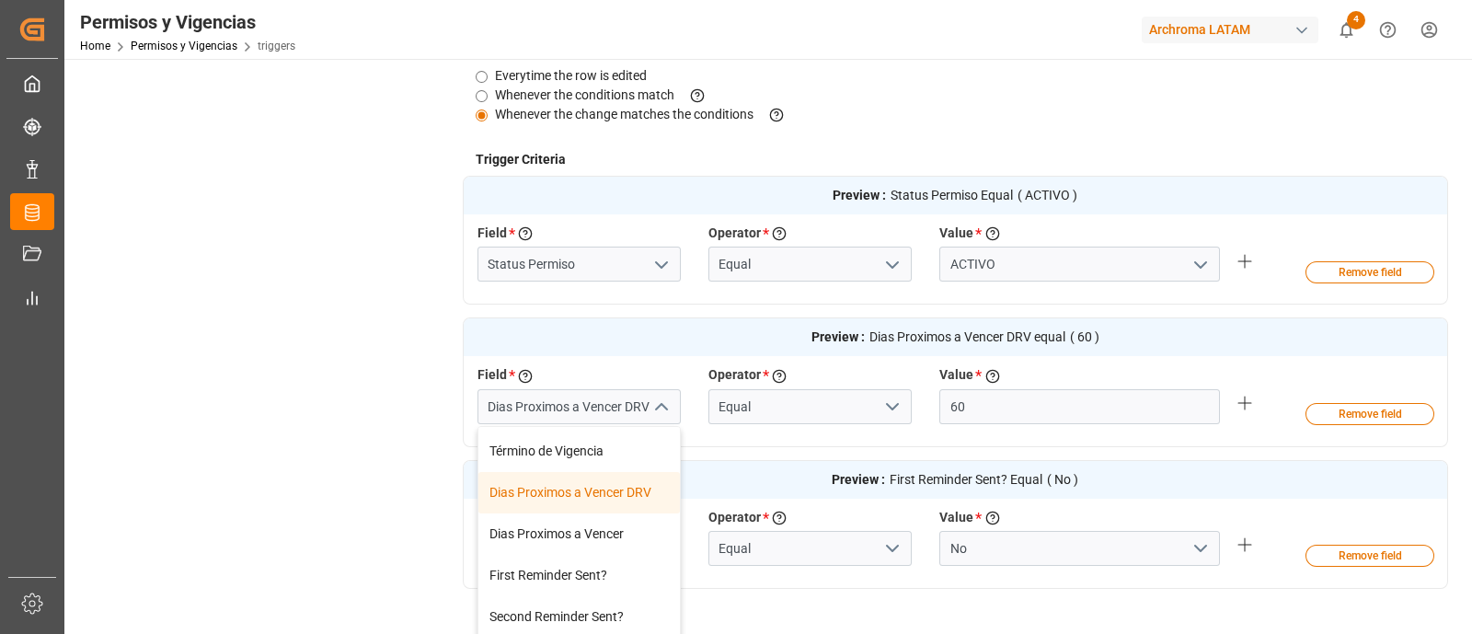
scroll to position [246, 0]
click at [627, 506] on div "Dias Proximos a Vencer" at bounding box center [578, 532] width 201 height 41
type input "Dias Proximos a Vencer"
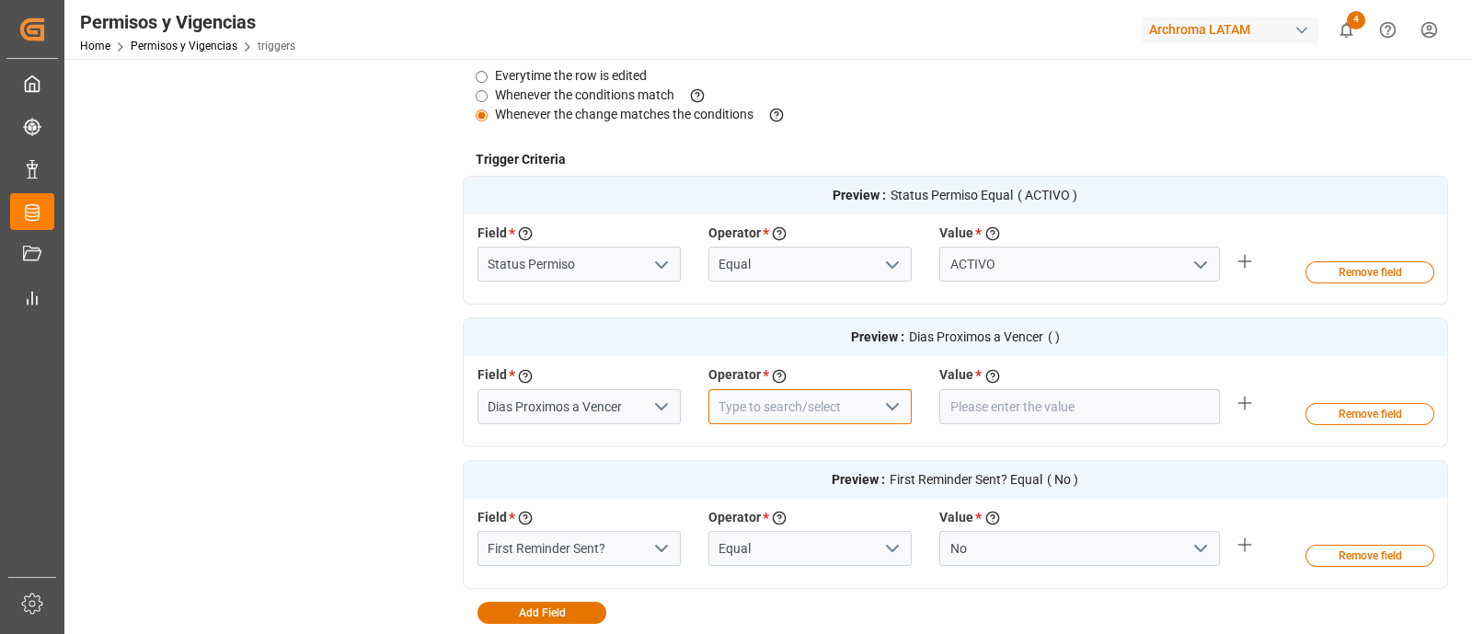
click at [752, 406] on input at bounding box center [809, 406] width 203 height 35
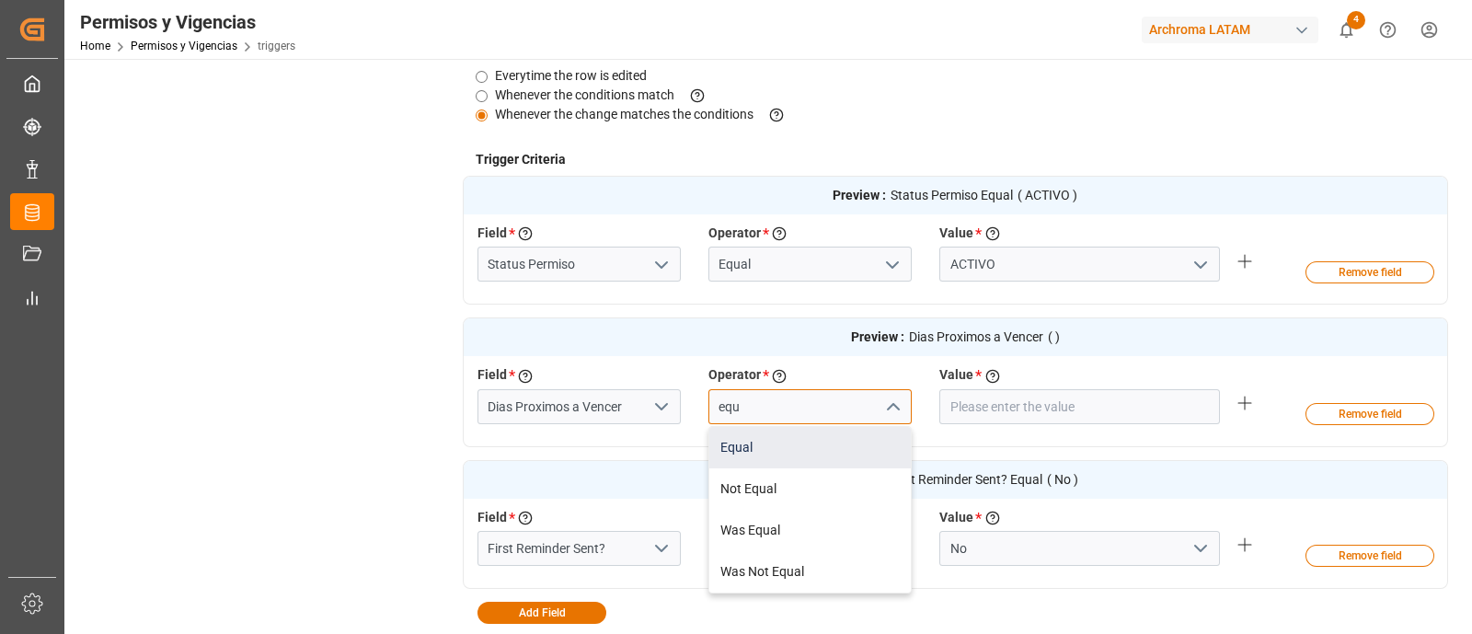
click at [772, 439] on div "Equal" at bounding box center [809, 447] width 201 height 41
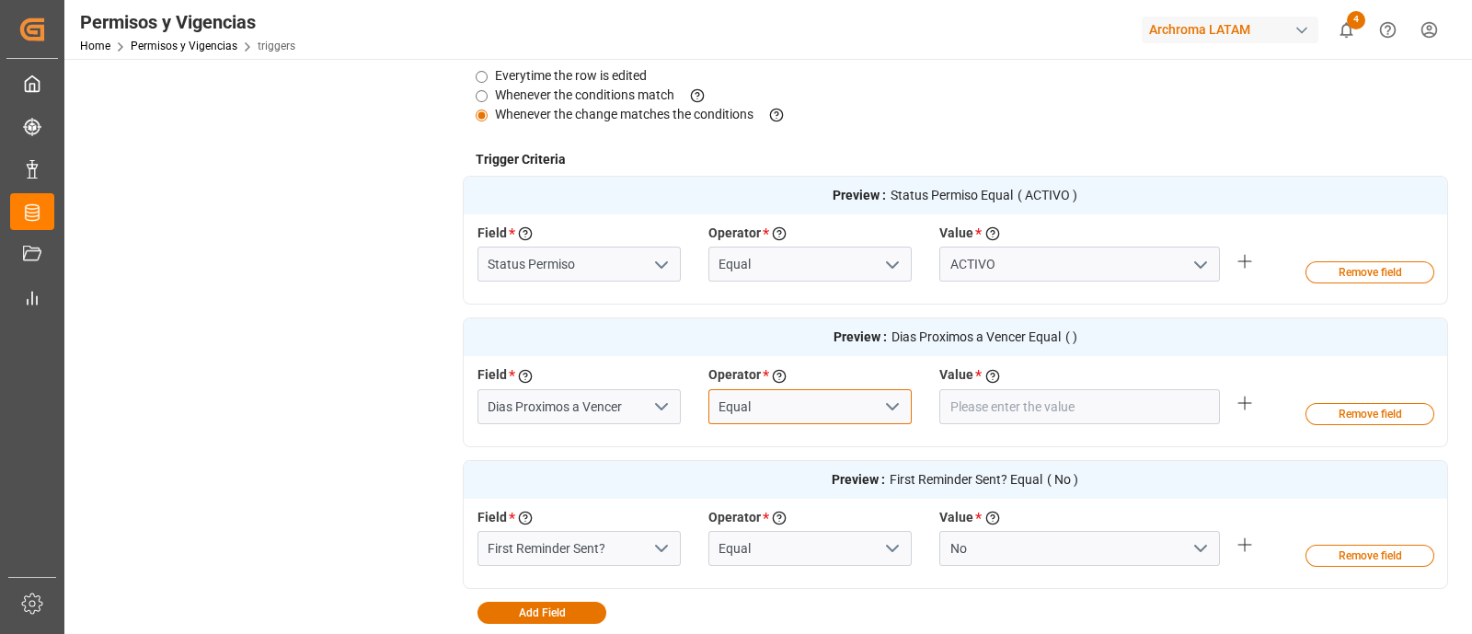
type input "Equal"
click at [964, 410] on input "number" at bounding box center [1079, 406] width 281 height 35
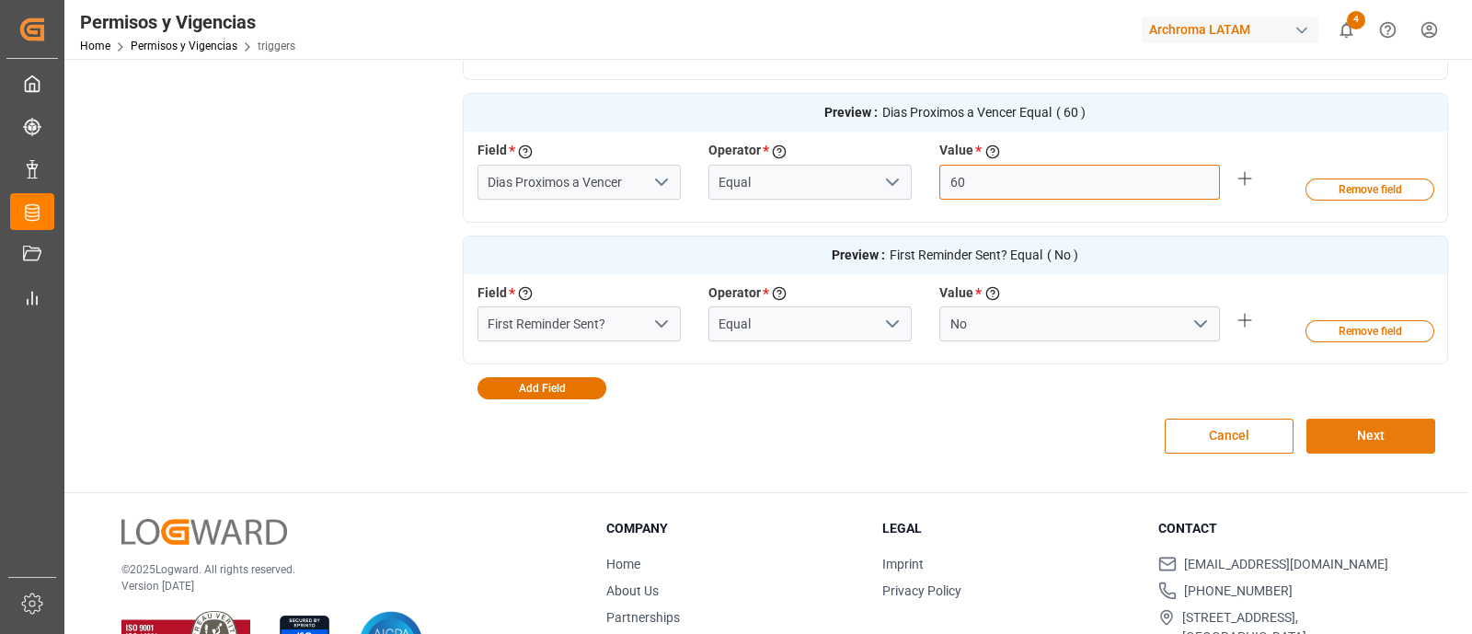
type input "60"
click at [1177, 430] on button "Next" at bounding box center [1370, 436] width 129 height 35
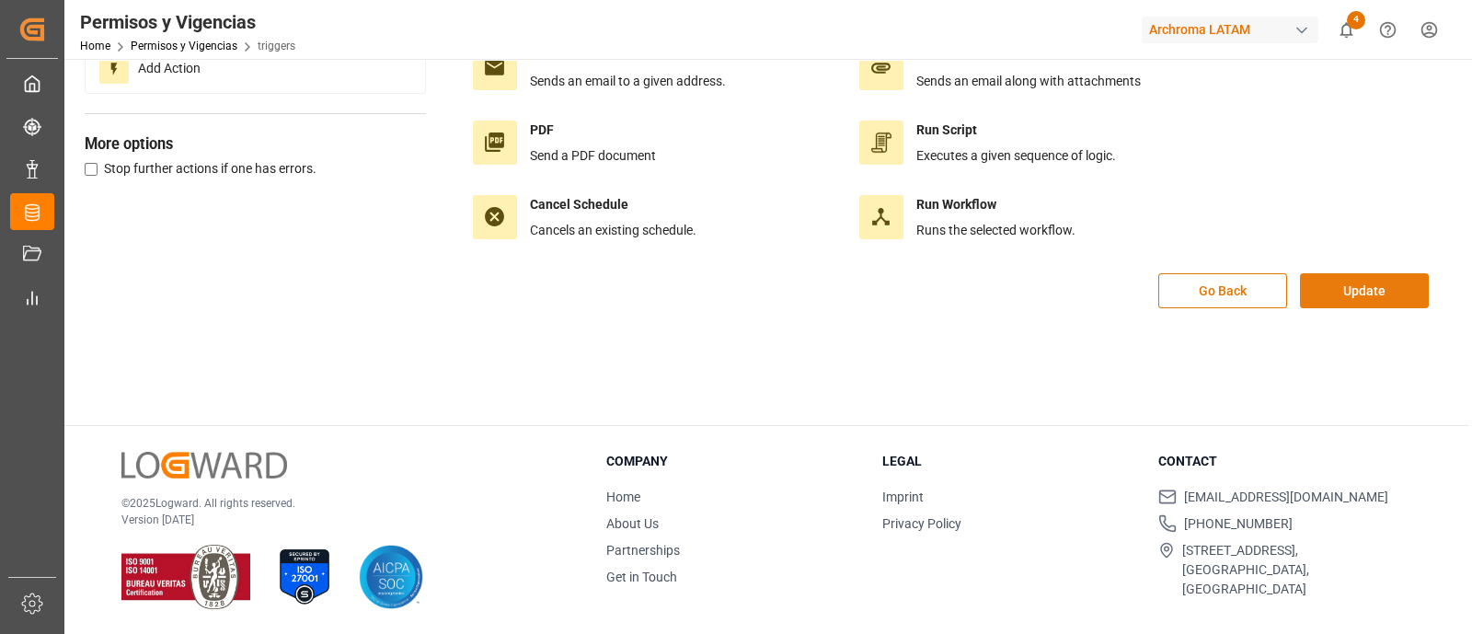
click at [1177, 292] on button "Update" at bounding box center [1364, 290] width 129 height 35
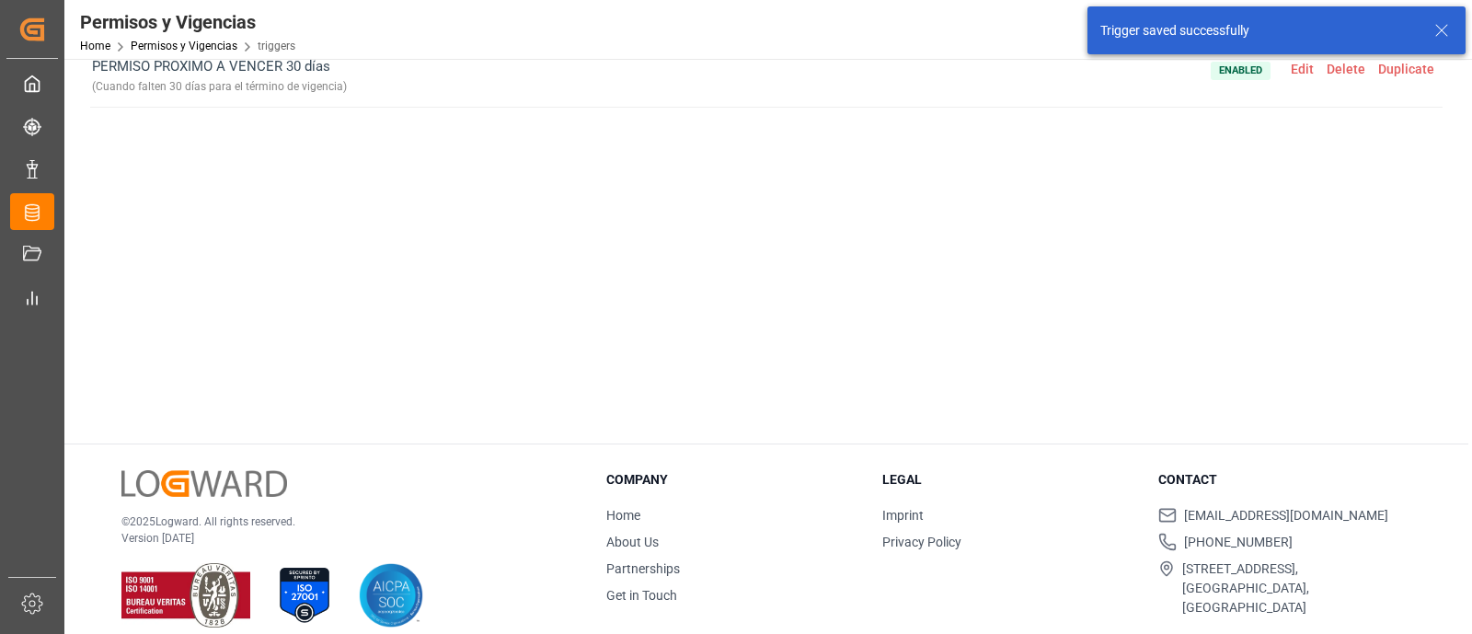
scroll to position [0, 0]
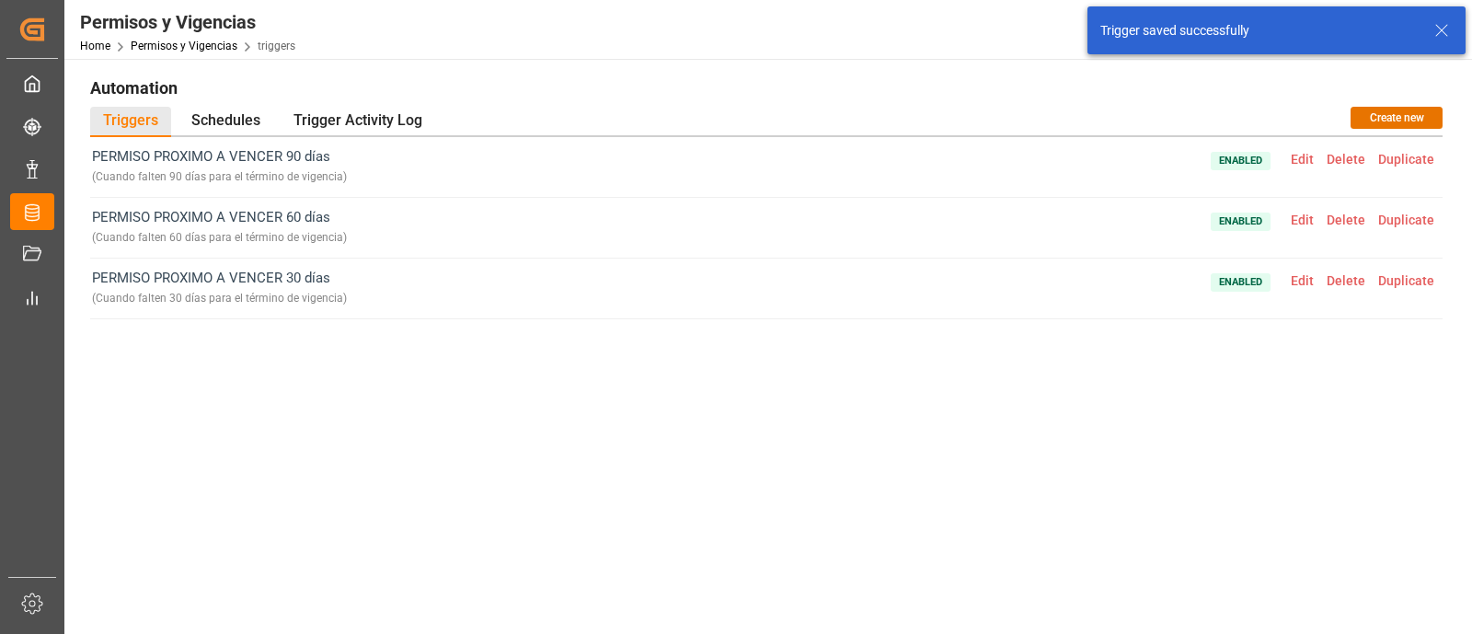
click at [1177, 283] on span "Edit" at bounding box center [1302, 280] width 36 height 15
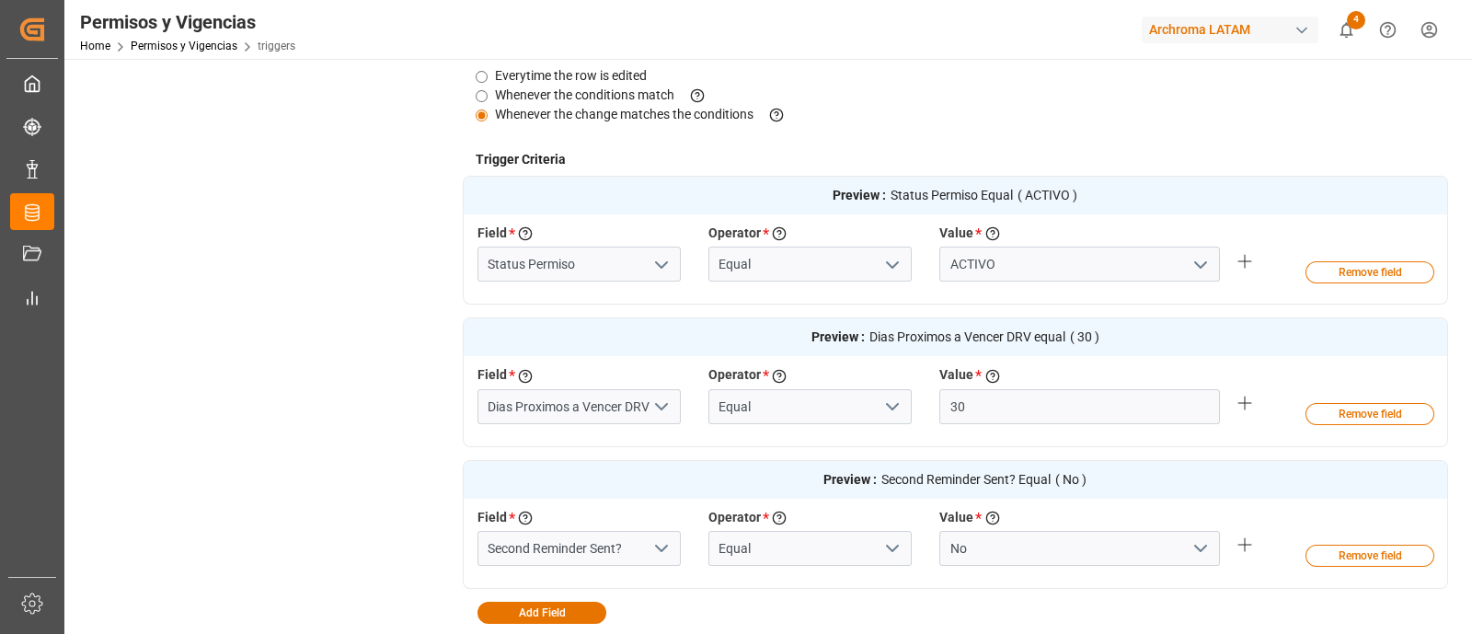
scroll to position [470, 0]
click at [622, 397] on input "Dias Proximos a Vencer DRV" at bounding box center [578, 406] width 203 height 35
click at [644, 410] on input "Dias Proximos a Vencer DRV" at bounding box center [578, 406] width 203 height 35
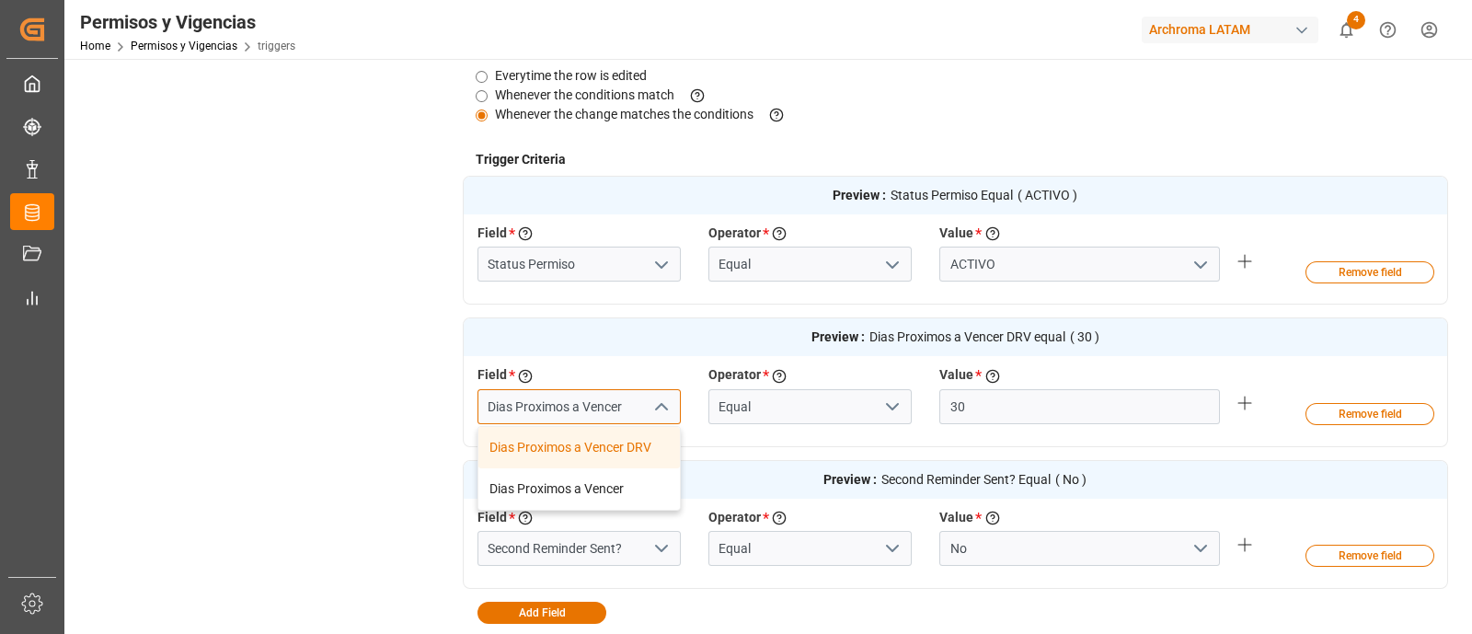
type input "Dias Proximos a Vencer"
click at [629, 478] on div "Dias Proximos a Vencer" at bounding box center [578, 488] width 201 height 41
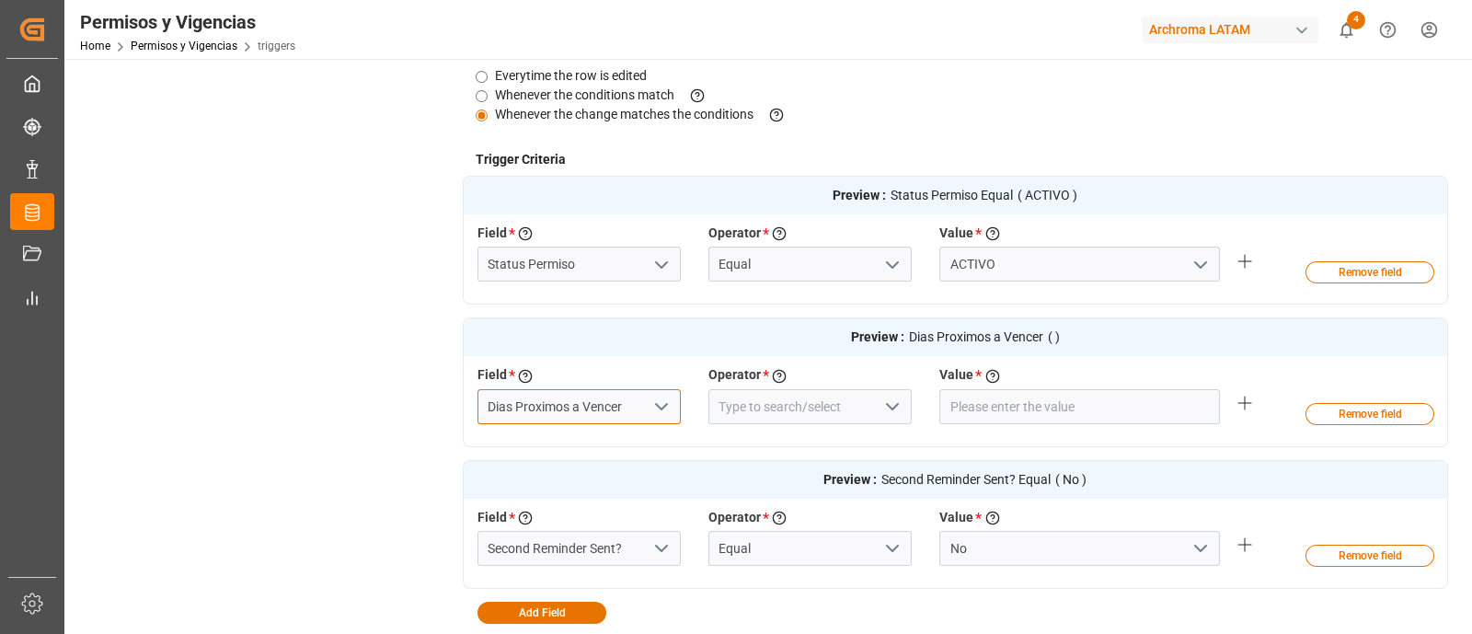
type input "Dias Proximos a Vencer"
click at [777, 412] on input at bounding box center [809, 406] width 203 height 35
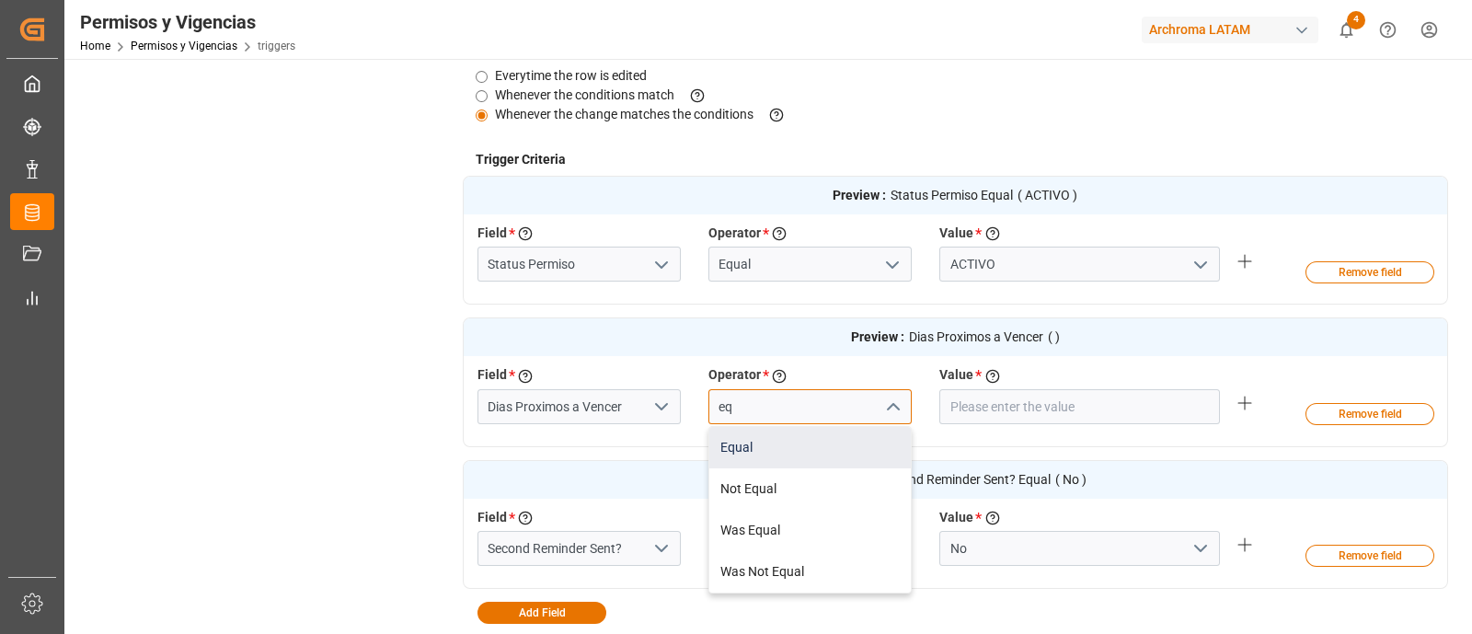
click at [790, 443] on div "Equal" at bounding box center [809, 447] width 201 height 41
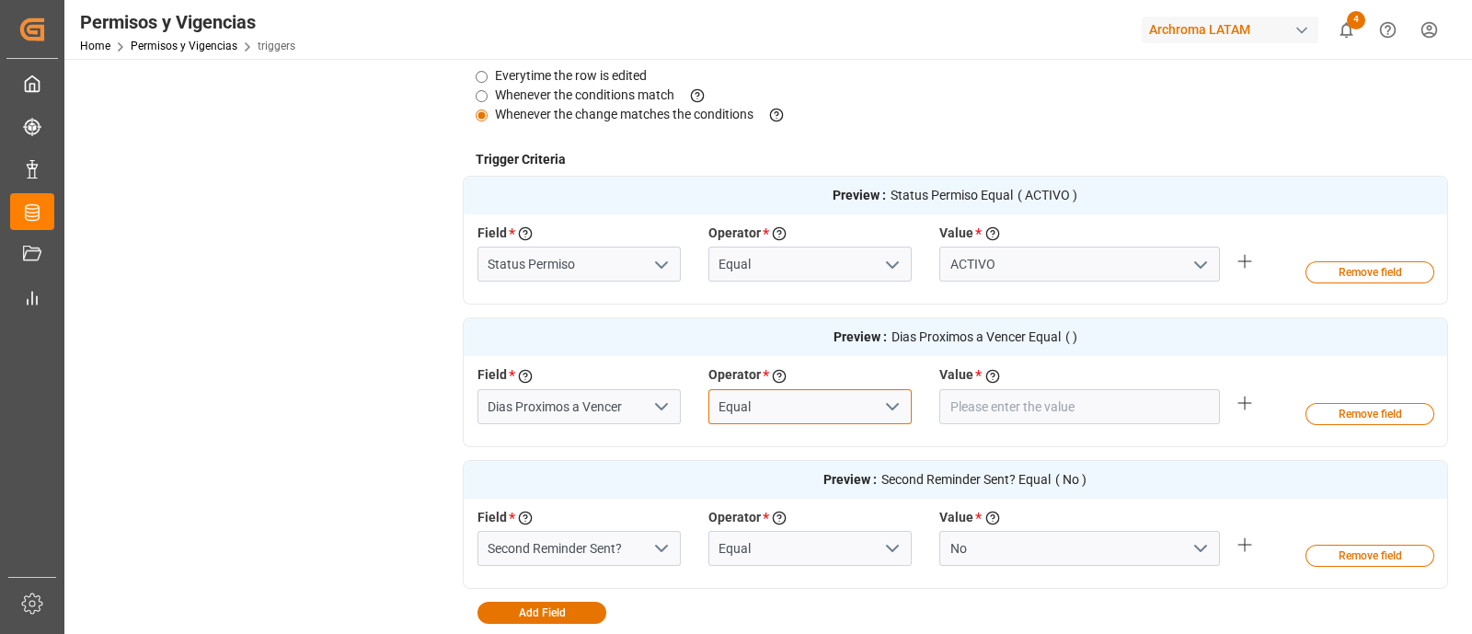
type input "Equal"
click at [975, 411] on input "number" at bounding box center [1079, 406] width 281 height 35
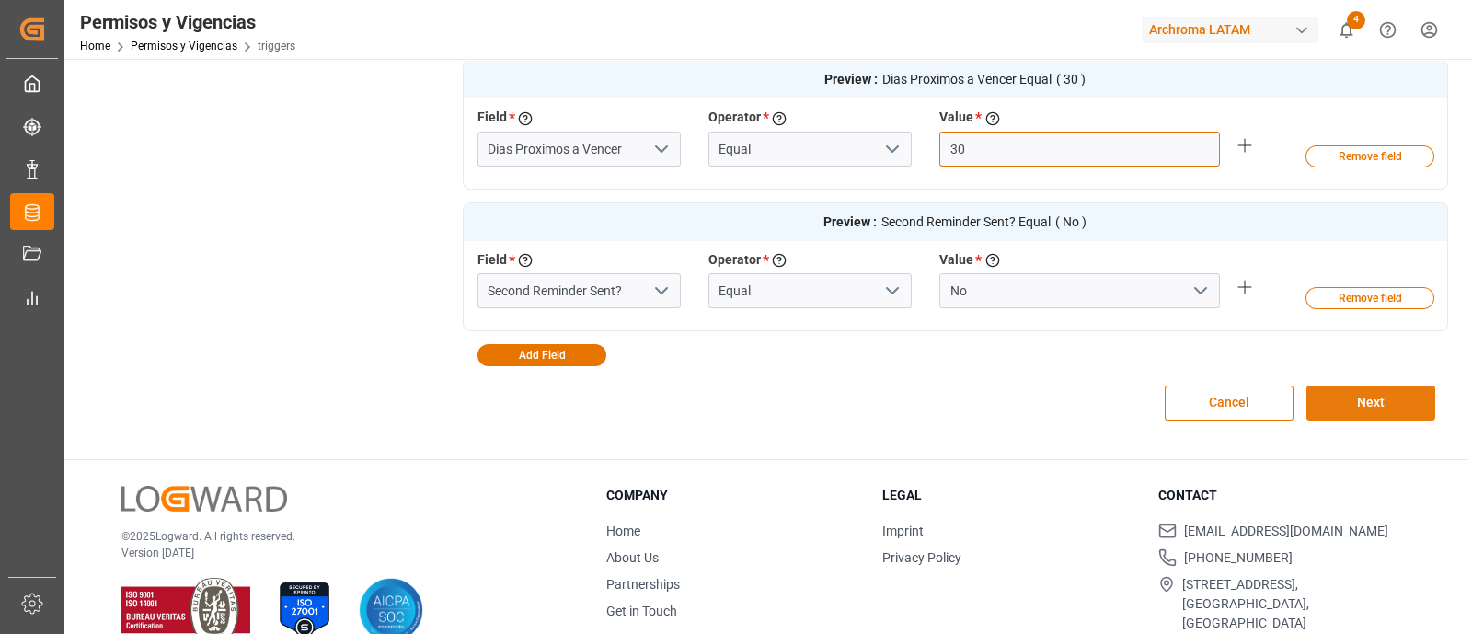
type input "30"
click at [1177, 401] on button "Next" at bounding box center [1370, 402] width 129 height 35
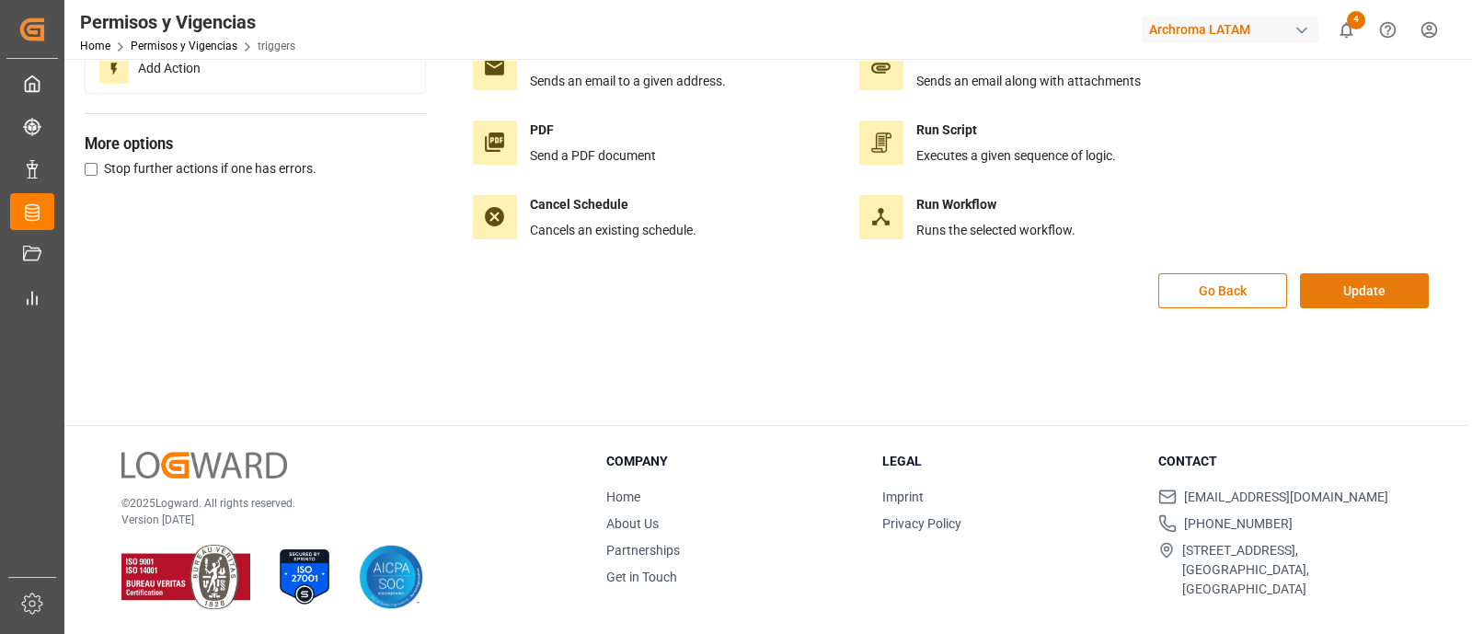
click at [1177, 293] on button "Update" at bounding box center [1364, 290] width 129 height 35
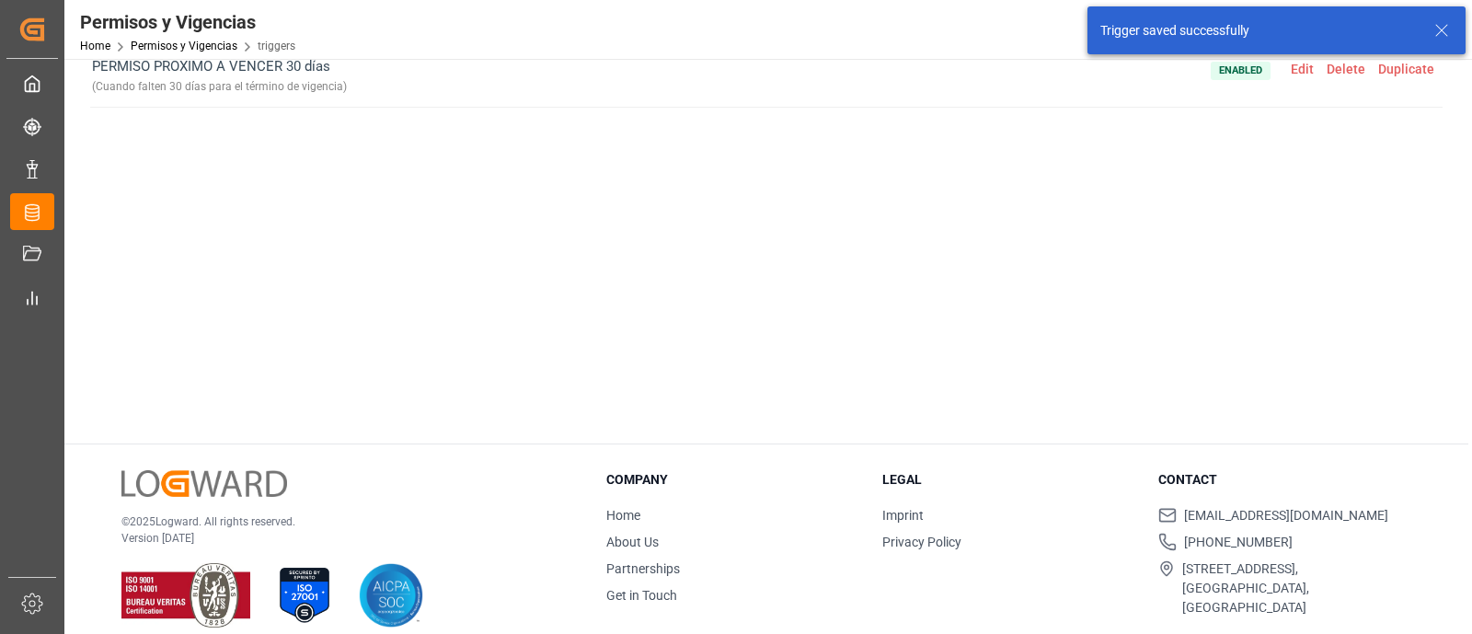
scroll to position [0, 0]
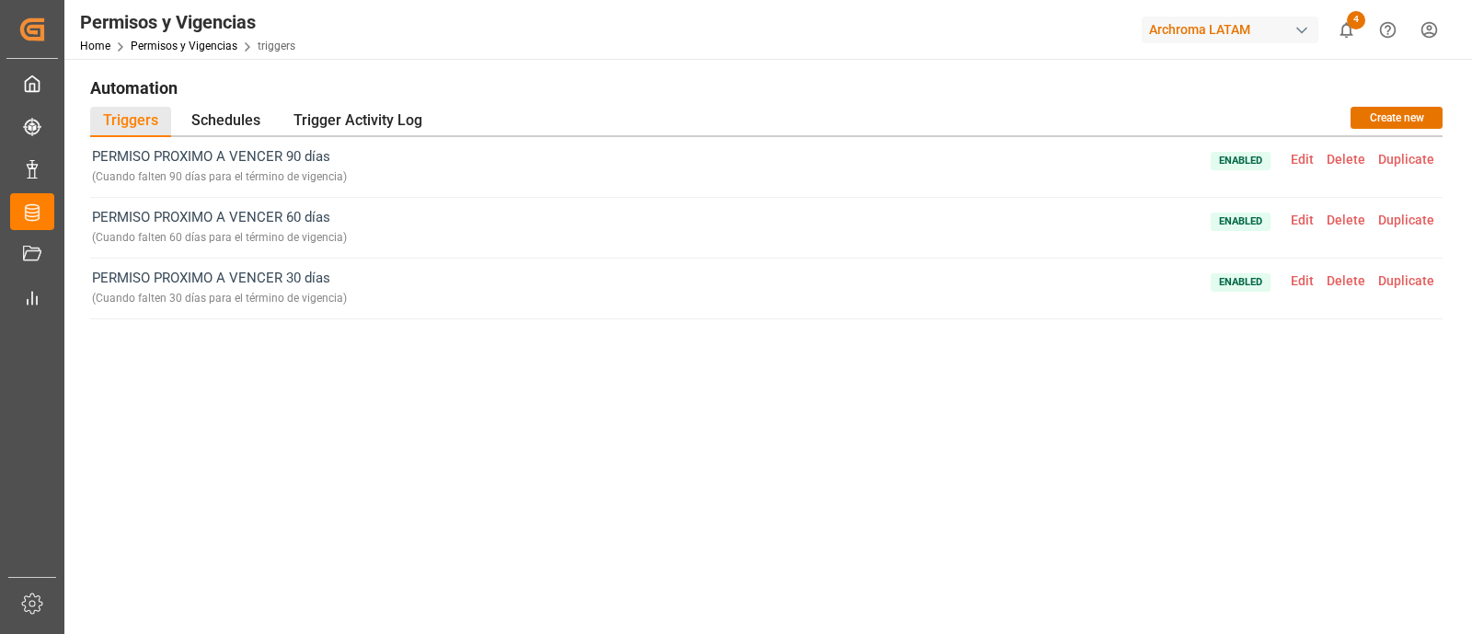
click at [1177, 333] on div "PERMISO PROXIMO A VENCER 90 días ( Cuando falten 90 días para el término de vig…" at bounding box center [766, 352] width 1352 height 431
click at [1158, 421] on div "PERMISO PROXIMO A VENCER 90 días ( Cuando falten 90 días para el término de vig…" at bounding box center [766, 352] width 1352 height 431
click at [902, 382] on div "PERMISO PROXIMO A VENCER 90 días ( Cuando falten 90 días para el término de vig…" at bounding box center [766, 352] width 1352 height 431
